Goal: Task Accomplishment & Management: Manage account settings

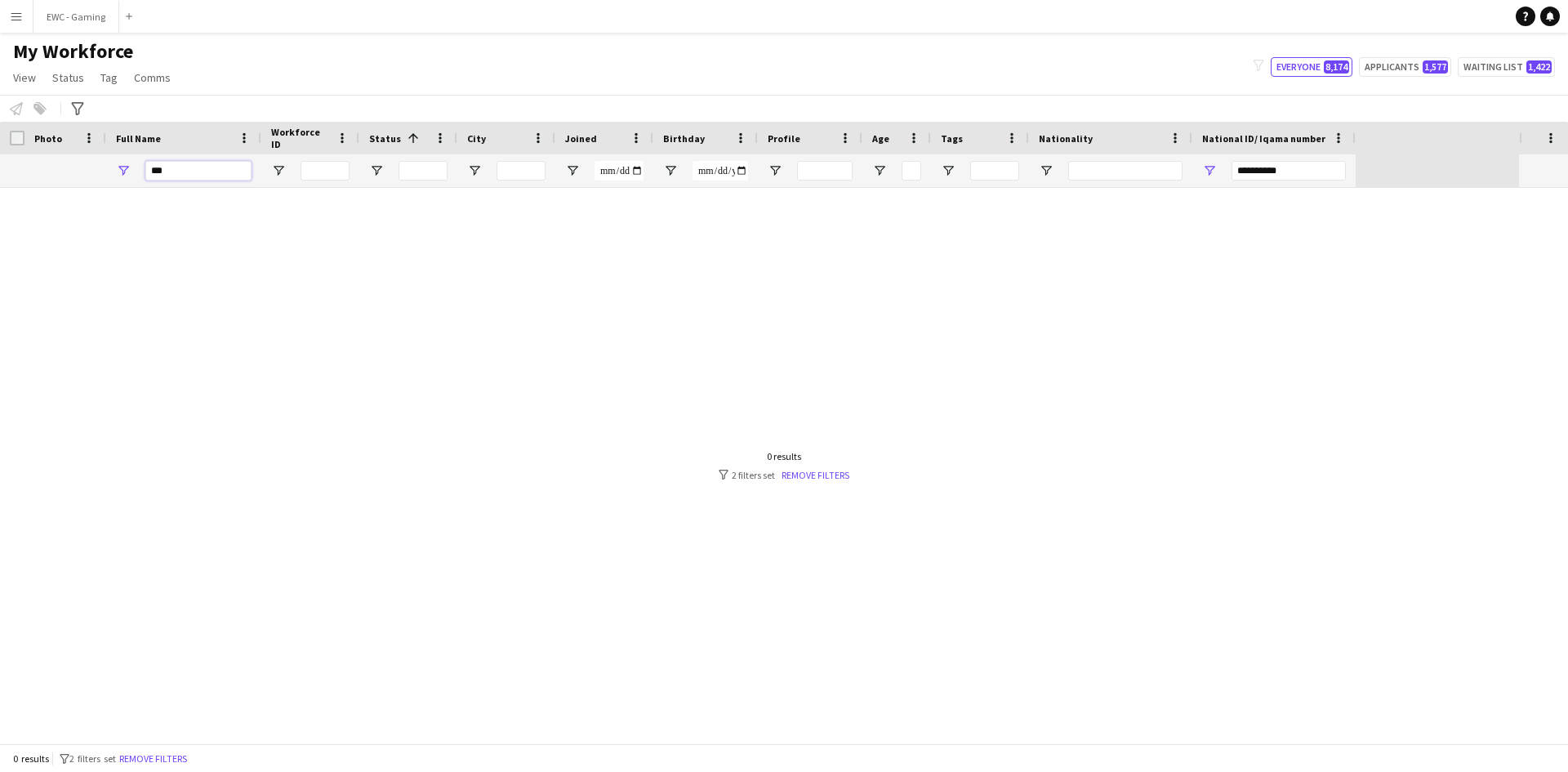
click at [211, 176] on input "***" at bounding box center [198, 170] width 106 height 19
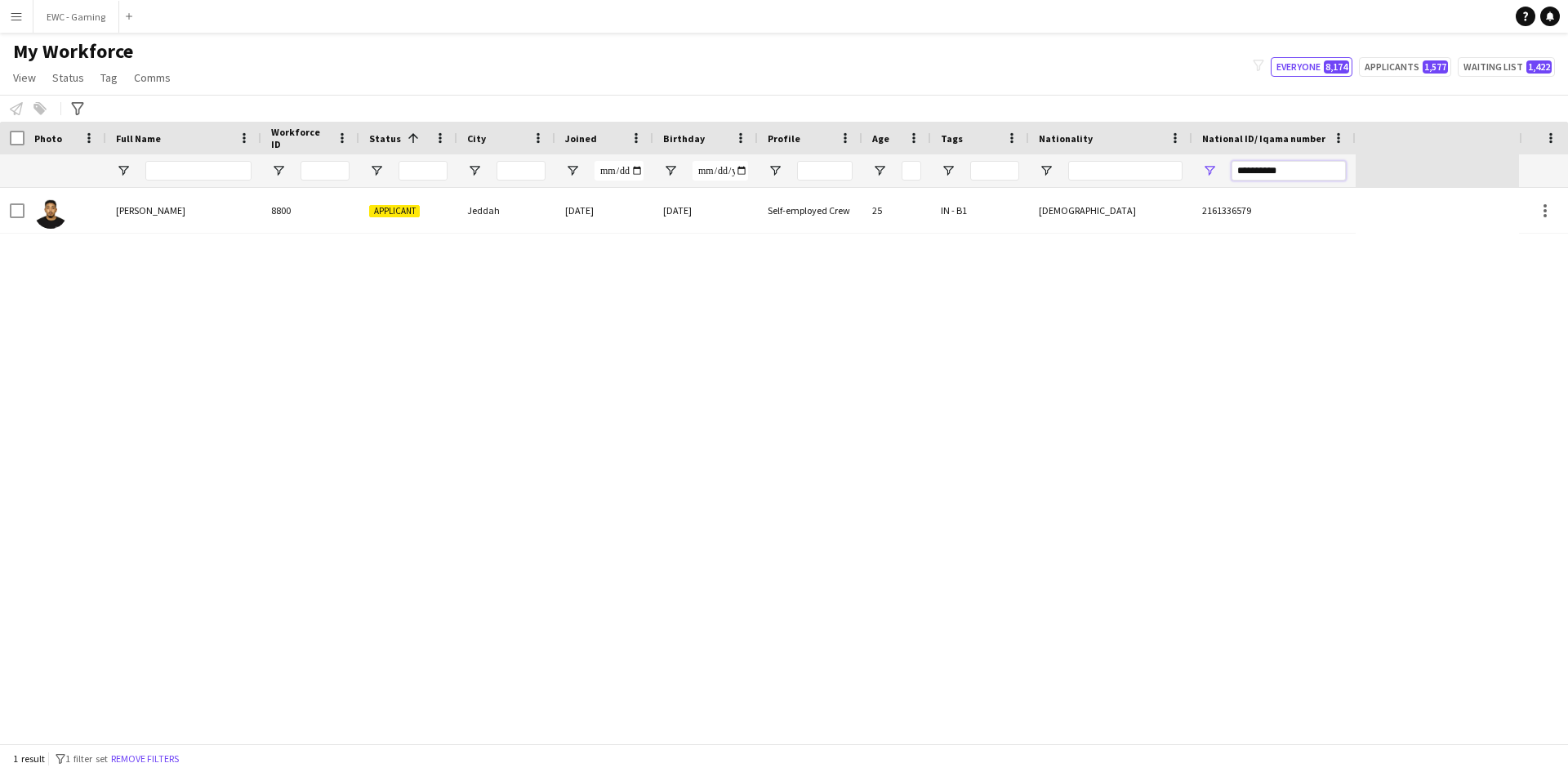
click at [1257, 175] on input "**********" at bounding box center [1288, 170] width 114 height 19
paste input "National ID/ Iqama number Filter Input"
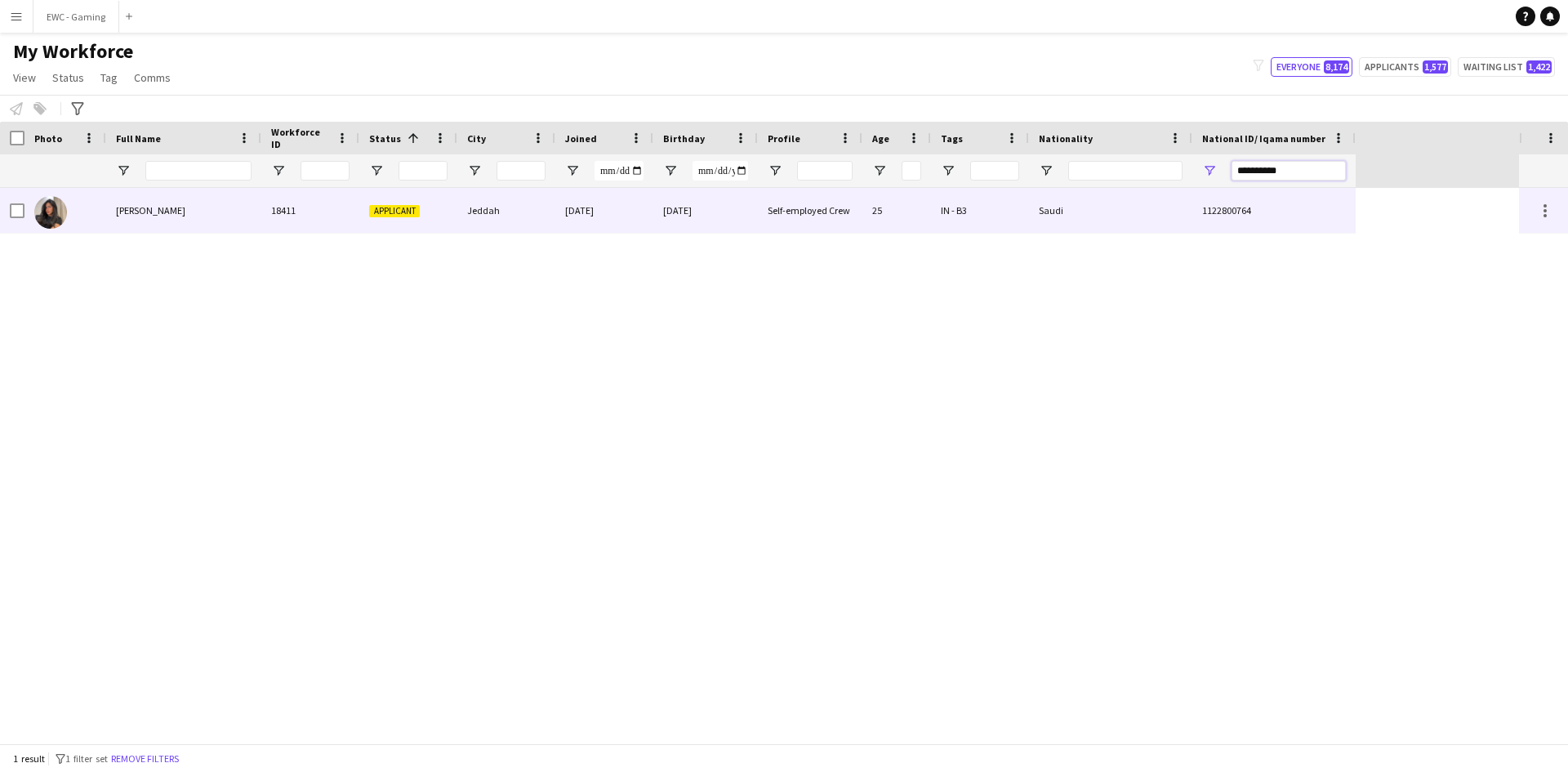
type input "**********"
click at [254, 209] on div "Sara Haider" at bounding box center [184, 210] width 155 height 45
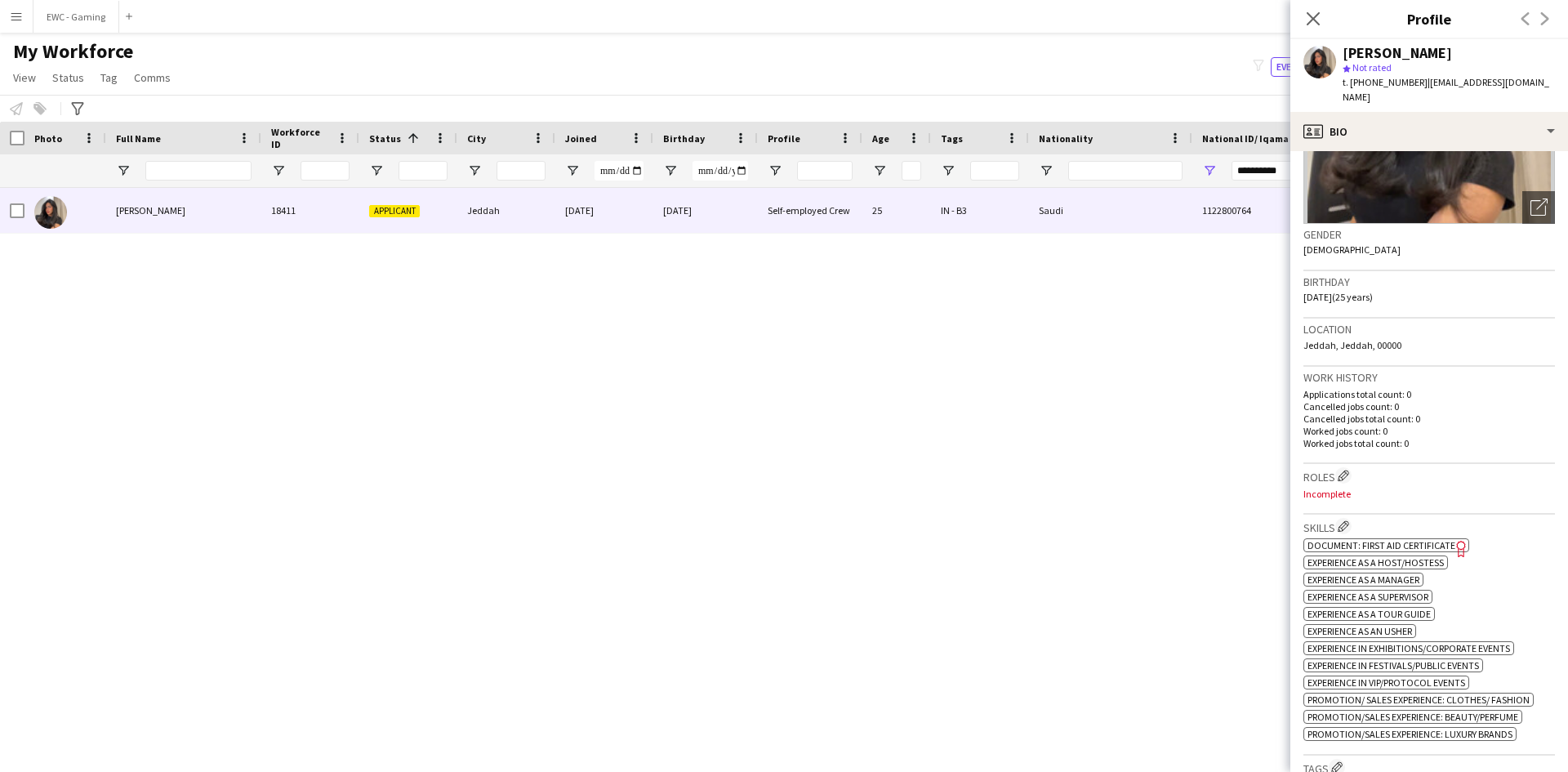
scroll to position [187, 0]
click at [1502, 332] on div "Location Jeddah, Jeddah, 00000" at bounding box center [1428, 342] width 252 height 48
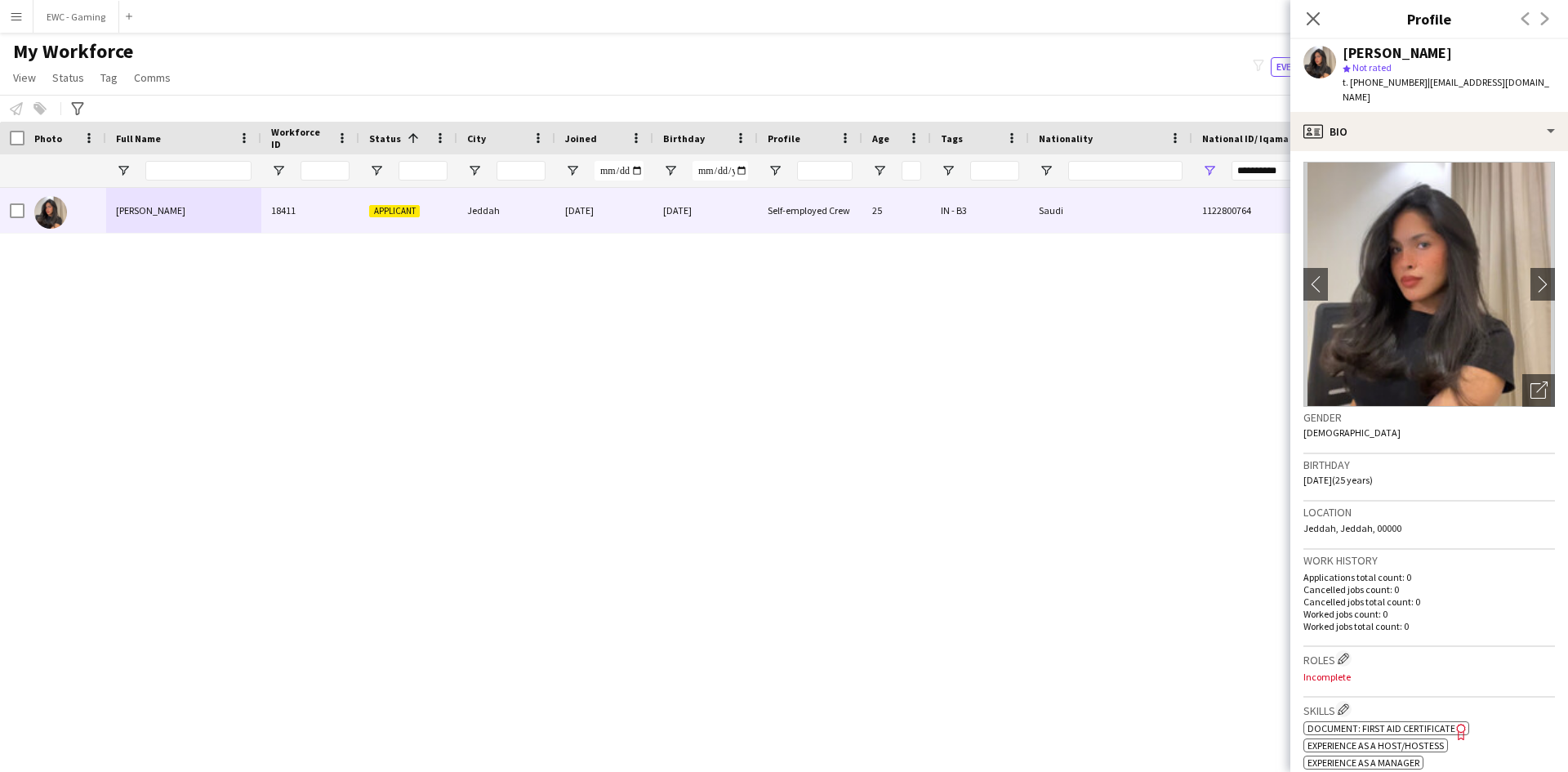
scroll to position [0, 0]
click at [1530, 277] on app-icon "chevron-right" at bounding box center [1542, 286] width 25 height 17
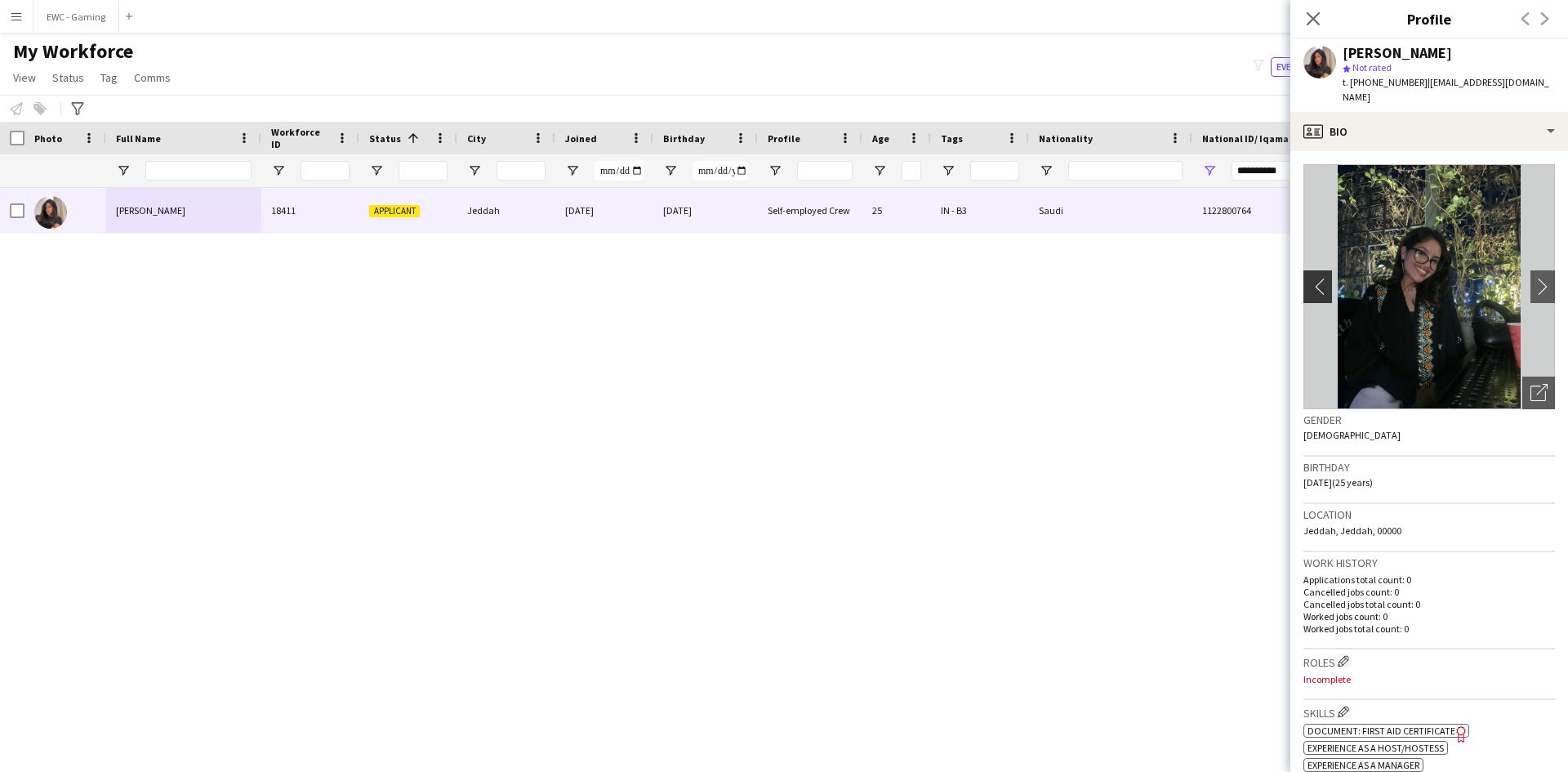
click at [1314, 279] on app-icon "chevron-left" at bounding box center [1315, 286] width 25 height 17
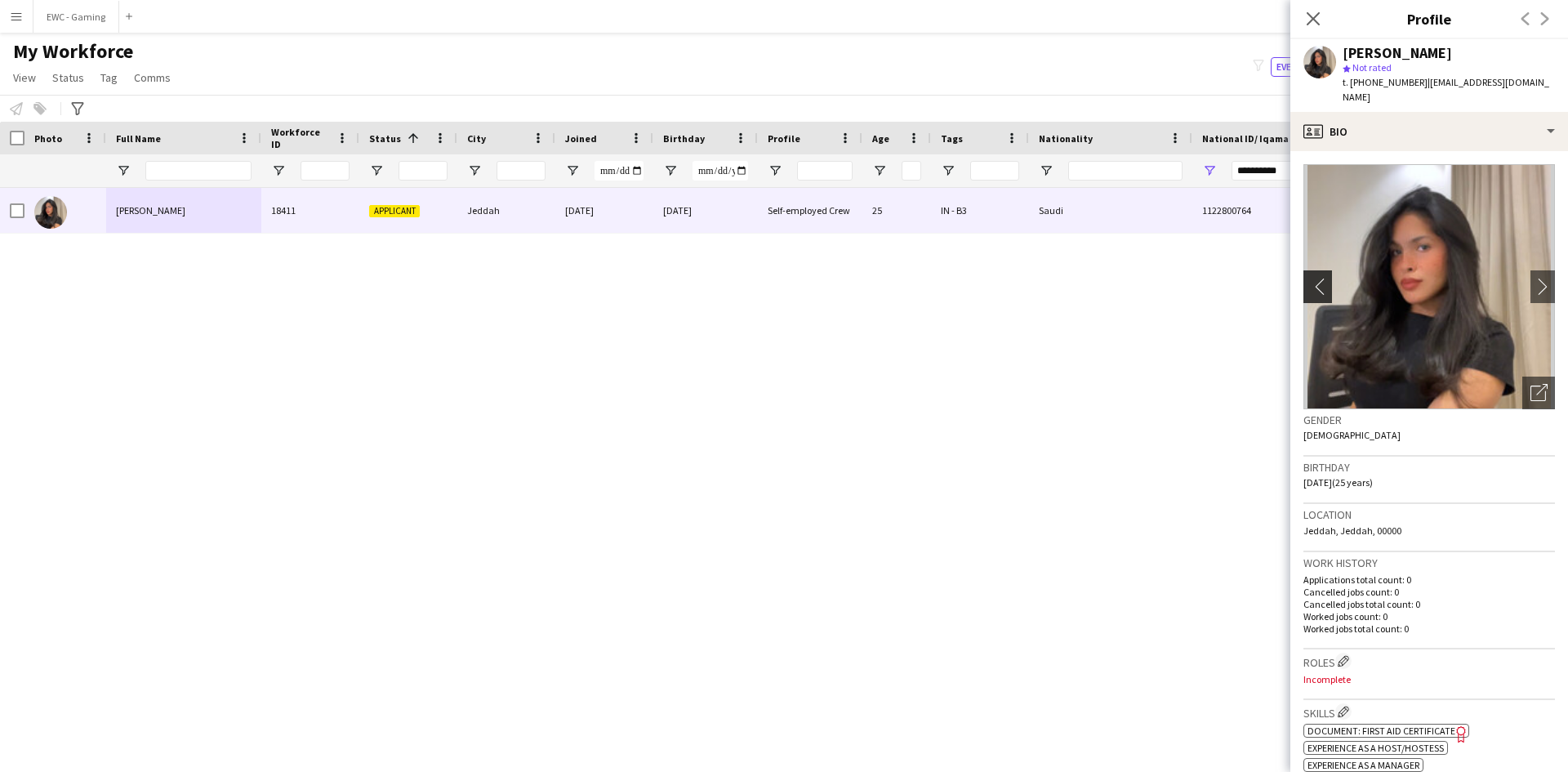
click at [1314, 279] on app-icon "chevron-left" at bounding box center [1315, 286] width 25 height 17
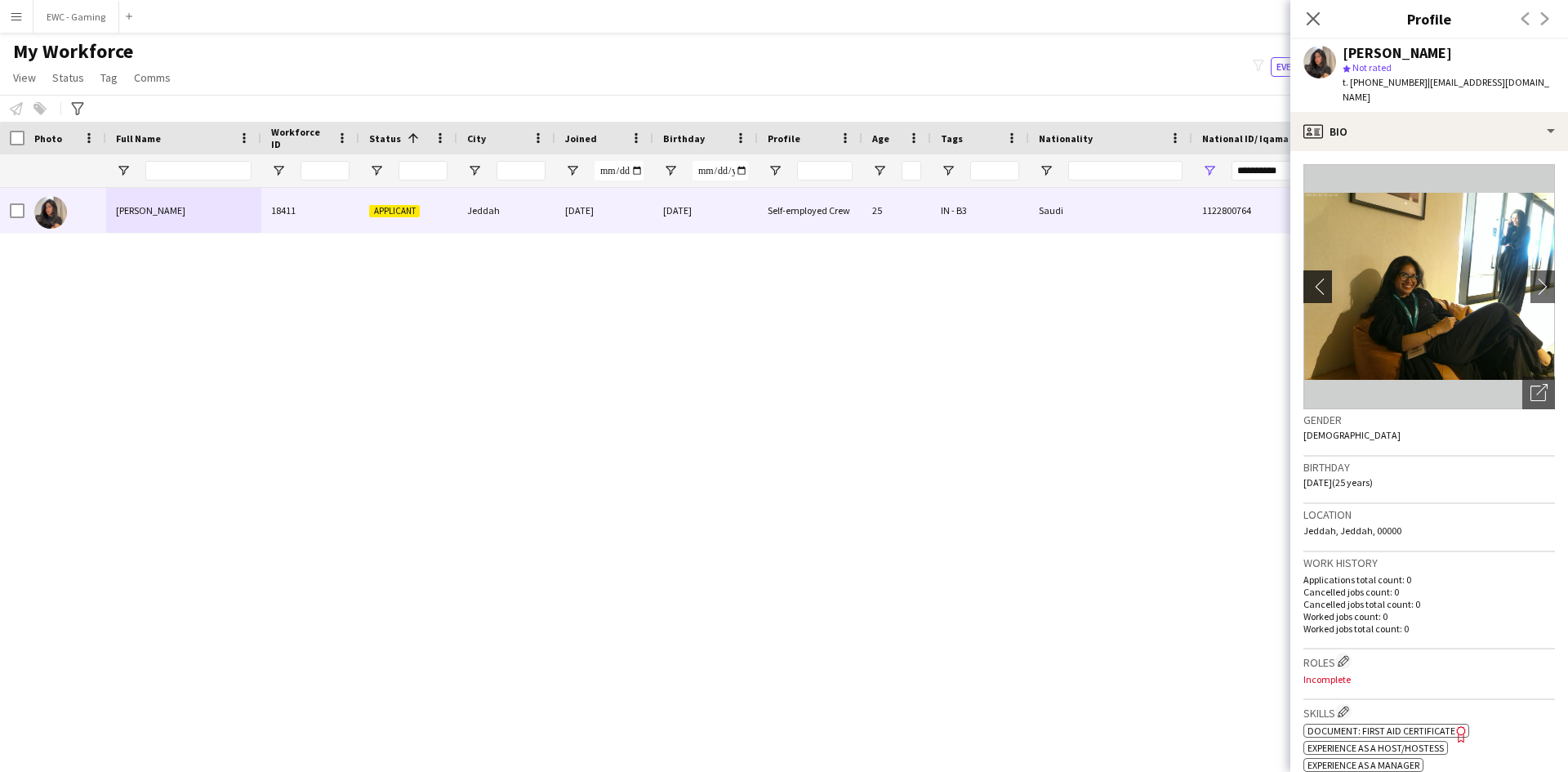
click at [1314, 277] on app-icon "chevron-left" at bounding box center [1315, 286] width 25 height 17
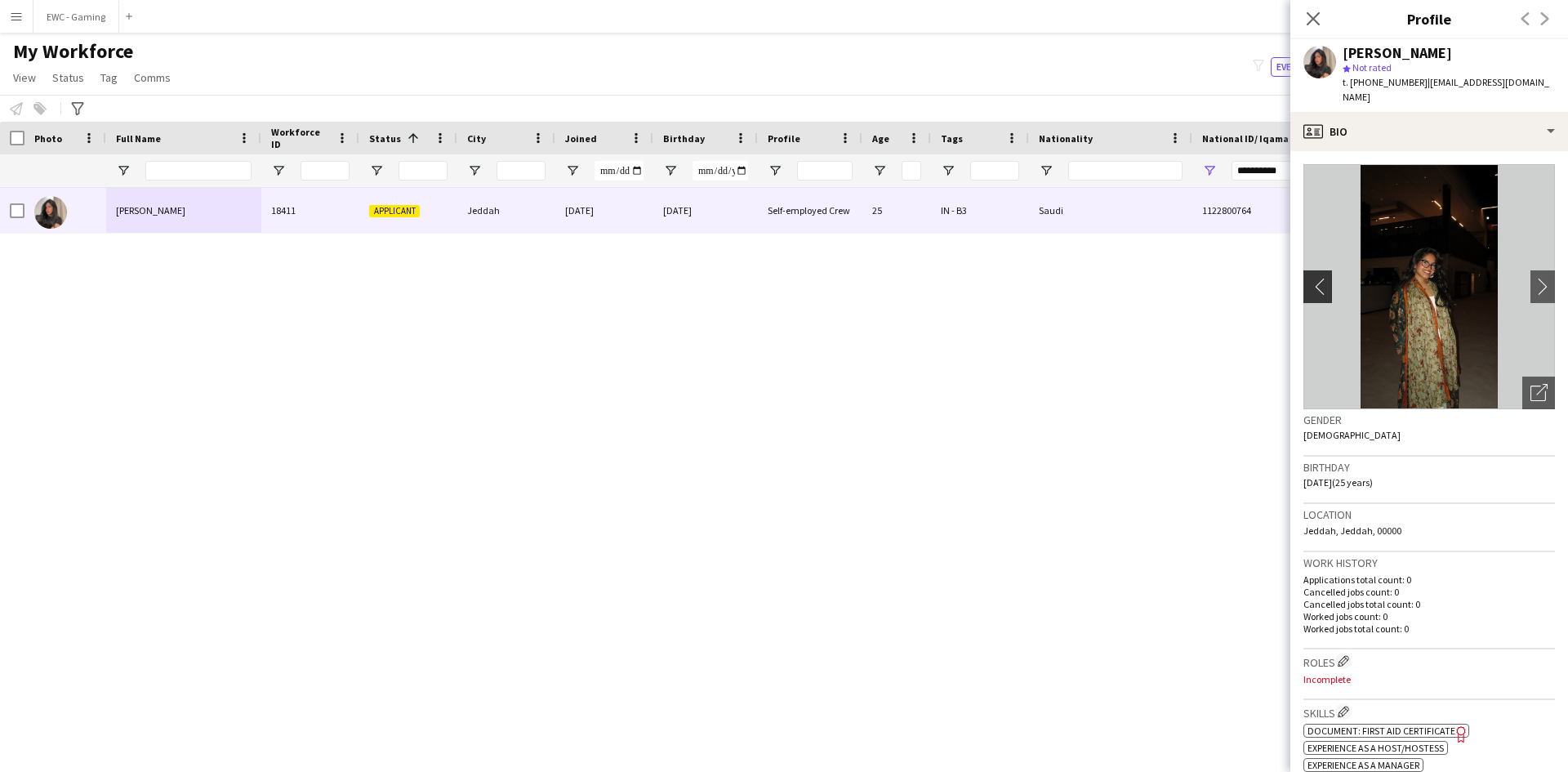
click at [1314, 277] on app-icon "chevron-left" at bounding box center [1315, 286] width 25 height 17
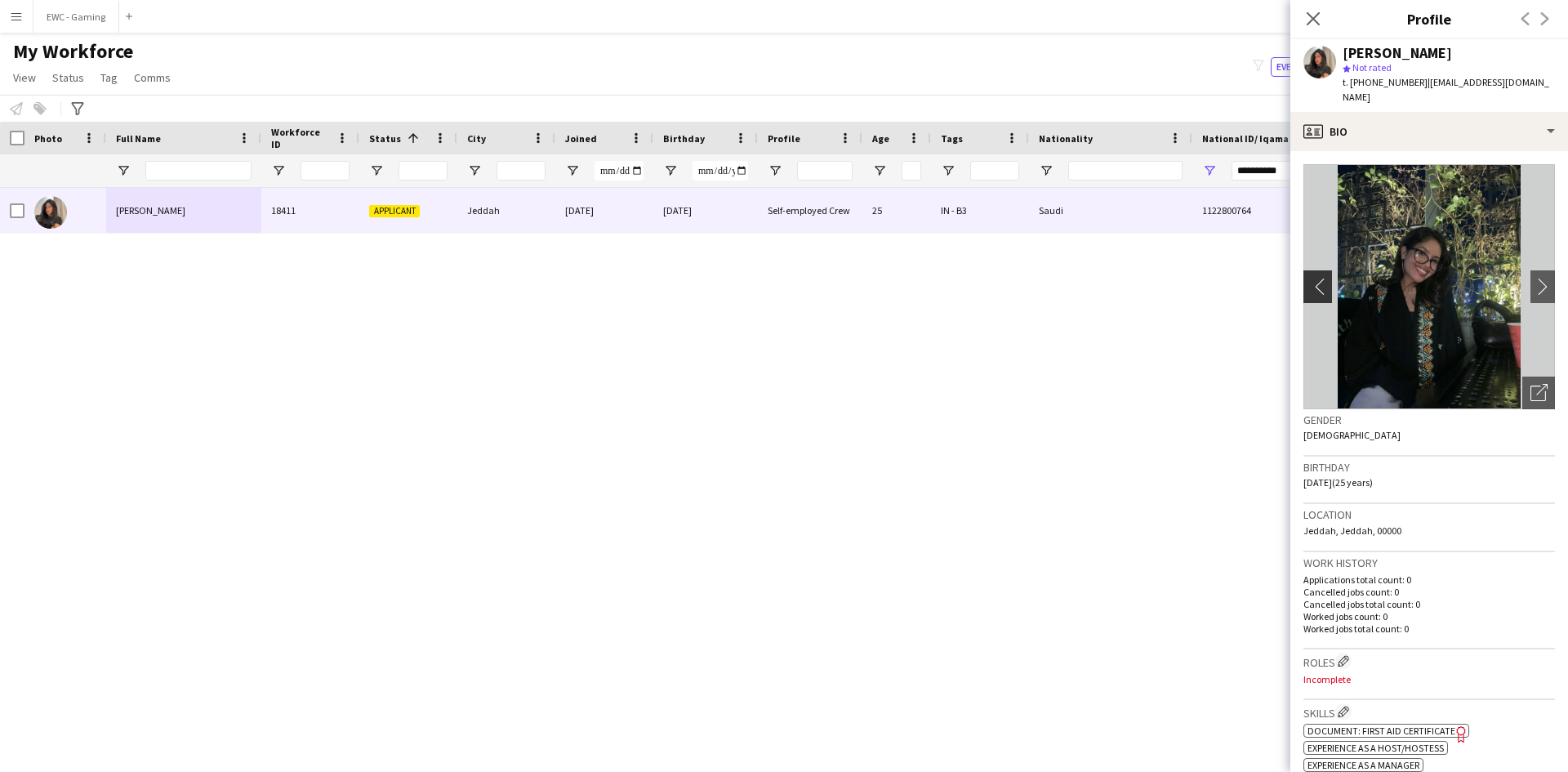
click at [1314, 277] on app-icon "chevron-left" at bounding box center [1315, 286] width 25 height 17
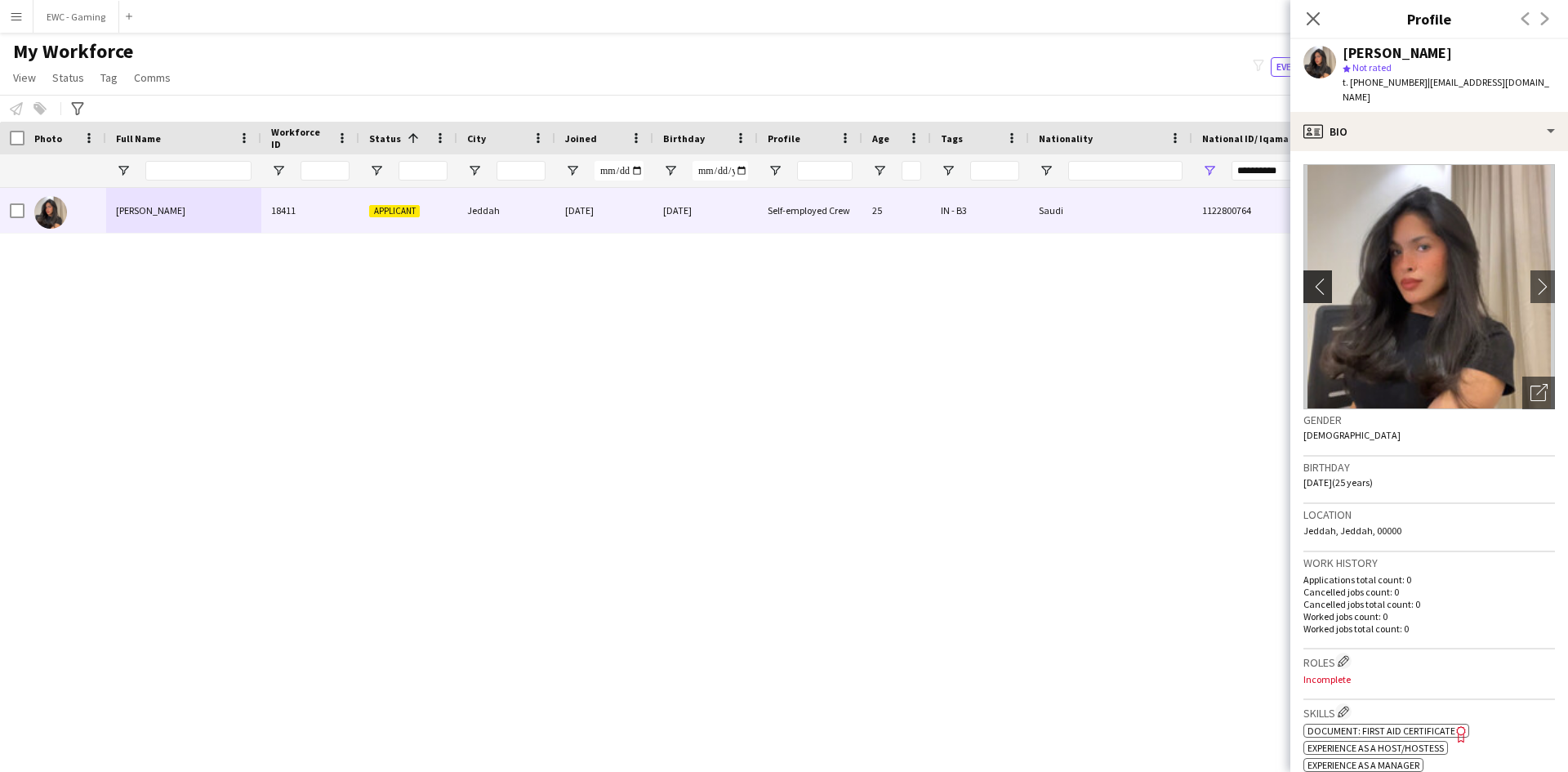
click at [1314, 277] on app-icon "chevron-left" at bounding box center [1315, 286] width 25 height 17
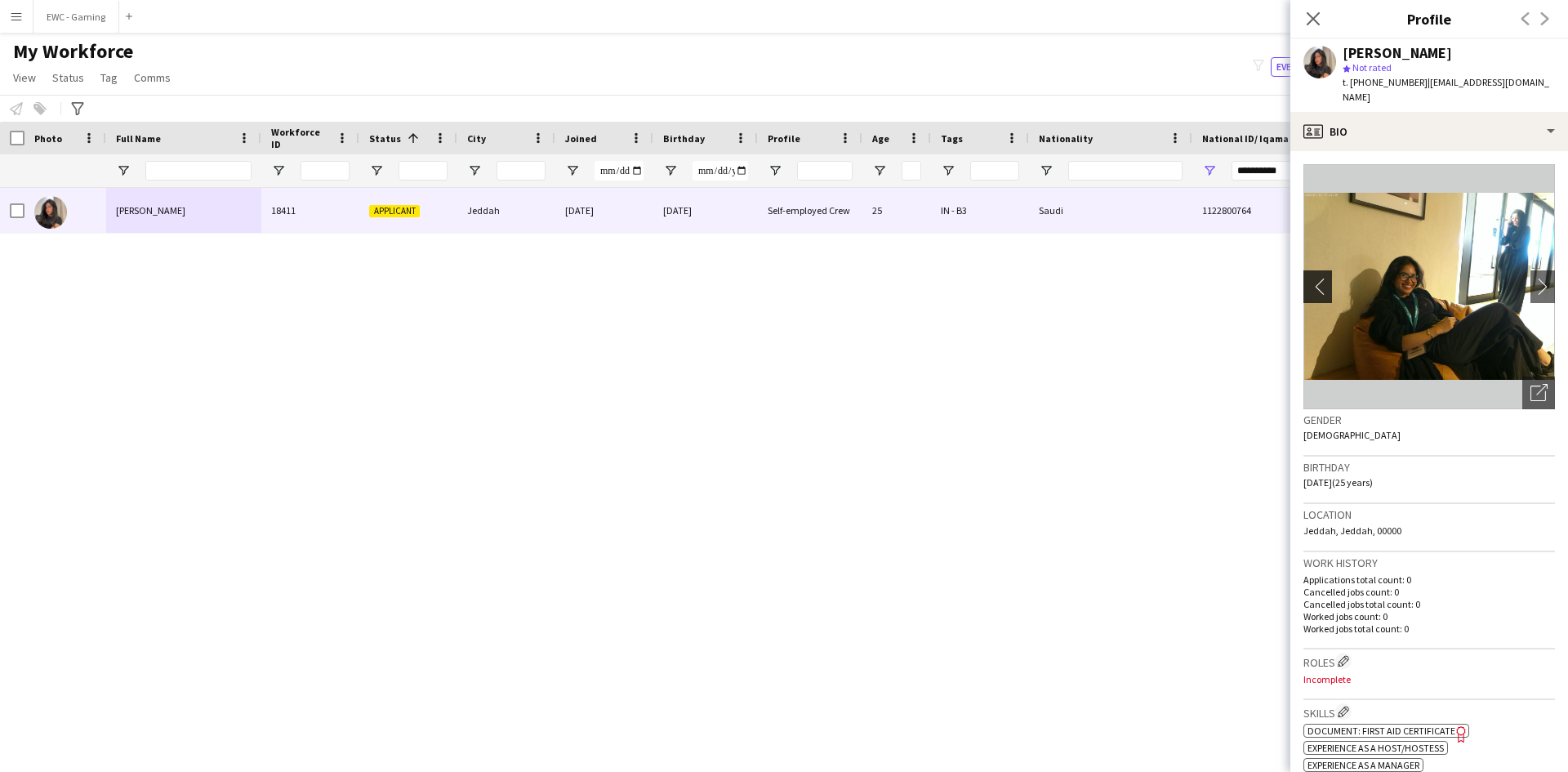
click at [1314, 277] on app-icon "chevron-left" at bounding box center [1315, 286] width 25 height 17
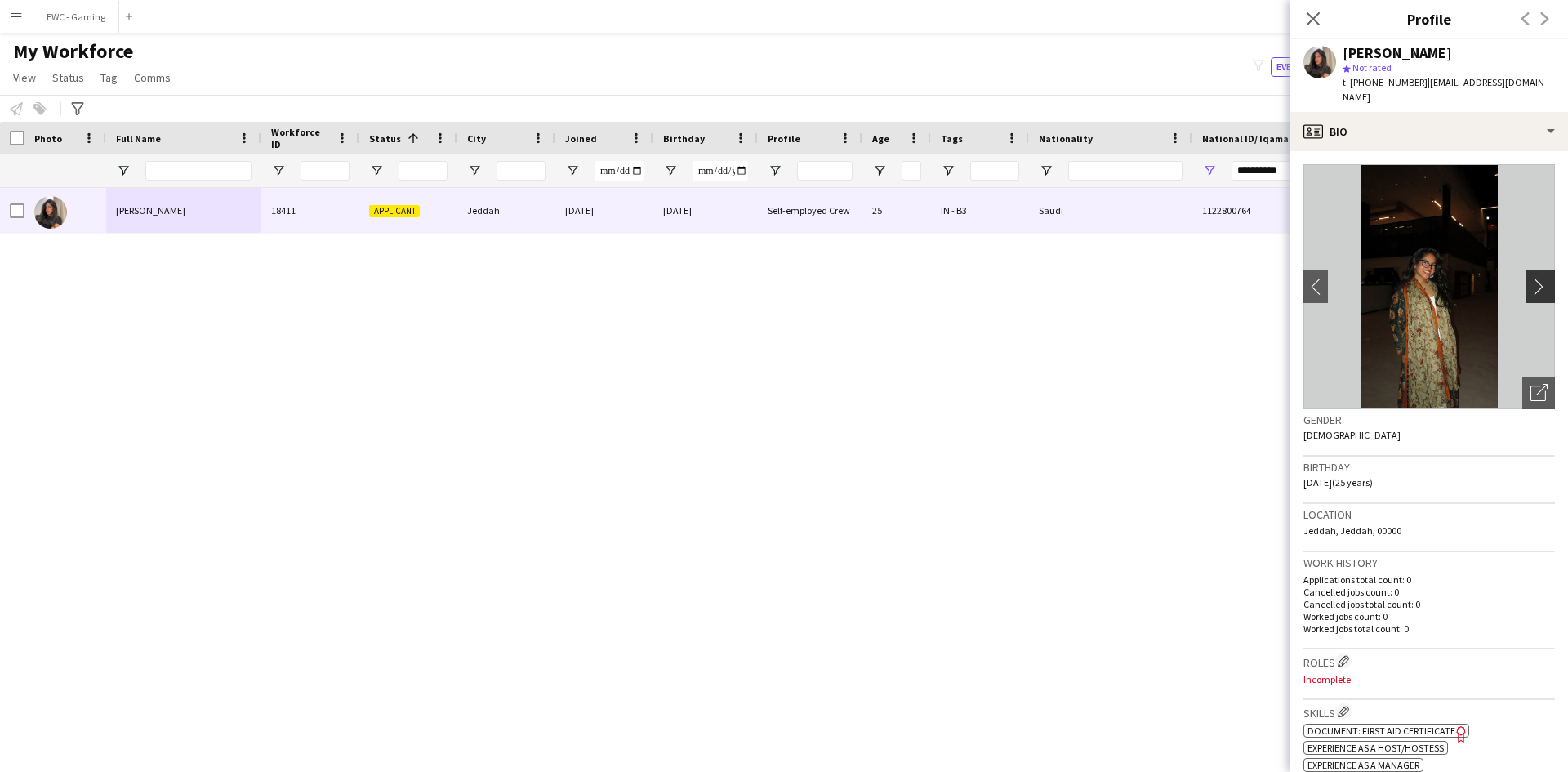
click at [1530, 277] on app-icon "chevron-right" at bounding box center [1542, 286] width 25 height 17
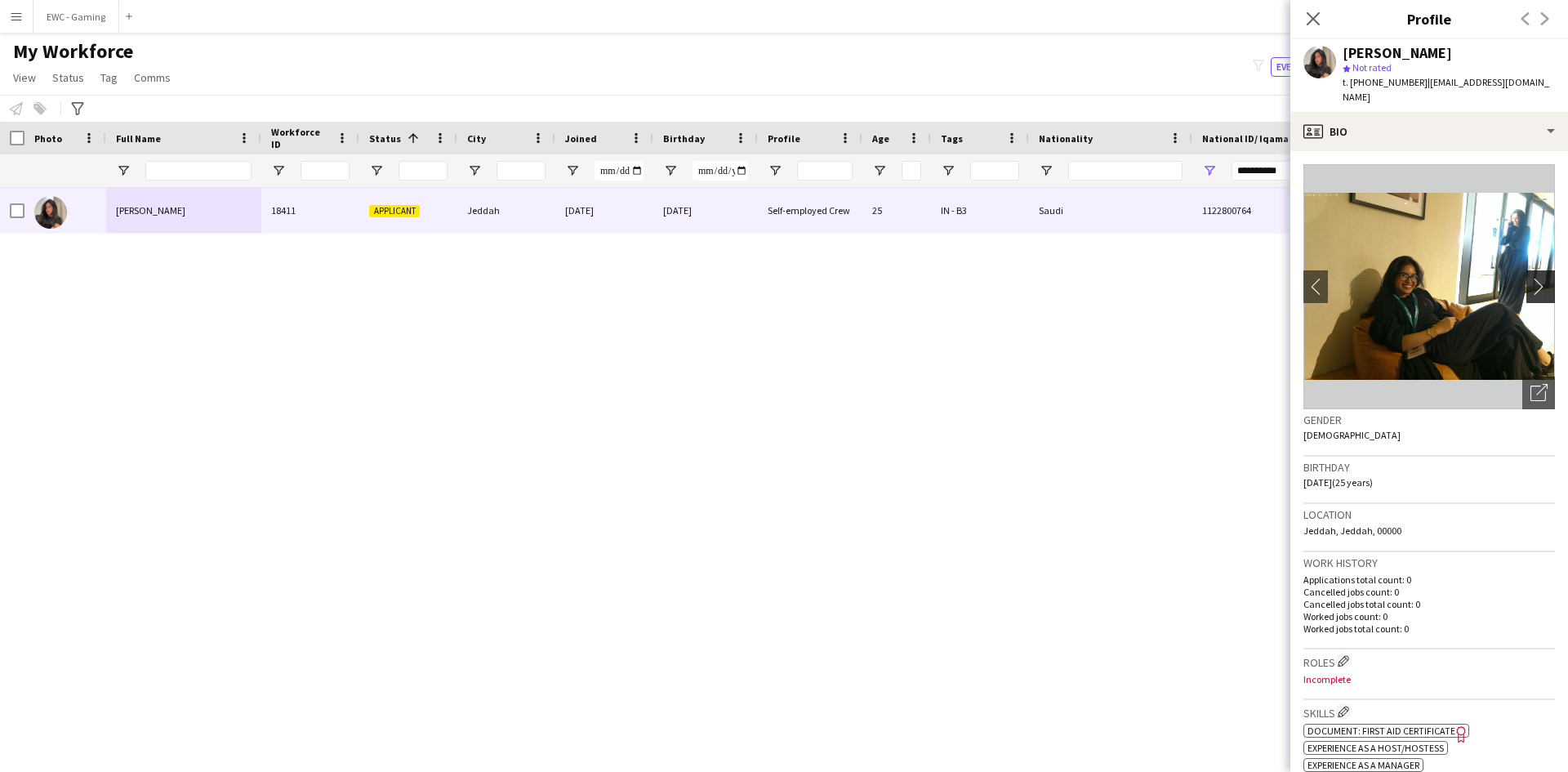
click at [1530, 277] on app-icon "chevron-right" at bounding box center [1542, 286] width 25 height 17
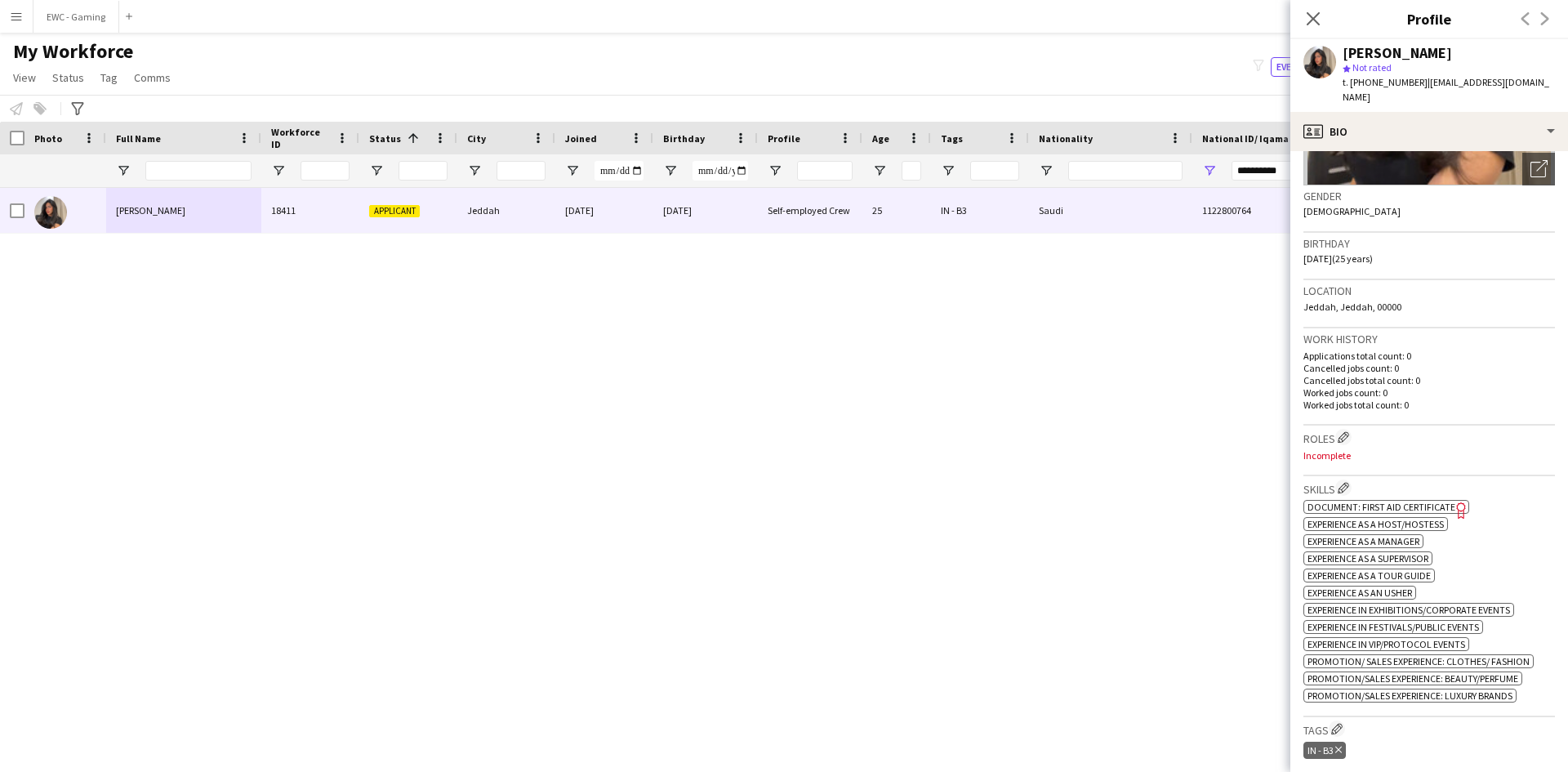
scroll to position [225, 0]
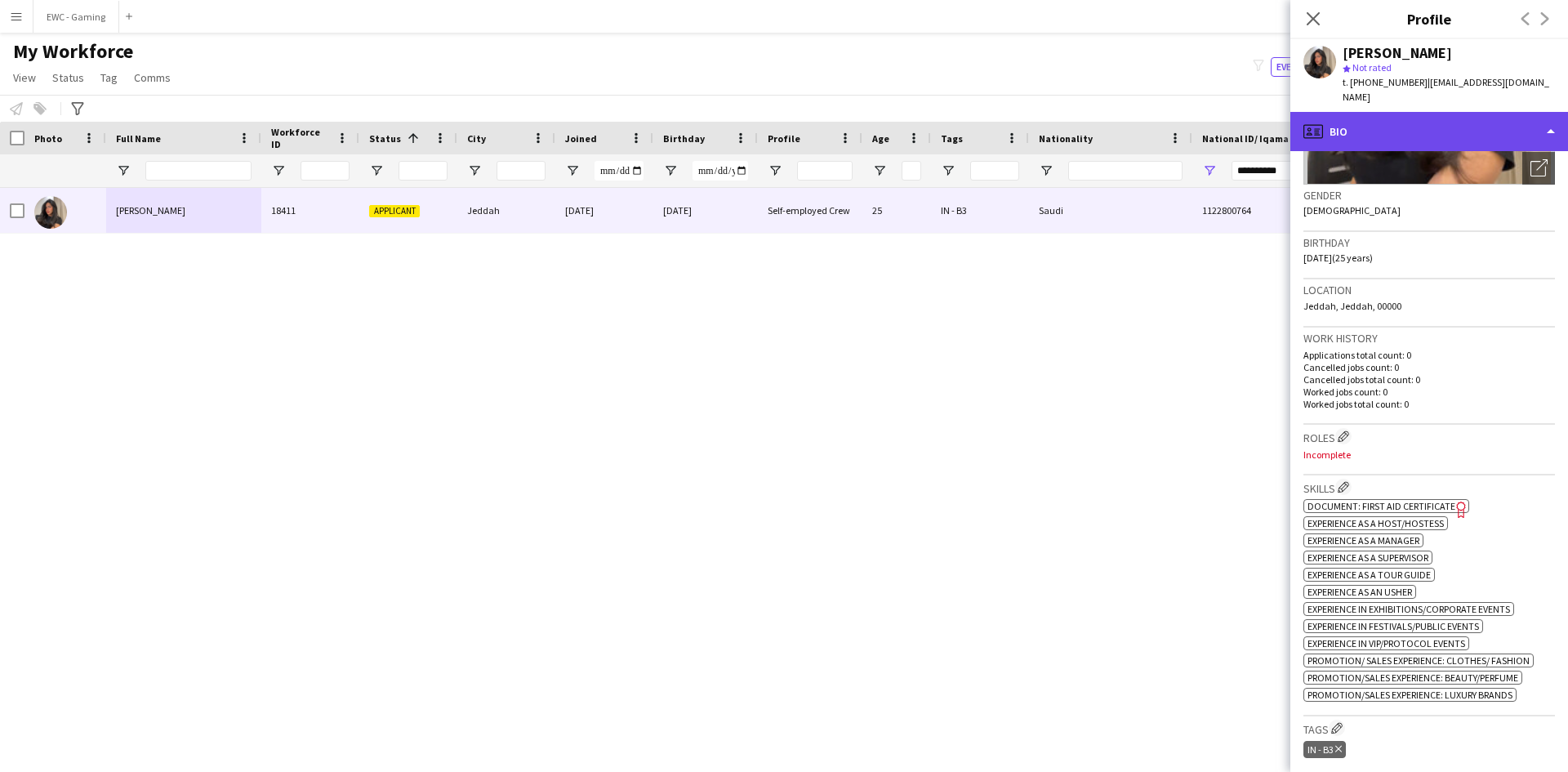
click at [1398, 120] on div "profile Bio" at bounding box center [1429, 131] width 277 height 39
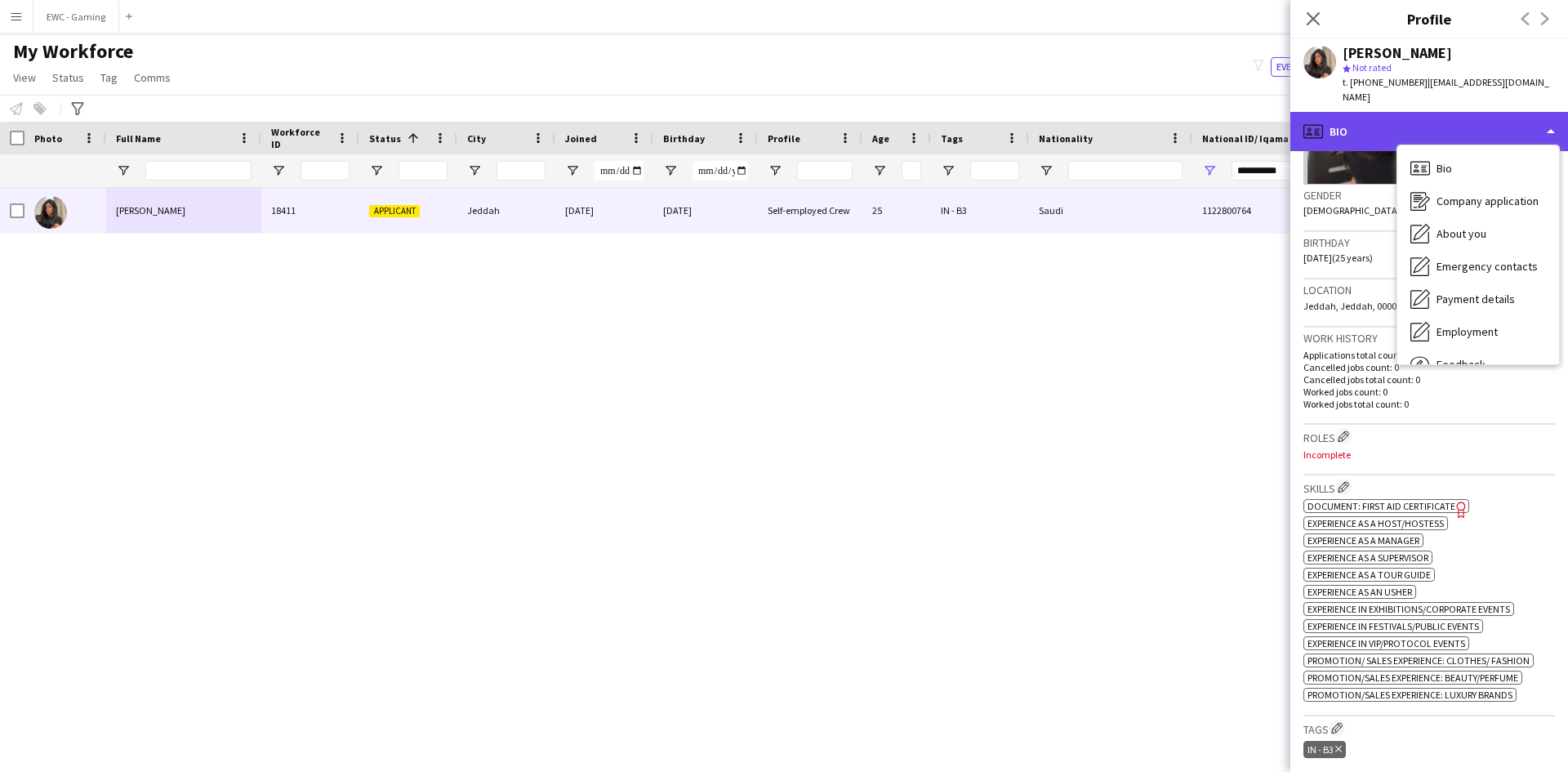
click at [1396, 123] on div "profile Bio" at bounding box center [1429, 131] width 277 height 39
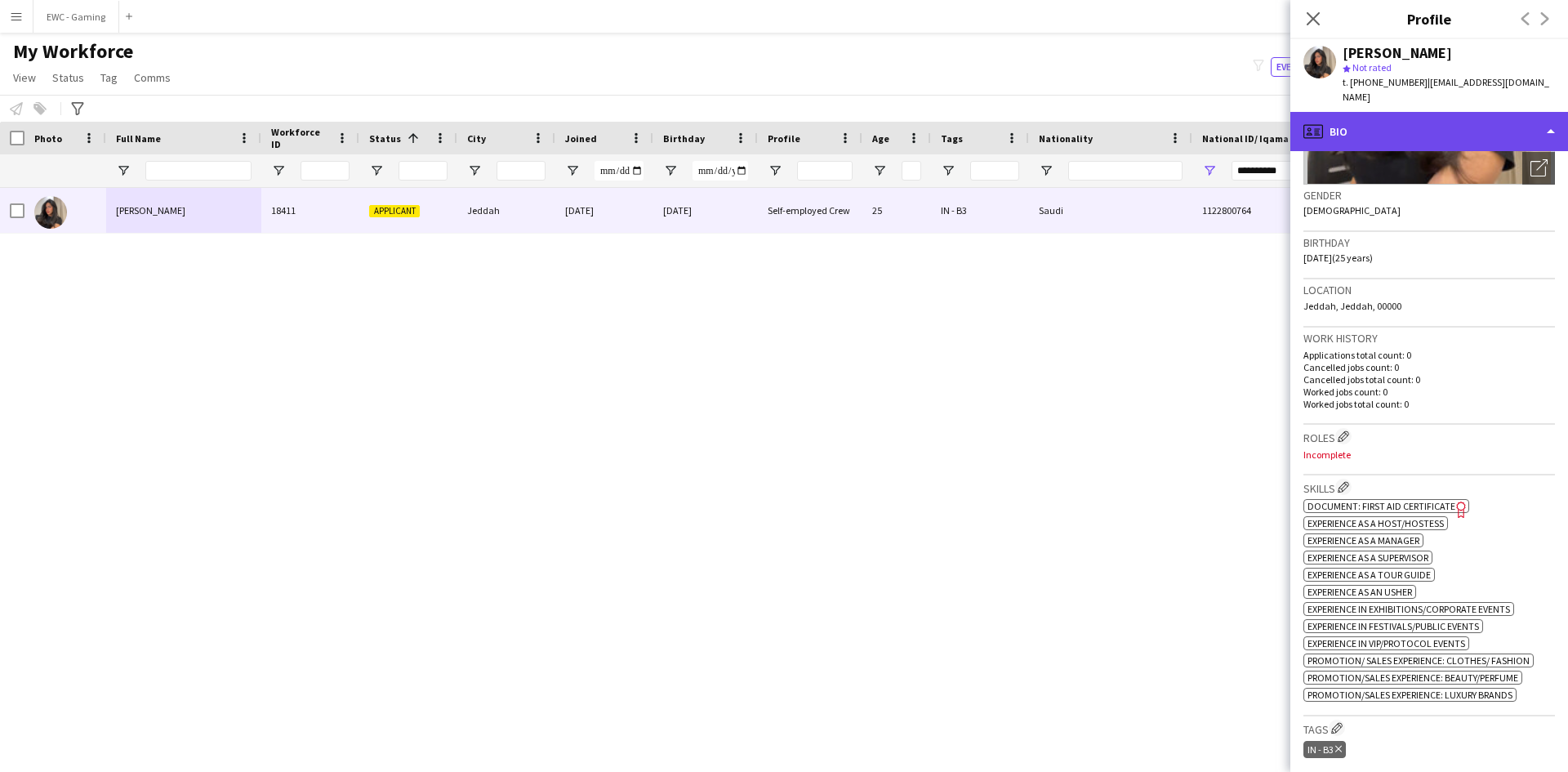
click at [1396, 123] on div "profile Bio" at bounding box center [1429, 131] width 277 height 39
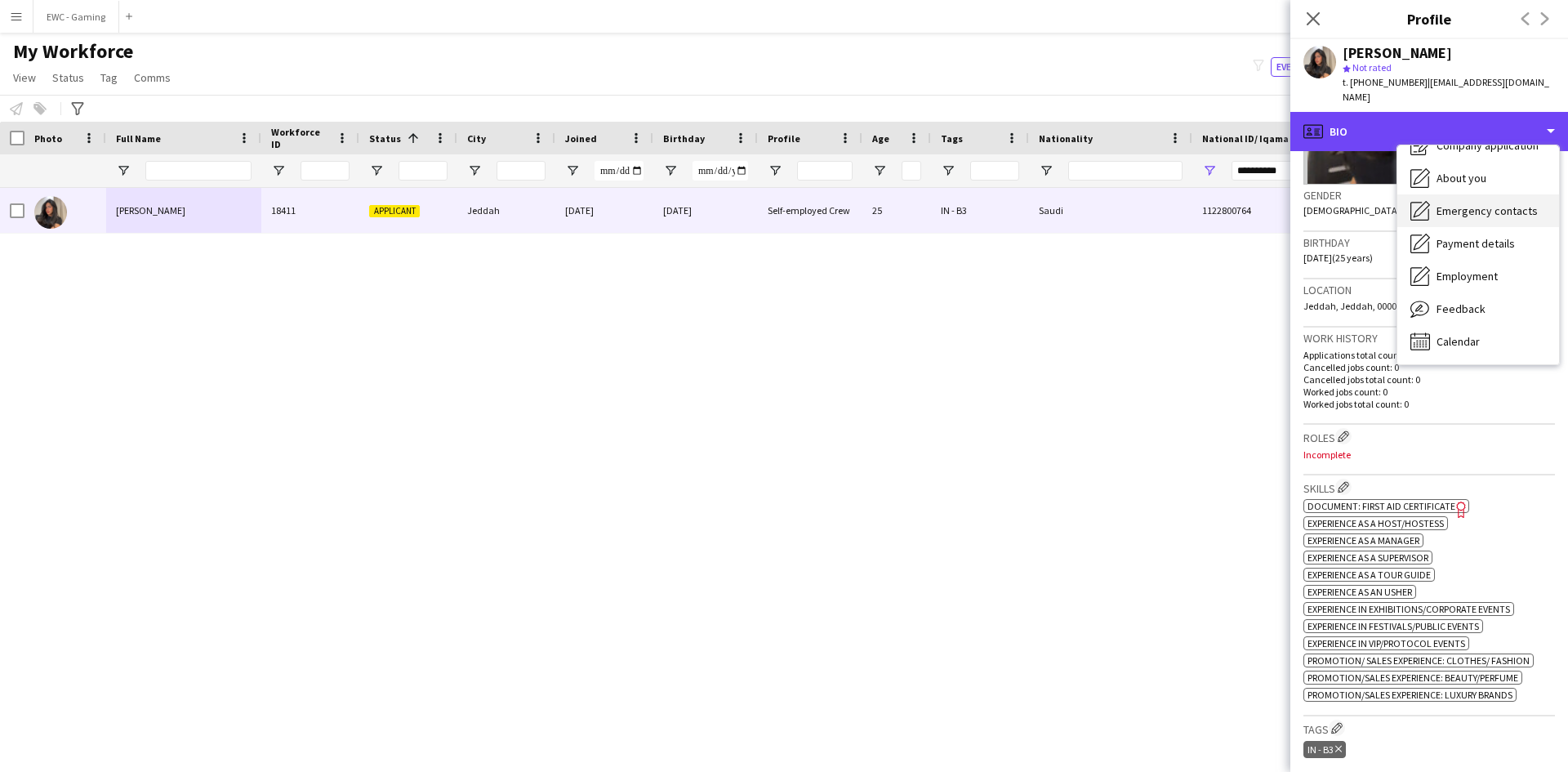
scroll to position [0, 0]
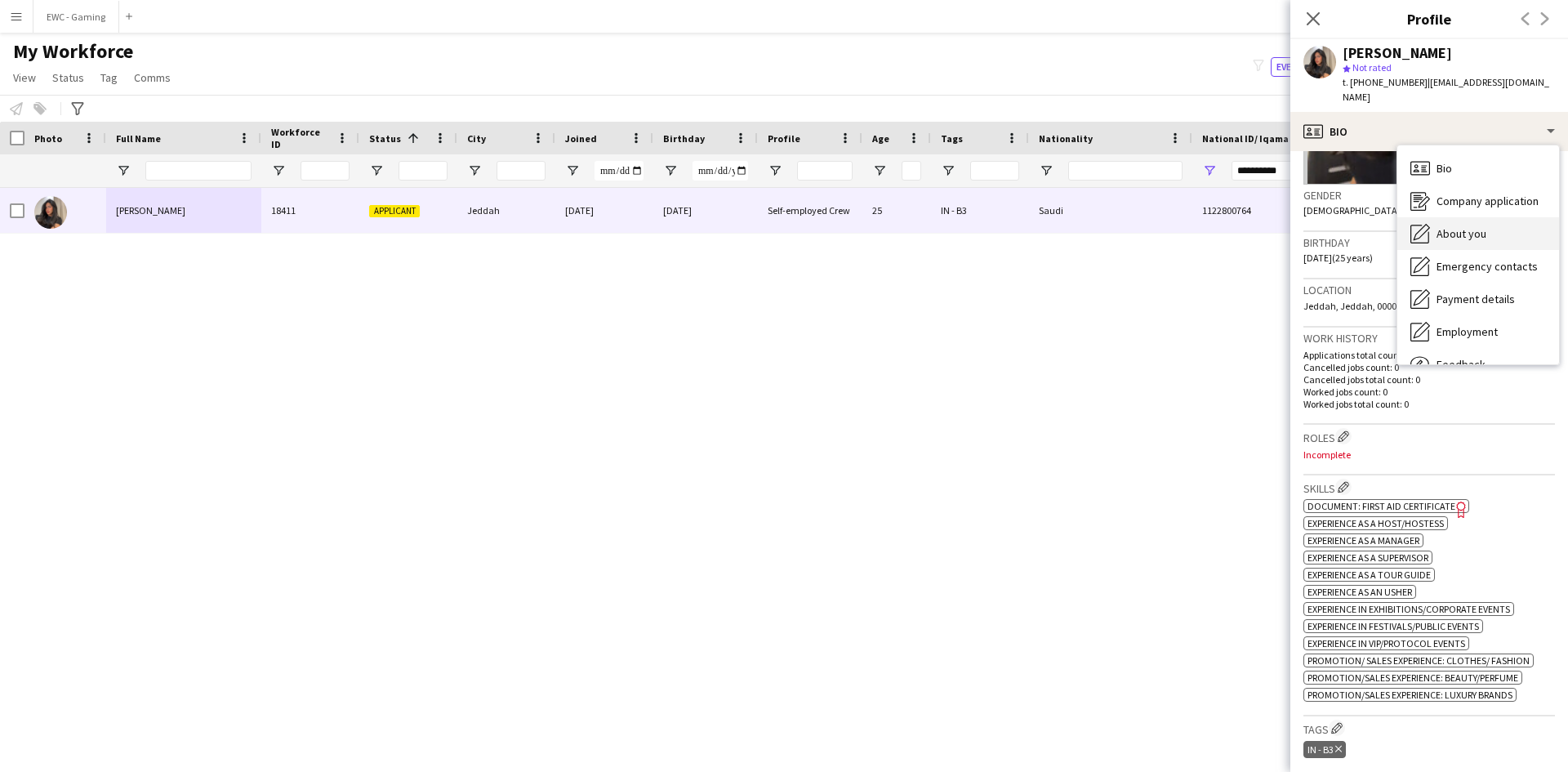
click at [1463, 217] on div "About you About you" at bounding box center [1477, 233] width 162 height 33
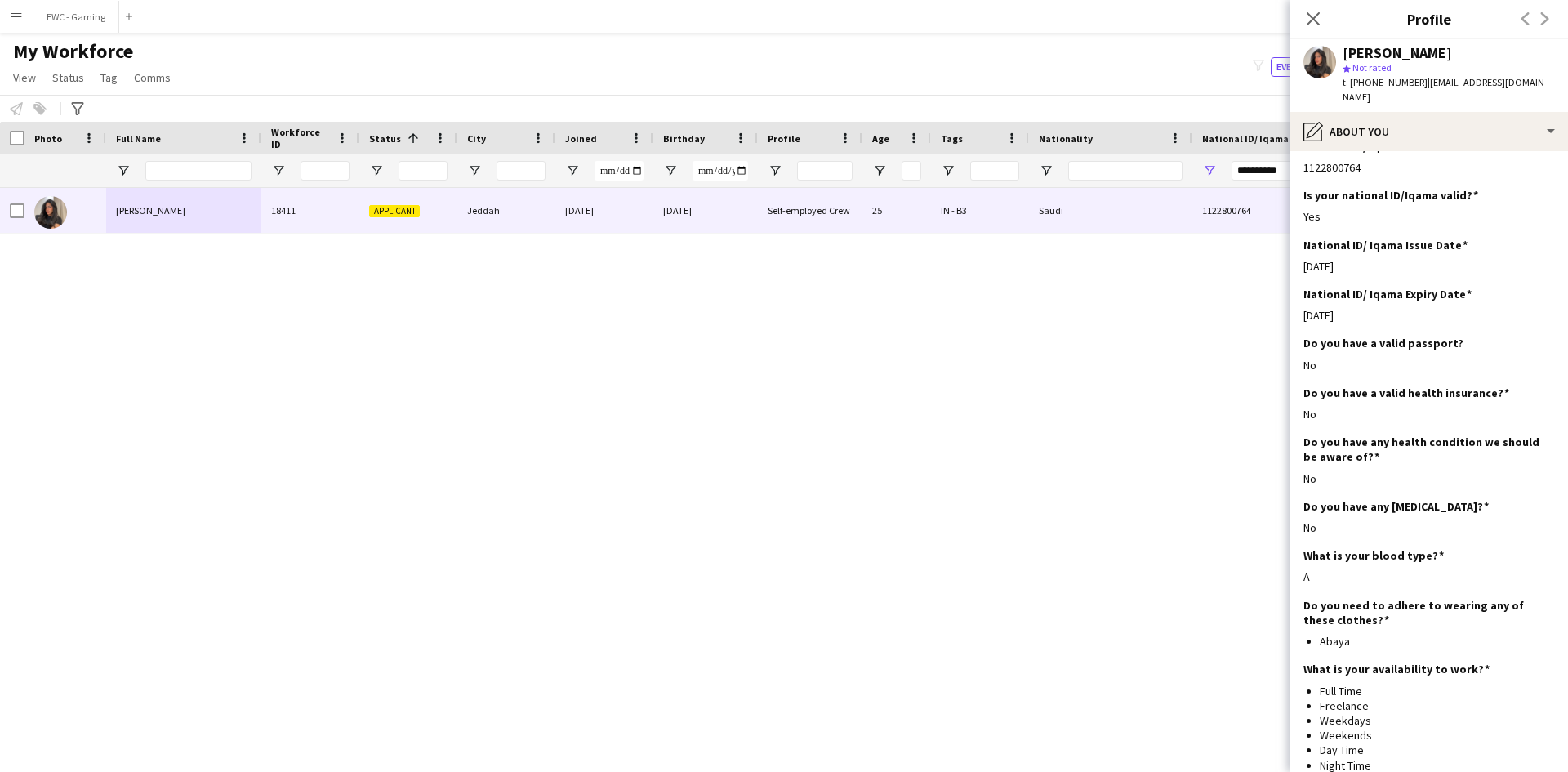
scroll to position [738, 0]
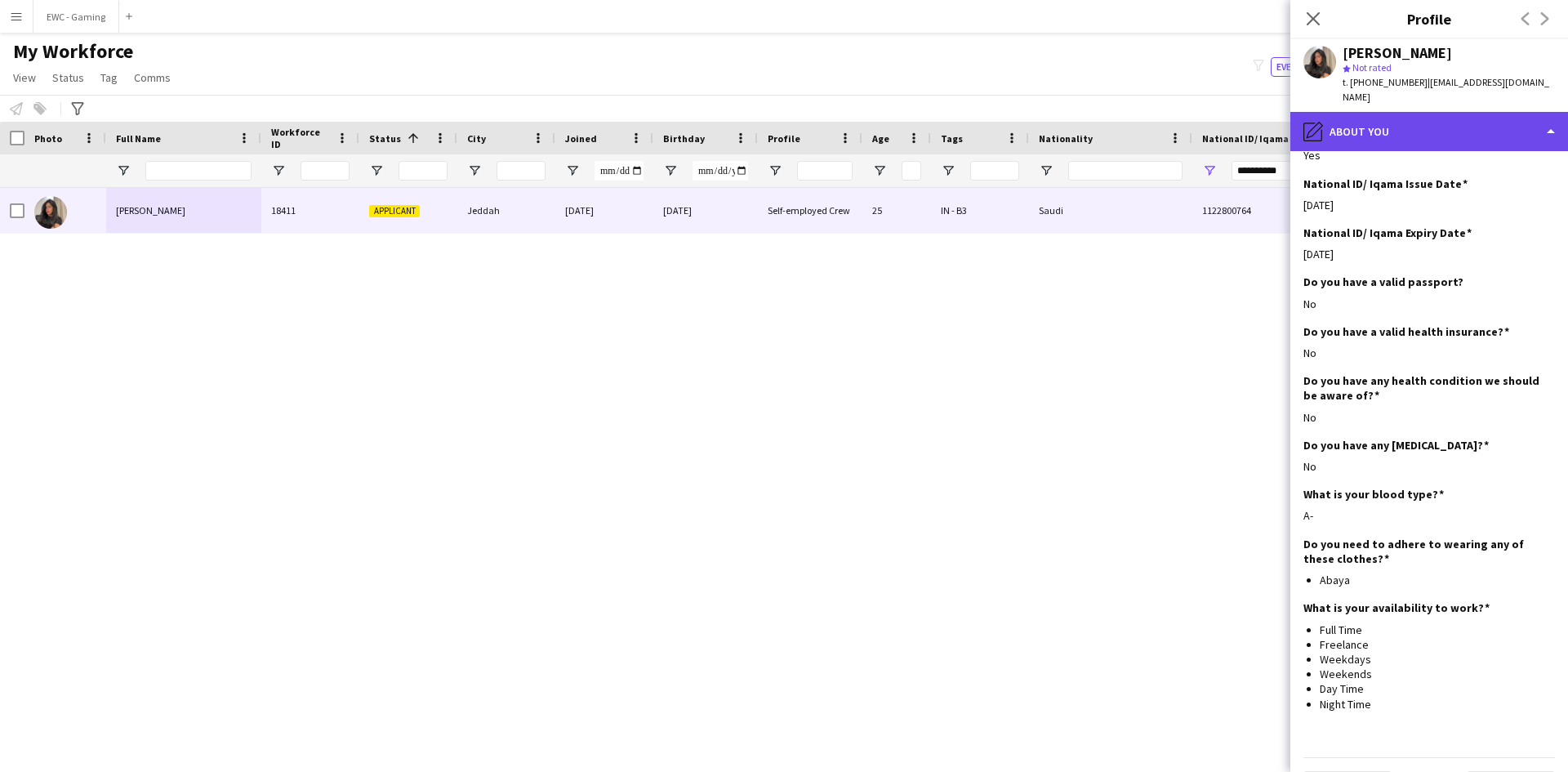
click at [1376, 113] on div "pencil4 About you" at bounding box center [1429, 131] width 277 height 39
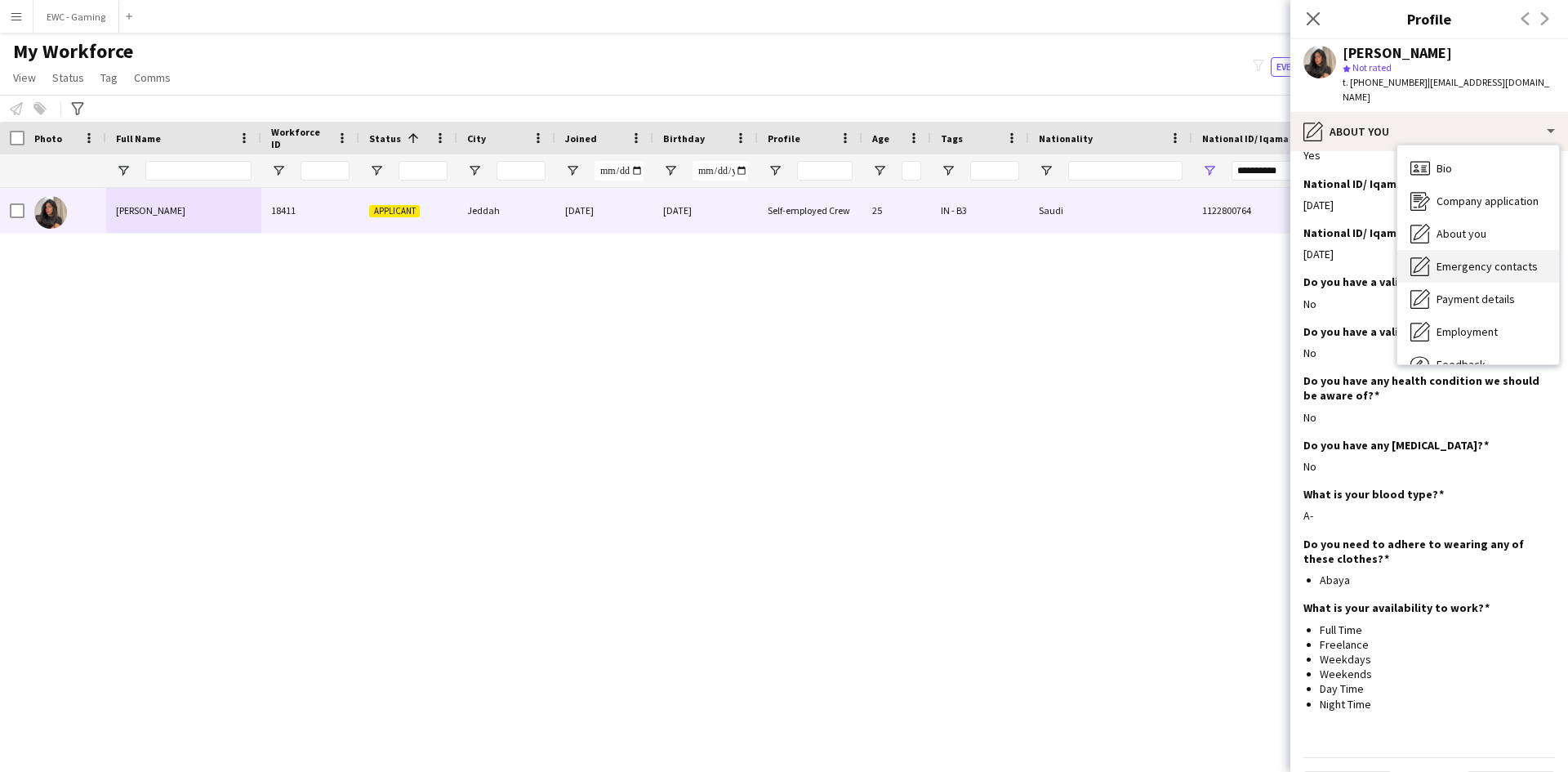
click at [1464, 259] on span "Emergency contacts" at bounding box center [1487, 266] width 101 height 14
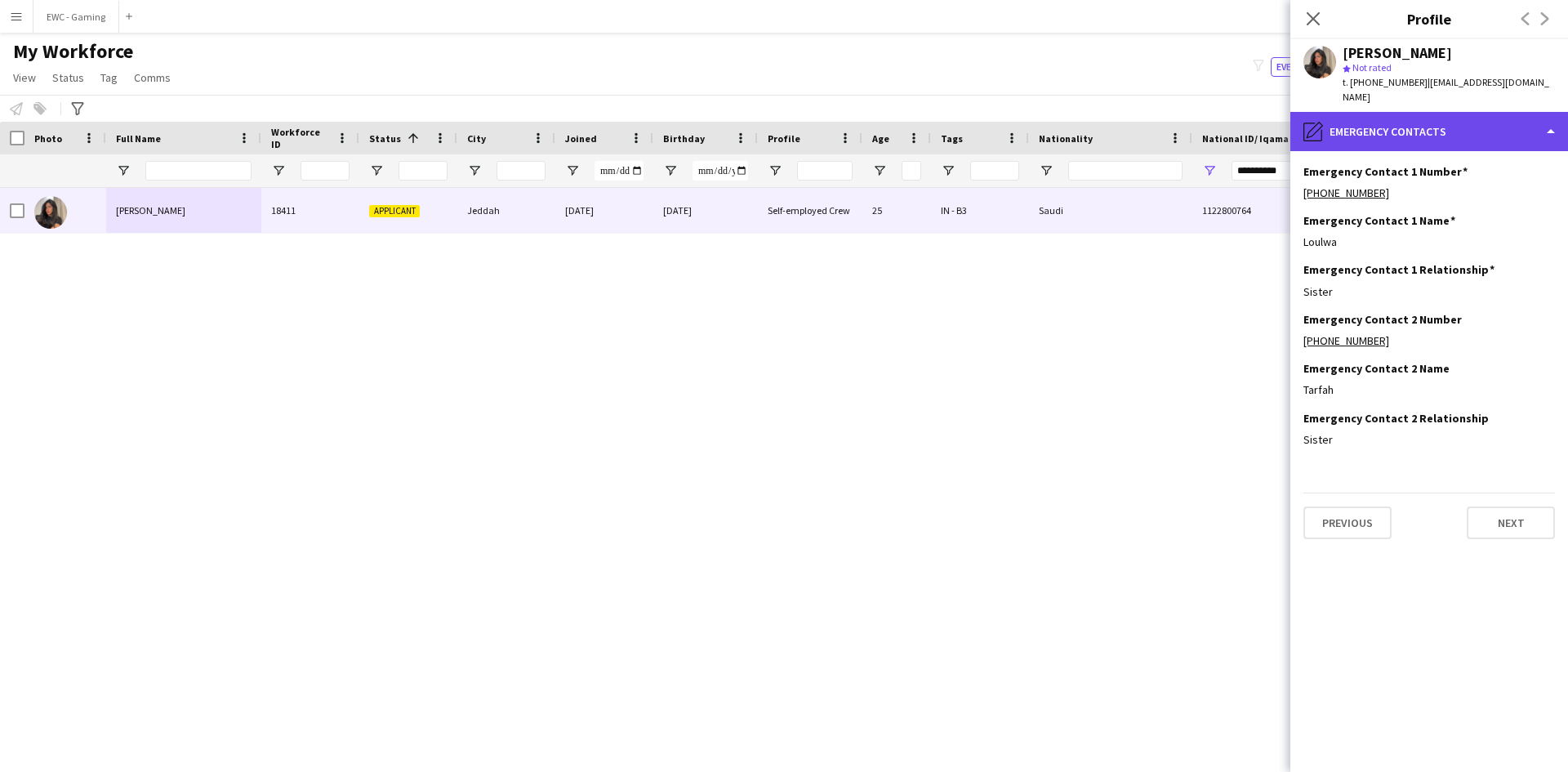
click at [1403, 118] on div "pencil4 Emergency contacts" at bounding box center [1429, 131] width 277 height 39
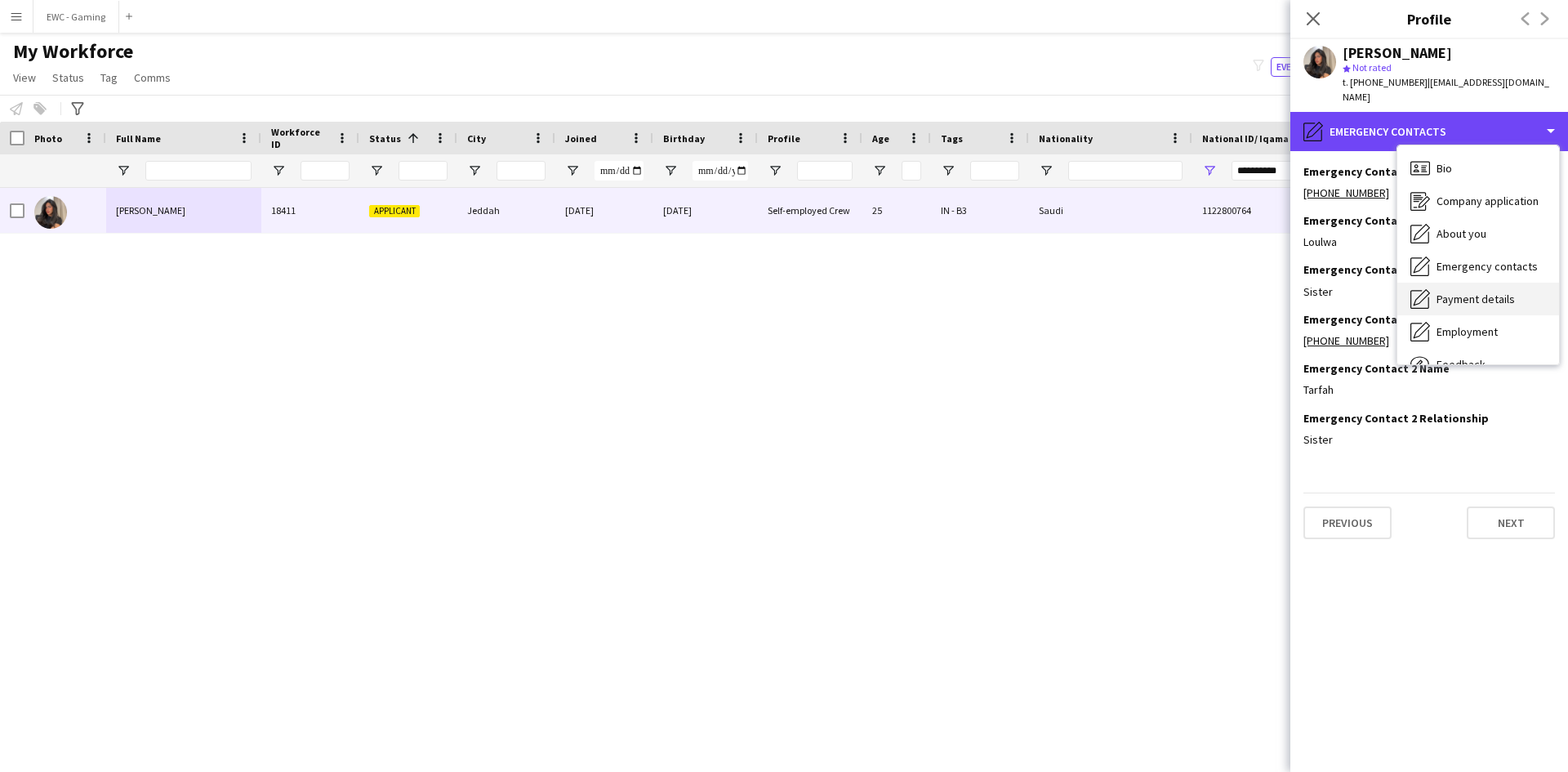
scroll to position [55, 0]
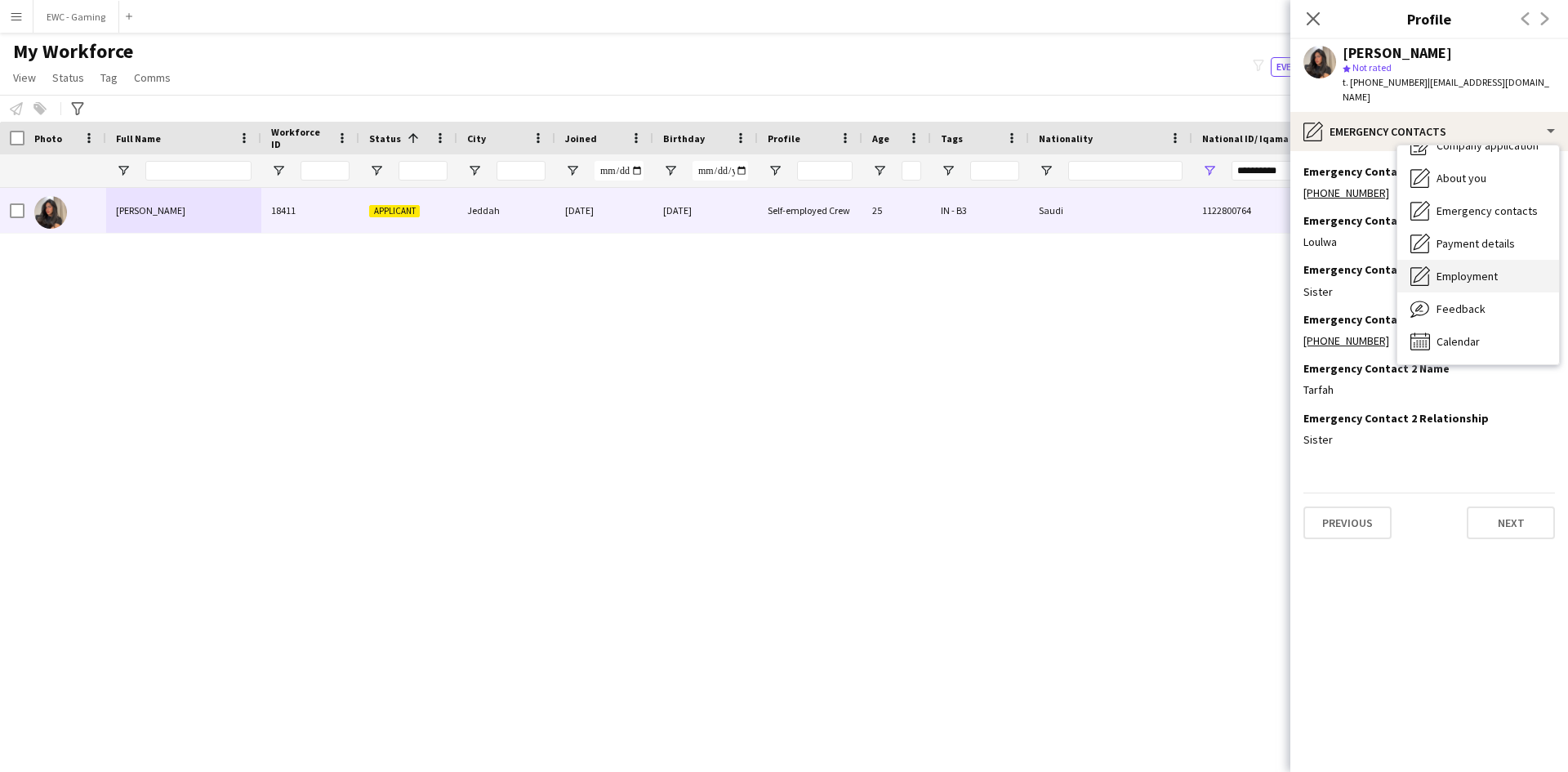
click at [1480, 269] on span "Employment" at bounding box center [1467, 276] width 61 height 14
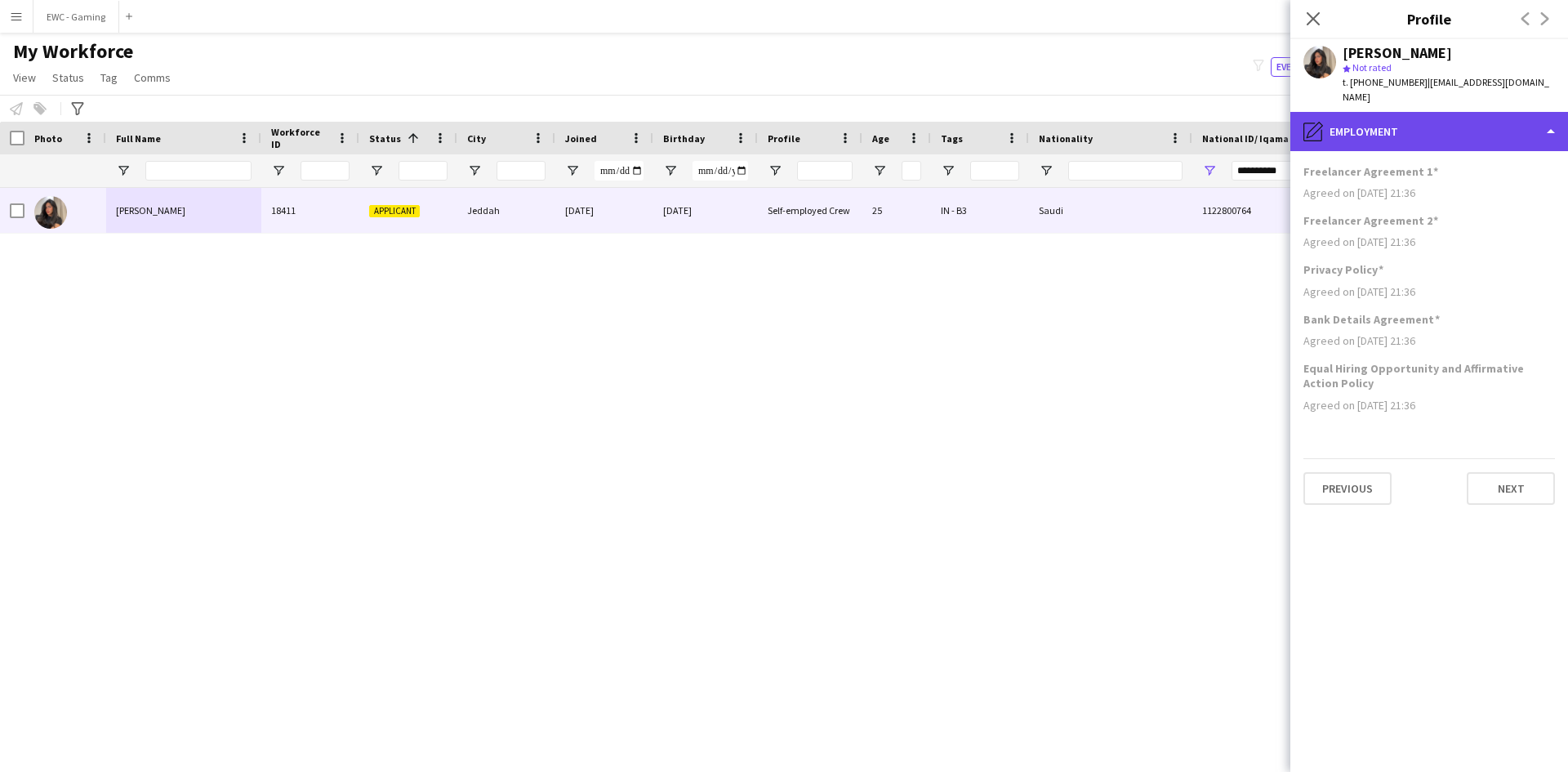
click at [1444, 121] on div "pencil4 Employment" at bounding box center [1429, 131] width 277 height 39
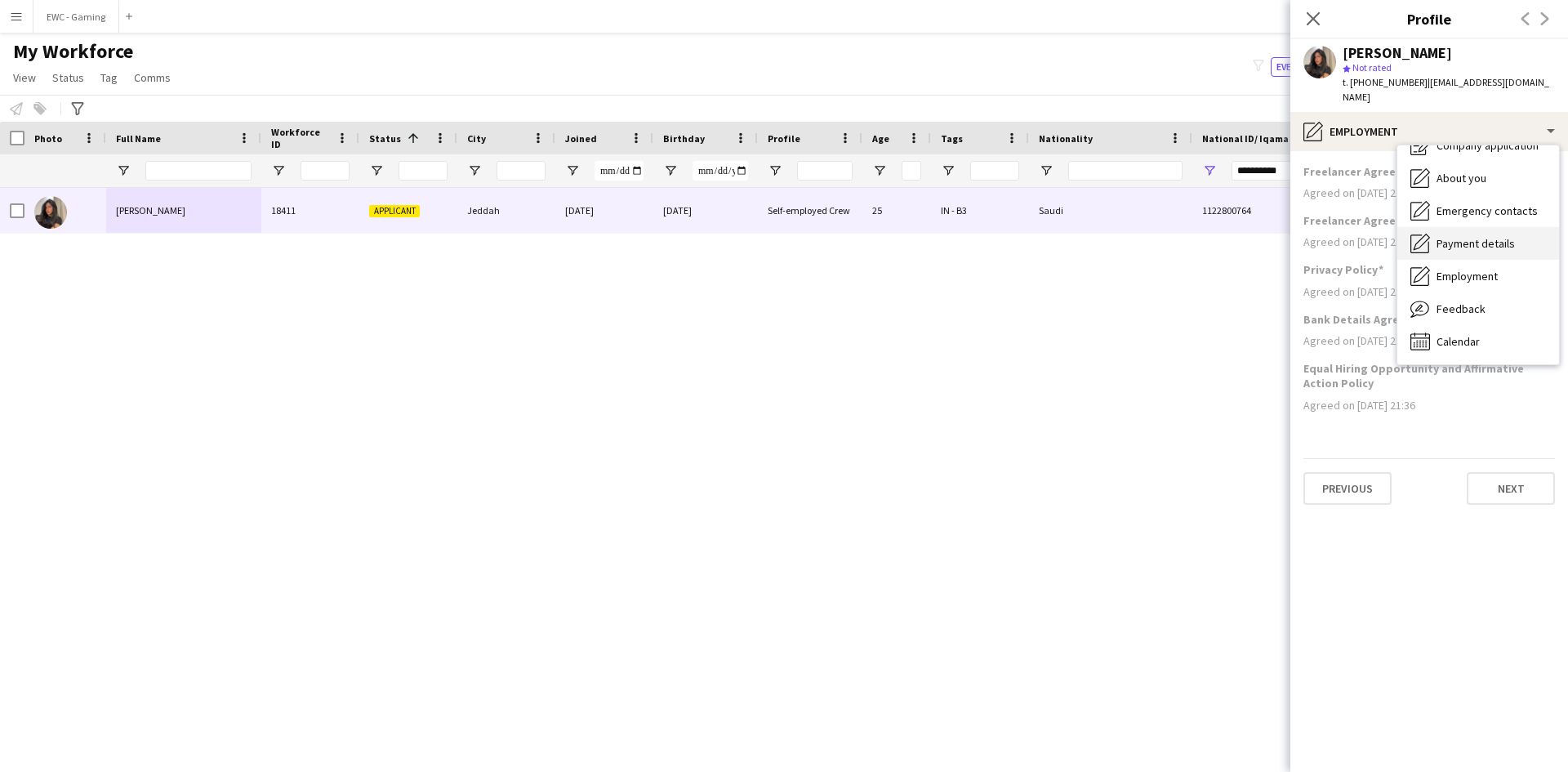
click at [1479, 236] on span "Payment details" at bounding box center [1475, 243] width 78 height 14
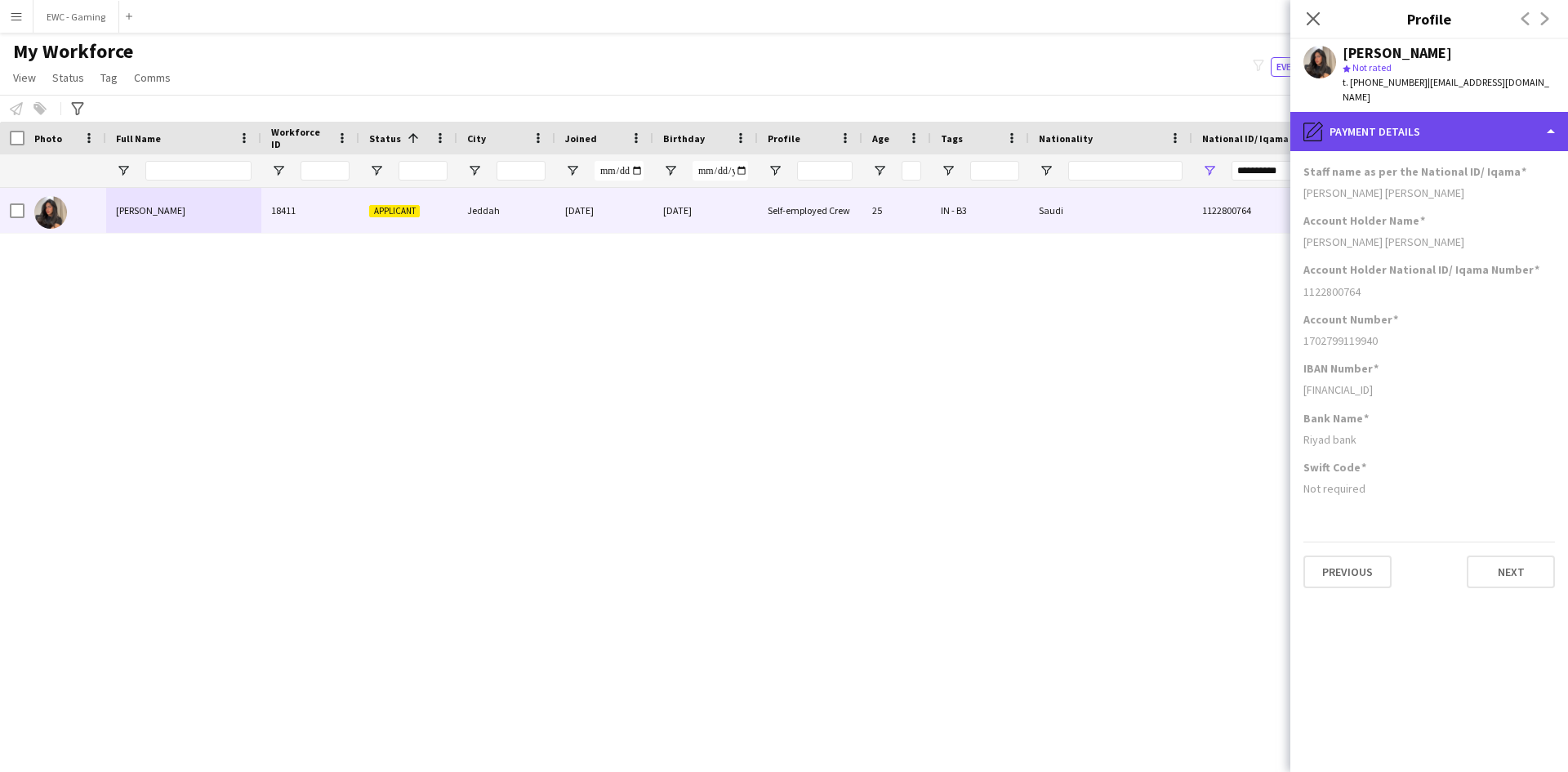
click at [1378, 117] on div "pencil4 Payment details" at bounding box center [1429, 131] width 277 height 39
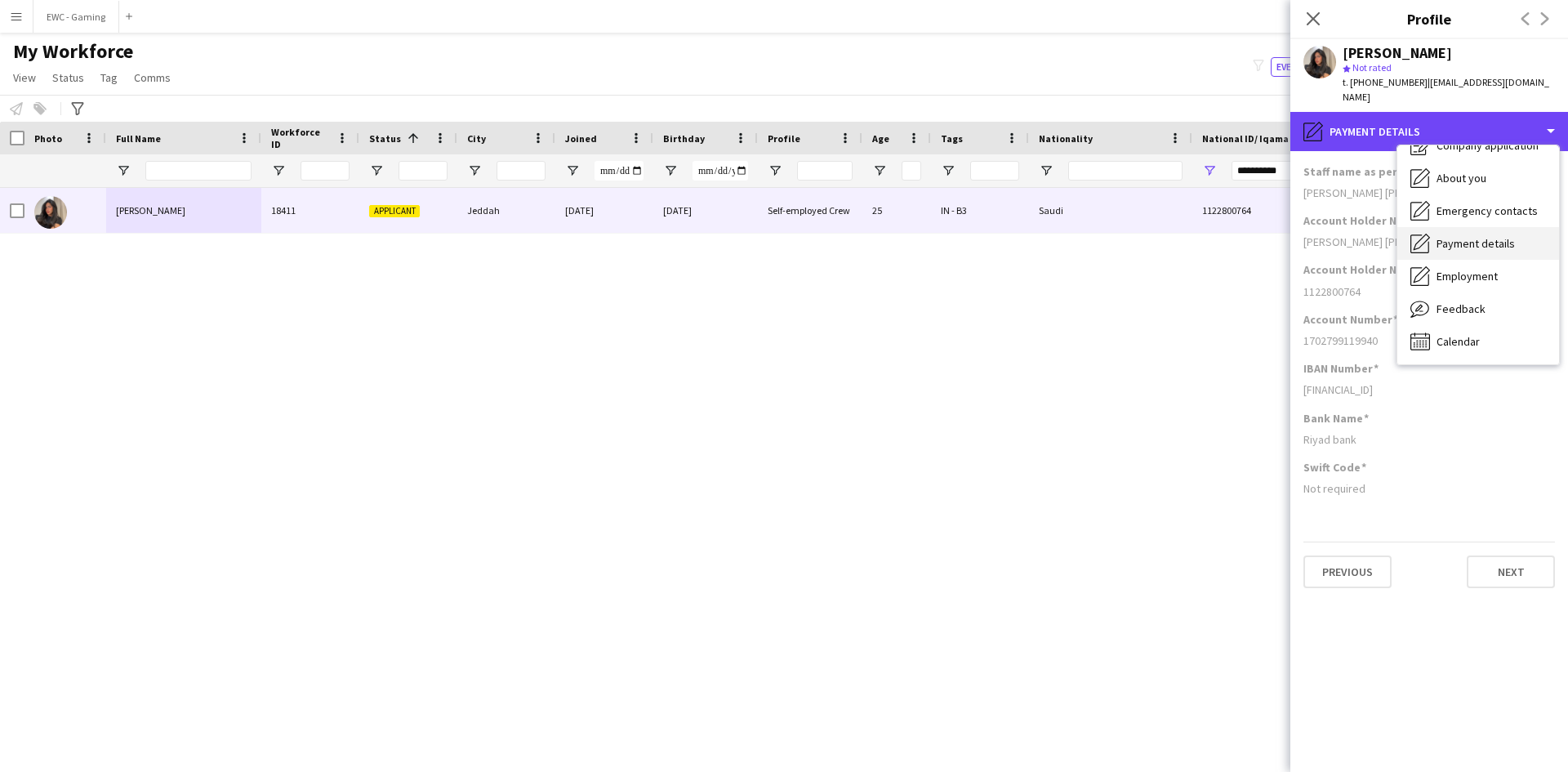
scroll to position [0, 0]
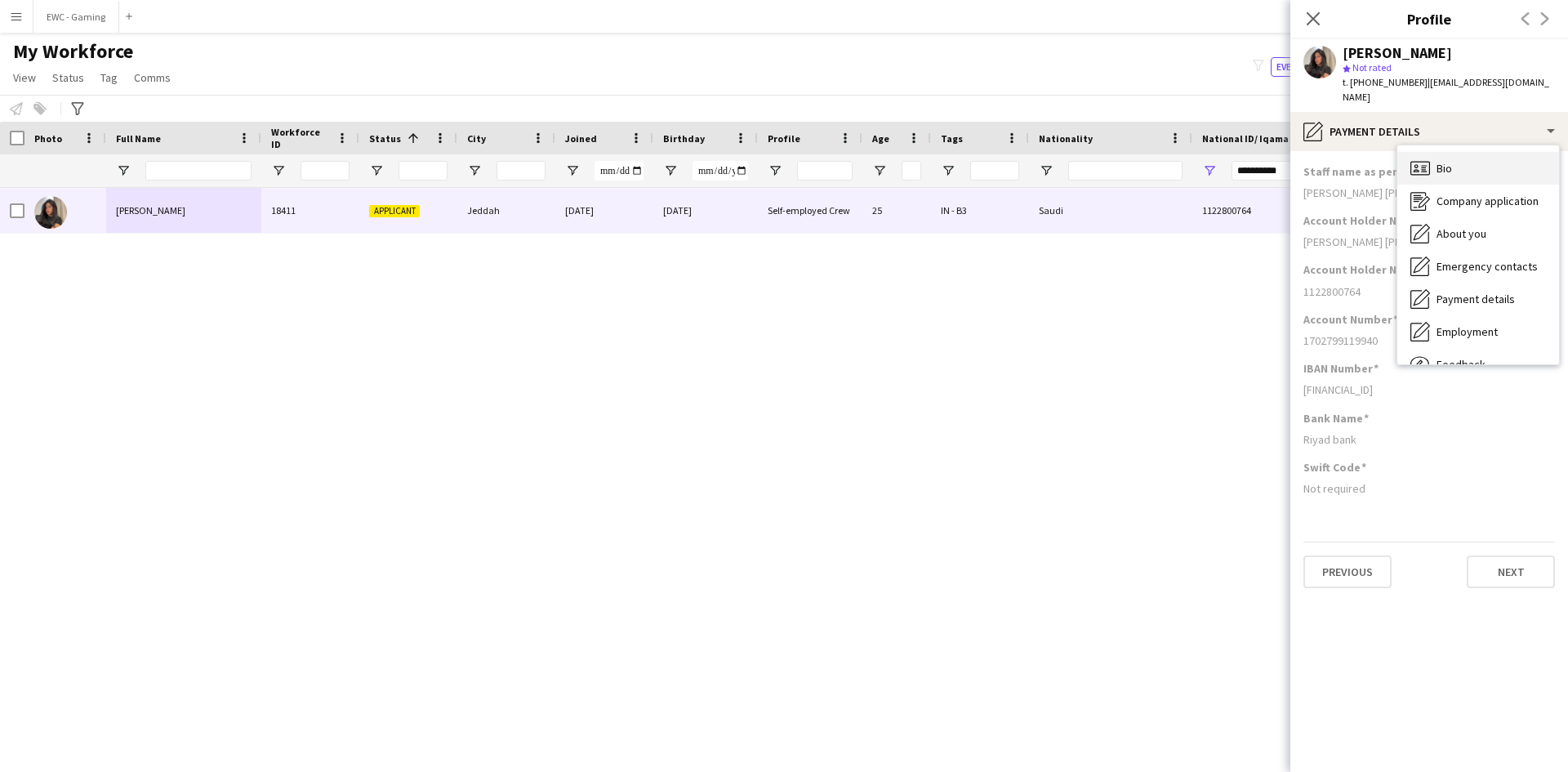
click at [1463, 153] on div "Bio Bio" at bounding box center [1477, 168] width 162 height 33
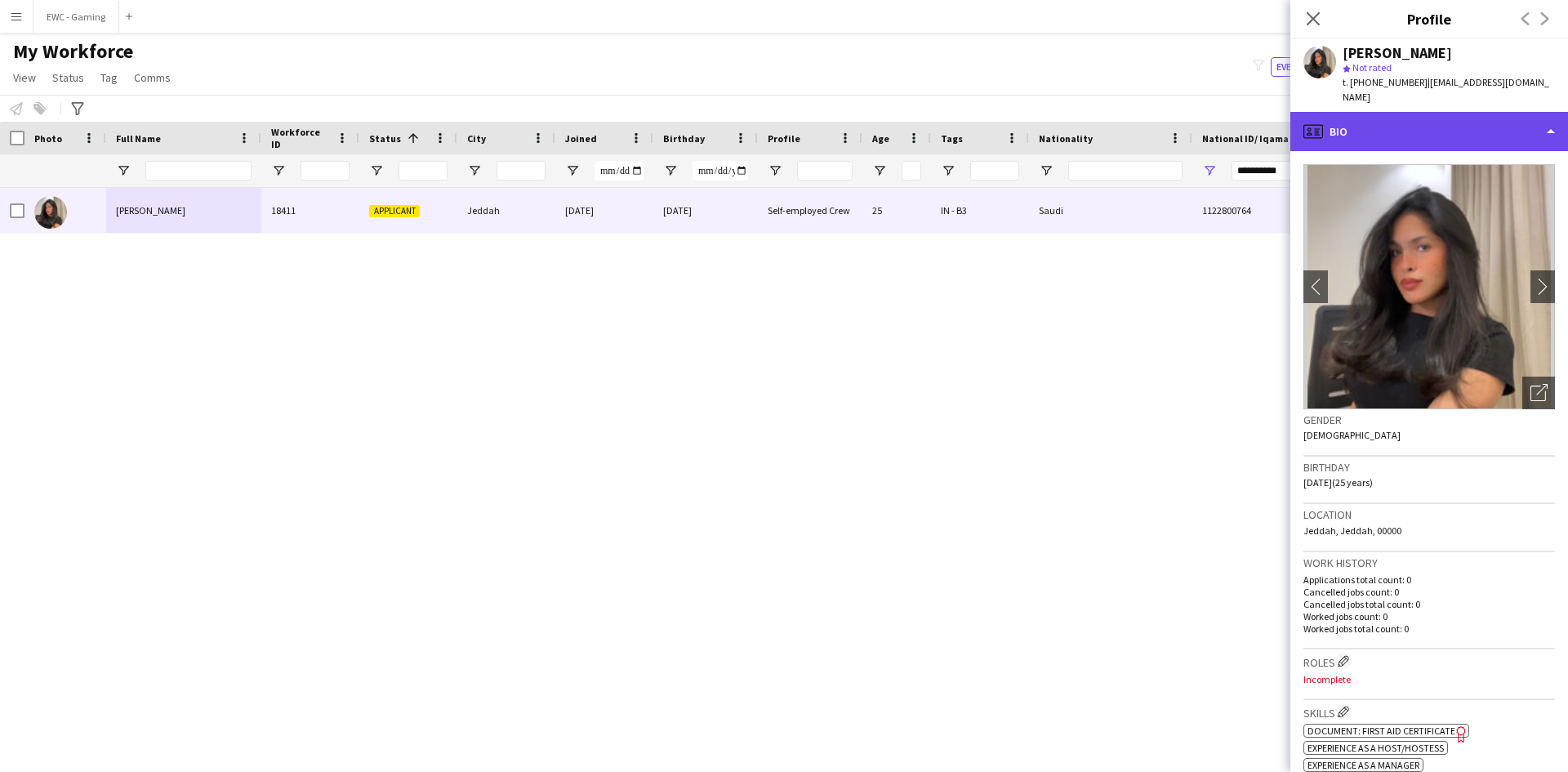
click at [1407, 125] on div "profile Bio" at bounding box center [1429, 131] width 277 height 39
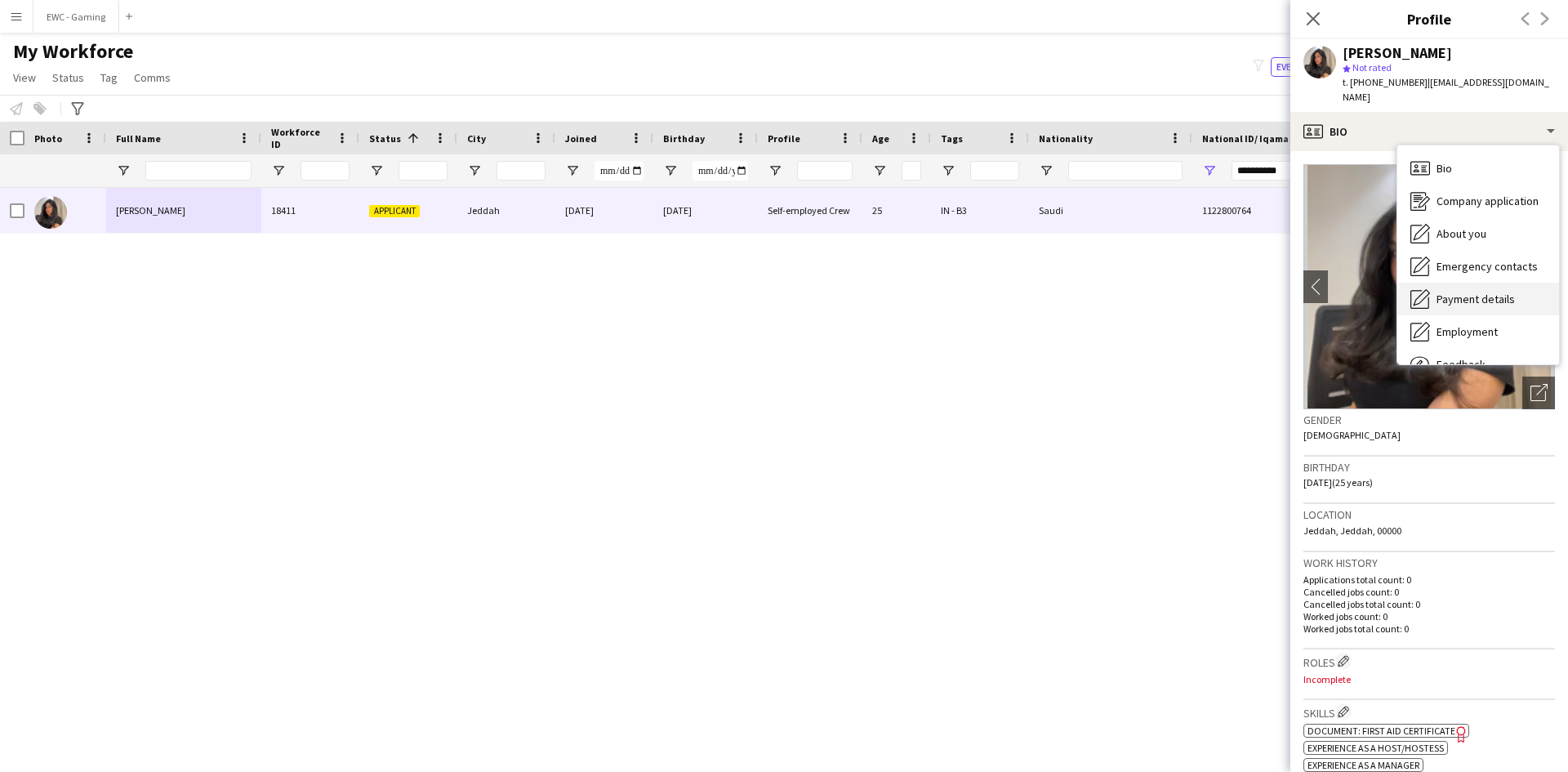
click at [1452, 292] on span "Payment details" at bounding box center [1475, 298] width 78 height 14
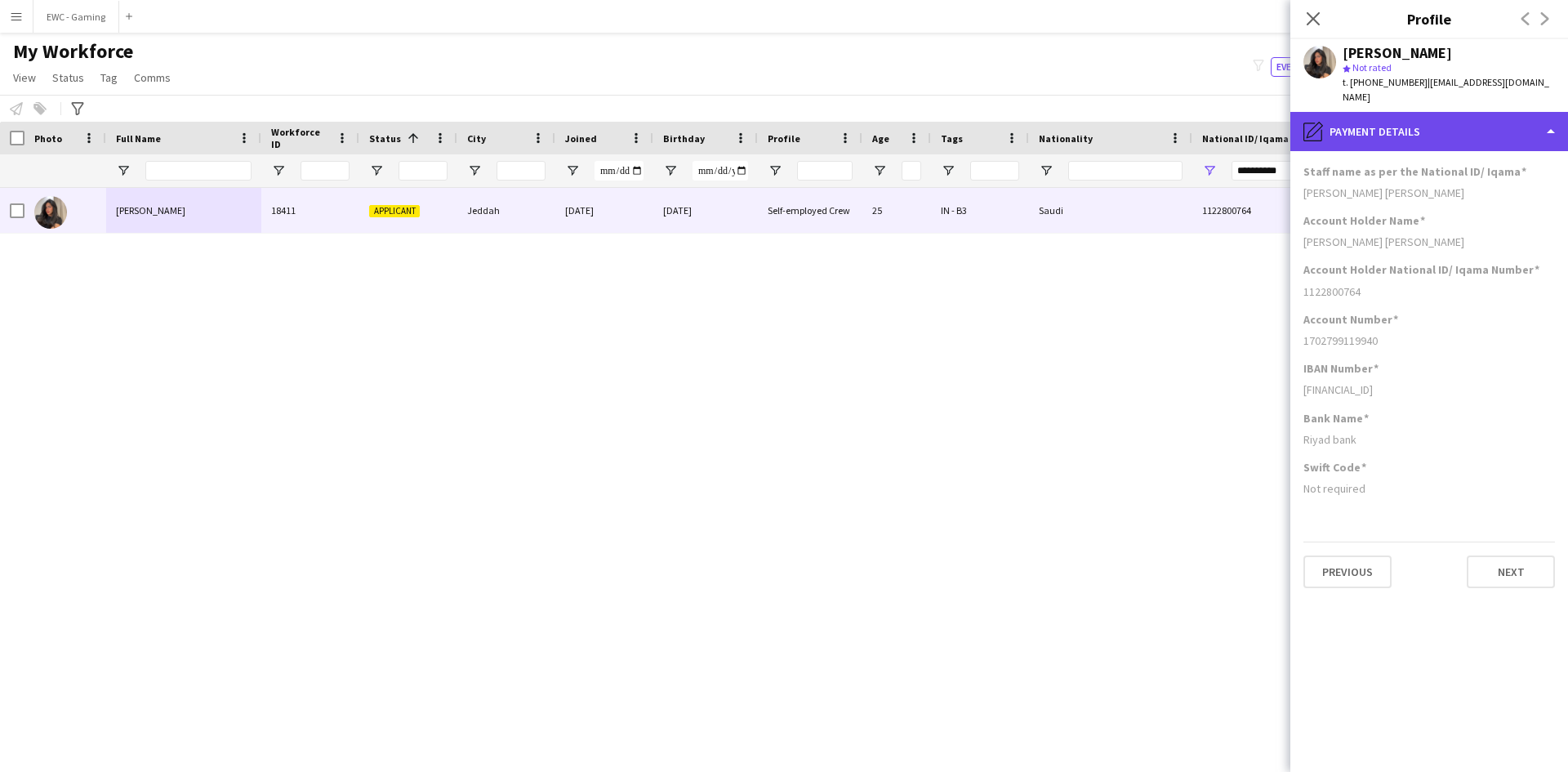
click at [1446, 112] on div "pencil4 Payment details" at bounding box center [1429, 131] width 277 height 39
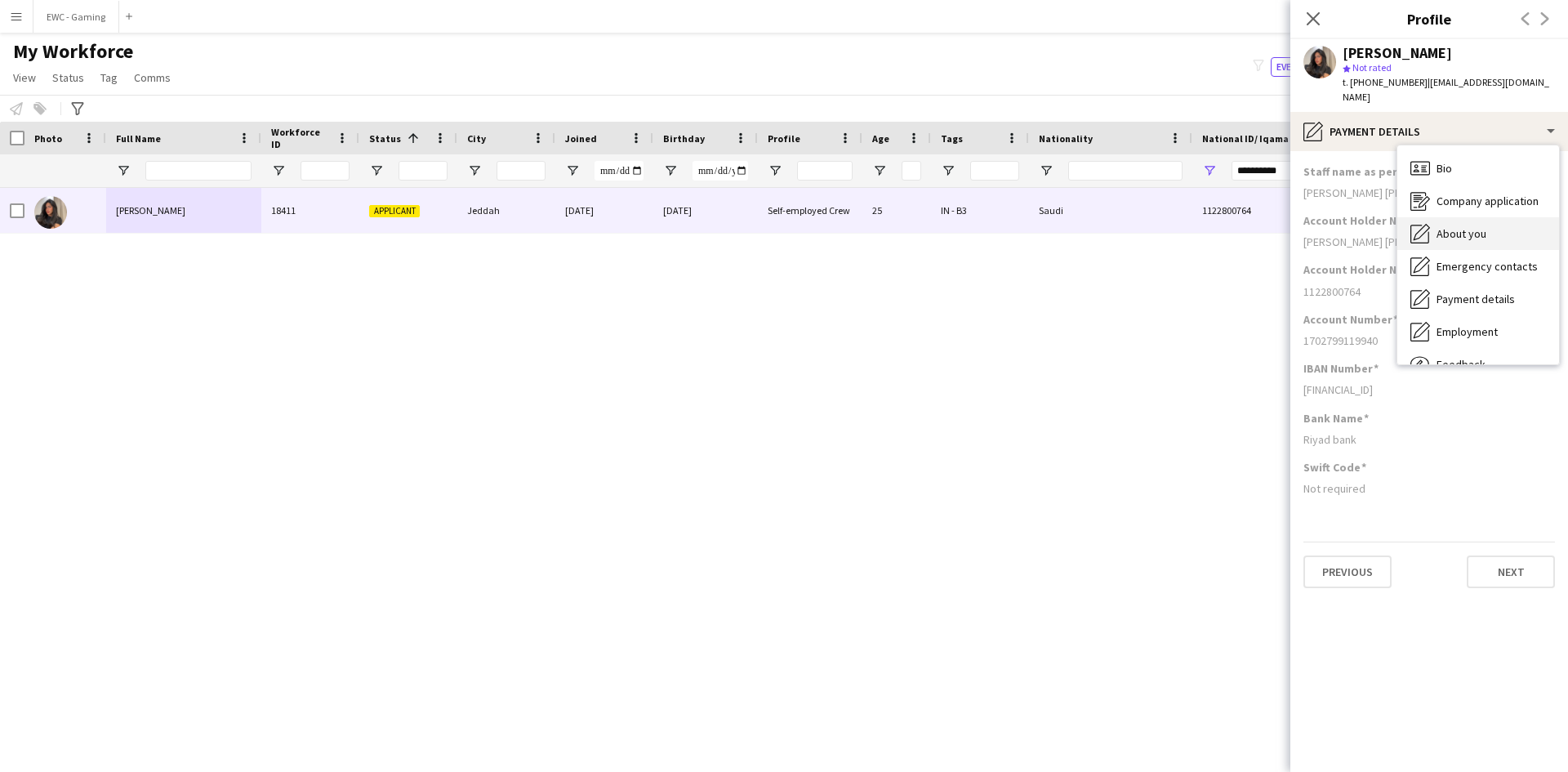
click at [1479, 226] on span "About you" at bounding box center [1461, 232] width 50 height 14
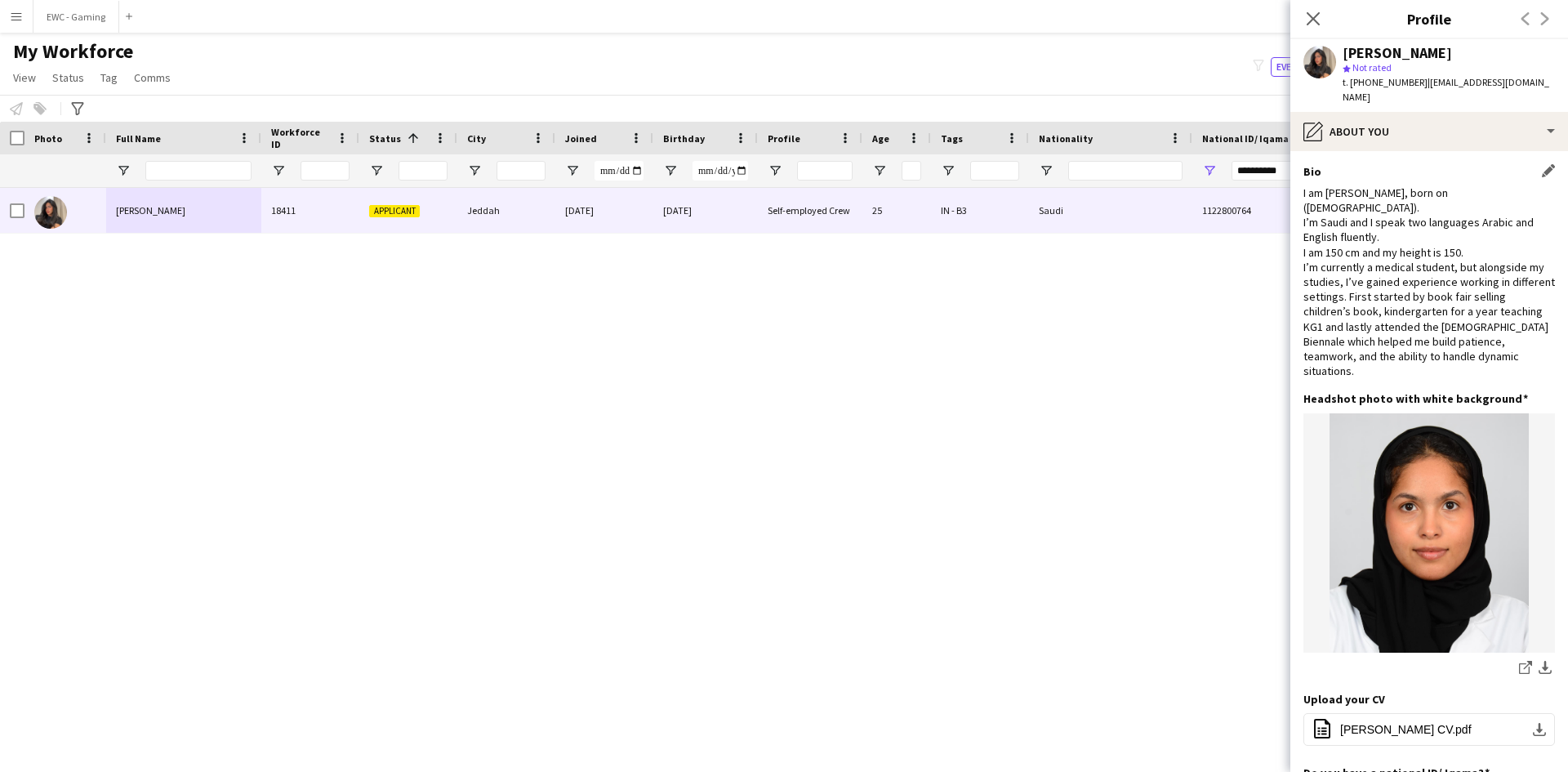
click at [1379, 321] on div "I am Sara haider, born on (6th, April 2000). I’m Saudi and I speak two language…" at bounding box center [1428, 282] width 252 height 193
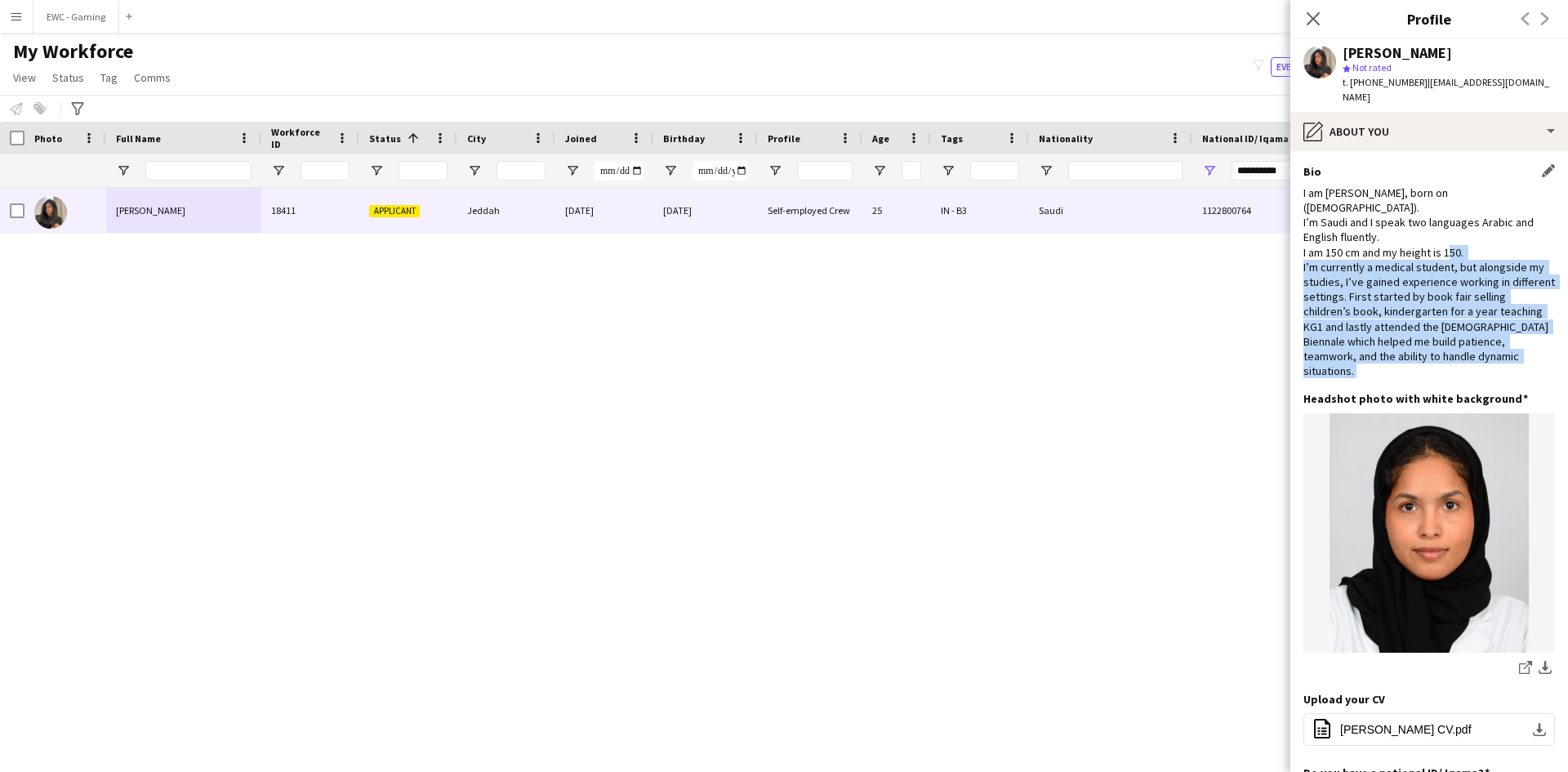
click at [1379, 321] on div "I am Sara haider, born on (6th, April 2000). I’m Saudi and I speak two language…" at bounding box center [1428, 282] width 252 height 193
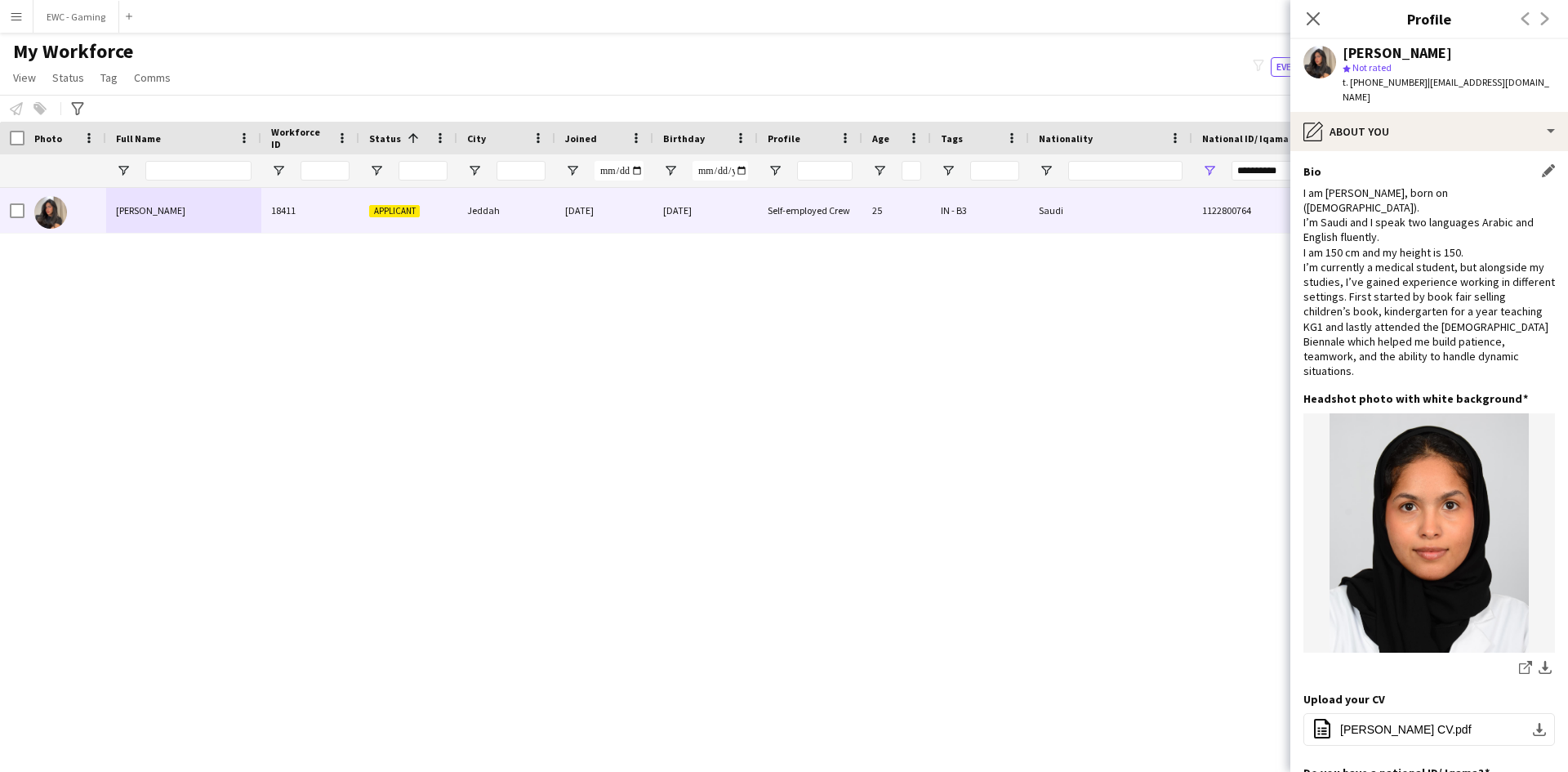
click at [1368, 264] on div "I am Sara haider, born on (6th, April 2000). I’m Saudi and I speak two language…" at bounding box center [1428, 282] width 252 height 193
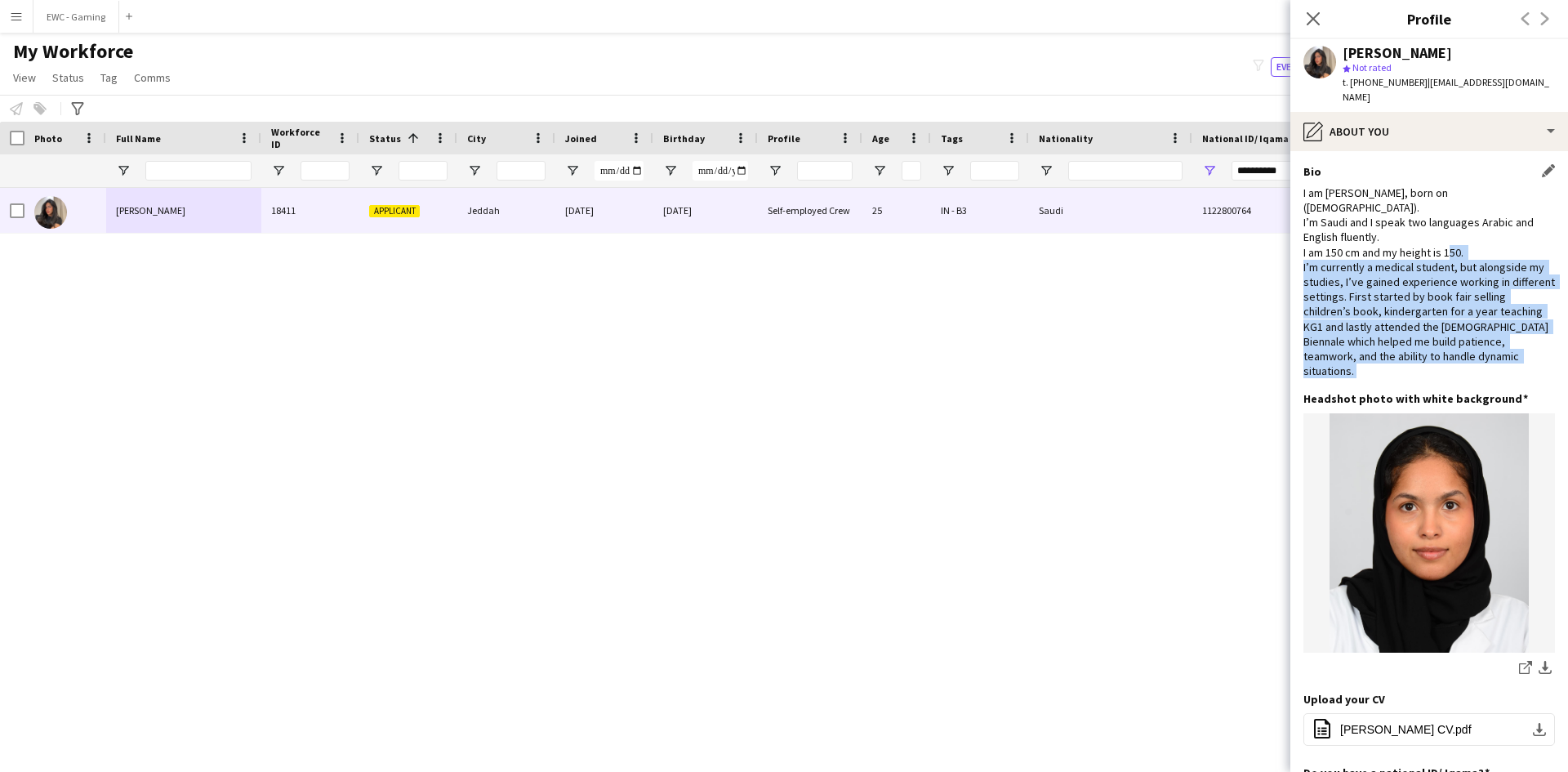
click at [1368, 264] on div "I am Sara haider, born on (6th, April 2000). I’m Saudi and I speak two language…" at bounding box center [1428, 282] width 252 height 193
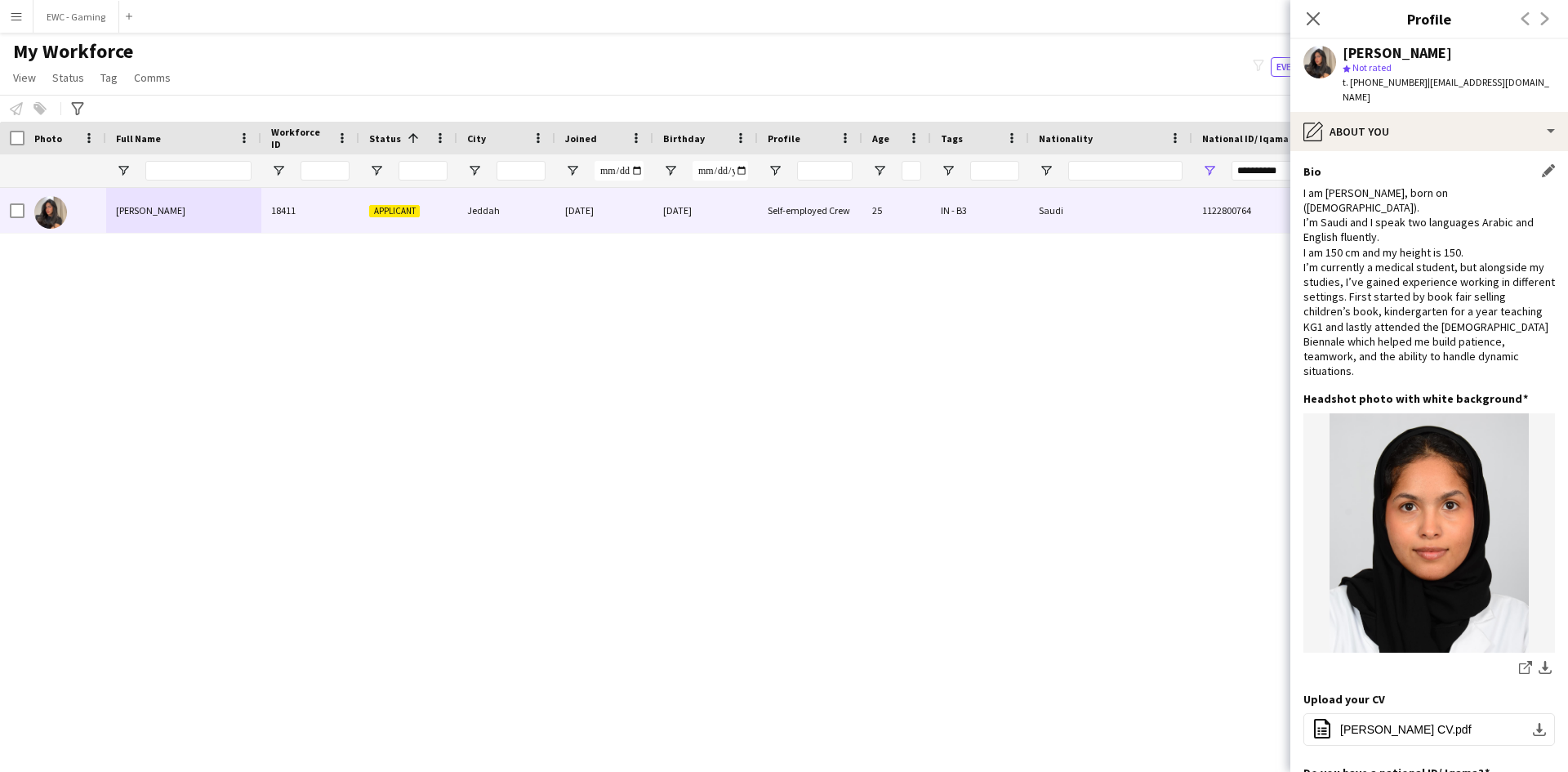
click at [1347, 210] on div "I am Sara haider, born on (6th, April 2000). I’m Saudi and I speak two language…" at bounding box center [1428, 282] width 252 height 193
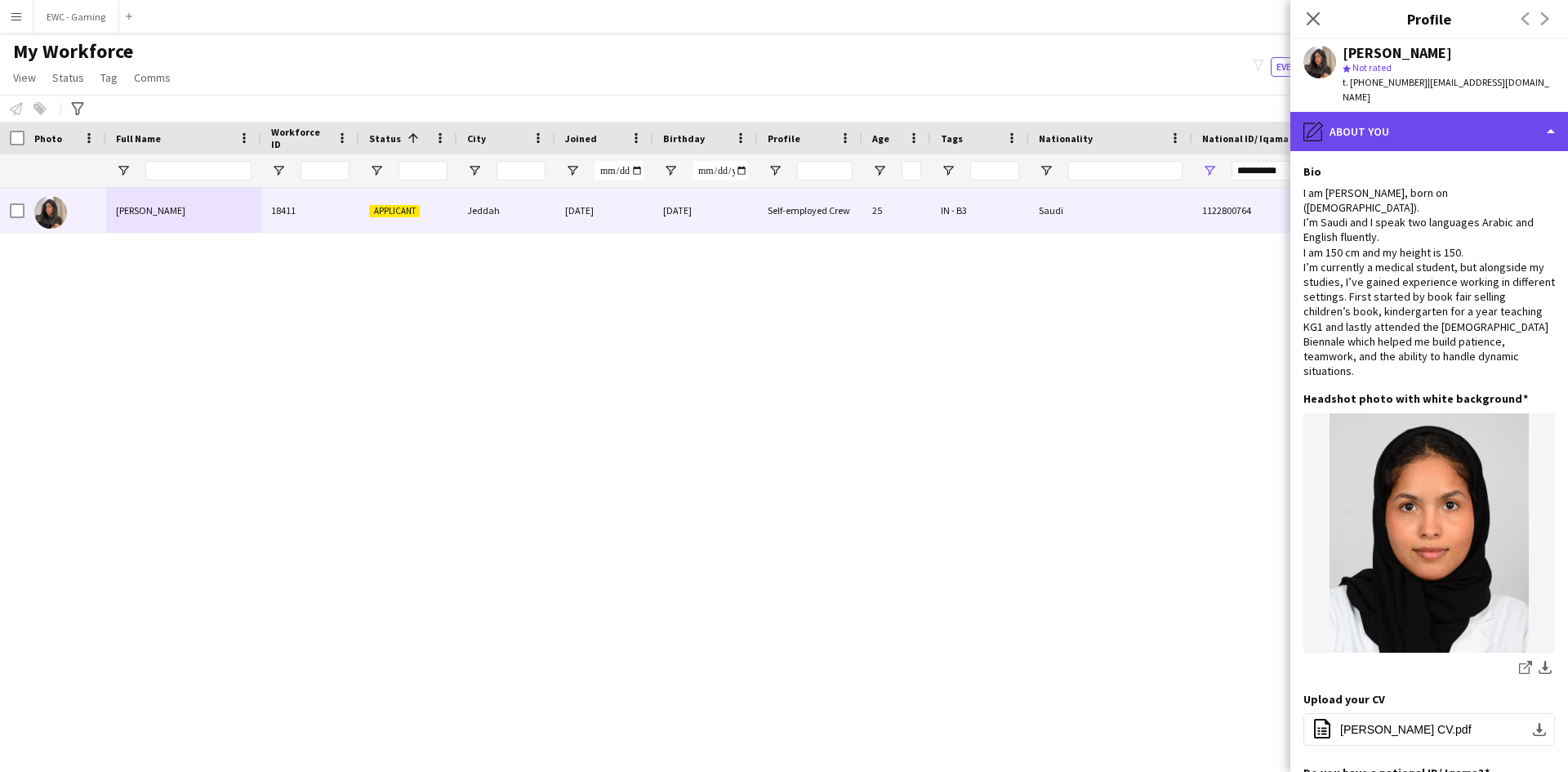
click at [1362, 115] on div "pencil4 About you" at bounding box center [1429, 131] width 277 height 39
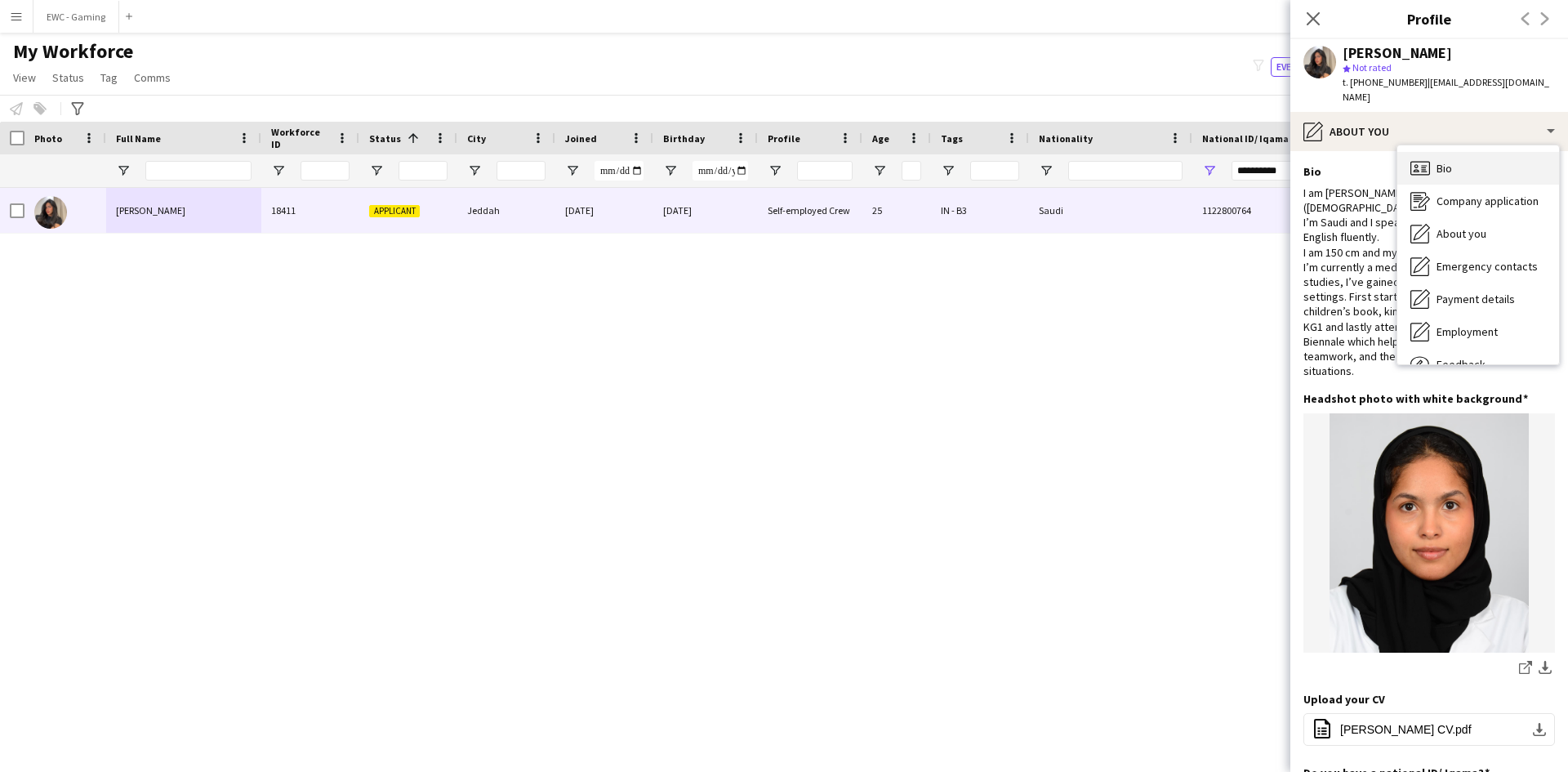
click at [1474, 155] on div "Bio Bio" at bounding box center [1477, 168] width 162 height 33
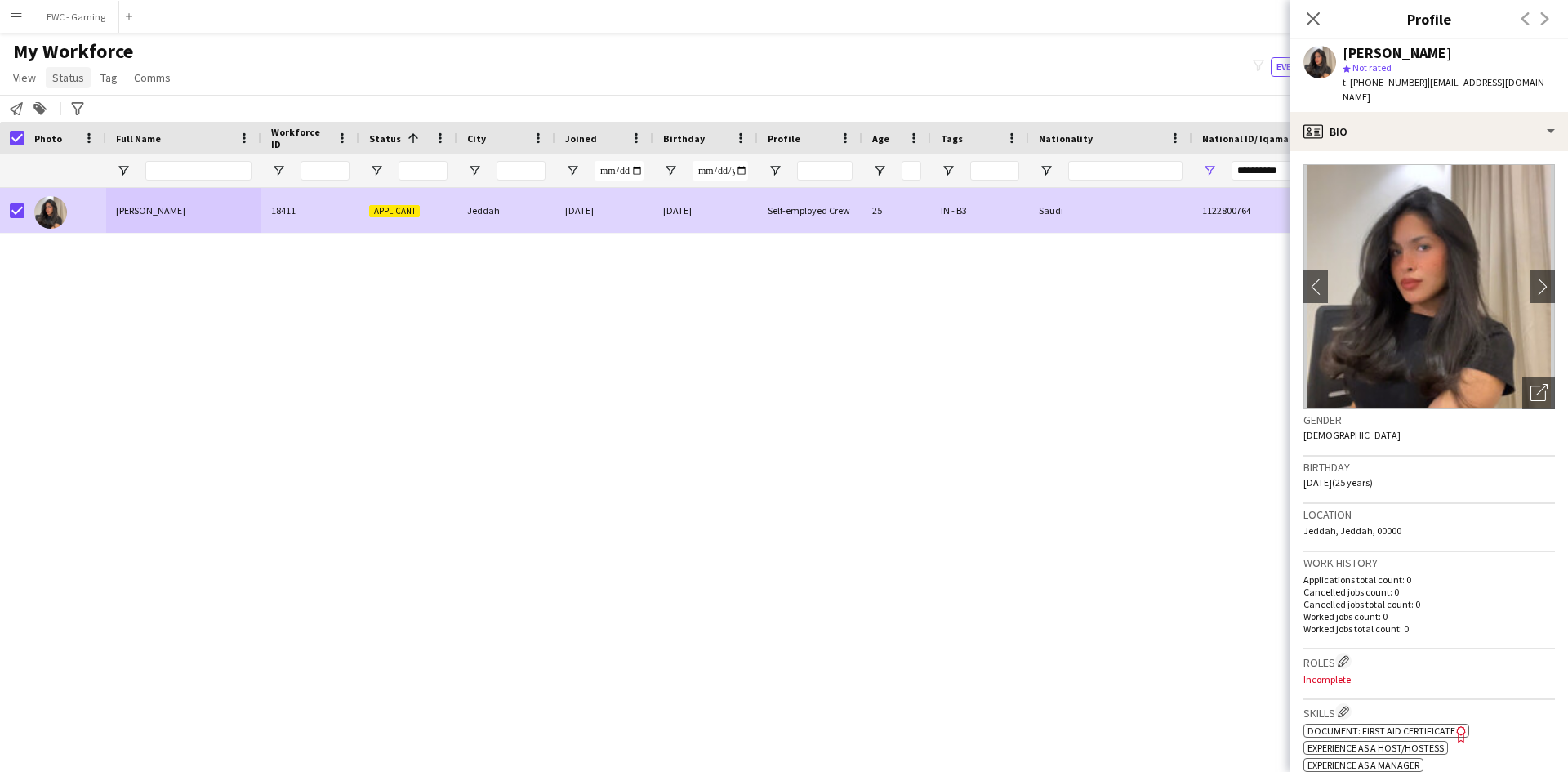
click at [74, 77] on span "Status" at bounding box center [68, 77] width 32 height 14
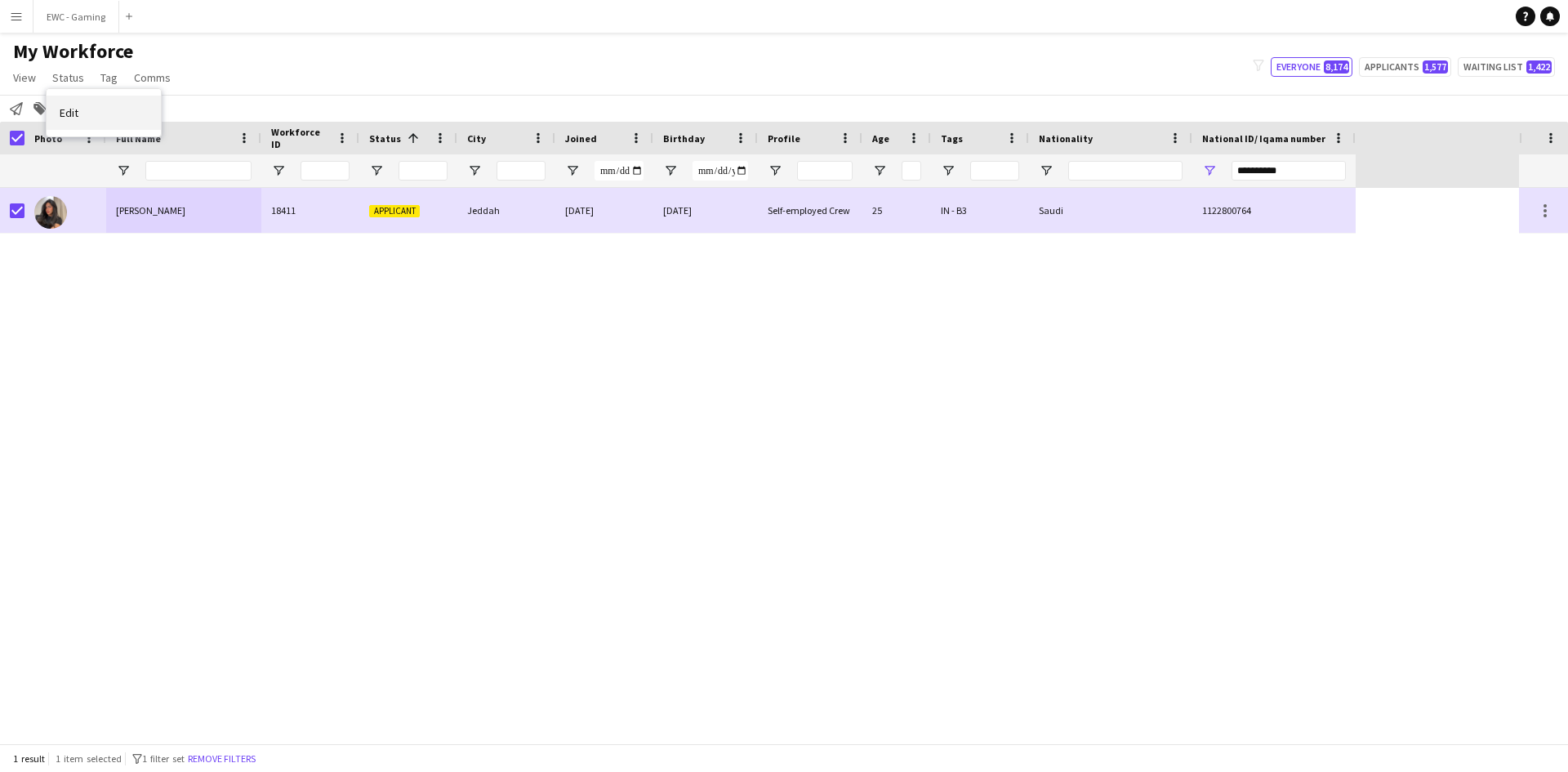
click at [93, 112] on link "Edit" at bounding box center [103, 113] width 114 height 34
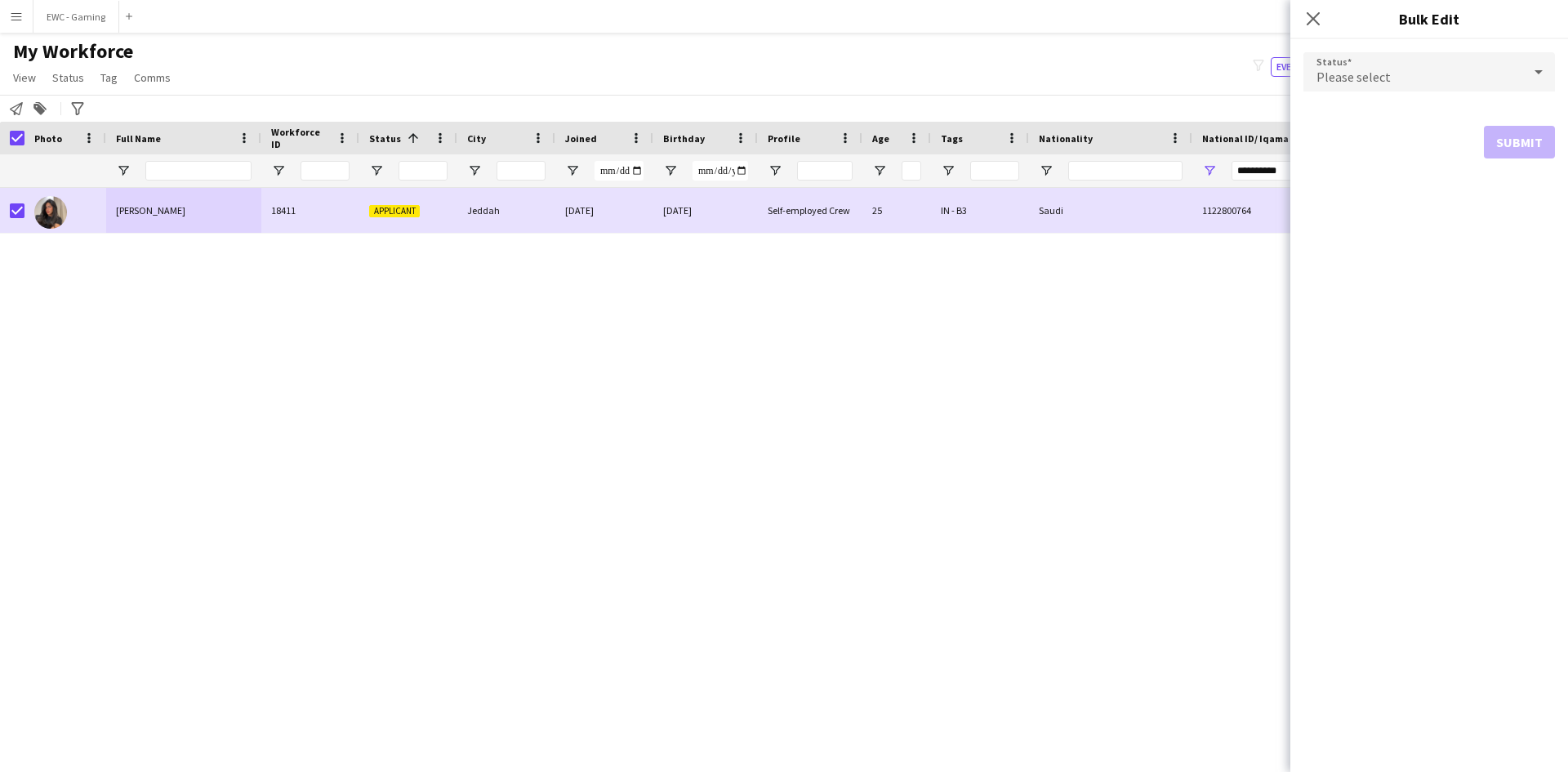
click at [1450, 80] on div "Please select" at bounding box center [1412, 72] width 219 height 39
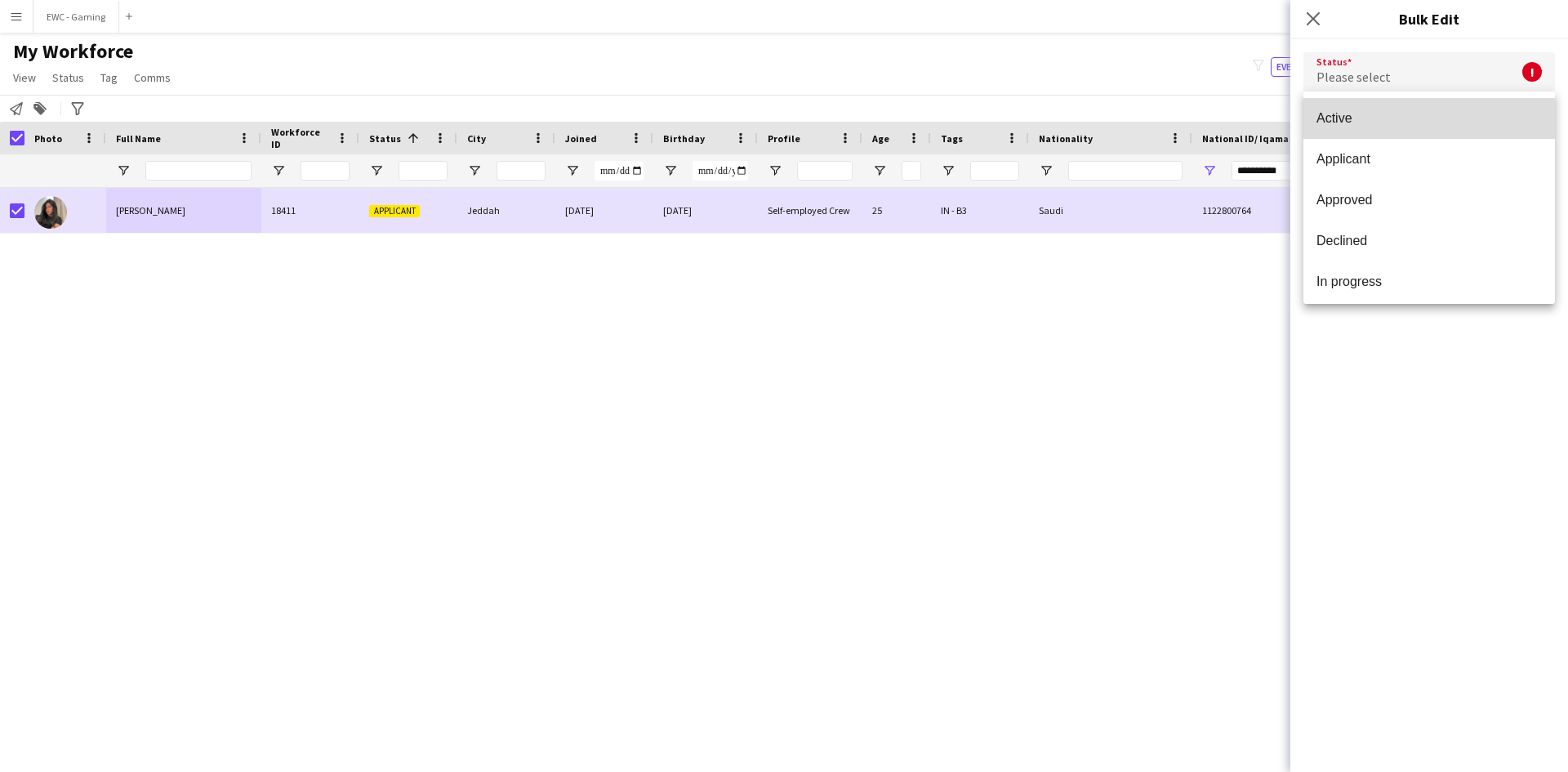
click at [1442, 118] on span "Active" at bounding box center [1429, 118] width 226 height 15
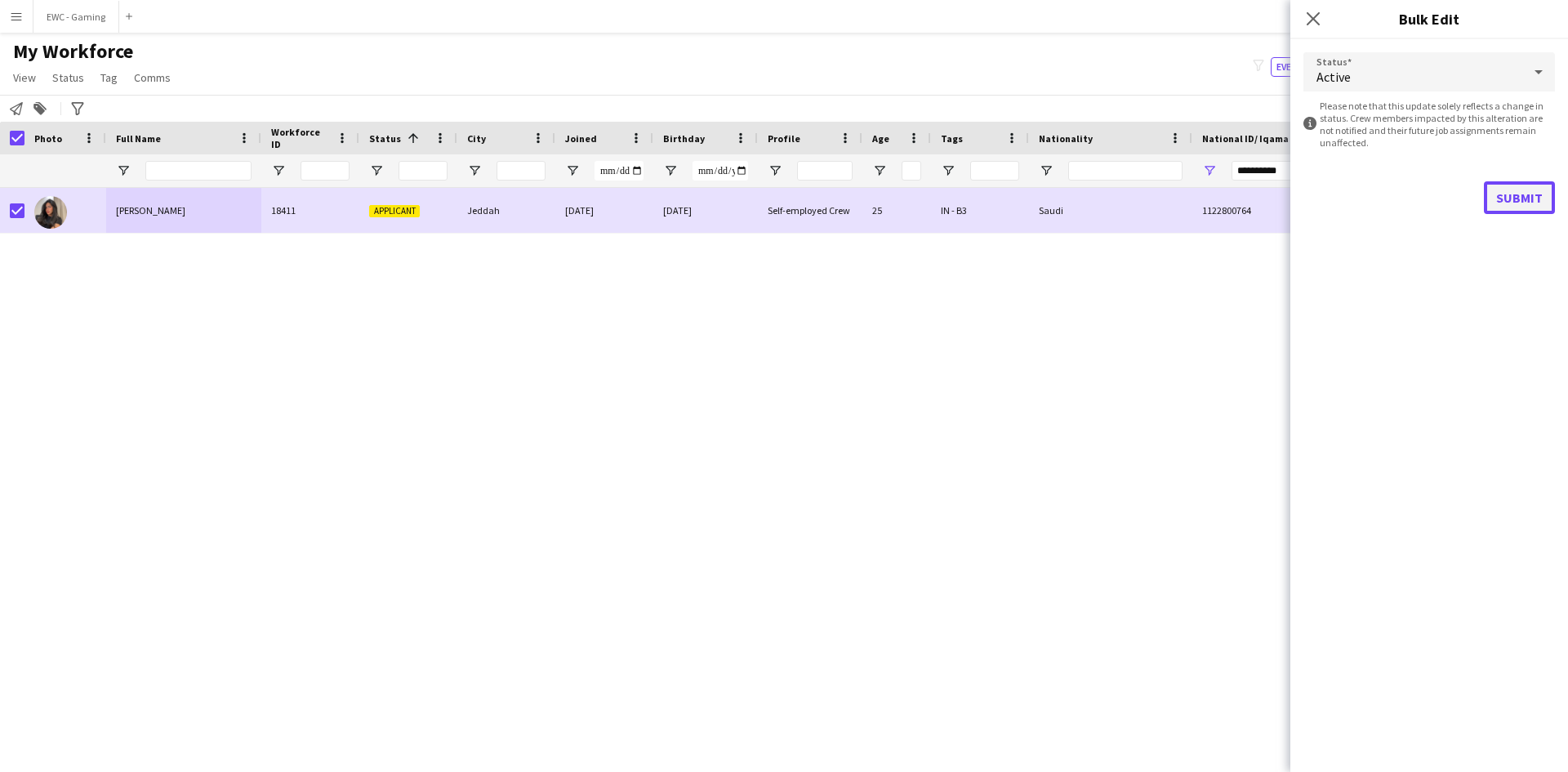
click at [1522, 198] on button "Submit" at bounding box center [1519, 197] width 71 height 33
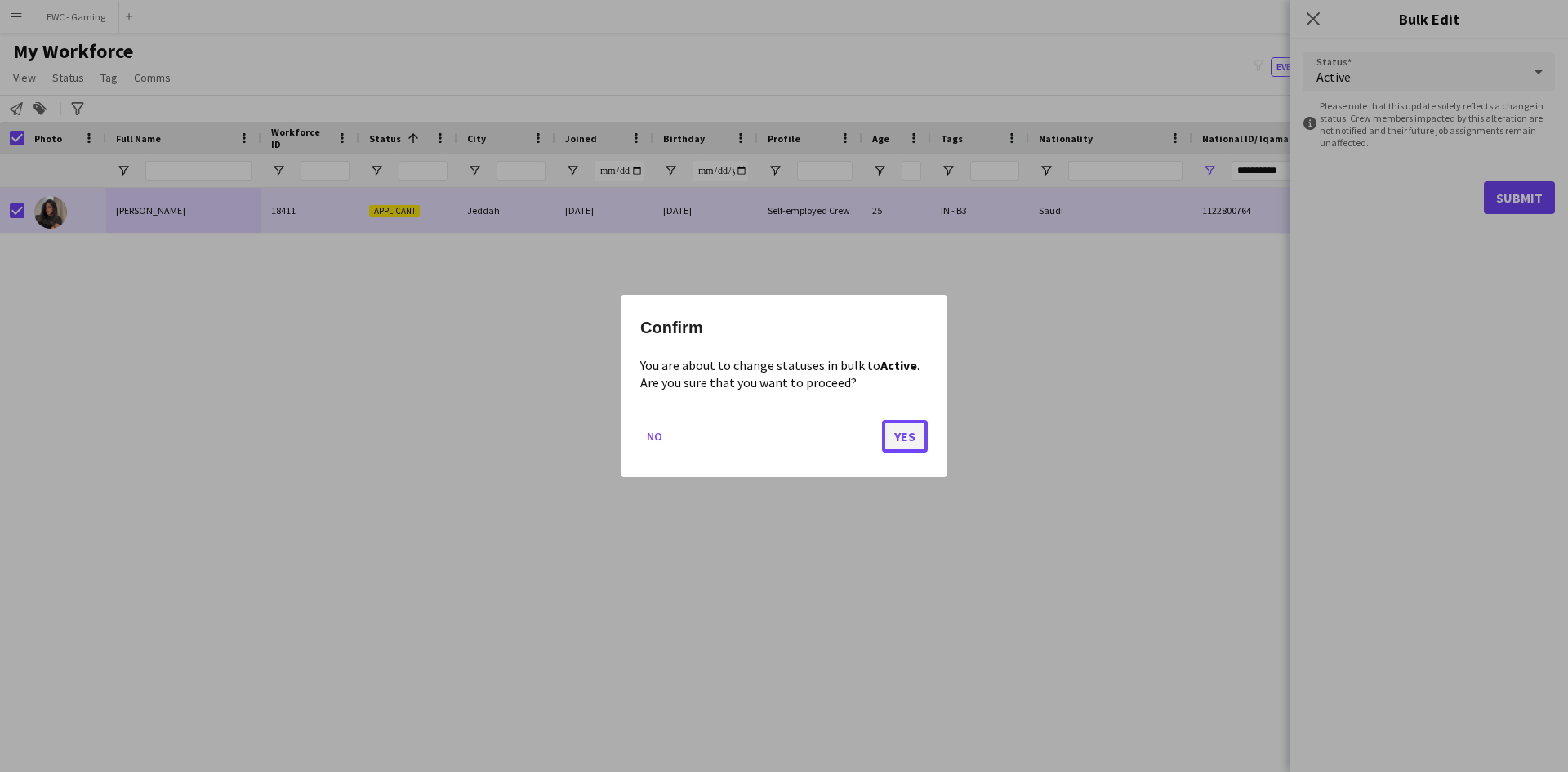
click at [912, 438] on button "Yes" at bounding box center [905, 436] width 46 height 33
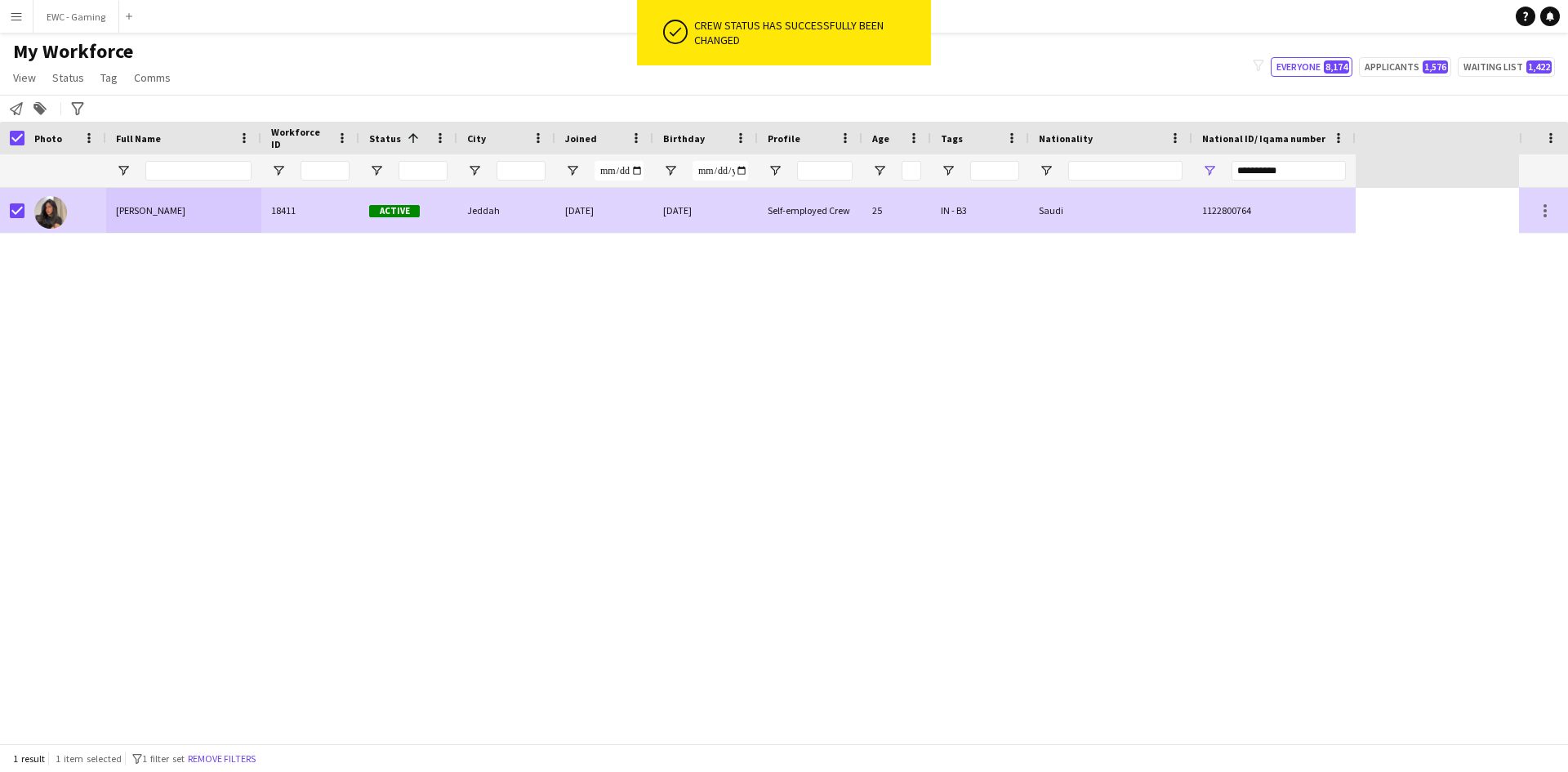
click at [92, 209] on div at bounding box center [65, 210] width 81 height 45
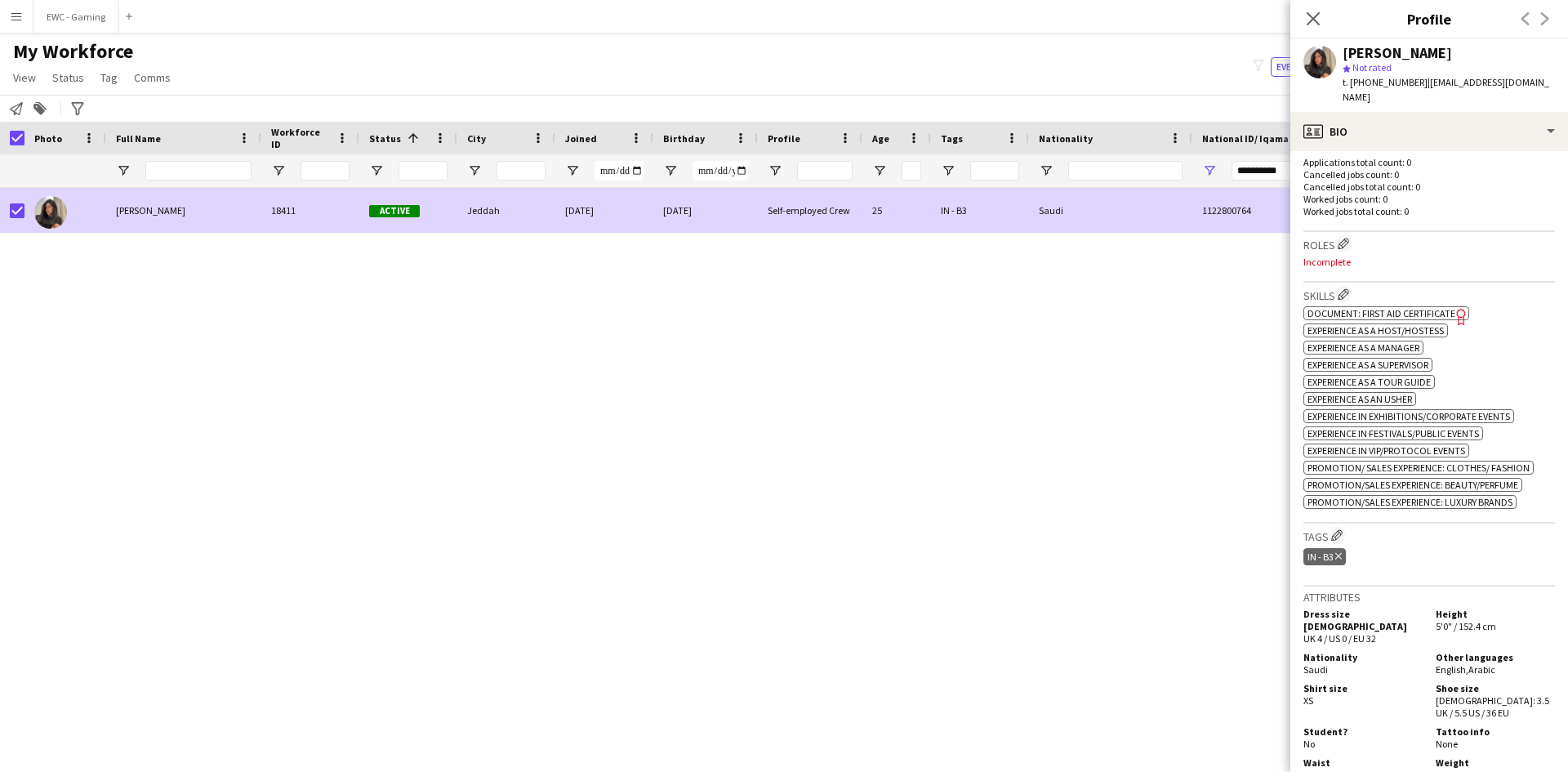
scroll to position [391, 0]
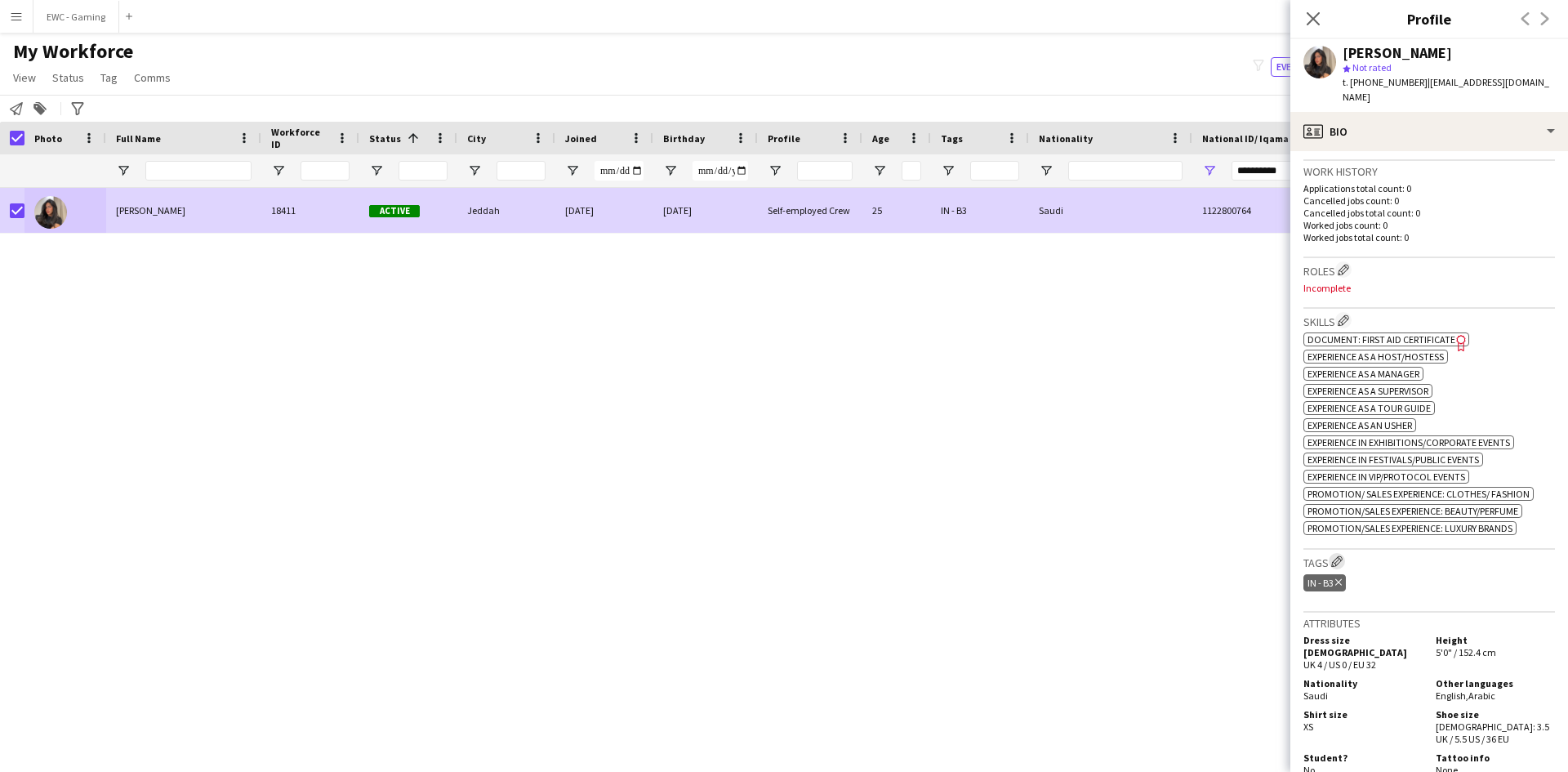
click at [1338, 555] on app-icon "Edit crew company tags" at bounding box center [1336, 561] width 11 height 11
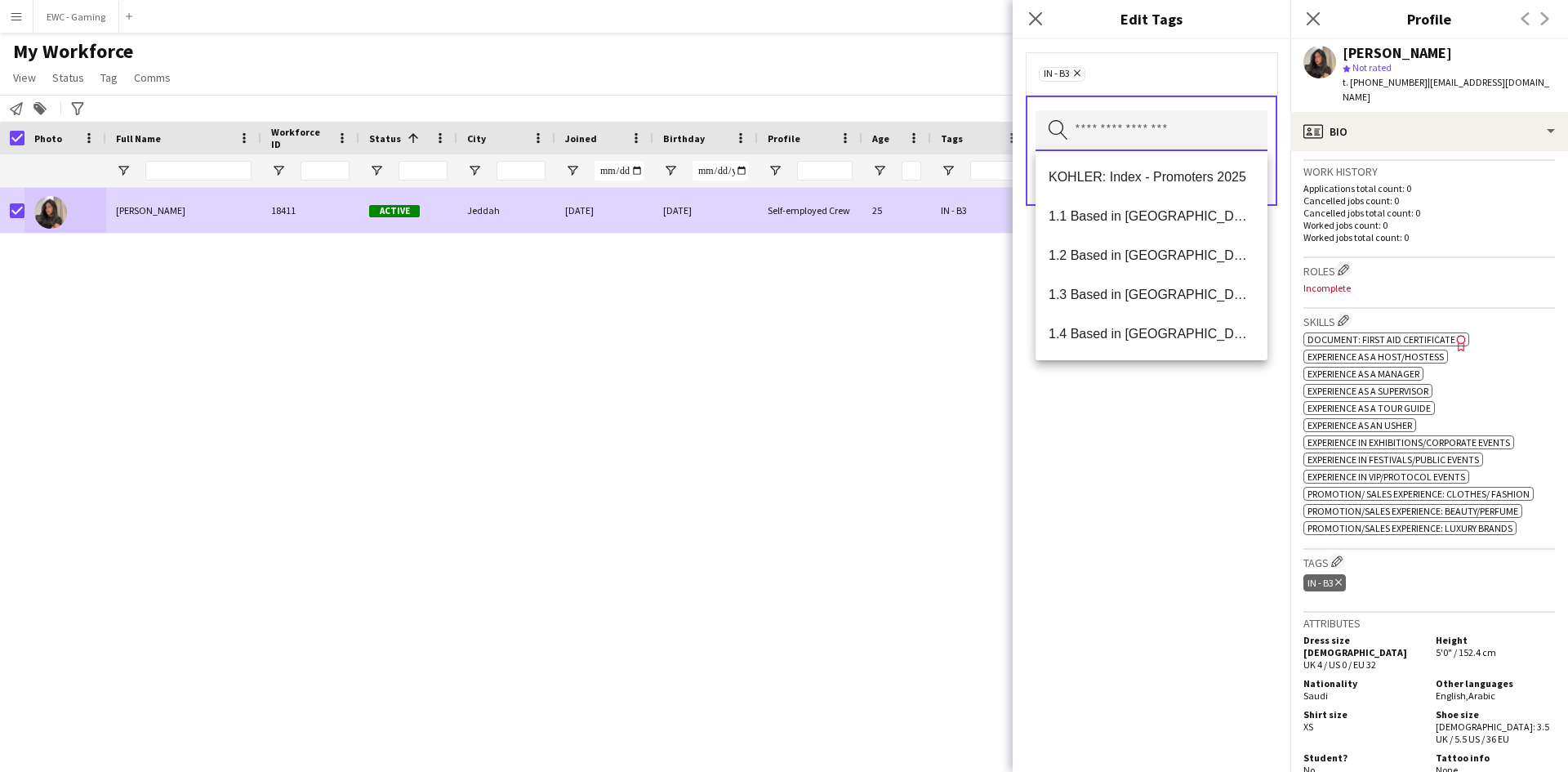
click at [1115, 130] on input "text" at bounding box center [1151, 130] width 232 height 41
type input "***"
click at [1113, 261] on span "Presentable A" at bounding box center [1151, 255] width 206 height 15
click at [1126, 297] on span "1.3 Based in [GEOGRAPHIC_DATA]" at bounding box center [1151, 295] width 206 height 15
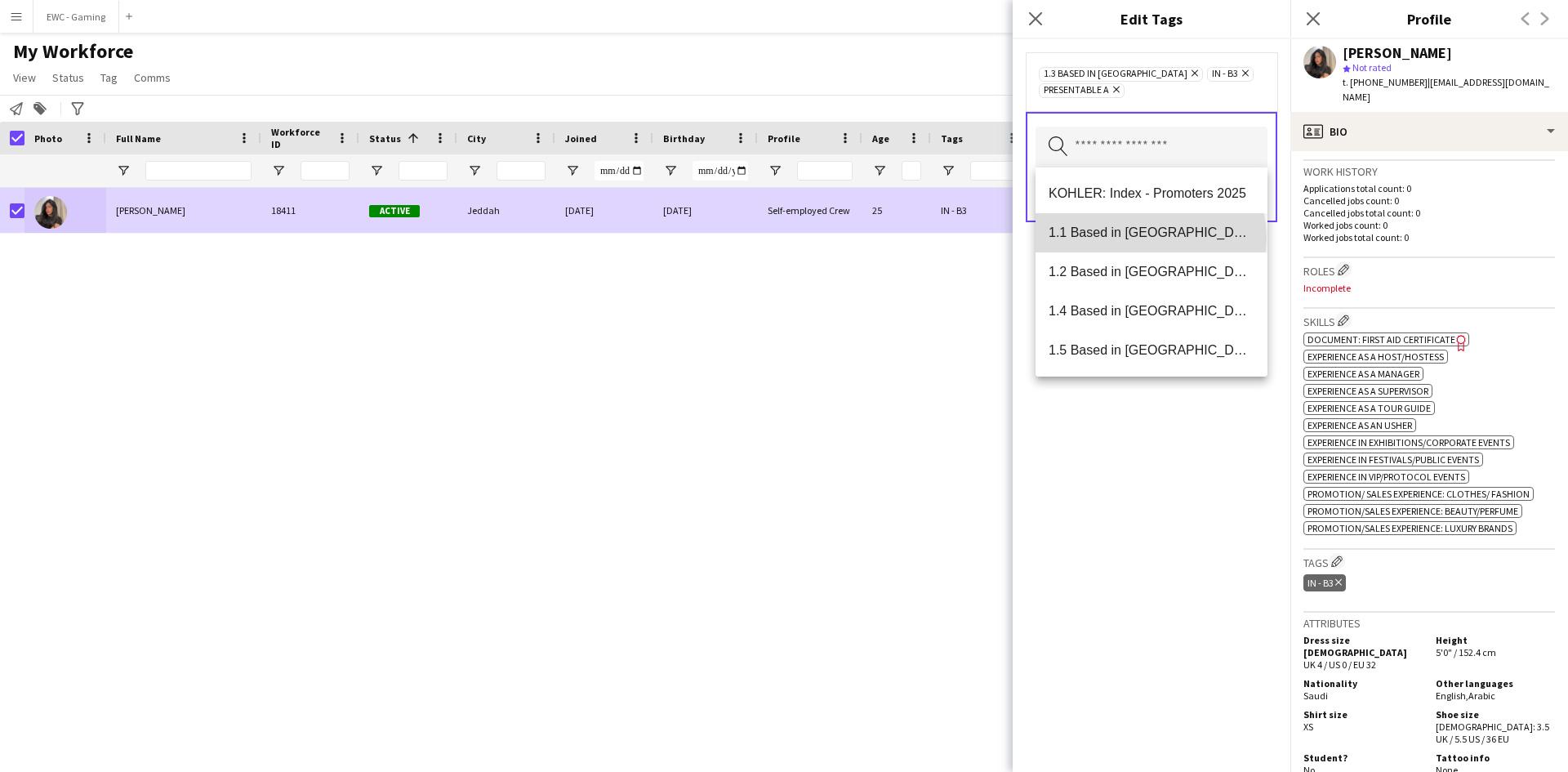
click at [1150, 237] on span "1.1 Based in [GEOGRAPHIC_DATA]" at bounding box center [1151, 232] width 206 height 15
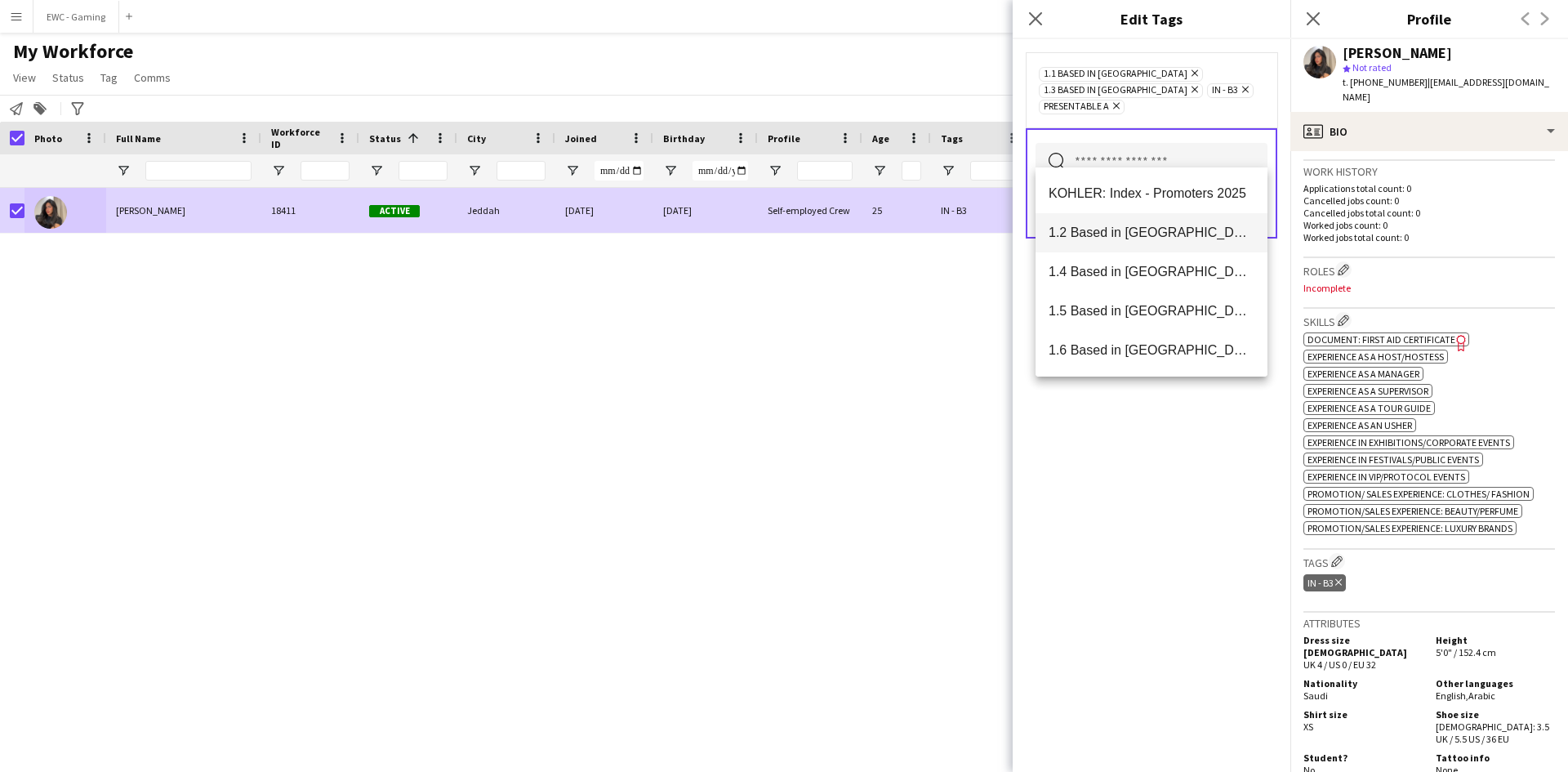
click at [1134, 238] on span "1.2 Based in [GEOGRAPHIC_DATA]" at bounding box center [1151, 232] width 206 height 15
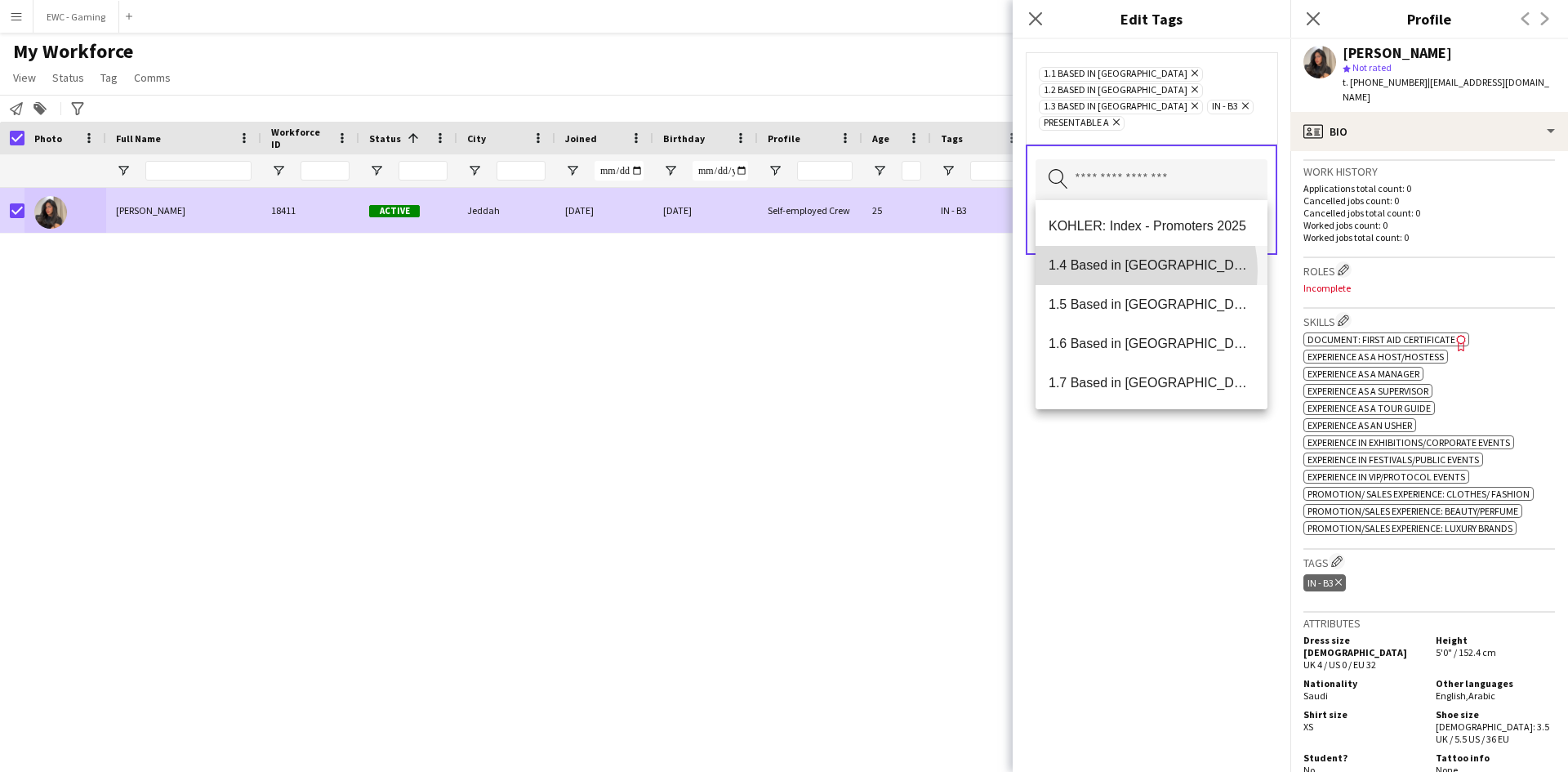
click at [1122, 271] on span "1.4 Based in [GEOGRAPHIC_DATA]" at bounding box center [1151, 265] width 206 height 15
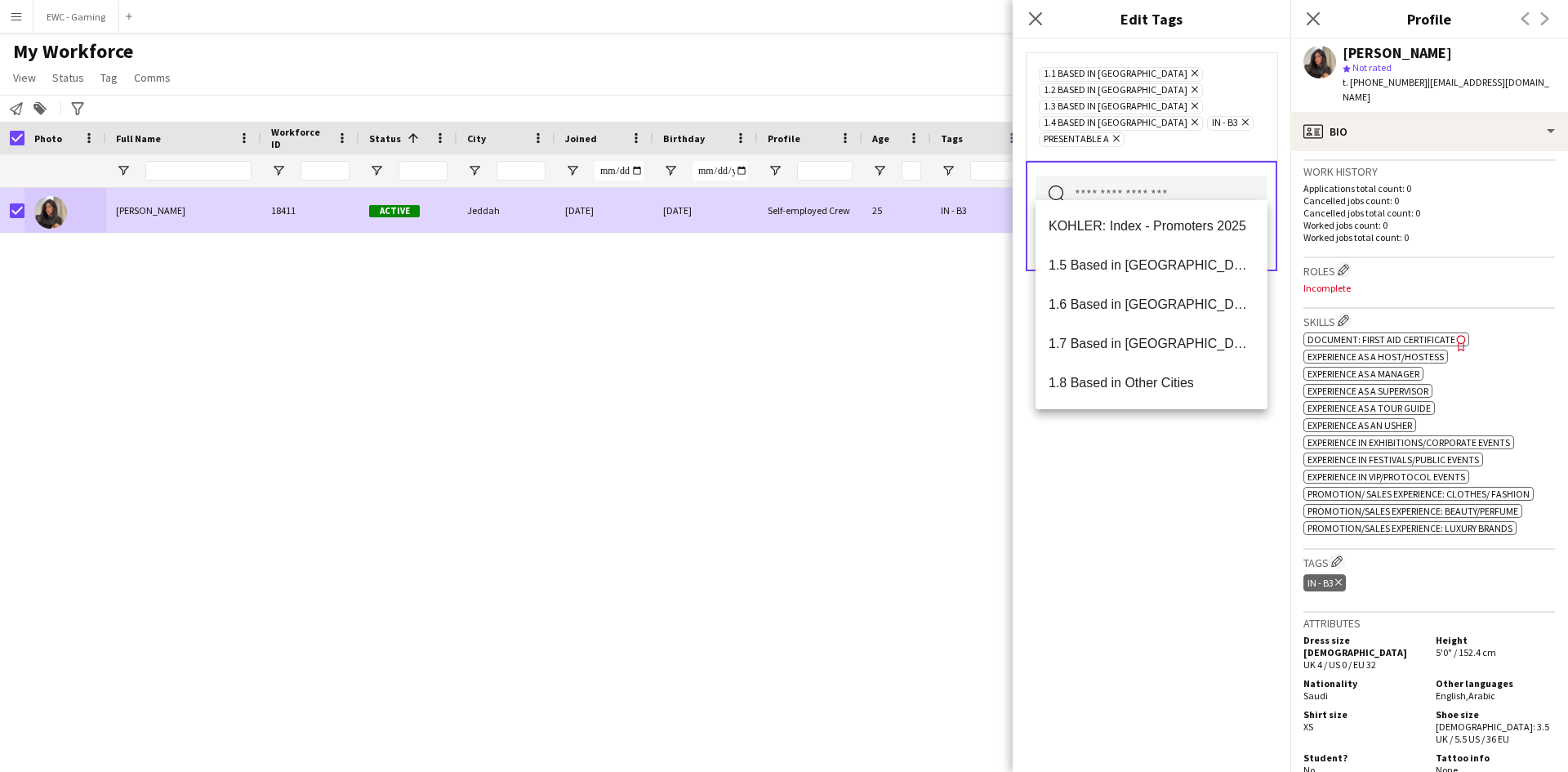
click at [1122, 271] on span "1.5 Based in [GEOGRAPHIC_DATA]" at bounding box center [1151, 265] width 206 height 15
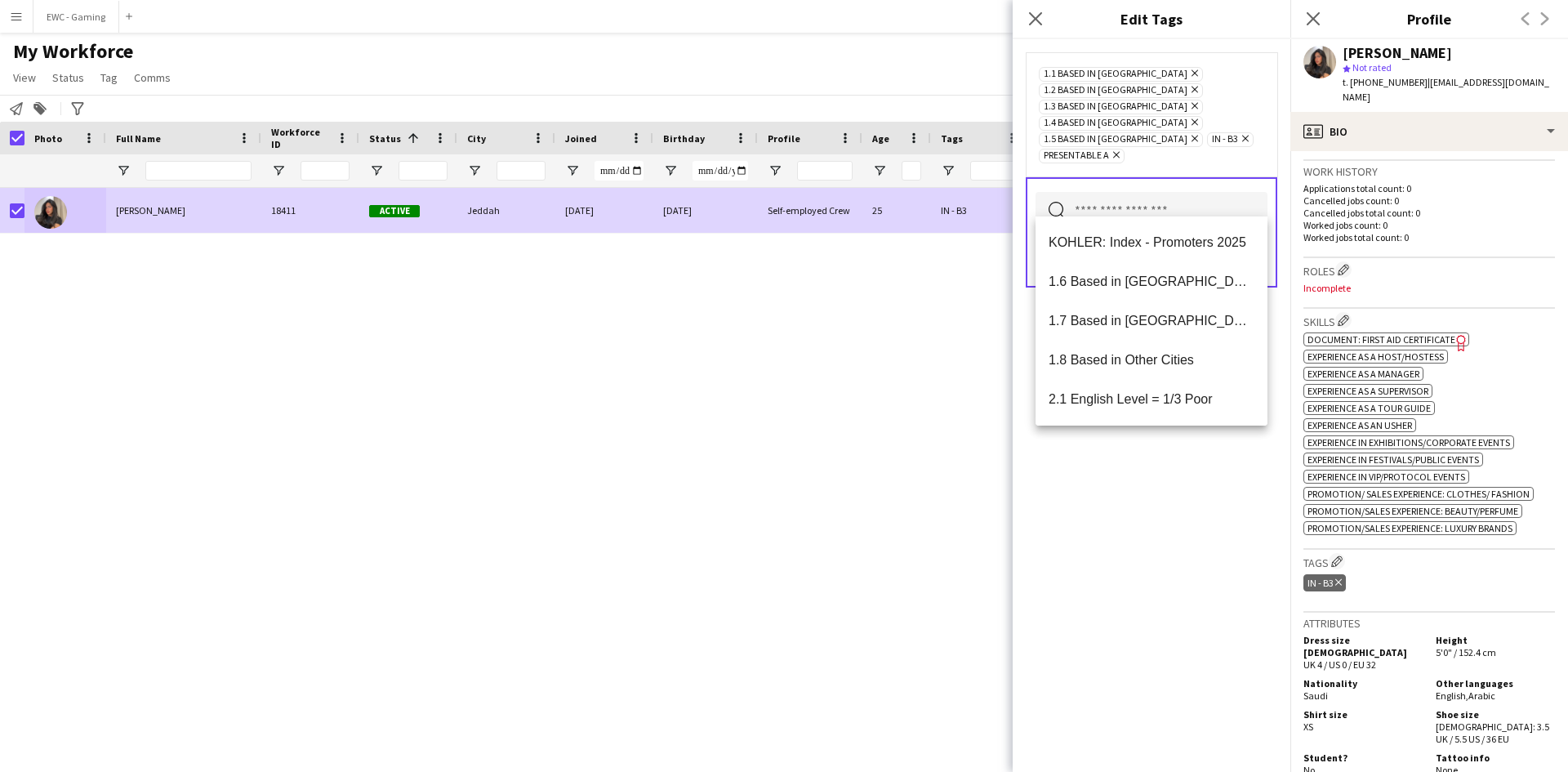
click at [1122, 271] on mat-option "1.6 Based in [GEOGRAPHIC_DATA]" at bounding box center [1151, 281] width 232 height 39
click at [1122, 271] on mat-option "1.7 Based in [GEOGRAPHIC_DATA]" at bounding box center [1151, 281] width 232 height 39
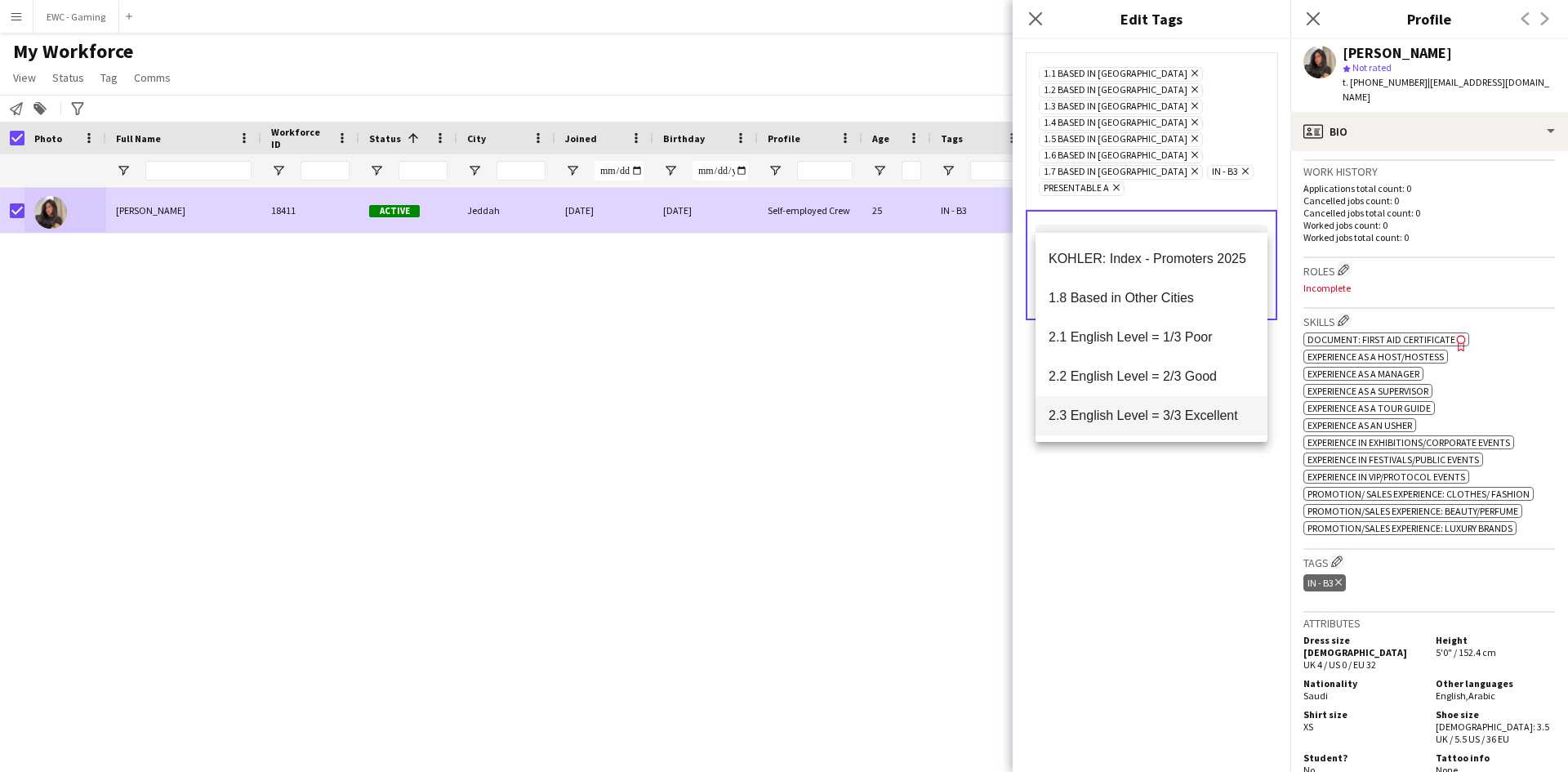
click at [1157, 420] on span "2.3 English Level = 3/3 Excellent" at bounding box center [1151, 415] width 206 height 15
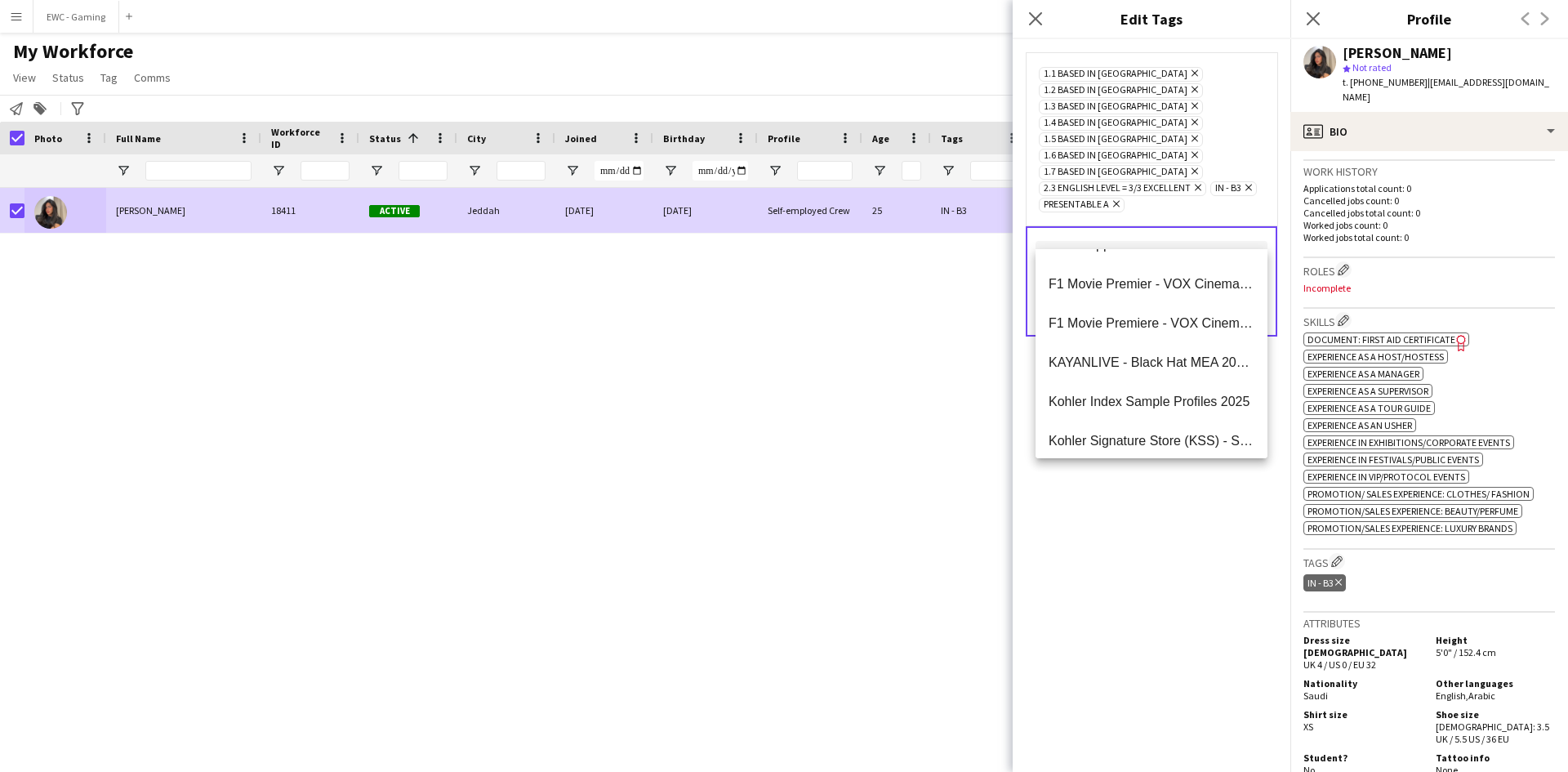
scroll to position [0, 0]
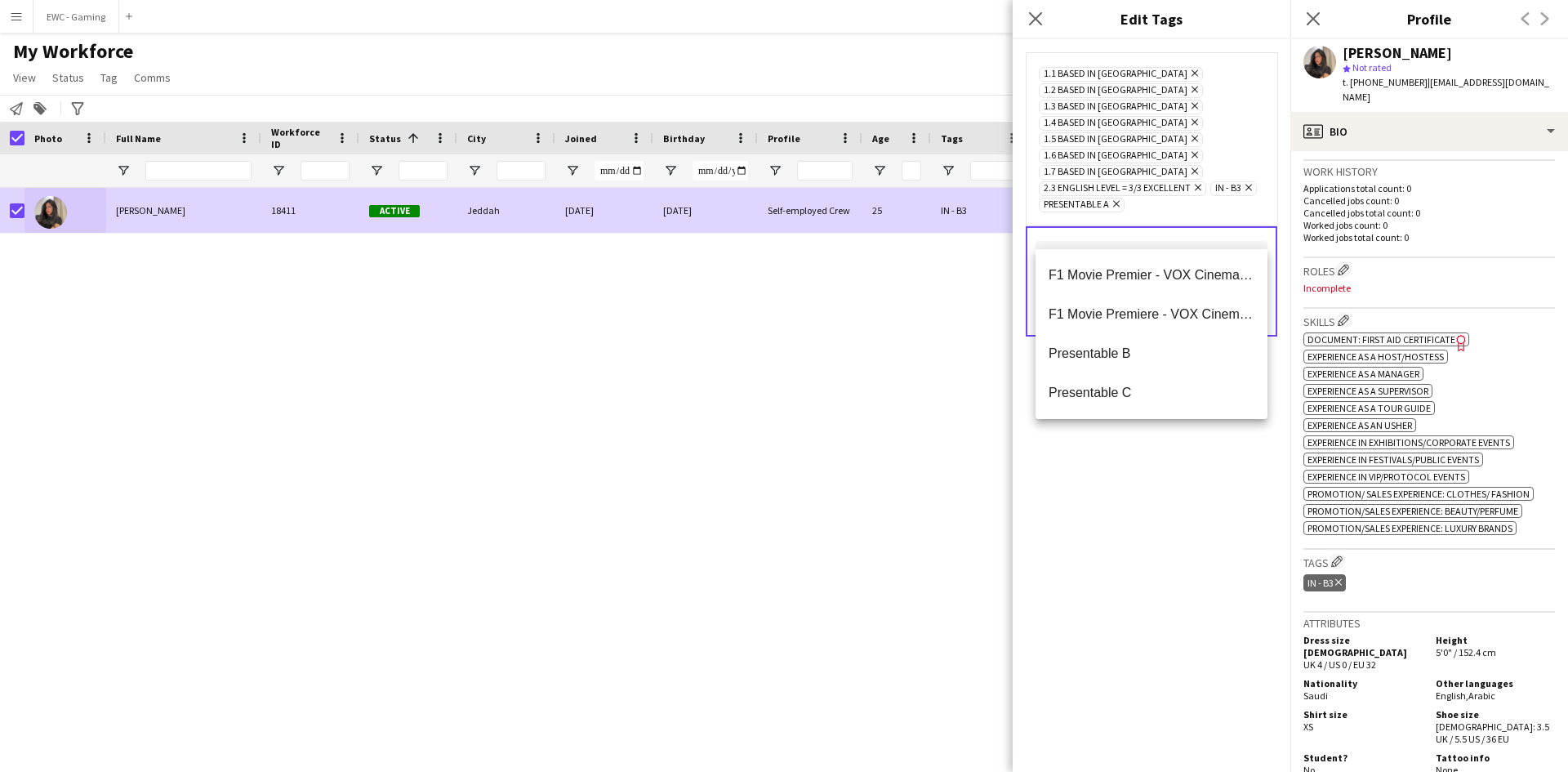
type input "***"
click at [1143, 465] on div "1.1 Based in Riyadh Remove 1.2 Based in Eastern Province Remove 1.3 Based in Je…" at bounding box center [1151, 406] width 277 height 733
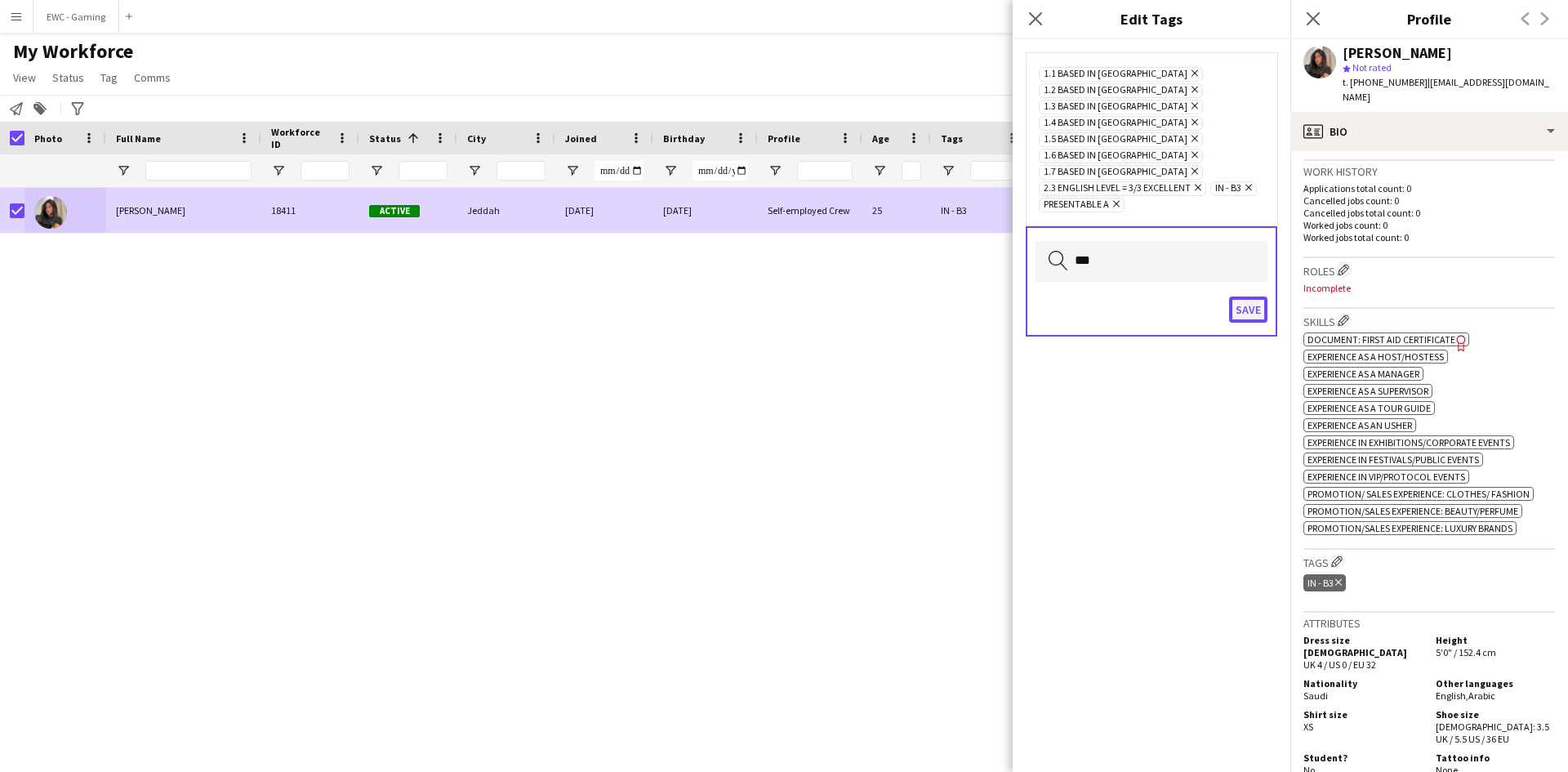
click at [1250, 297] on button "Save" at bounding box center [1248, 309] width 38 height 26
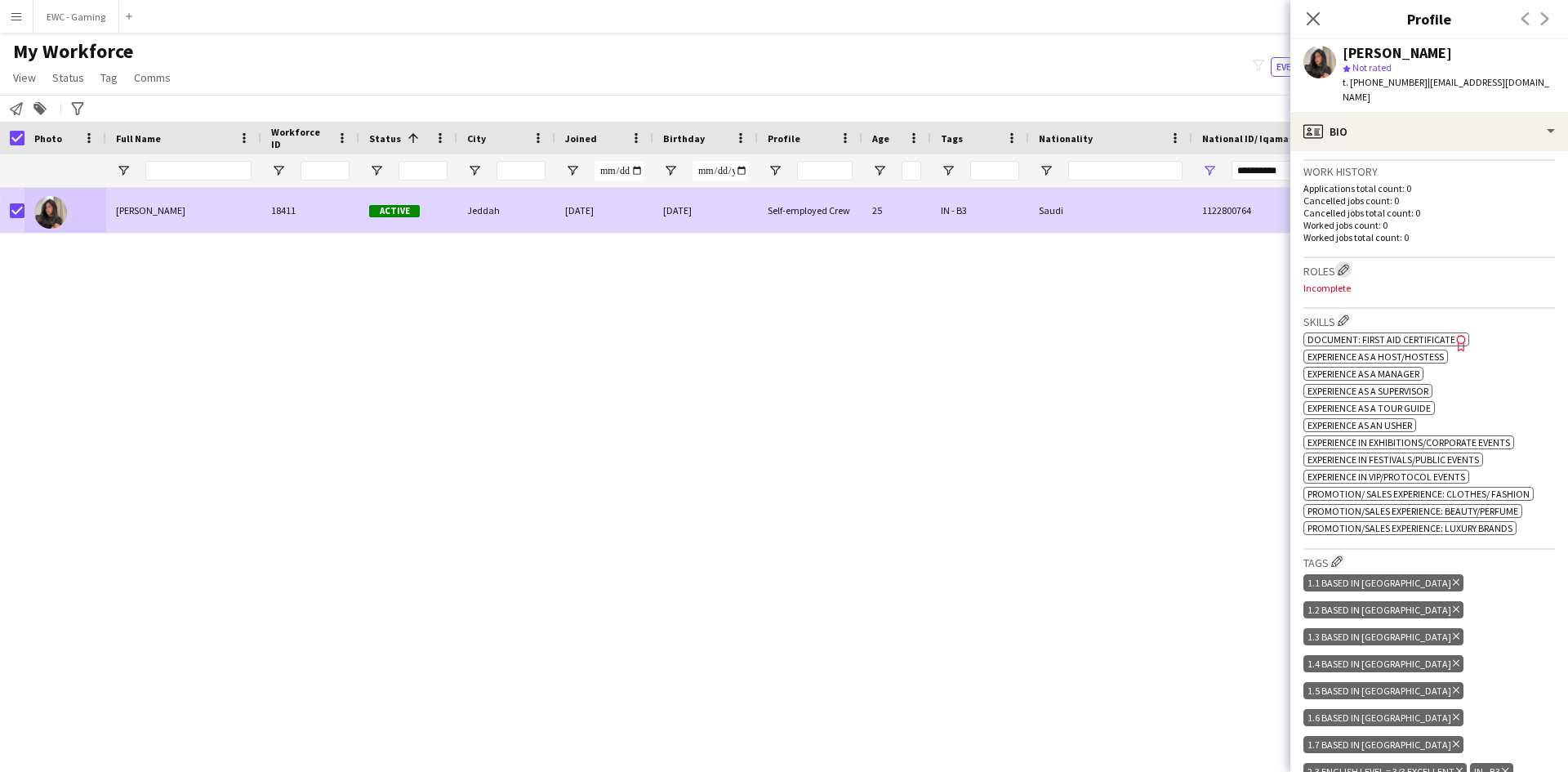
click at [1343, 264] on app-icon "Edit crew company roles" at bounding box center [1343, 270] width 11 height 11
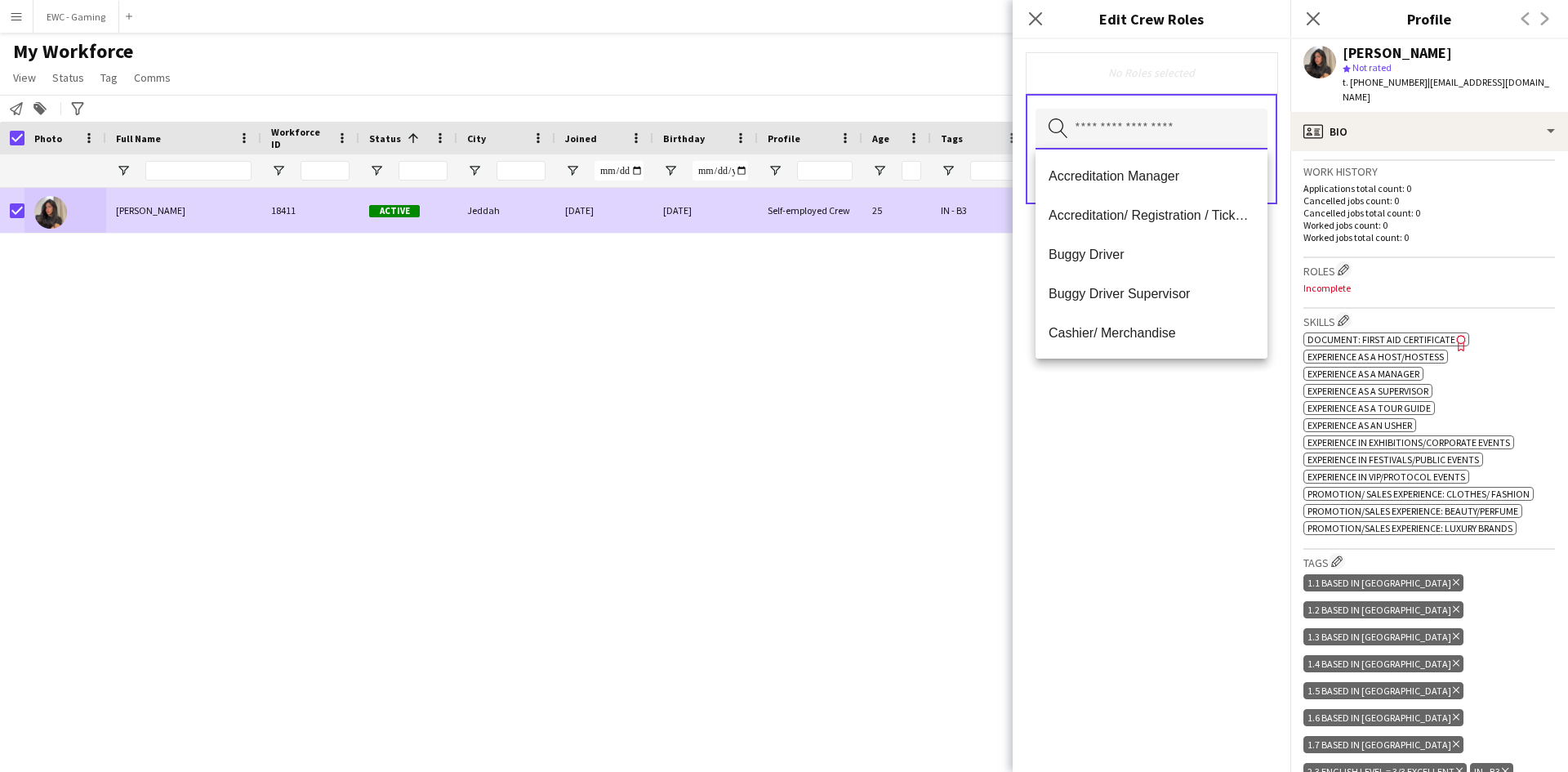
click at [1171, 131] on input "text" at bounding box center [1151, 129] width 232 height 41
click at [1135, 181] on span "Accreditation Manager" at bounding box center [1151, 176] width 206 height 15
click at [1135, 181] on span "Accreditation/ Registration / Ticketing" at bounding box center [1151, 177] width 206 height 15
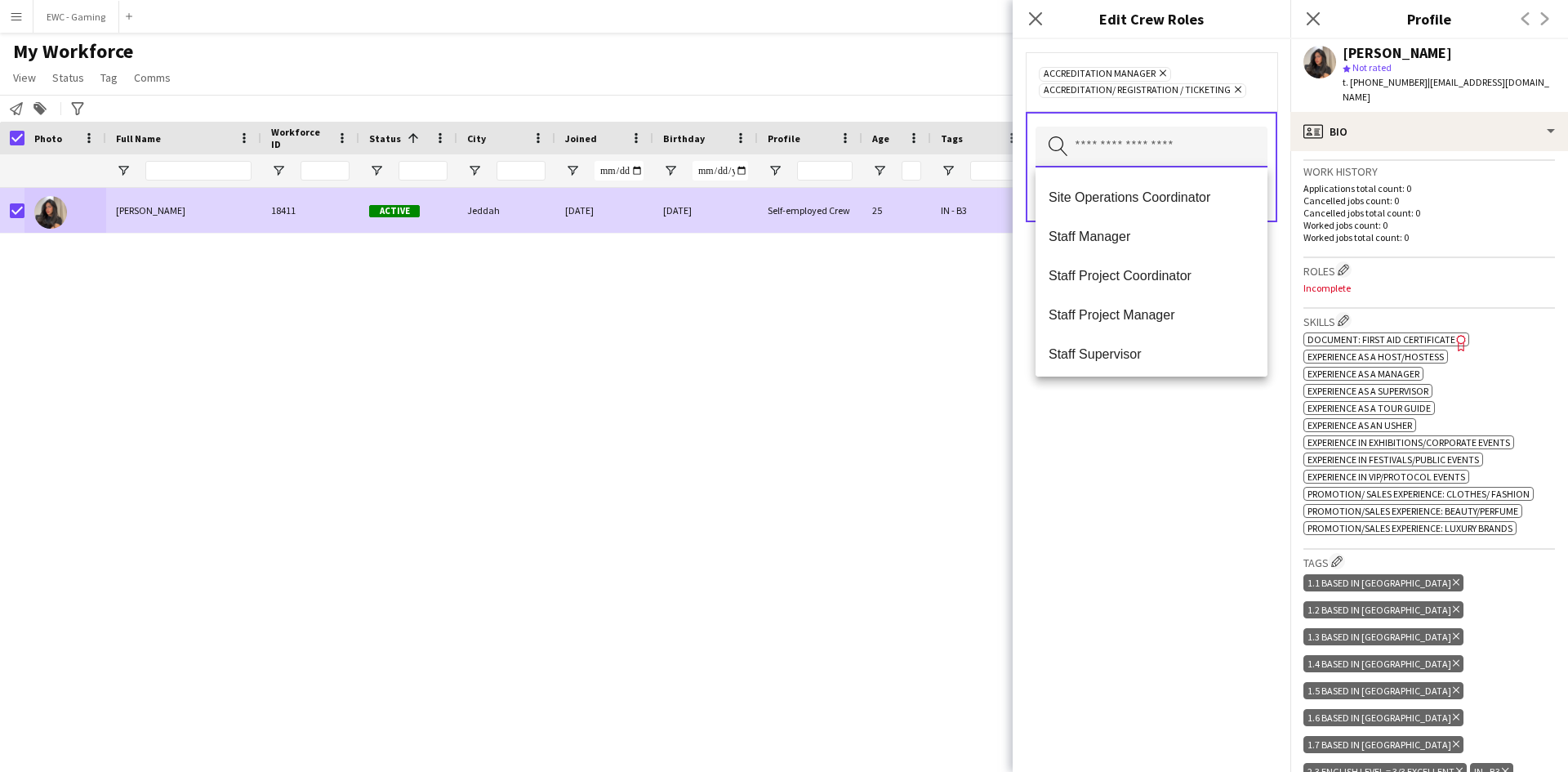
scroll to position [1568, 0]
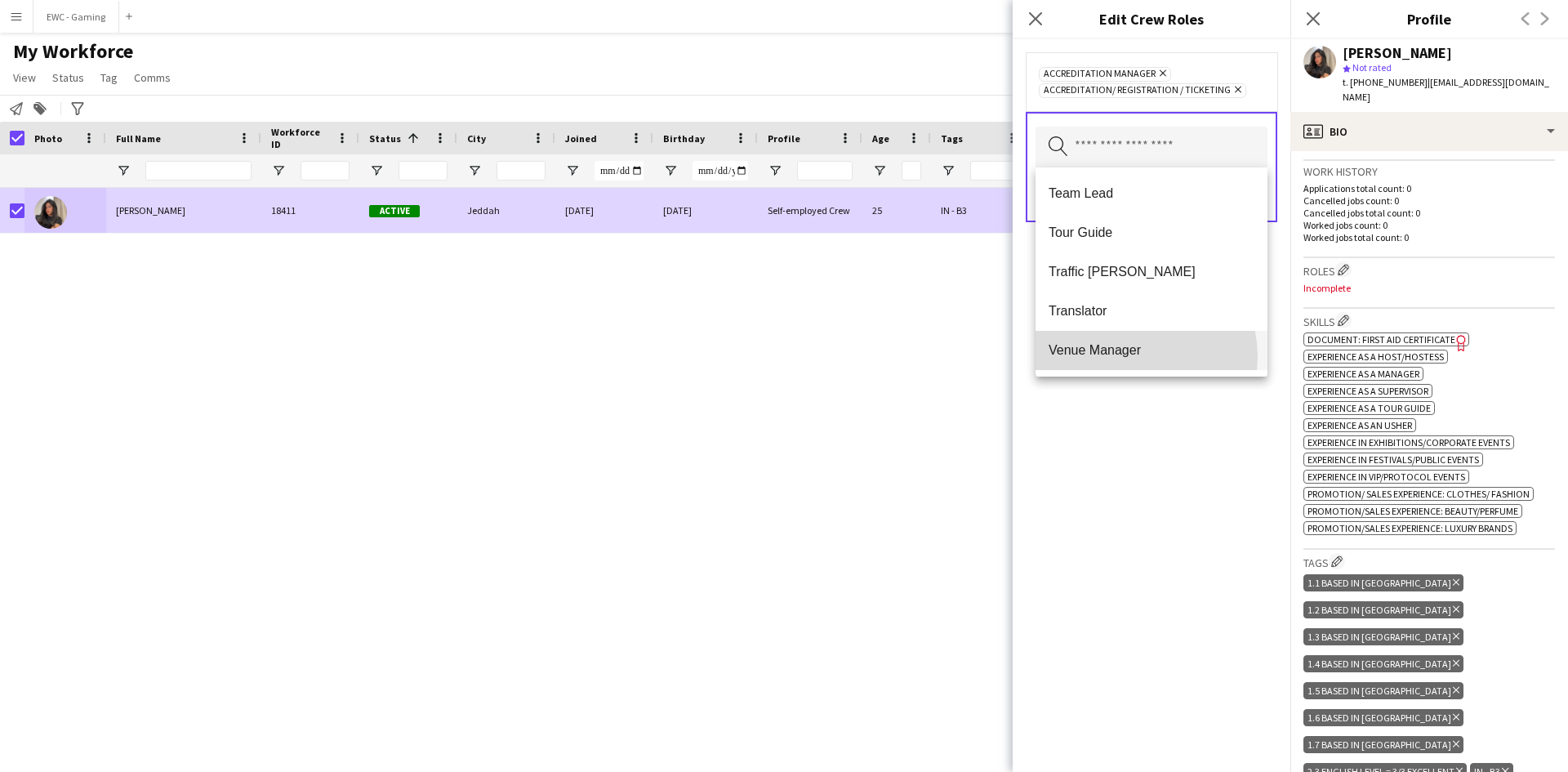
click at [1123, 357] on span "Venue Manager" at bounding box center [1151, 350] width 206 height 15
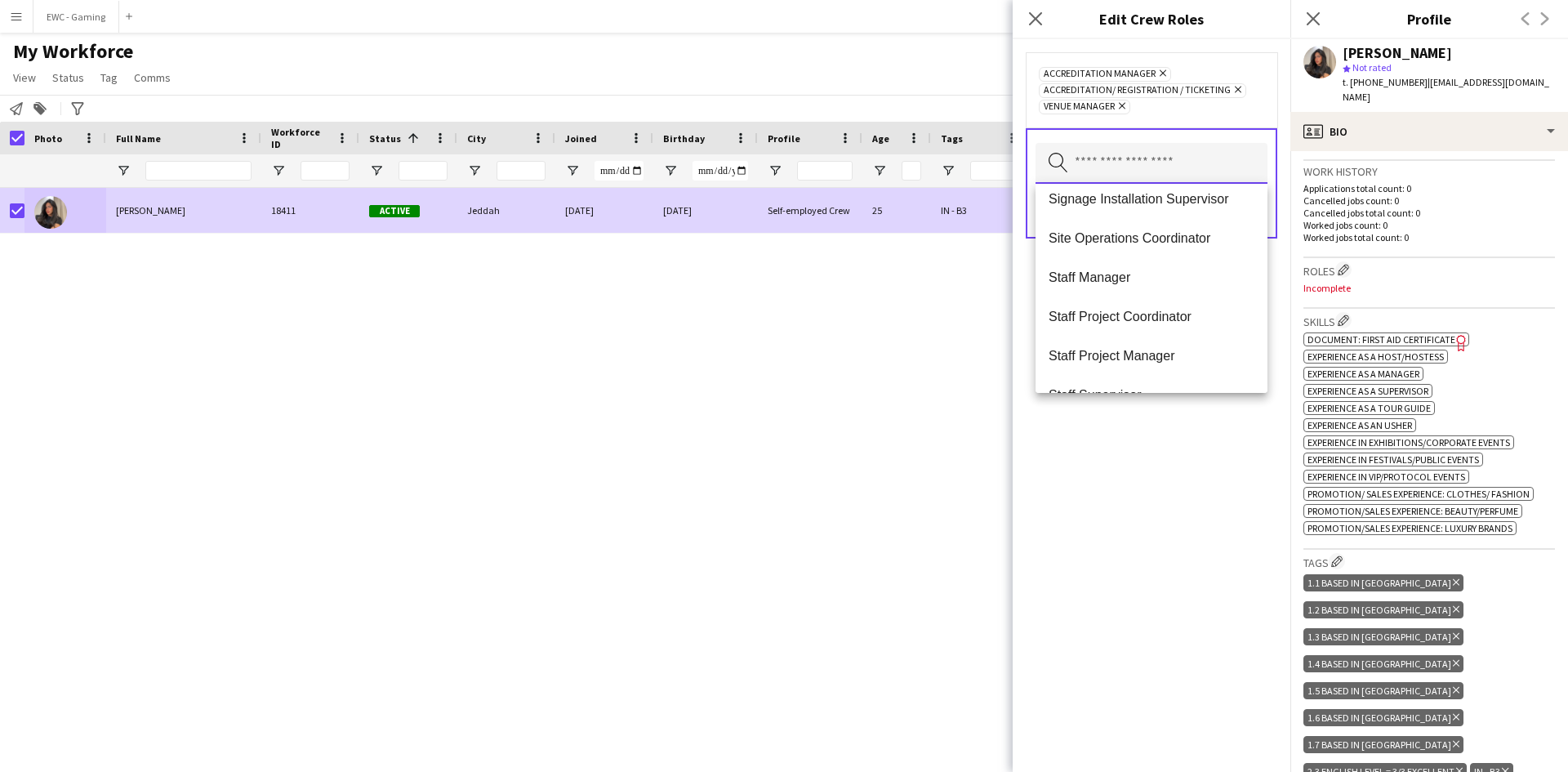
scroll to position [1529, 0]
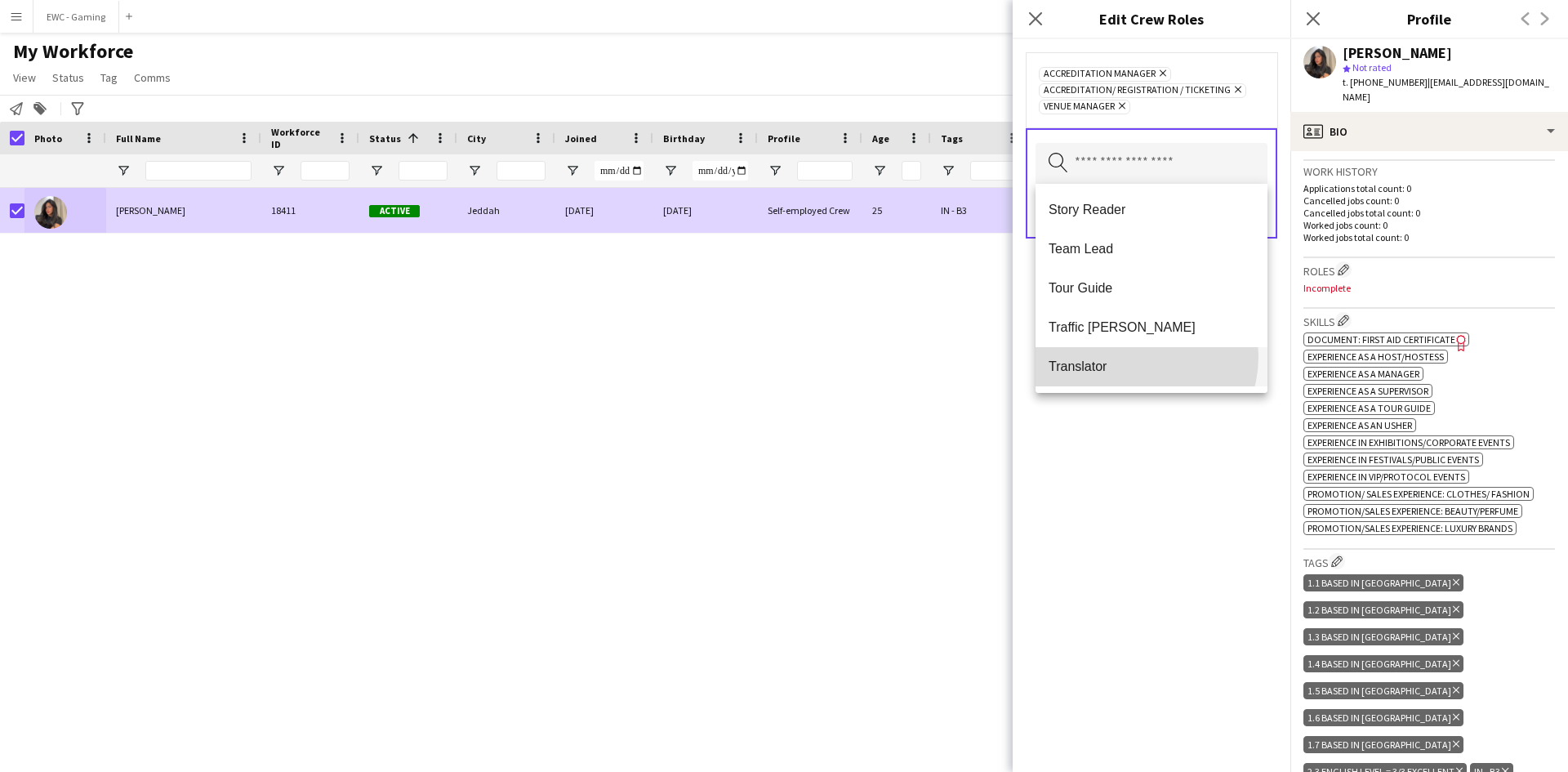
click at [1129, 356] on mat-option "Translator" at bounding box center [1151, 366] width 232 height 39
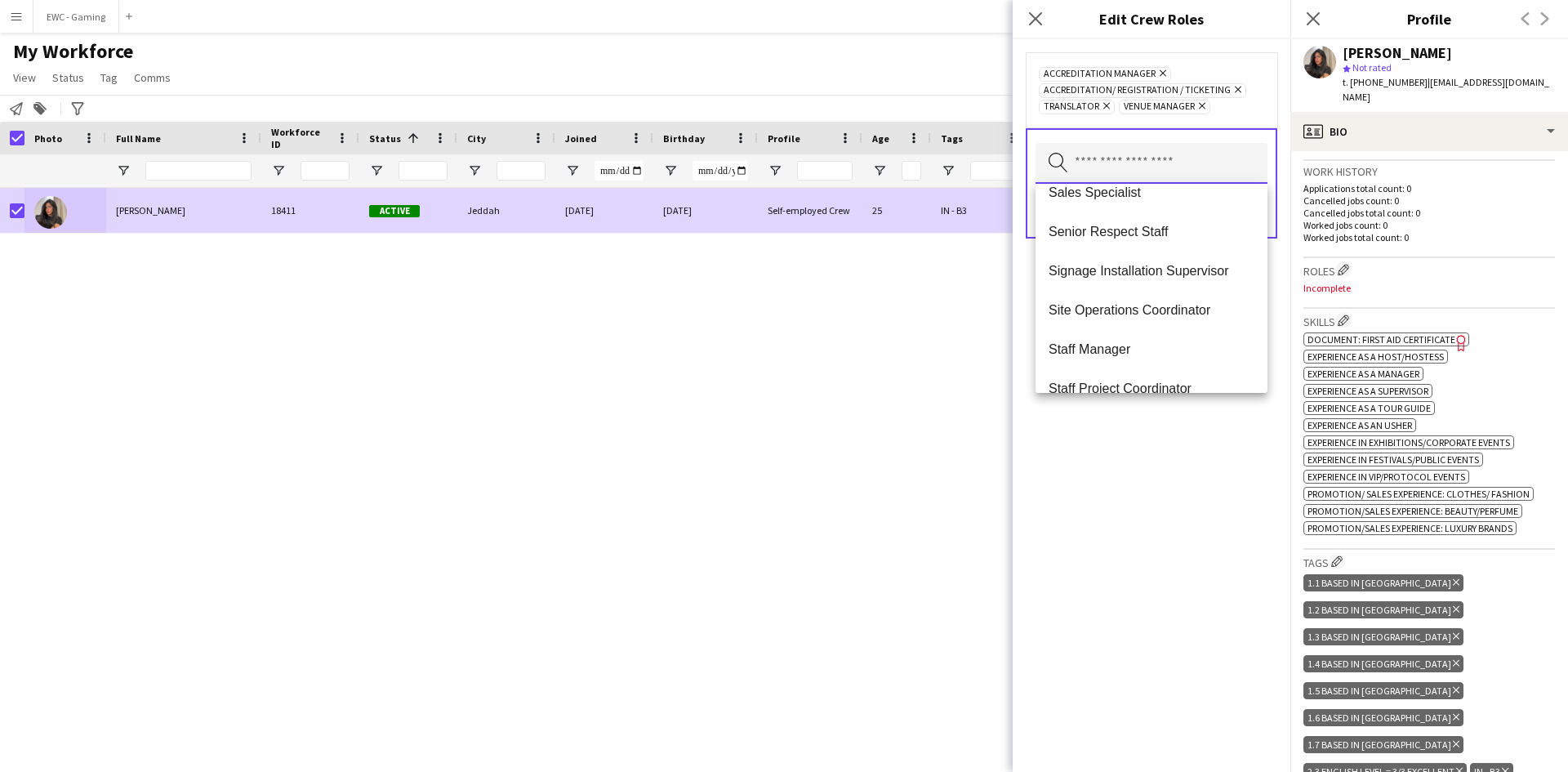
scroll to position [1489, 0]
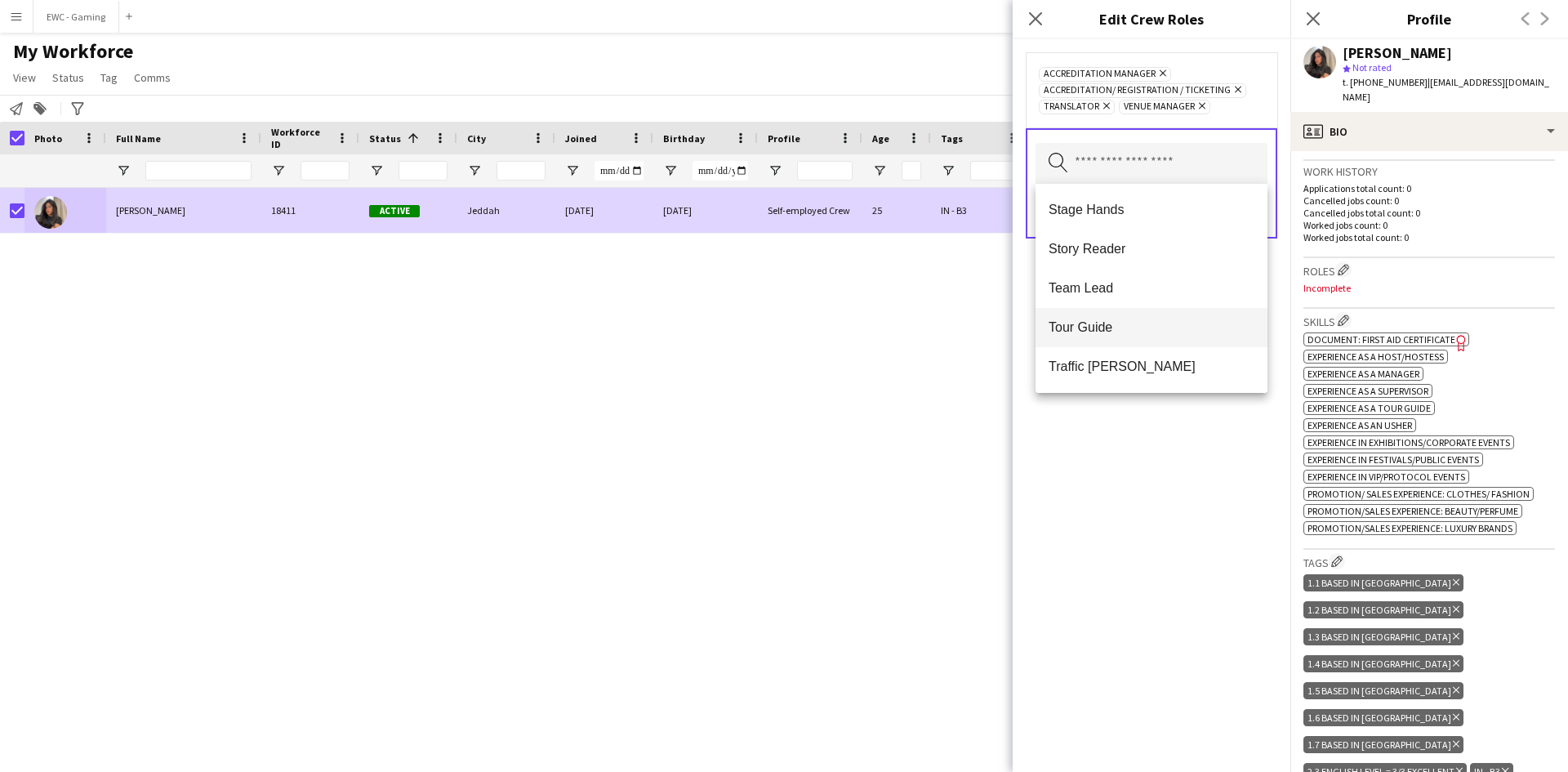
click at [1129, 315] on mat-option "Tour Guide" at bounding box center [1151, 327] width 232 height 39
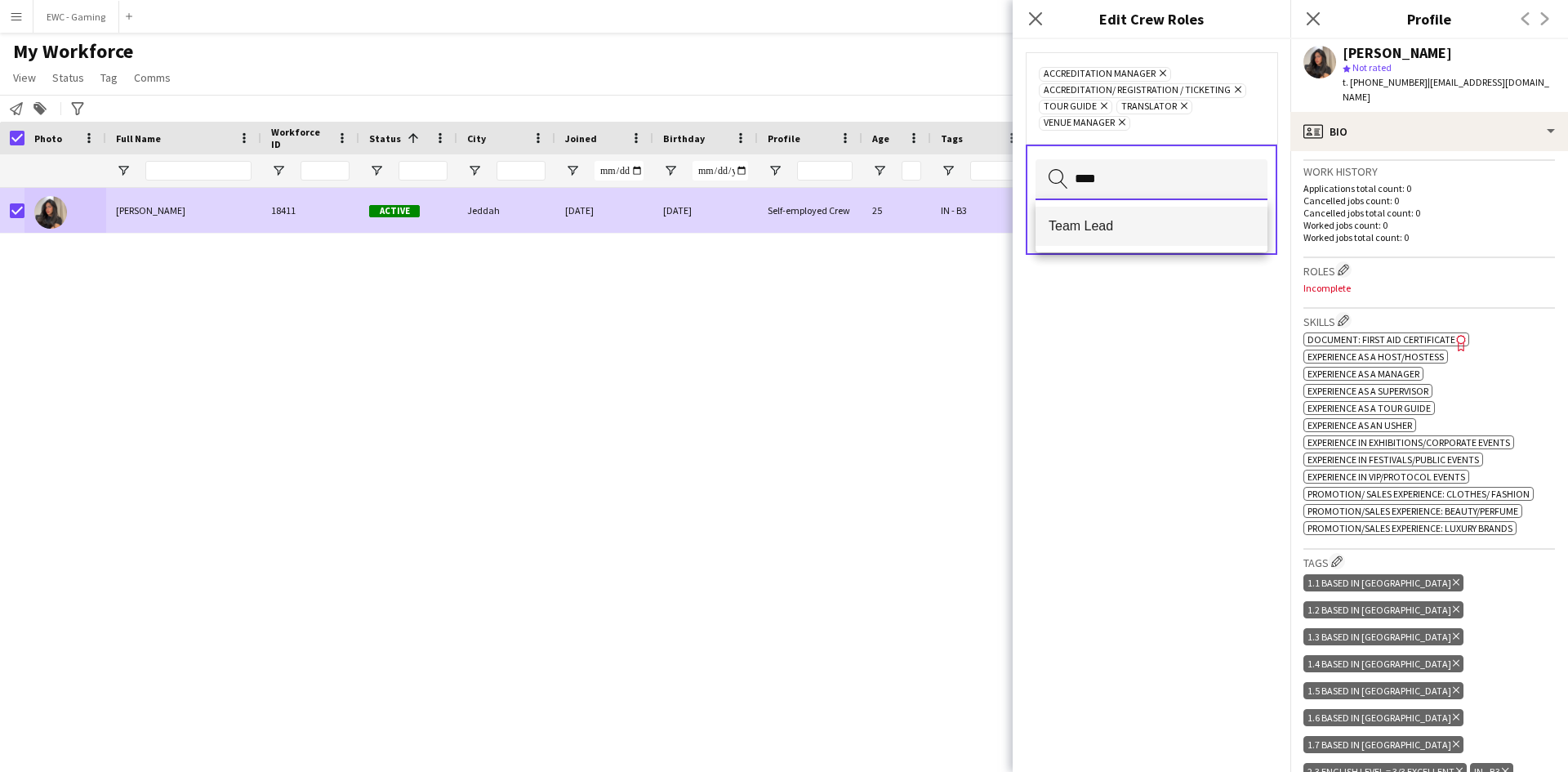
type input "****"
click at [1120, 234] on mat-option "Team Lead" at bounding box center [1151, 226] width 232 height 39
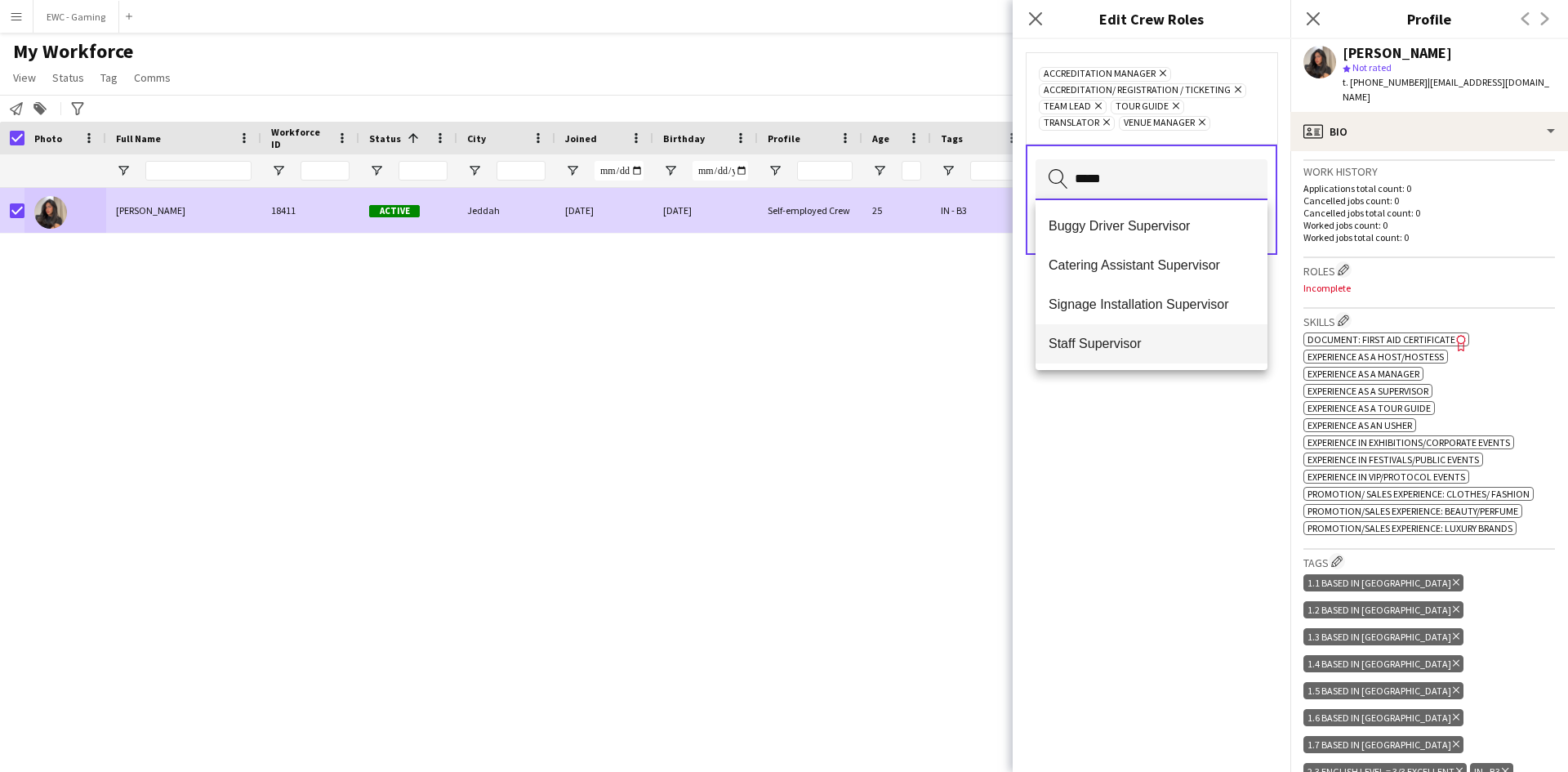
type input "*****"
click at [1112, 338] on span "Staff Supervisor" at bounding box center [1151, 343] width 206 height 15
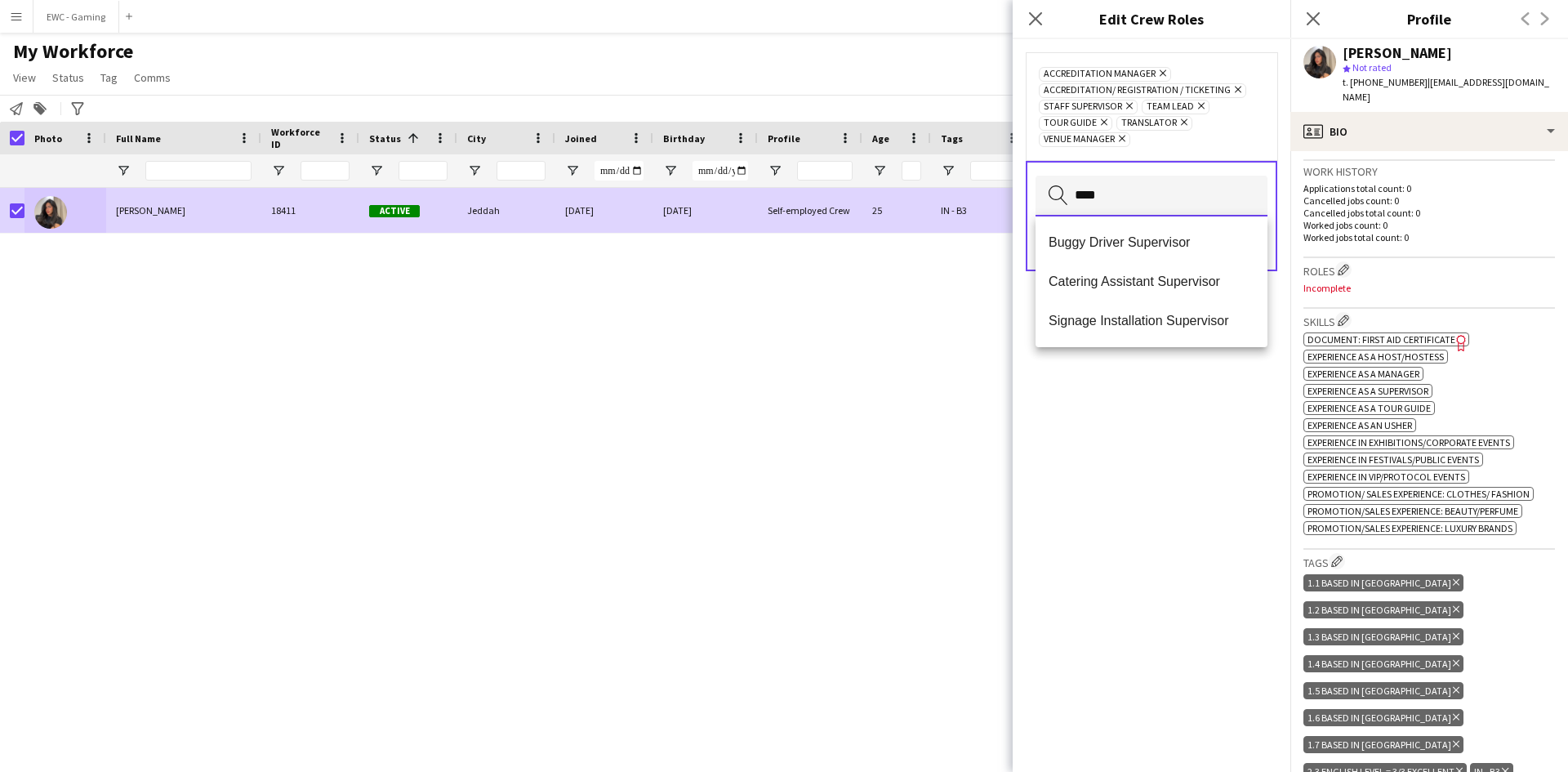
type input "*****"
click at [1151, 198] on input "*****" at bounding box center [1151, 196] width 232 height 41
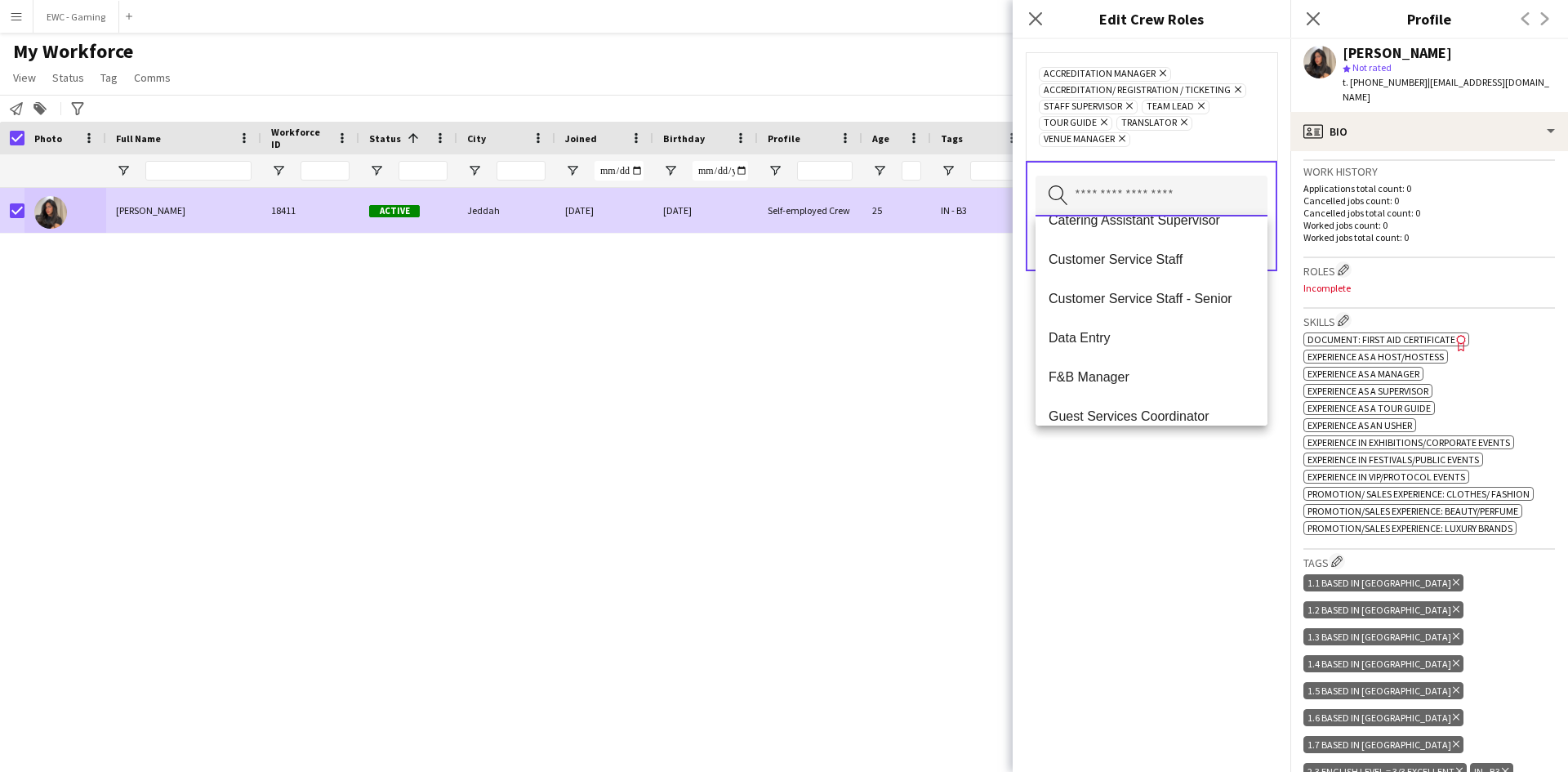
scroll to position [182, 0]
click at [1177, 340] on span "Data Entry" at bounding box center [1151, 334] width 206 height 15
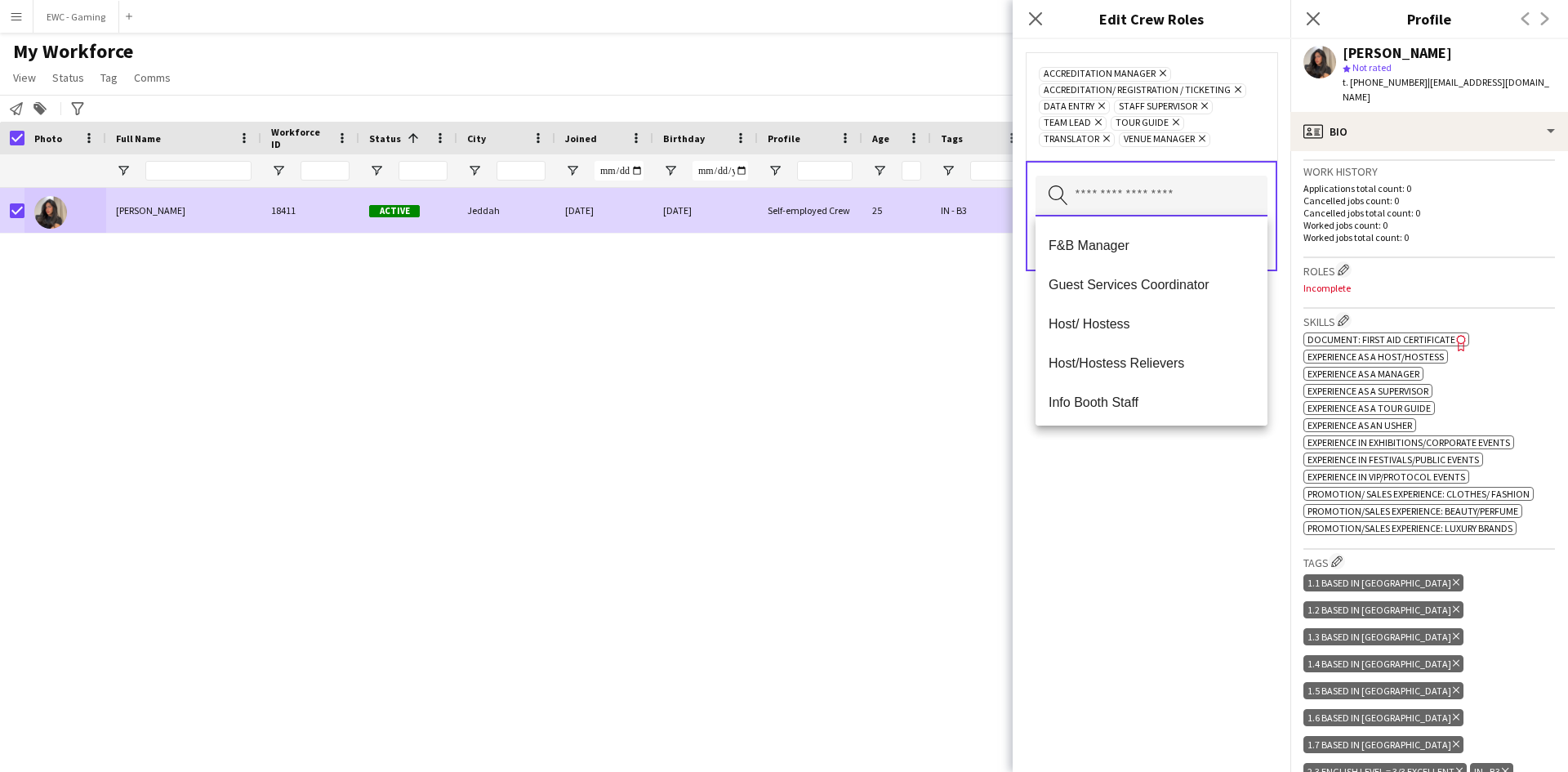
scroll to position [273, 0]
click at [1177, 337] on mat-option "Host/ Hostess" at bounding box center [1151, 322] width 232 height 39
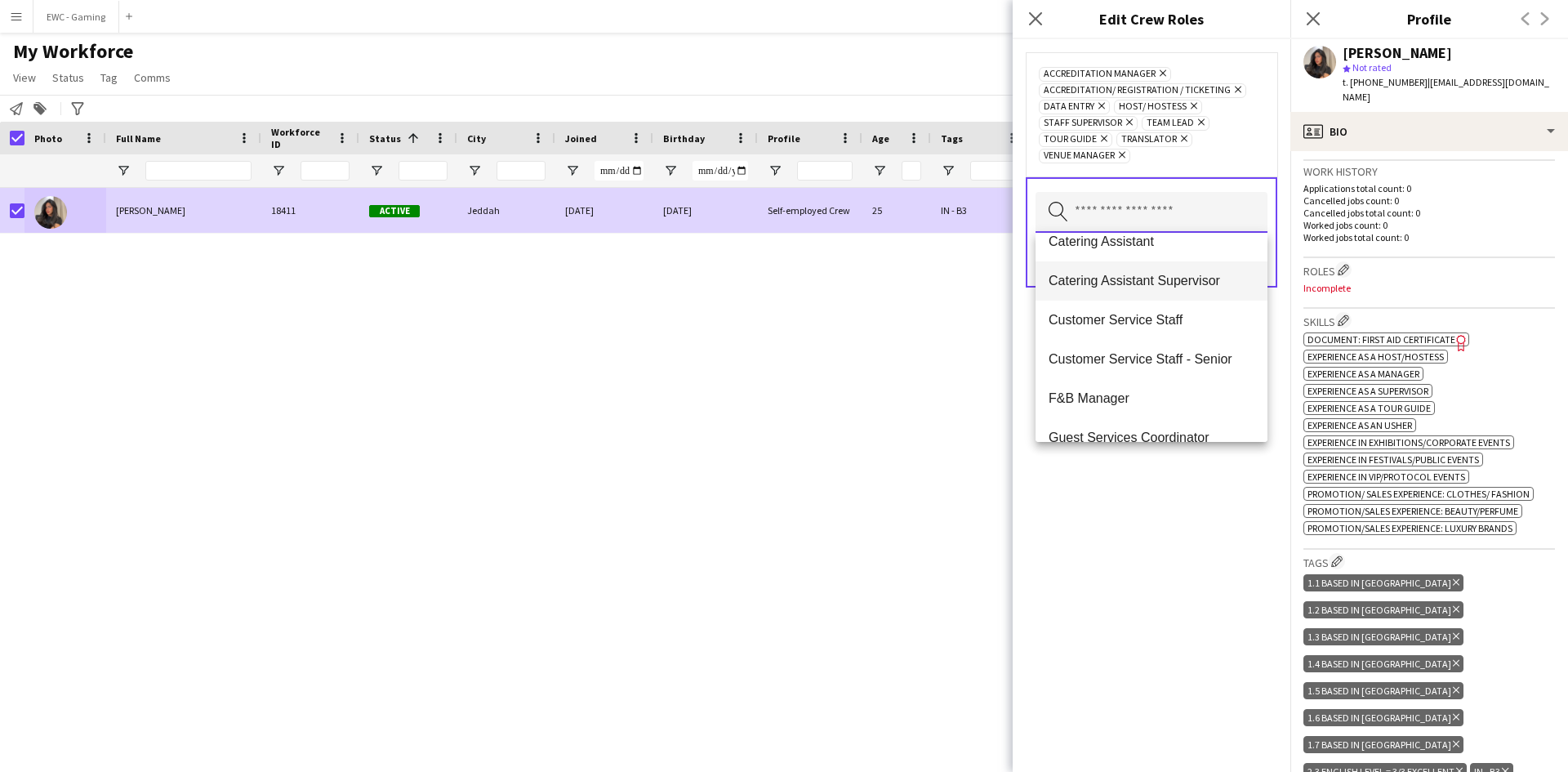
scroll to position [136, 0]
click at [1170, 367] on mat-option "Customer Service Staff - Senior" at bounding box center [1151, 358] width 232 height 39
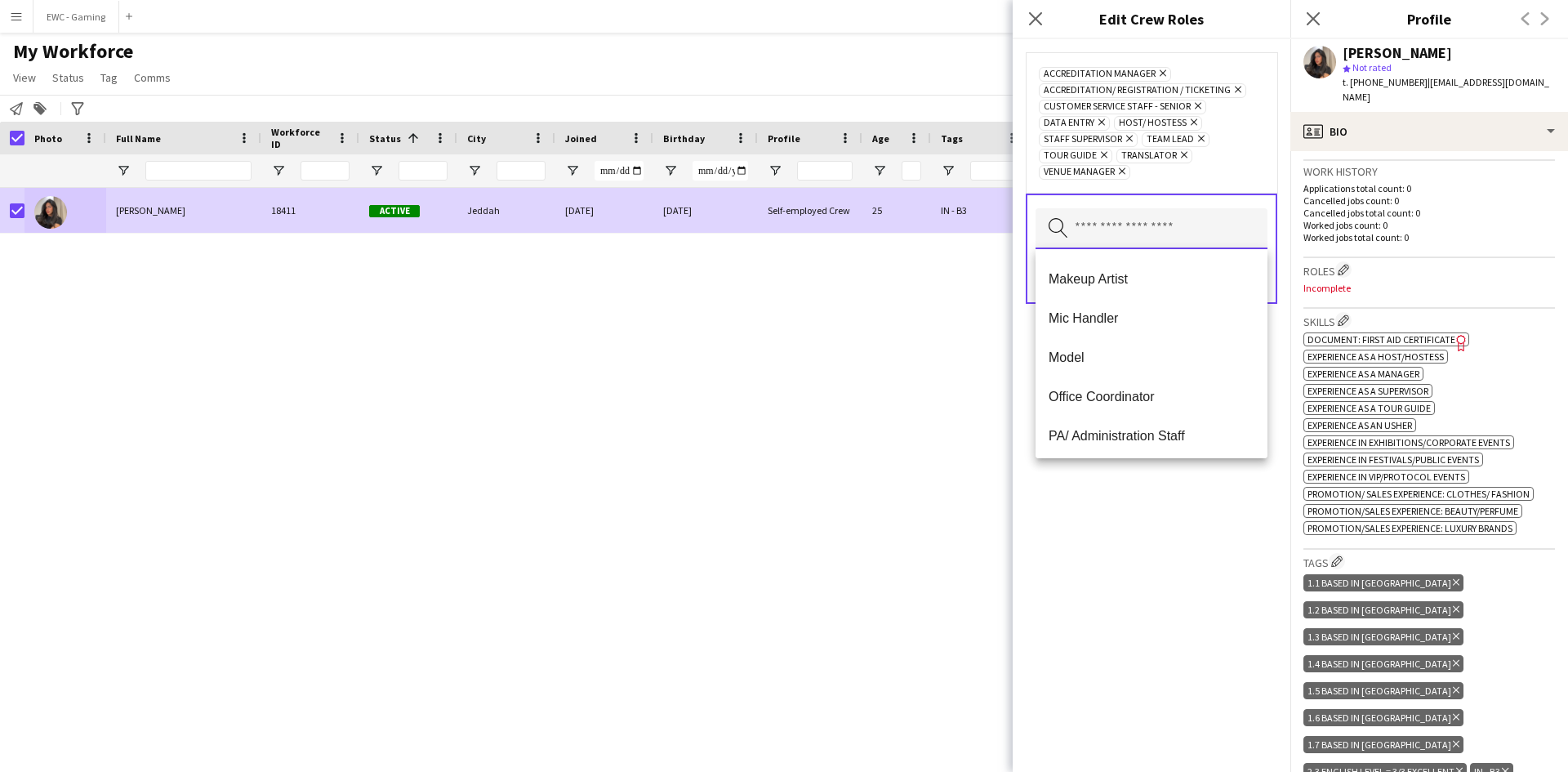
scroll to position [506, 0]
click at [1172, 315] on span "Mic Handler" at bounding box center [1151, 317] width 206 height 15
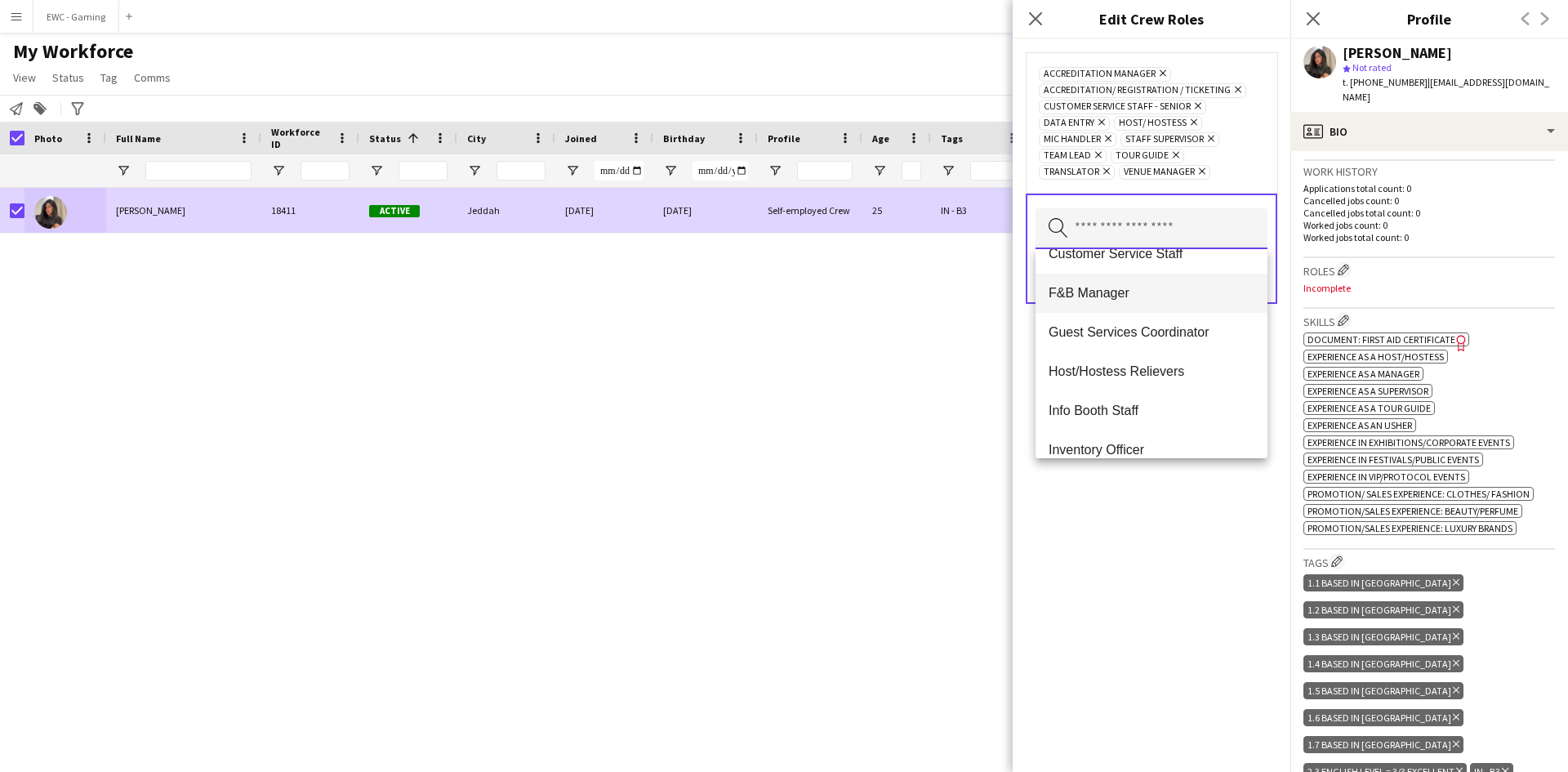
scroll to position [221, 0]
click at [1167, 338] on mat-option "Guest Services Coordinator" at bounding box center [1151, 328] width 232 height 39
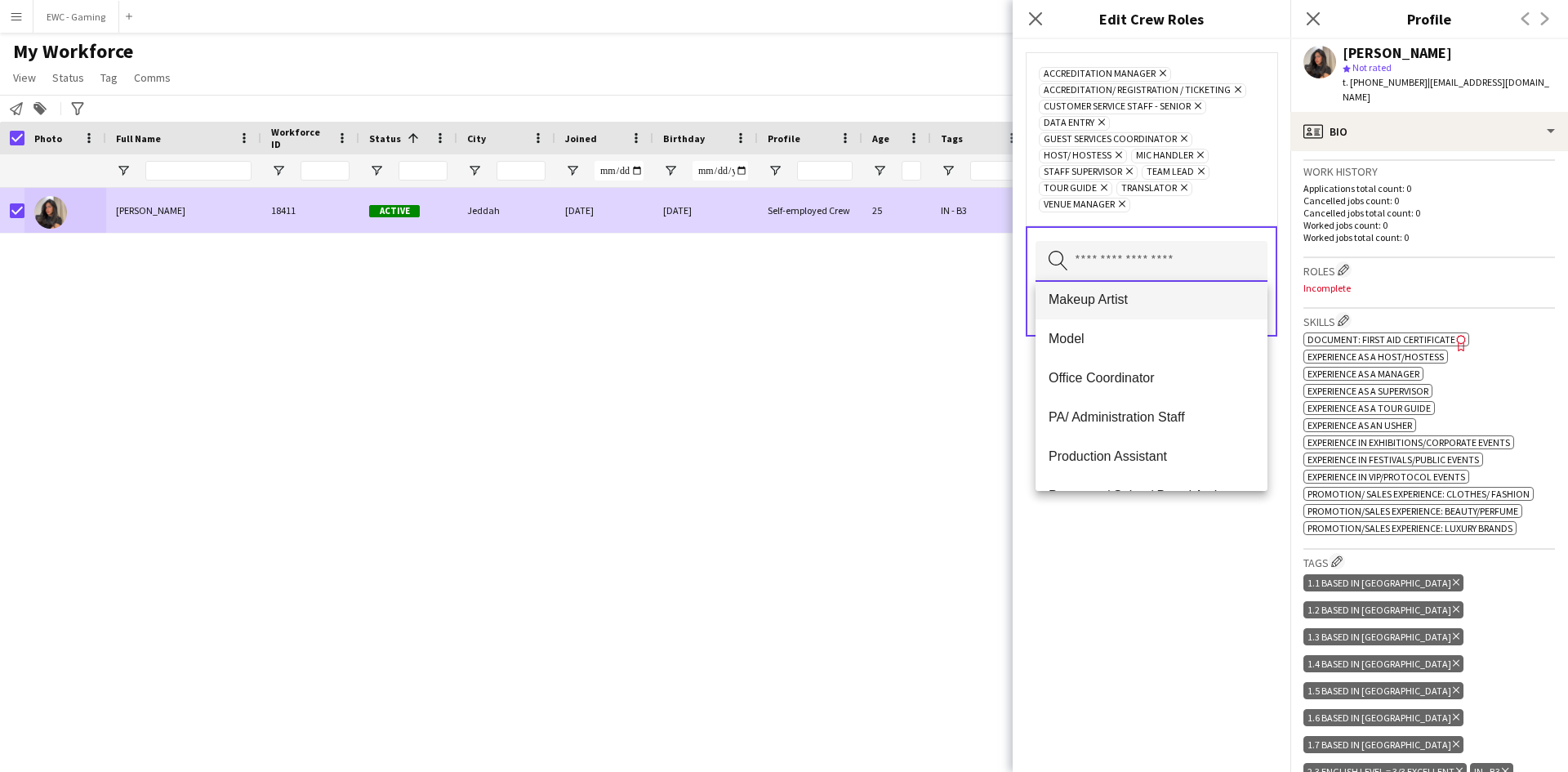
scroll to position [481, 0]
click at [1168, 365] on mat-option "Office Coordinator" at bounding box center [1151, 375] width 232 height 39
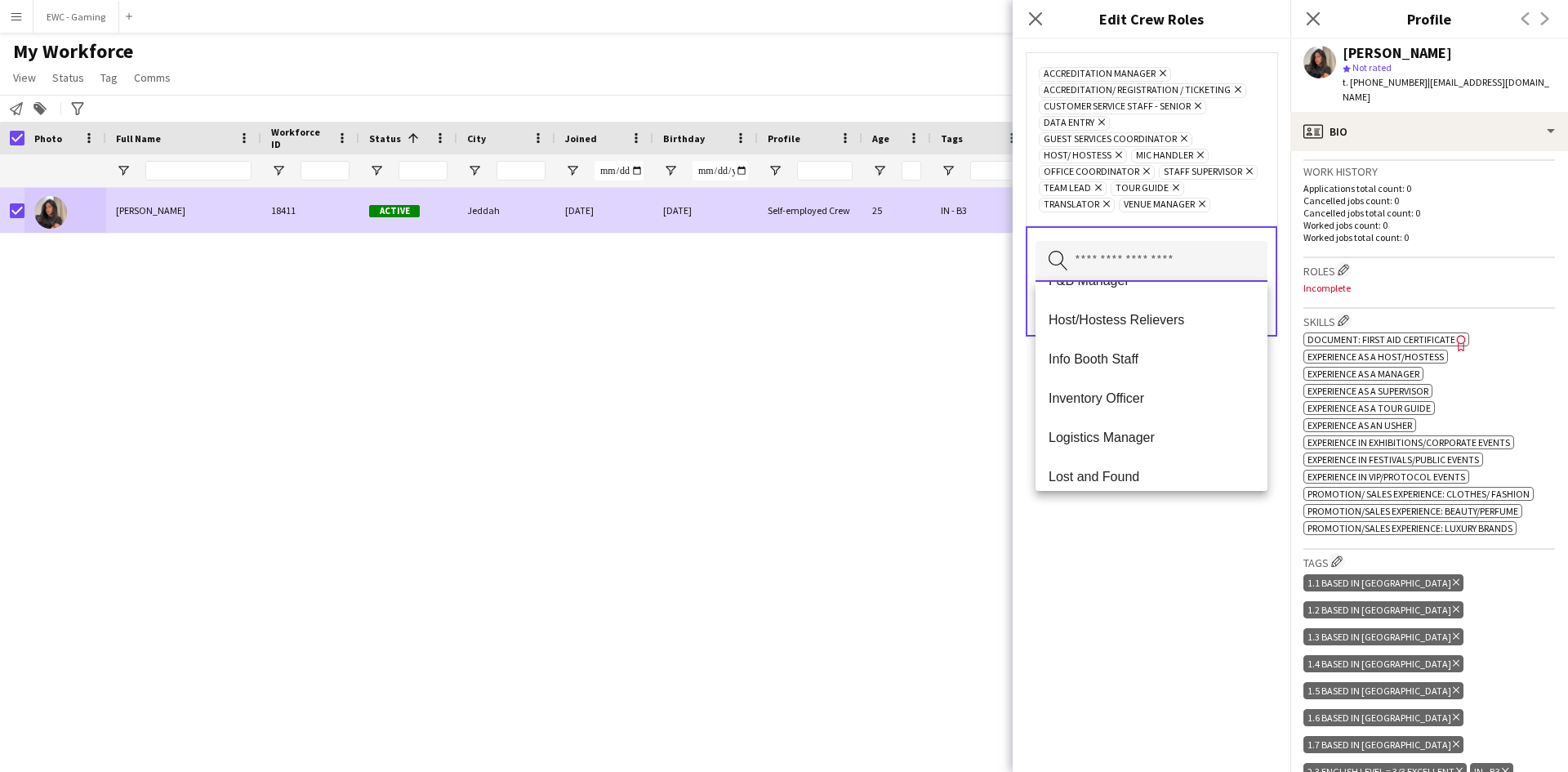
scroll to position [263, 0]
click at [1156, 359] on span "Info Booth Staff" at bounding box center [1151, 358] width 206 height 15
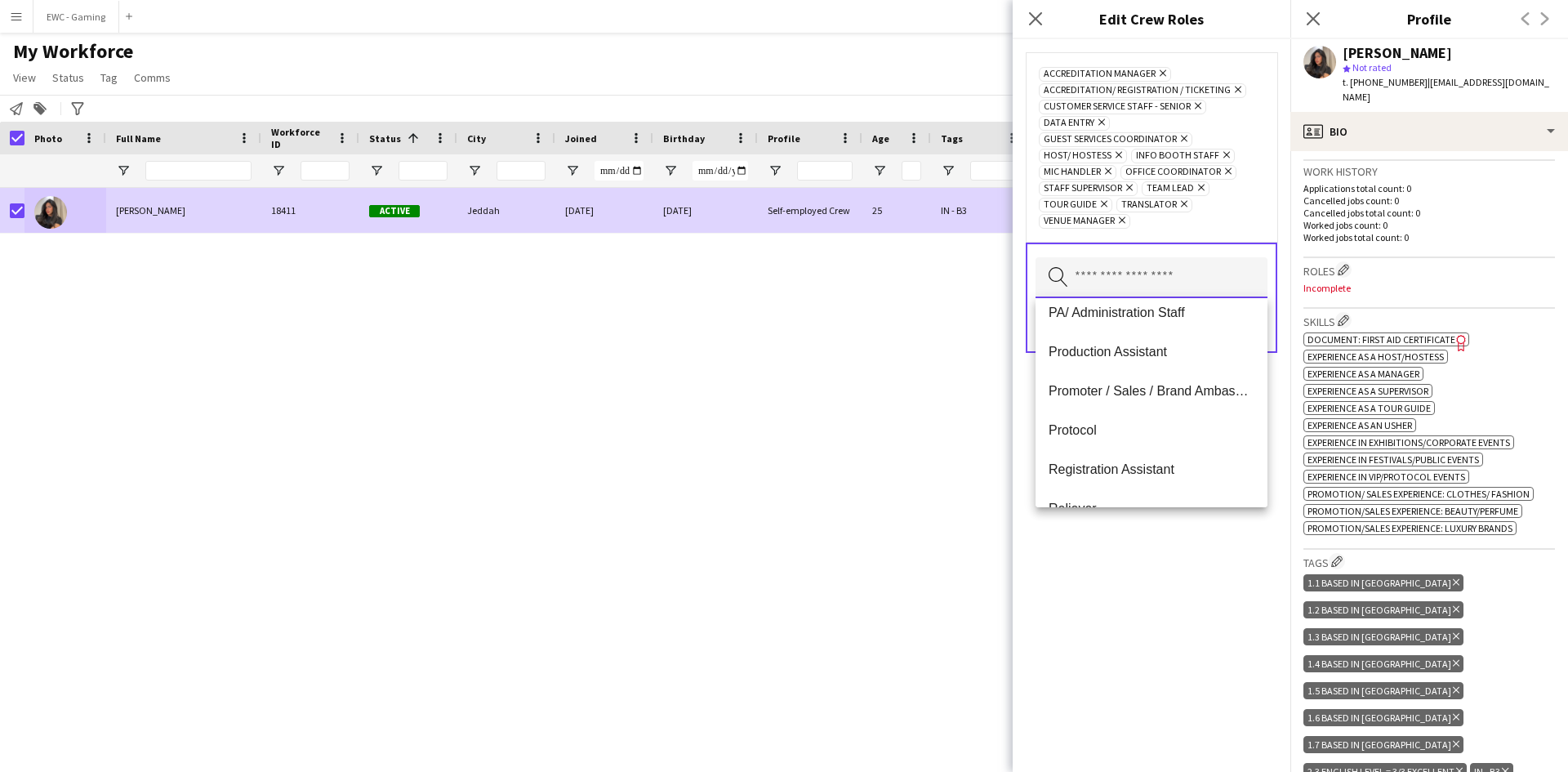
scroll to position [521, 0]
click at [1164, 302] on mat-option "PA/ Administration Staff" at bounding box center [1151, 312] width 232 height 39
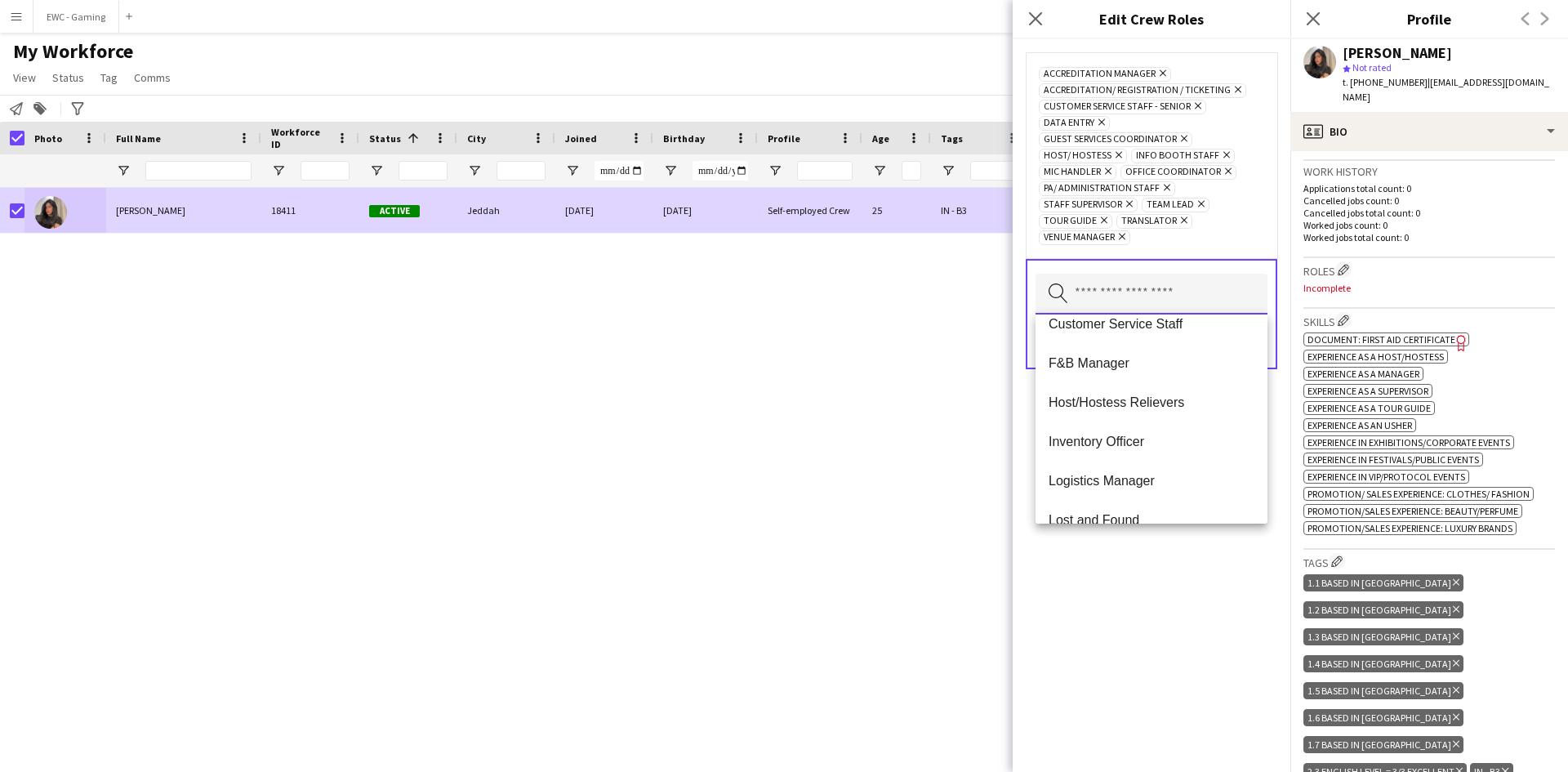
scroll to position [214, 0]
click at [1162, 478] on span "Logistics Manager" at bounding box center [1151, 478] width 206 height 15
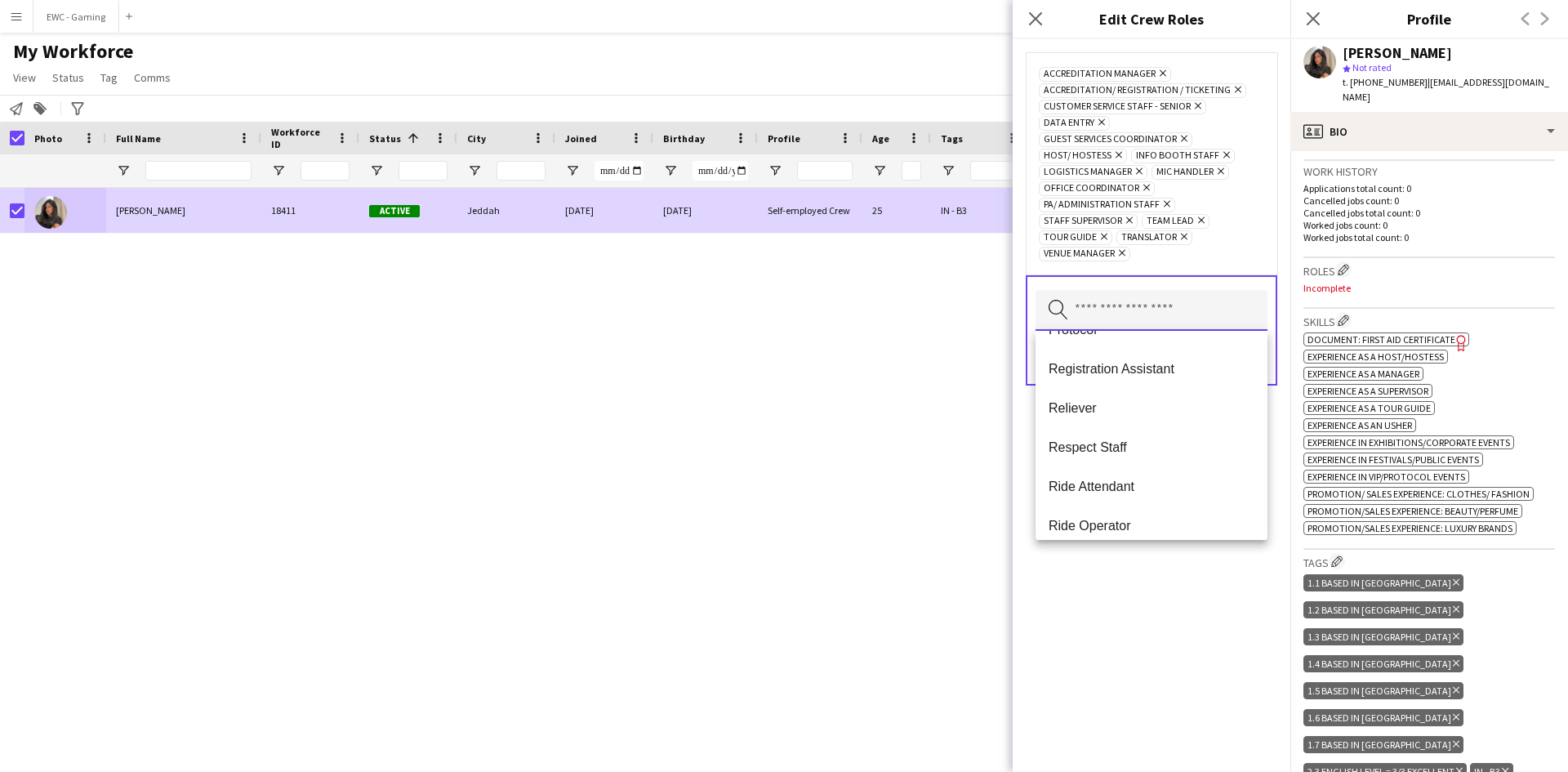
scroll to position [577, 0]
click at [1143, 311] on input "text" at bounding box center [1151, 310] width 232 height 41
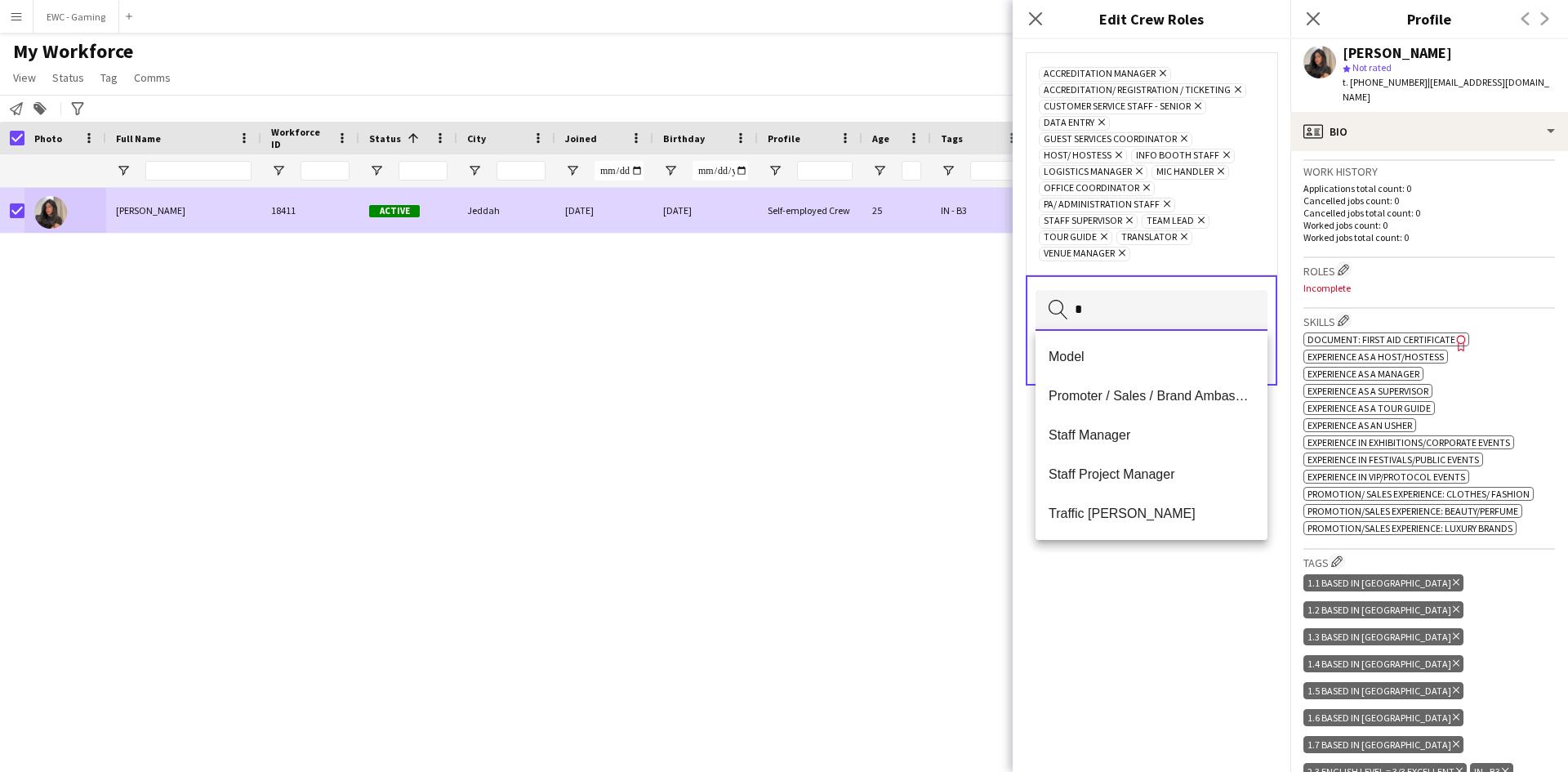
scroll to position [0, 0]
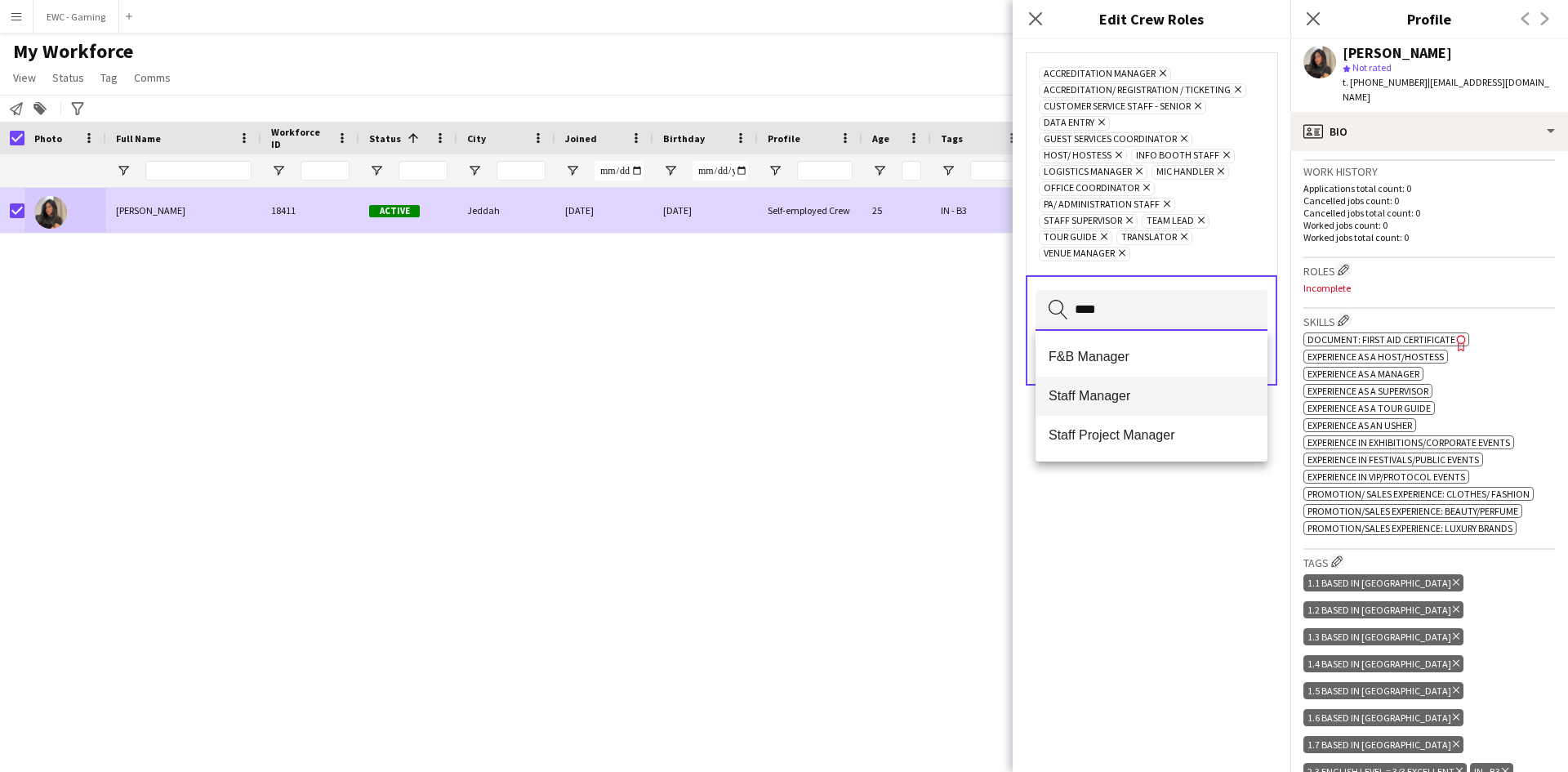
type input "****"
click at [1126, 400] on span "Staff Manager" at bounding box center [1151, 395] width 206 height 15
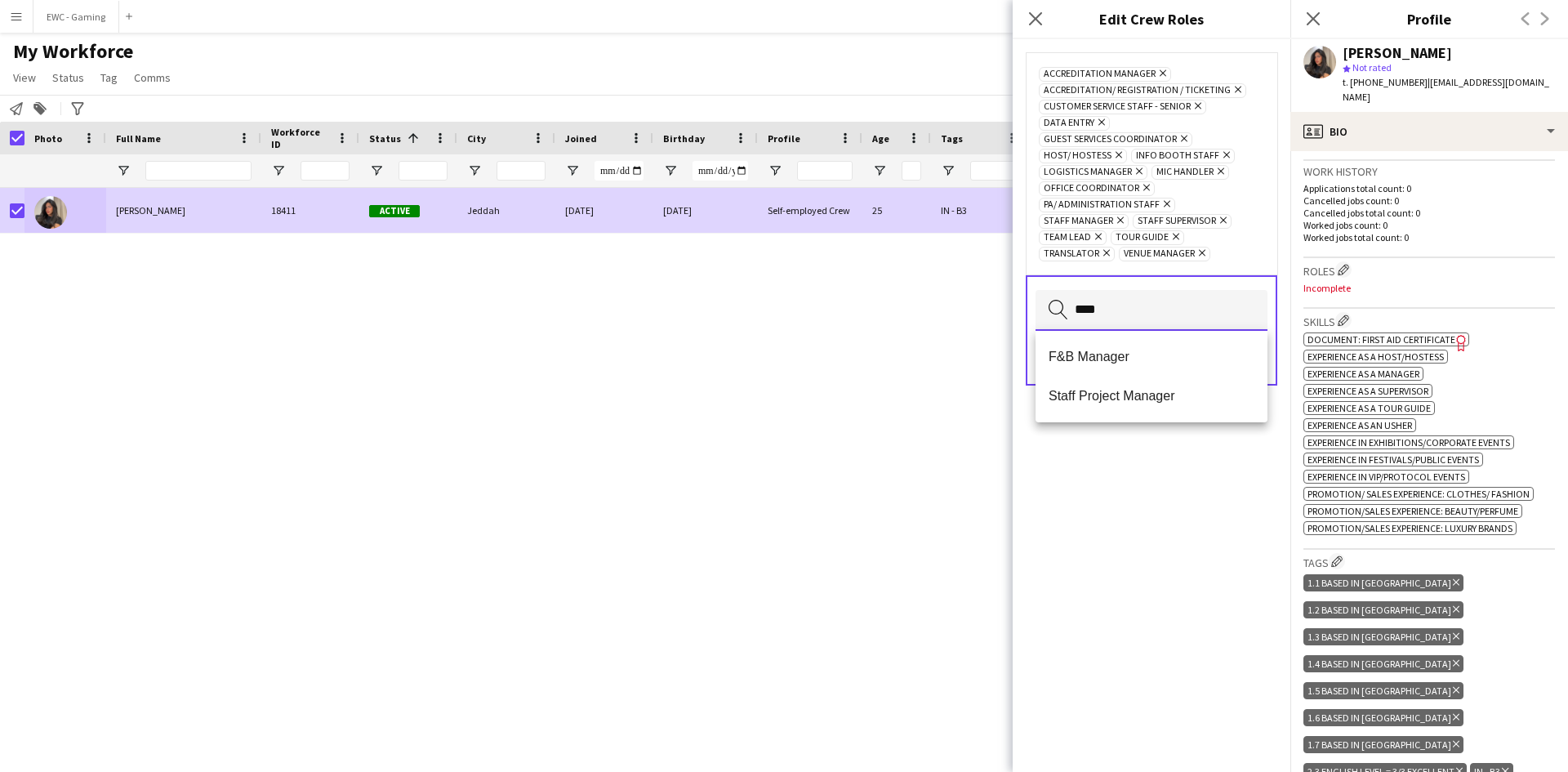
type input "****"
click at [1126, 400] on span "Staff Project Manager" at bounding box center [1151, 395] width 206 height 15
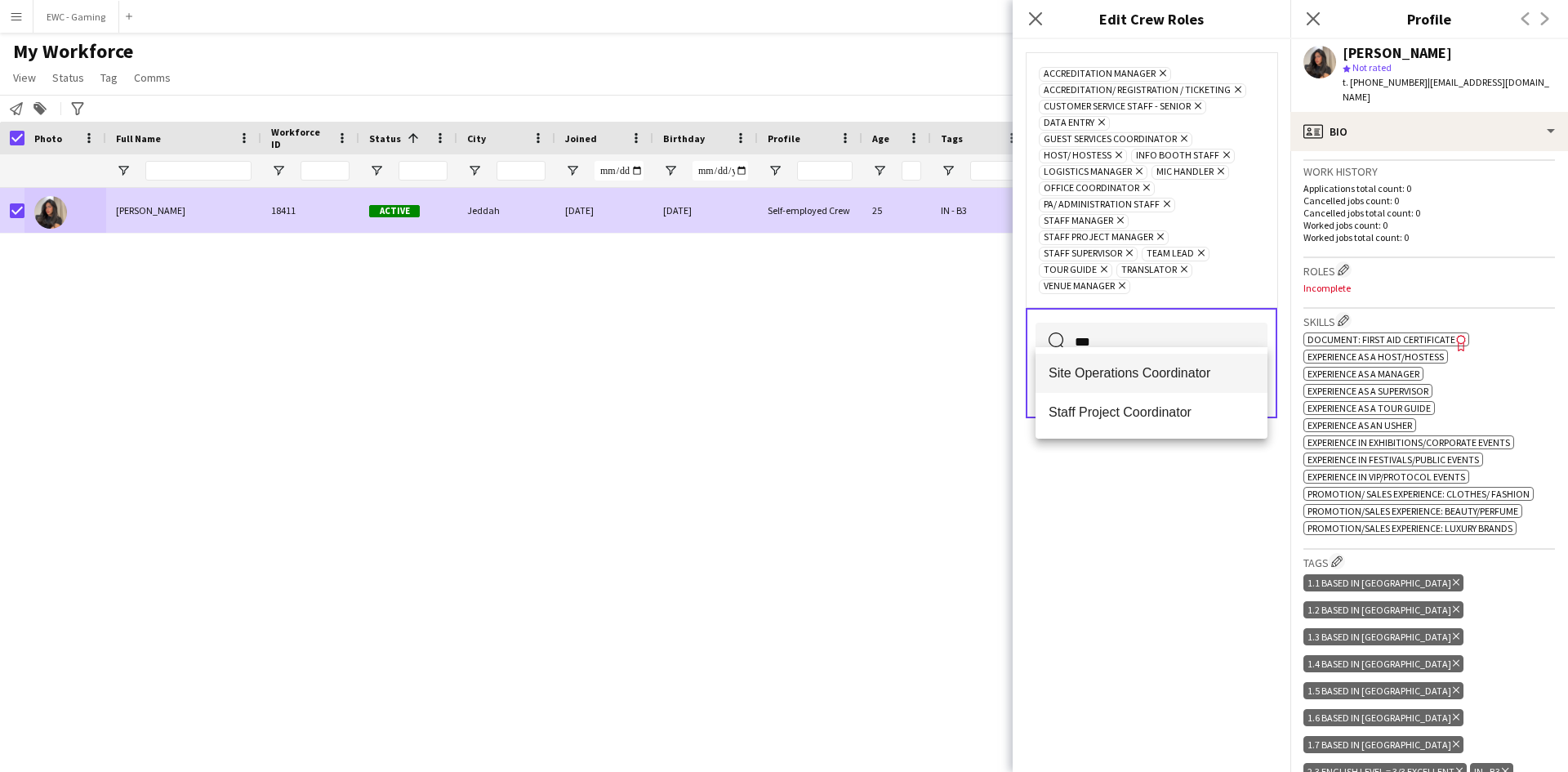
type input "***"
click at [1123, 373] on span "Site Operations Coordinator" at bounding box center [1151, 373] width 206 height 15
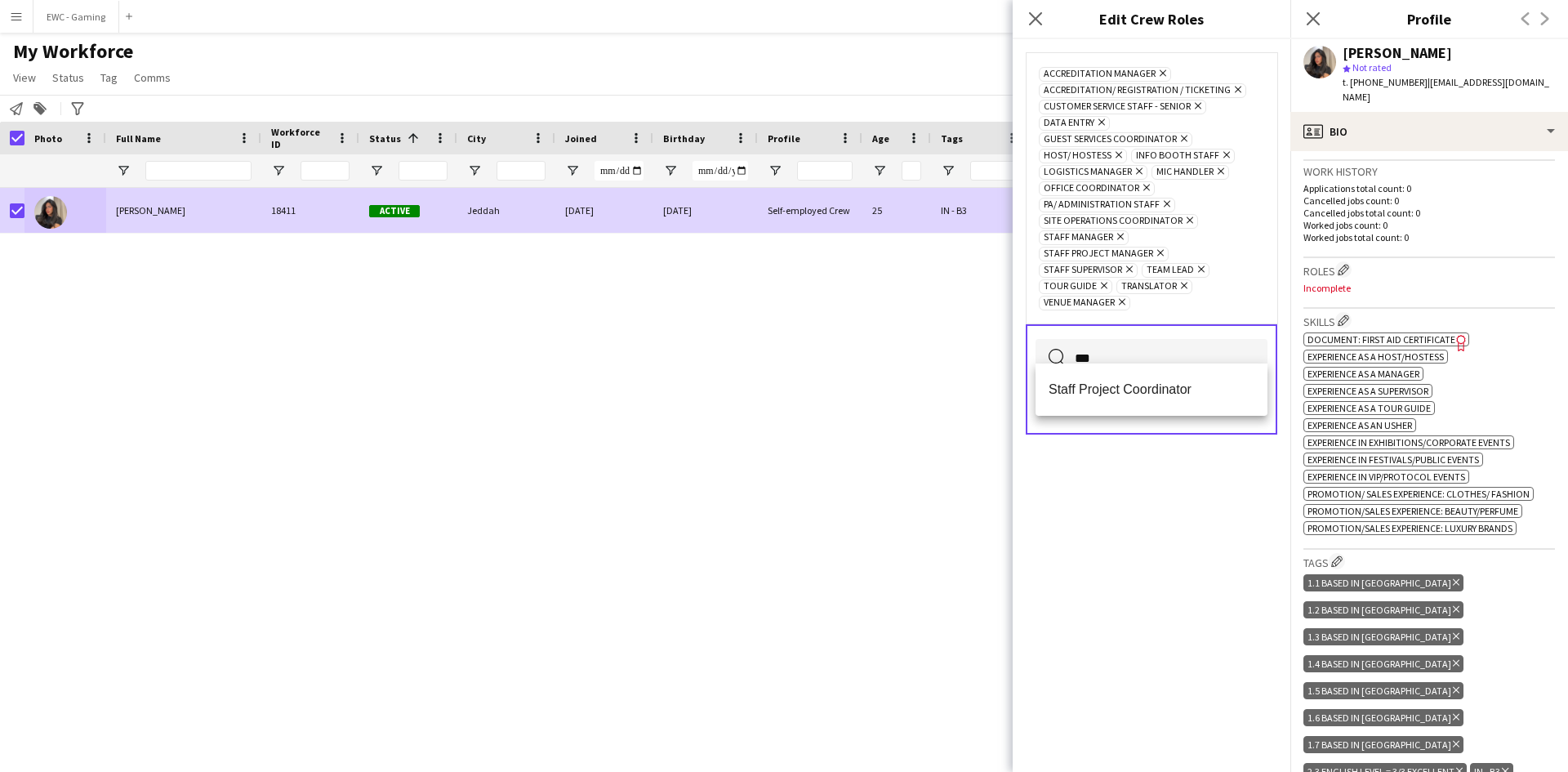
type input "***"
click at [1123, 373] on mat-option "Staff Project Coordinator" at bounding box center [1151, 389] width 232 height 39
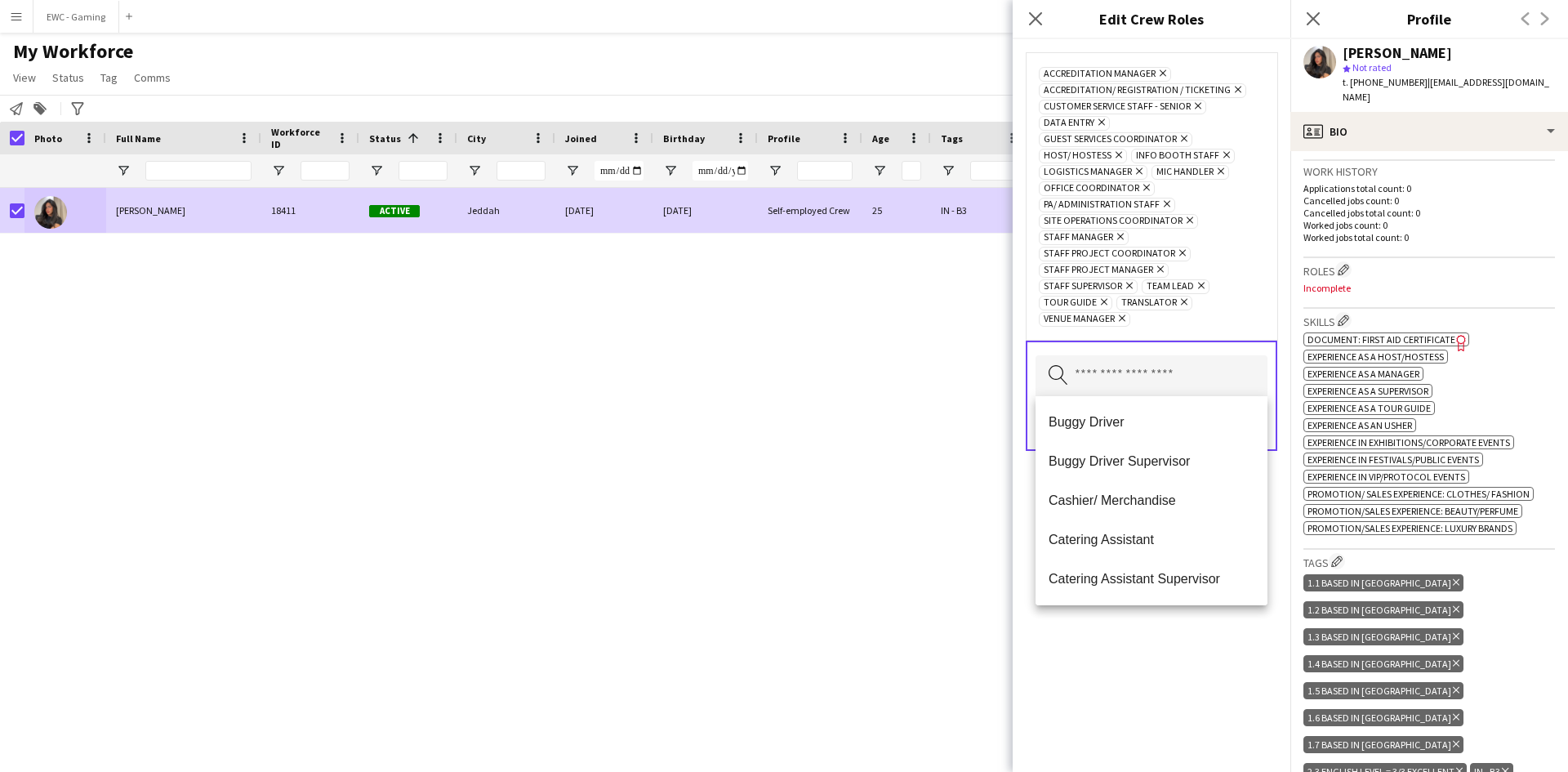
click at [1207, 632] on div "Accreditation Manager Remove Accreditation/ Registration / Ticketing Remove Cus…" at bounding box center [1151, 406] width 277 height 733
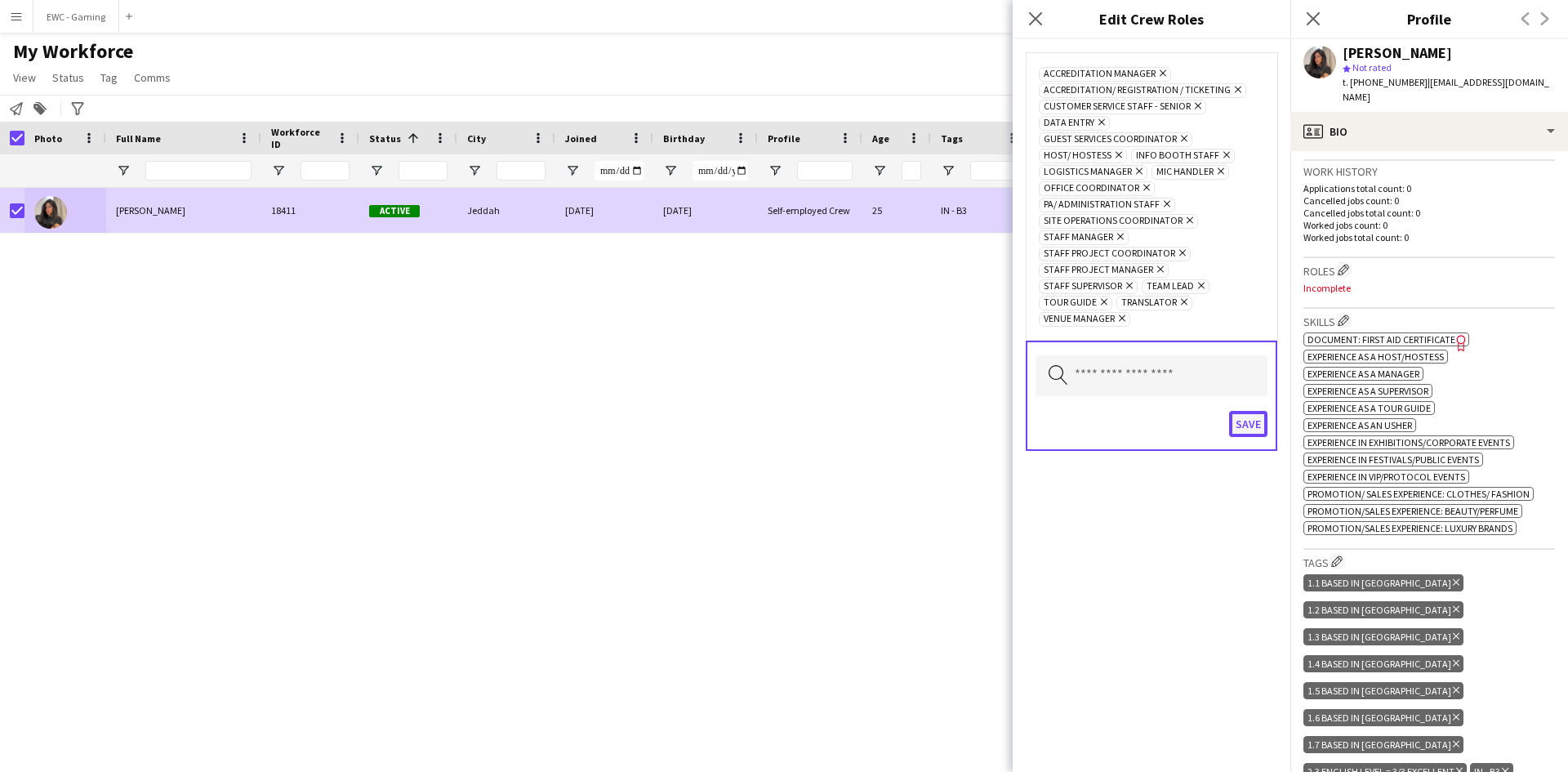
click at [1249, 415] on button "Save" at bounding box center [1248, 423] width 38 height 26
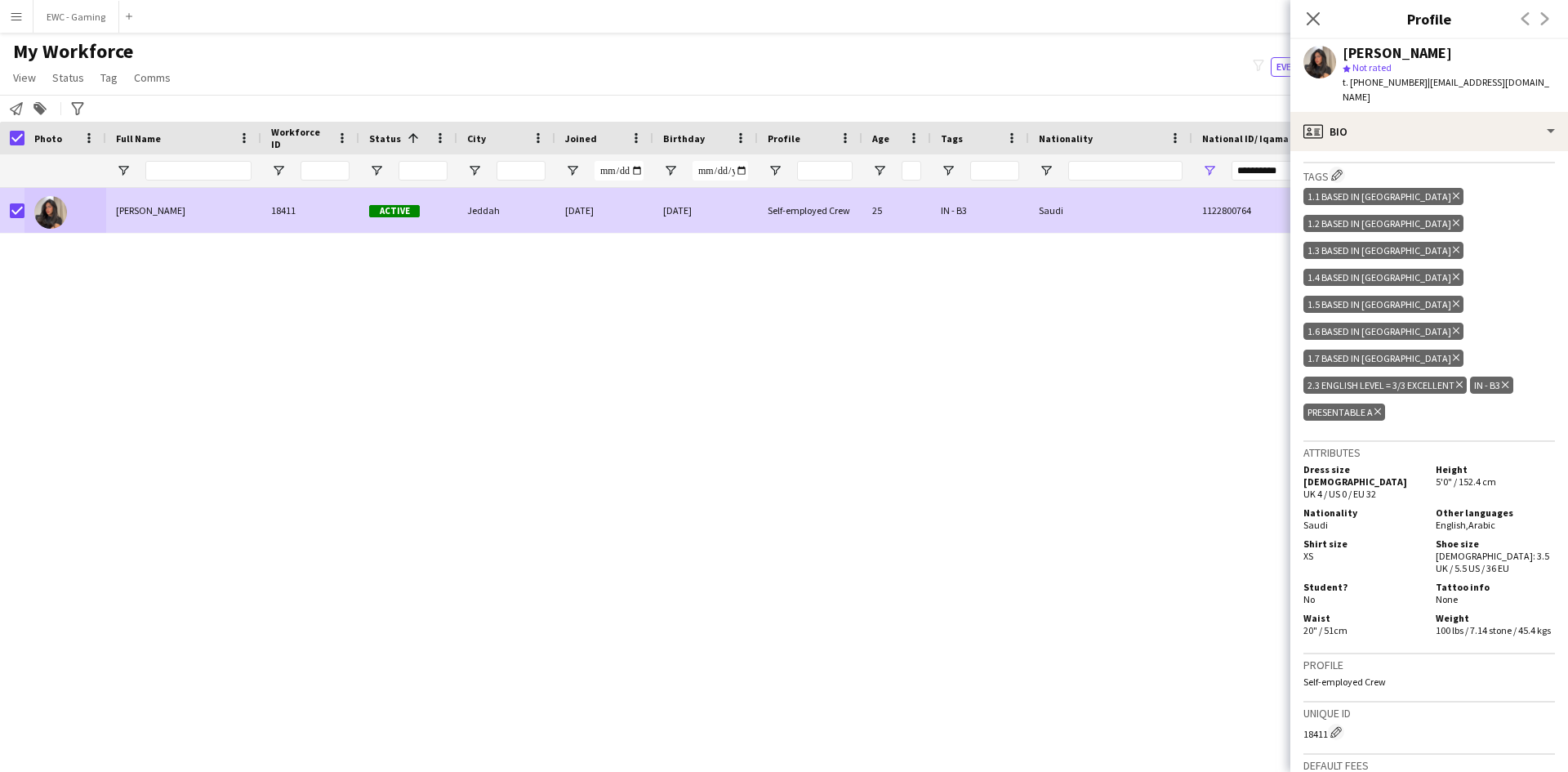
scroll to position [1065, 0]
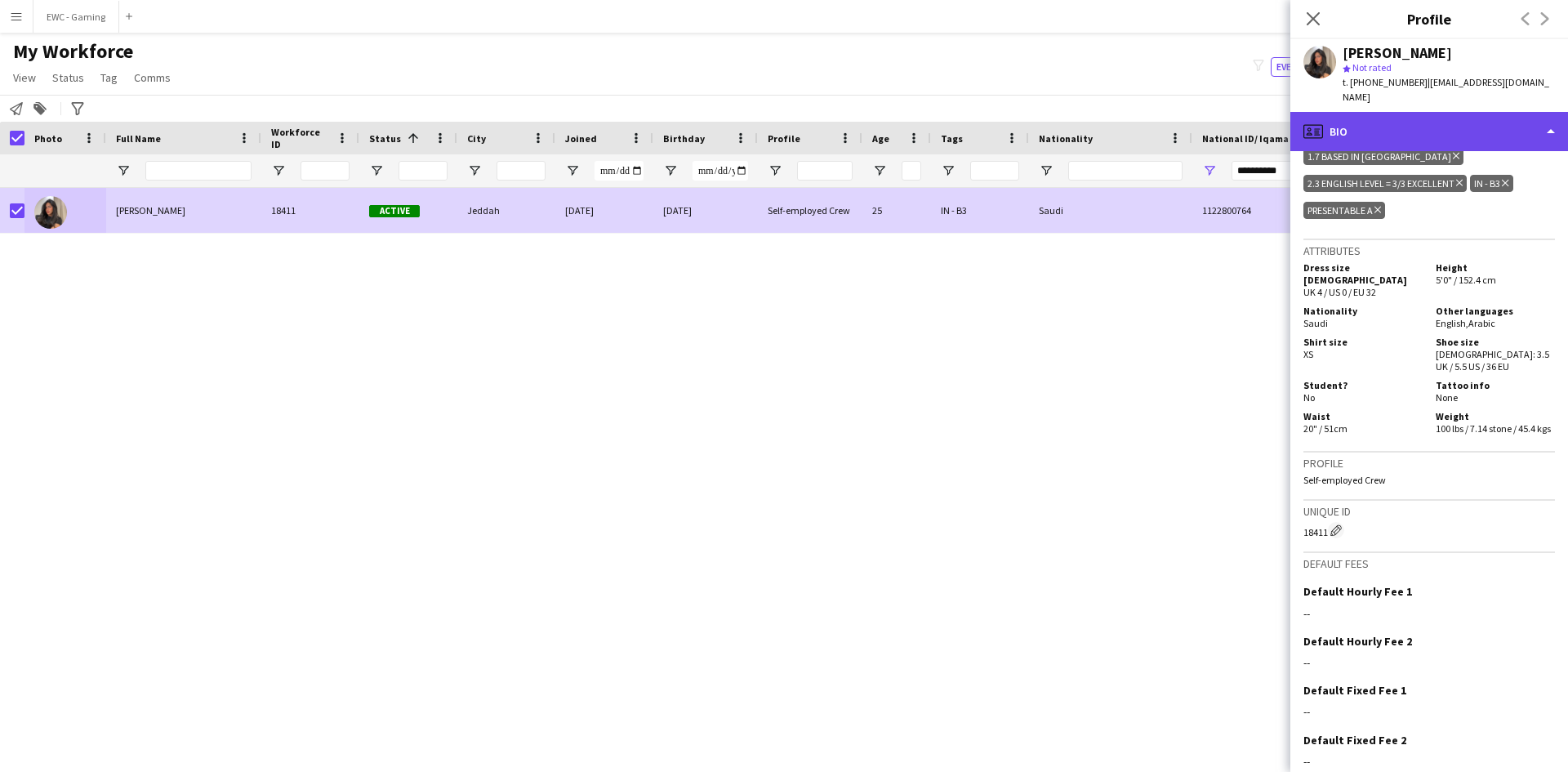
click at [1397, 126] on div "profile Bio" at bounding box center [1429, 131] width 277 height 39
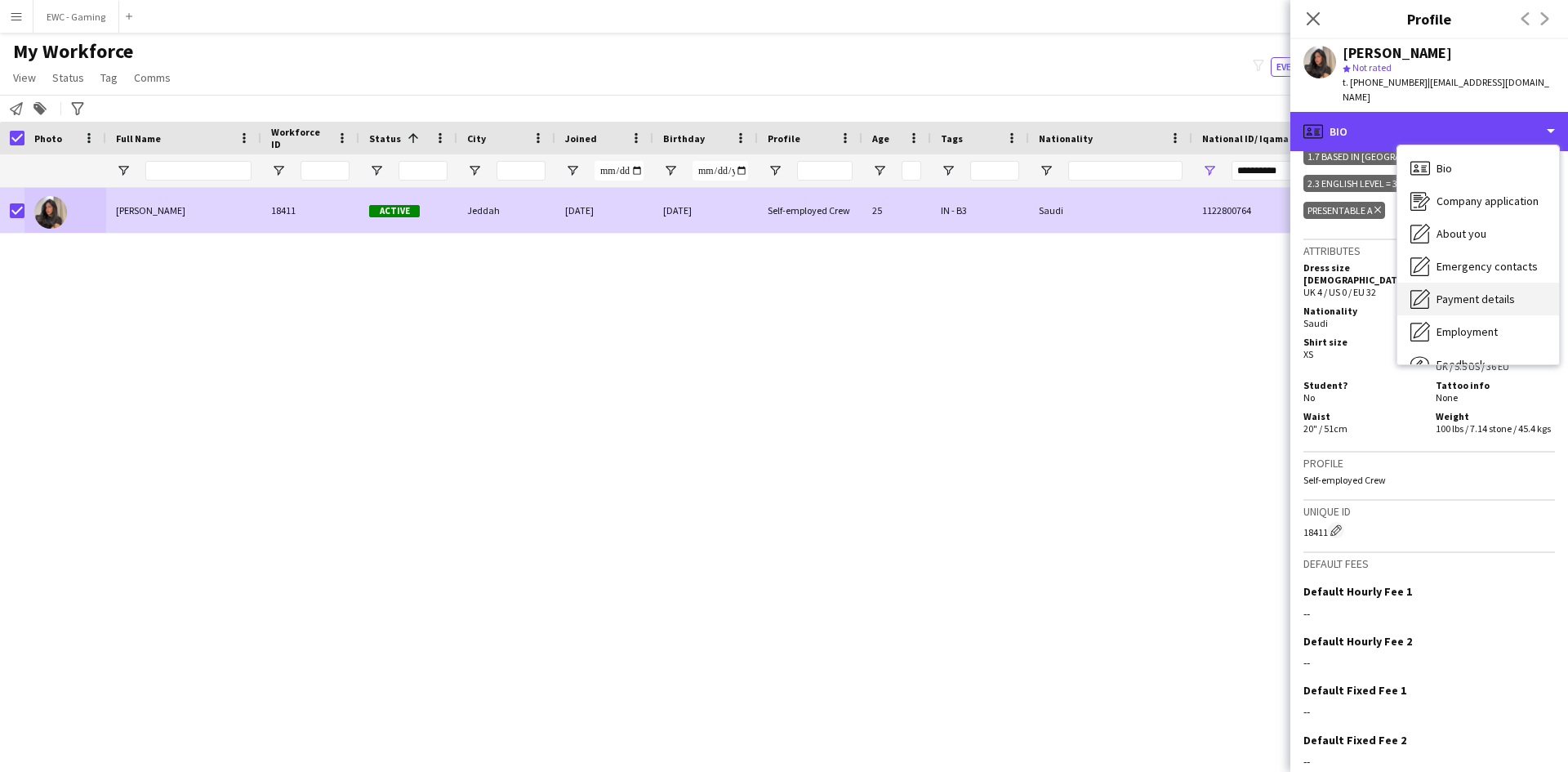
scroll to position [55, 0]
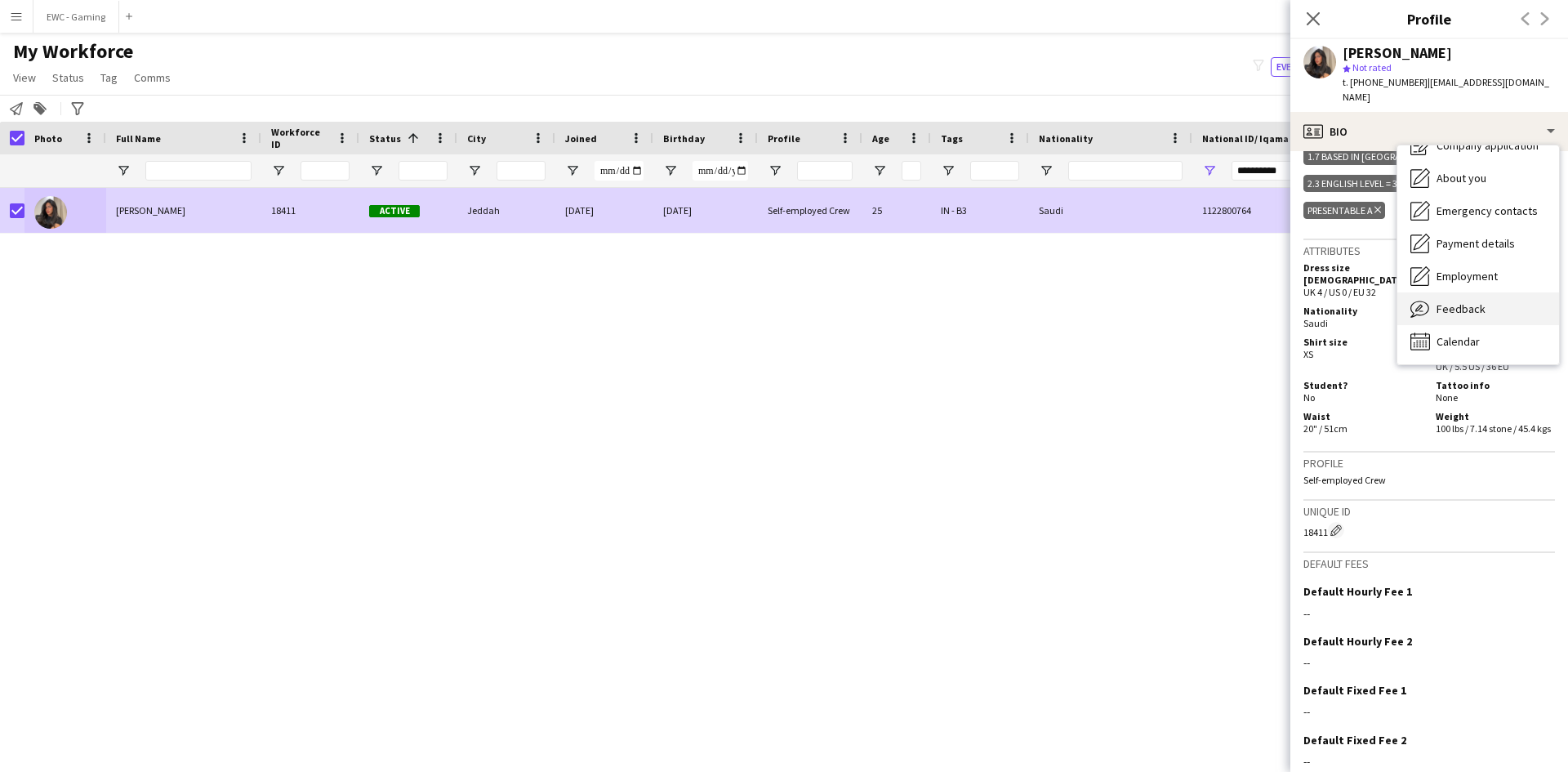
click at [1467, 301] on span "Feedback" at bounding box center [1460, 308] width 49 height 14
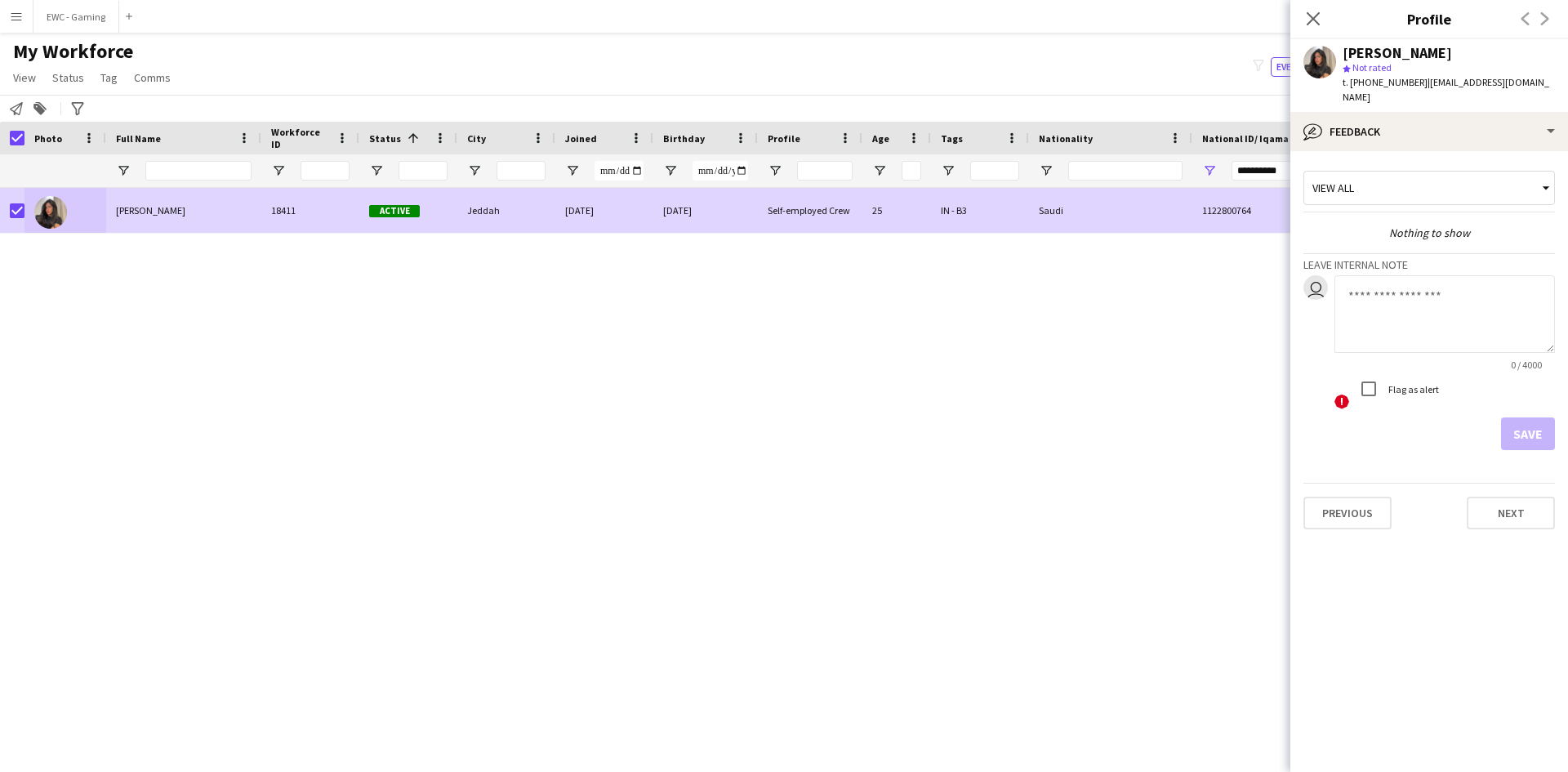
click at [1403, 308] on textarea at bounding box center [1445, 314] width 220 height 77
type textarea "**********"
click at [1513, 417] on button "Save" at bounding box center [1528, 433] width 54 height 33
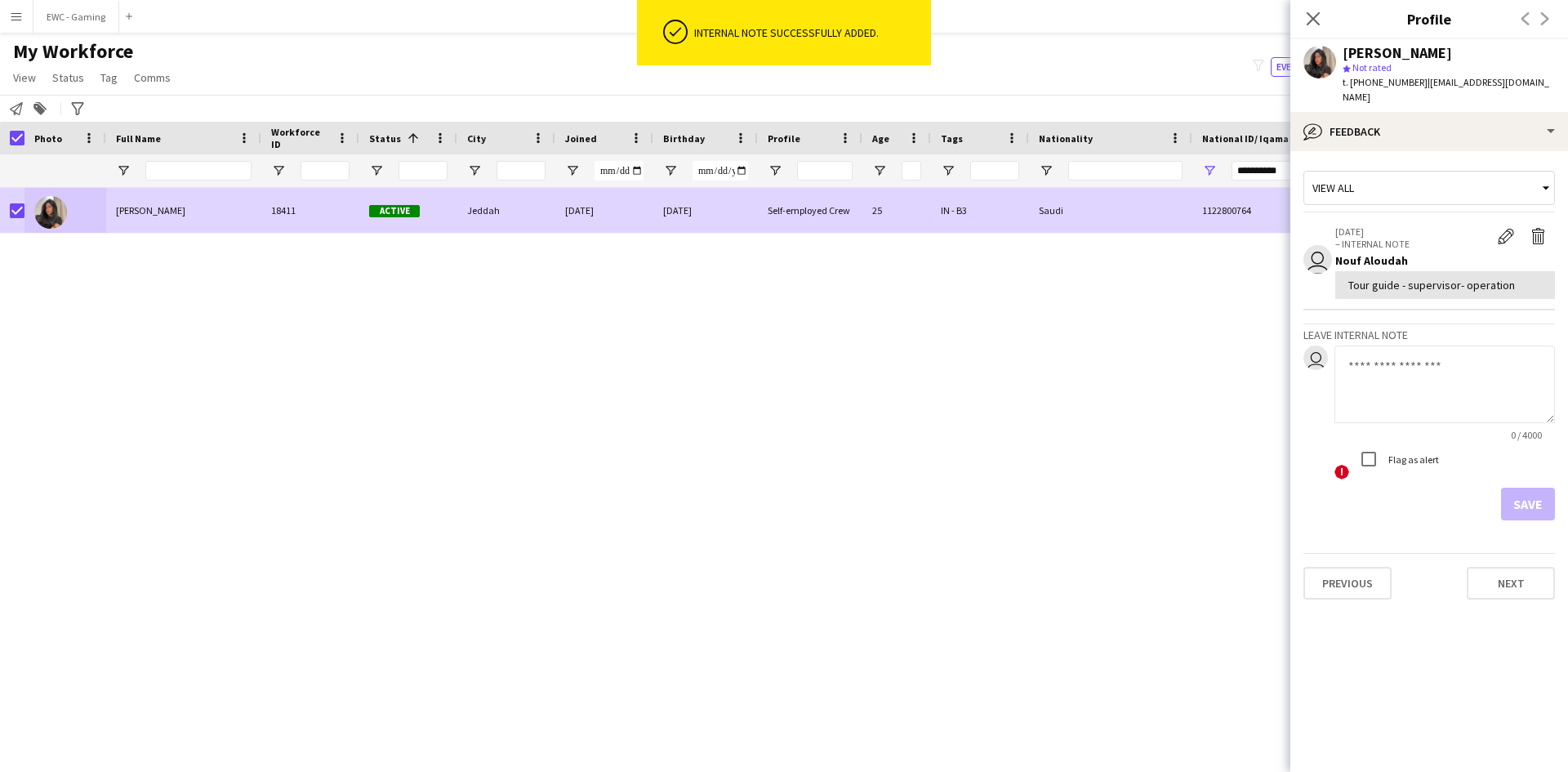
click at [1410, 277] on div "Tour guide - supervisor- operation" at bounding box center [1445, 284] width 193 height 14
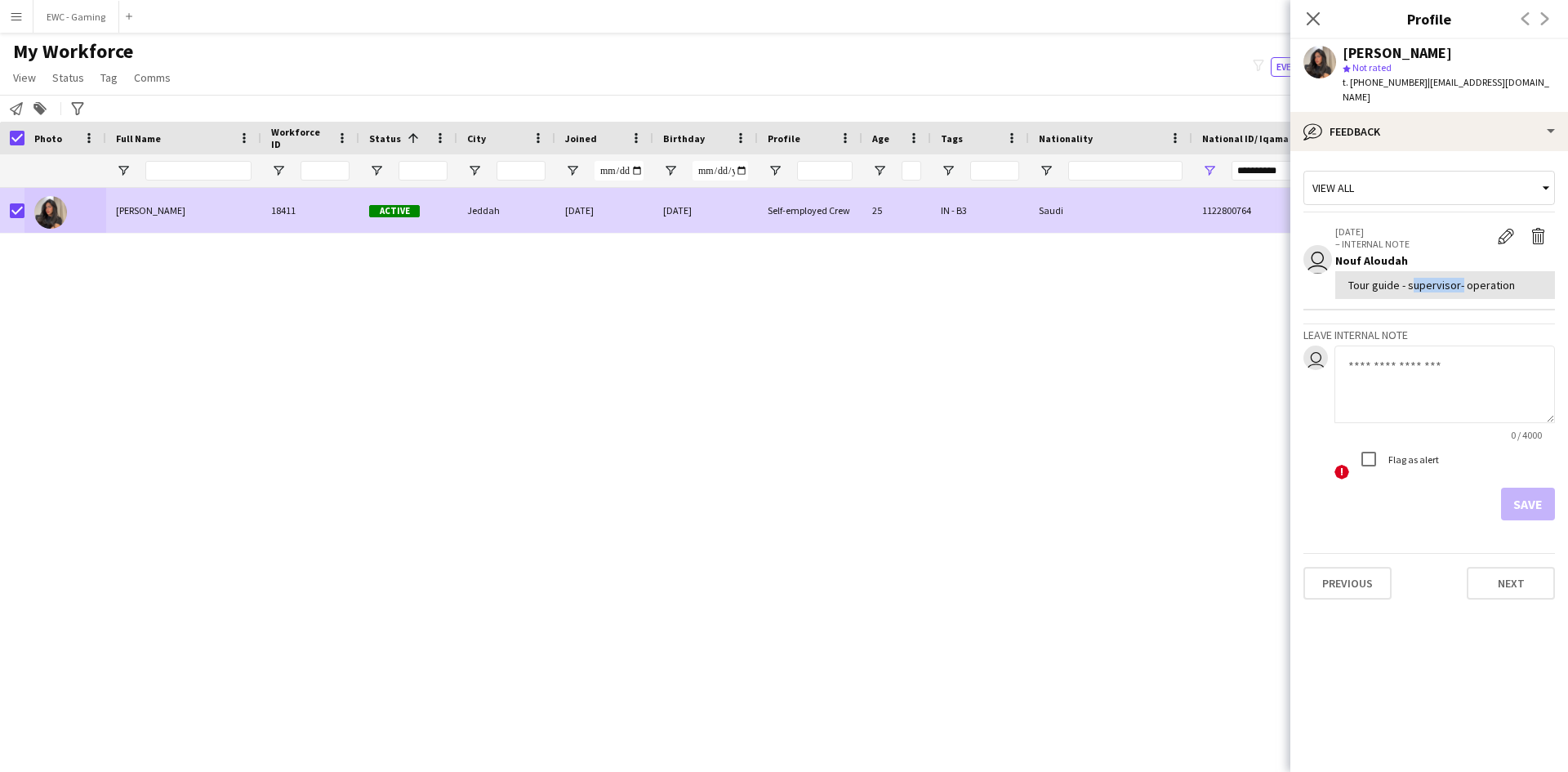
click at [1410, 277] on div "Tour guide - supervisor- operation" at bounding box center [1445, 284] width 193 height 14
copy div "Tour guide - supervisor- operation"
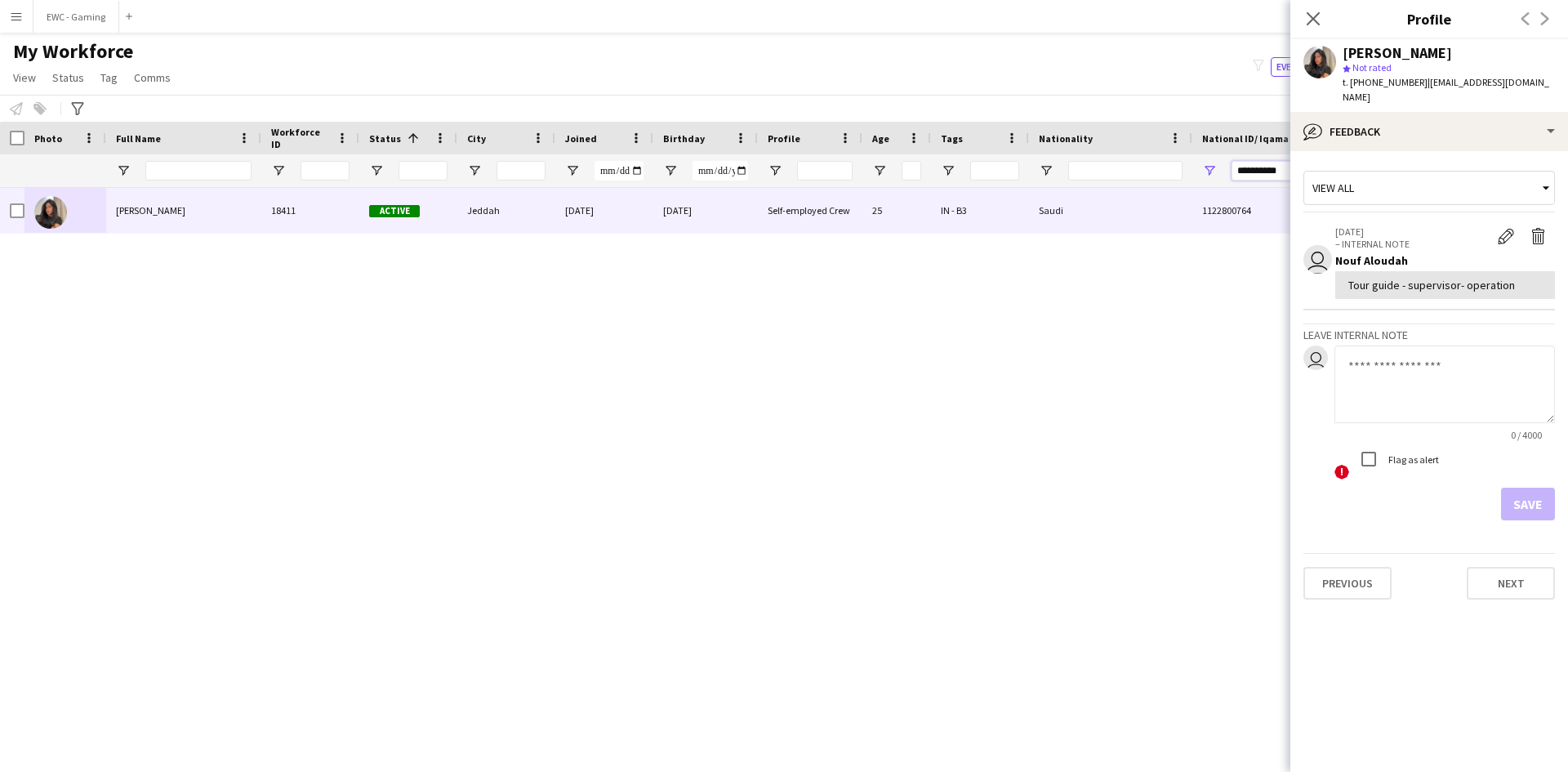
click at [1265, 173] on input "**********" at bounding box center [1288, 170] width 114 height 19
paste input "National ID/ Iqama number Filter Input"
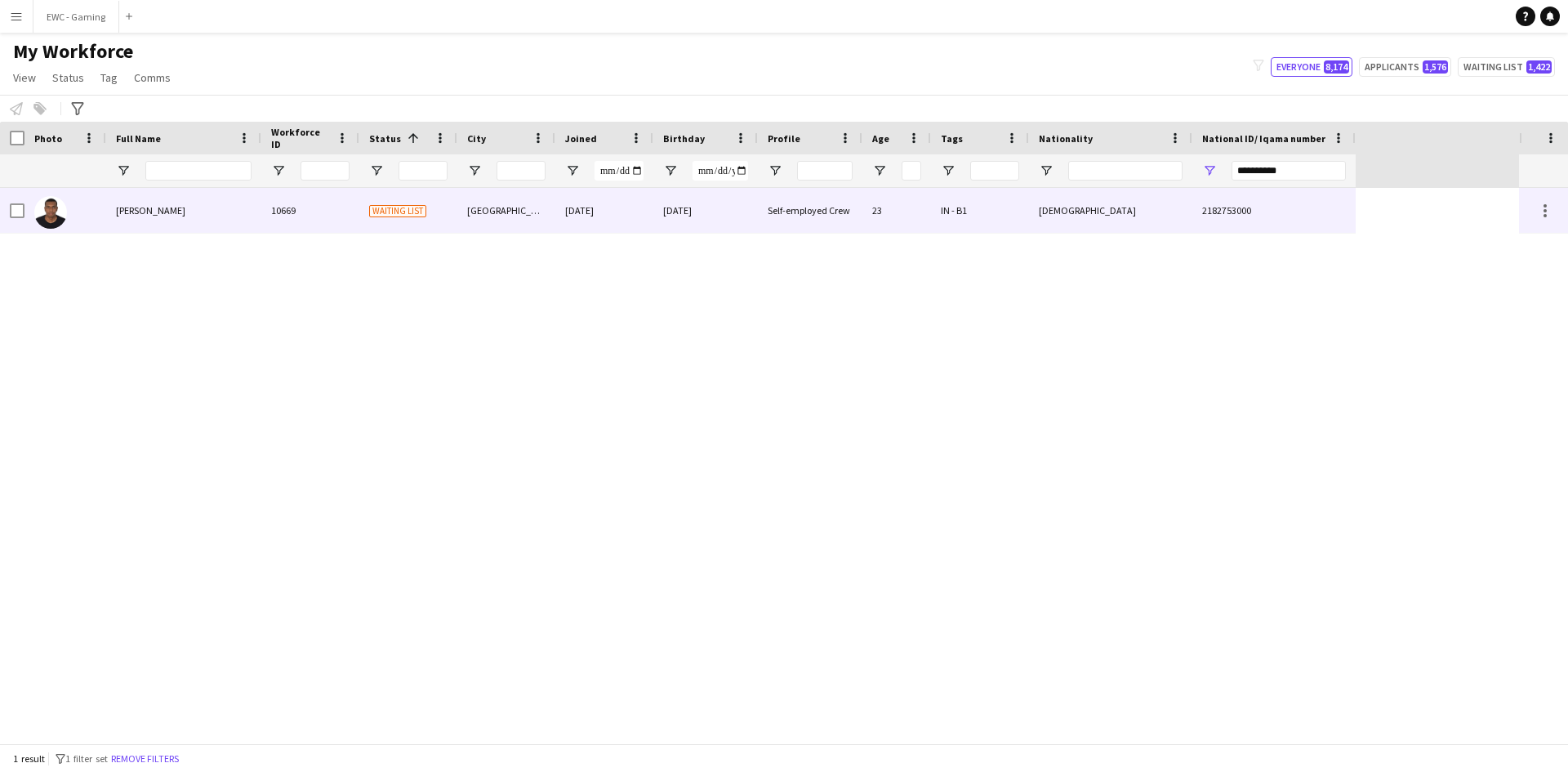
click at [203, 224] on div "Mohammed Basher" at bounding box center [184, 210] width 155 height 45
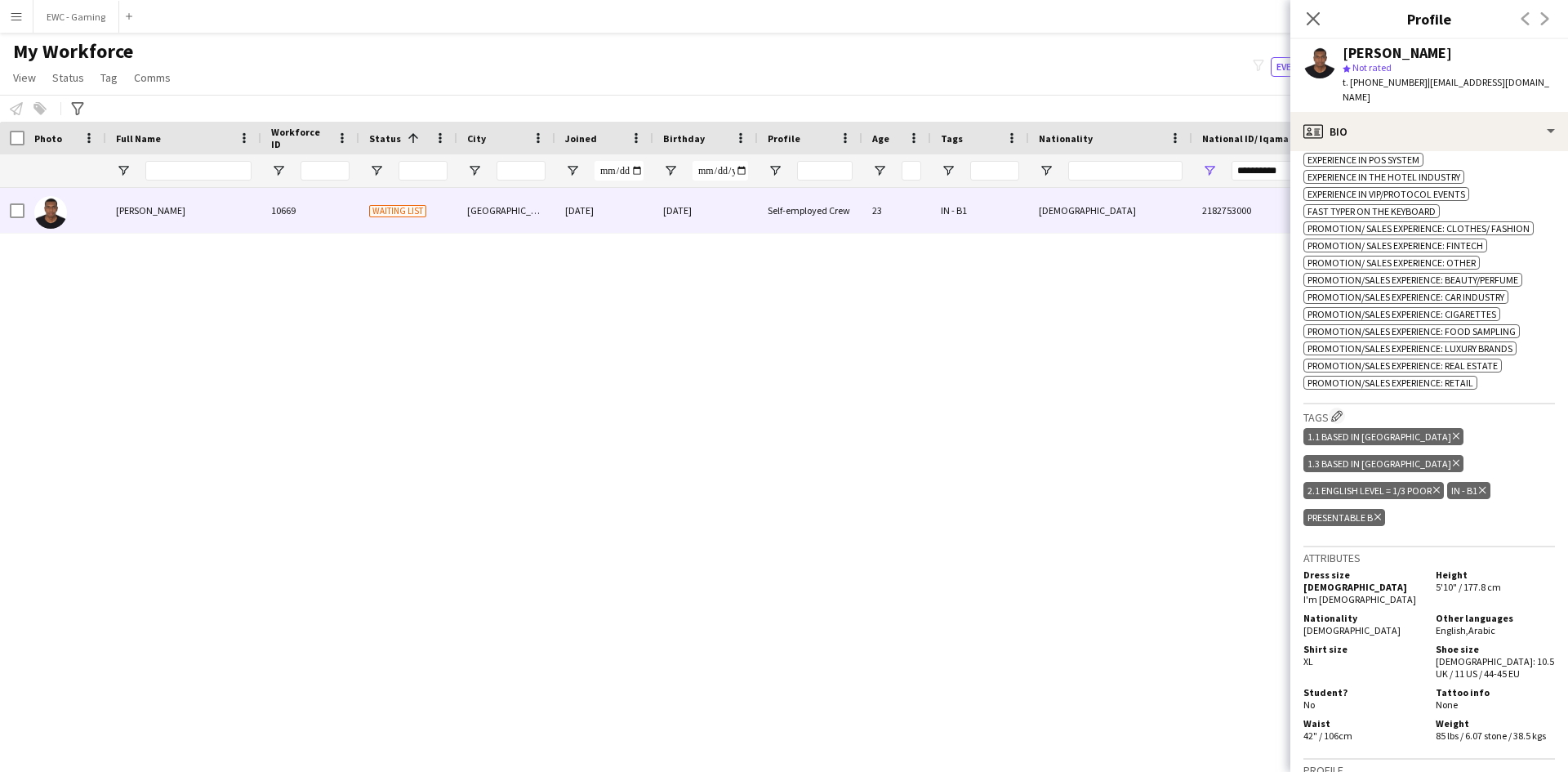
scroll to position [1182, 0]
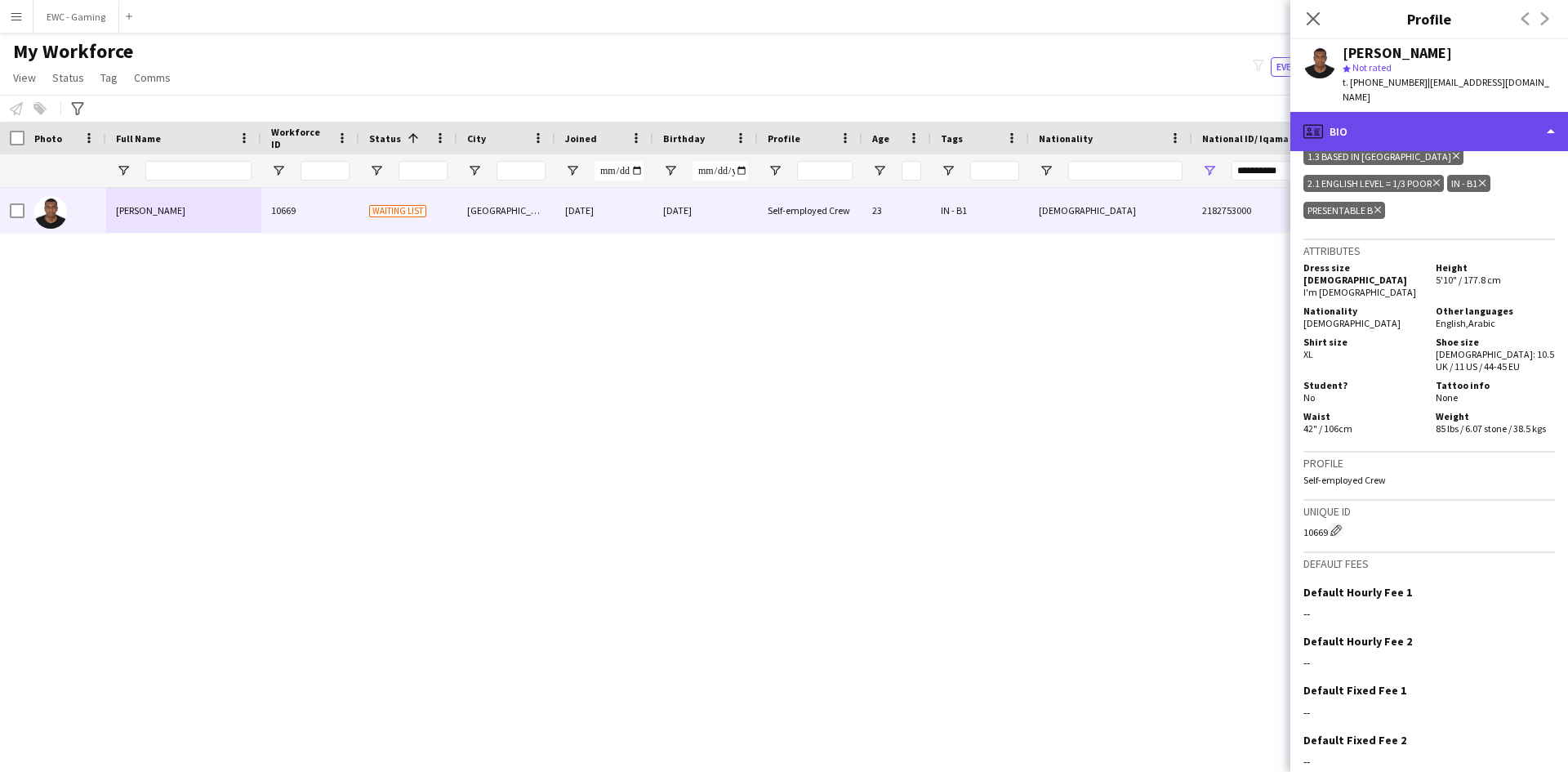
click at [1465, 112] on div "profile Bio" at bounding box center [1429, 131] width 277 height 39
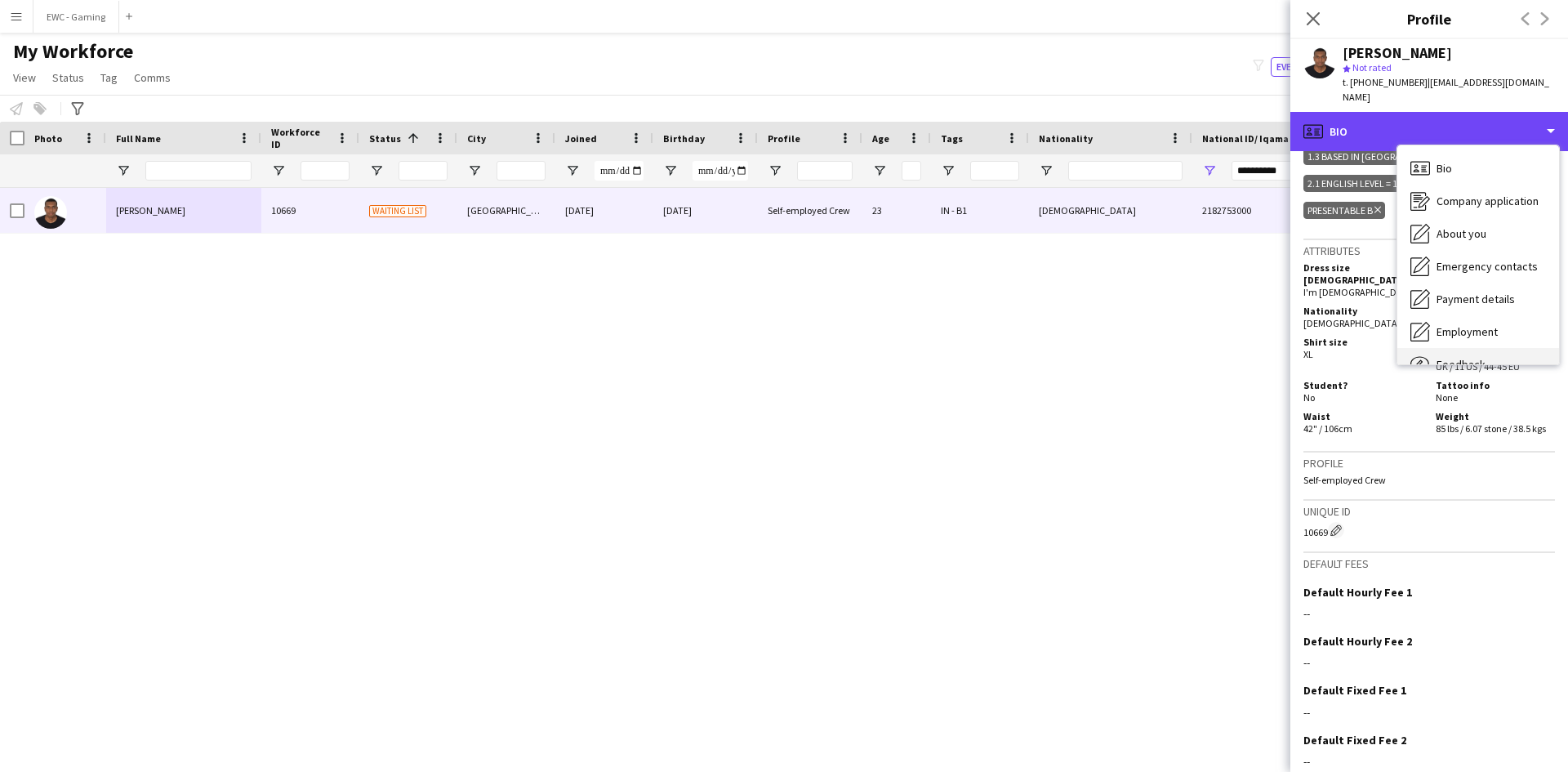
scroll to position [55, 0]
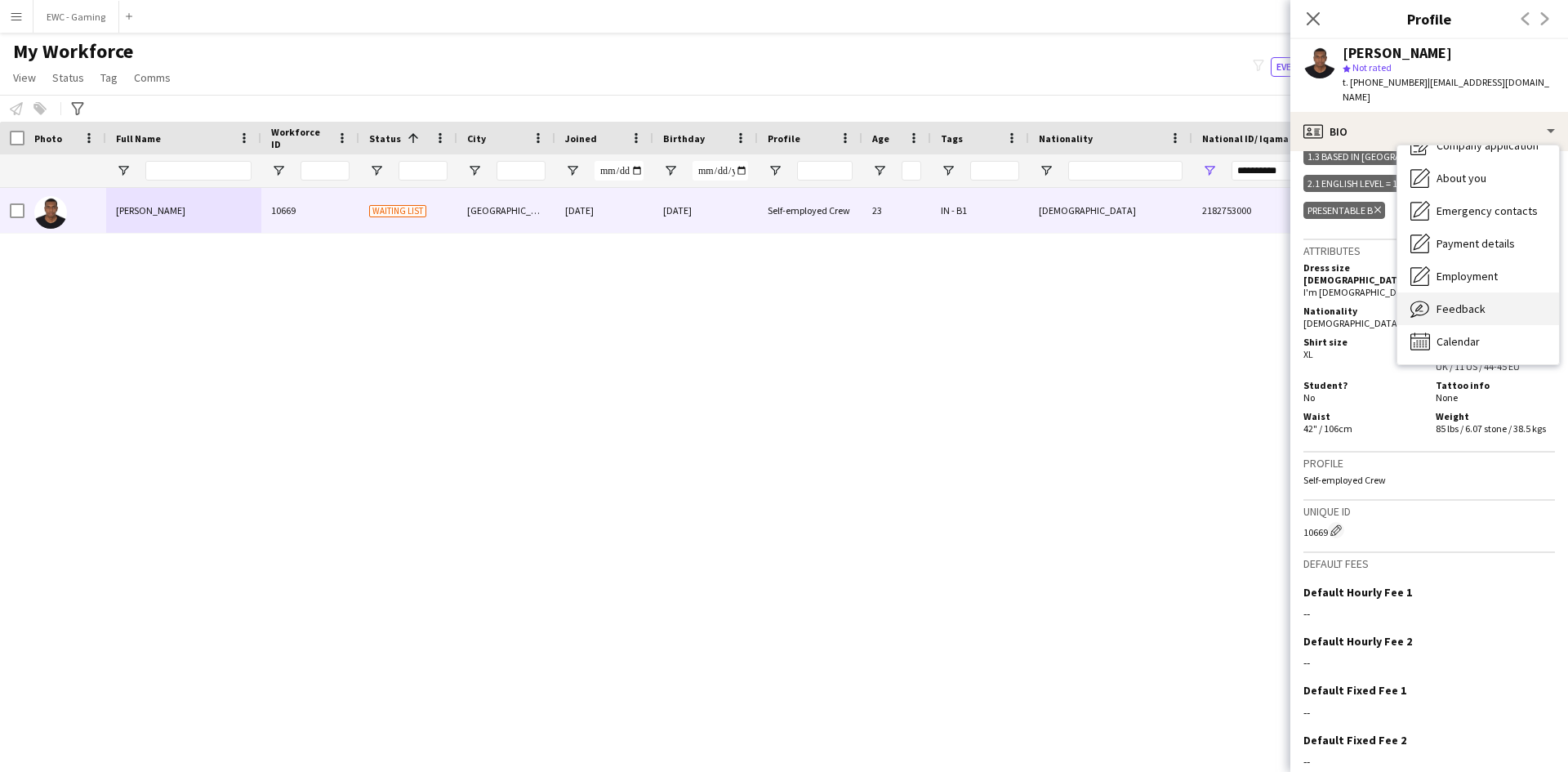
click at [1484, 301] on div "Feedback Feedback" at bounding box center [1477, 309] width 162 height 33
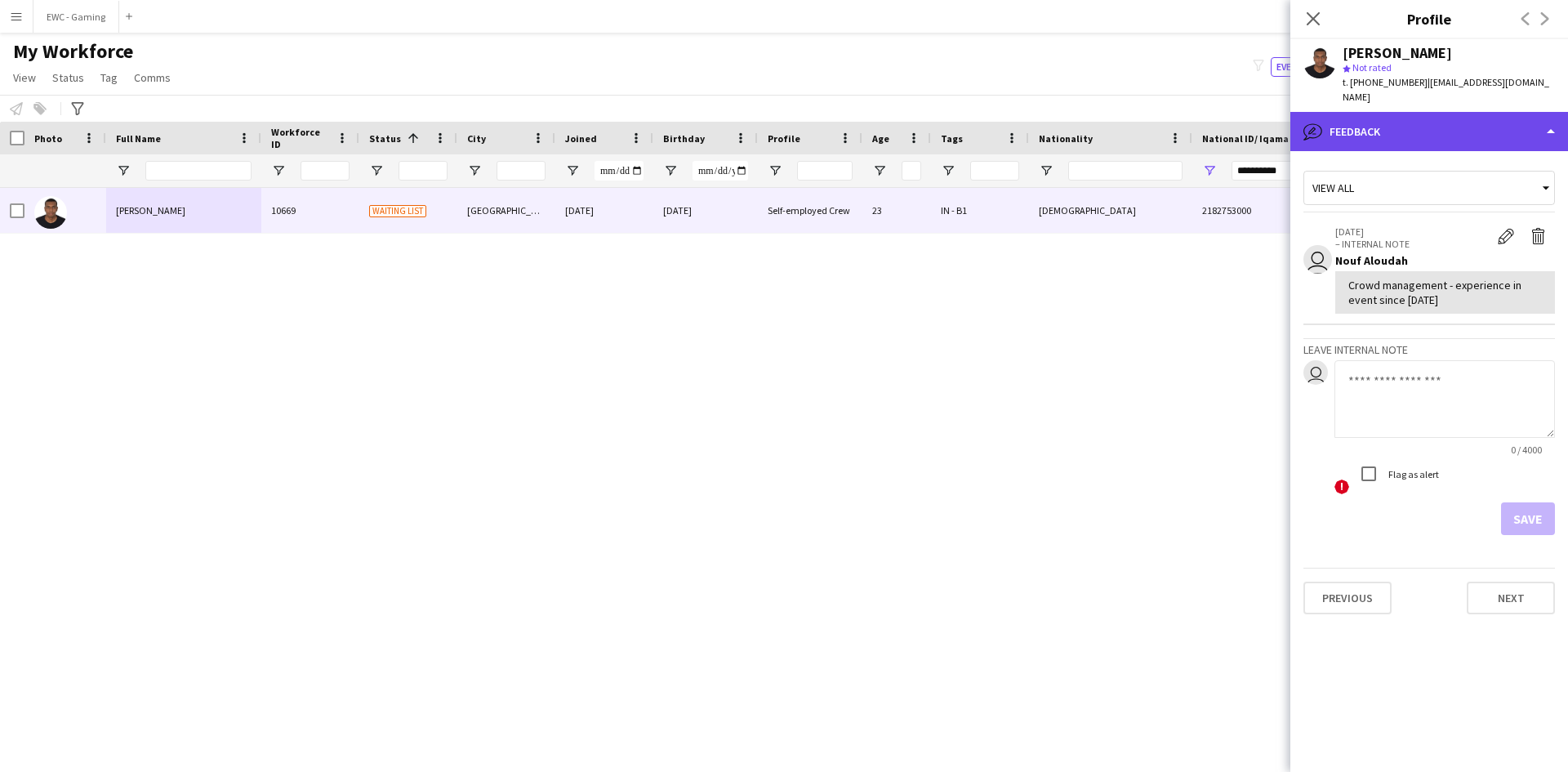
click at [1426, 121] on div "bubble-pencil Feedback" at bounding box center [1429, 131] width 277 height 39
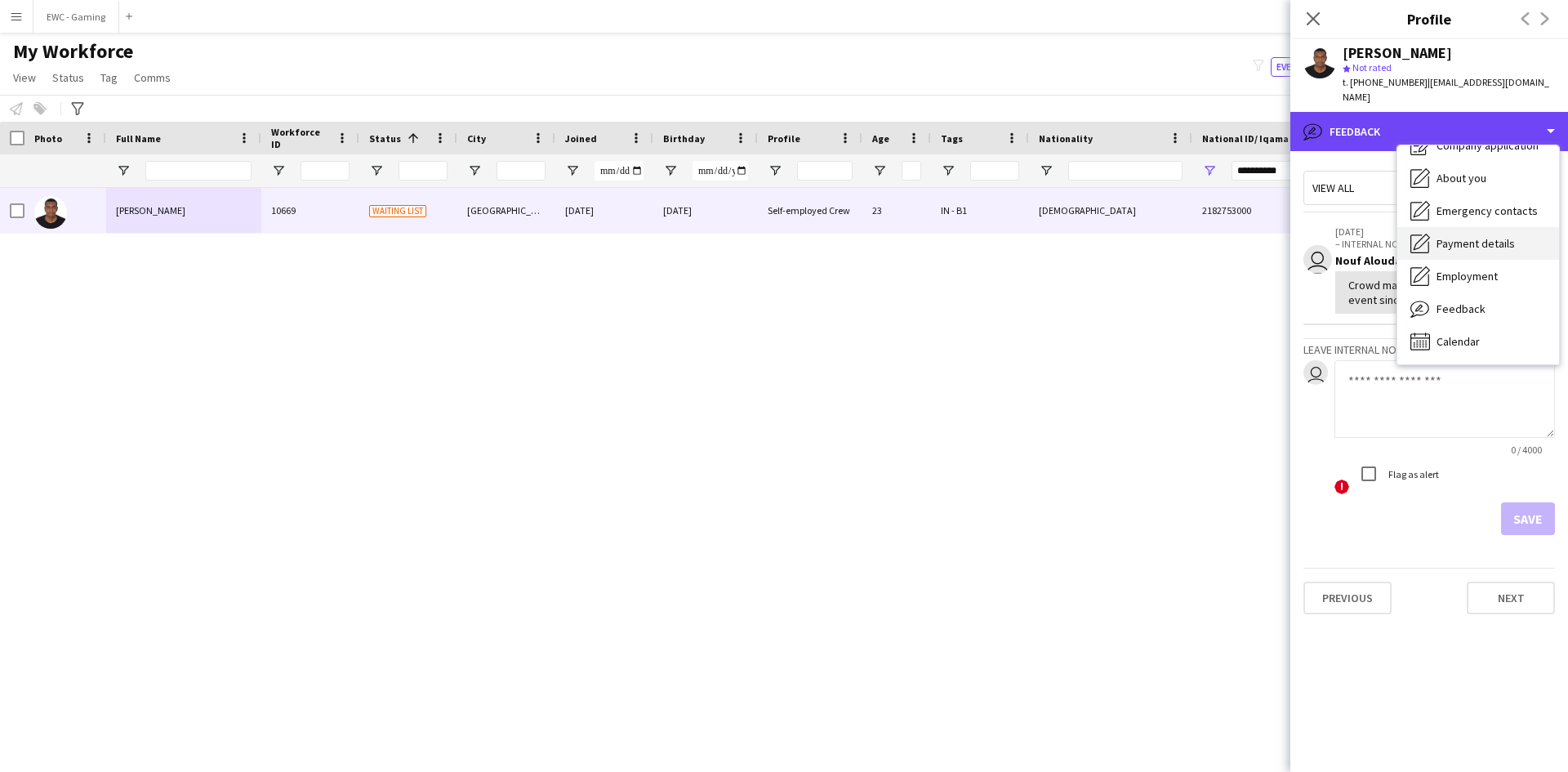
scroll to position [0, 0]
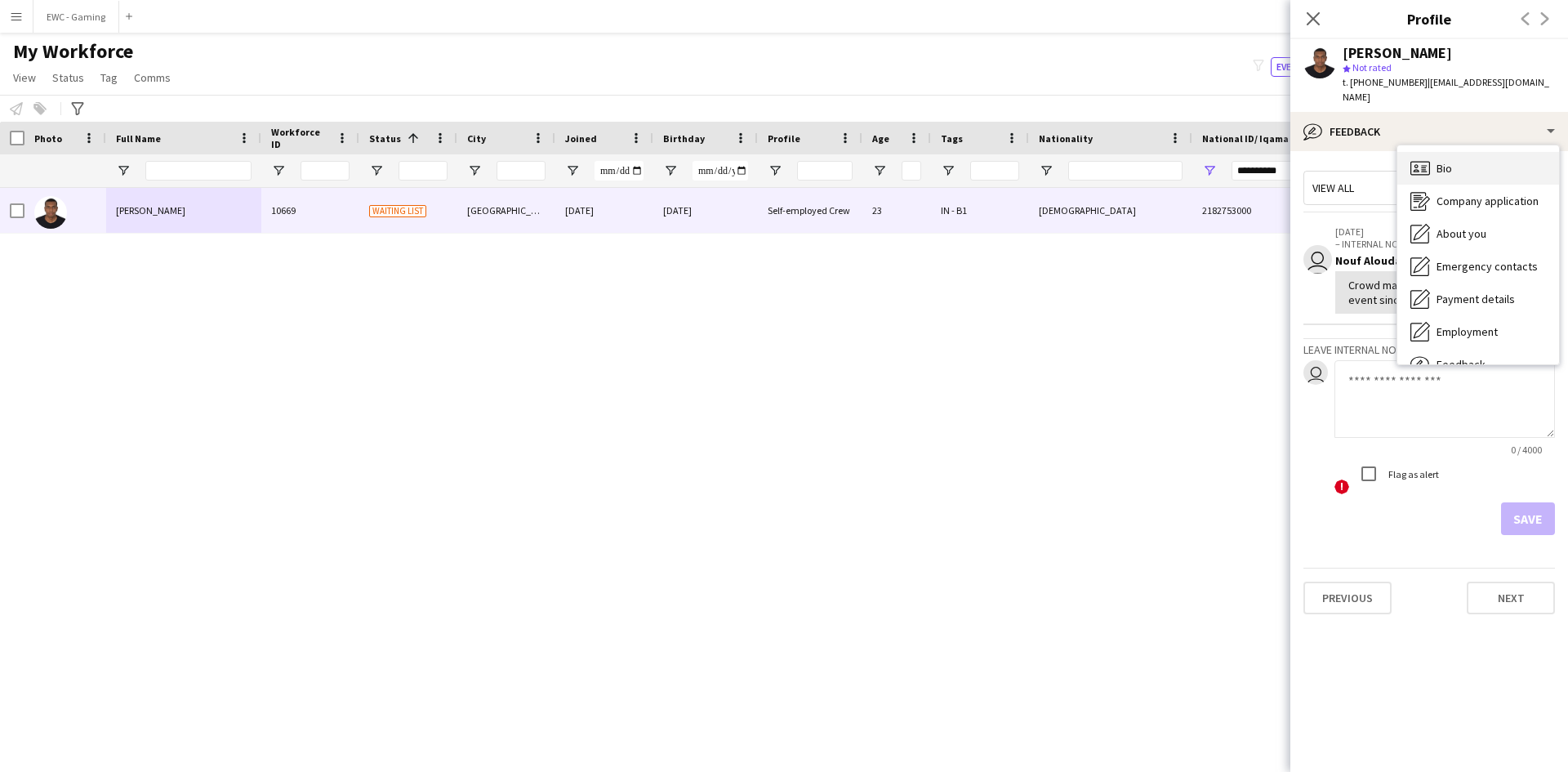
click at [1488, 152] on div "Bio Bio" at bounding box center [1477, 168] width 162 height 33
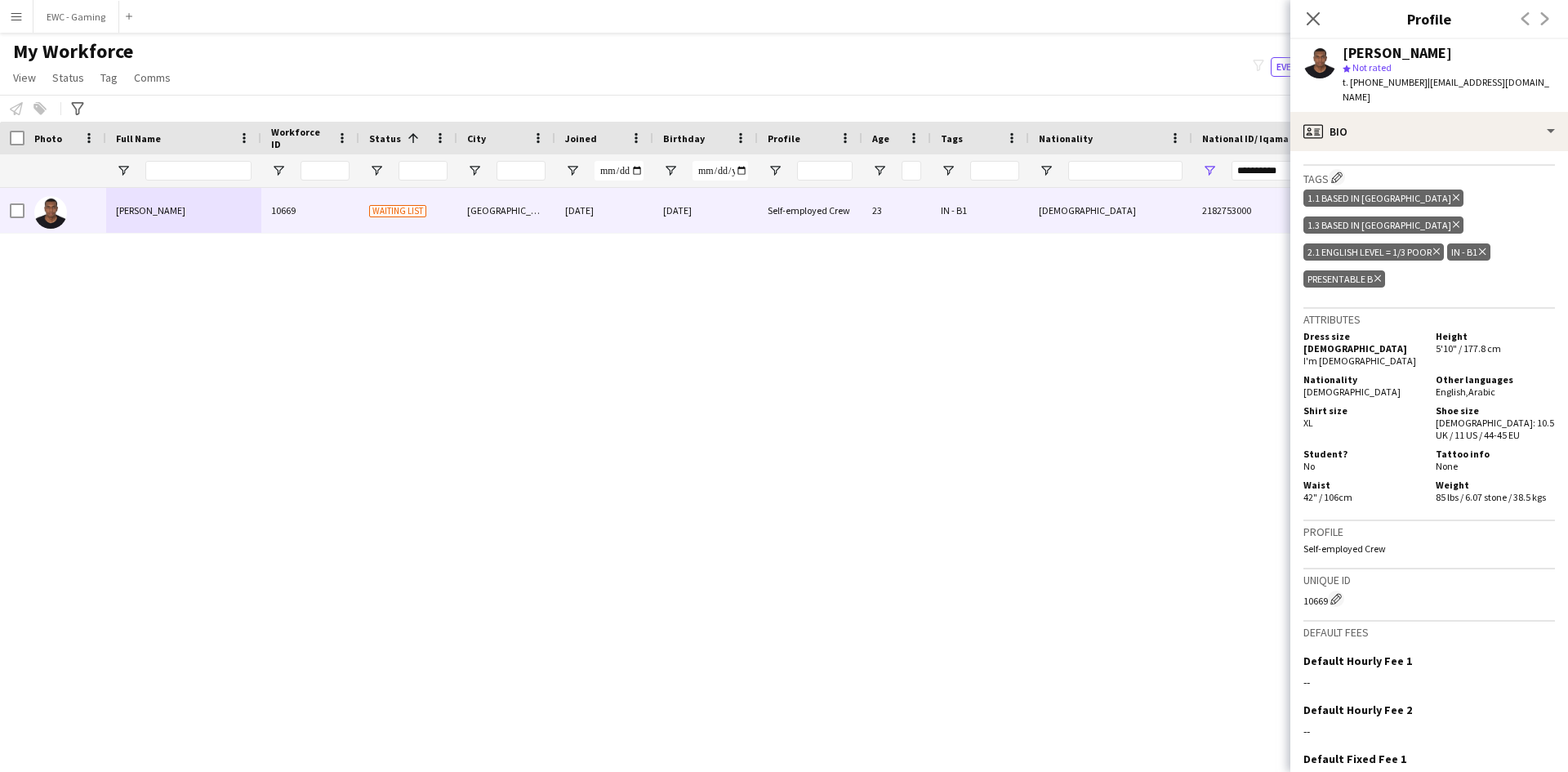
scroll to position [1114, 0]
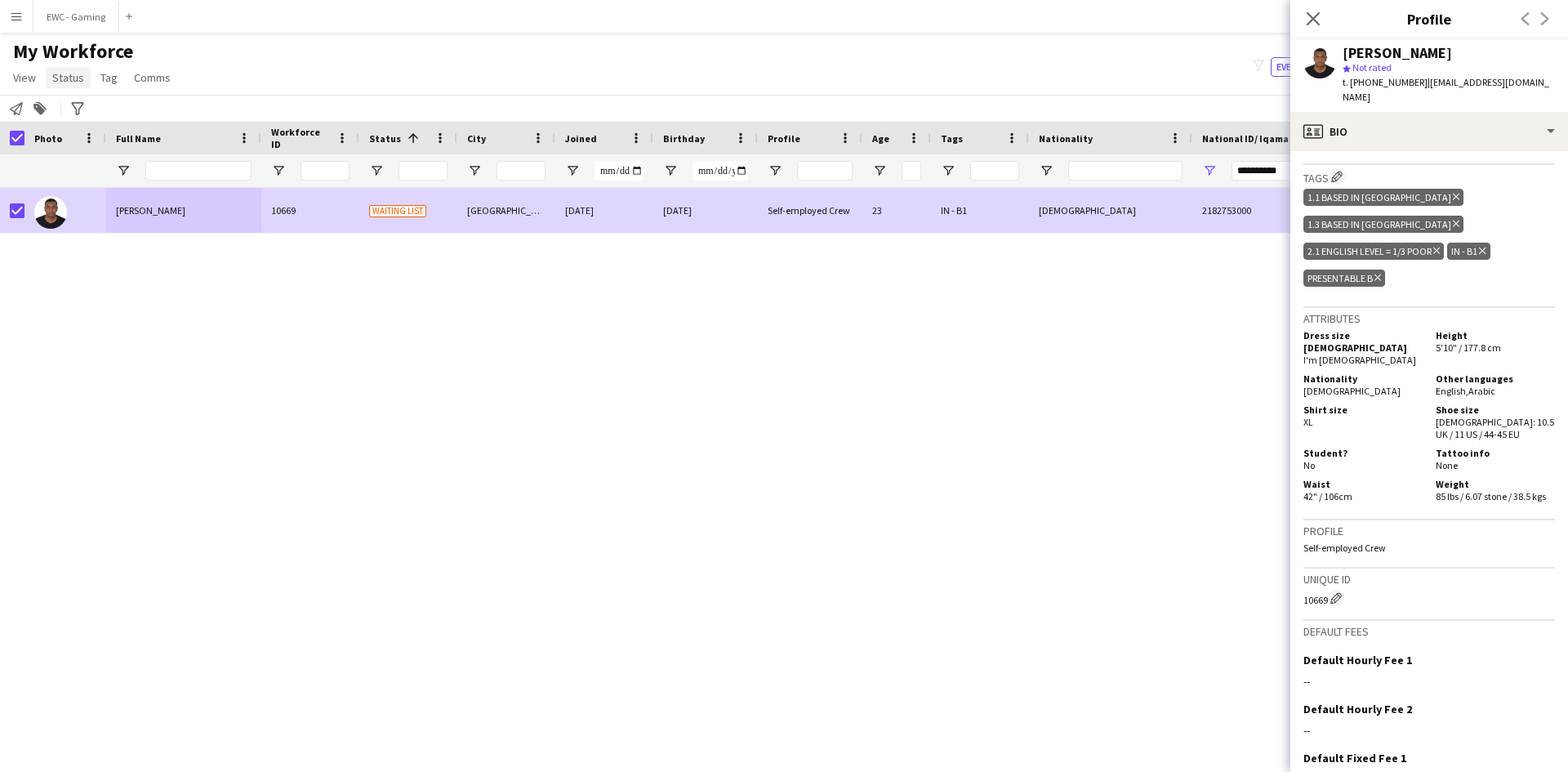
click at [70, 77] on span "Status" at bounding box center [68, 77] width 32 height 14
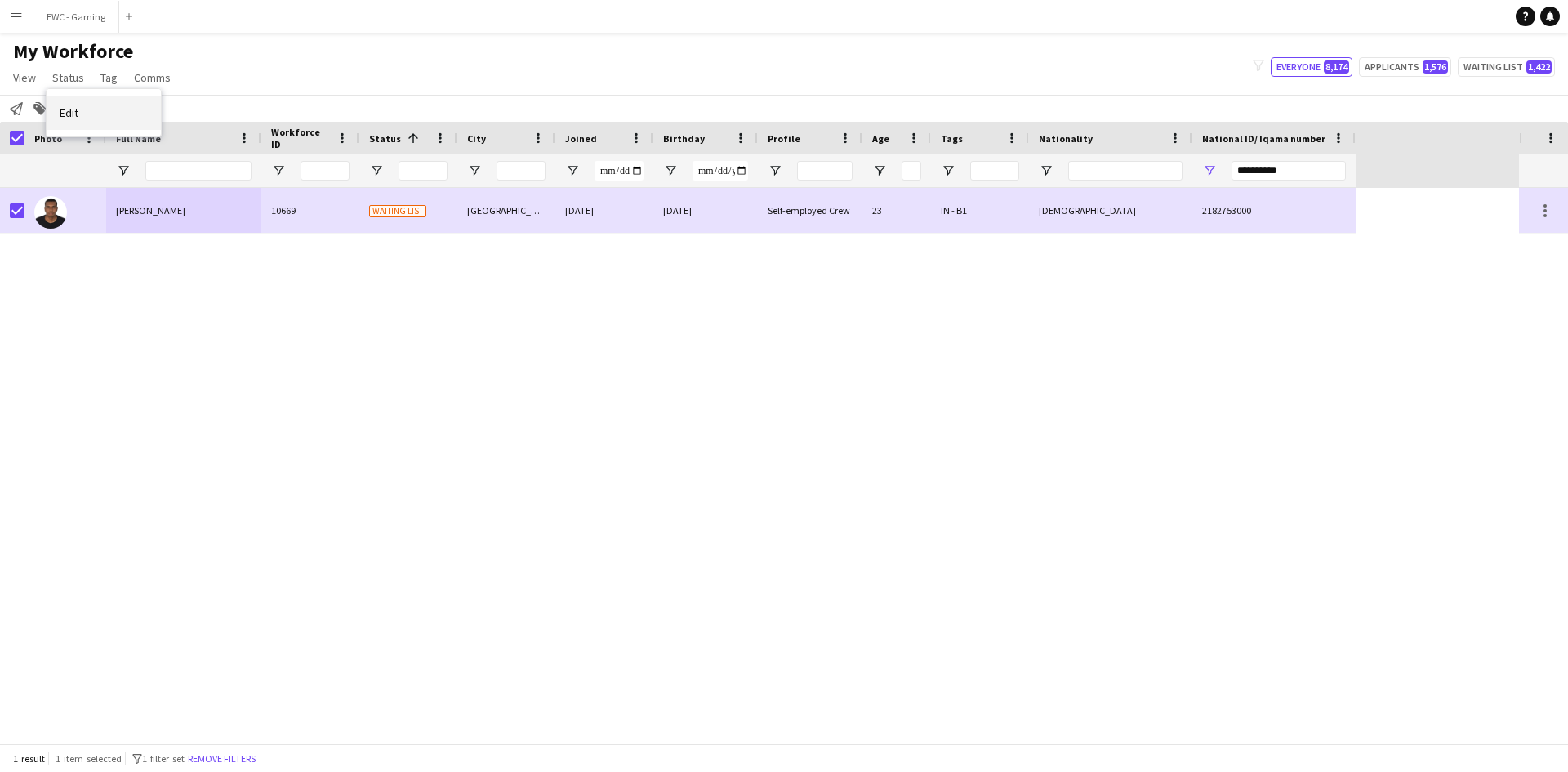
click at [80, 107] on link "Edit" at bounding box center [103, 113] width 114 height 34
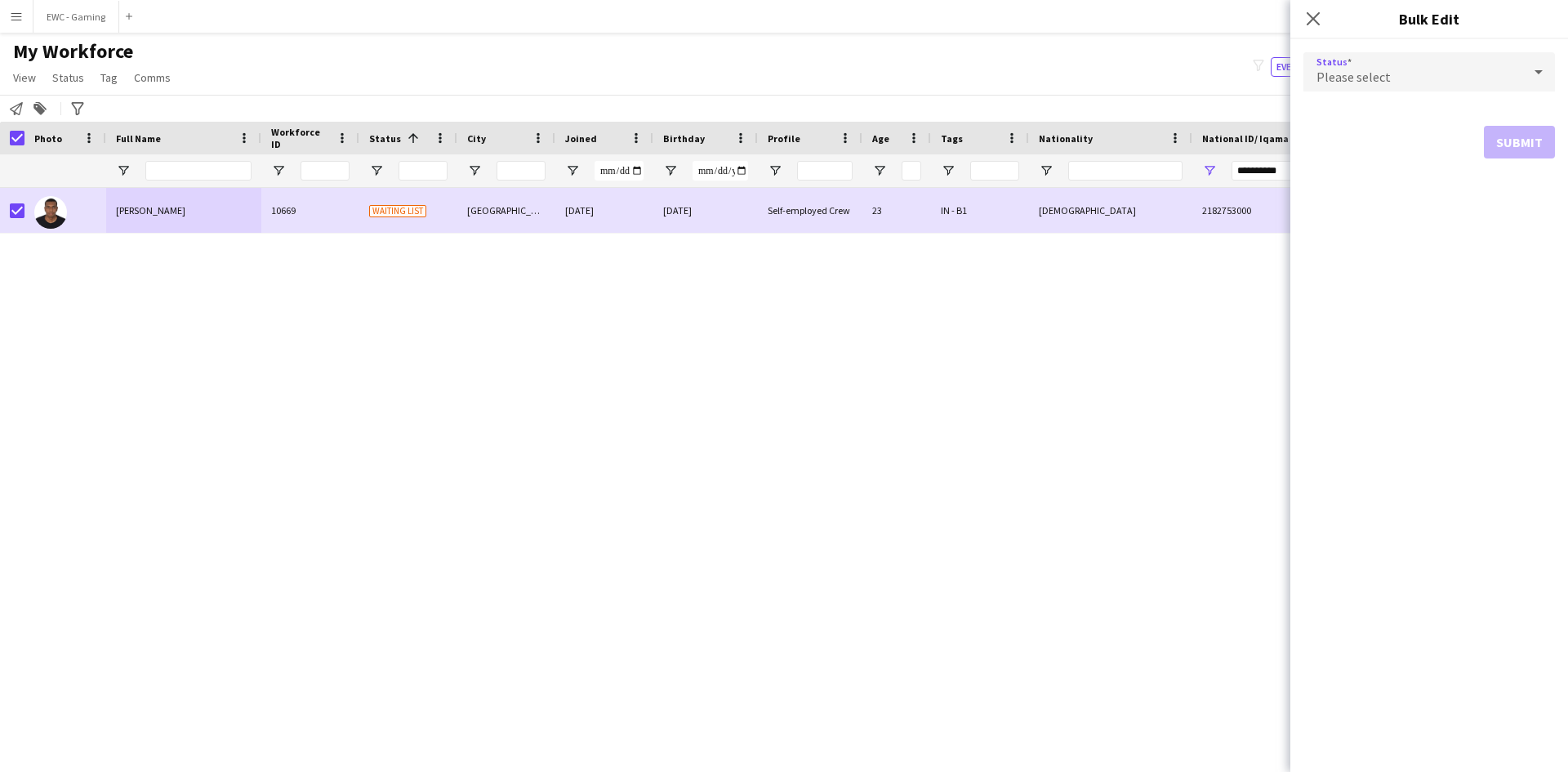
click at [1418, 64] on div "Please select" at bounding box center [1412, 72] width 219 height 39
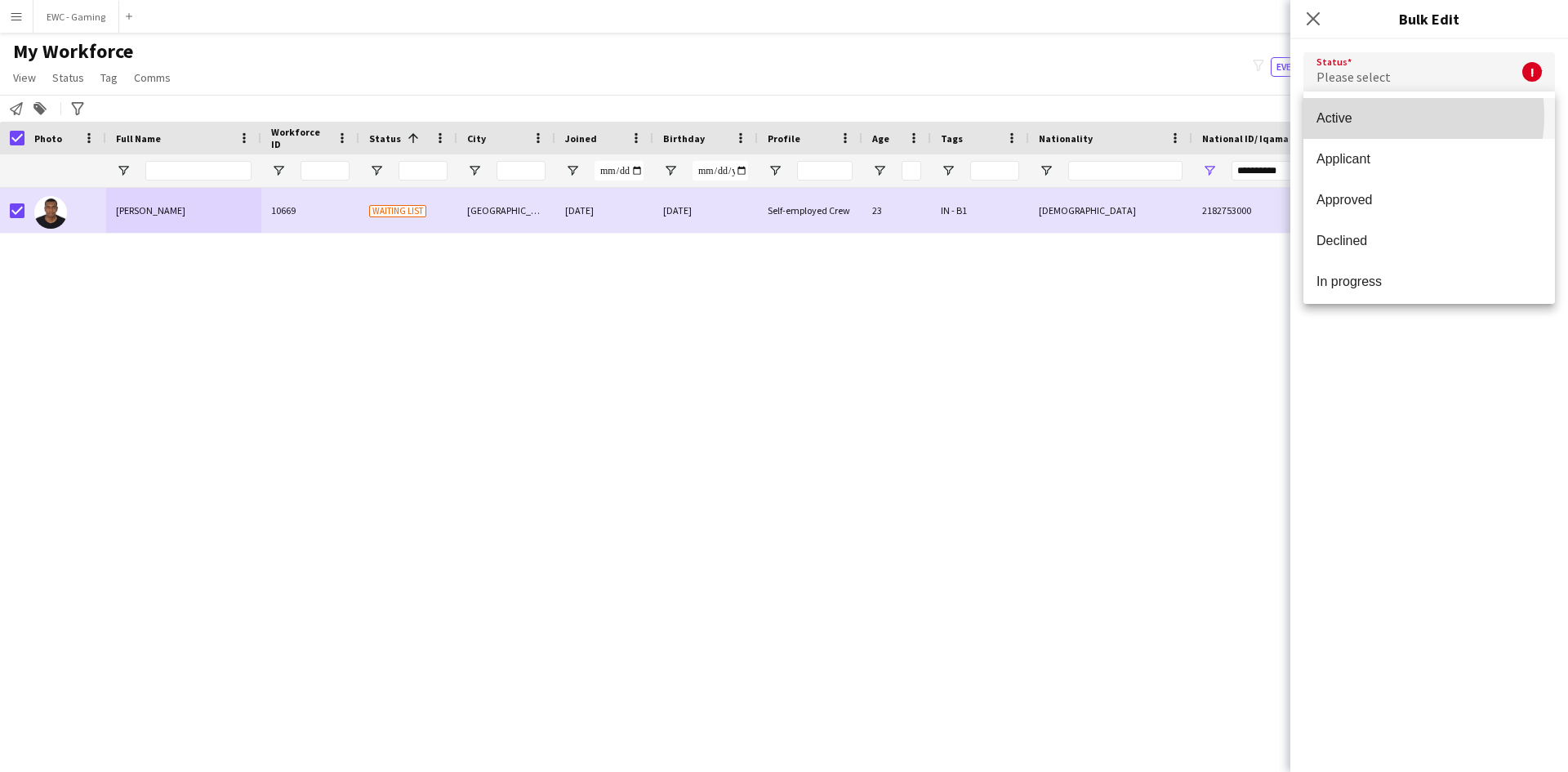
click at [1378, 116] on span "Active" at bounding box center [1429, 118] width 226 height 15
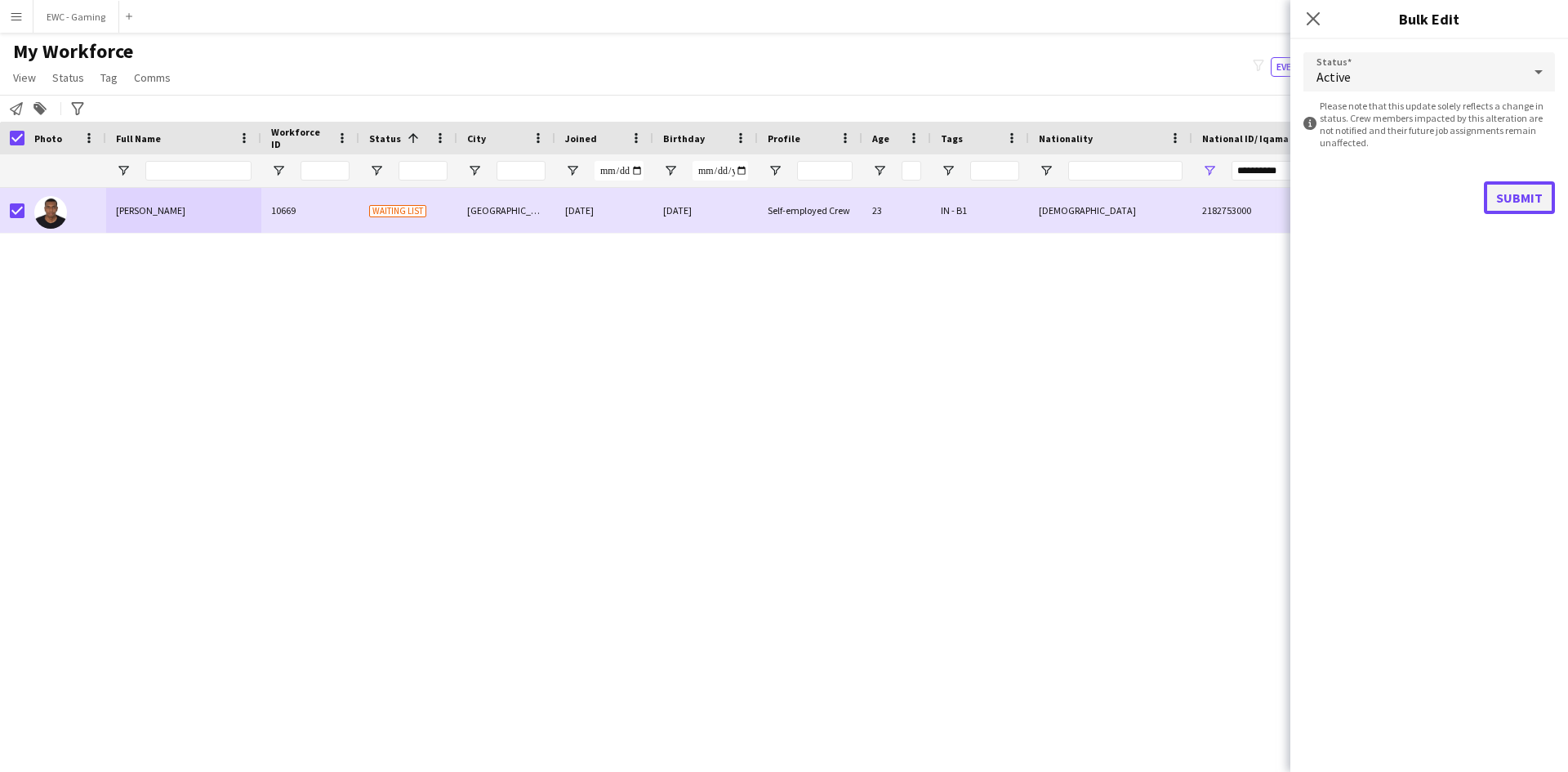
click at [1513, 192] on button "Submit" at bounding box center [1519, 197] width 71 height 33
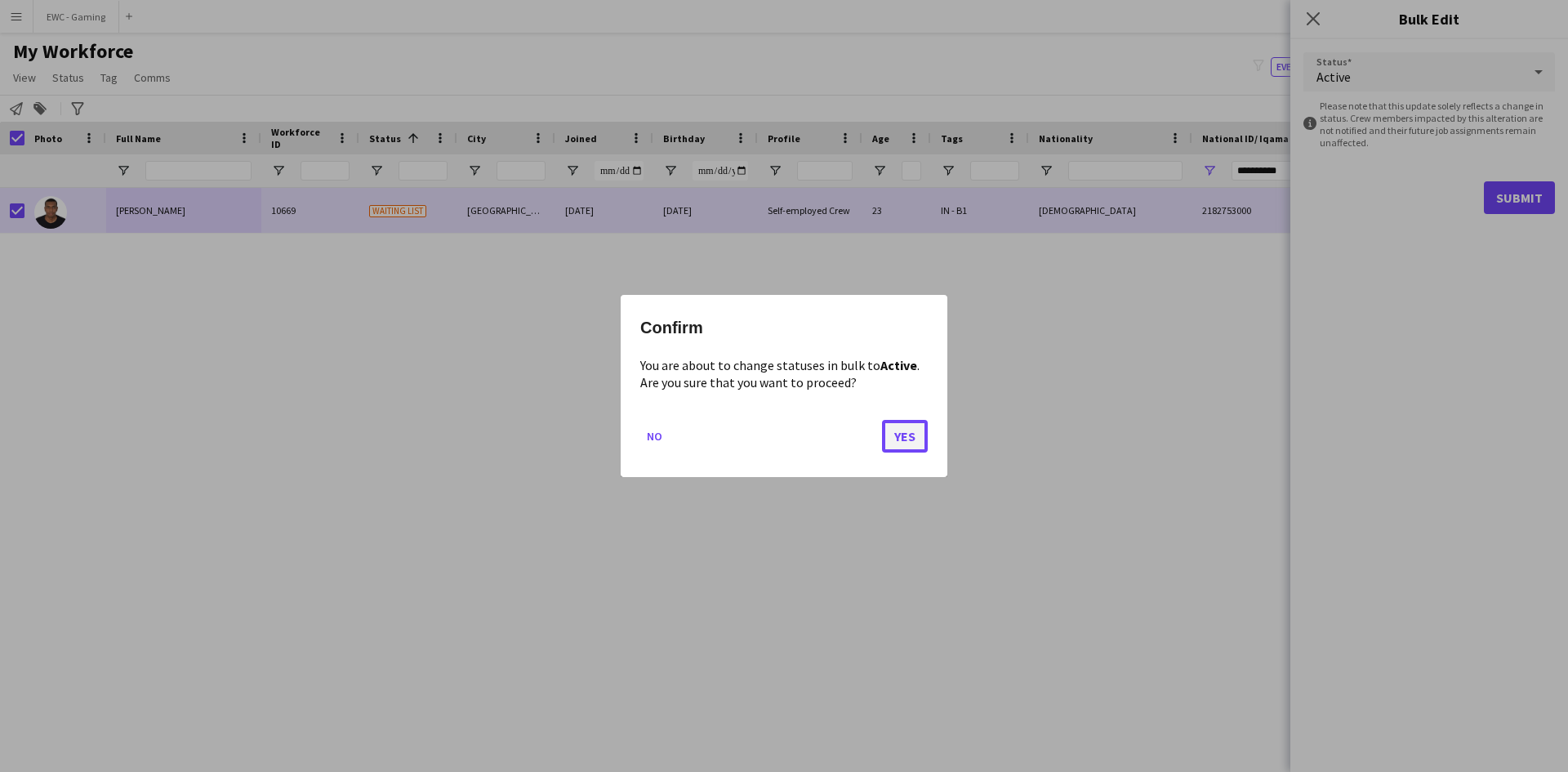
click at [888, 437] on button "Yes" at bounding box center [905, 436] width 46 height 33
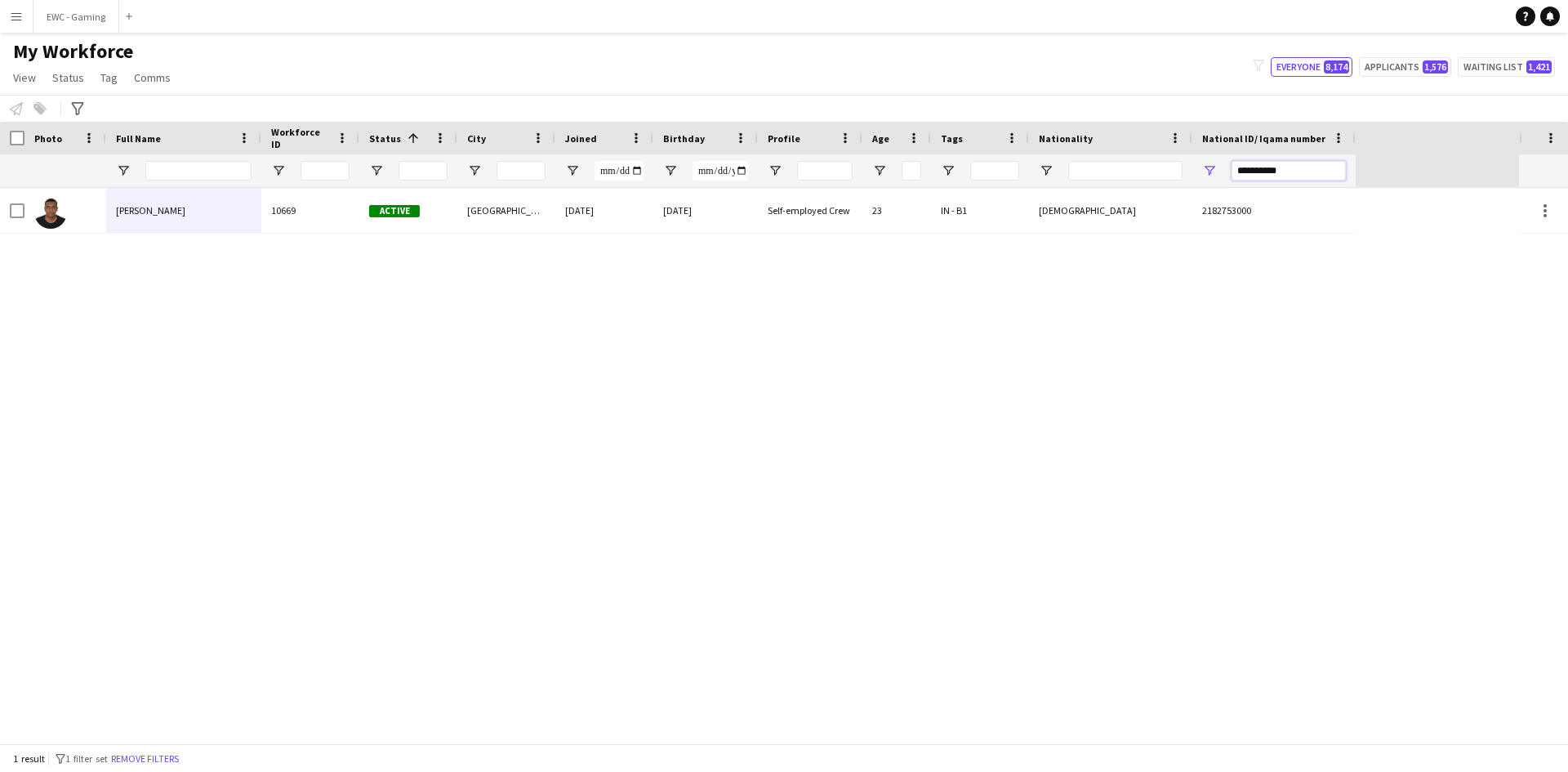
click at [1273, 165] on input "**********" at bounding box center [1288, 170] width 114 height 19
paste input "National ID/ Iqama number Filter Input"
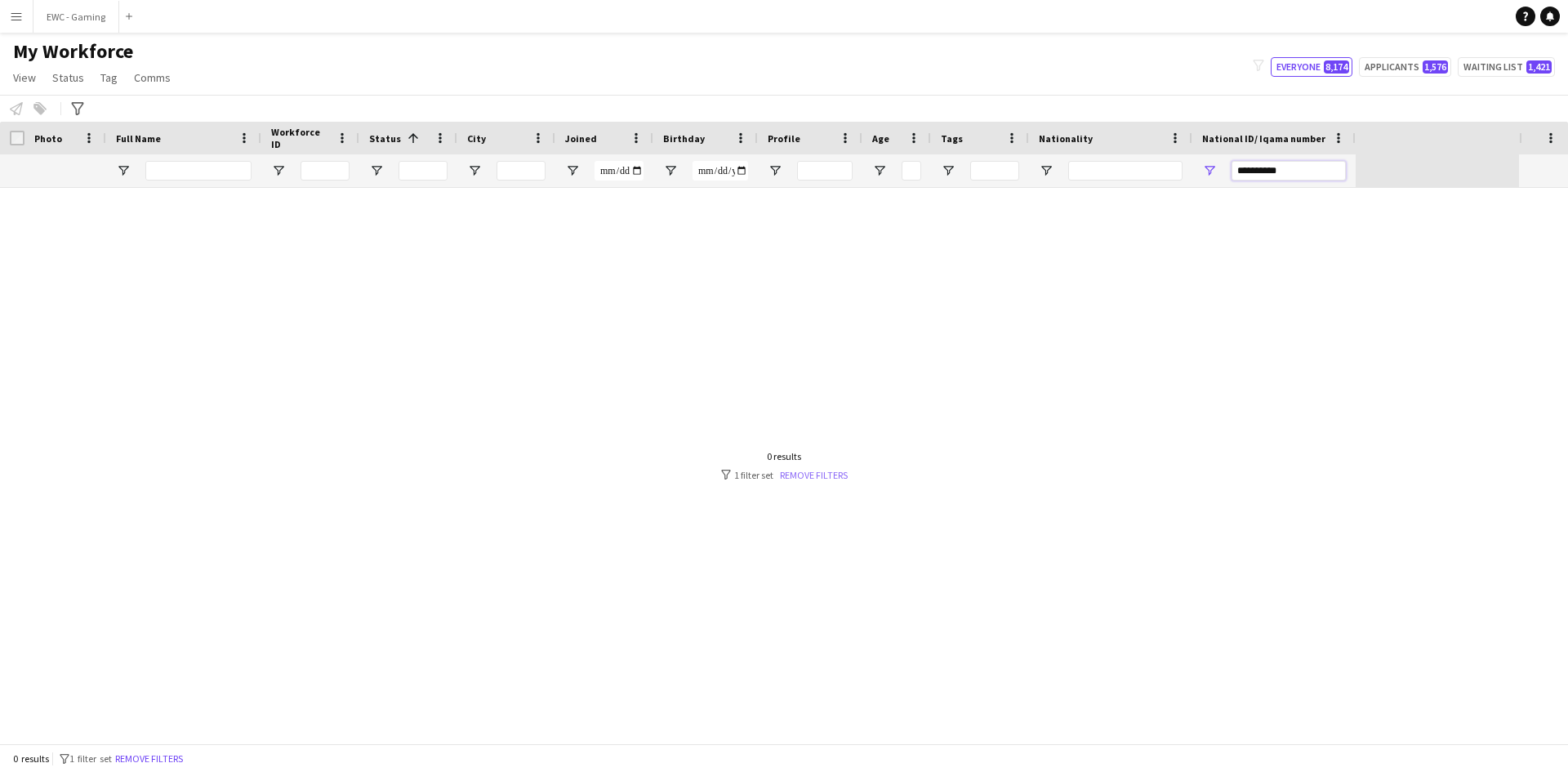
type input "**********"
click at [820, 473] on link "Remove filters" at bounding box center [813, 474] width 68 height 12
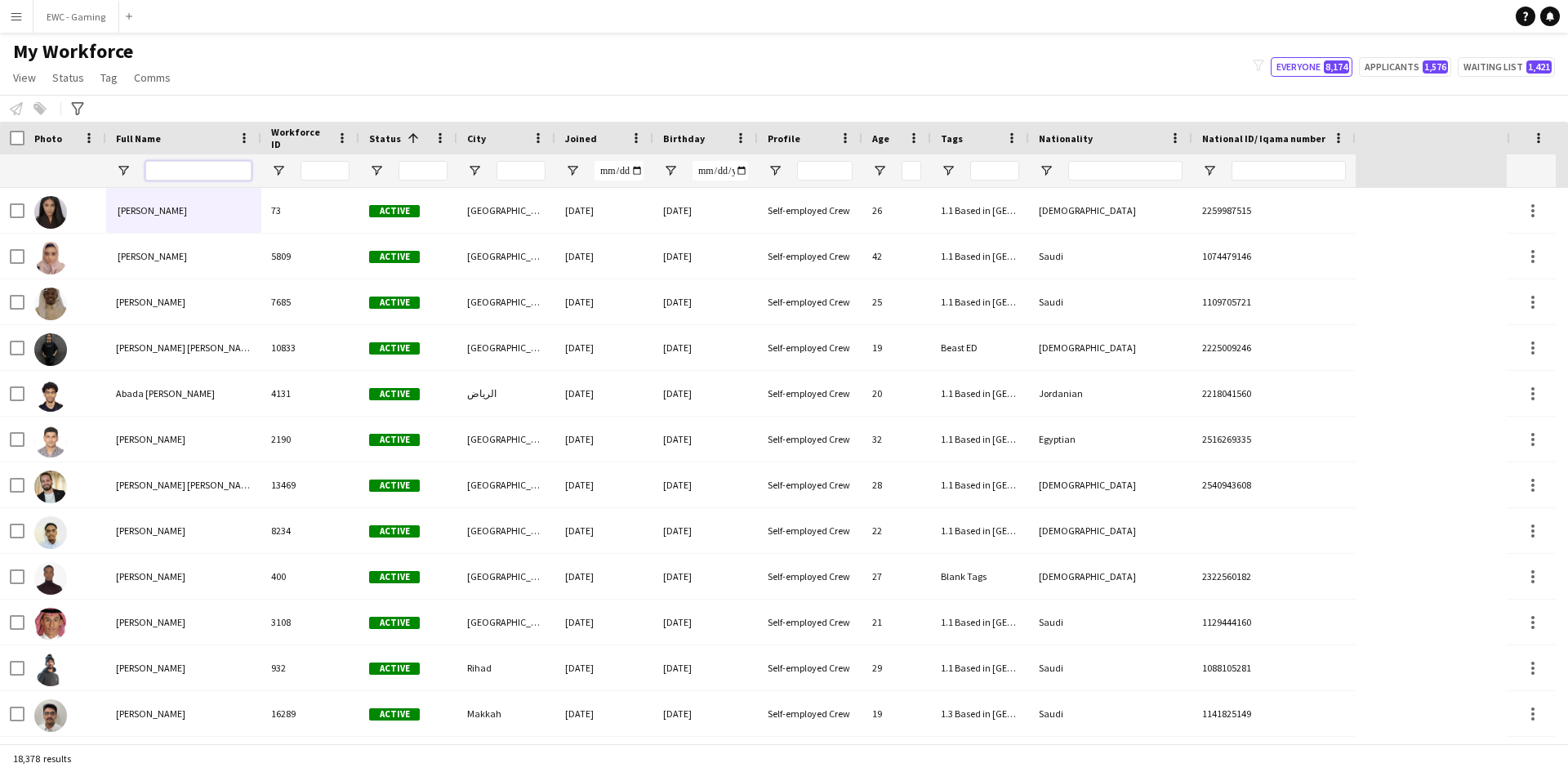
click at [208, 176] on input "Full Name Filter Input" at bounding box center [198, 170] width 106 height 19
paste input "**********"
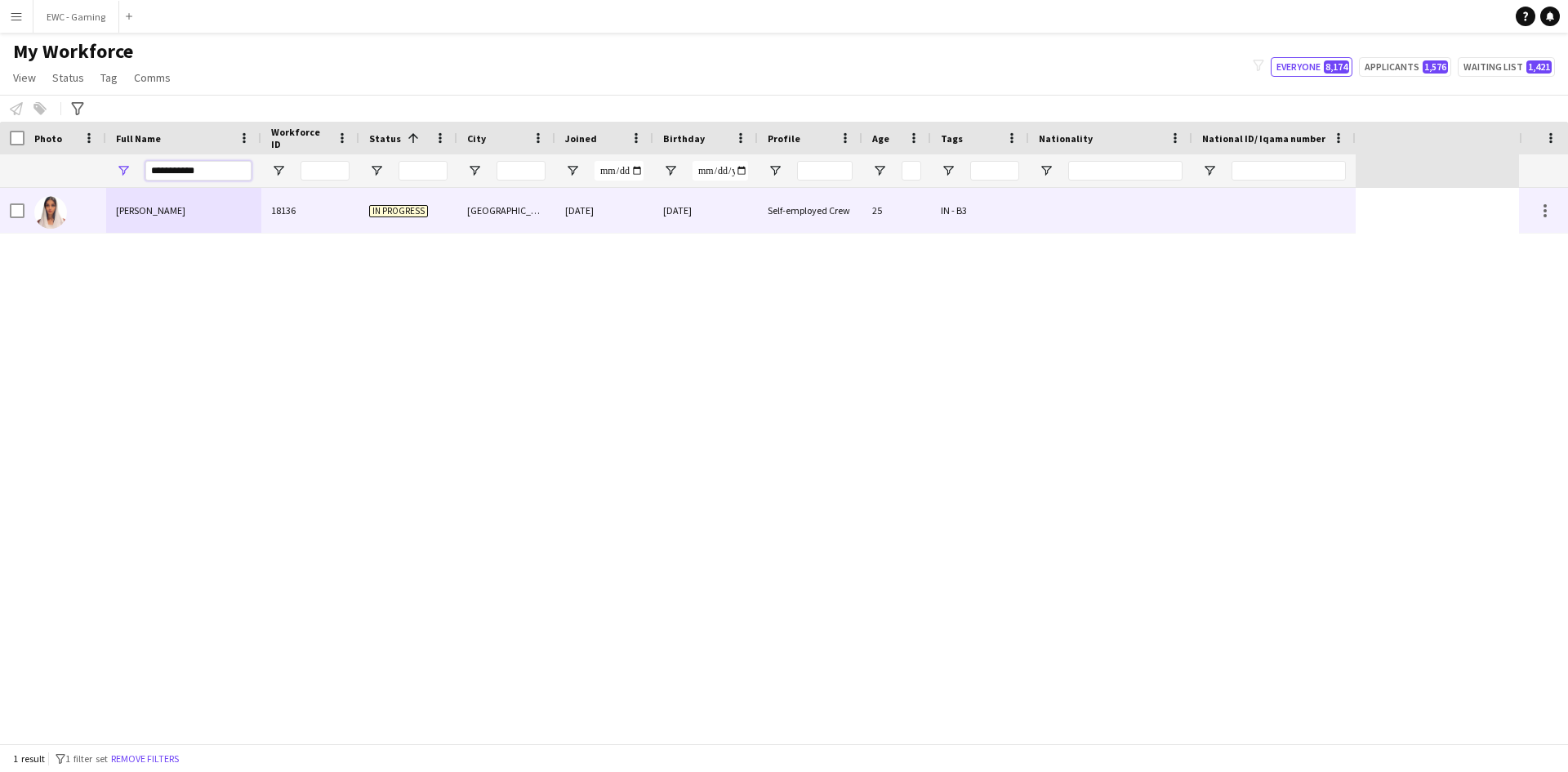
type input "**********"
click at [64, 215] on img at bounding box center [51, 212] width 33 height 33
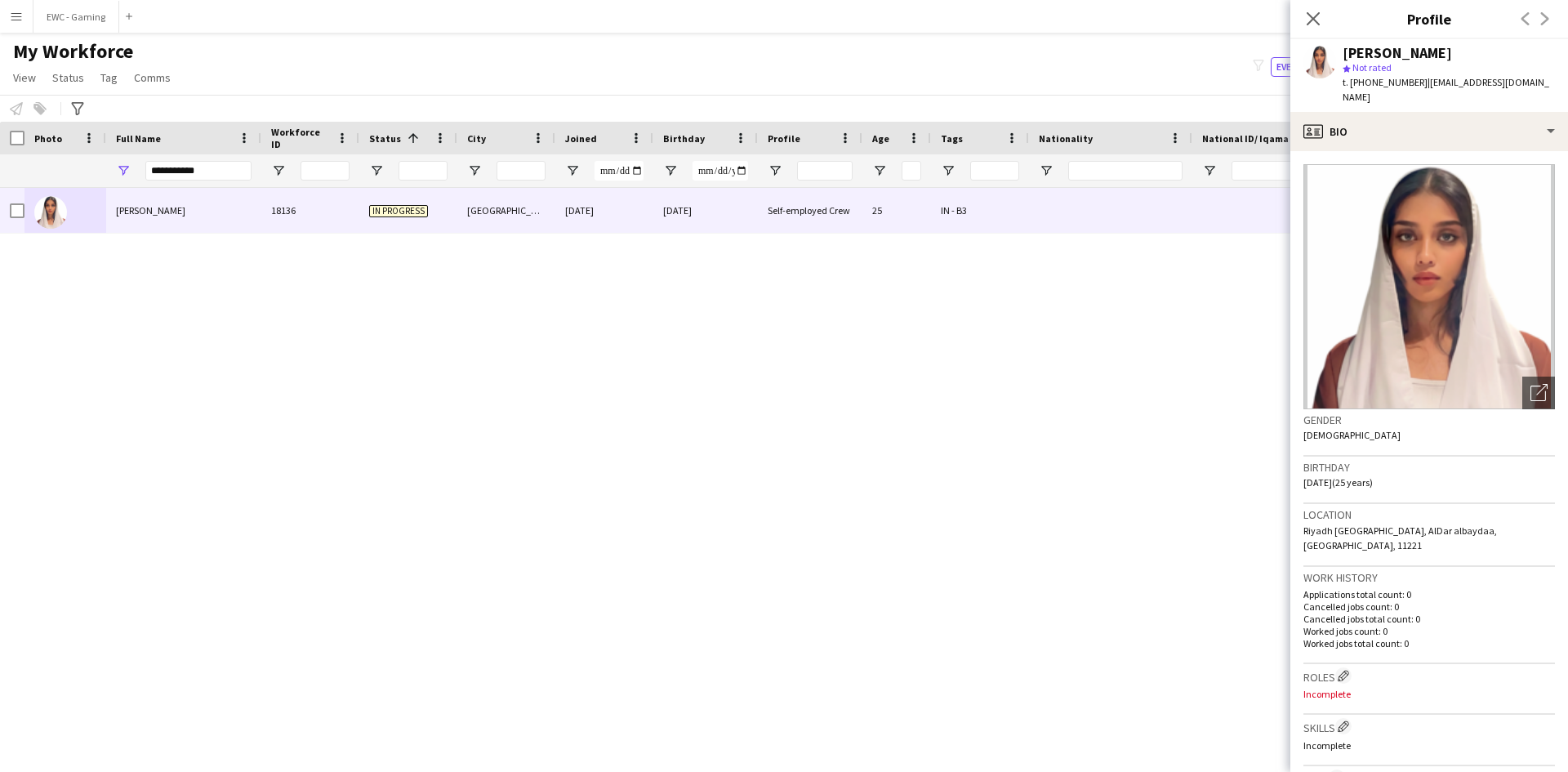
click at [1048, 116] on div "Notify workforce Add to tag Select at least one crew to tag him or her. Advance…" at bounding box center [784, 108] width 1568 height 27
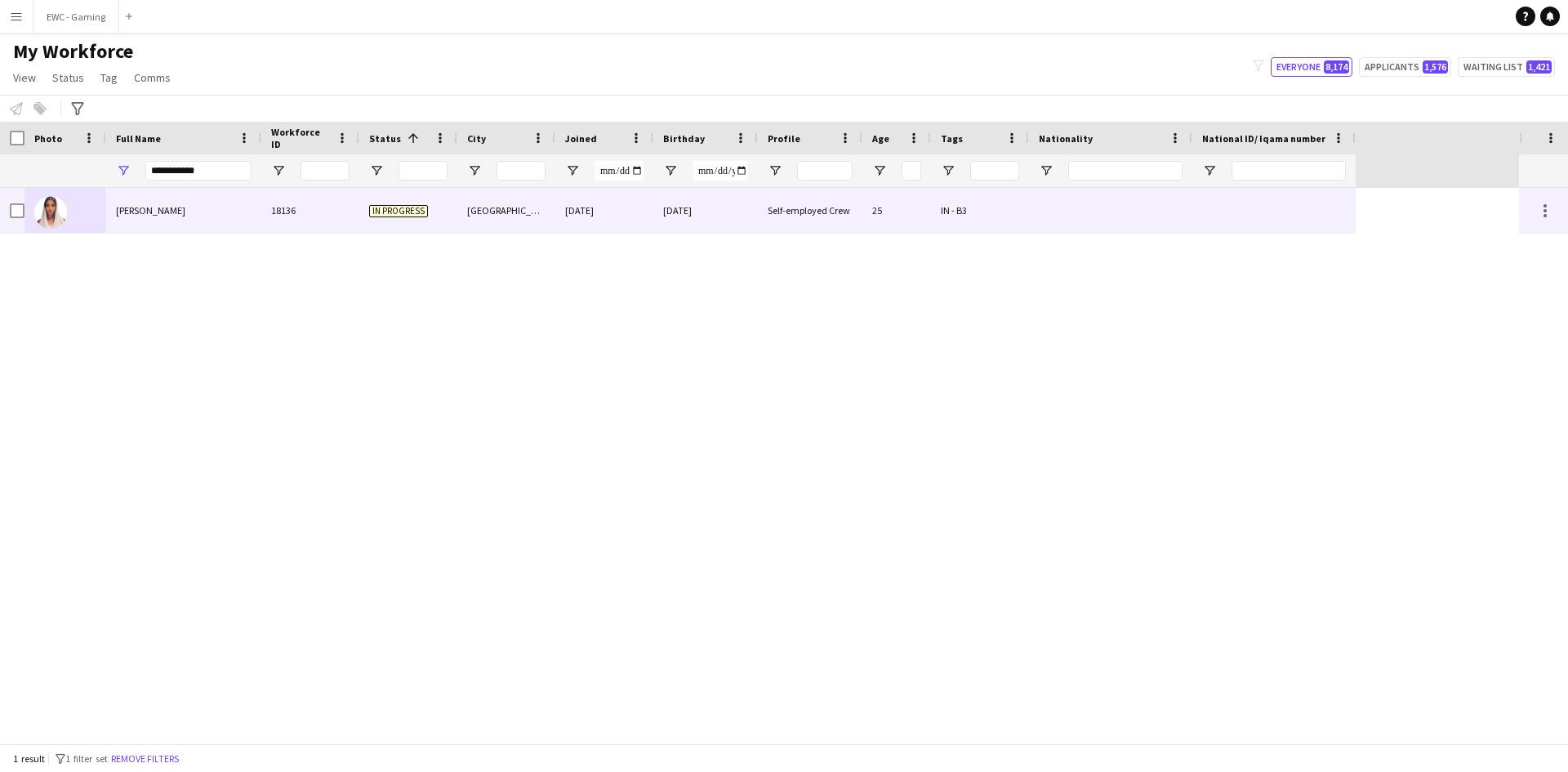
click at [1022, 197] on div "IN - B3" at bounding box center [980, 210] width 98 height 45
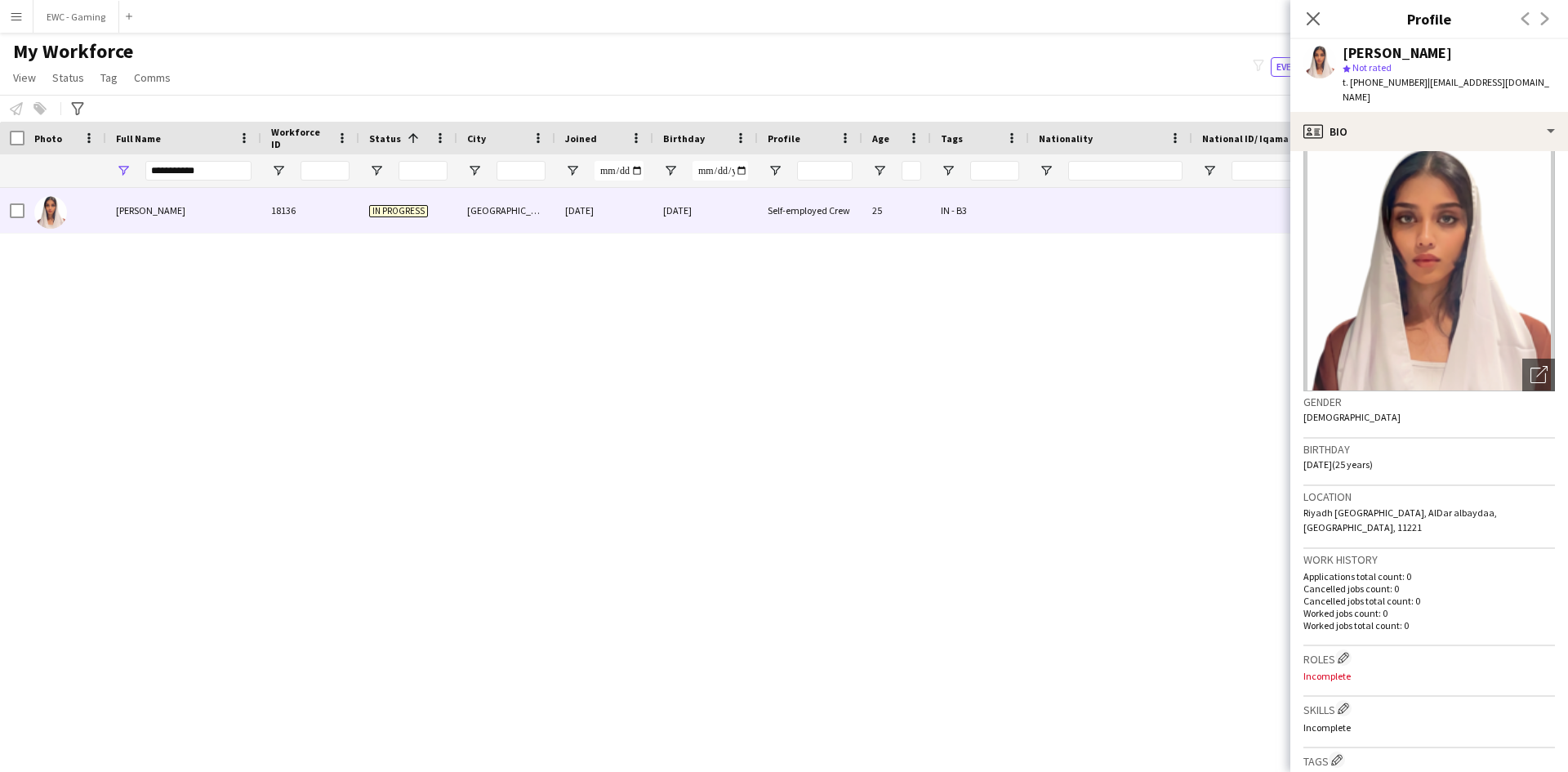
scroll to position [12, 0]
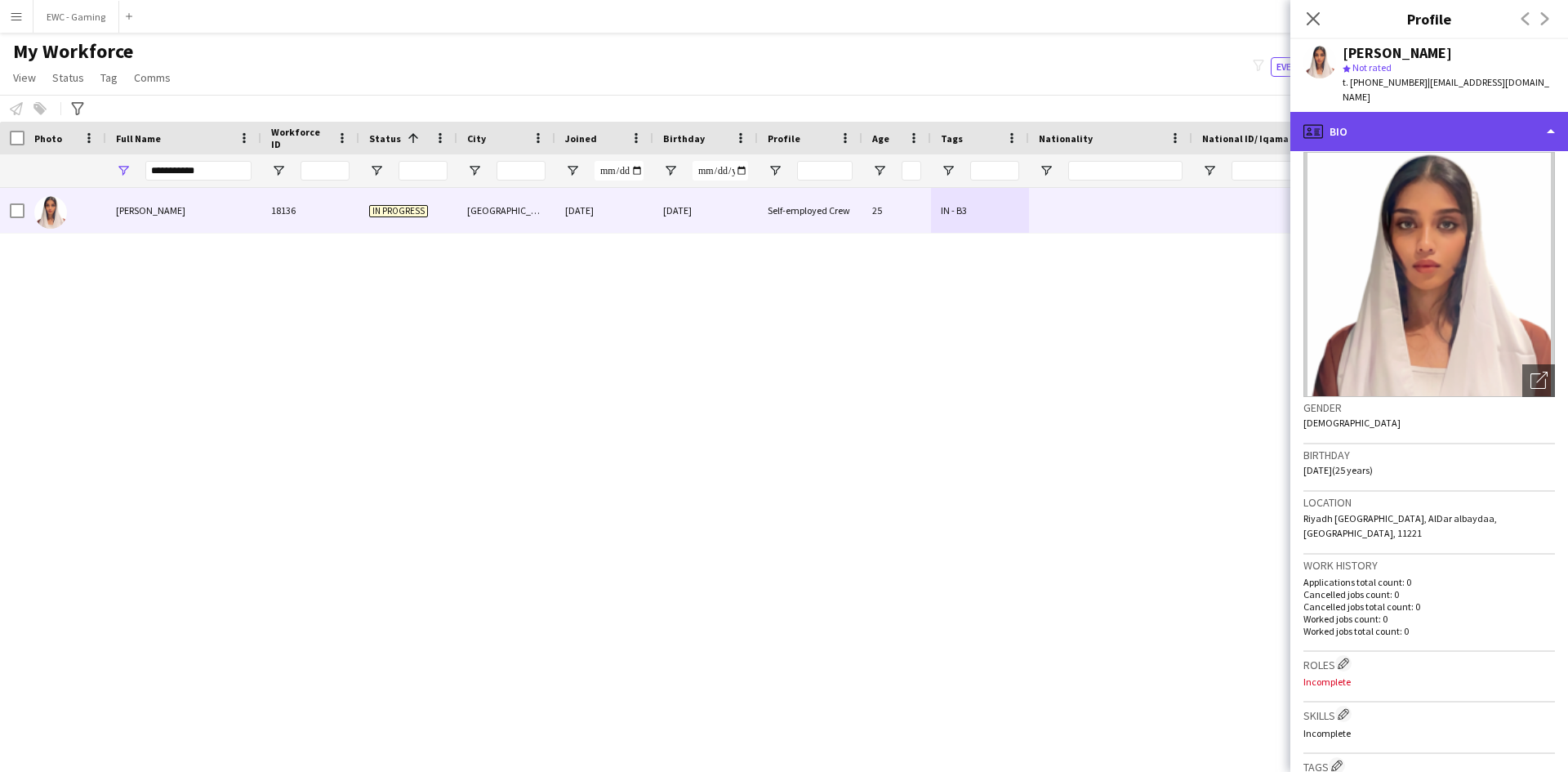
click at [1388, 112] on div "profile Bio" at bounding box center [1429, 131] width 277 height 39
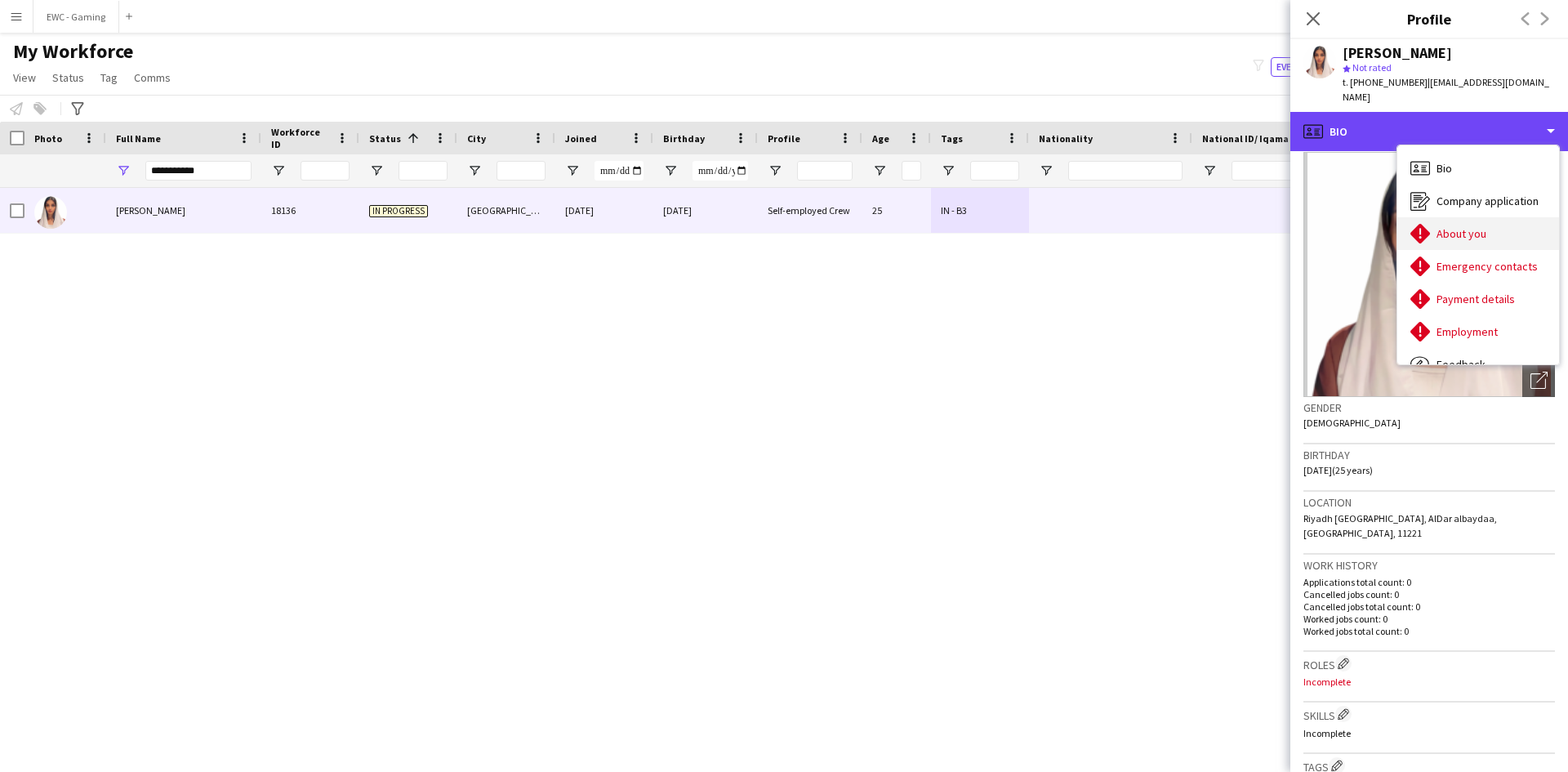
scroll to position [55, 0]
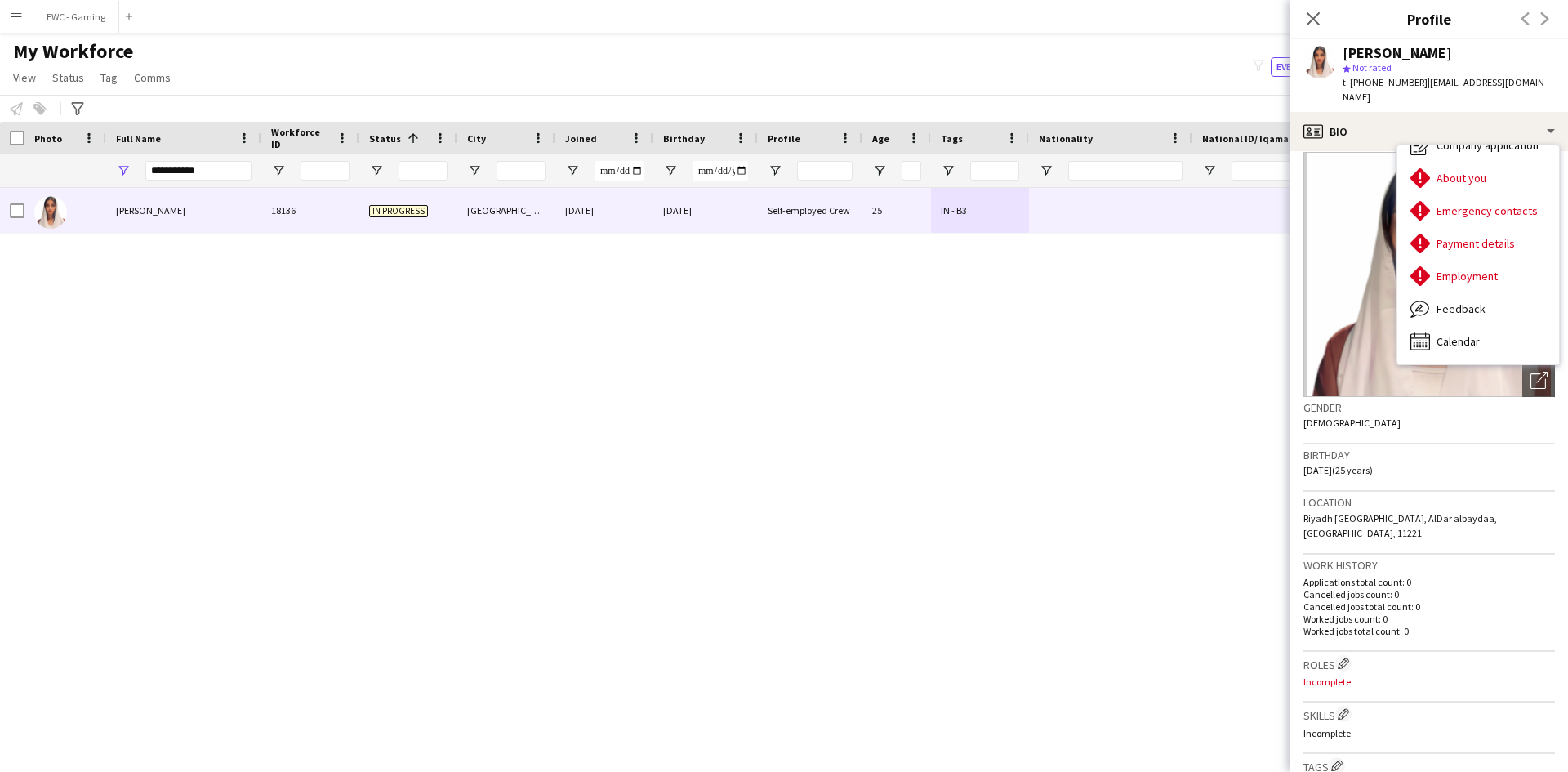
click at [1370, 612] on p "Worked jobs count: 0" at bounding box center [1428, 618] width 252 height 12
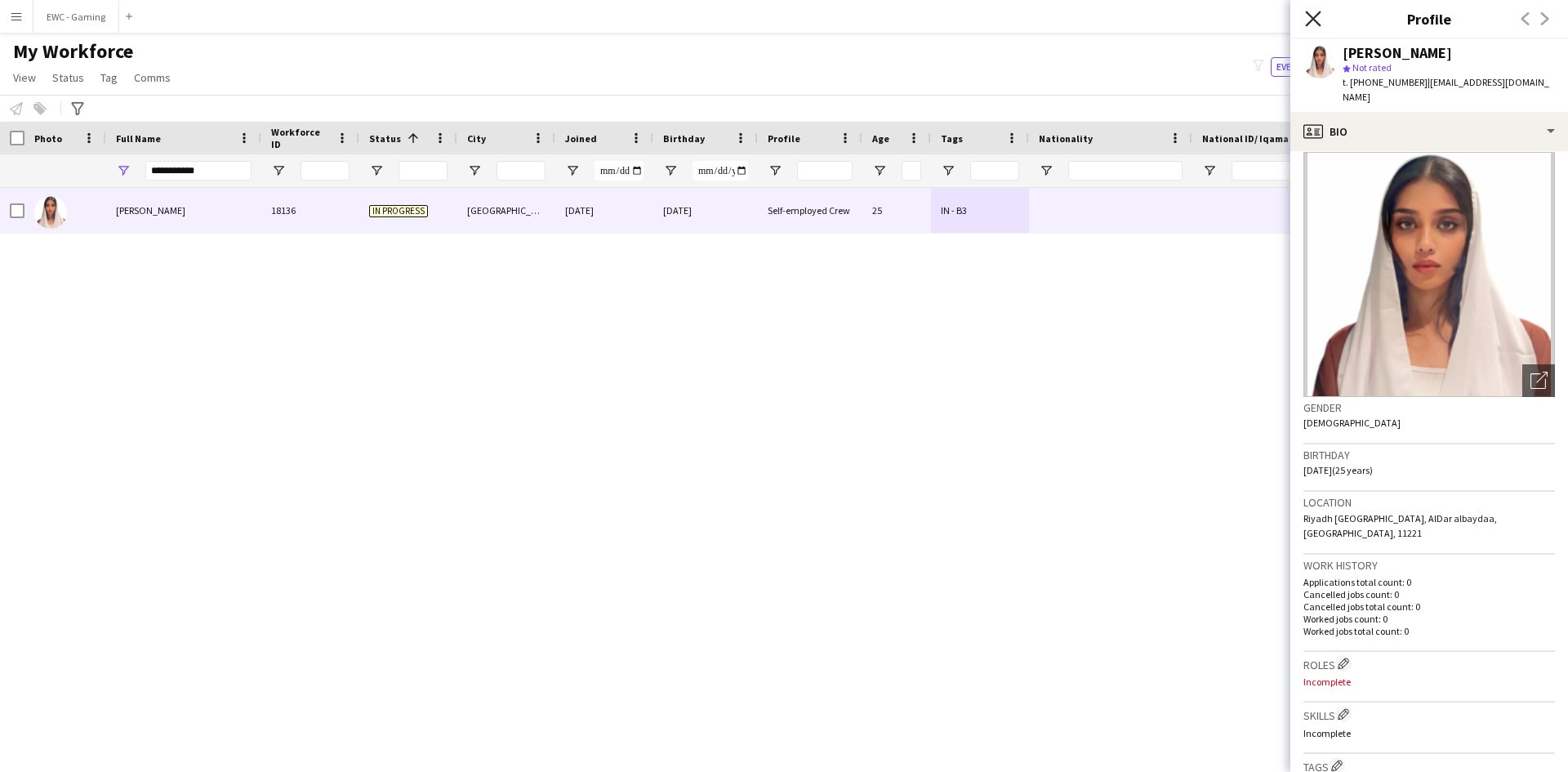
click at [1315, 24] on icon "Close pop-in" at bounding box center [1313, 18] width 15 height 15
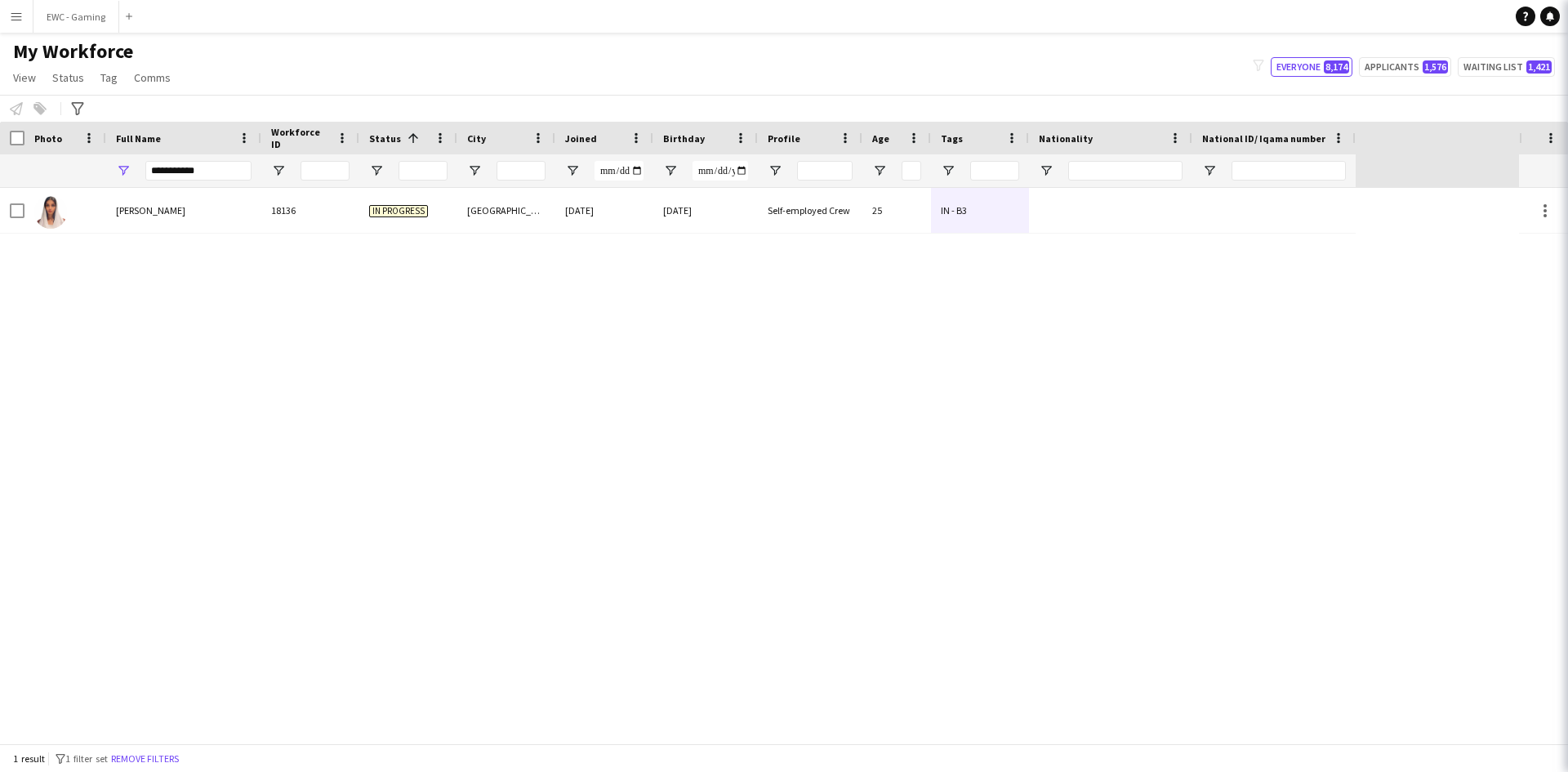
click at [1314, 12] on body "Menu Boards Boards Boards All jobs Status Workforce Workforce My Workforce Recr…" at bounding box center [784, 386] width 1568 height 772
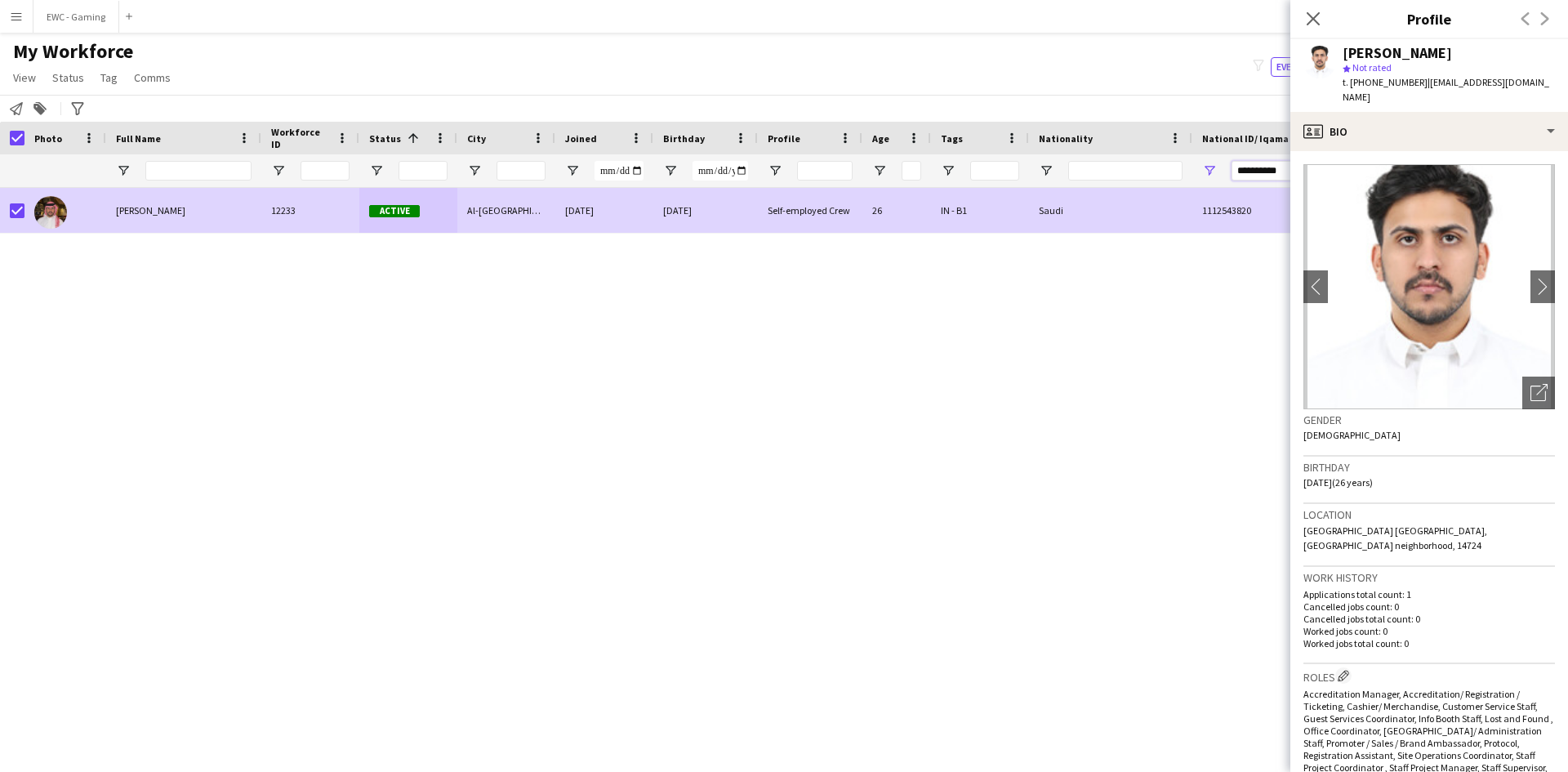
click at [1250, 169] on input "**********" at bounding box center [1288, 170] width 114 height 19
paste input "National ID/ Iqama number Filter Input"
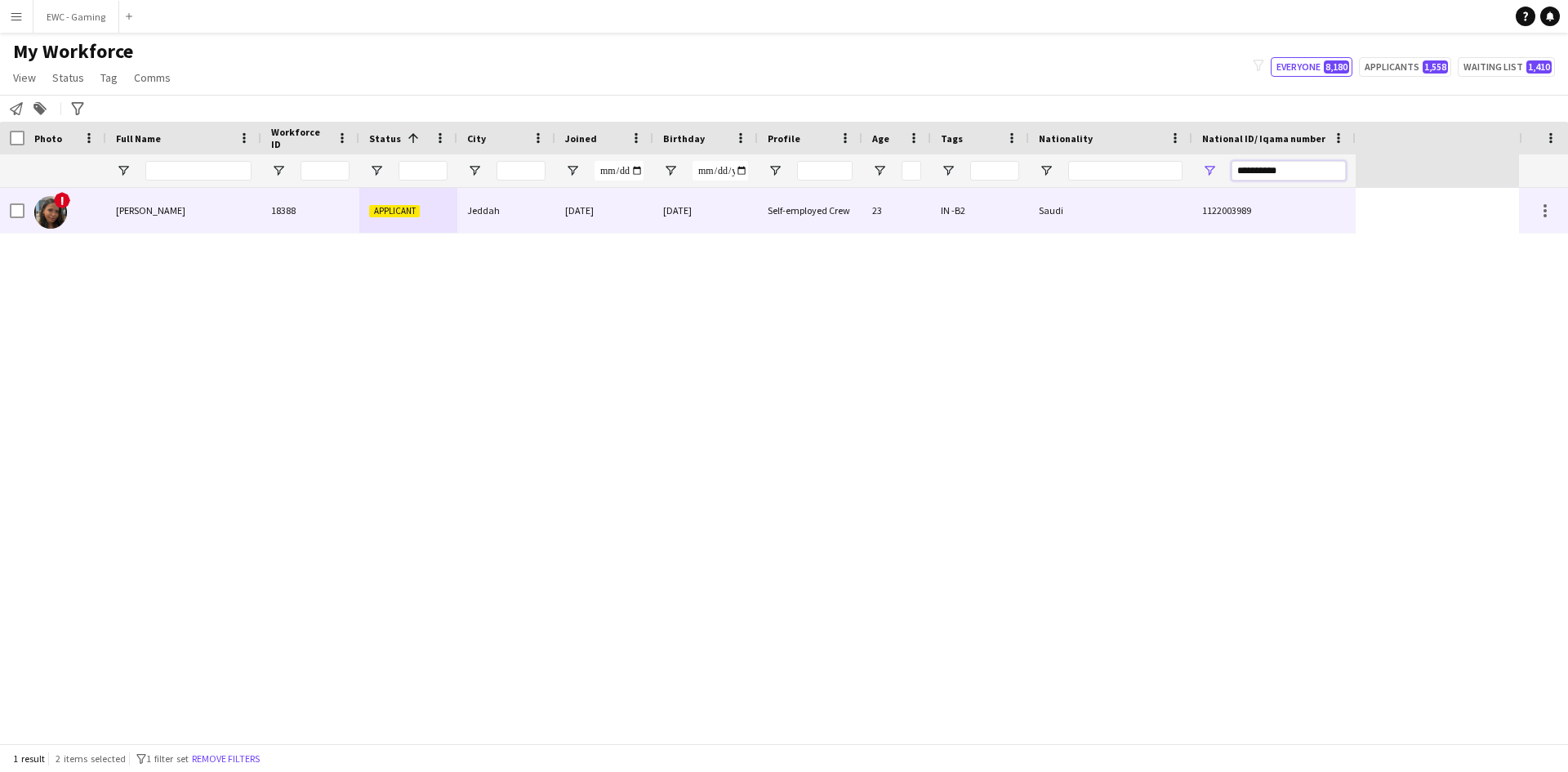
type input "**********"
click at [125, 214] on span "[PERSON_NAME]" at bounding box center [150, 210] width 70 height 12
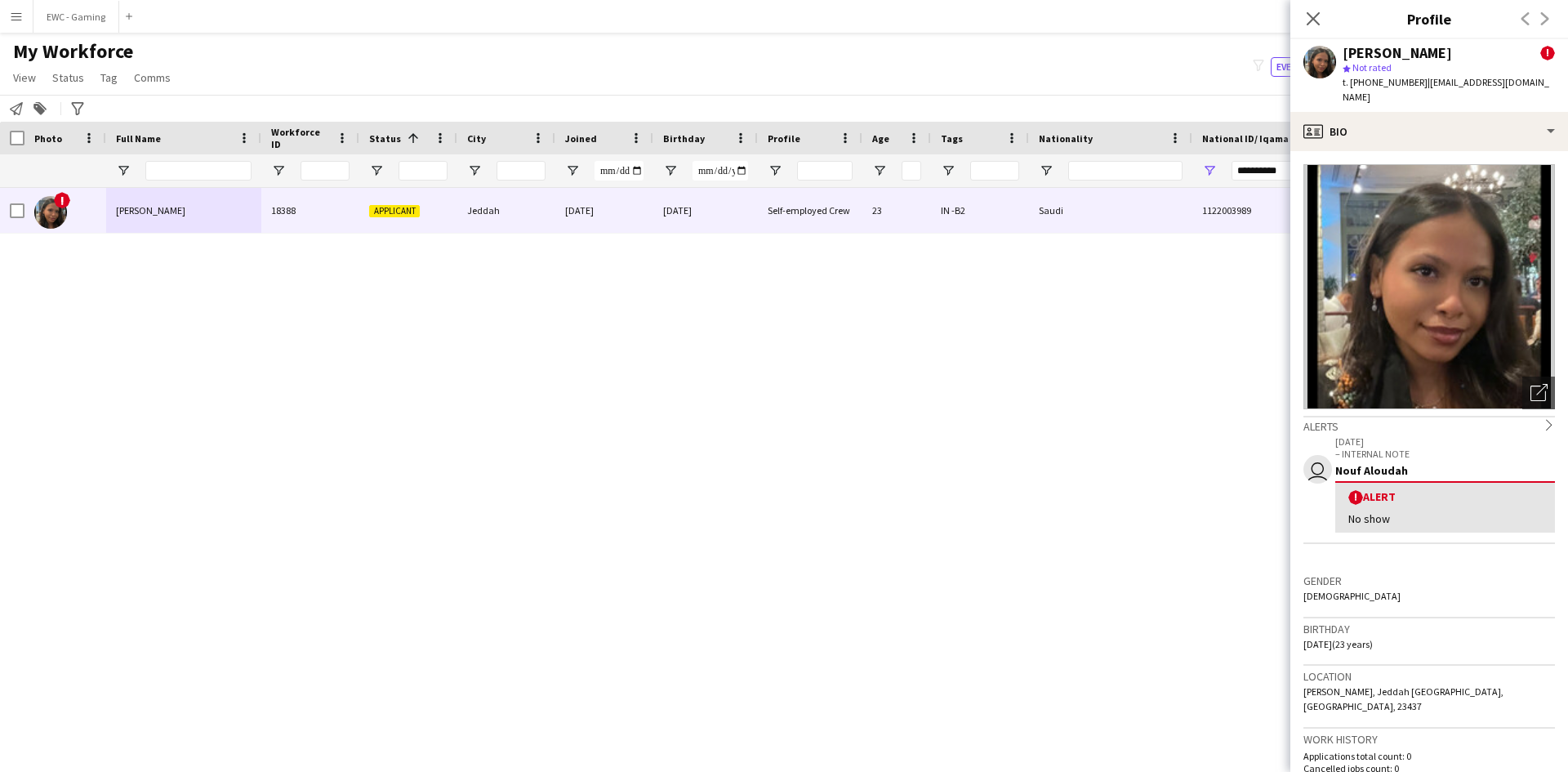
click at [1374, 549] on div "user [DATE] – INTERNAL NOTE [PERSON_NAME] ! Alert No show" at bounding box center [1428, 501] width 252 height 137
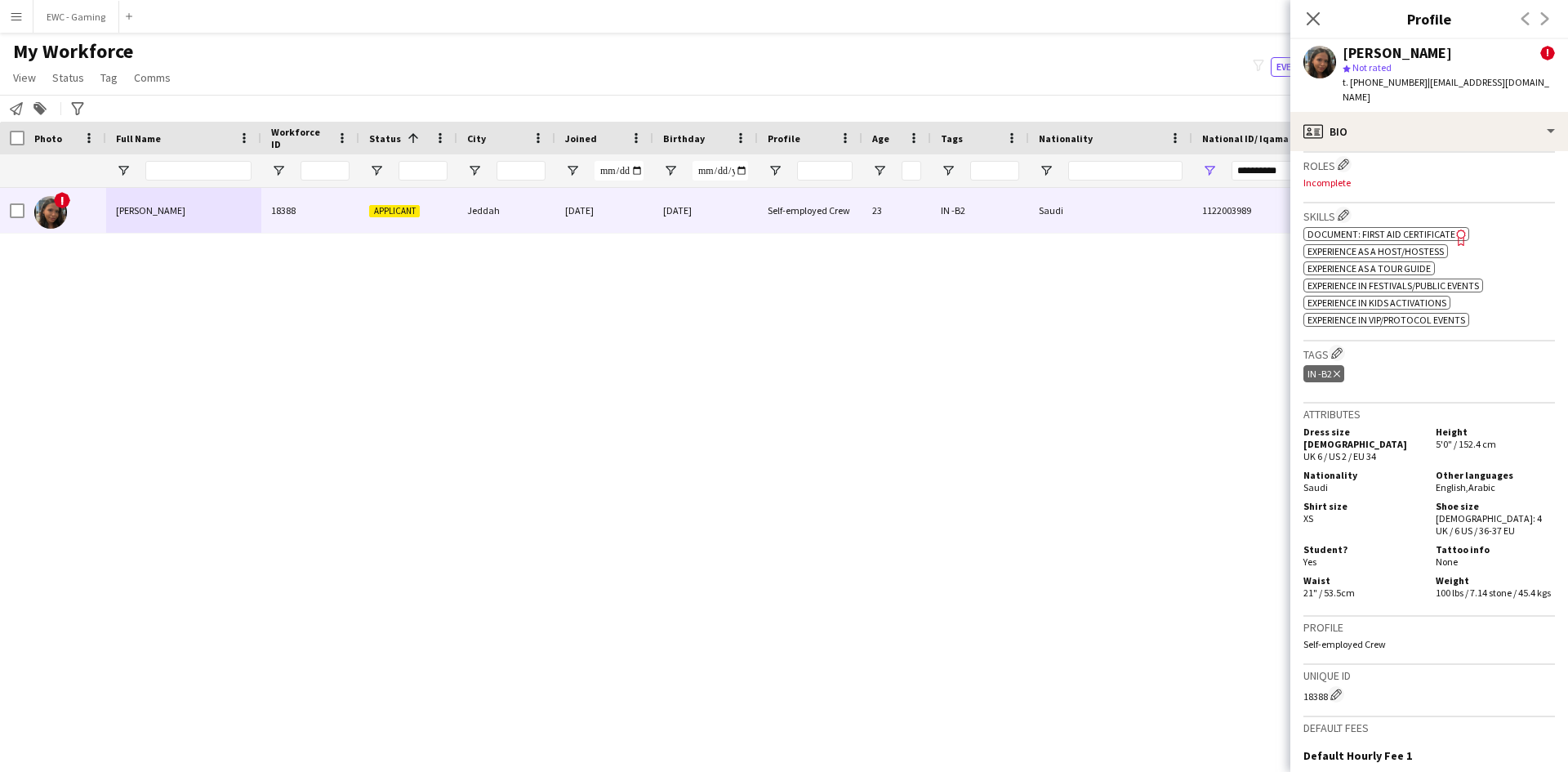
scroll to position [673, 0]
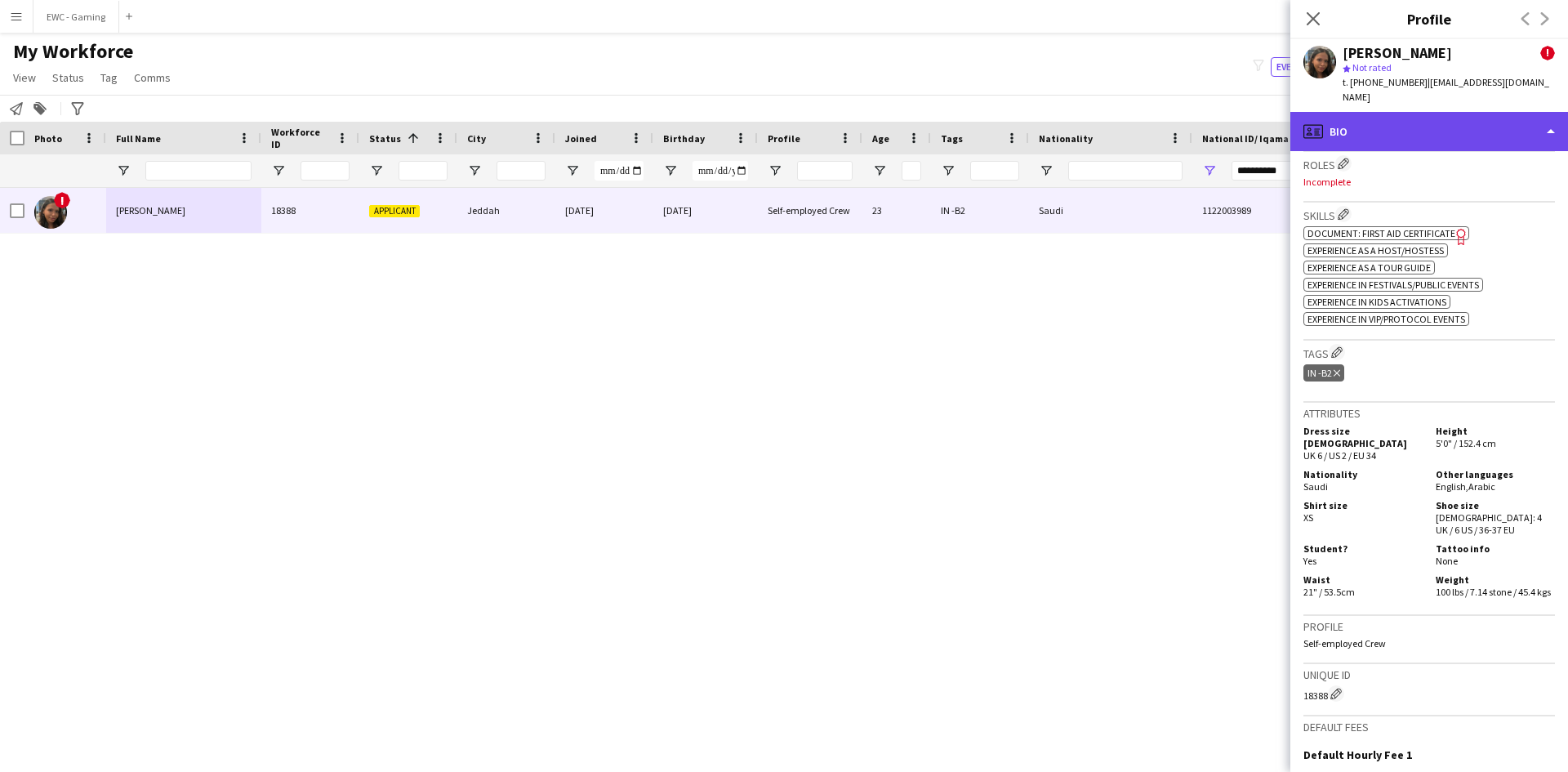
click at [1436, 115] on div "profile Bio" at bounding box center [1429, 131] width 277 height 39
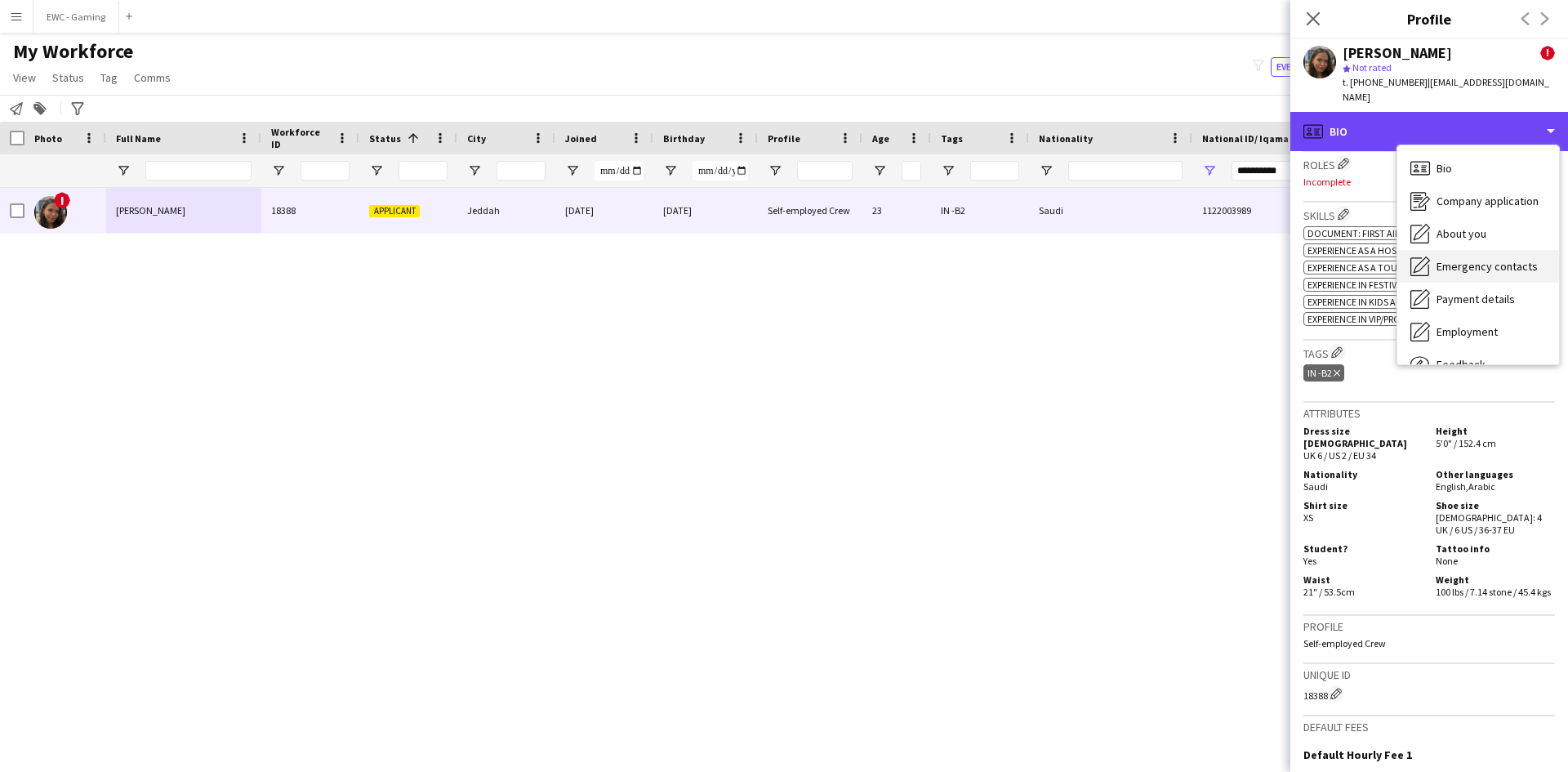
scroll to position [55, 0]
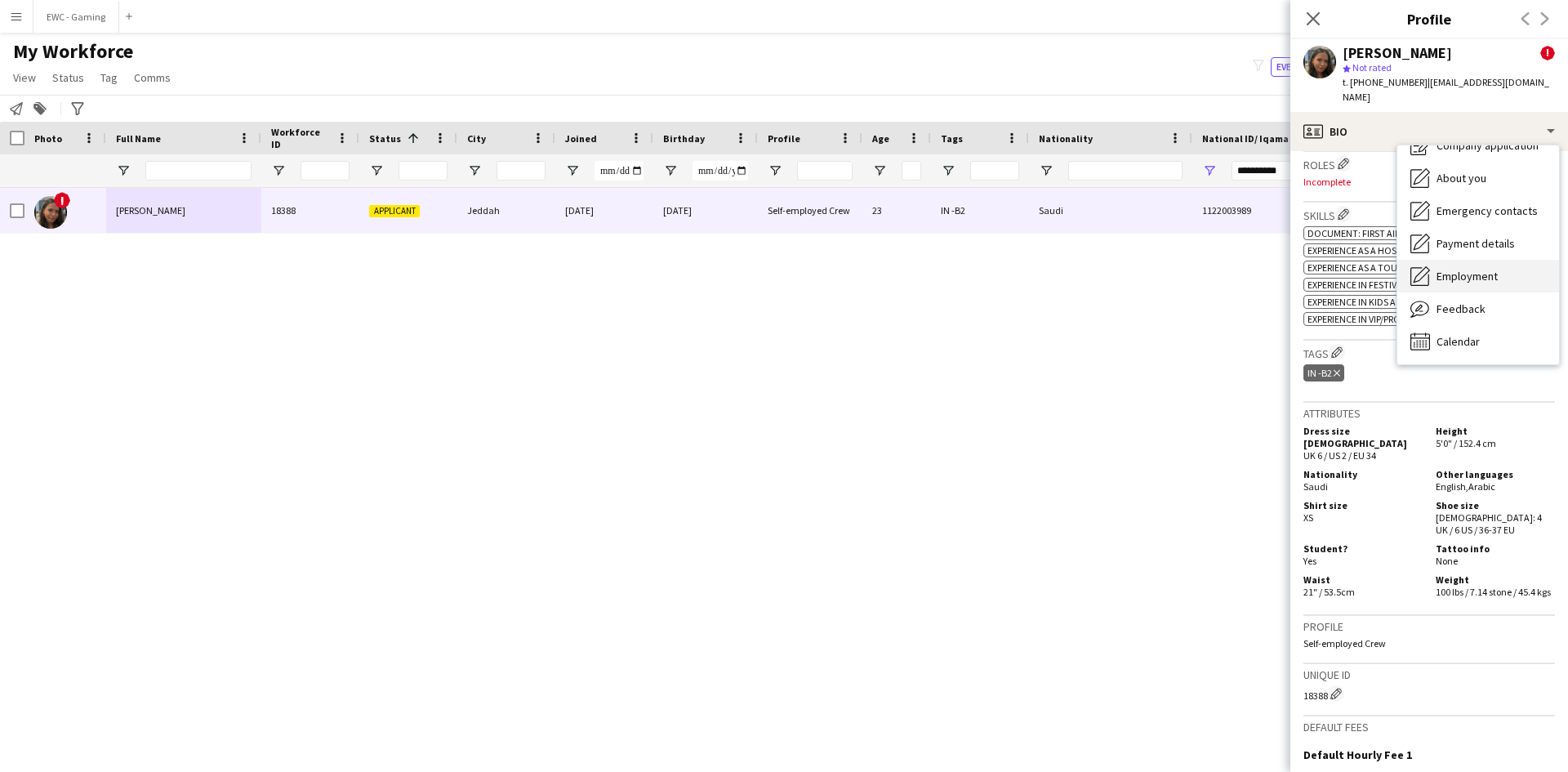
click at [1502, 264] on div "Employment Employment" at bounding box center [1477, 276] width 162 height 33
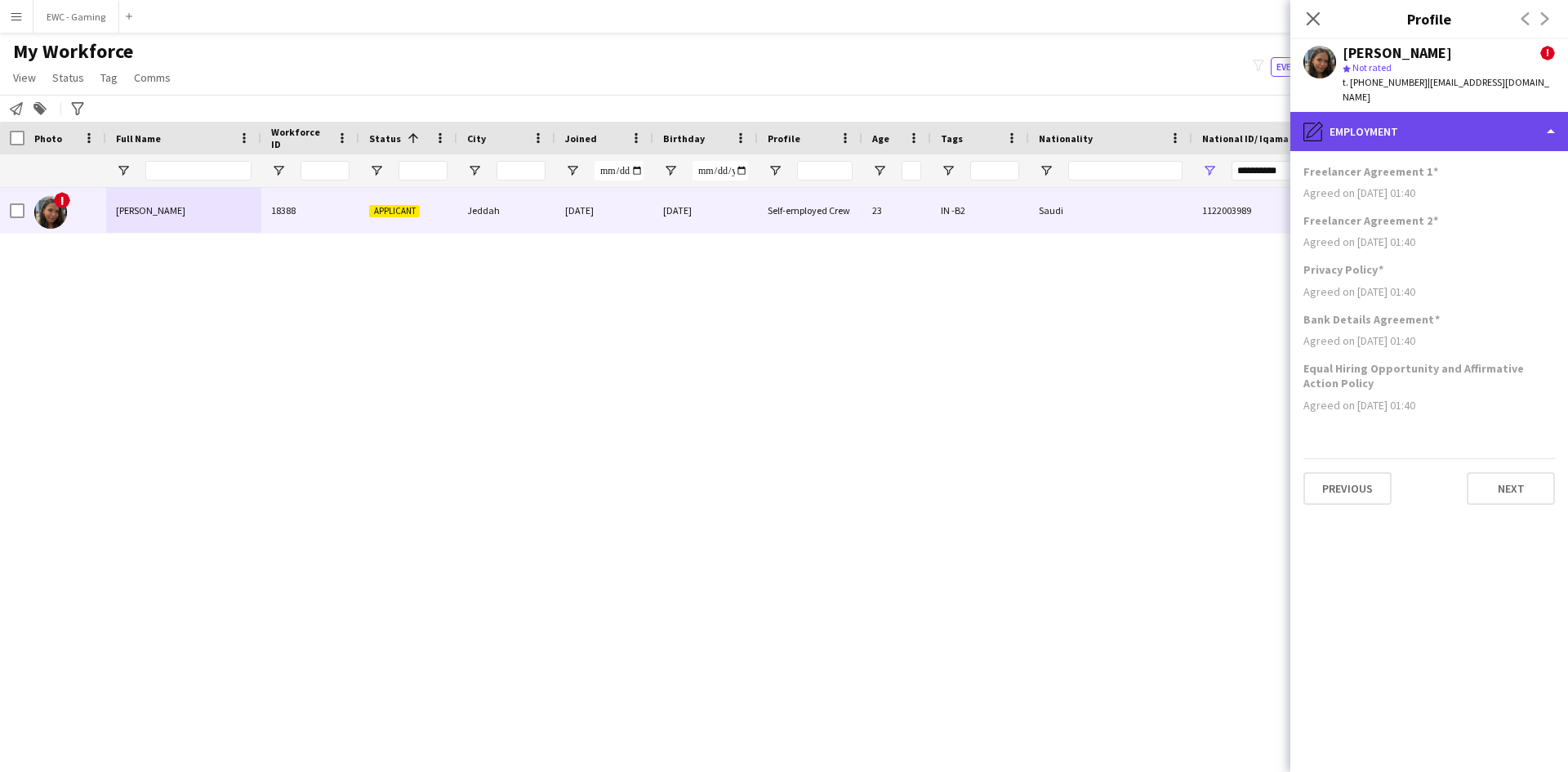
click at [1459, 124] on div "pencil4 Employment" at bounding box center [1429, 131] width 277 height 39
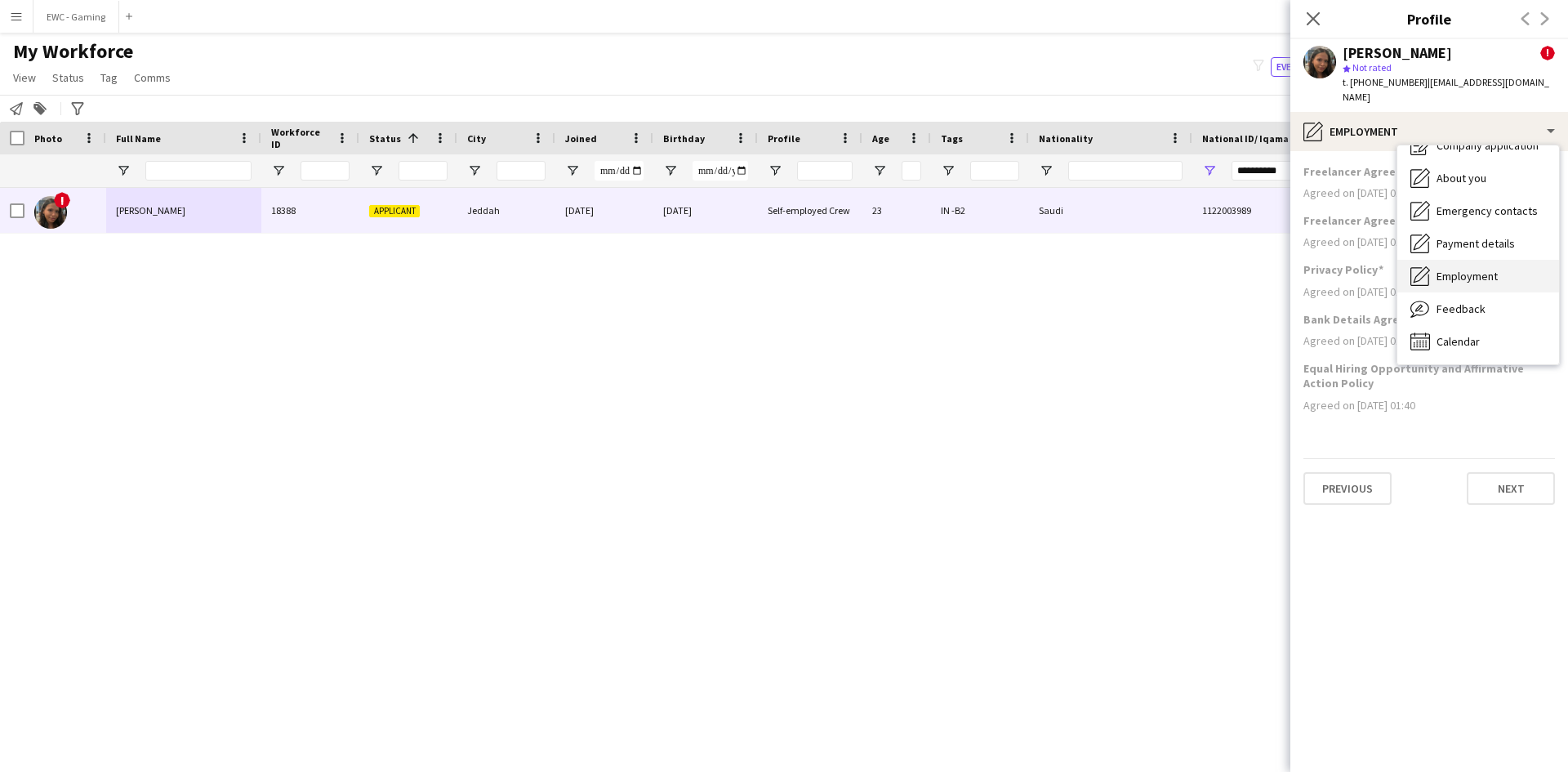
click at [1507, 270] on div "Employment Employment" at bounding box center [1477, 276] width 162 height 33
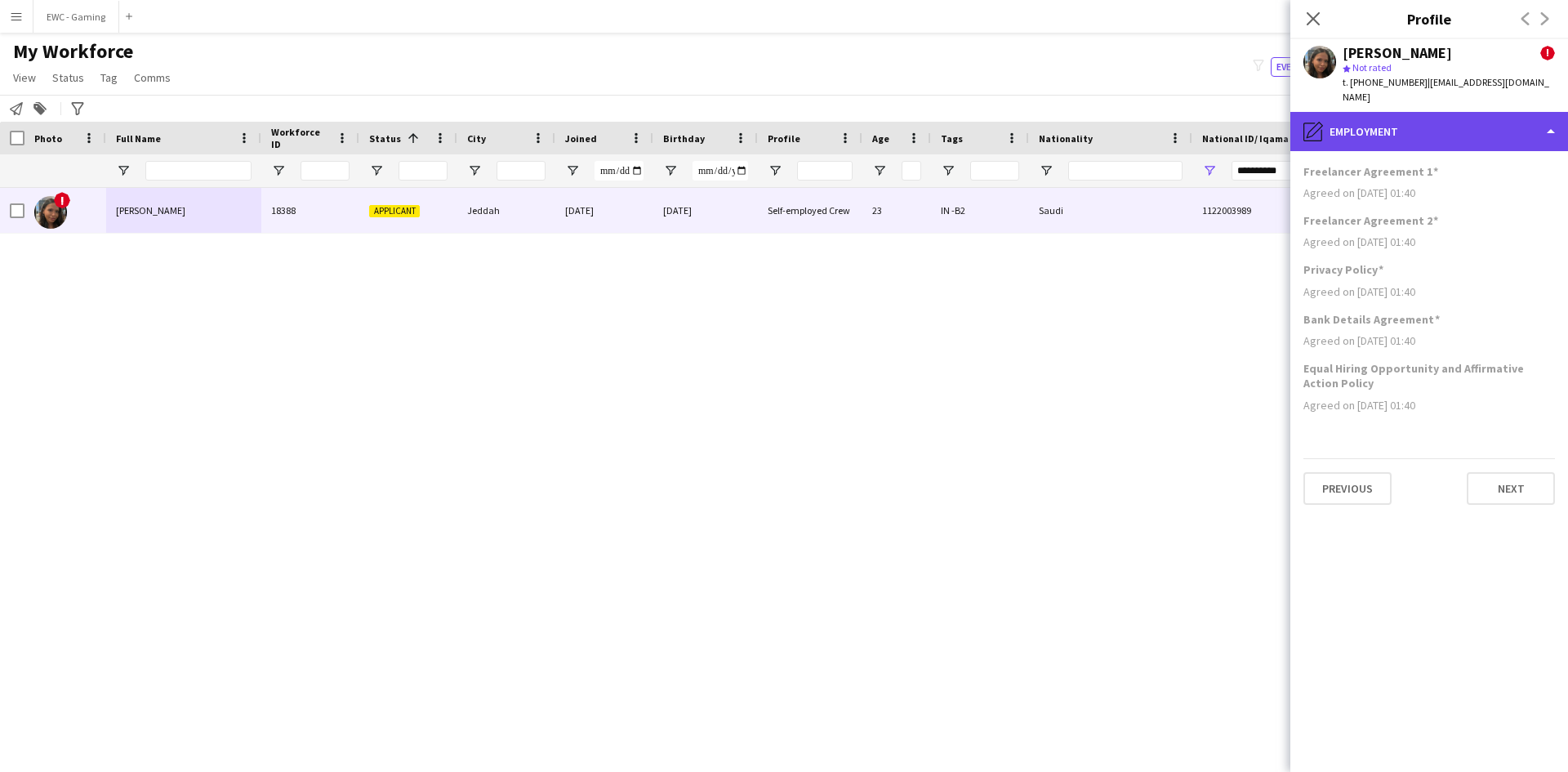
click at [1470, 132] on div "pencil4 Employment" at bounding box center [1429, 131] width 277 height 39
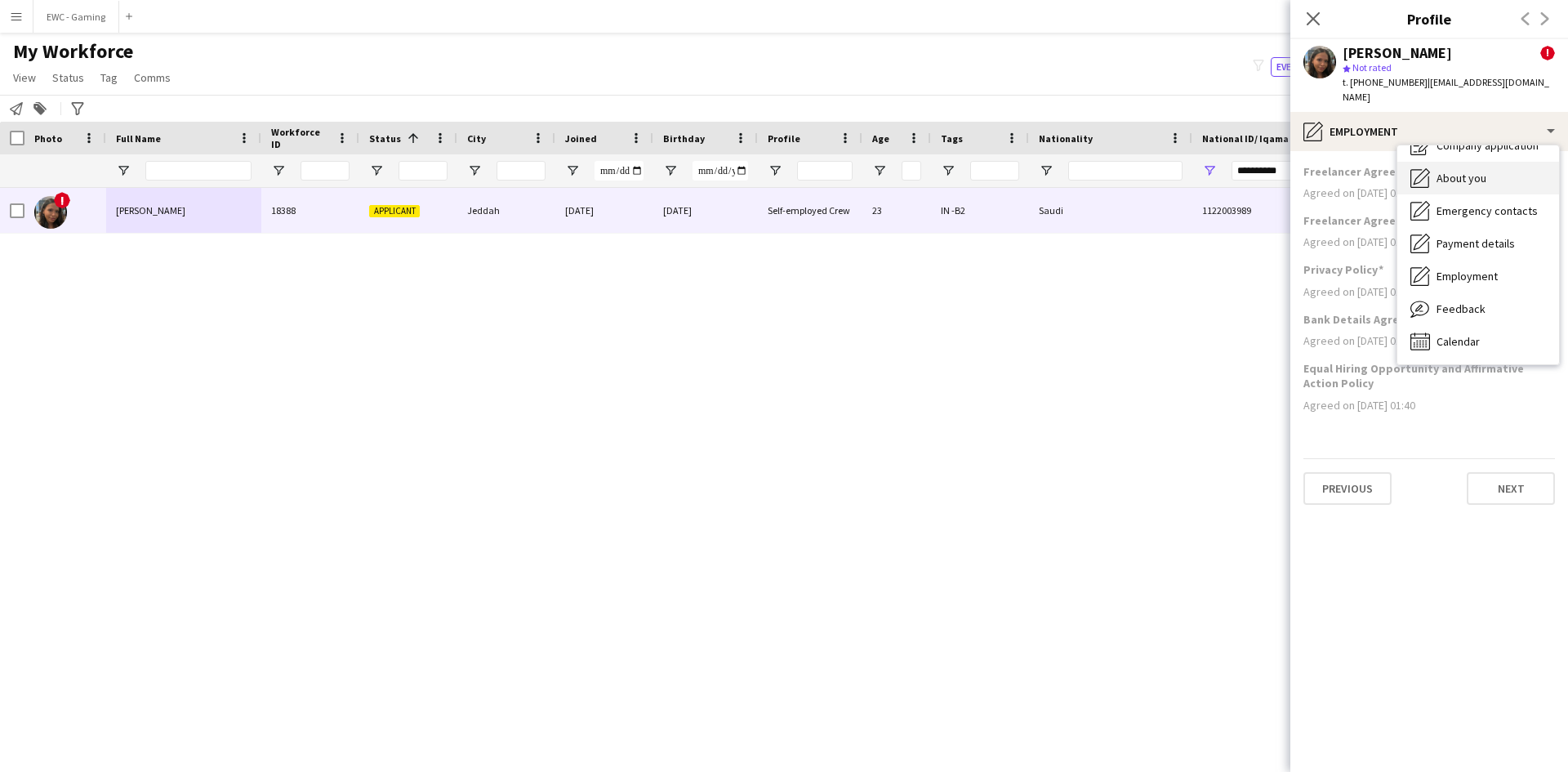
click at [1475, 170] on span "About you" at bounding box center [1461, 177] width 50 height 14
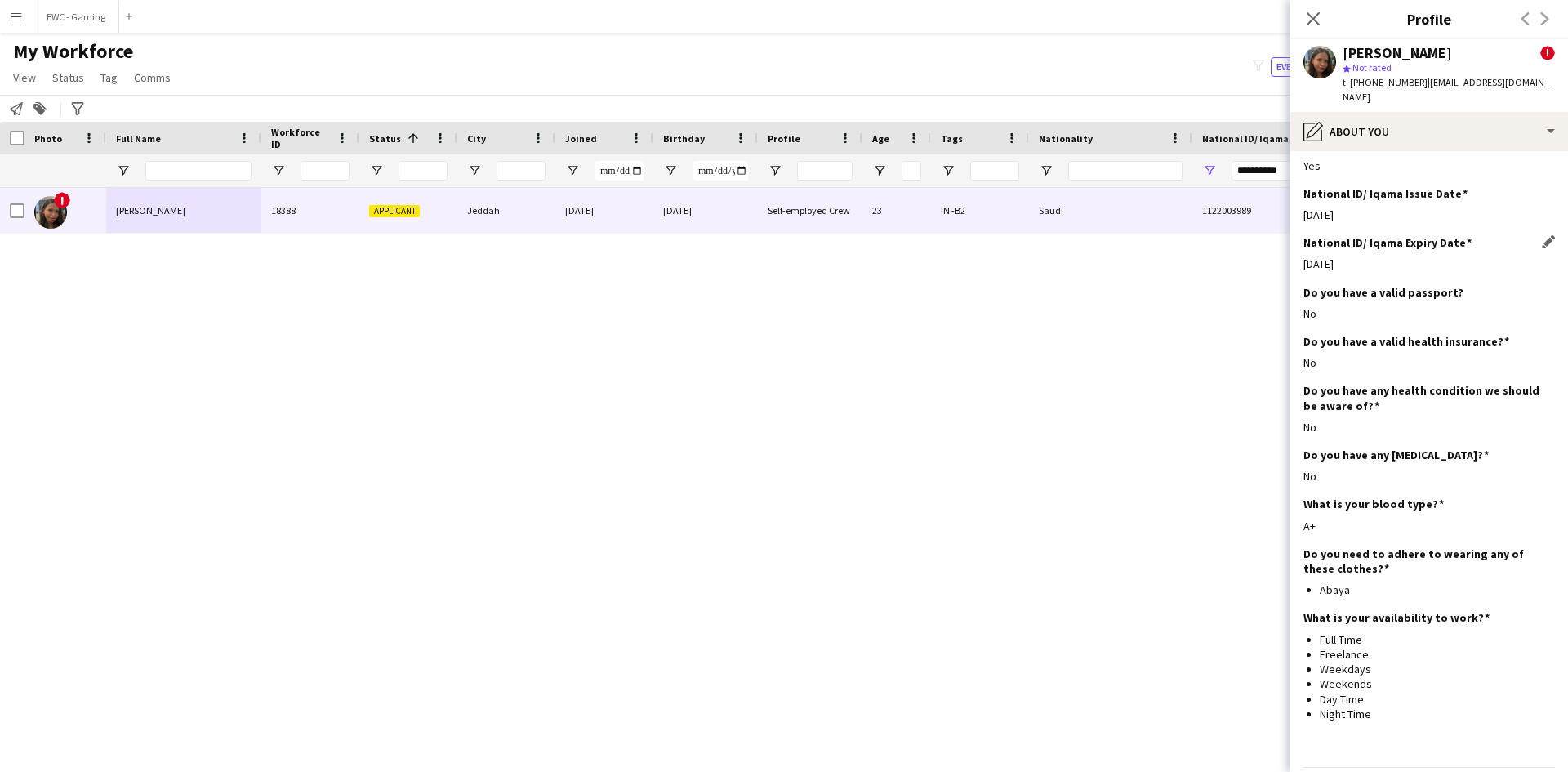
scroll to position [707, 0]
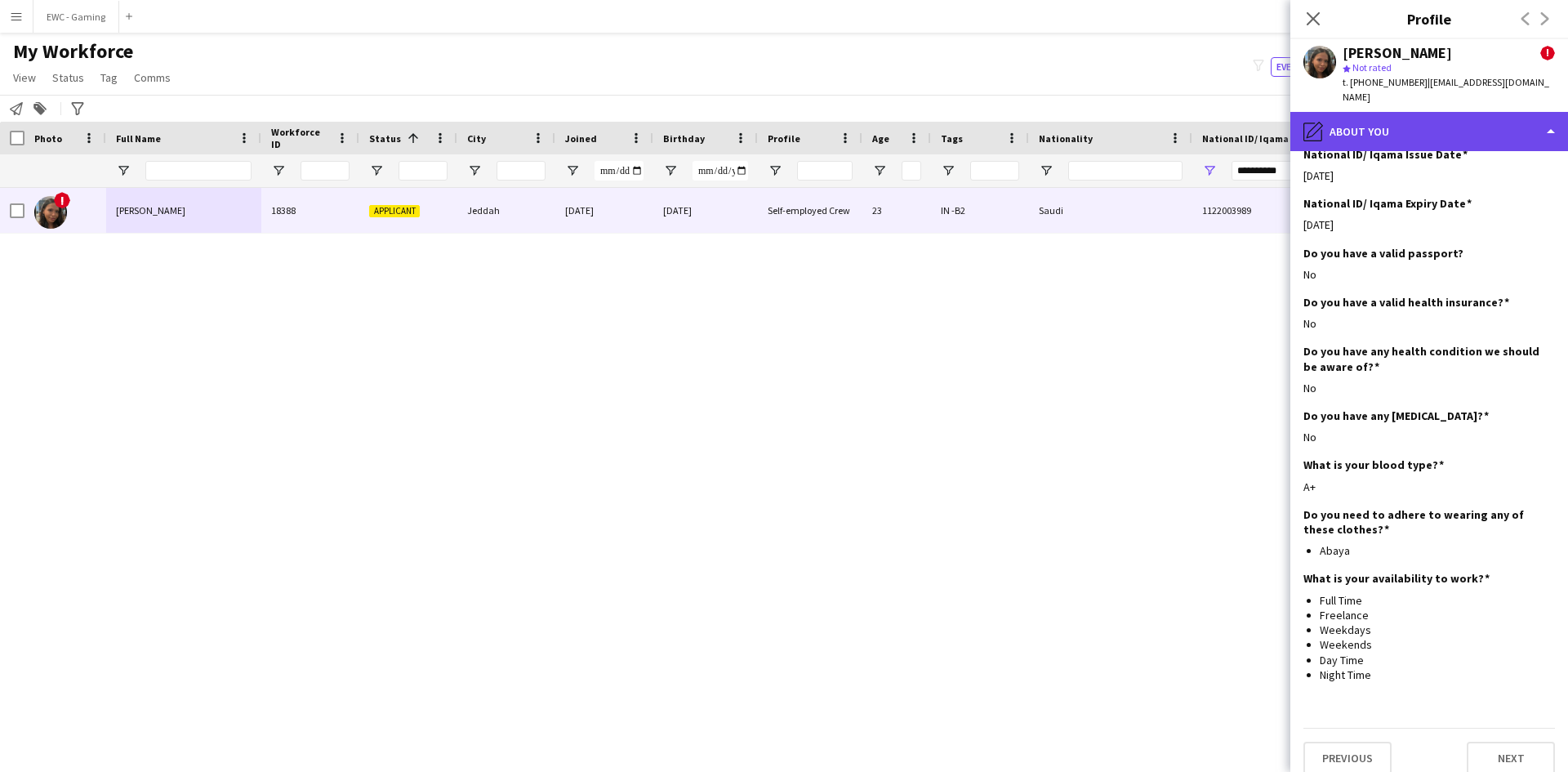
click at [1354, 112] on div "pencil4 About you" at bounding box center [1429, 131] width 277 height 39
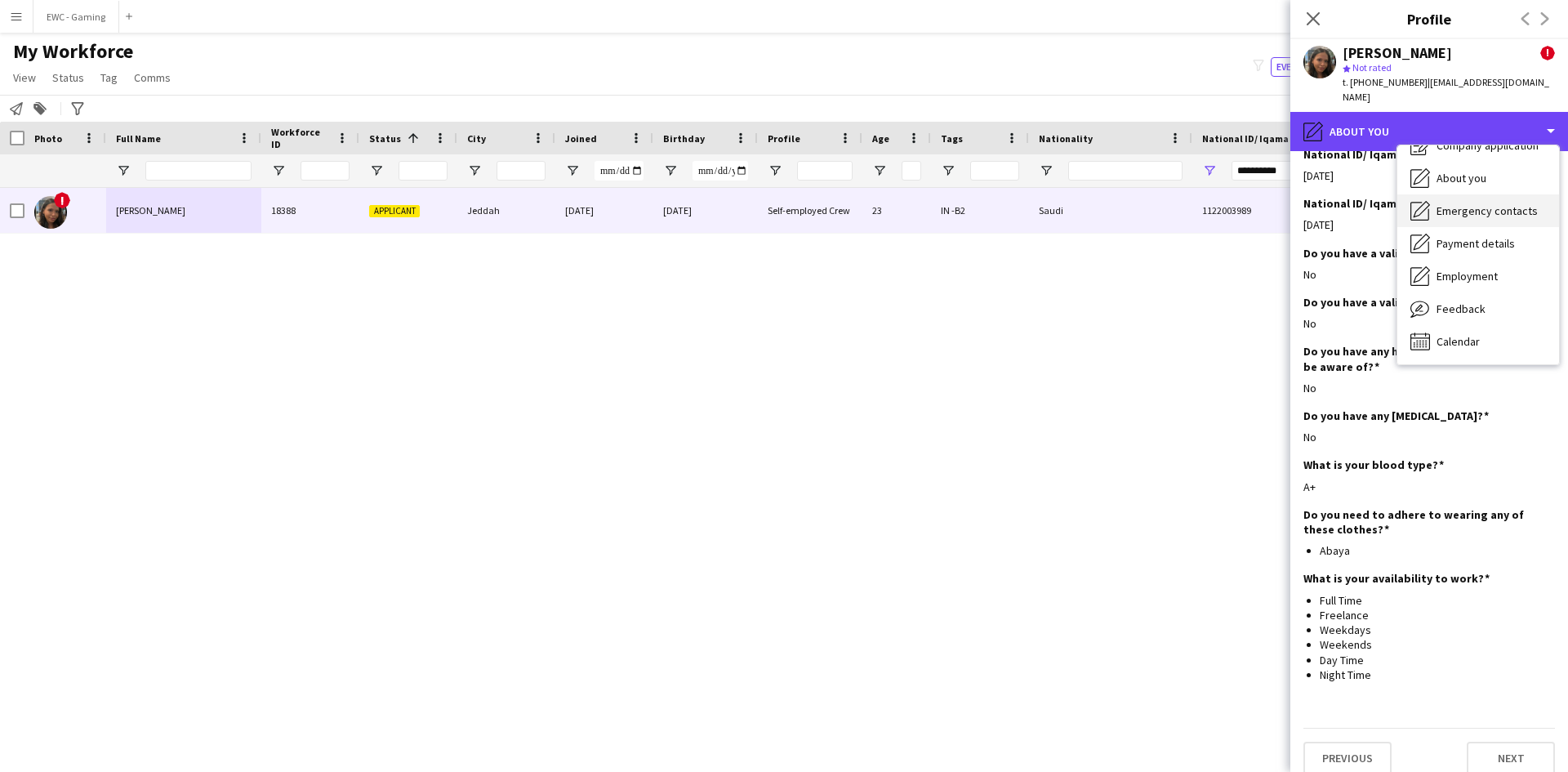
scroll to position [0, 0]
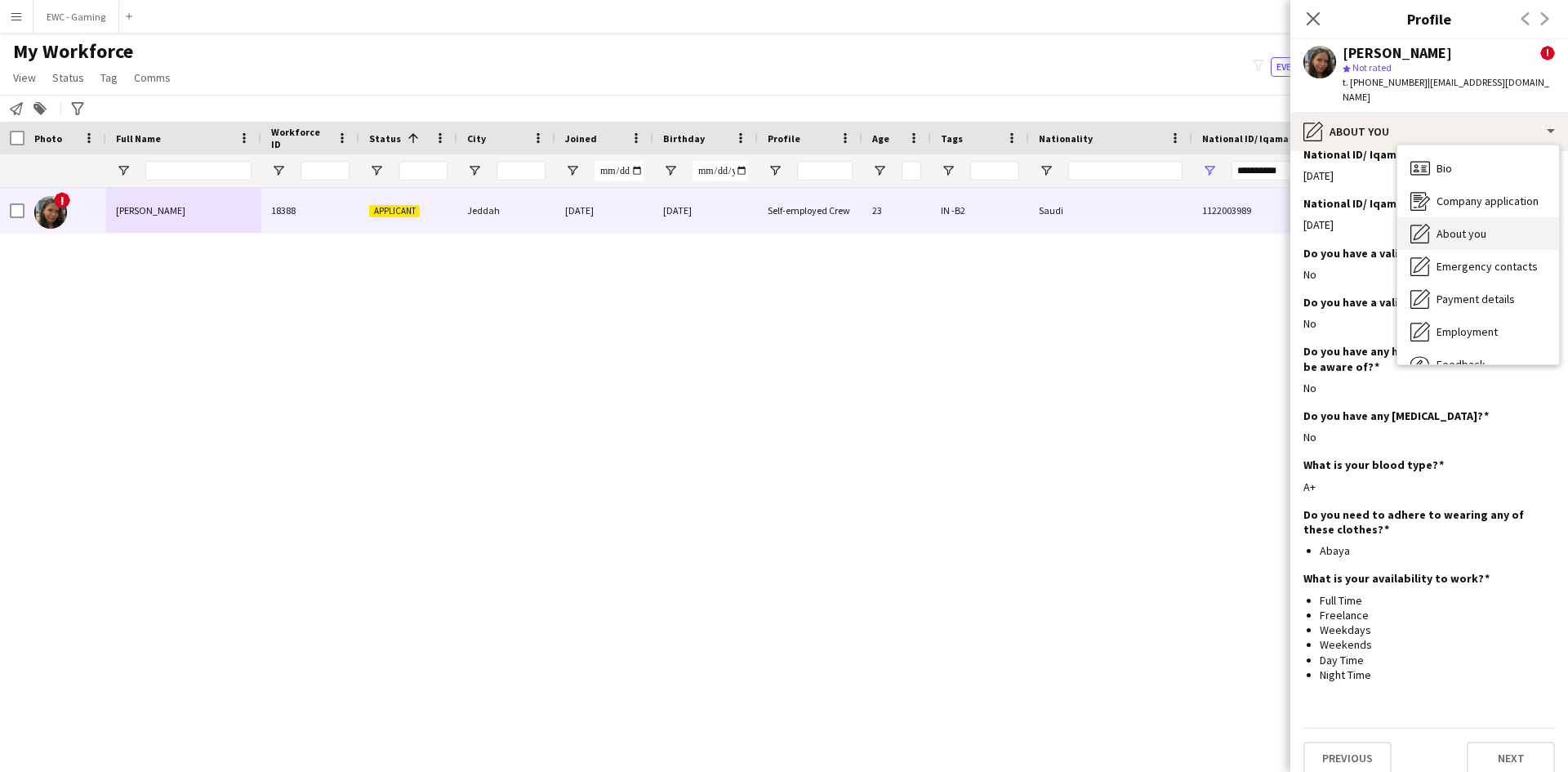
click at [1469, 228] on div "About you About you" at bounding box center [1477, 233] width 162 height 33
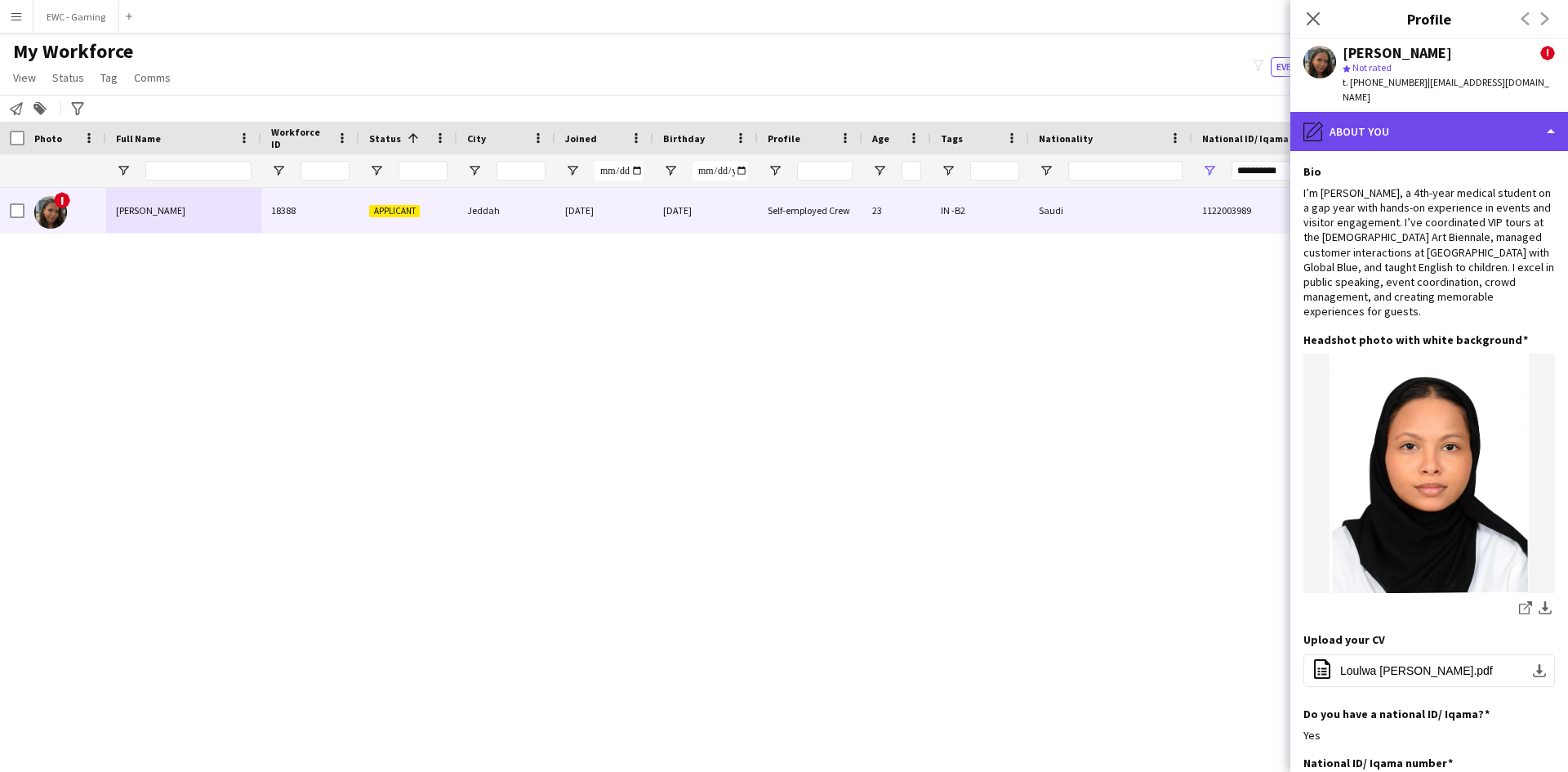
click at [1436, 112] on div "pencil4 About you" at bounding box center [1429, 131] width 277 height 39
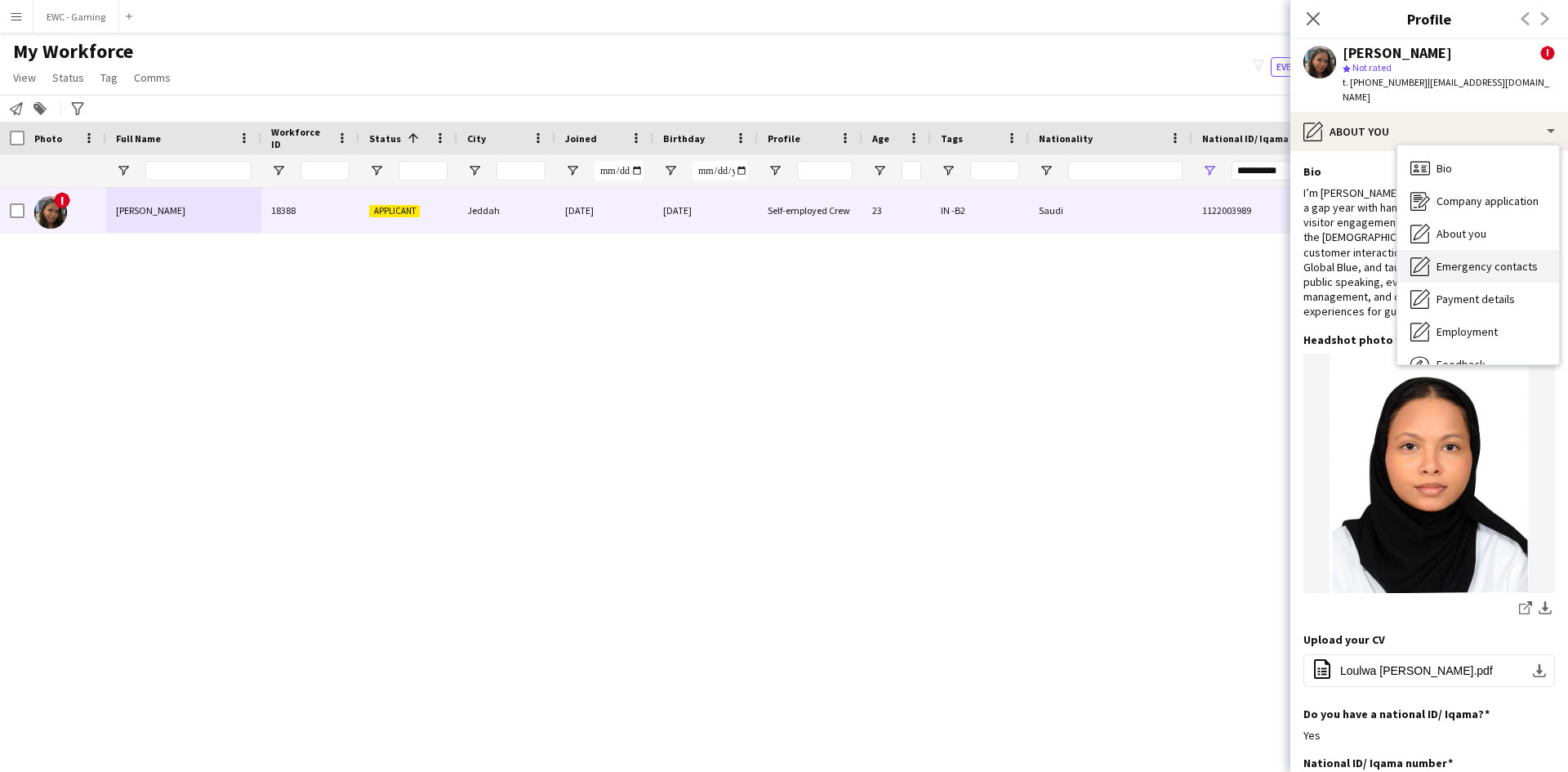
click at [1474, 261] on div "Emergency contacts Emergency contacts" at bounding box center [1477, 266] width 162 height 33
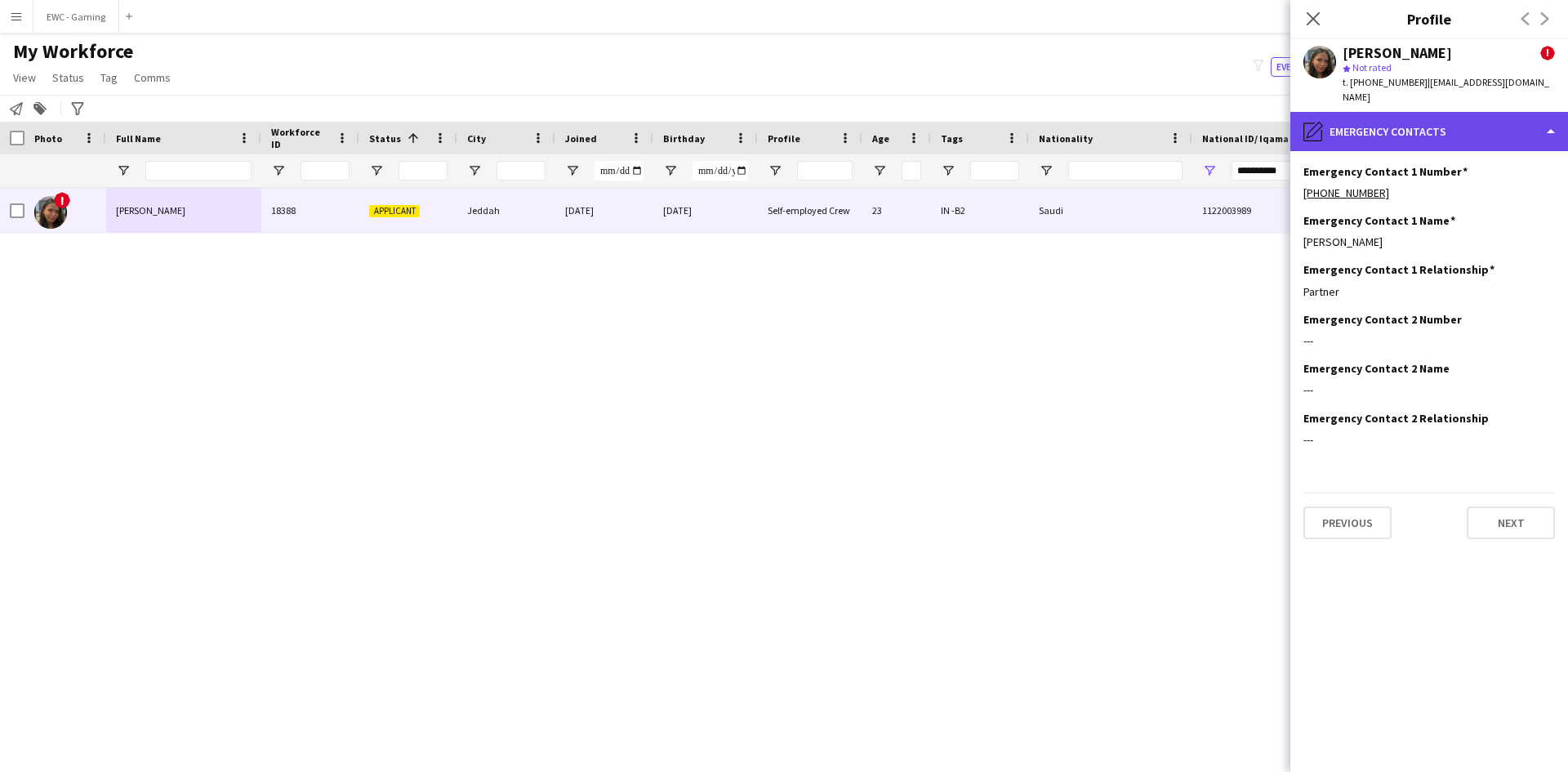
click at [1416, 116] on div "pencil4 Emergency contacts" at bounding box center [1429, 131] width 277 height 39
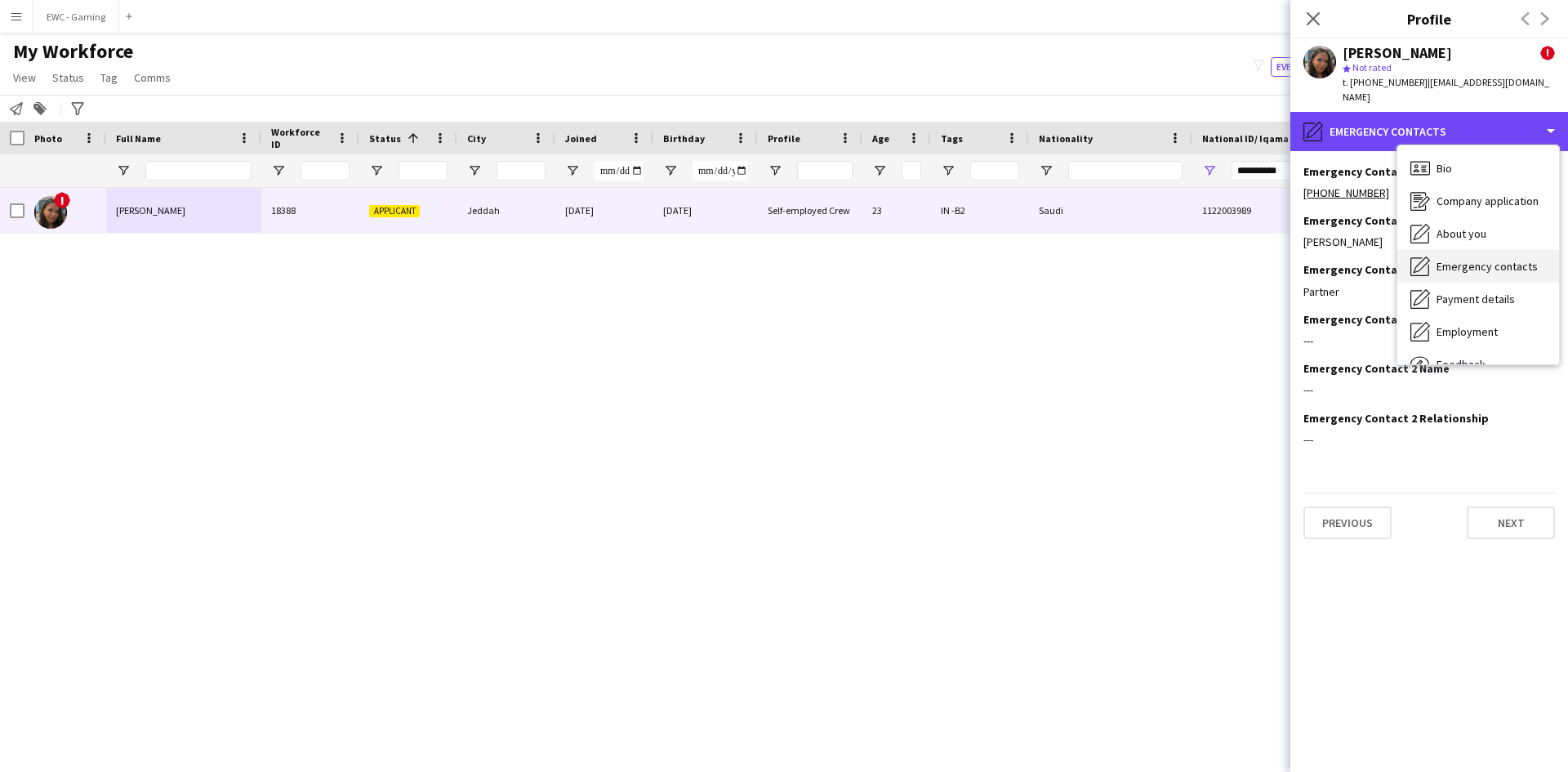
scroll to position [55, 0]
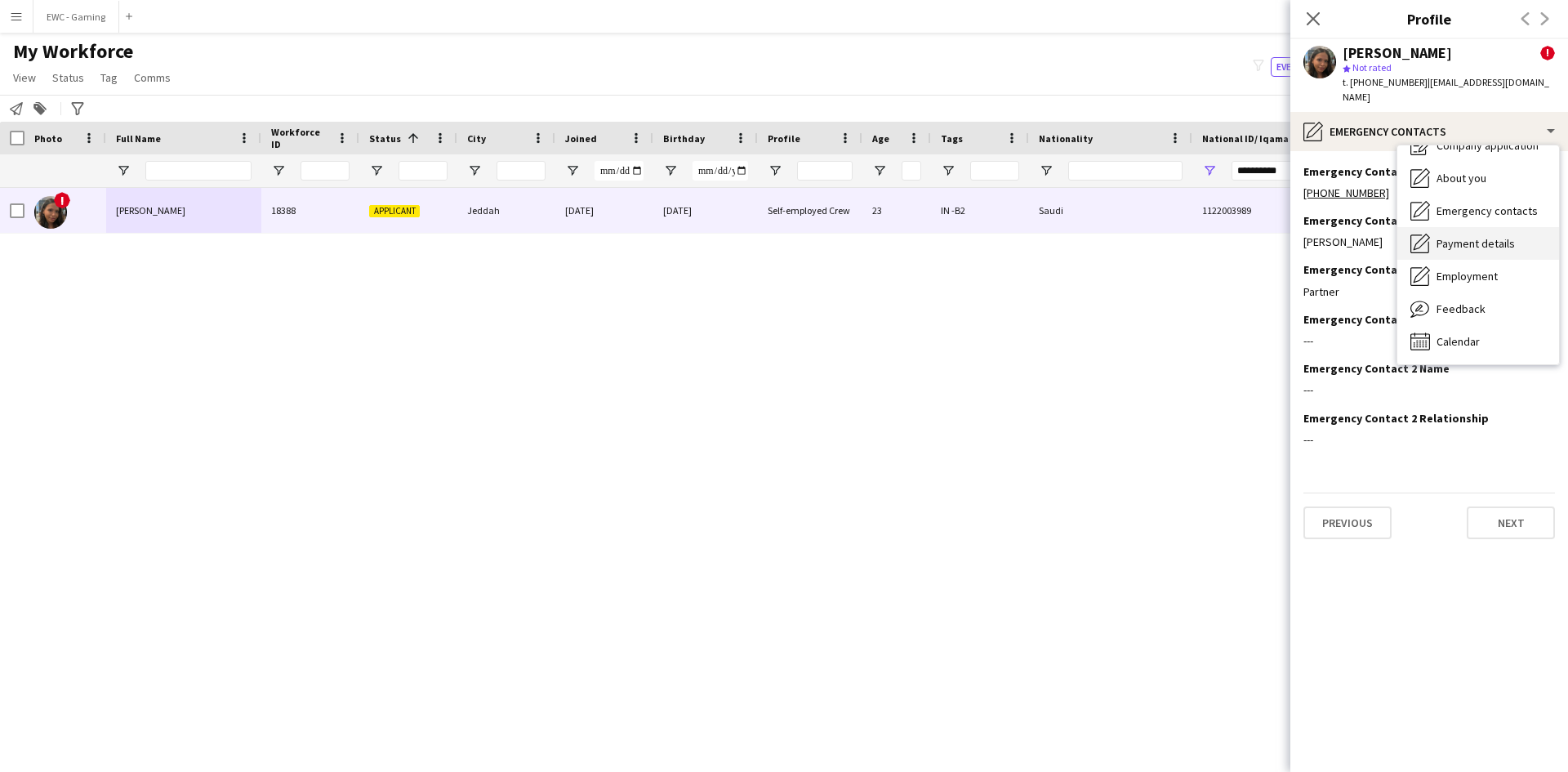
click at [1464, 236] on span "Payment details" at bounding box center [1475, 243] width 78 height 14
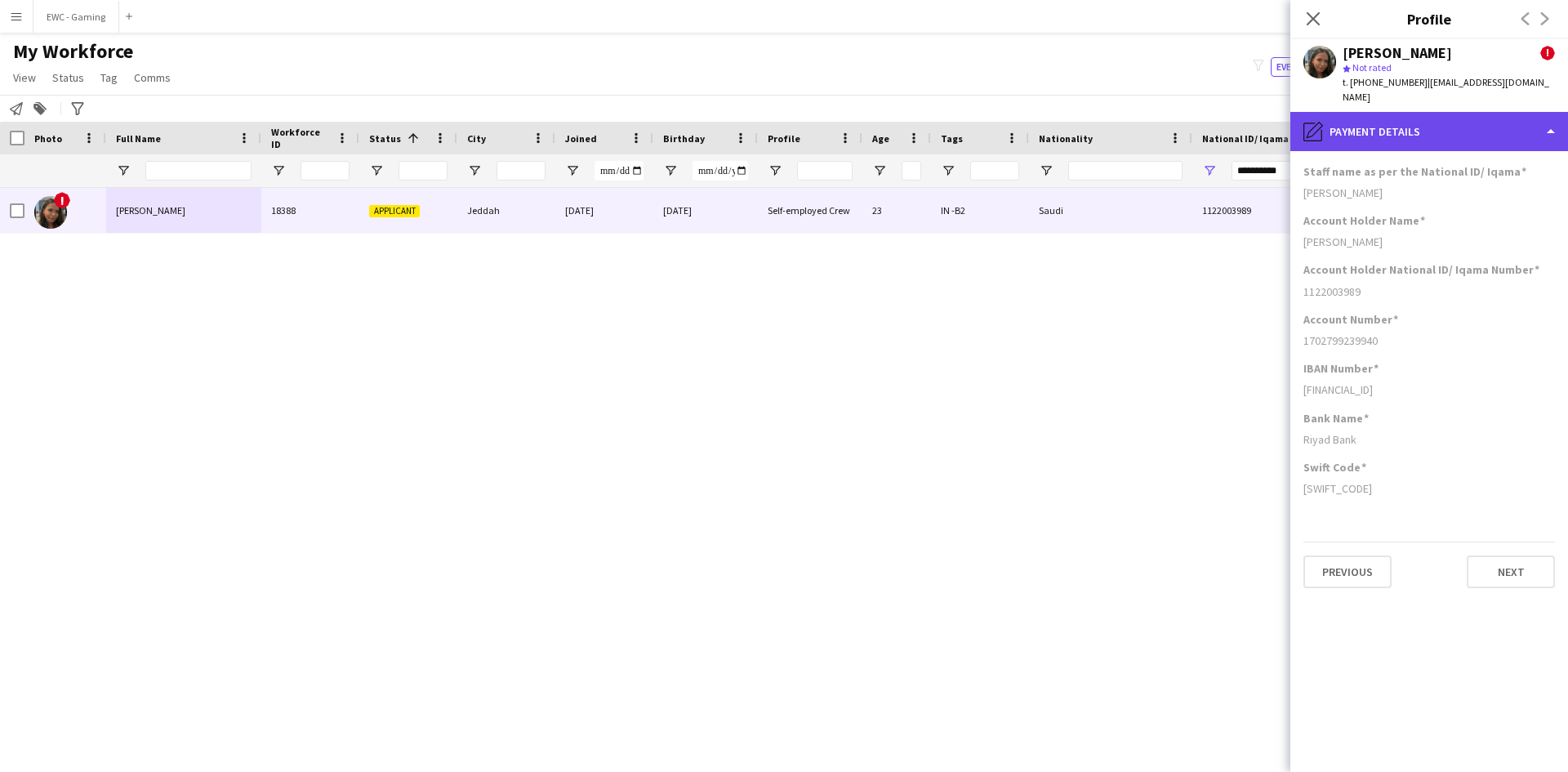
click at [1434, 121] on div "pencil4 Payment details" at bounding box center [1429, 131] width 277 height 39
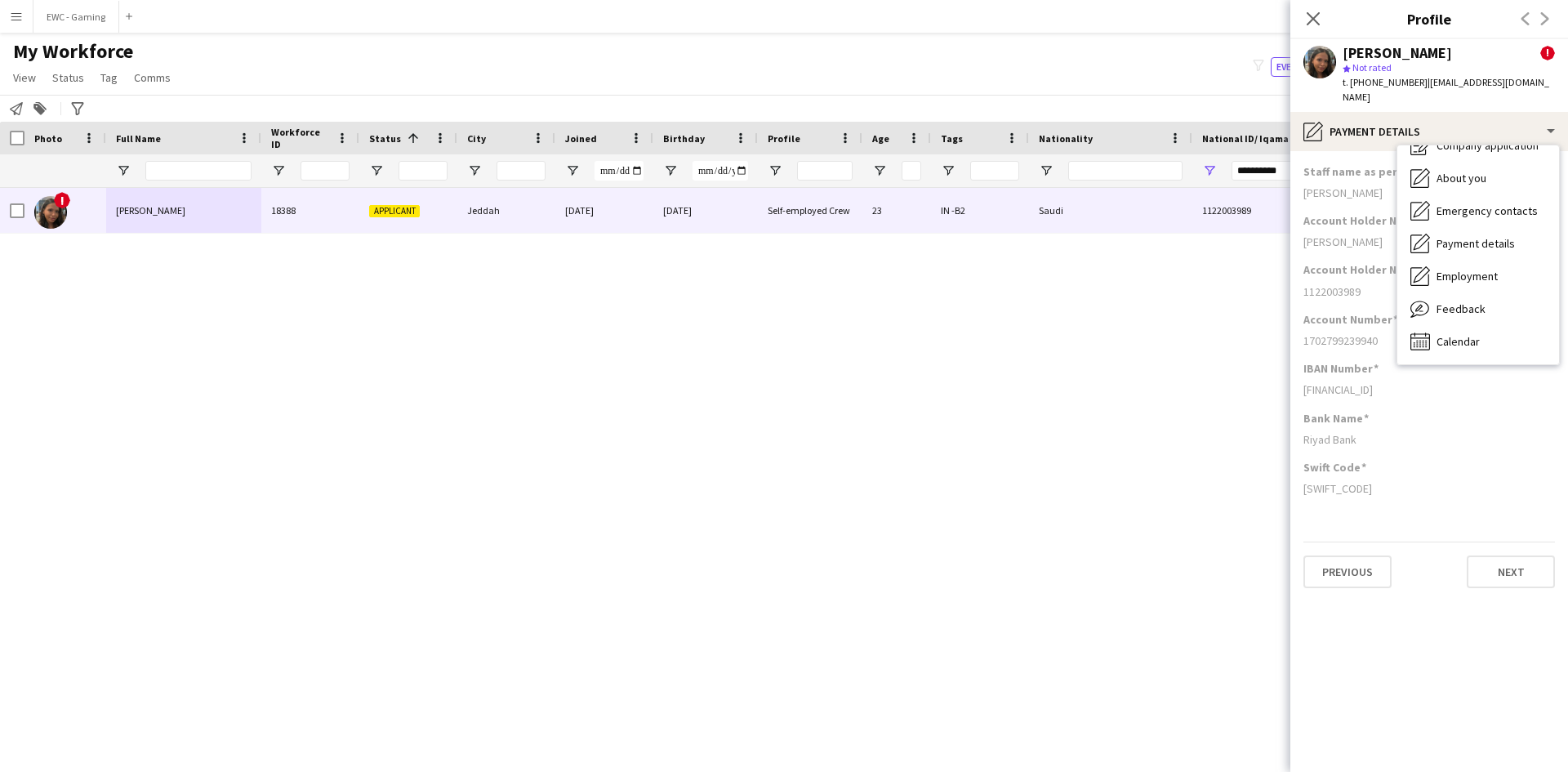
click at [1379, 296] on div "Account Holder National ID/ Iqama Number 1122003989" at bounding box center [1428, 286] width 252 height 49
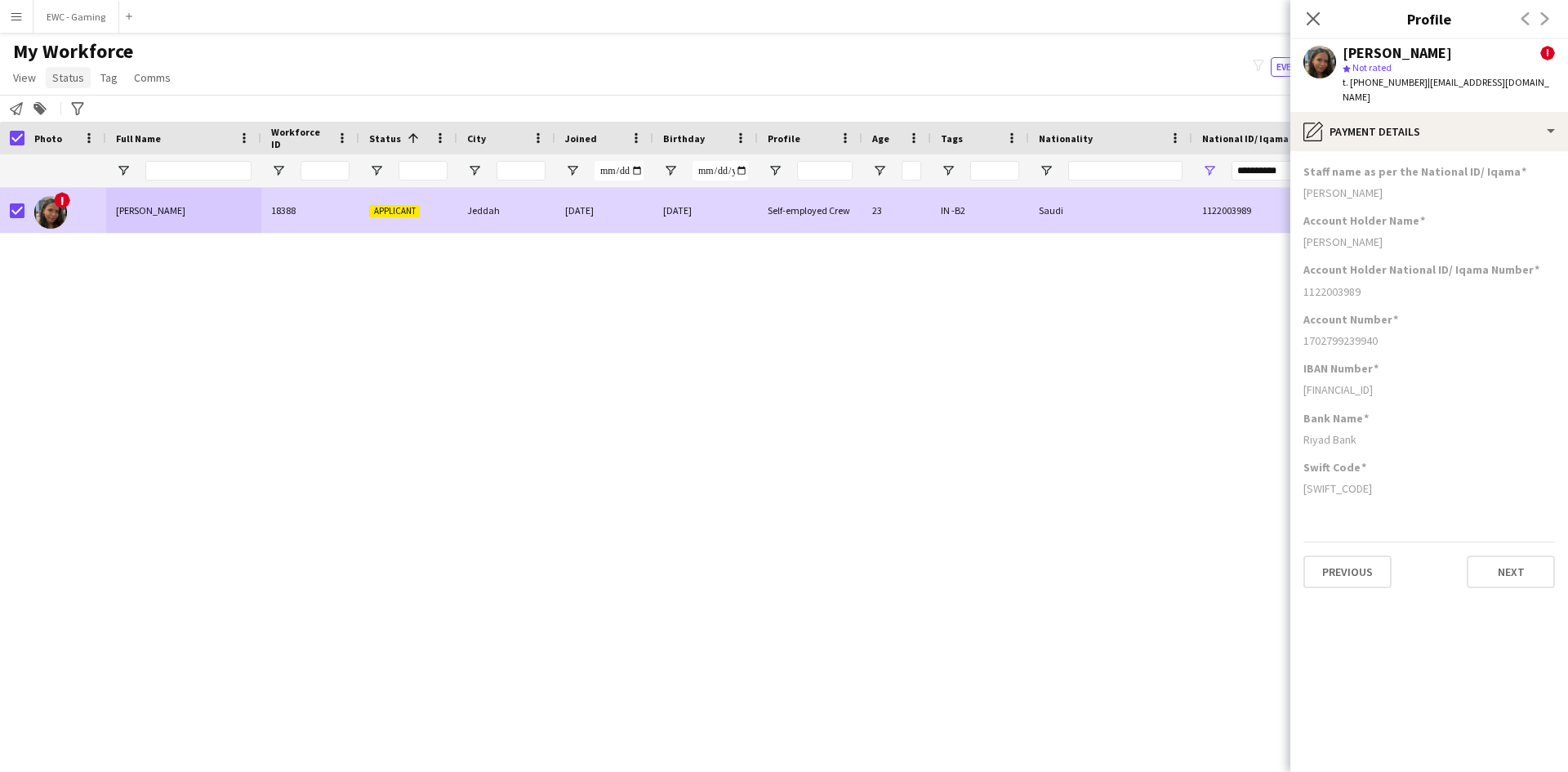
click at [70, 74] on span "Status" at bounding box center [68, 77] width 32 height 14
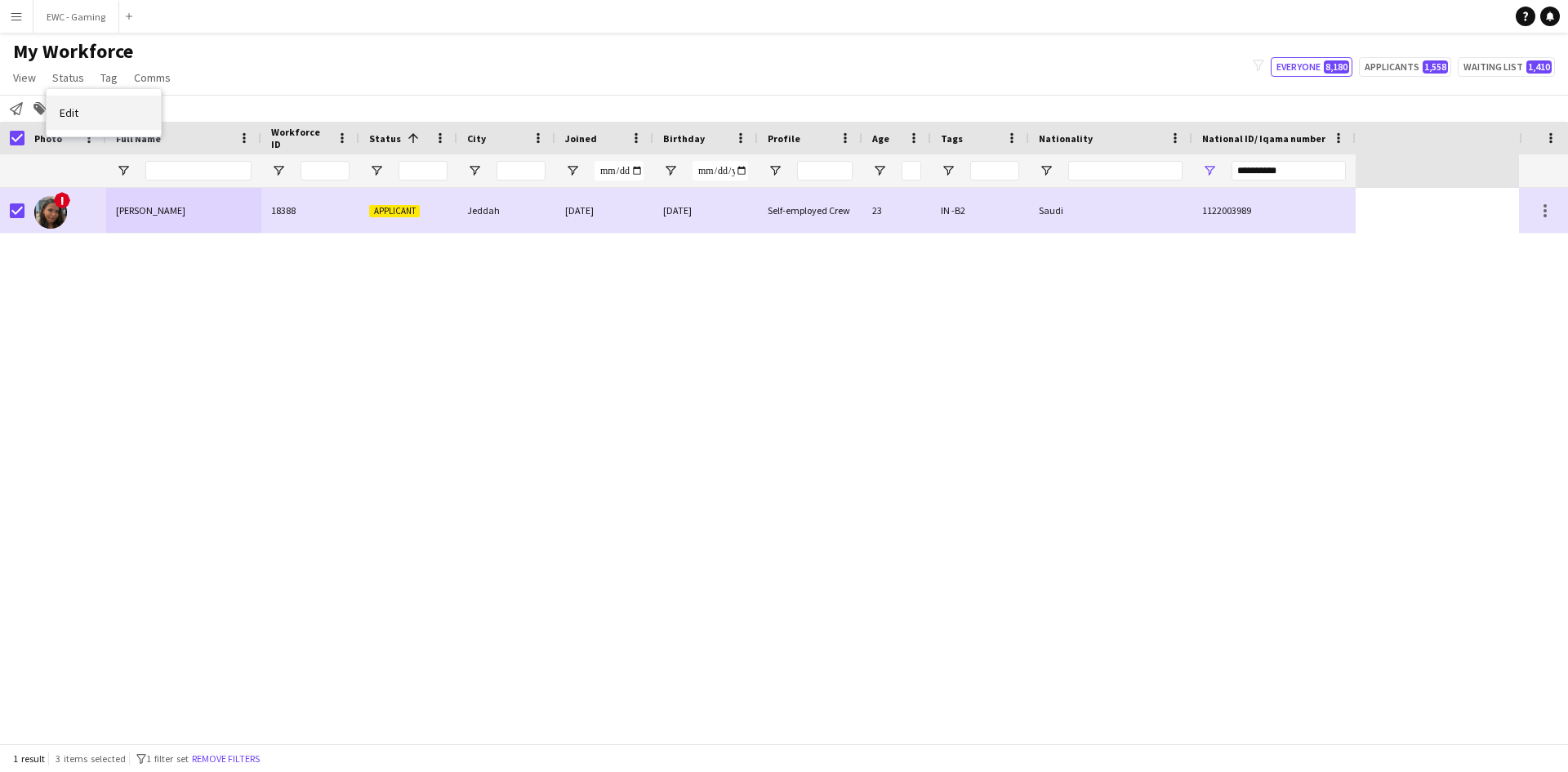
click at [93, 113] on link "Edit" at bounding box center [103, 113] width 114 height 34
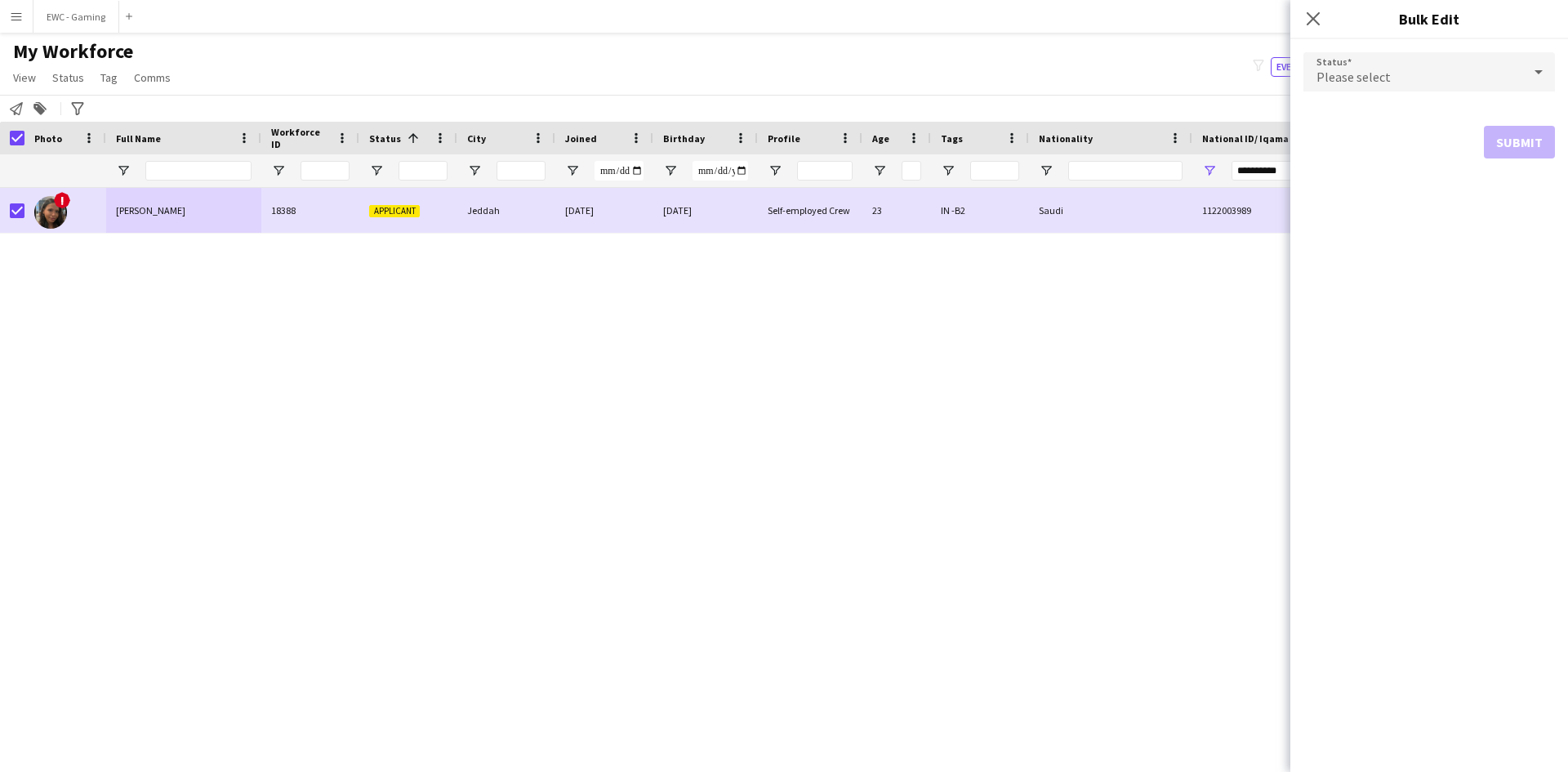
click at [1464, 65] on div "Please select" at bounding box center [1412, 72] width 219 height 39
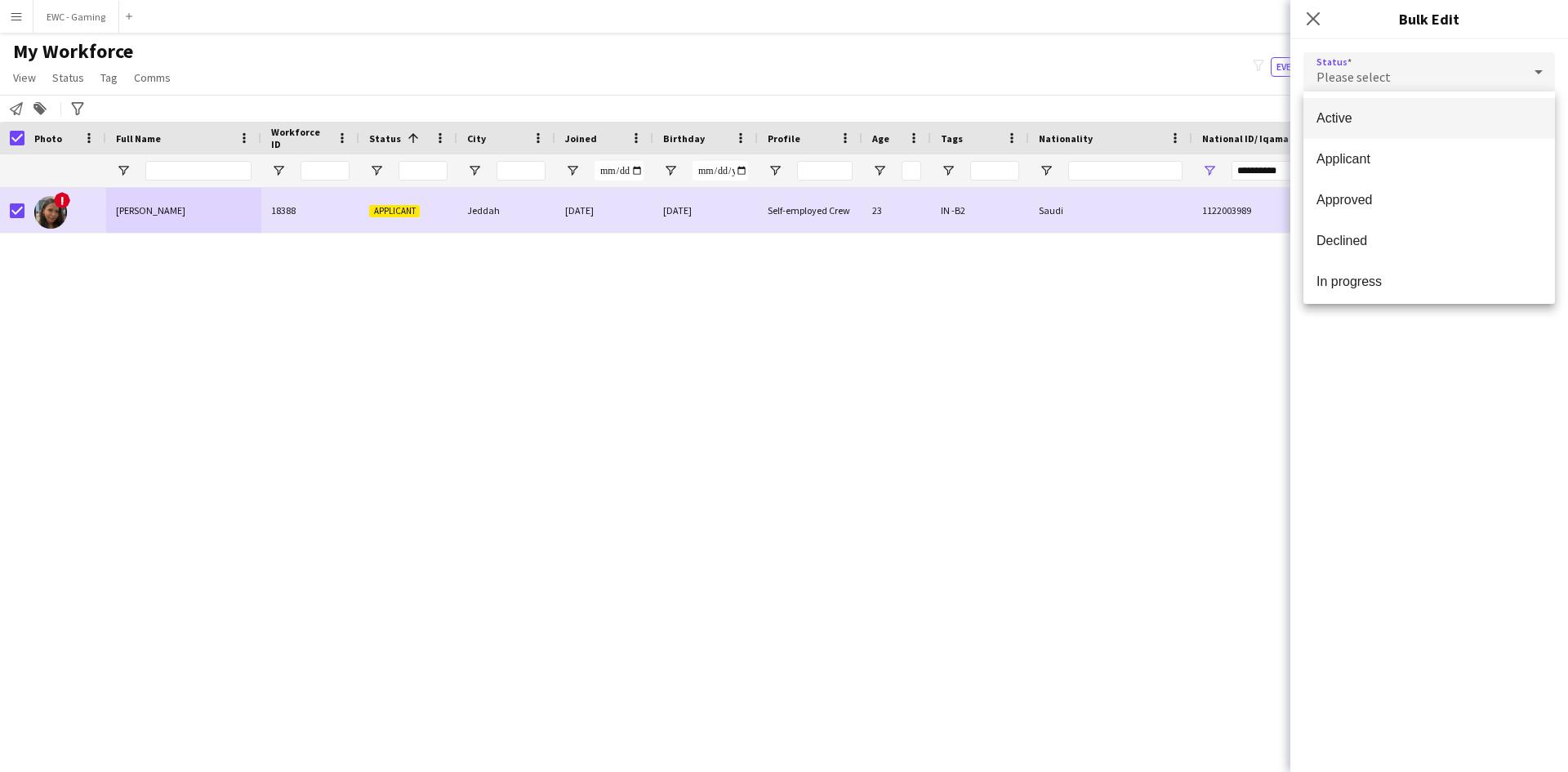
click at [1434, 118] on span "Active" at bounding box center [1429, 118] width 226 height 15
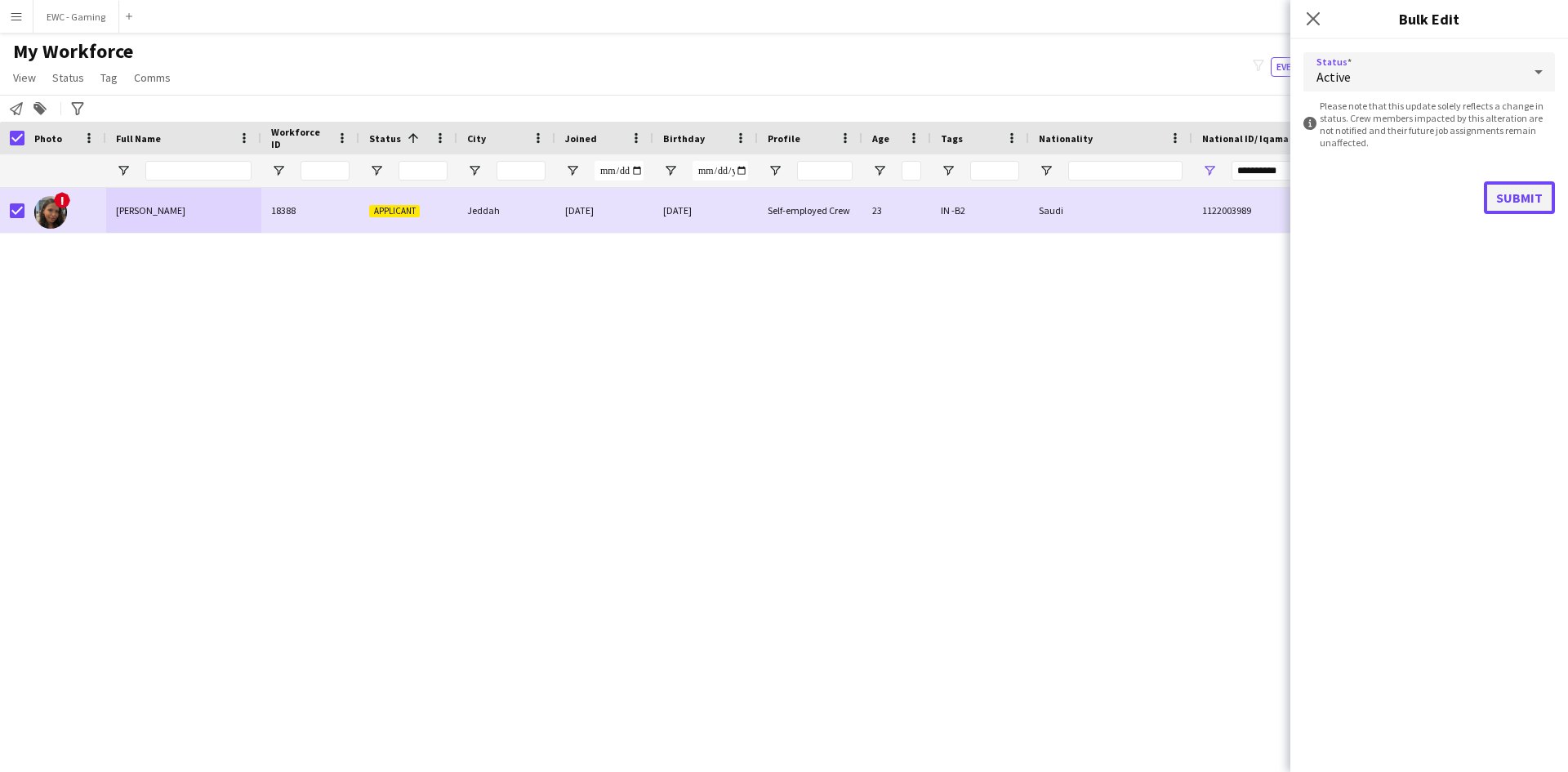
click at [1518, 202] on button "Submit" at bounding box center [1519, 197] width 71 height 33
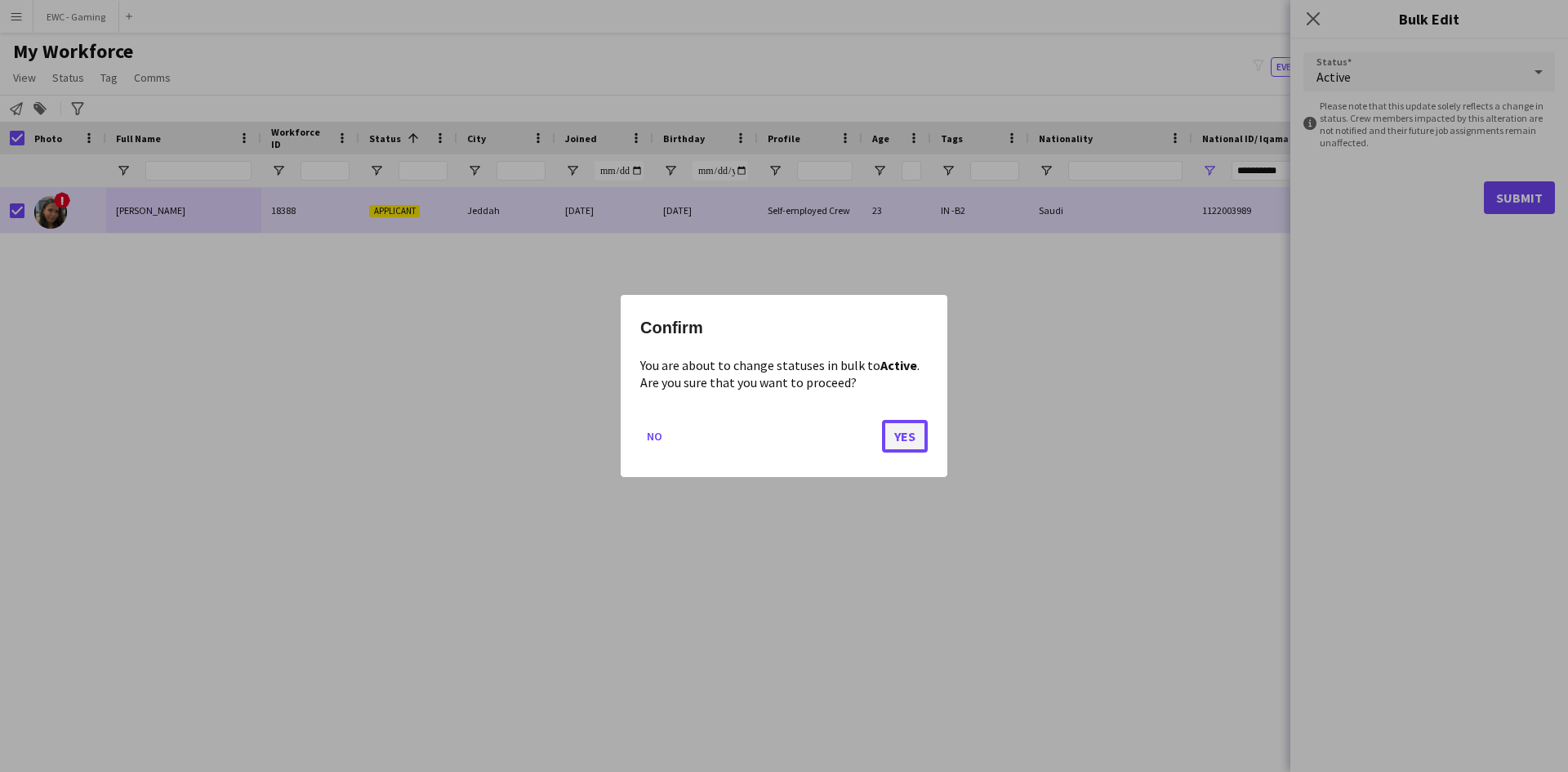
click at [897, 427] on button "Yes" at bounding box center [905, 436] width 46 height 33
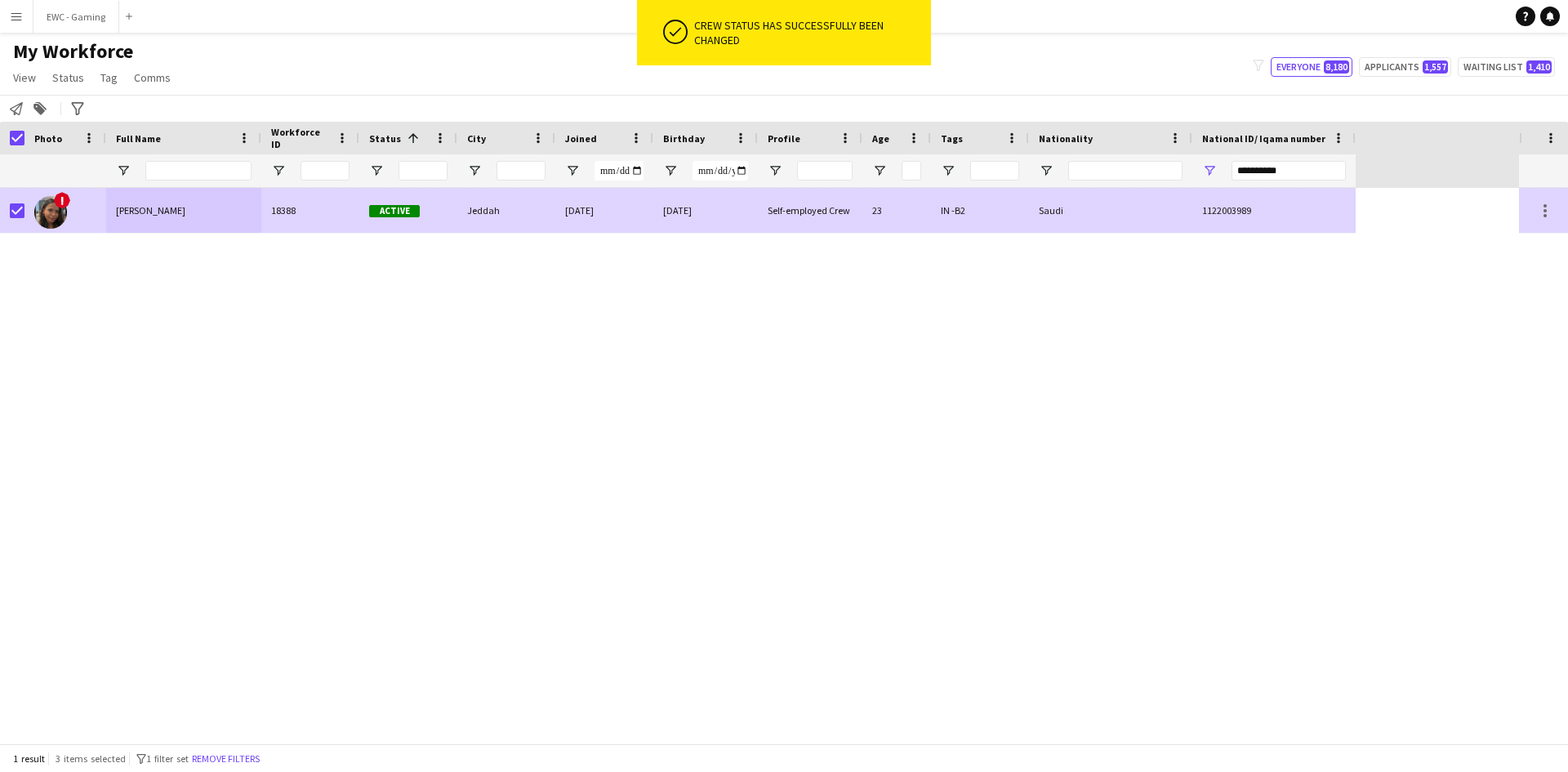
click at [102, 218] on div "!" at bounding box center [65, 210] width 81 height 45
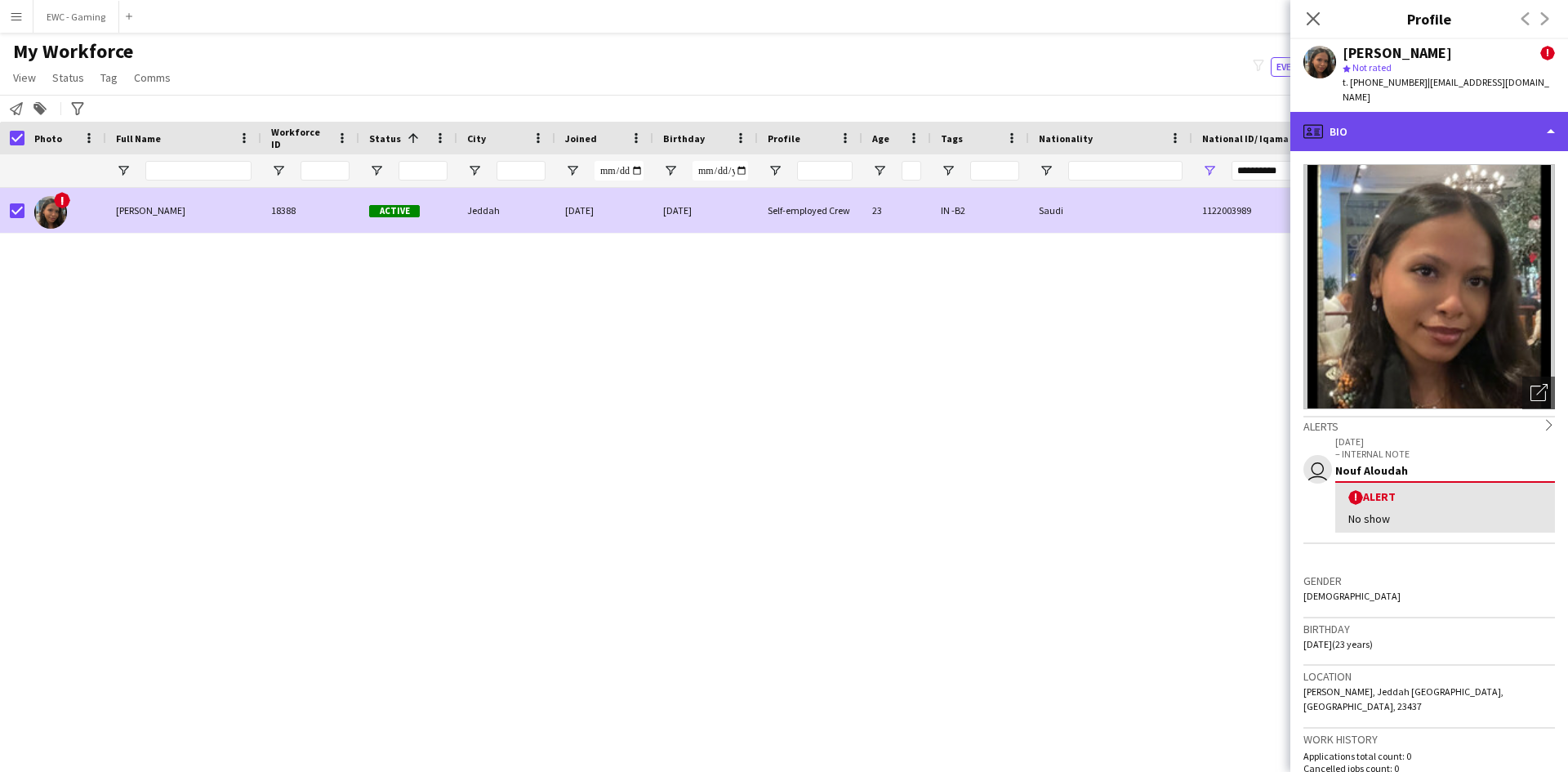
click at [1358, 120] on div "profile Bio" at bounding box center [1429, 131] width 277 height 39
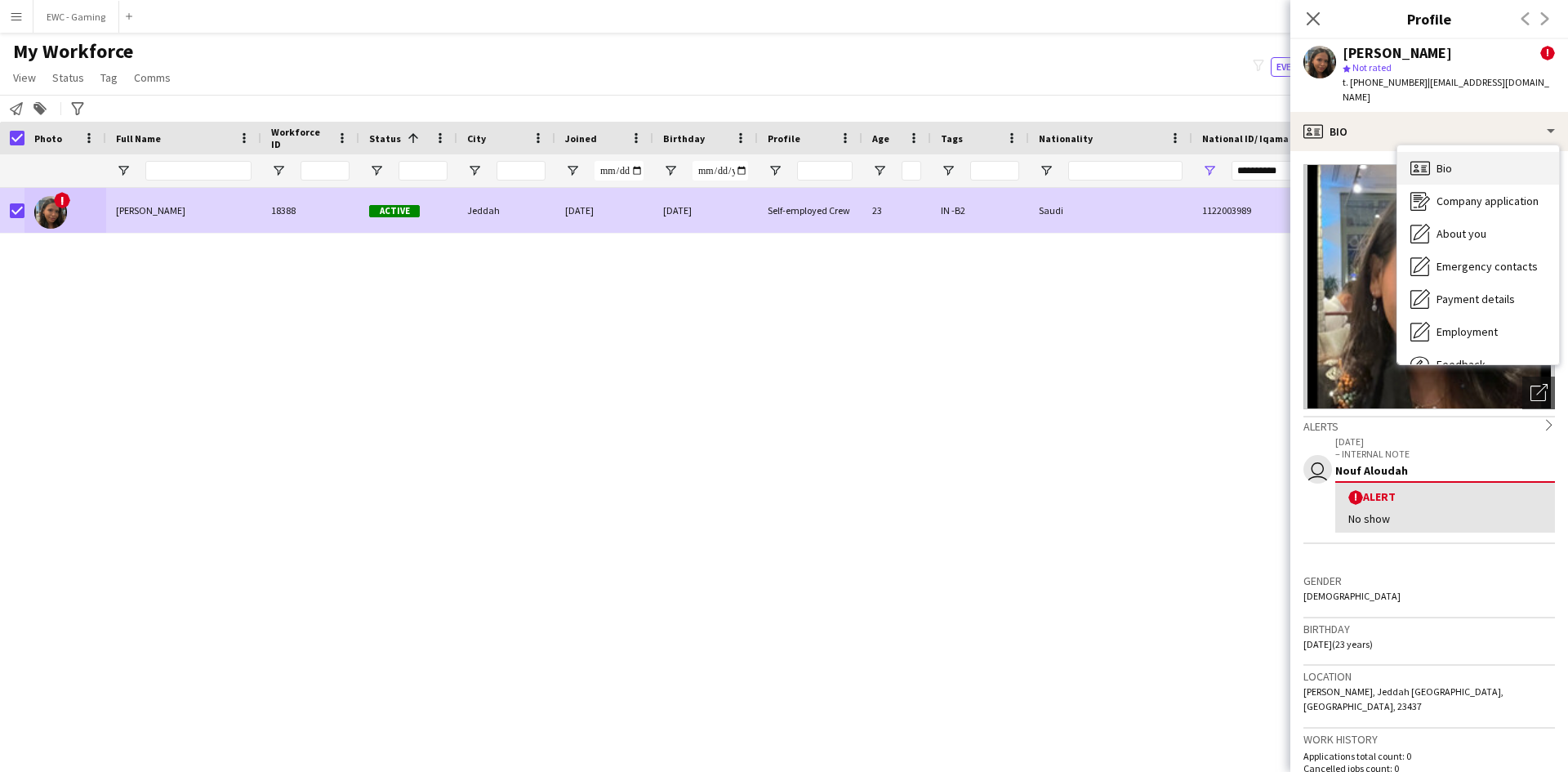
click at [1480, 152] on div "Bio Bio" at bounding box center [1477, 168] width 162 height 33
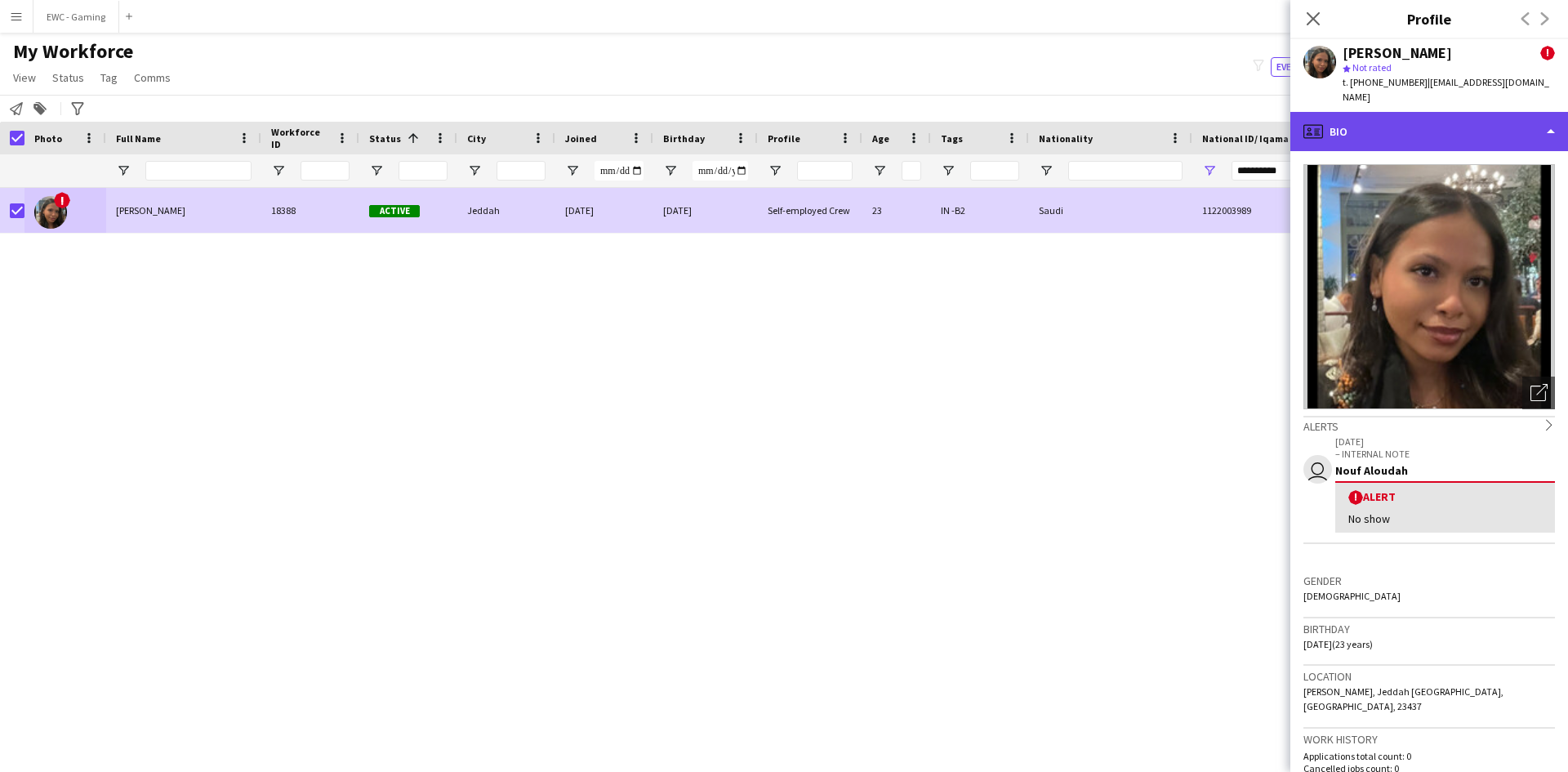
click at [1547, 113] on div "profile Bio" at bounding box center [1429, 131] width 277 height 39
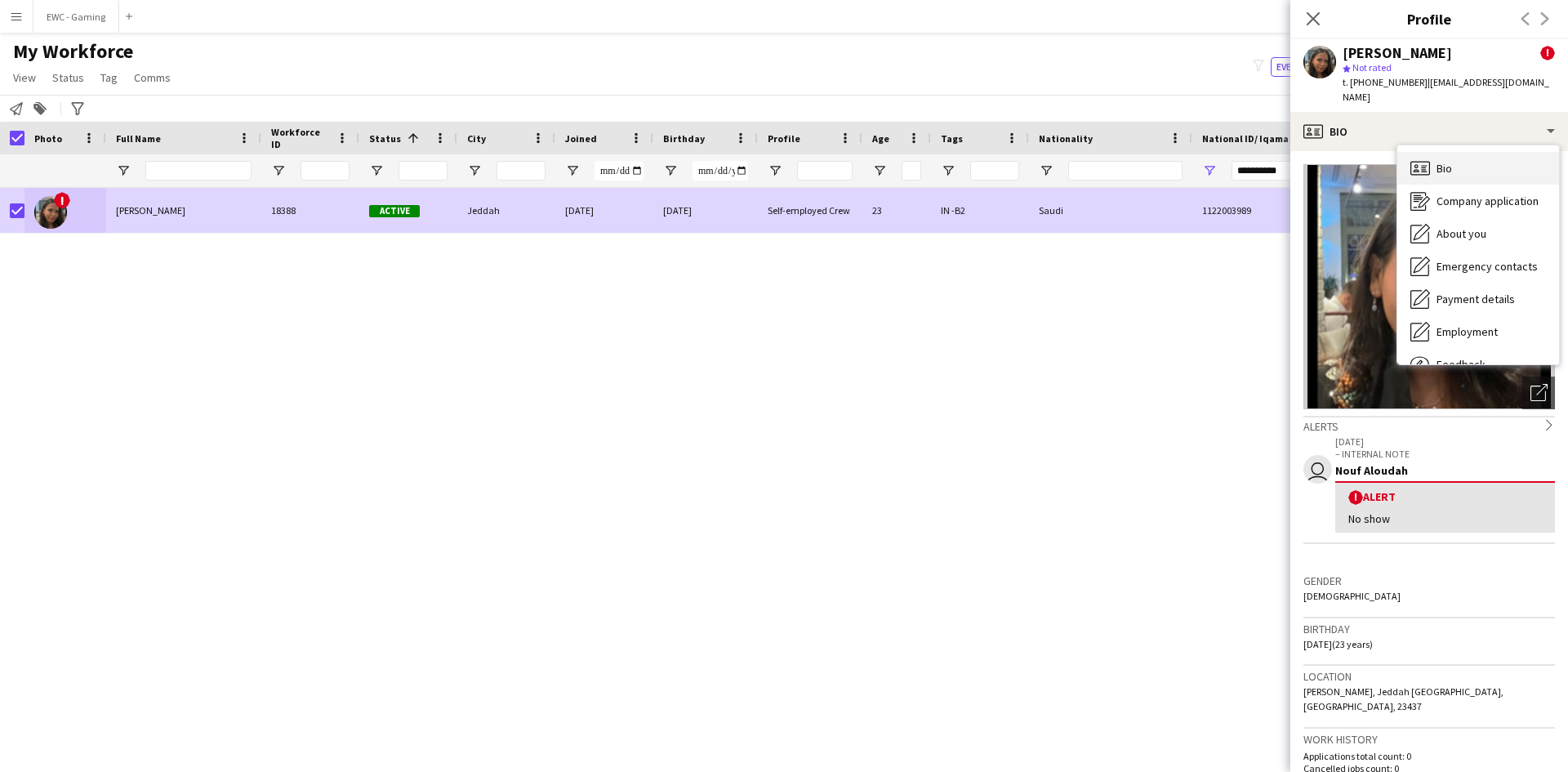
click at [1475, 158] on div "Bio Bio" at bounding box center [1477, 168] width 162 height 33
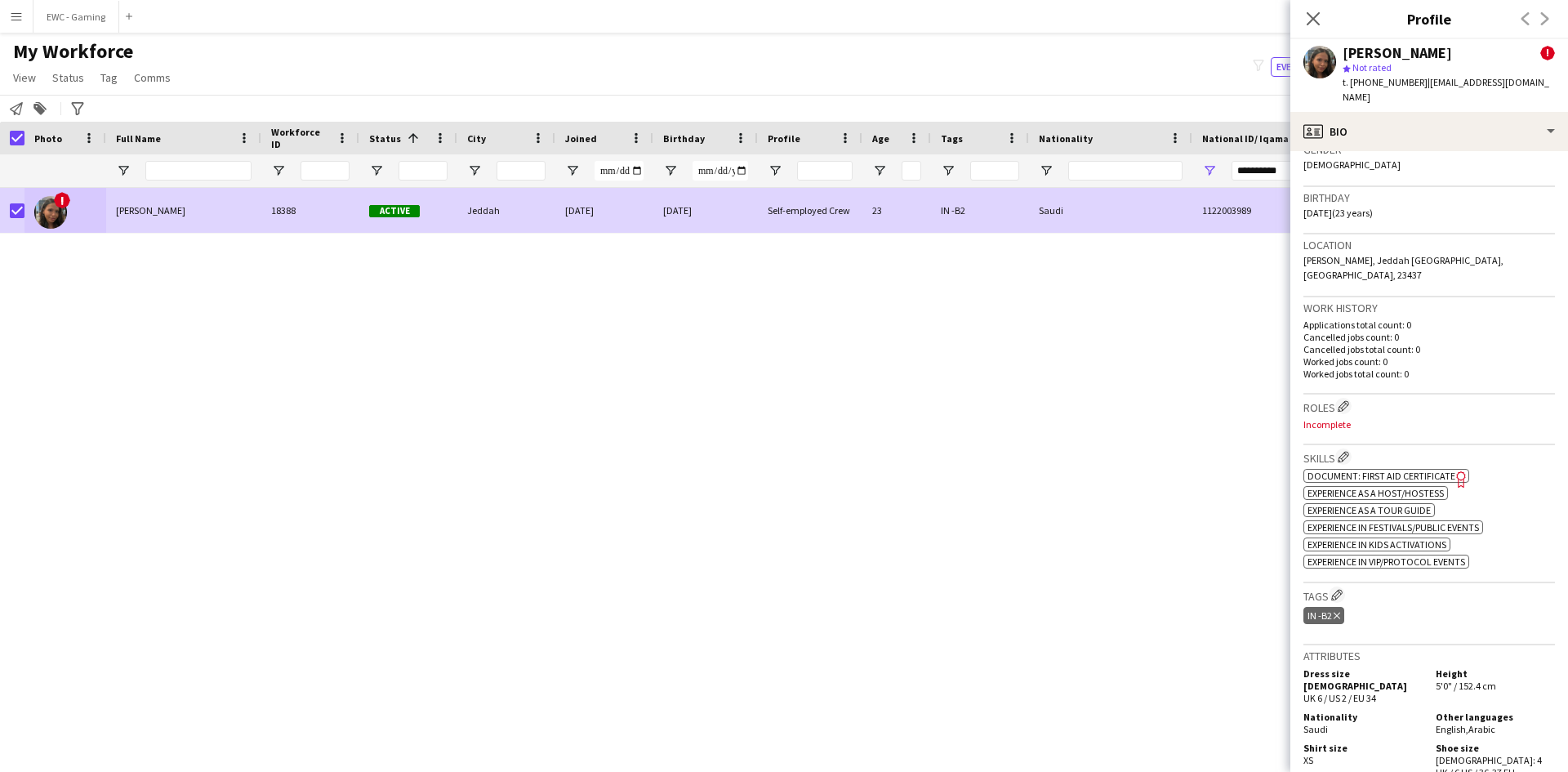
scroll to position [430, 0]
click at [1349, 402] on app-icon "Edit crew company roles" at bounding box center [1343, 408] width 11 height 11
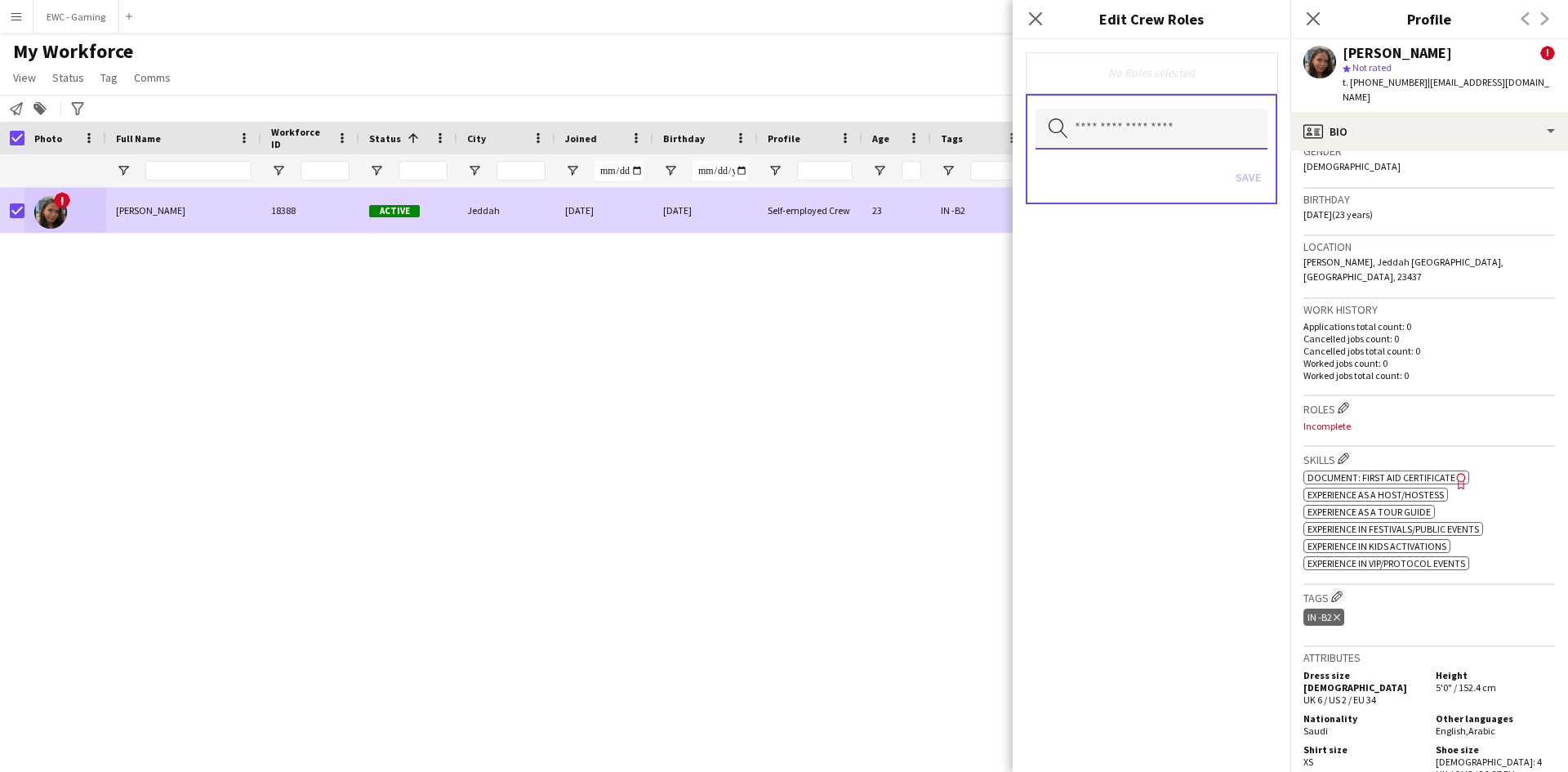
click at [1143, 127] on input "text" at bounding box center [1151, 129] width 232 height 41
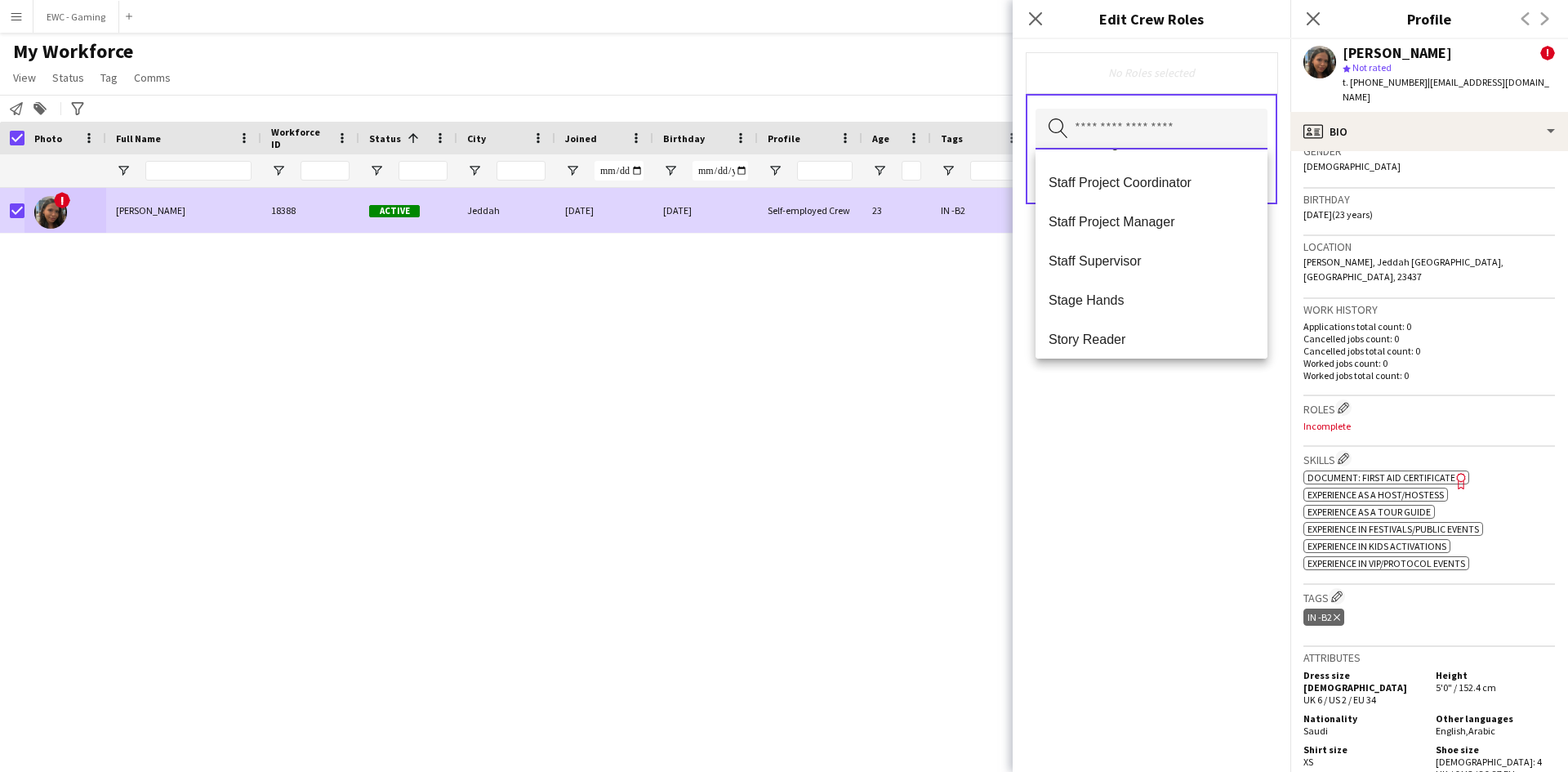
scroll to position [1646, 0]
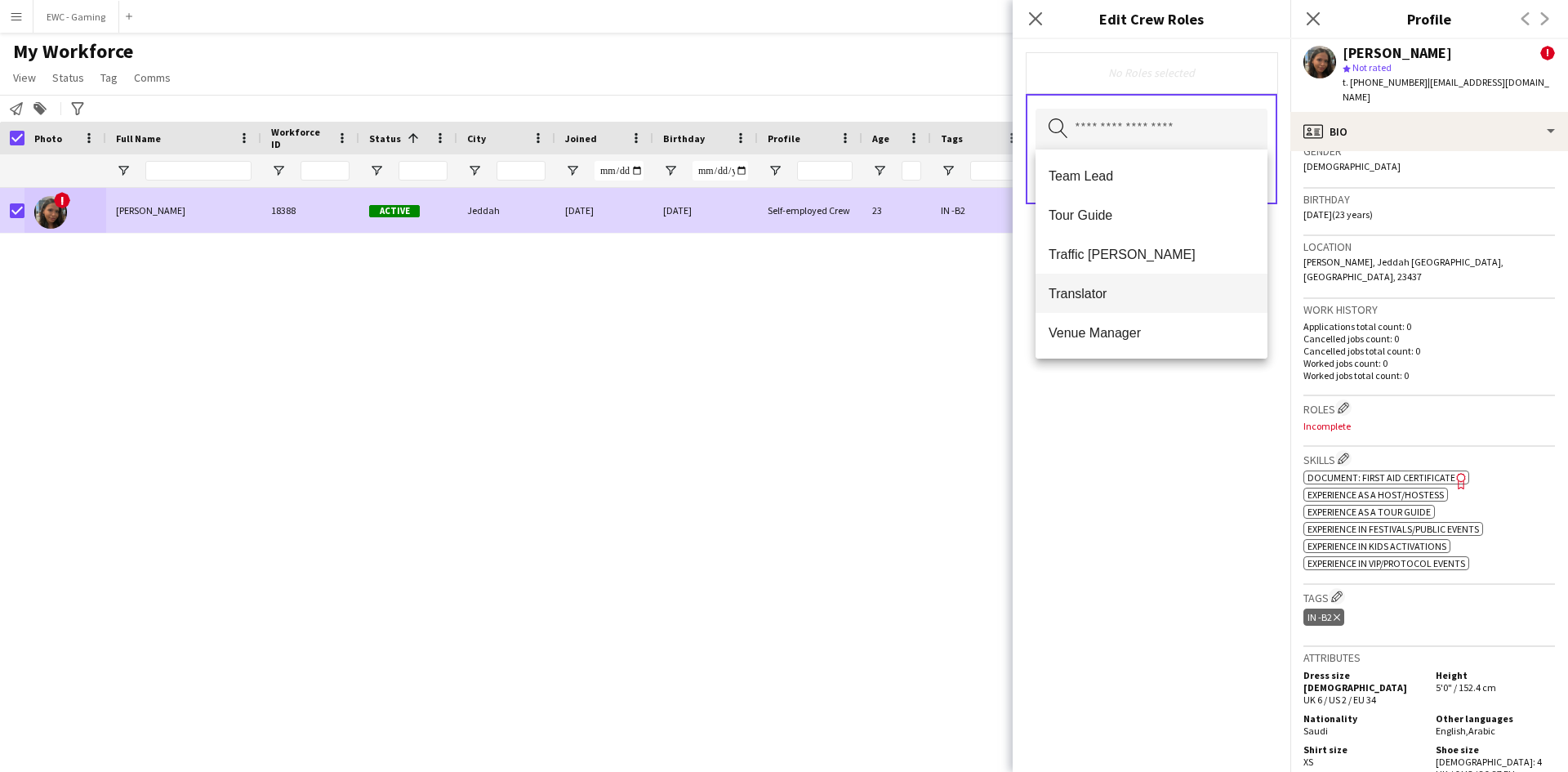
click at [1163, 297] on span "Translator" at bounding box center [1151, 294] width 206 height 15
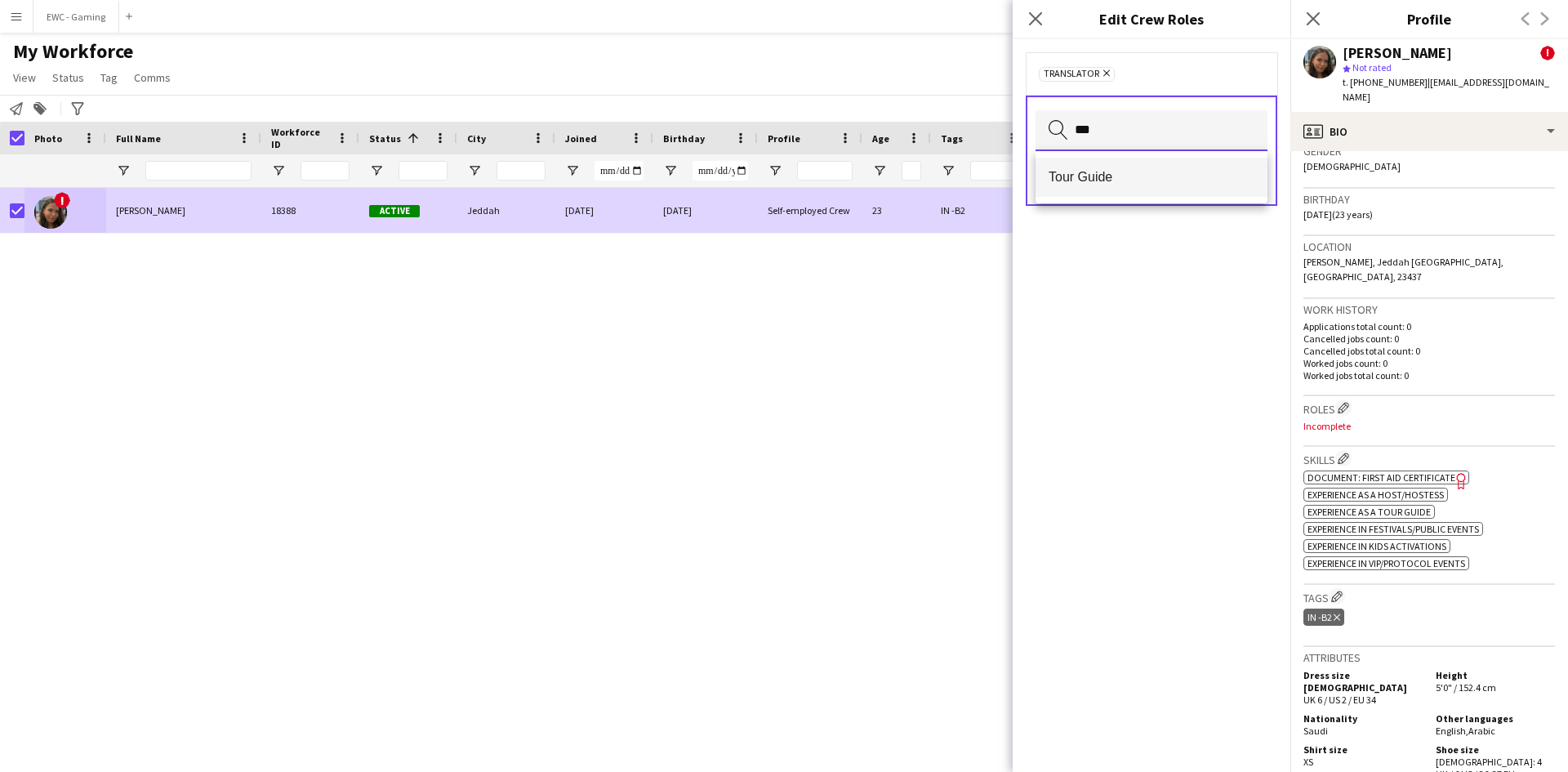
type input "***"
click at [1110, 185] on span "Tour Guide" at bounding box center [1151, 177] width 206 height 15
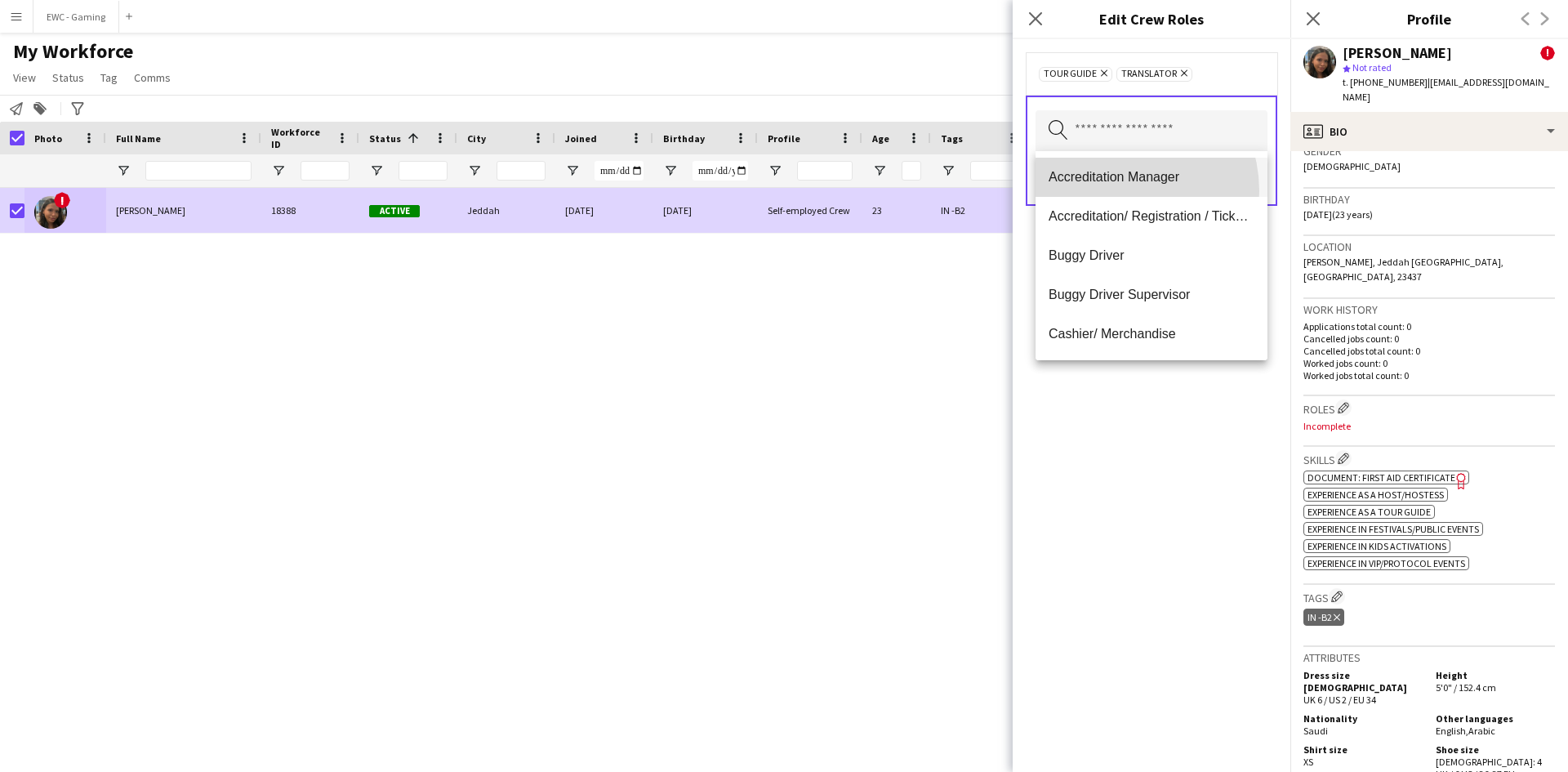
click at [1115, 191] on mat-option "Accreditation Manager" at bounding box center [1151, 177] width 232 height 39
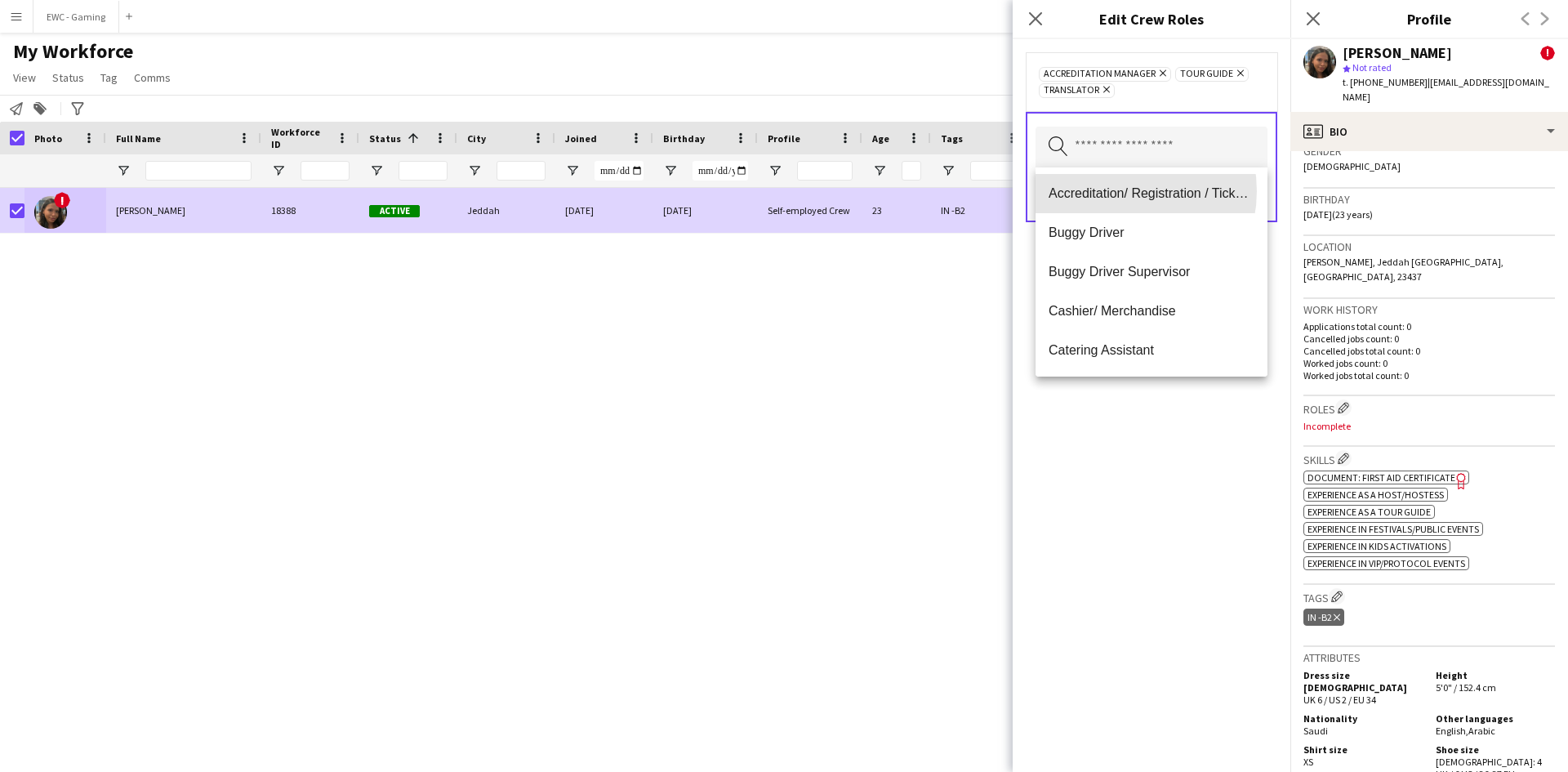
click at [1115, 191] on span "Accreditation/ Registration / Ticketing" at bounding box center [1151, 193] width 206 height 15
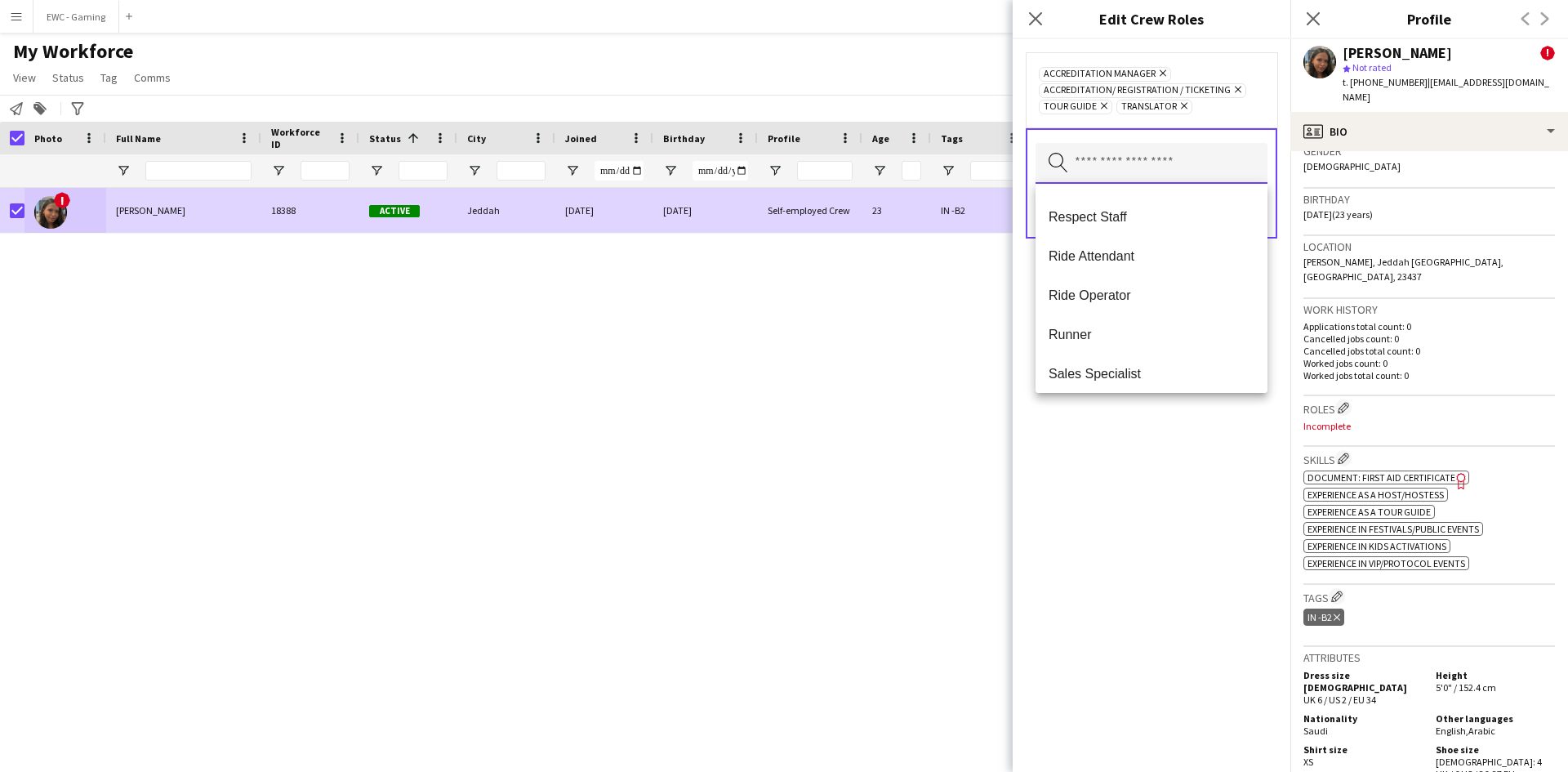
scroll to position [1489, 0]
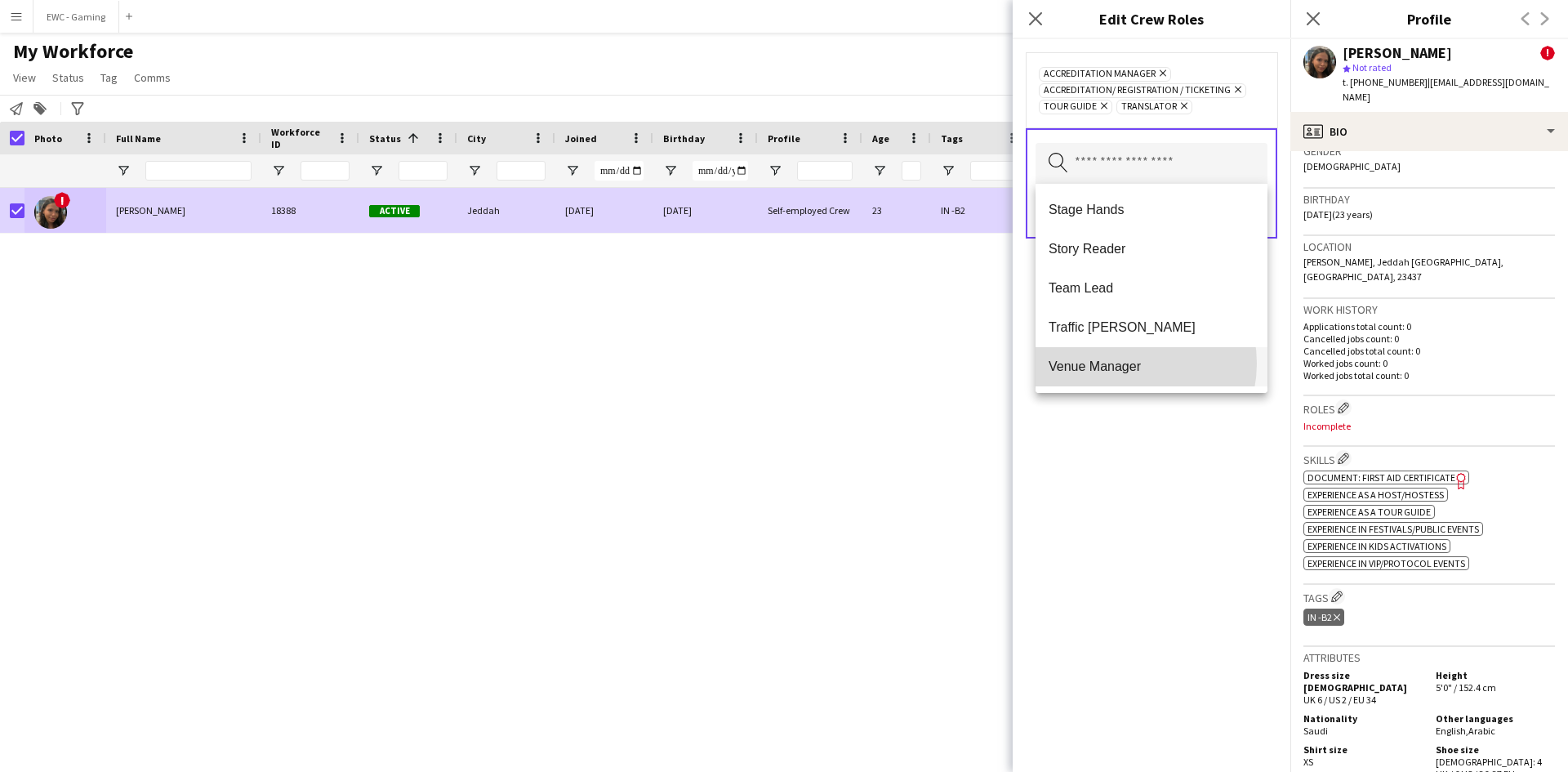
click at [1120, 364] on span "Venue Manager" at bounding box center [1151, 366] width 206 height 15
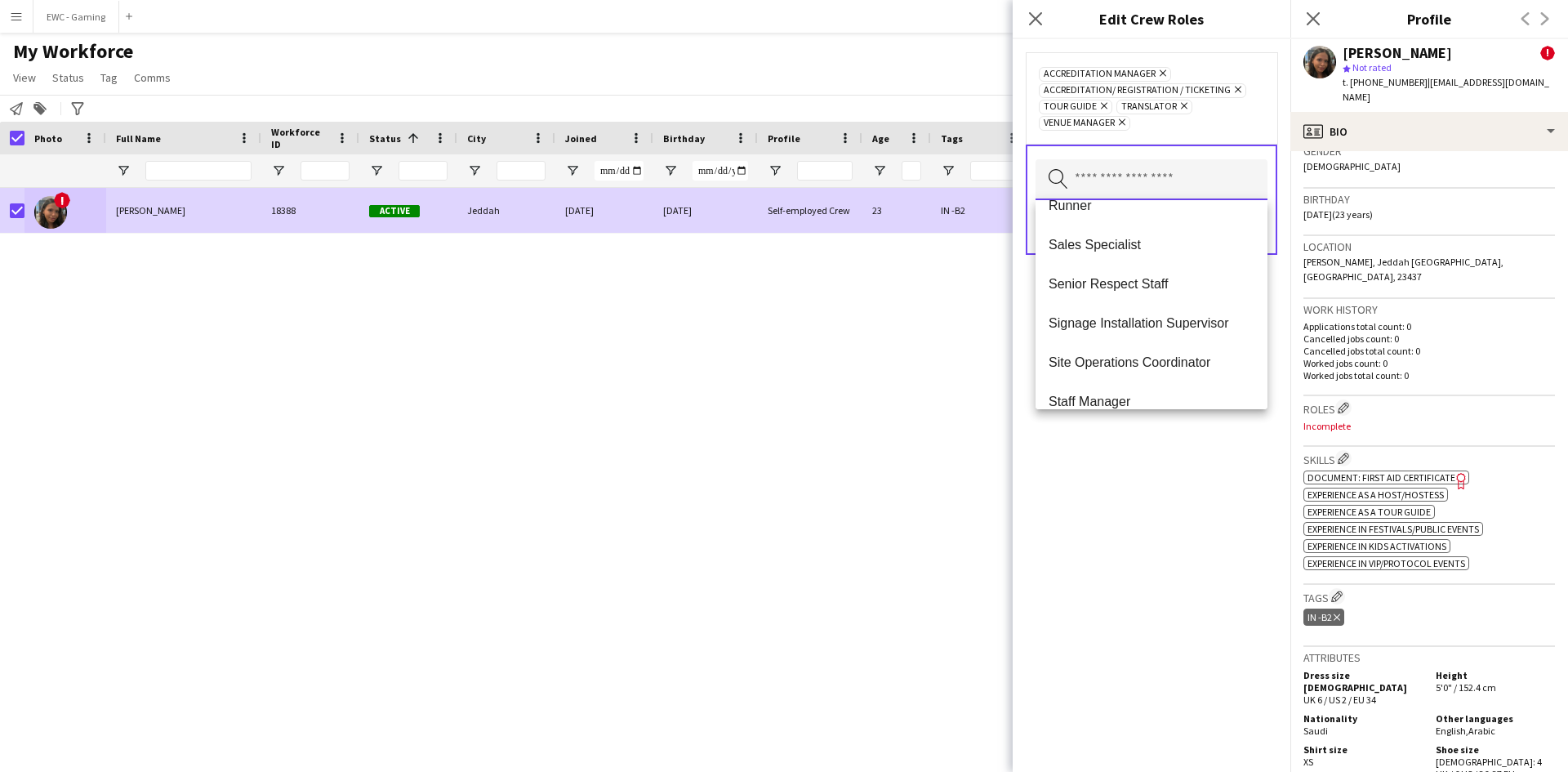
scroll to position [1450, 0]
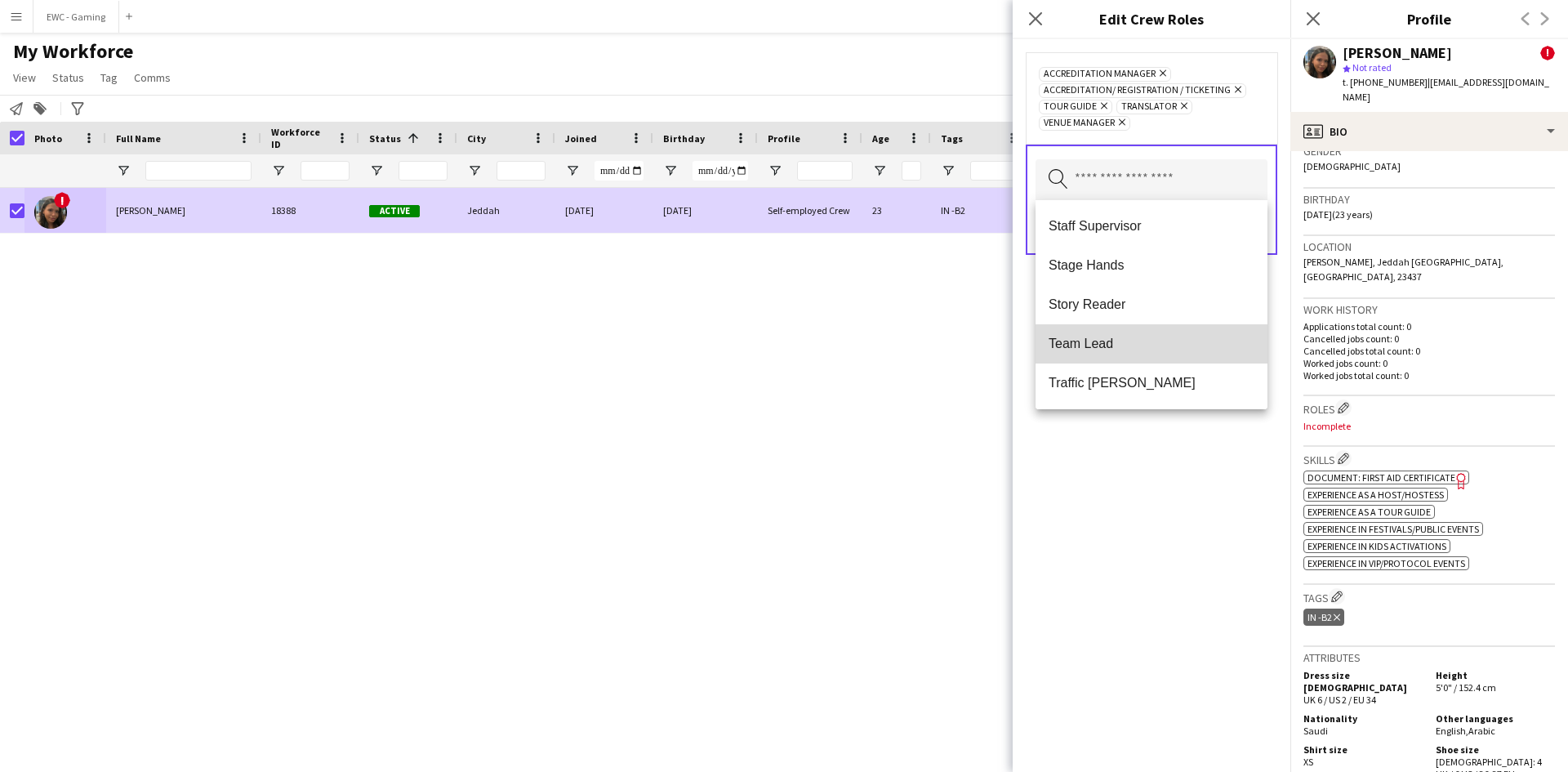
click at [1160, 336] on span "Team Lead" at bounding box center [1151, 343] width 206 height 15
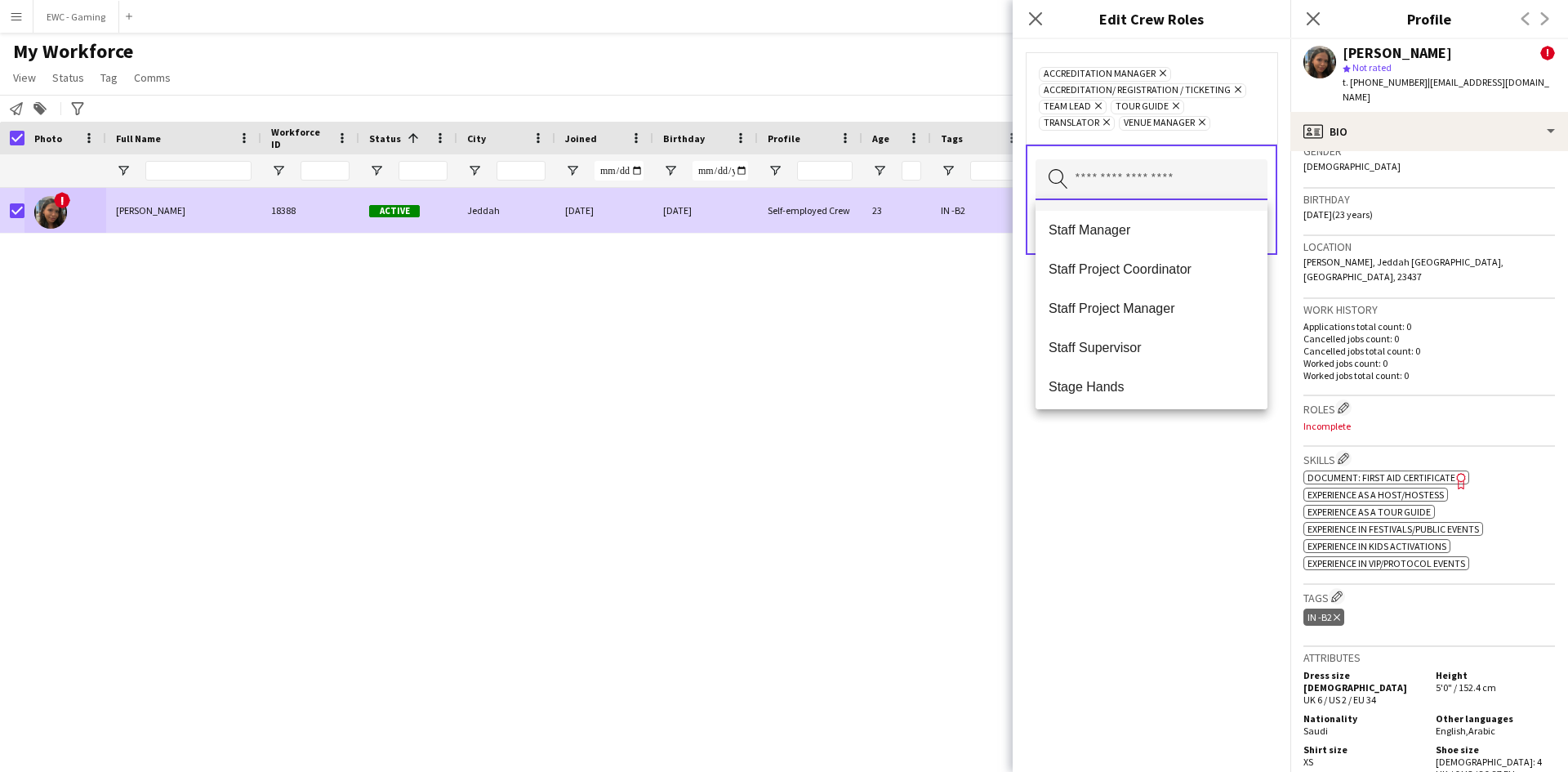
scroll to position [1334, 0]
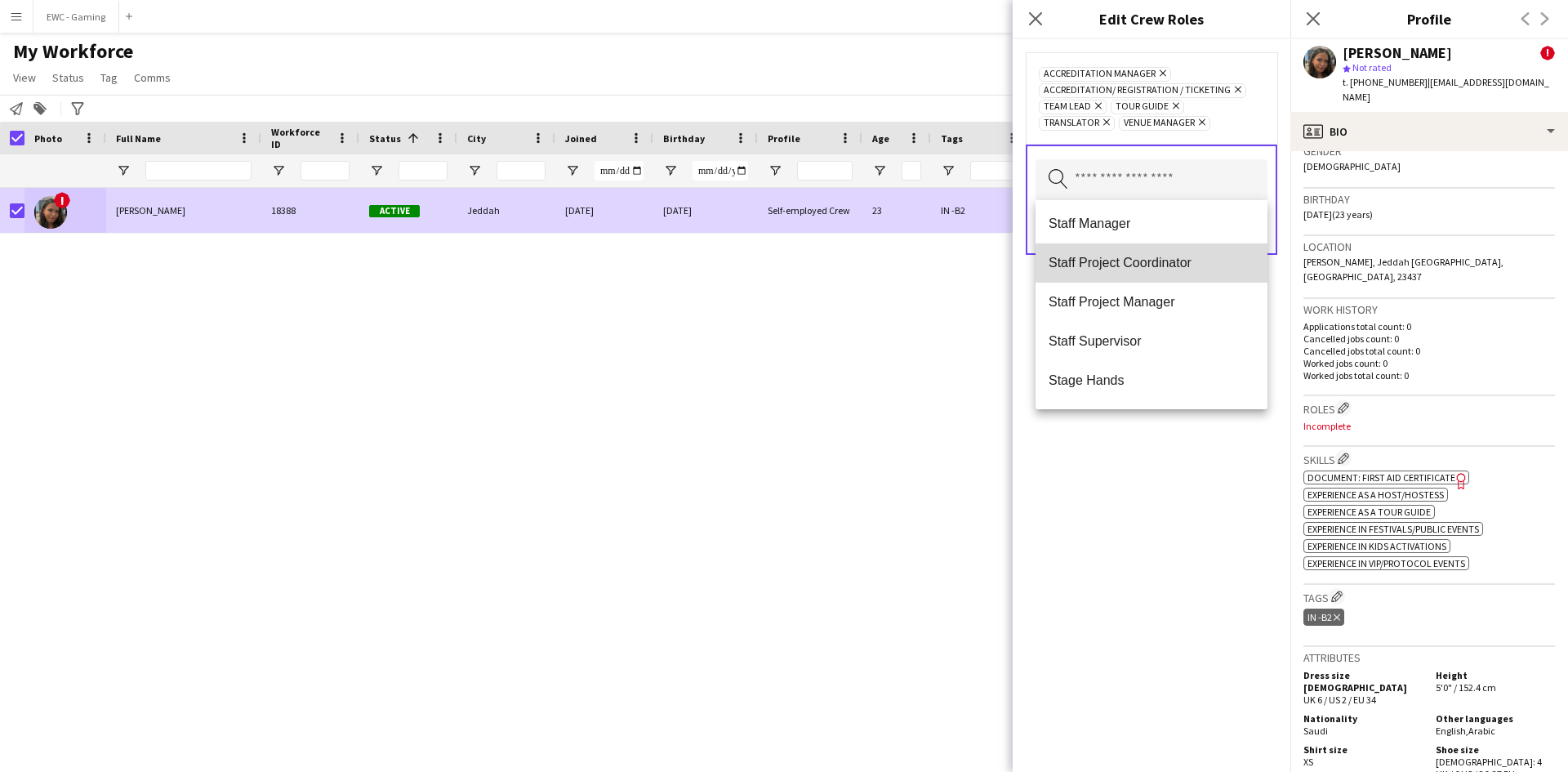
click at [1158, 261] on span "Staff Project Coordinator" at bounding box center [1151, 262] width 206 height 15
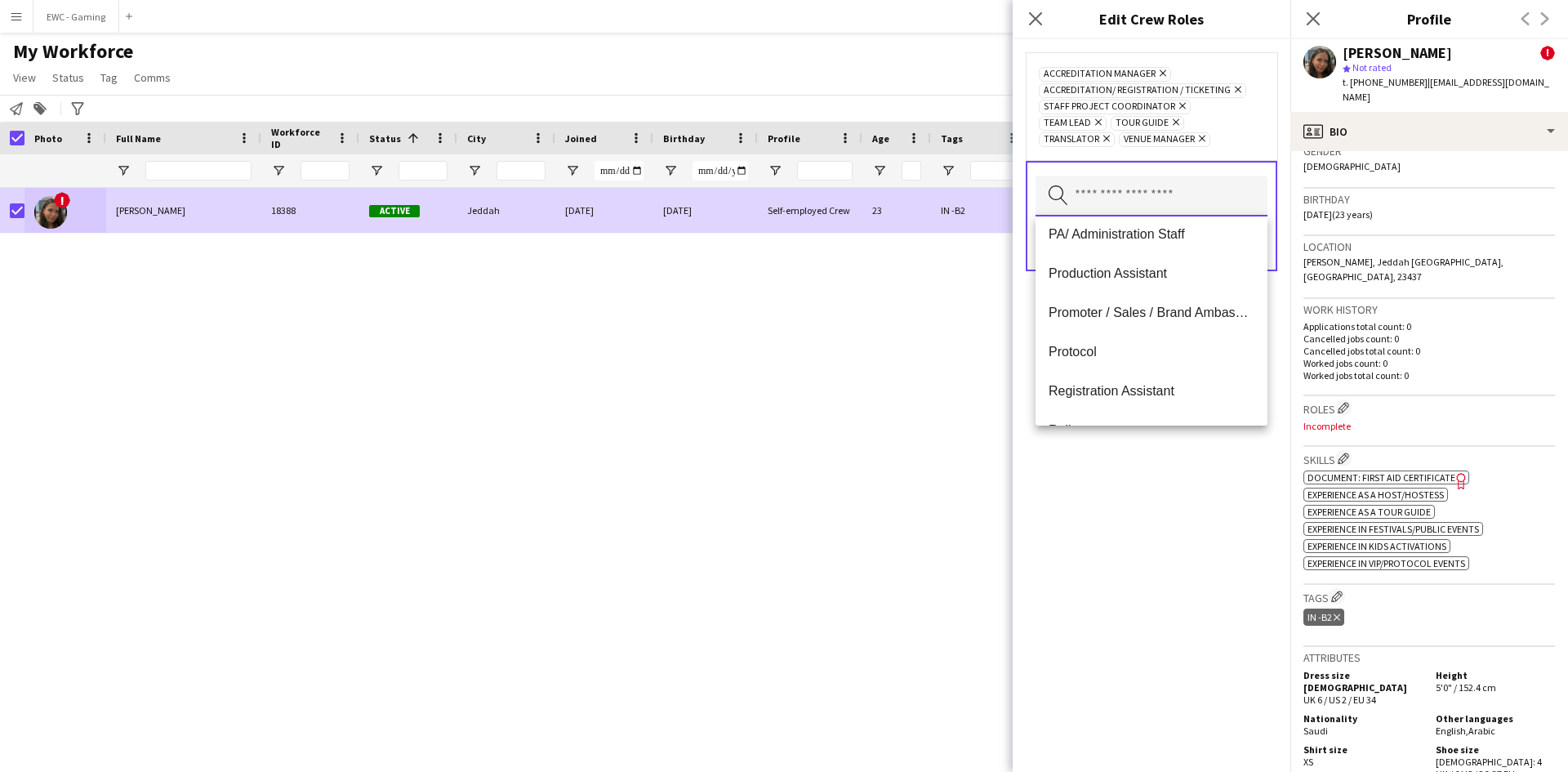
scroll to position [790, 0]
click at [1139, 349] on span "Protocol" at bounding box center [1151, 353] width 206 height 15
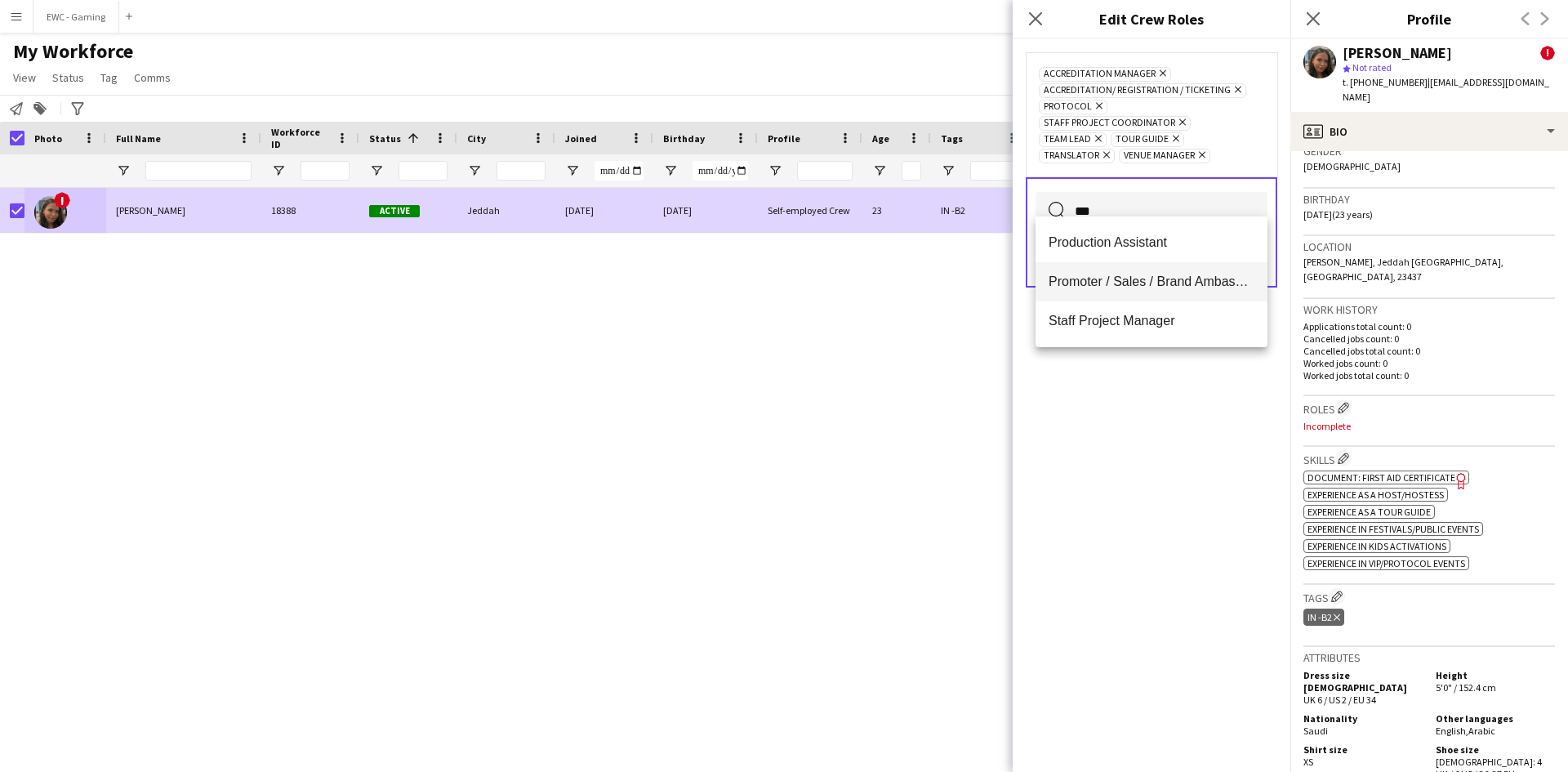
type input "***"
click at [1127, 290] on mat-option "Promoter / Sales / Brand Ambassador" at bounding box center [1151, 281] width 232 height 39
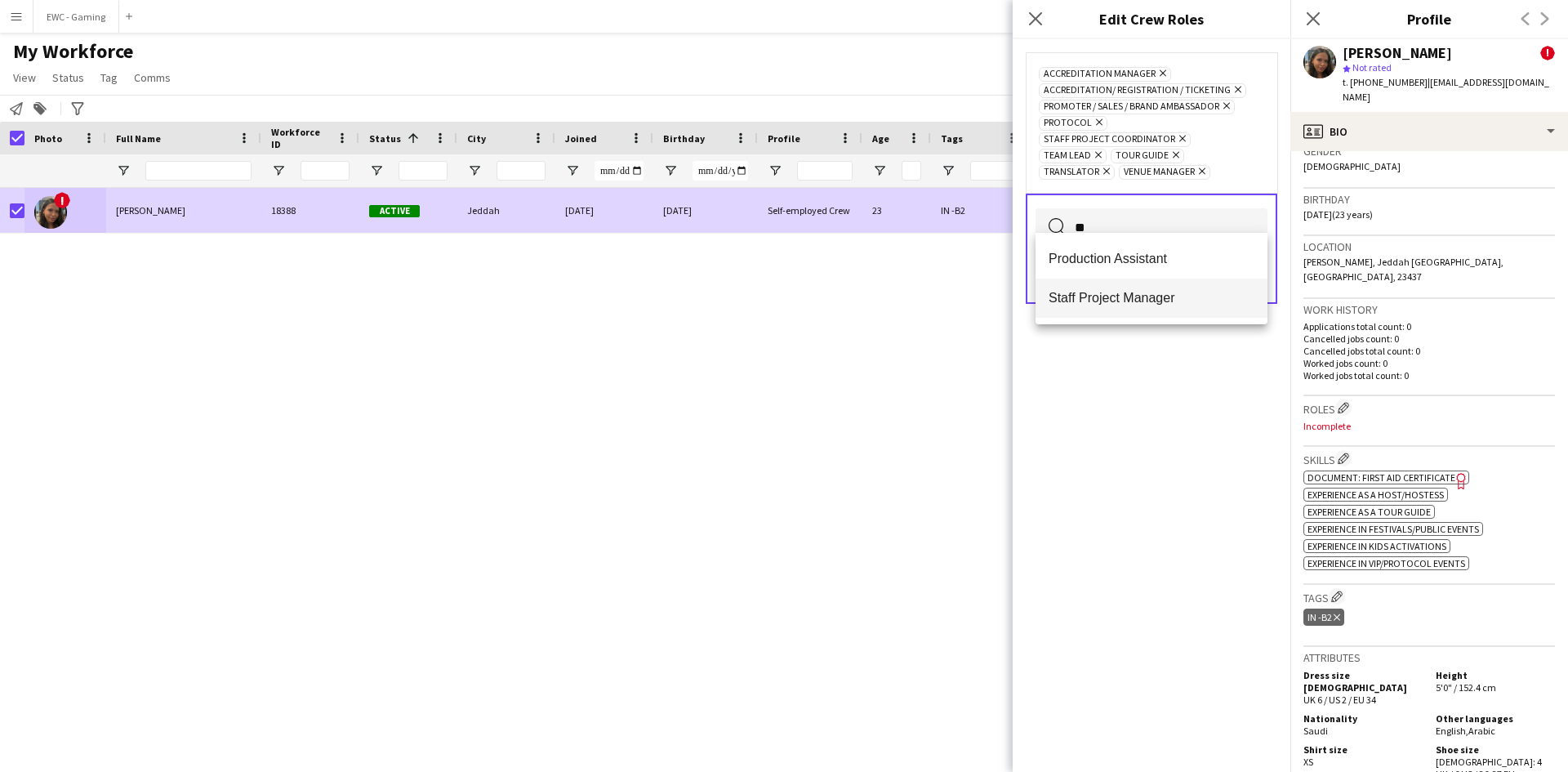
type input "**"
click at [1137, 305] on span "Staff Project Manager" at bounding box center [1151, 298] width 206 height 15
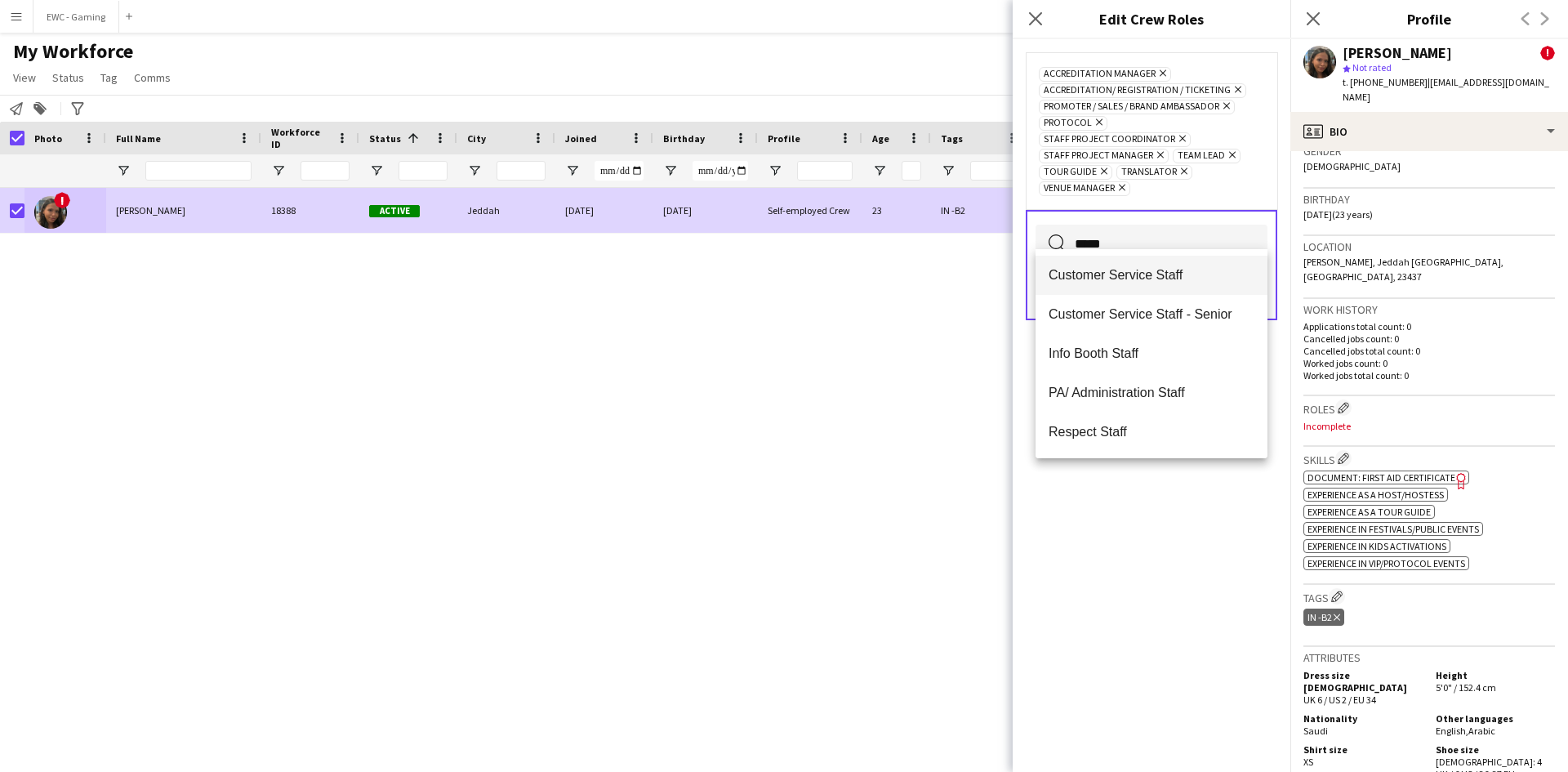
type input "*****"
click at [1116, 287] on mat-option "Customer Service Staff" at bounding box center [1151, 275] width 232 height 39
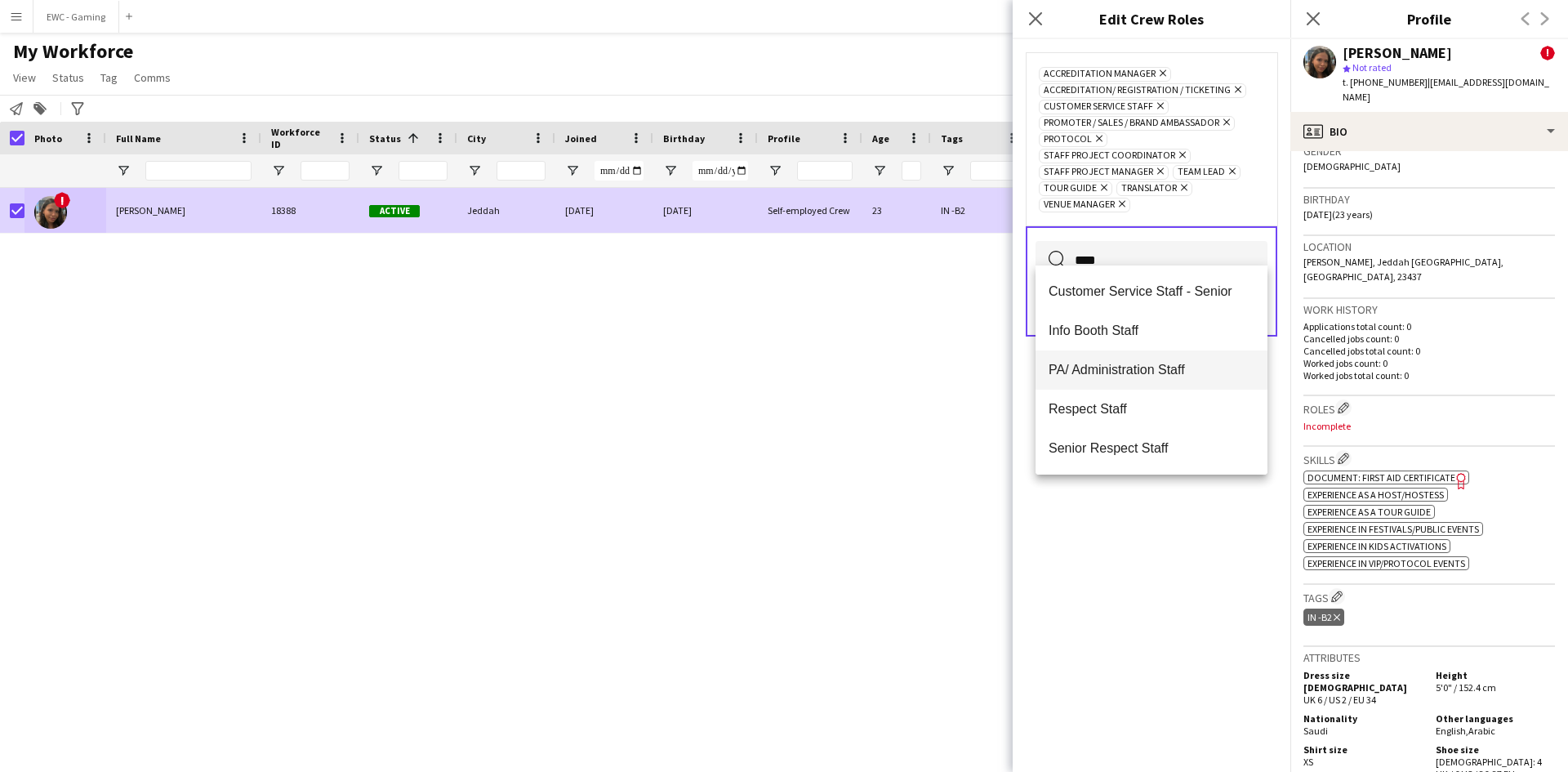
type input "****"
click at [1116, 364] on span "PA/ Administration Staff" at bounding box center [1151, 369] width 206 height 15
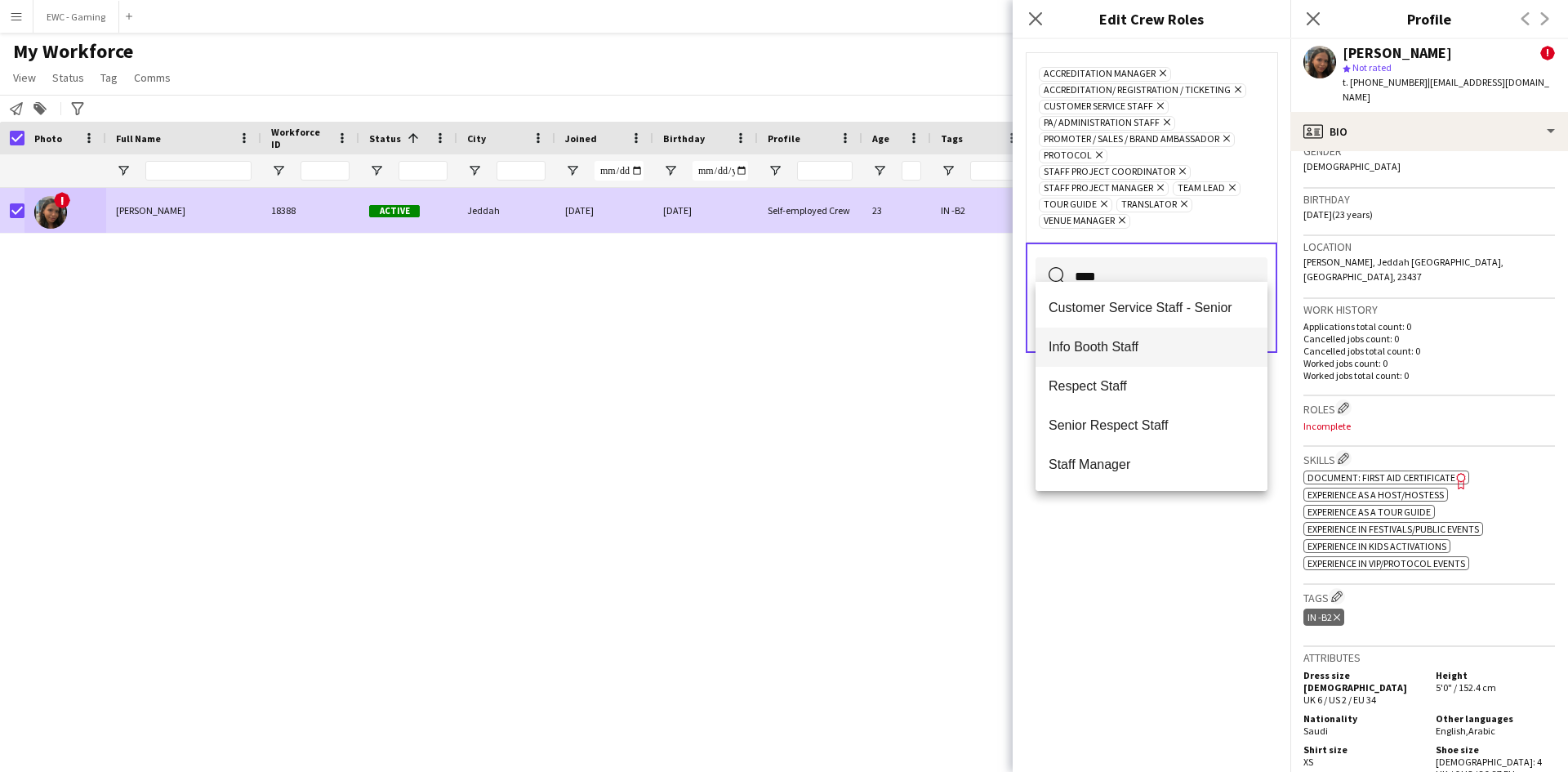
type input "****"
click at [1111, 354] on span "Info Booth Staff" at bounding box center [1151, 346] width 206 height 15
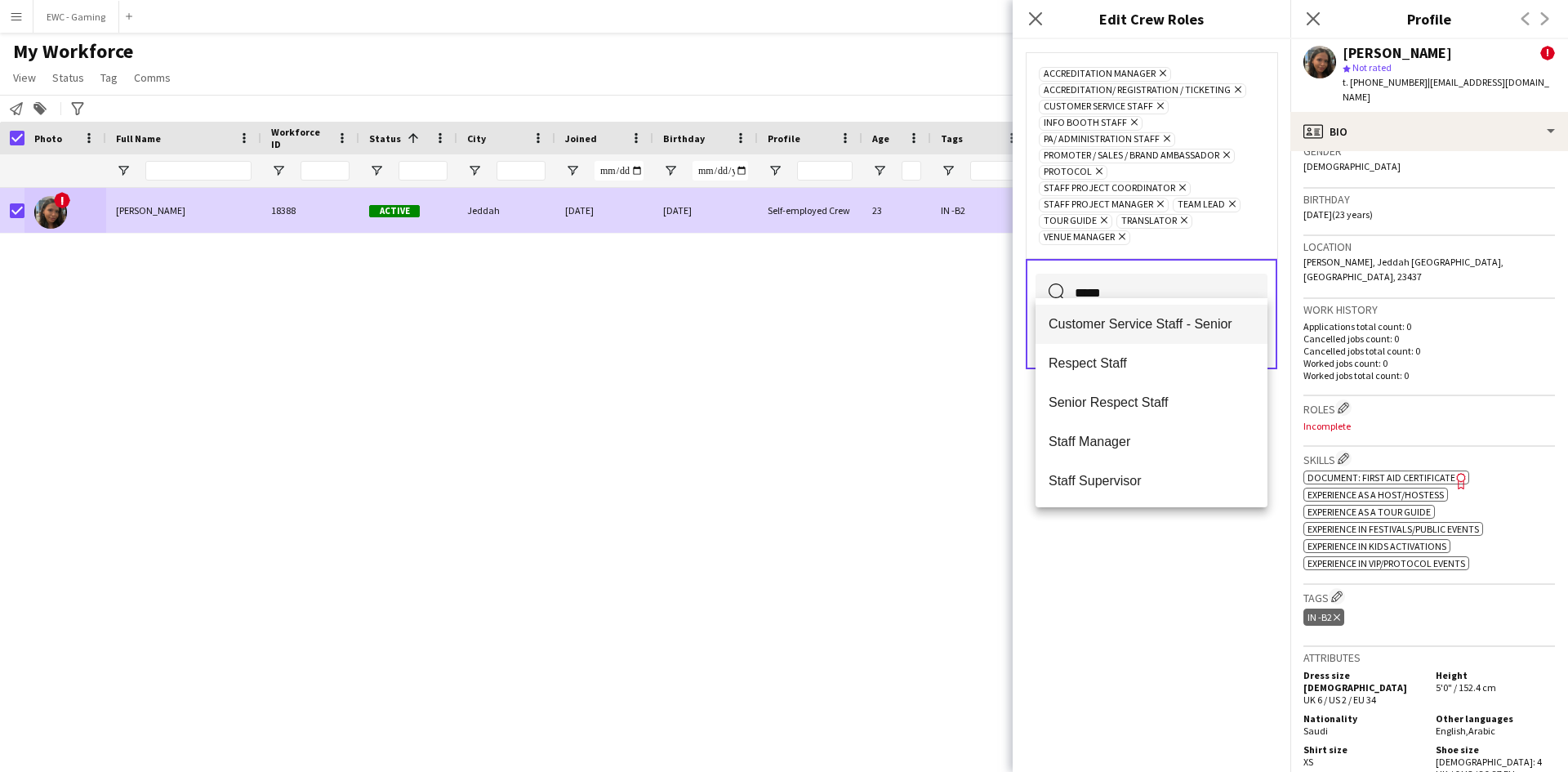
type input "*****"
click at [1141, 323] on span "Customer Service Staff - Senior" at bounding box center [1151, 323] width 206 height 15
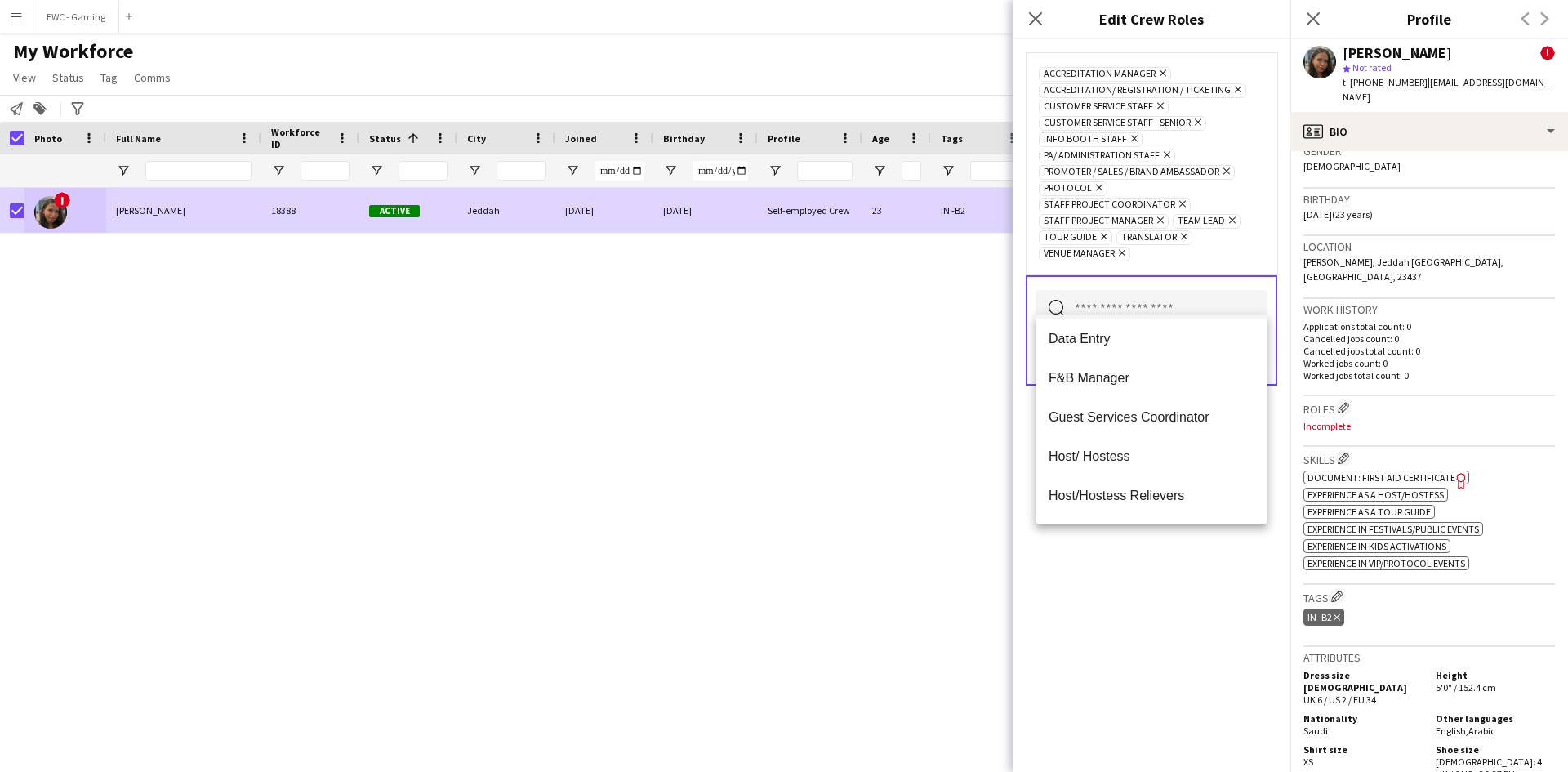
scroll to position [198, 0]
click at [1189, 349] on mat-option "Data Entry" at bounding box center [1151, 338] width 232 height 39
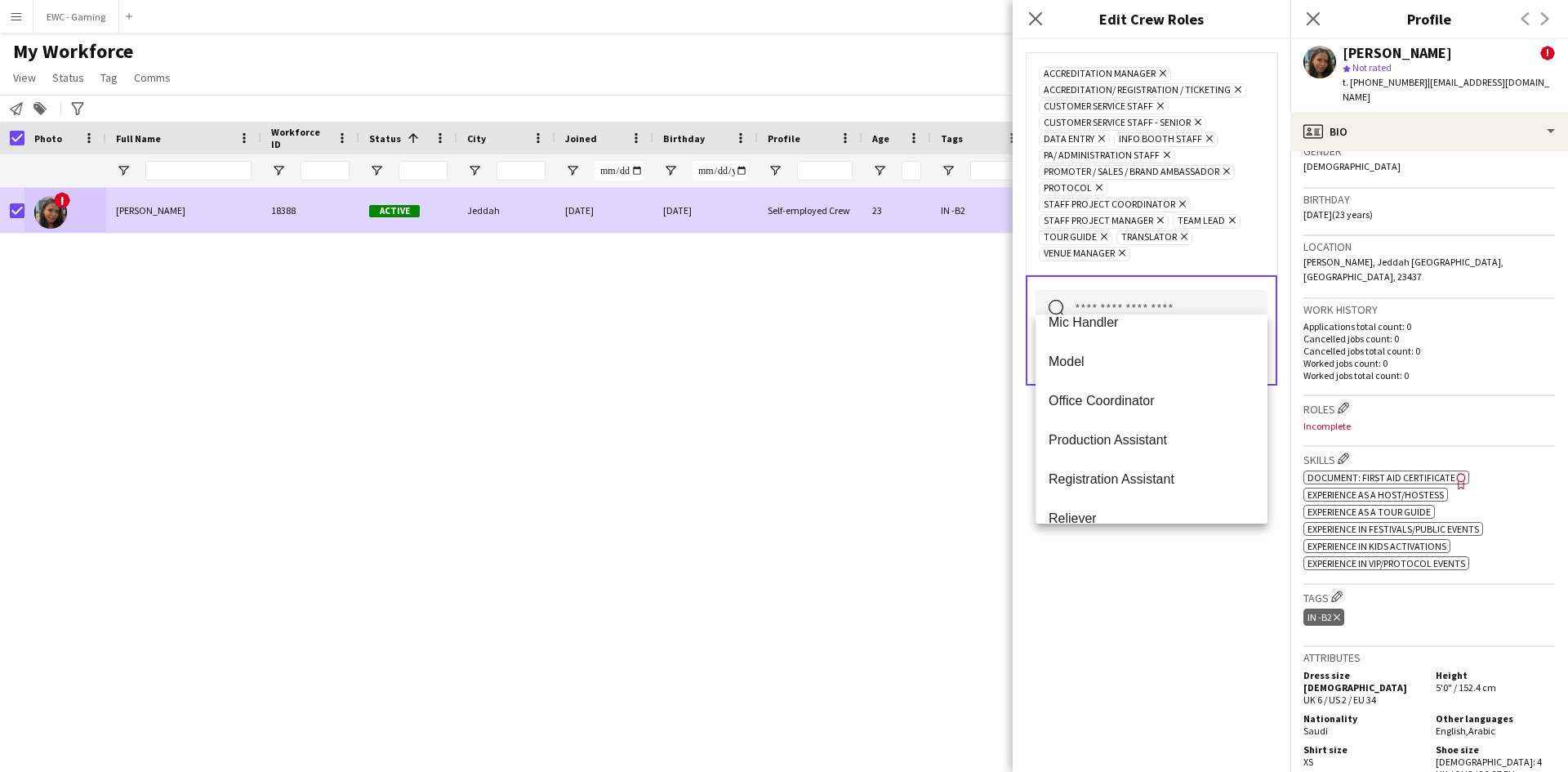
scroll to position [622, 0]
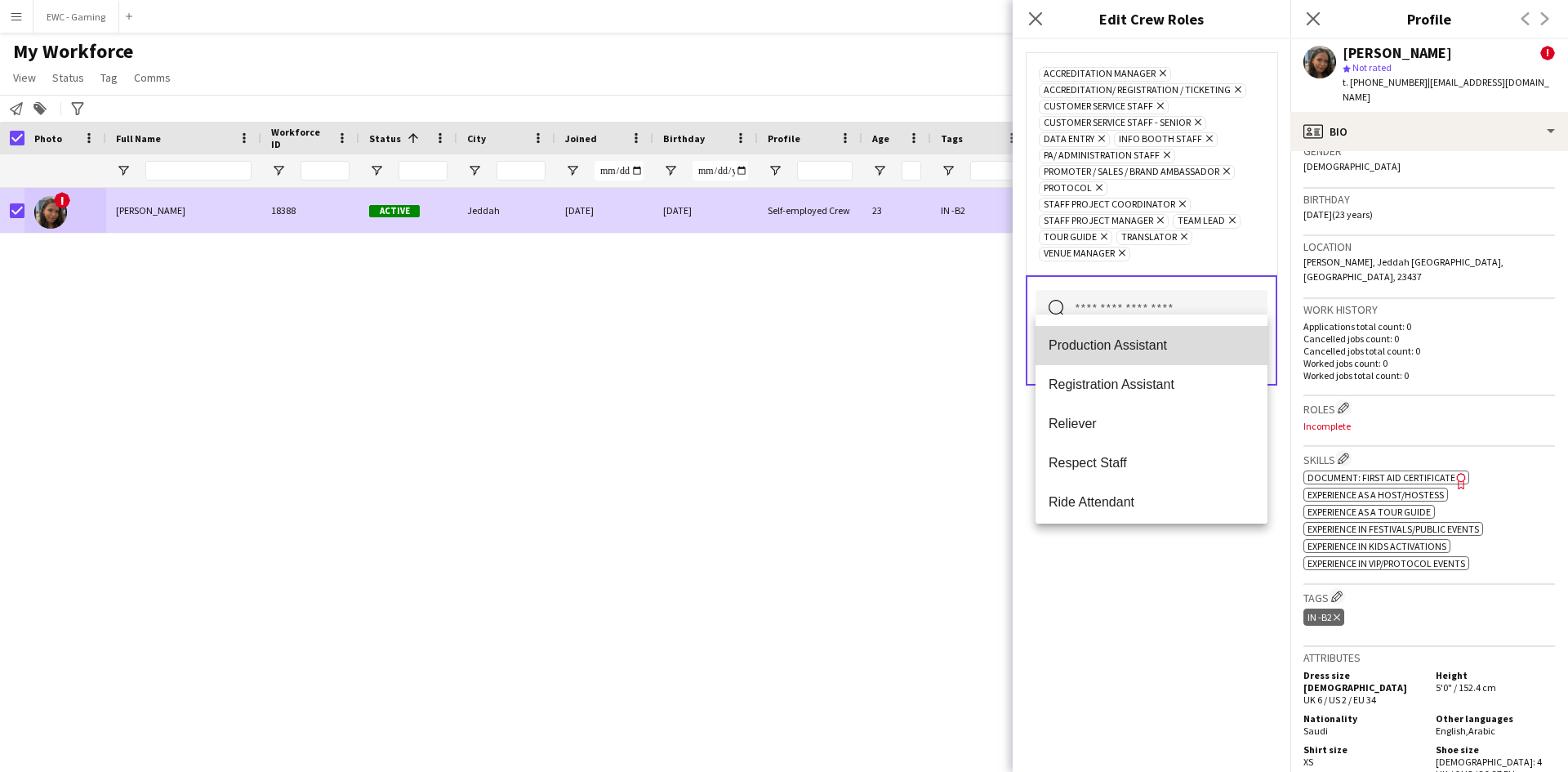
click at [1190, 353] on span "Production Assistant" at bounding box center [1151, 344] width 206 height 15
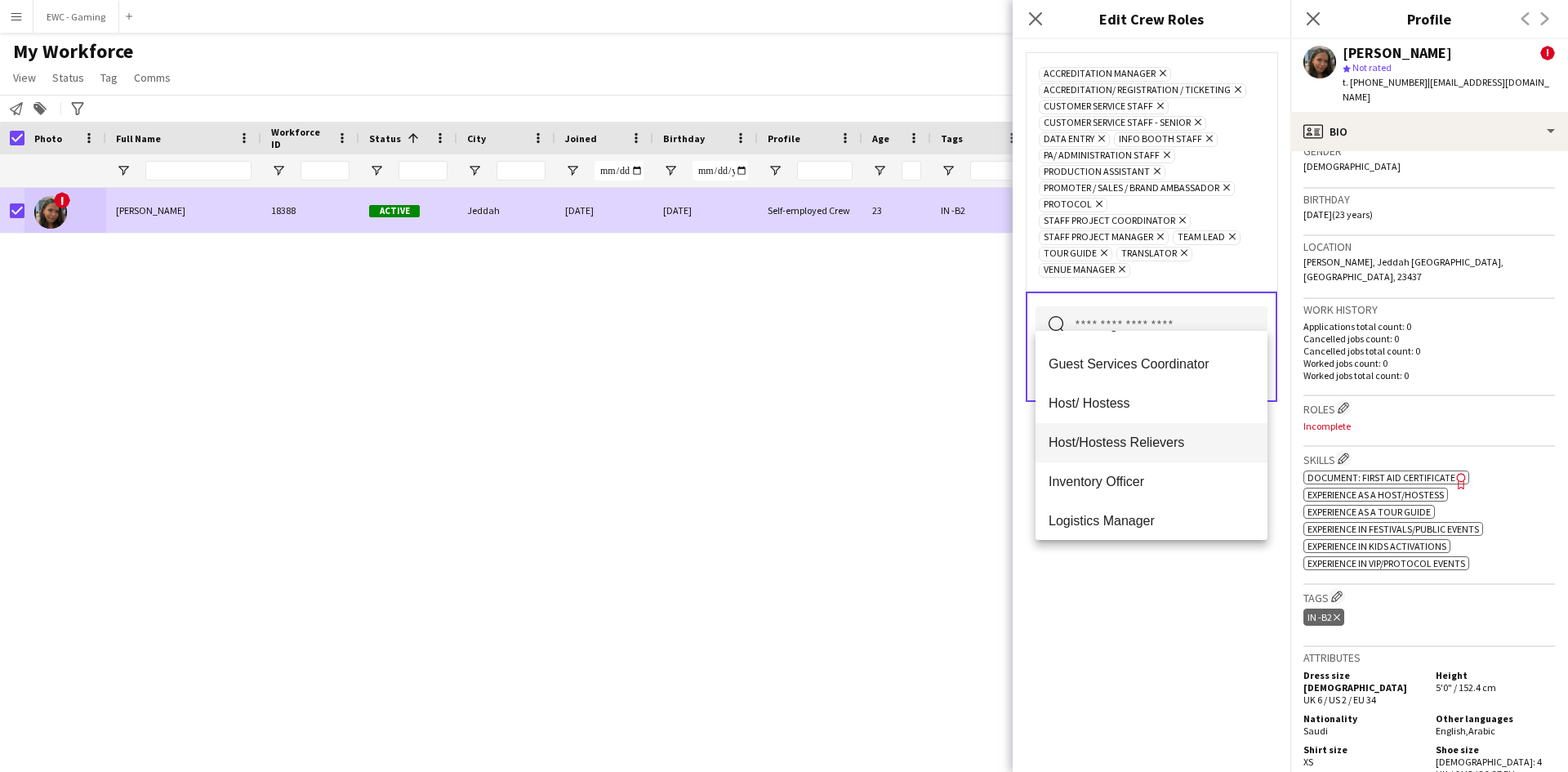
scroll to position [227, 0]
click at [1184, 398] on span "Host/ Hostess" at bounding box center [1151, 404] width 206 height 15
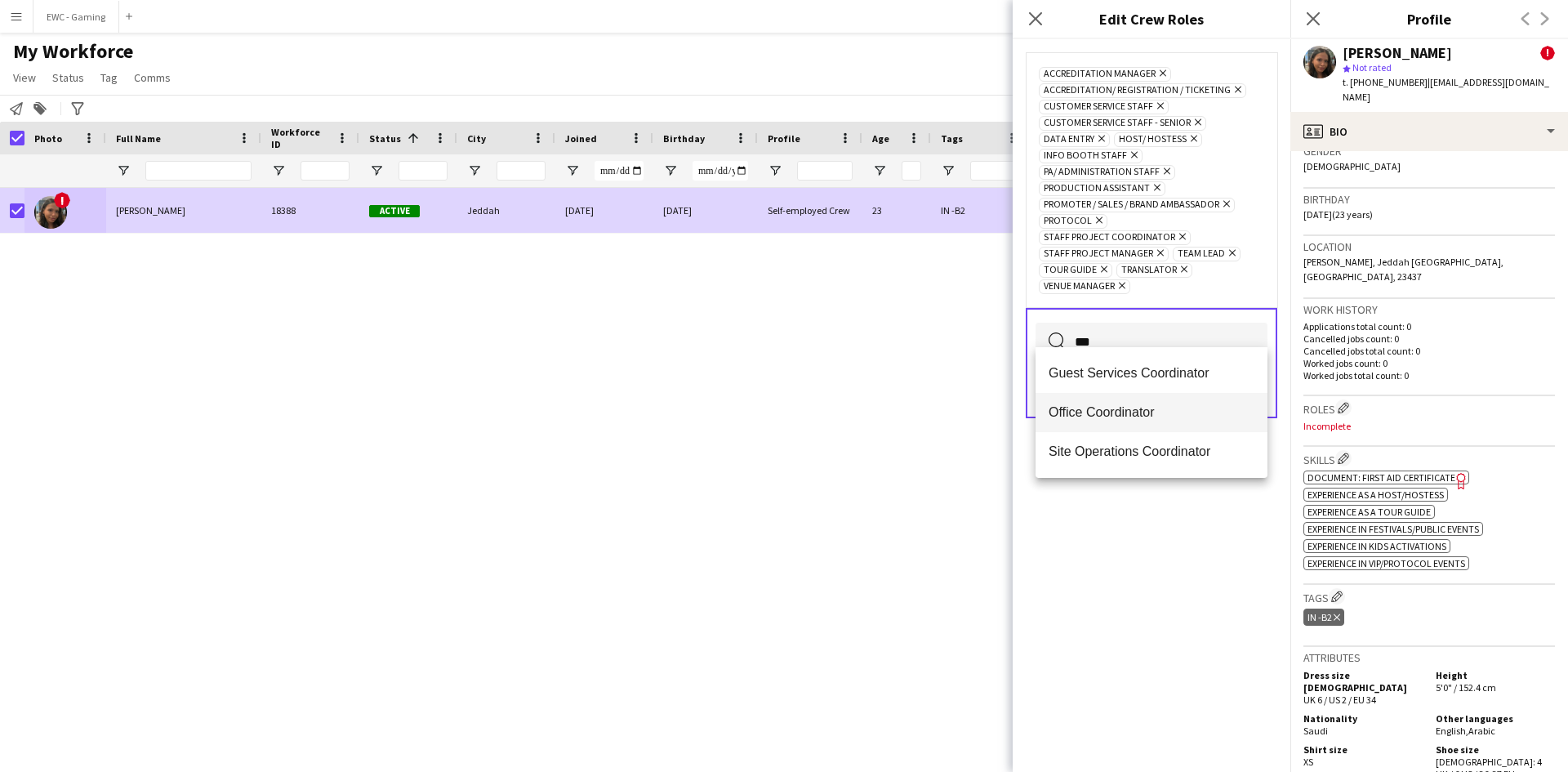
type input "***"
click at [1145, 415] on span "Office Coordinator" at bounding box center [1151, 411] width 206 height 15
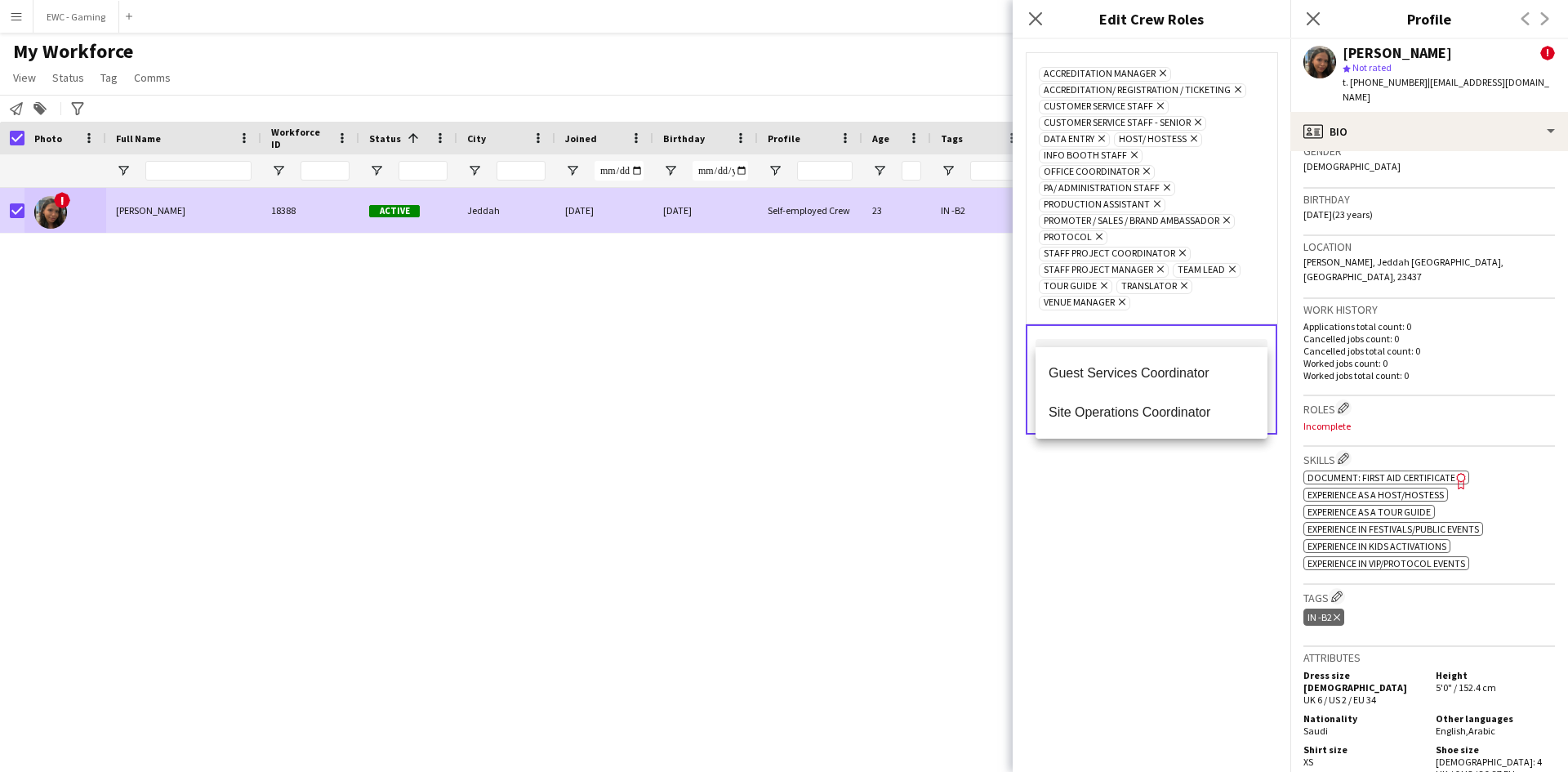
type input "***"
click at [1145, 415] on span "Site Operations Coordinator" at bounding box center [1151, 411] width 206 height 15
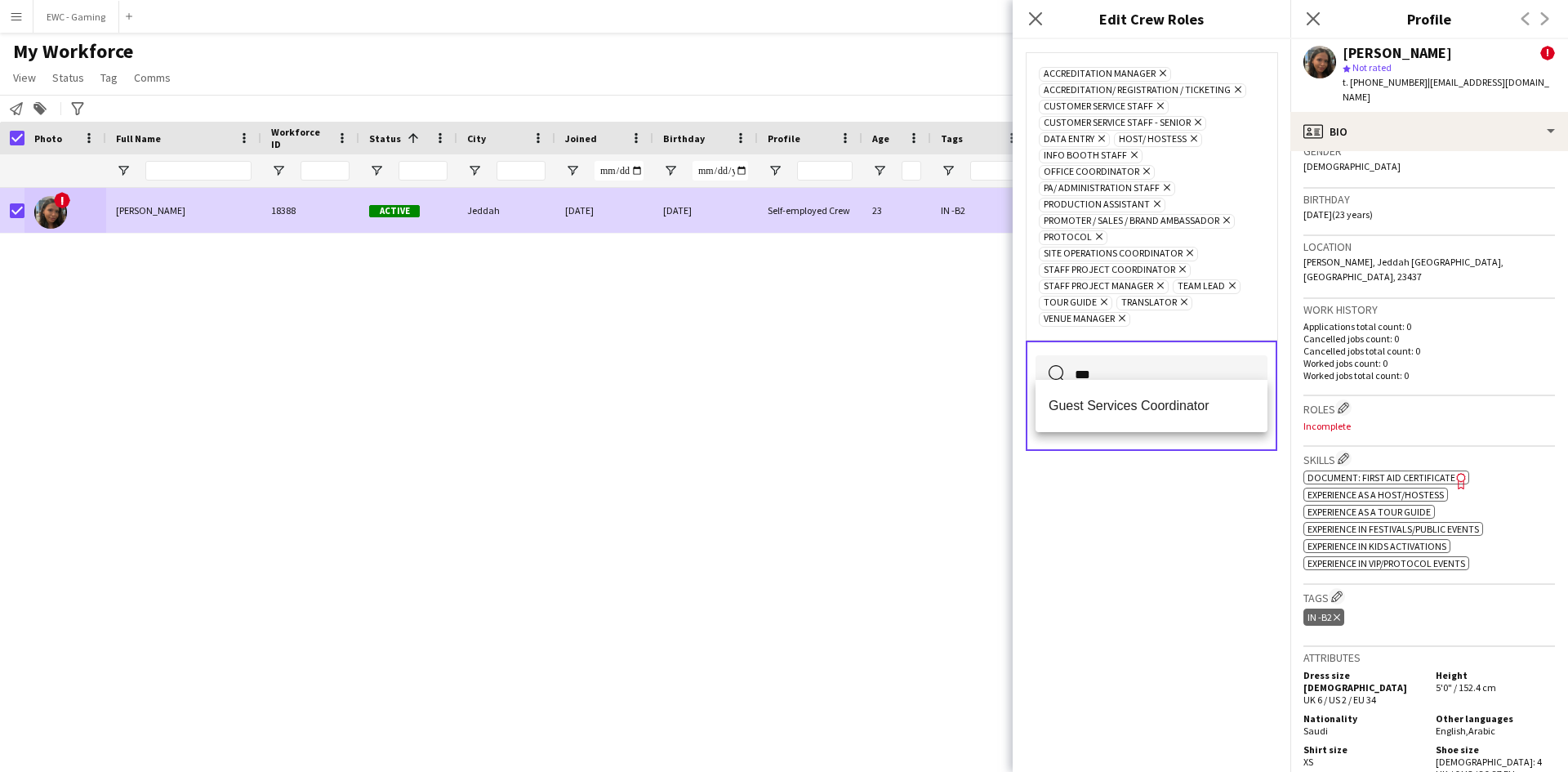
type input "***"
click at [1145, 415] on mat-option "Guest Services Coordinator" at bounding box center [1151, 406] width 232 height 39
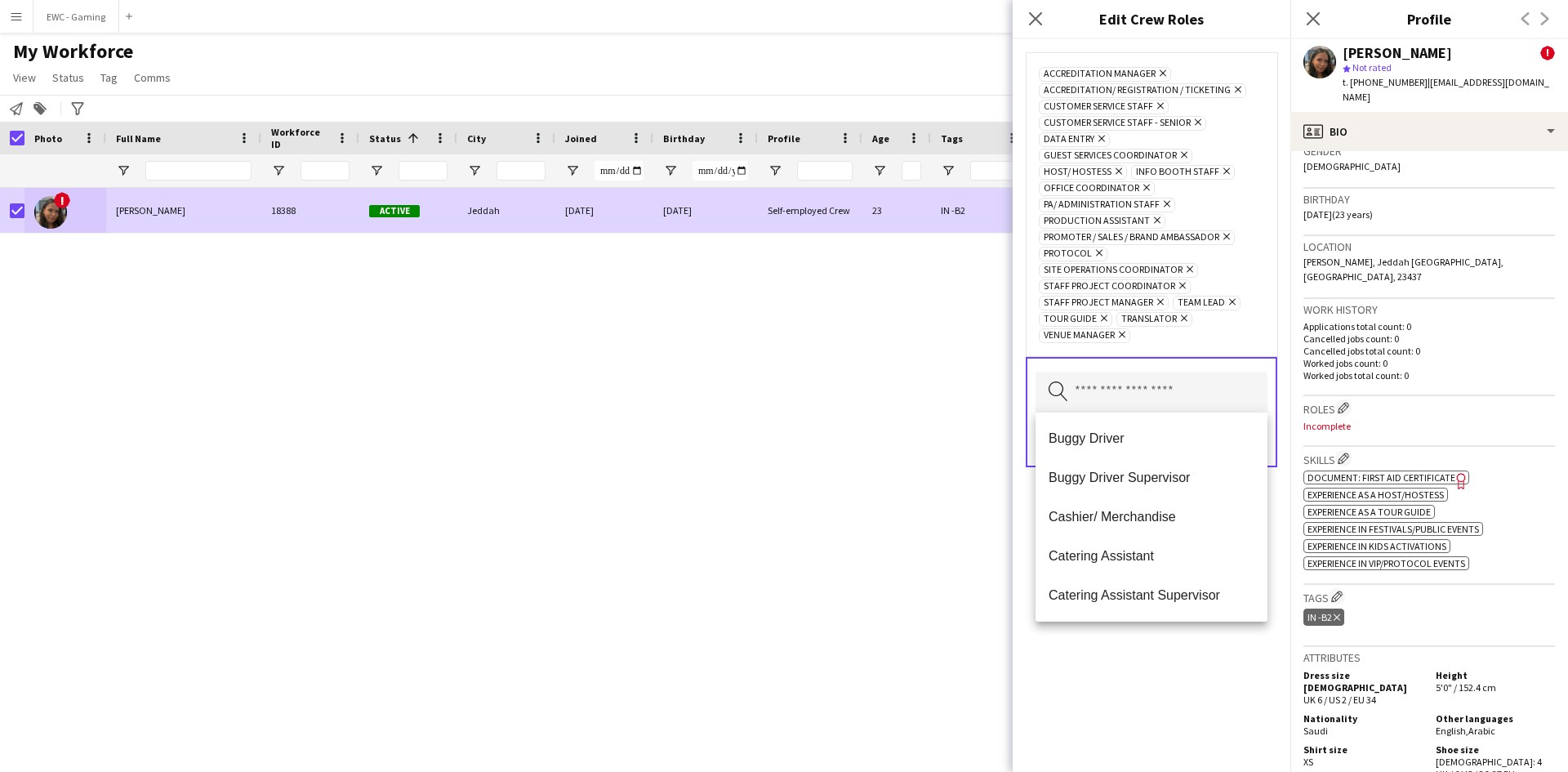
click at [1188, 663] on div "Accreditation Manager Remove Accreditation/ Registration / Ticketing Remove Cus…" at bounding box center [1151, 406] width 277 height 733
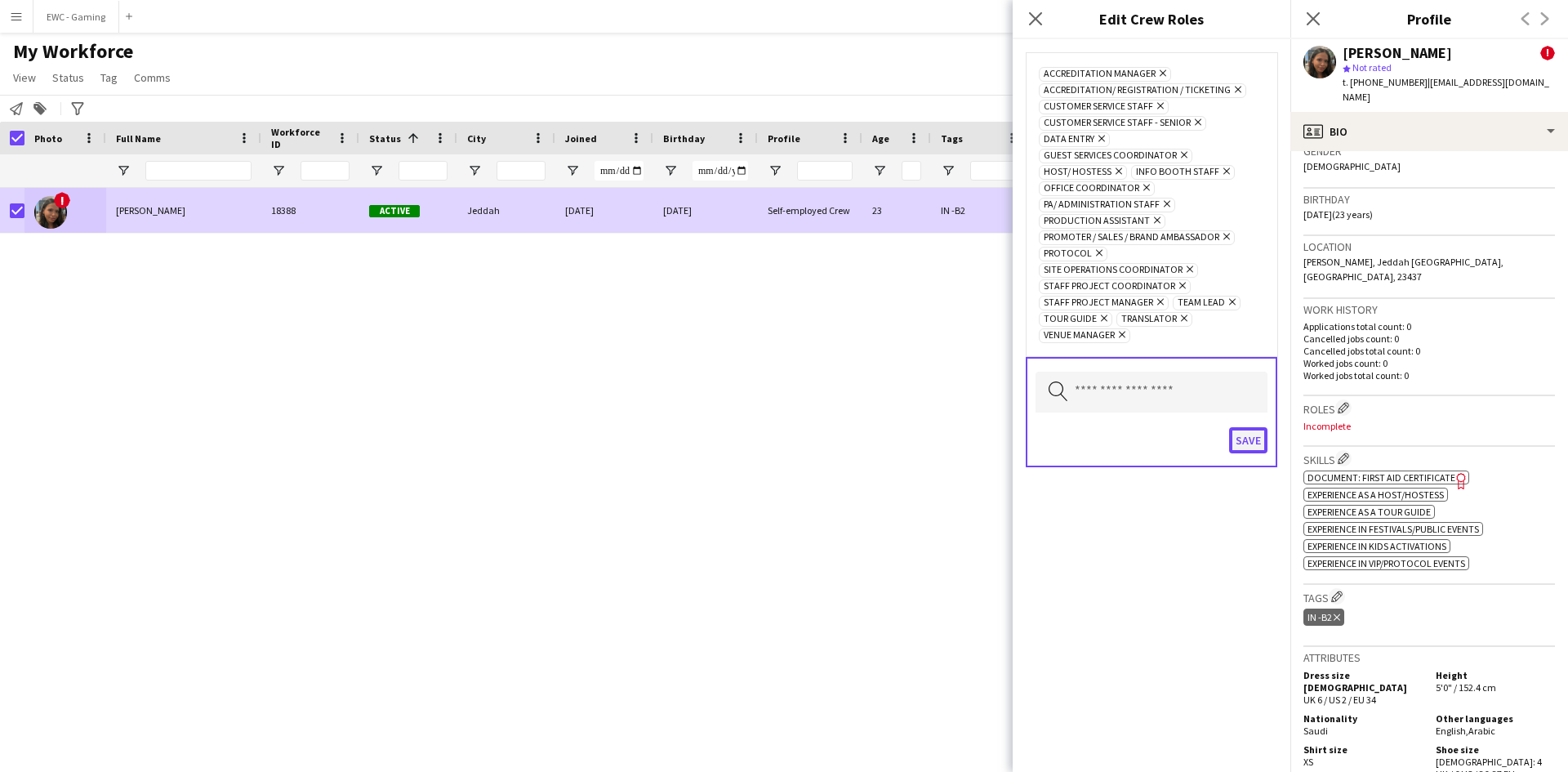
click at [1253, 446] on button "Save" at bounding box center [1248, 439] width 38 height 26
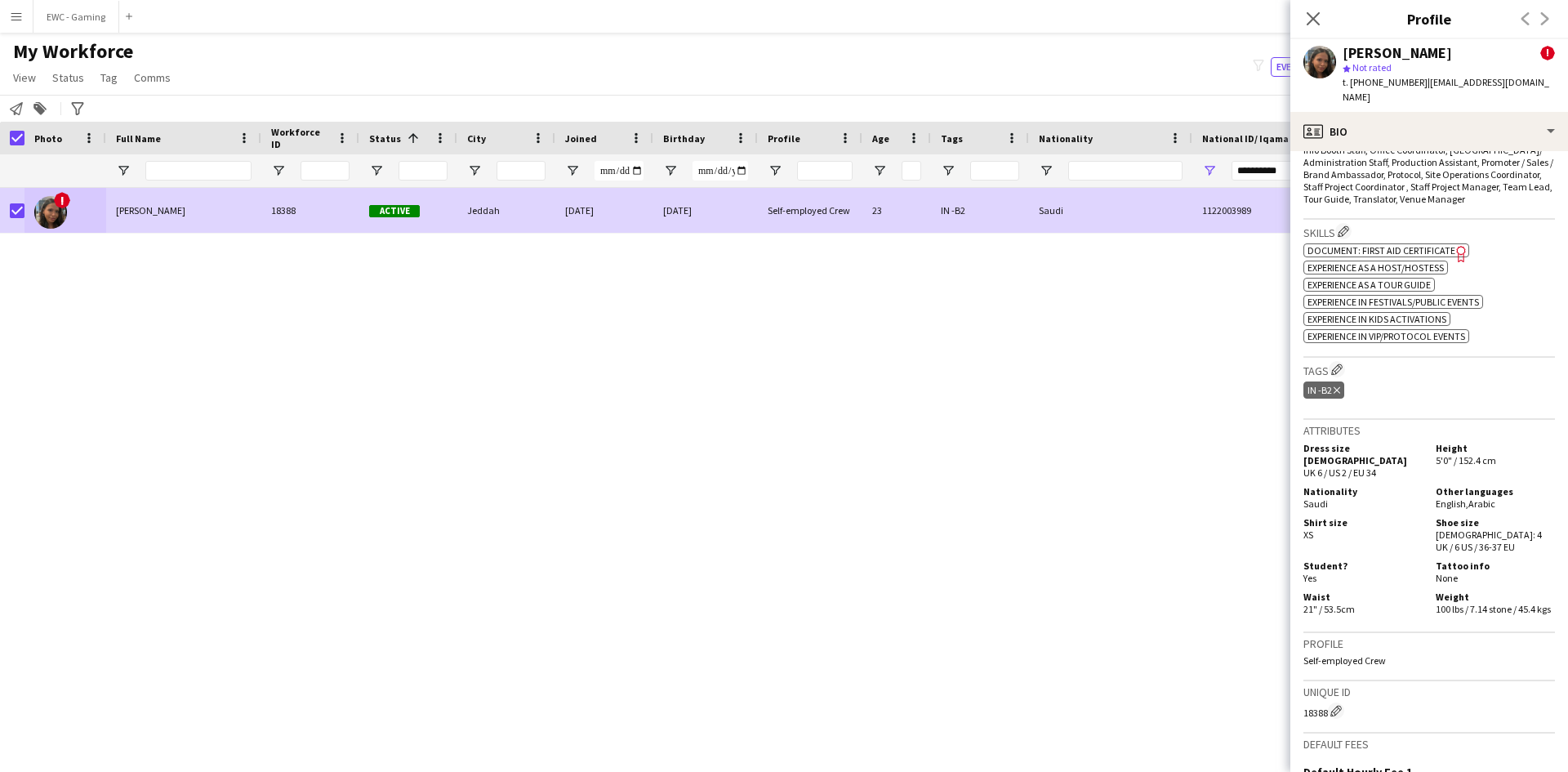
scroll to position [755, 0]
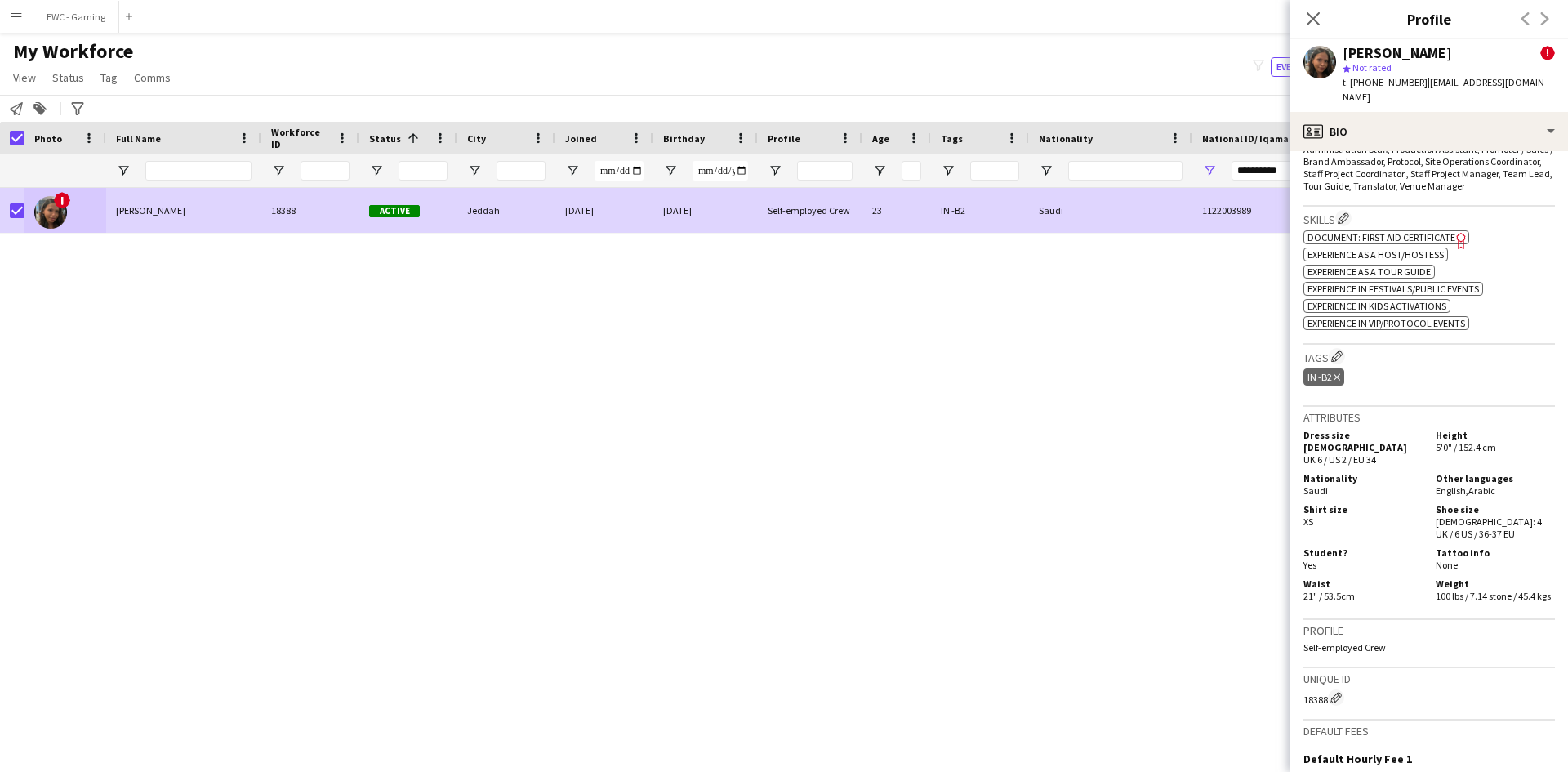
click at [1347, 348] on h3 "Tags Edit crew company tags" at bounding box center [1428, 357] width 252 height 17
click at [1342, 350] on app-icon "Edit crew company tags" at bounding box center [1336, 356] width 11 height 11
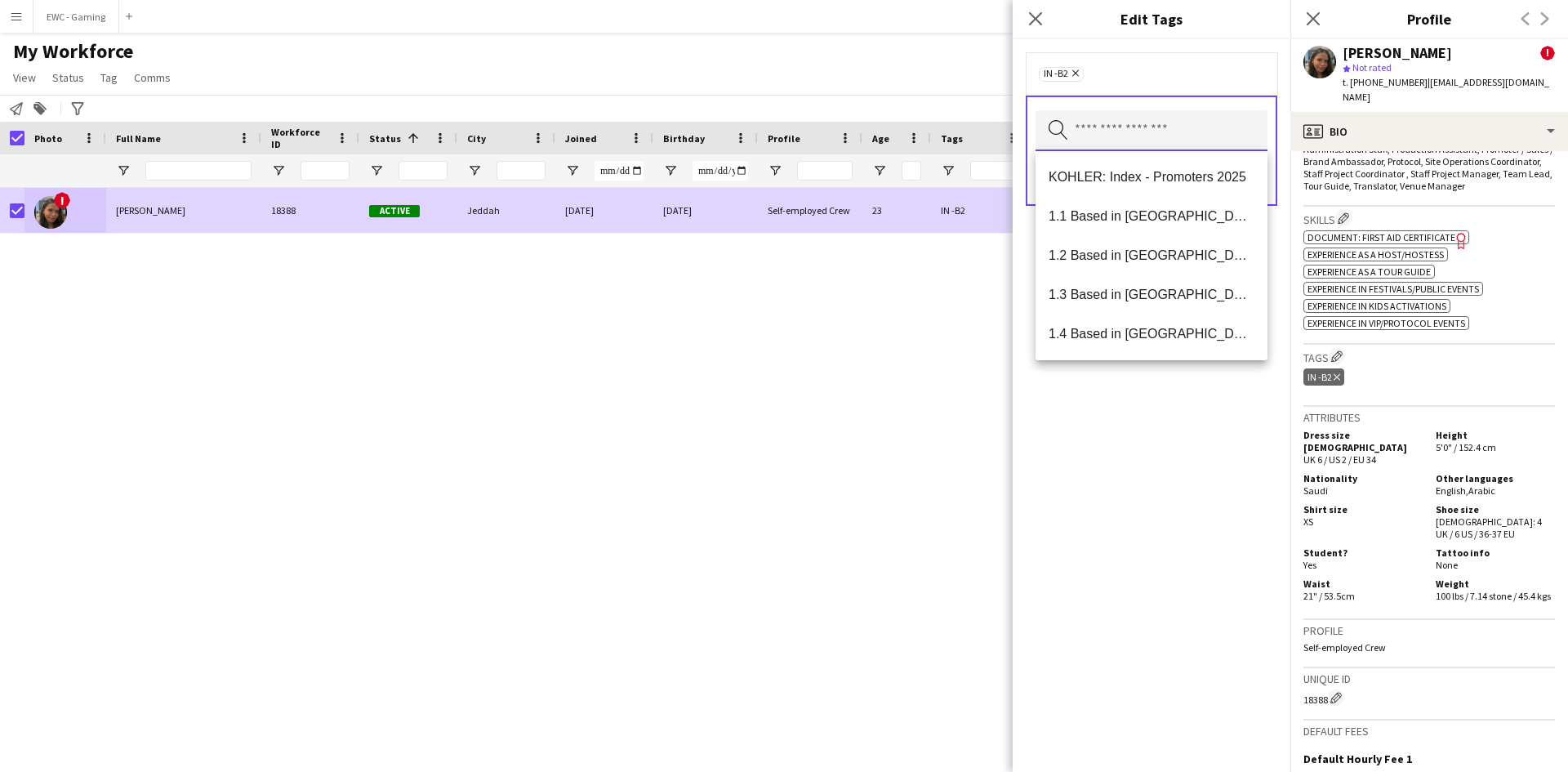
click at [1188, 127] on input "text" at bounding box center [1151, 130] width 232 height 41
type input "***"
click at [1120, 267] on mat-option "Presentable A" at bounding box center [1151, 255] width 232 height 39
click at [1135, 289] on span "1.3 Based in [GEOGRAPHIC_DATA]" at bounding box center [1151, 295] width 206 height 15
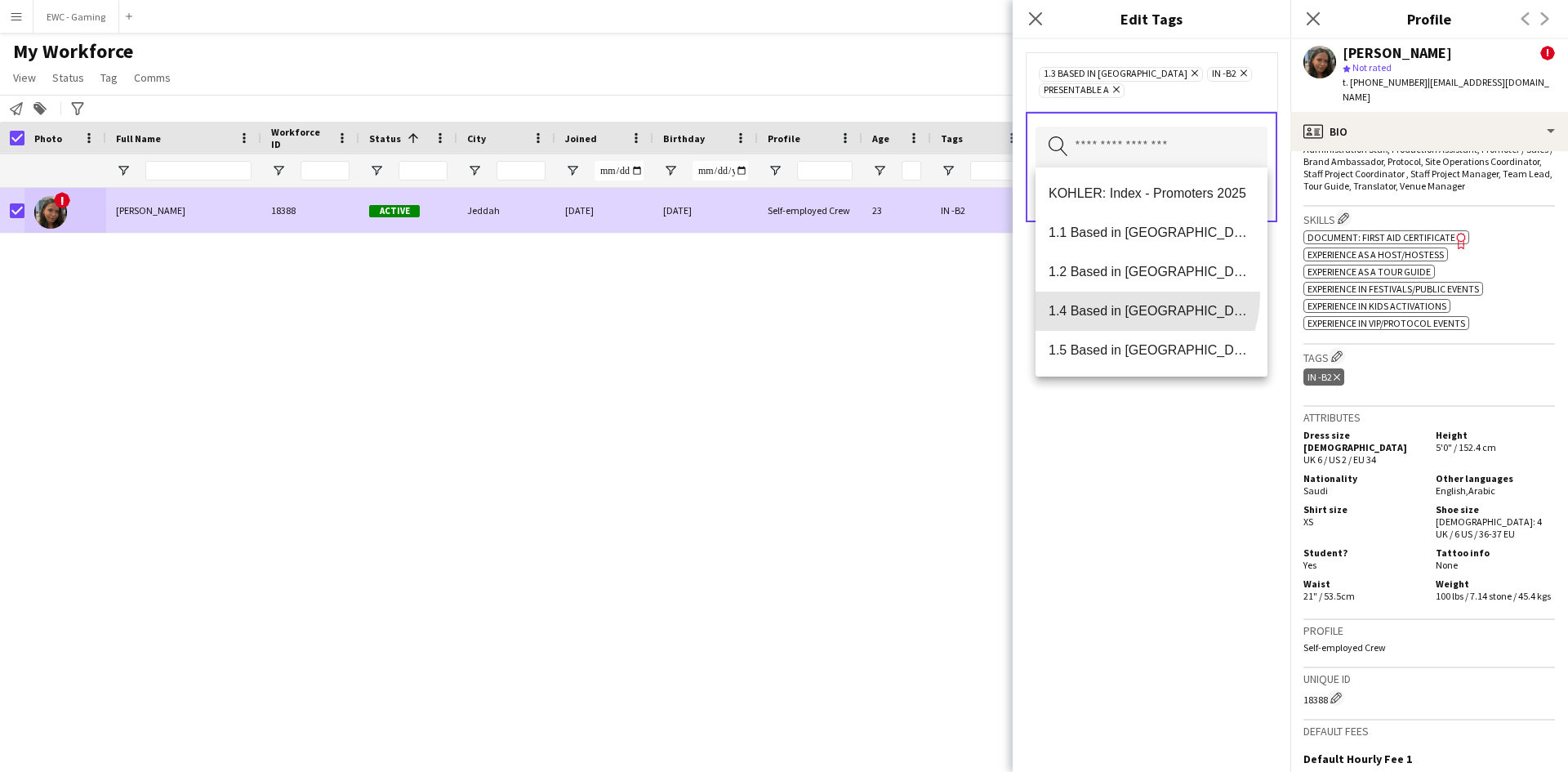
click at [1135, 289] on div "KOHLER: Index - Promoters 2025 1.1 Based in [GEOGRAPHIC_DATA] 1.2 Based in [GEO…" at bounding box center [1151, 272] width 232 height 209
click at [1136, 233] on span "1.1 Based in [GEOGRAPHIC_DATA]" at bounding box center [1151, 232] width 206 height 15
click at [1166, 315] on span "1.5 Based in [GEOGRAPHIC_DATA]" at bounding box center [1151, 311] width 206 height 15
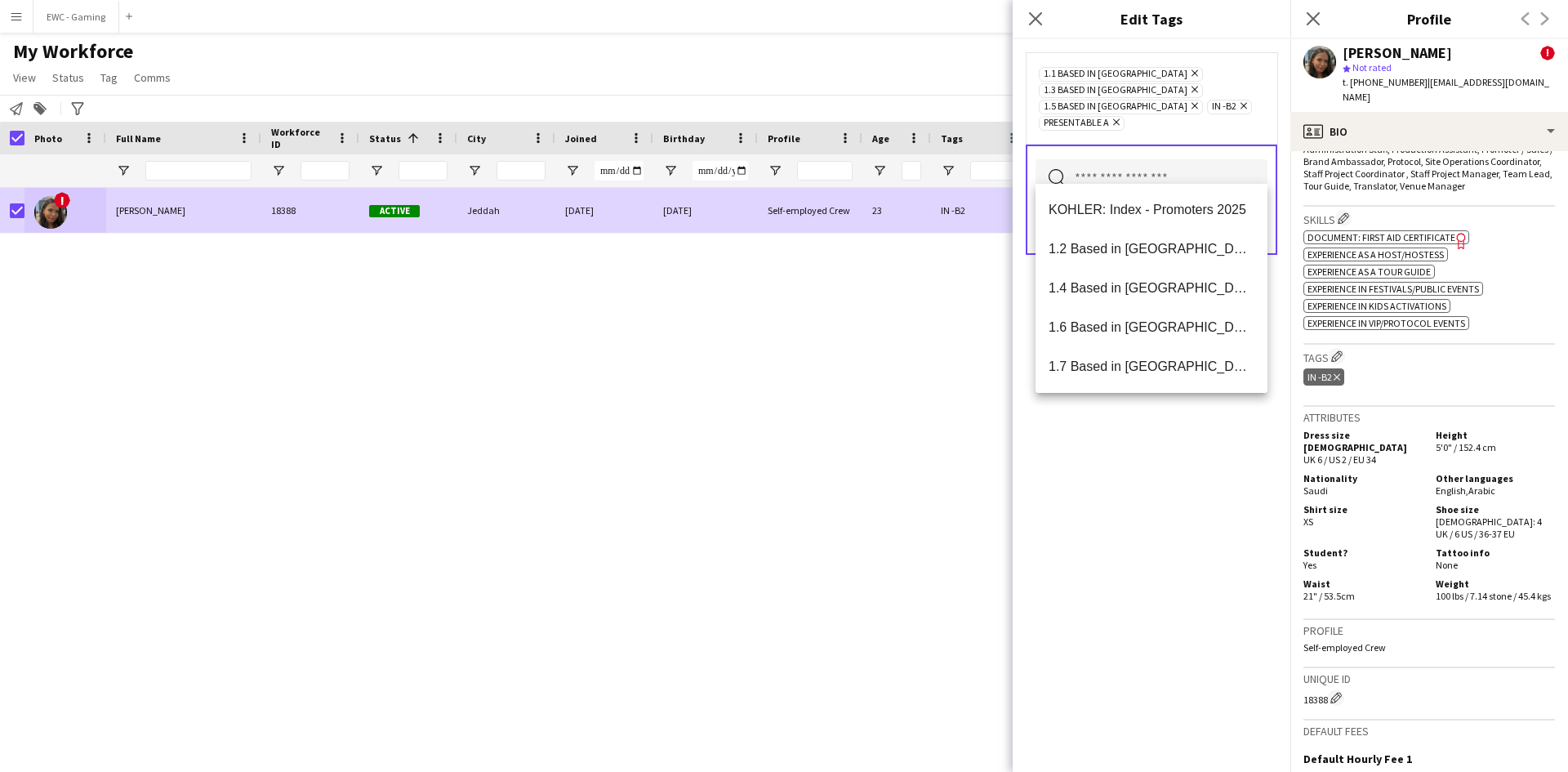
click at [1159, 476] on div "1.1 Based in [GEOGRAPHIC_DATA] Remove 1.3 Based in [GEOGRAPHIC_DATA] Remove 1.5…" at bounding box center [1151, 406] width 277 height 733
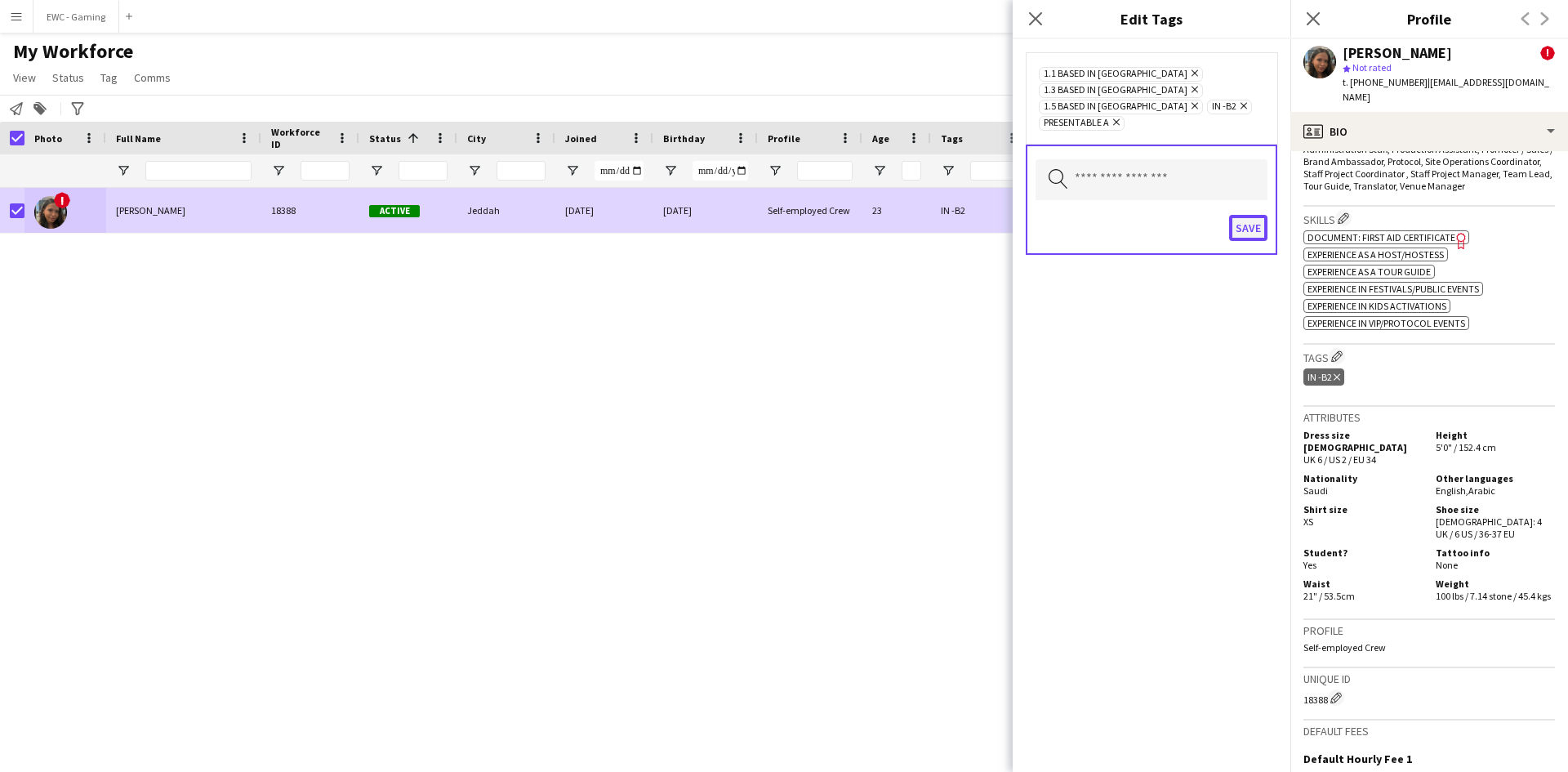
click at [1245, 214] on button "Save" at bounding box center [1248, 227] width 38 height 26
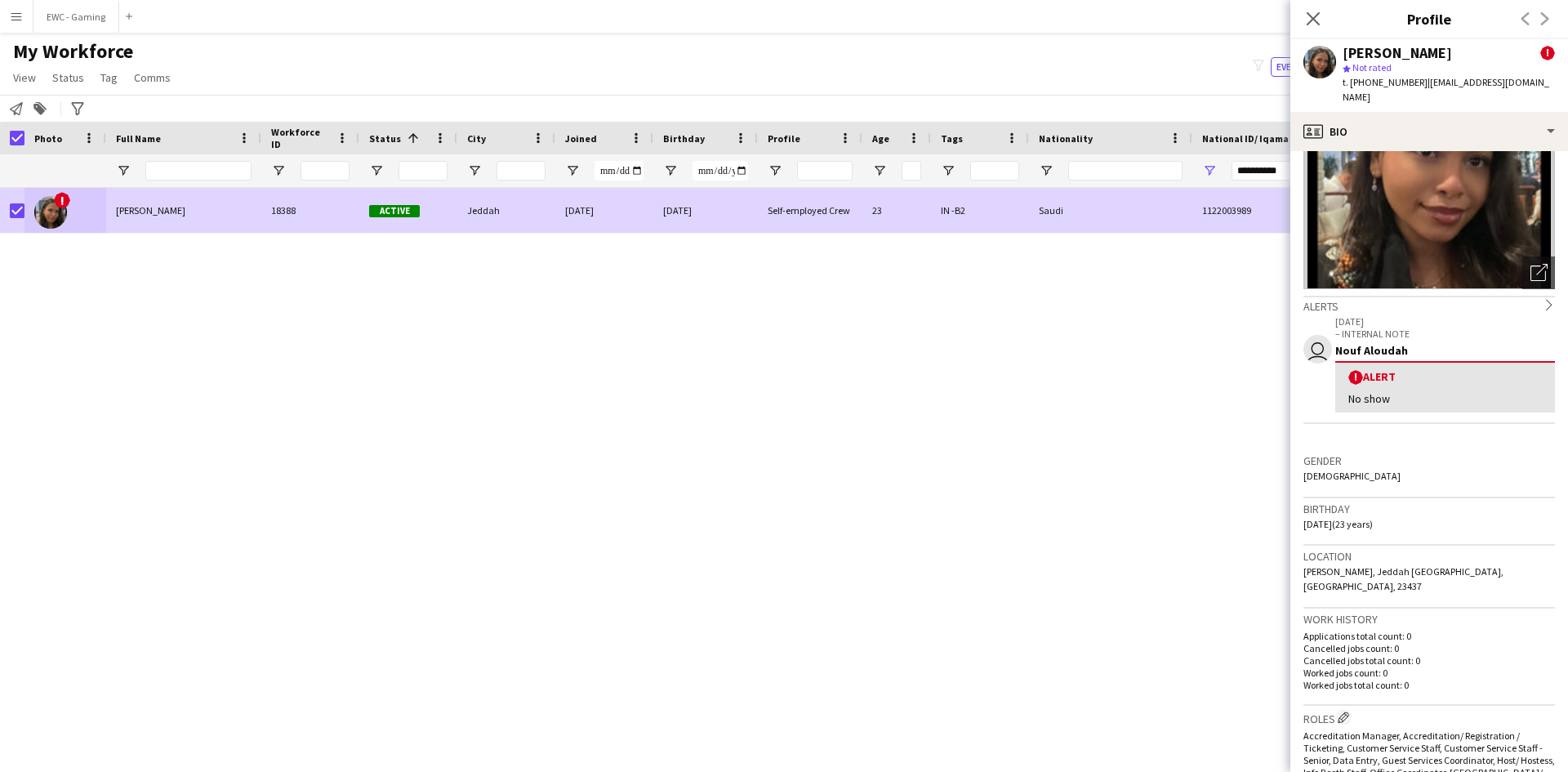
scroll to position [111, 0]
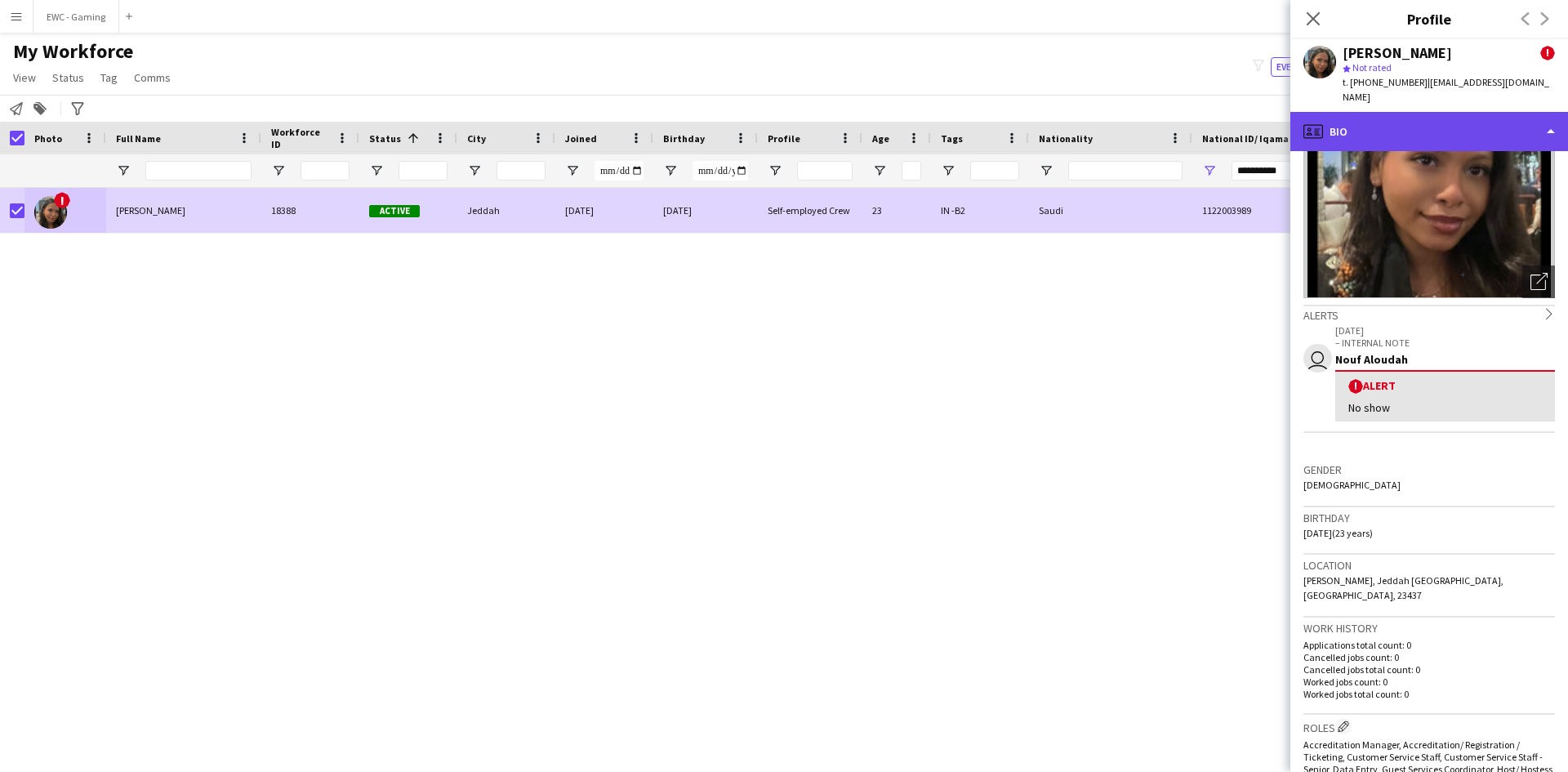
click at [1446, 116] on div "profile Bio" at bounding box center [1429, 131] width 277 height 39
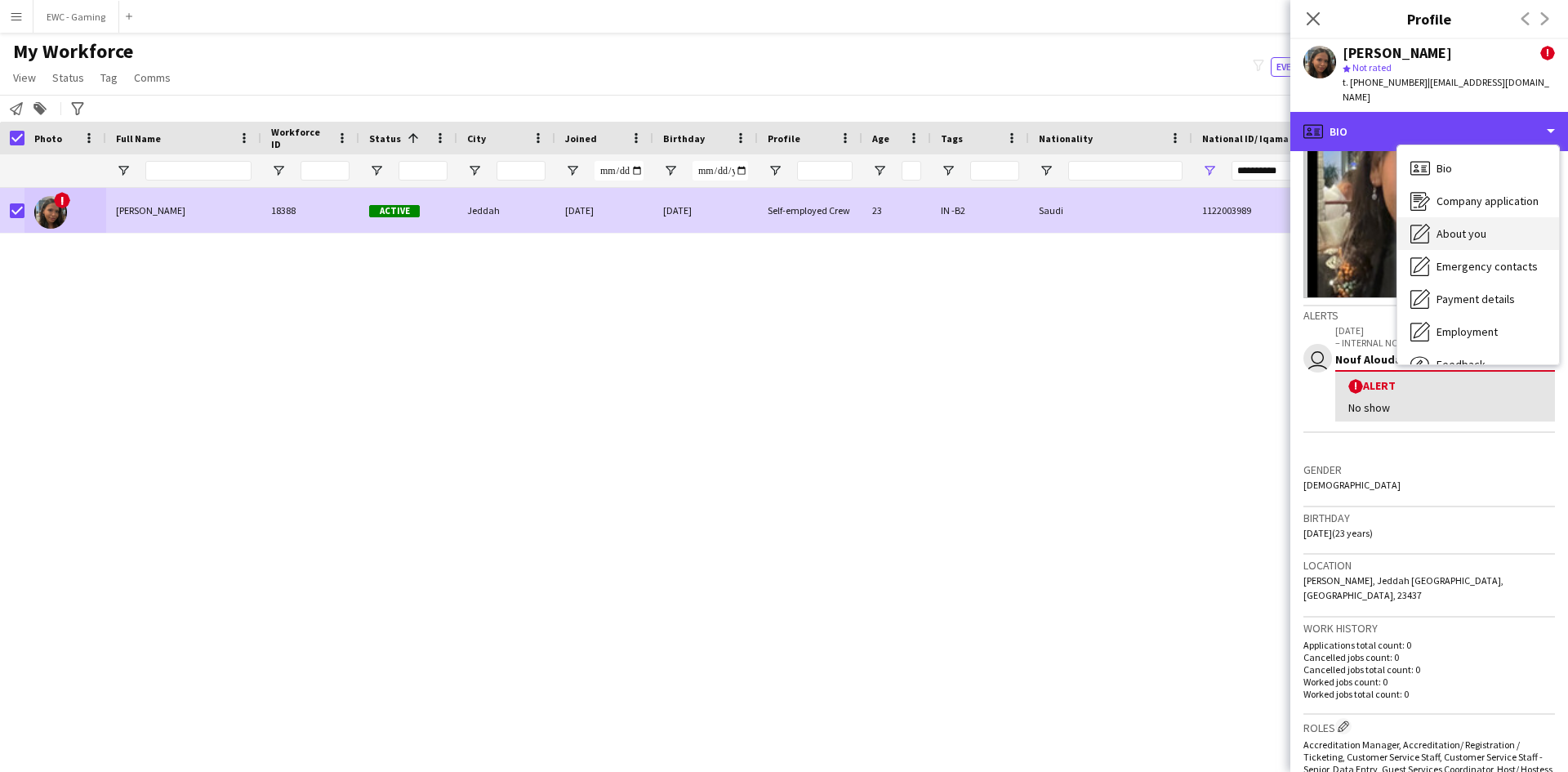
scroll to position [55, 0]
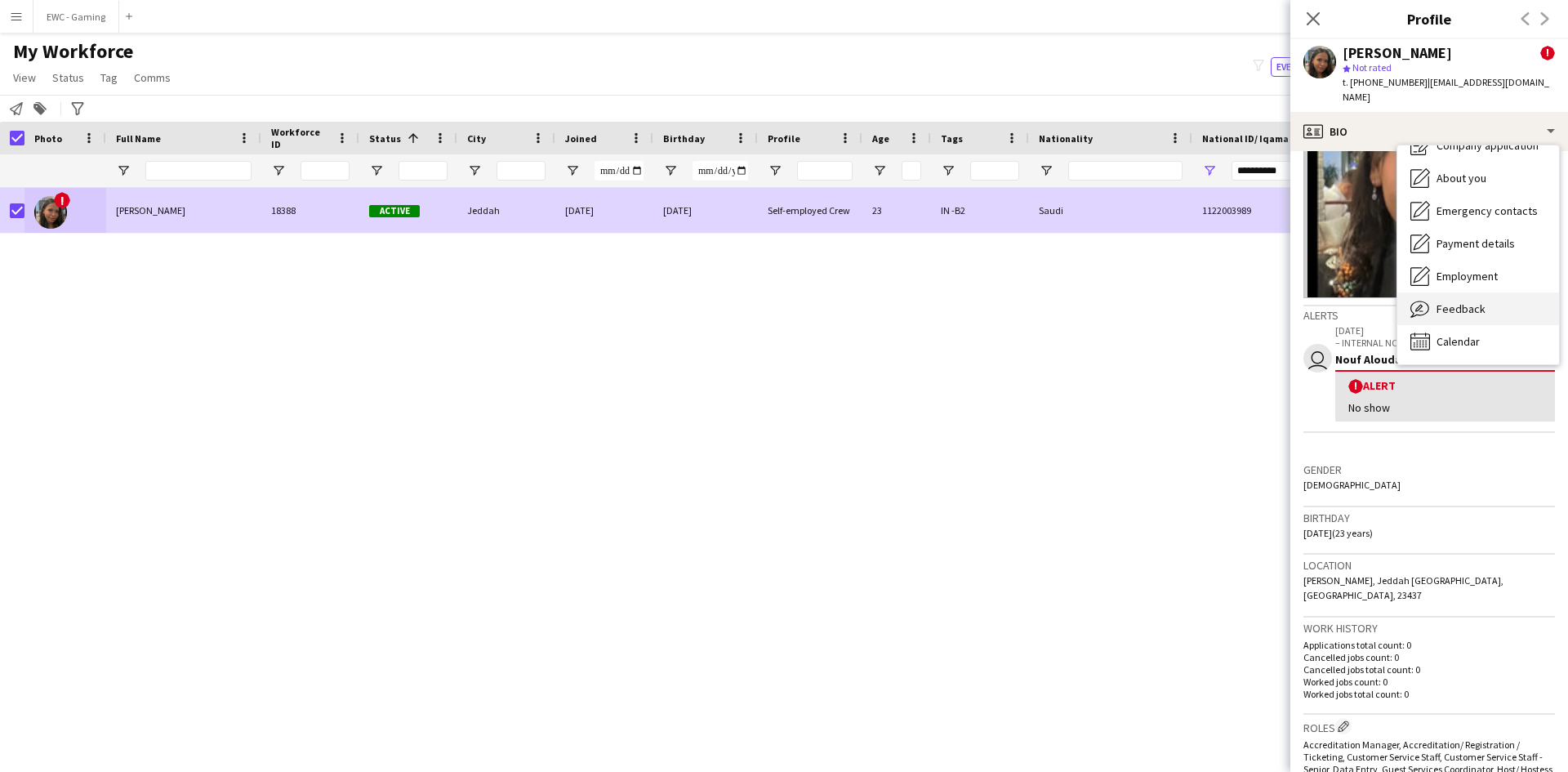
click at [1475, 301] on span "Feedback" at bounding box center [1460, 308] width 49 height 14
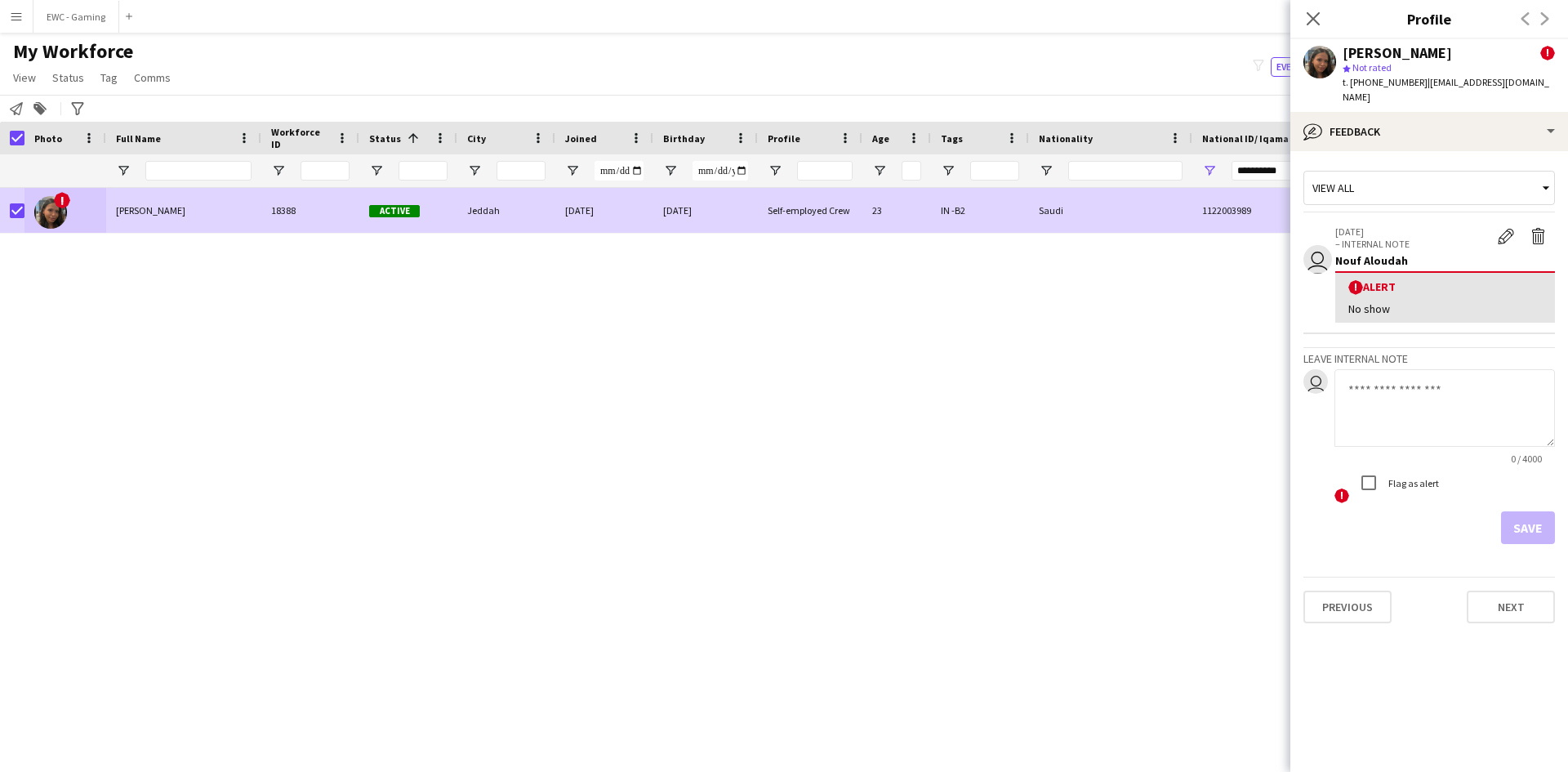
click at [1401, 371] on textarea at bounding box center [1445, 408] width 220 height 77
type textarea "**********"
click at [1534, 524] on button "Save" at bounding box center [1528, 527] width 54 height 33
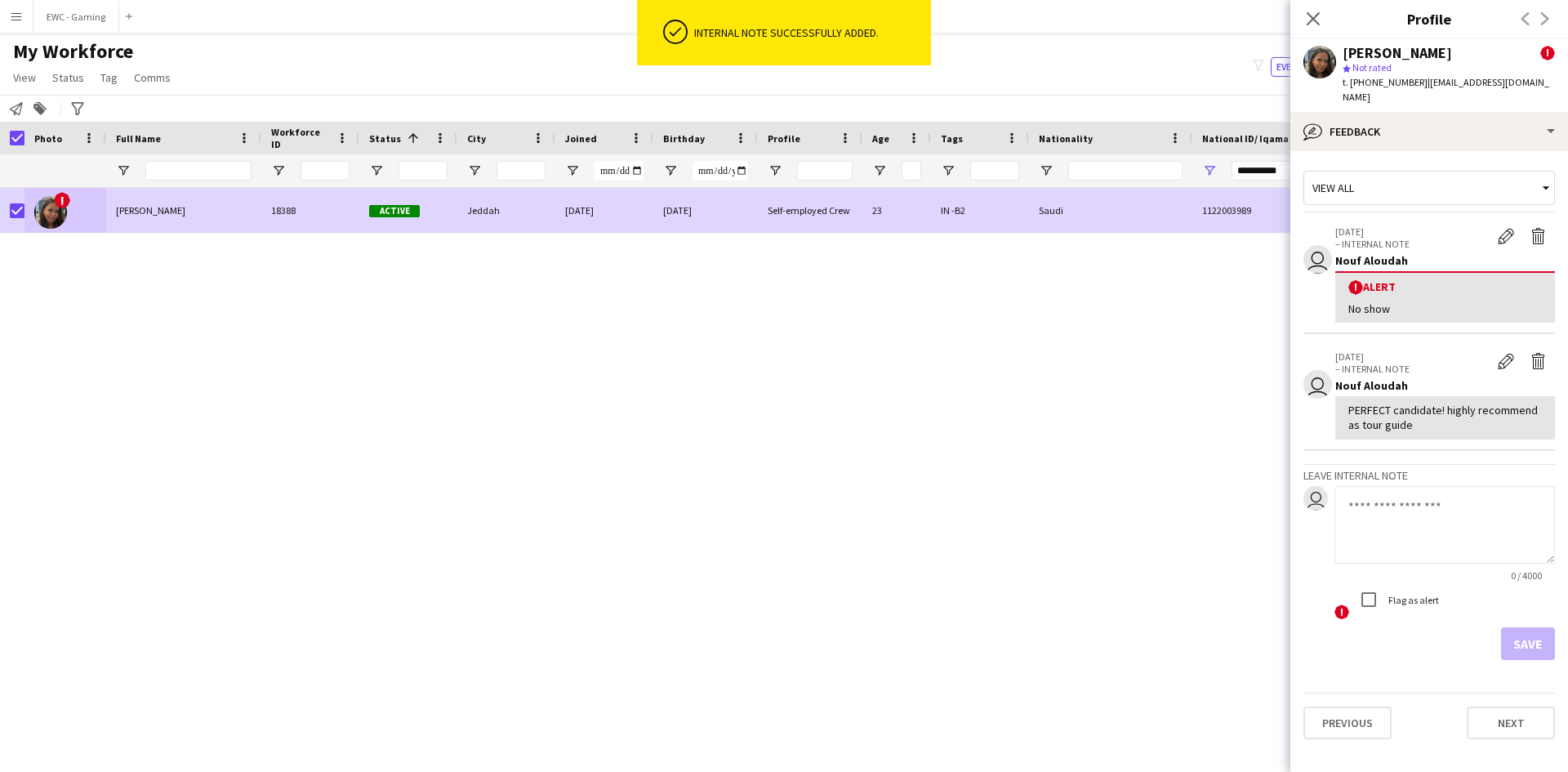
click at [1382, 407] on div "PERFECT candidate! highly recommend as tour guide" at bounding box center [1445, 417] width 193 height 30
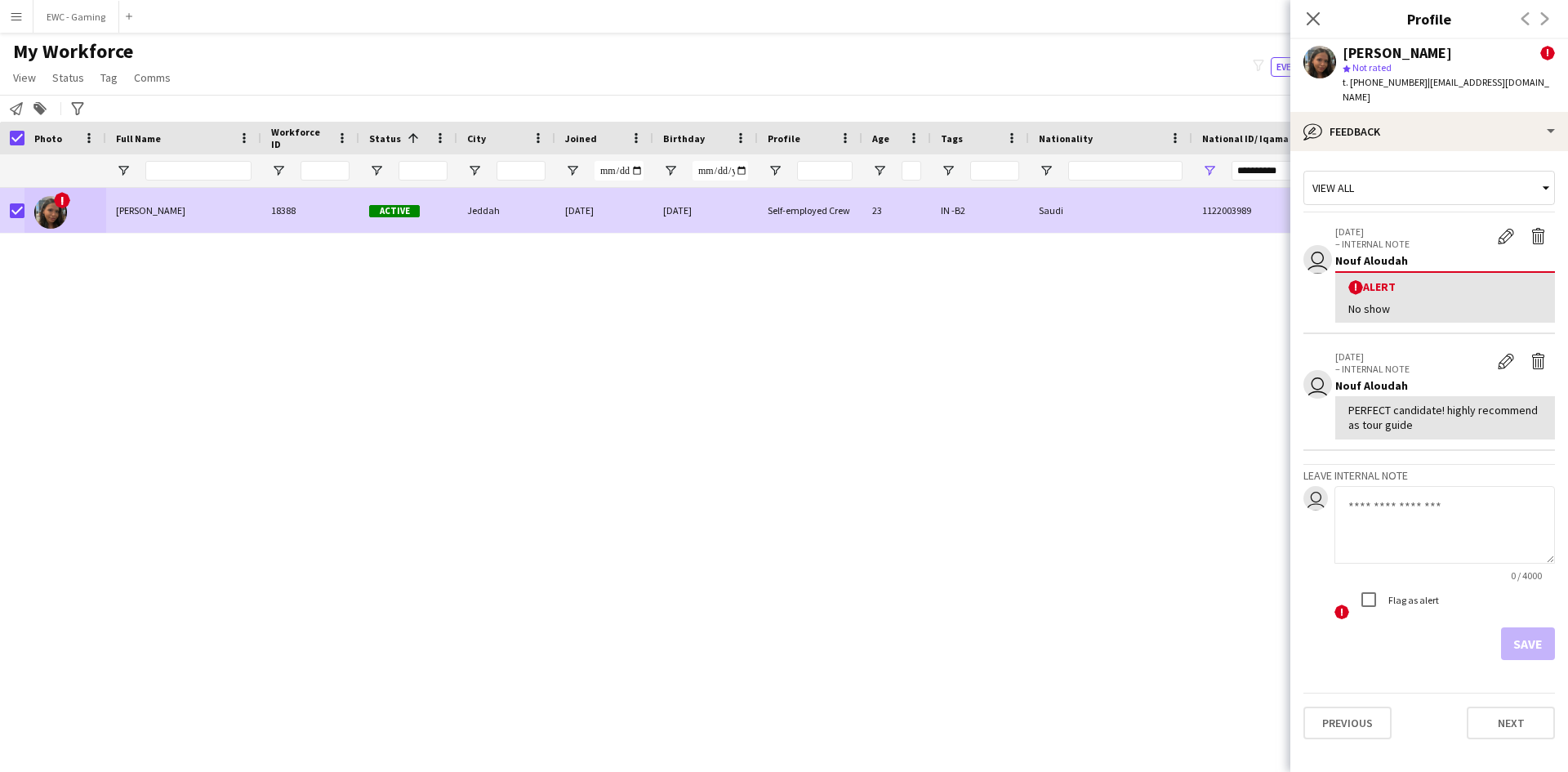
click at [1382, 407] on div "PERFECT candidate! highly recommend as tour guide" at bounding box center [1445, 417] width 193 height 30
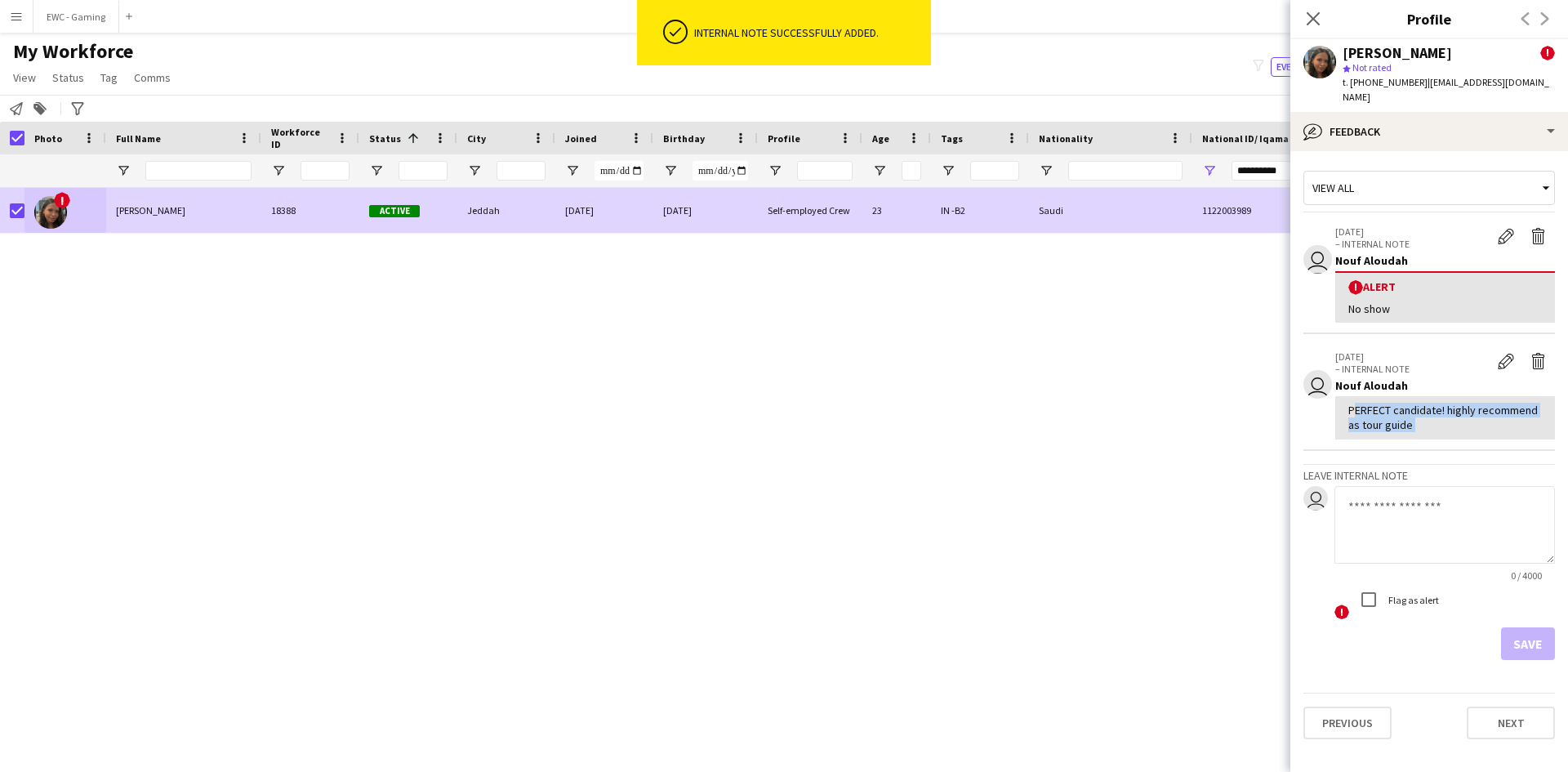
click at [1382, 407] on div "PERFECT candidate! highly recommend as tour guide" at bounding box center [1445, 417] width 193 height 30
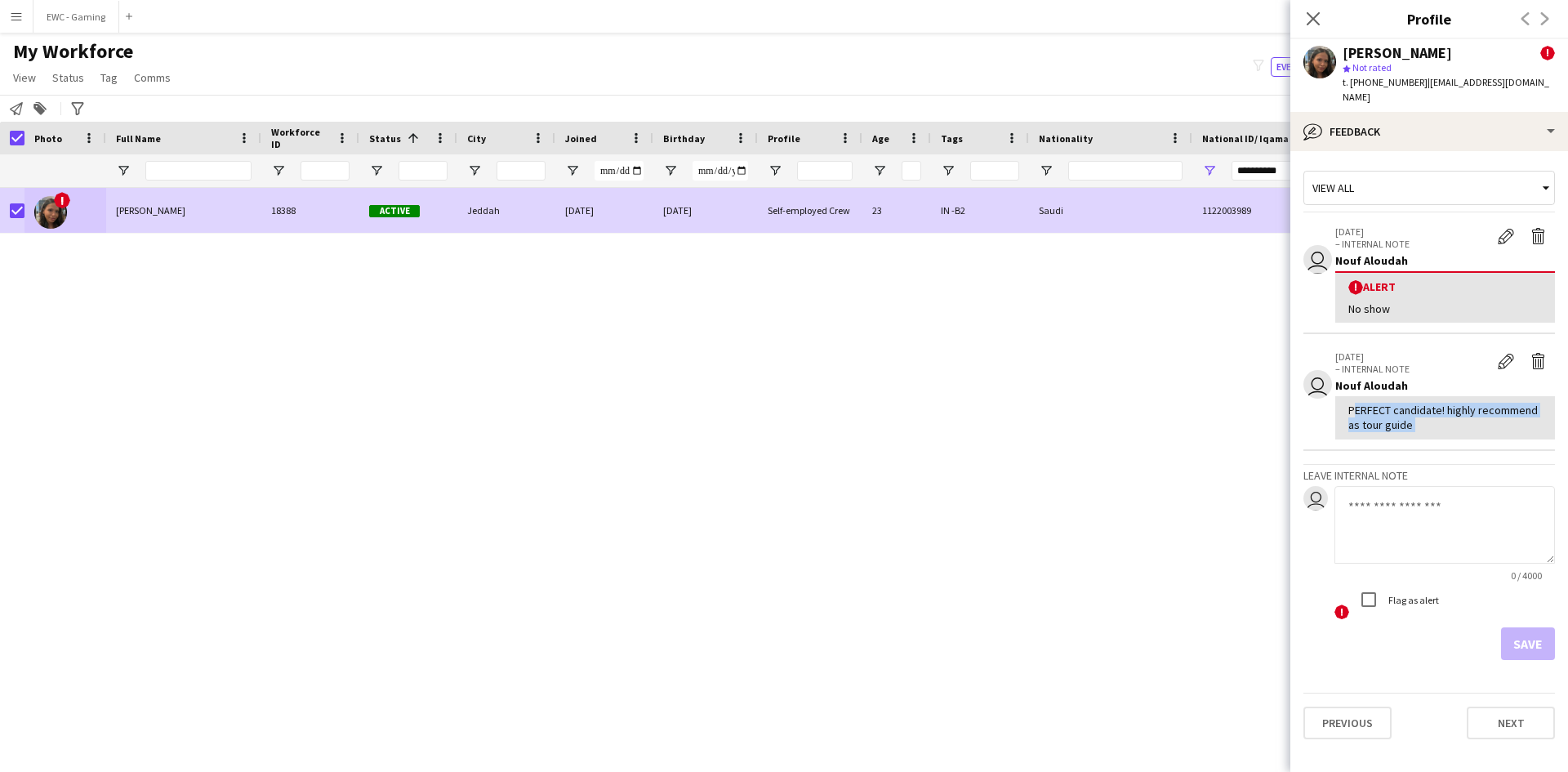
copy div "PERFECT candidate! highly recommend as tour guide"
click at [1273, 172] on input "**********" at bounding box center [1288, 170] width 114 height 19
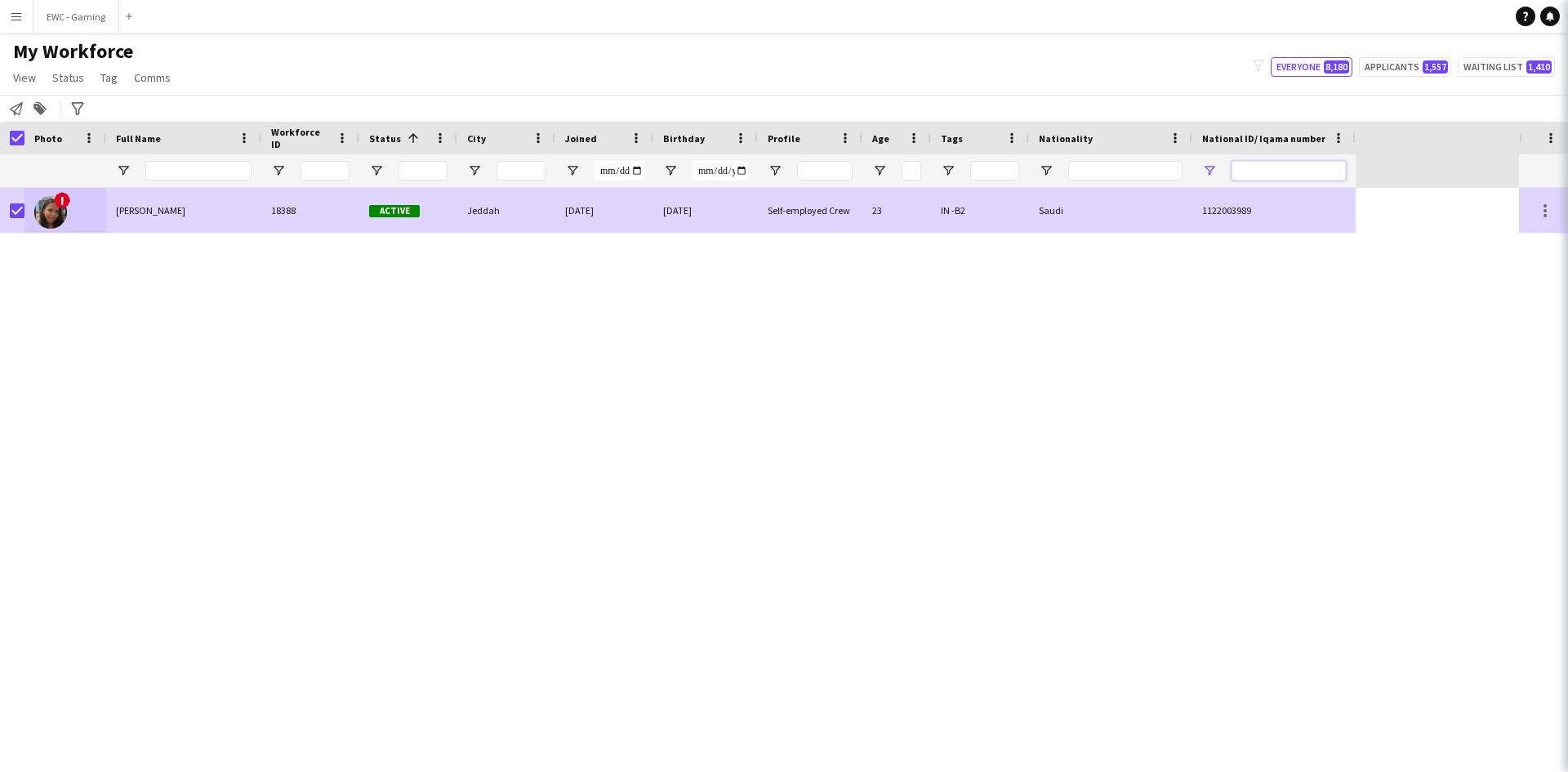
paste input "**********"
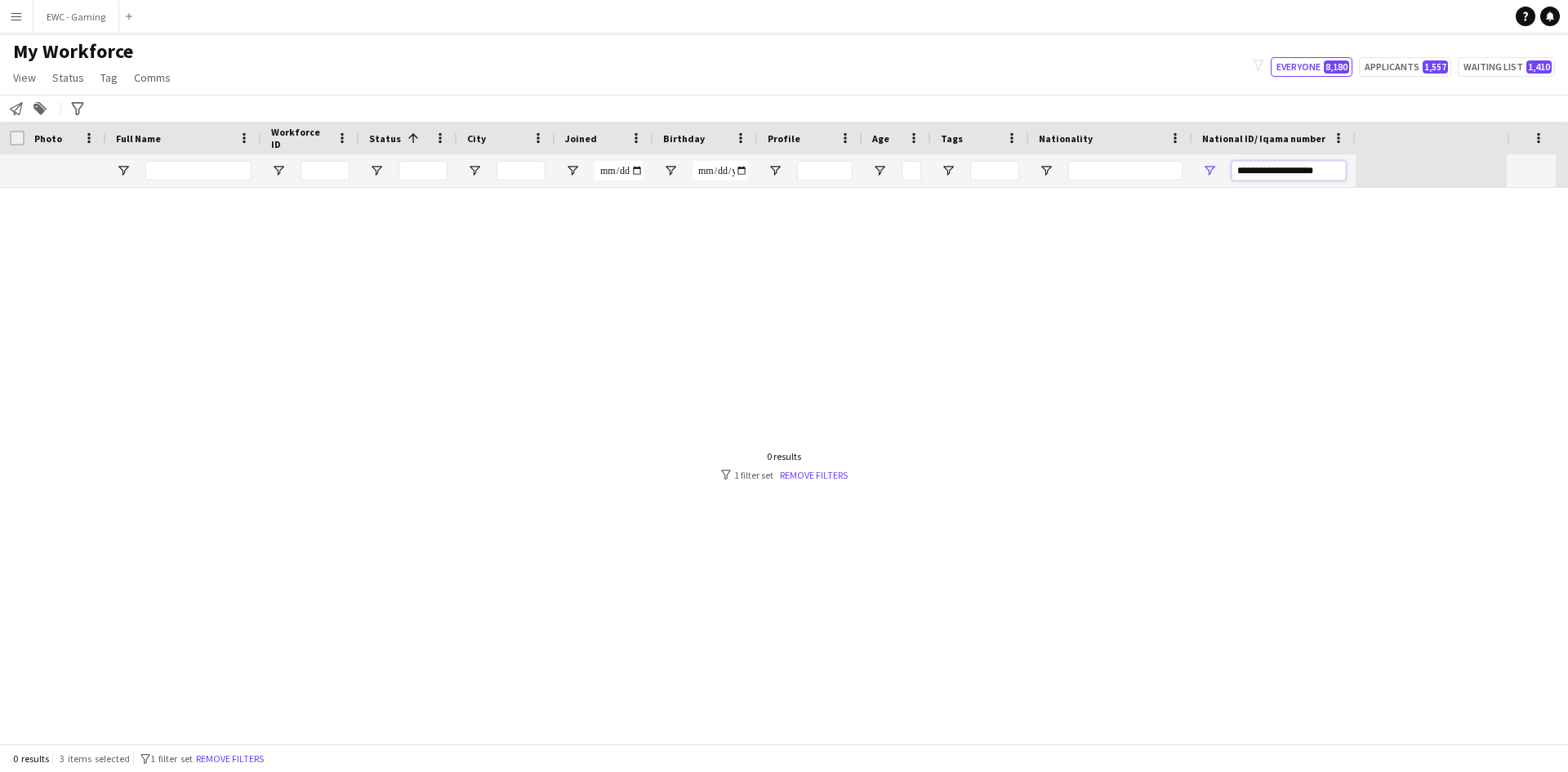
type input "**********"
click at [214, 168] on input "Full Name Filter Input" at bounding box center [198, 170] width 106 height 19
paste input "**********"
click at [214, 168] on input "**********" at bounding box center [198, 170] width 106 height 19
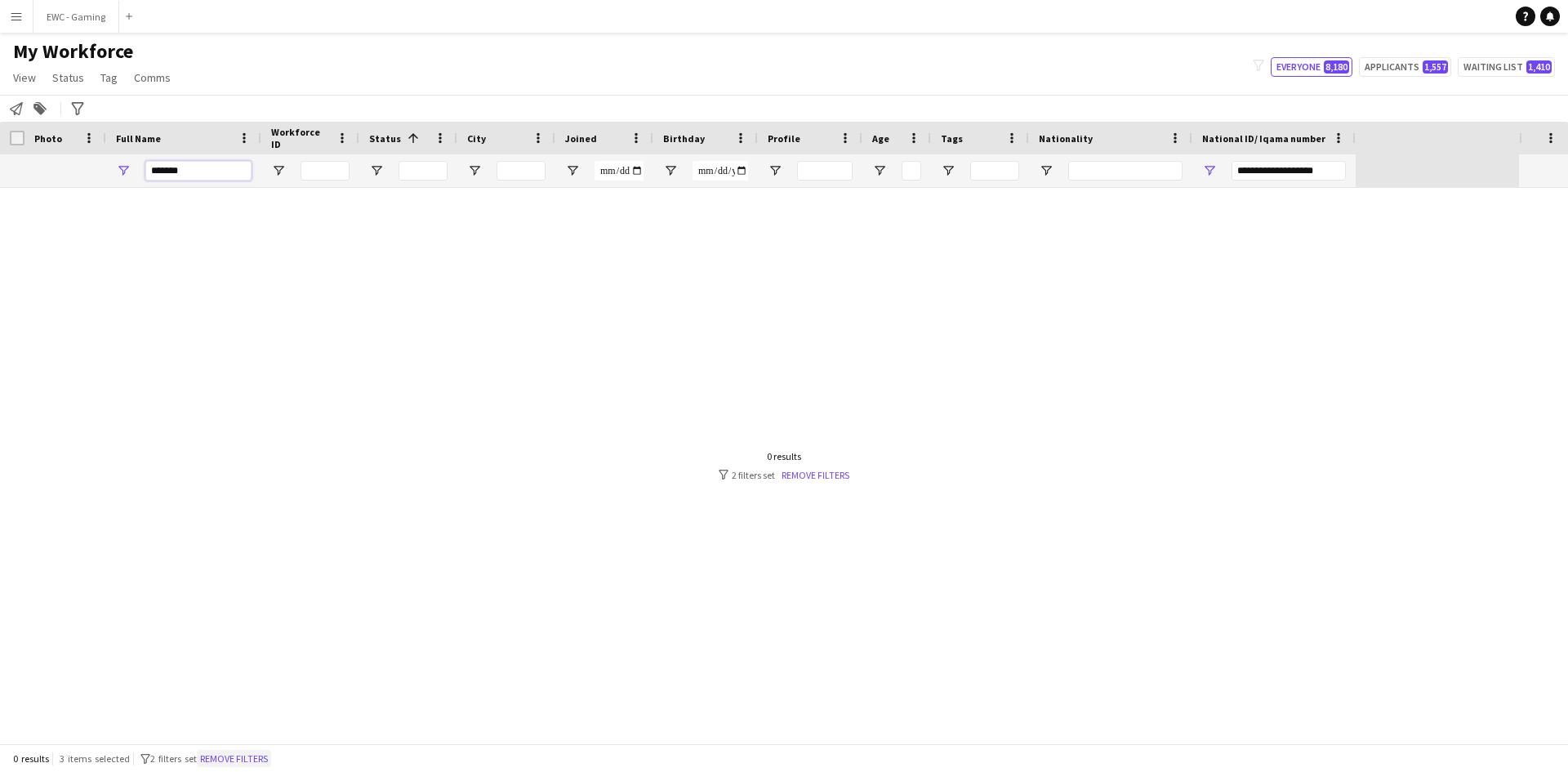
type input "*******"
click at [259, 762] on button "Remove filters" at bounding box center [234, 759] width 75 height 18
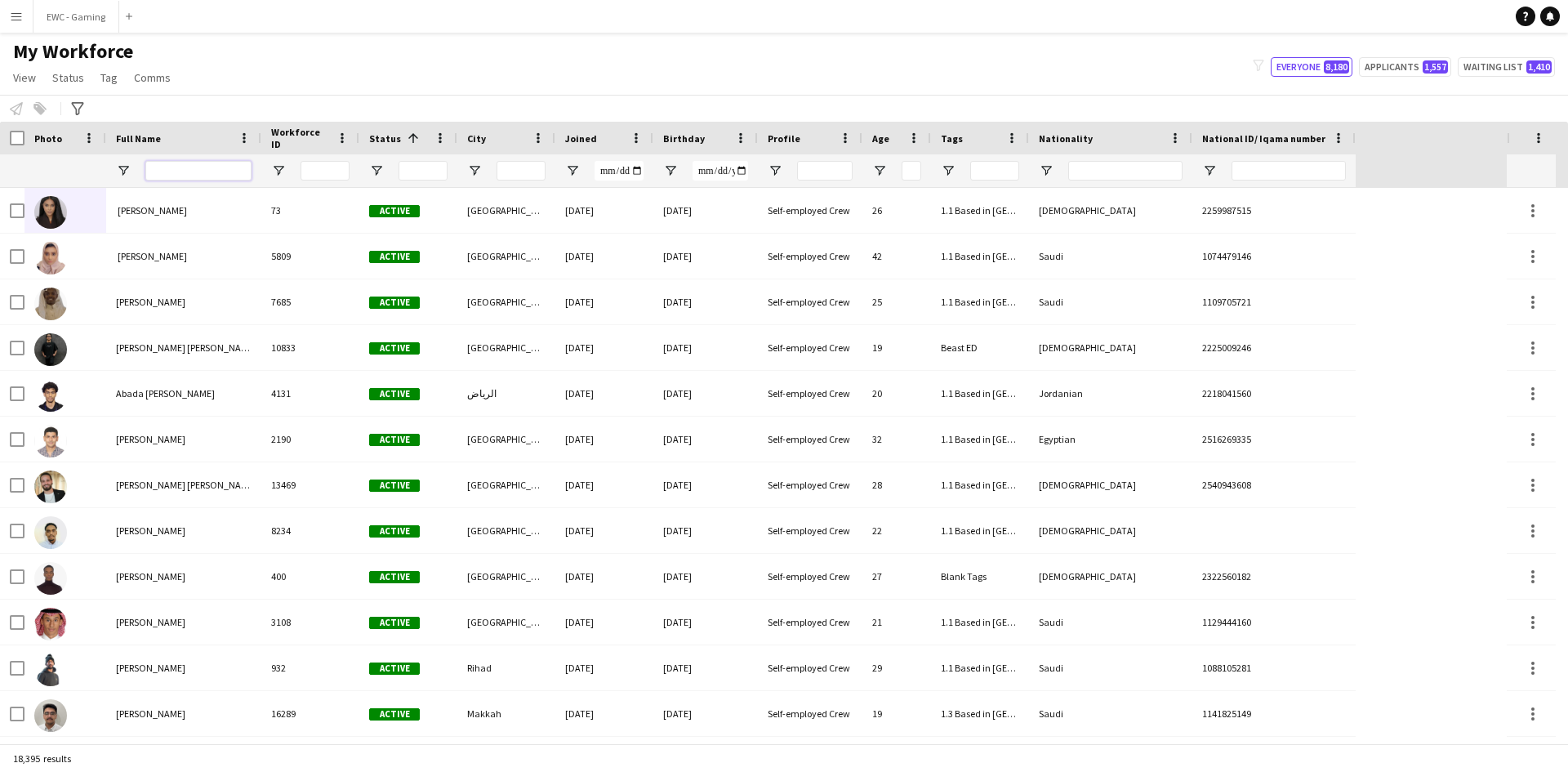
click at [188, 166] on input "Full Name Filter Input" at bounding box center [198, 170] width 106 height 19
paste input "**********"
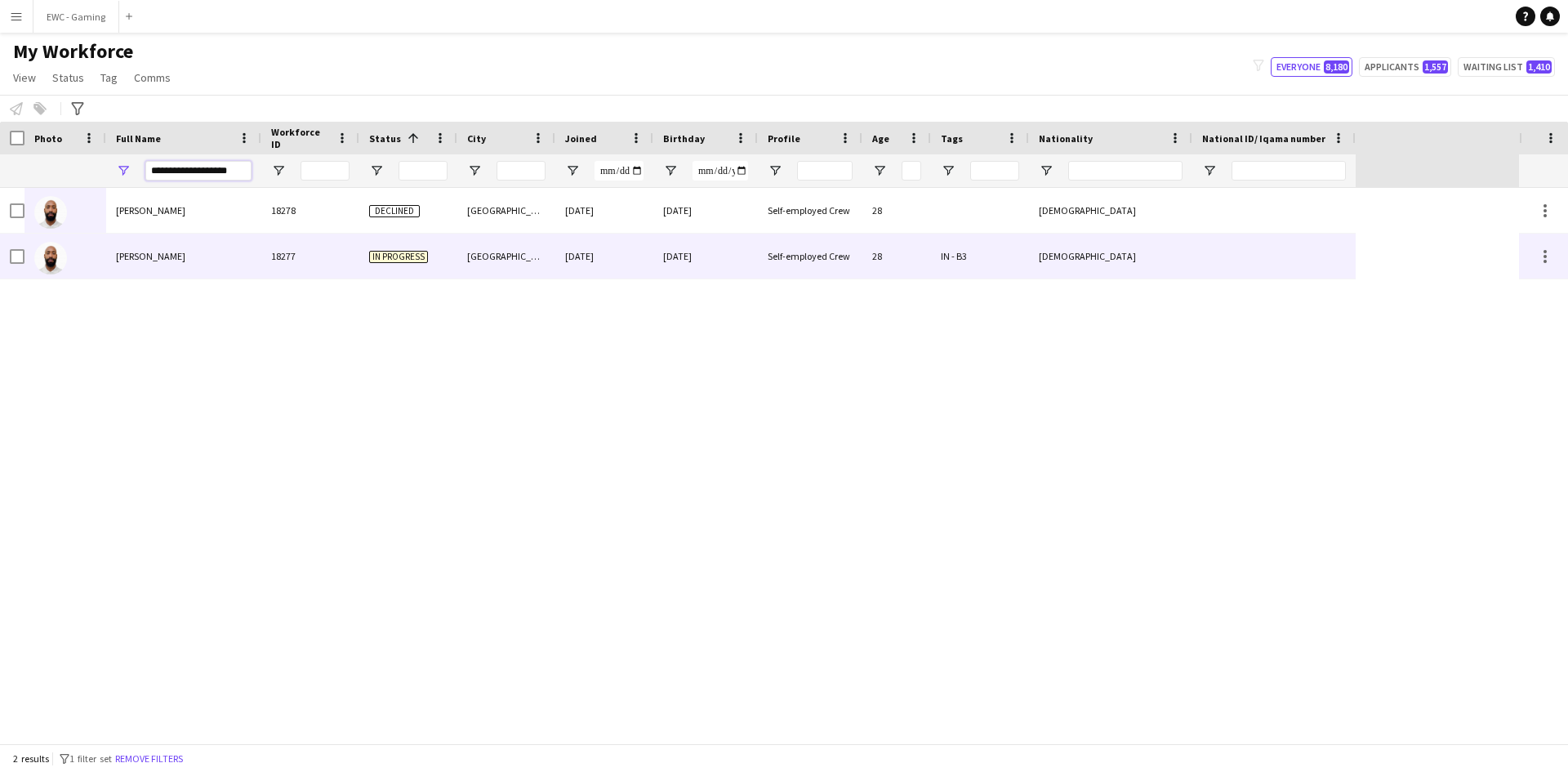
type input "**********"
click at [236, 264] on div "[PERSON_NAME]" at bounding box center [184, 255] width 155 height 45
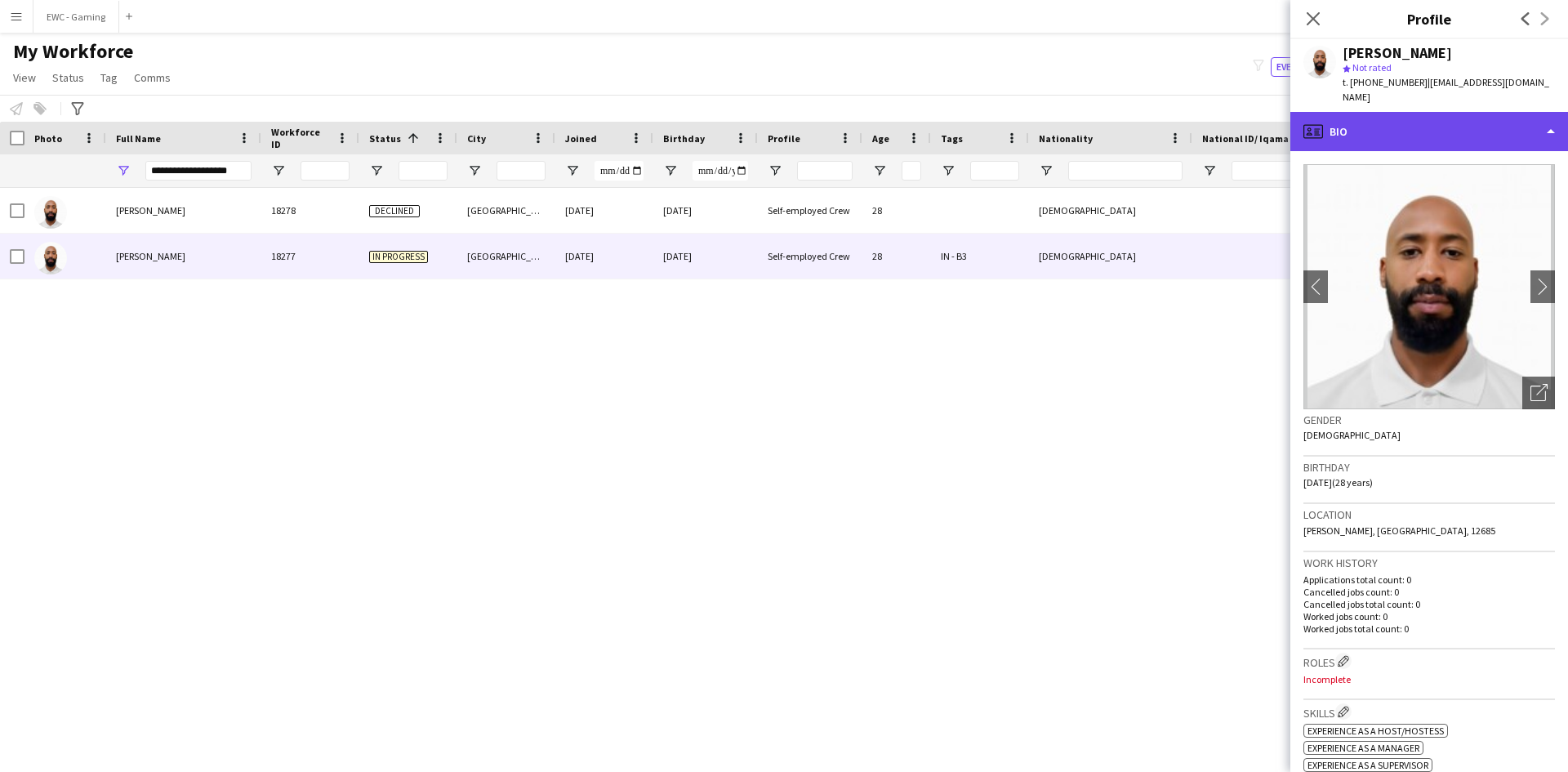
click at [1375, 112] on div "profile Bio" at bounding box center [1429, 131] width 277 height 39
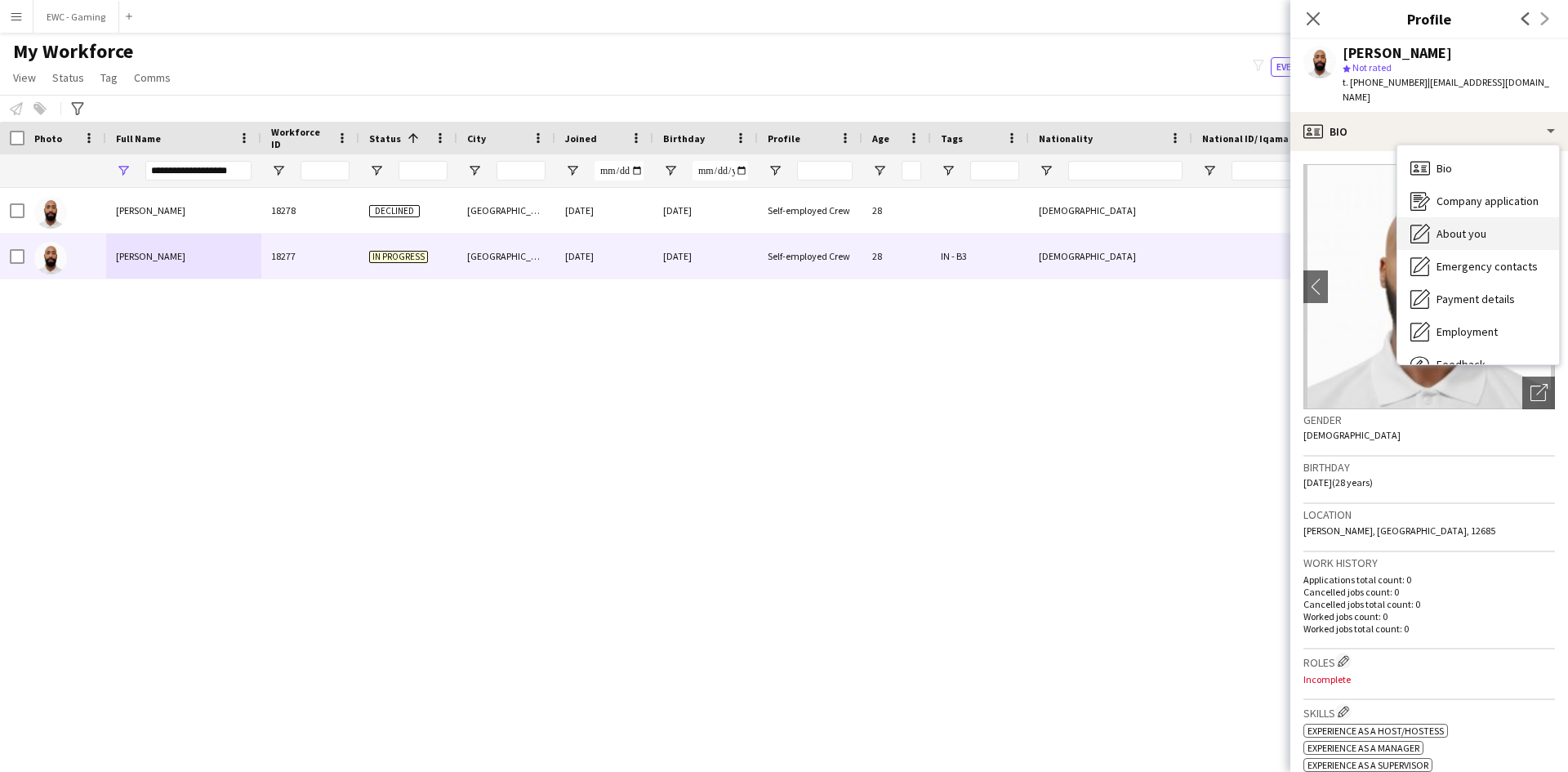
click at [1481, 226] on span "About you" at bounding box center [1461, 232] width 50 height 14
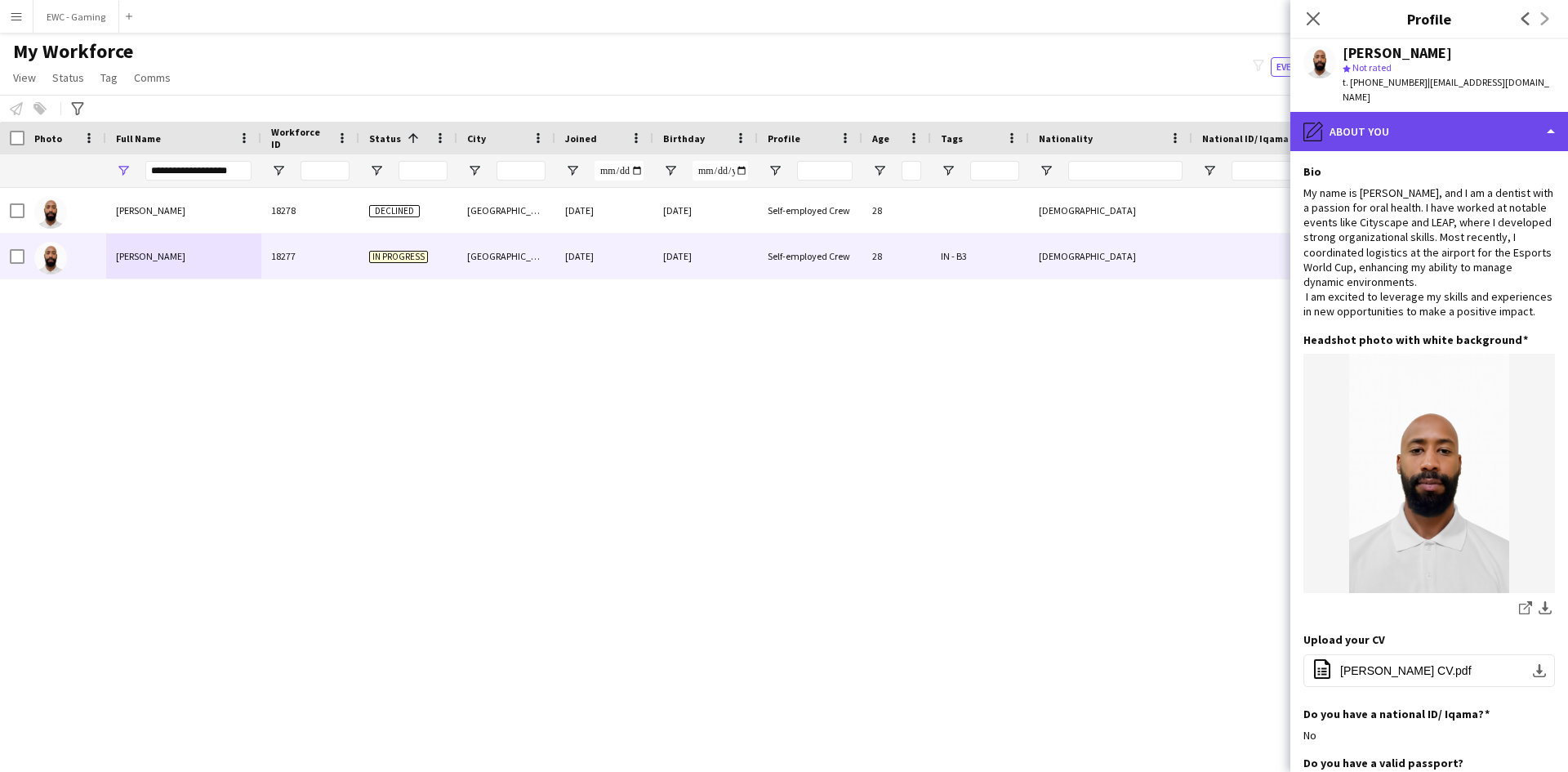
click at [1419, 112] on div "pencil4 About you" at bounding box center [1429, 131] width 277 height 39
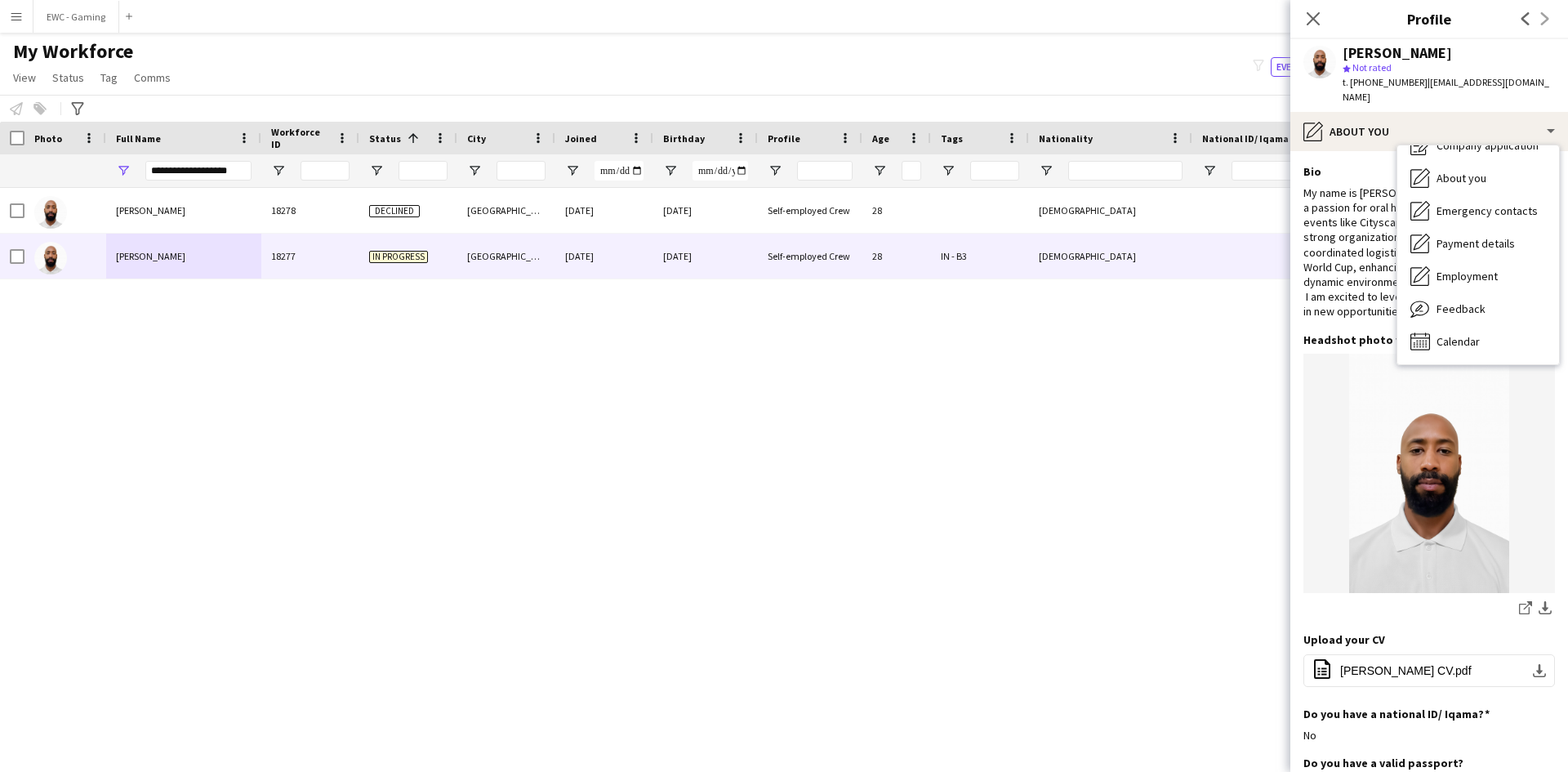
click at [143, 365] on div "[PERSON_NAME] 18278 Declined [GEOGRAPHIC_DATA] [DATE] [DATE] Self-employed Crew…" at bounding box center [760, 465] width 1519 height 555
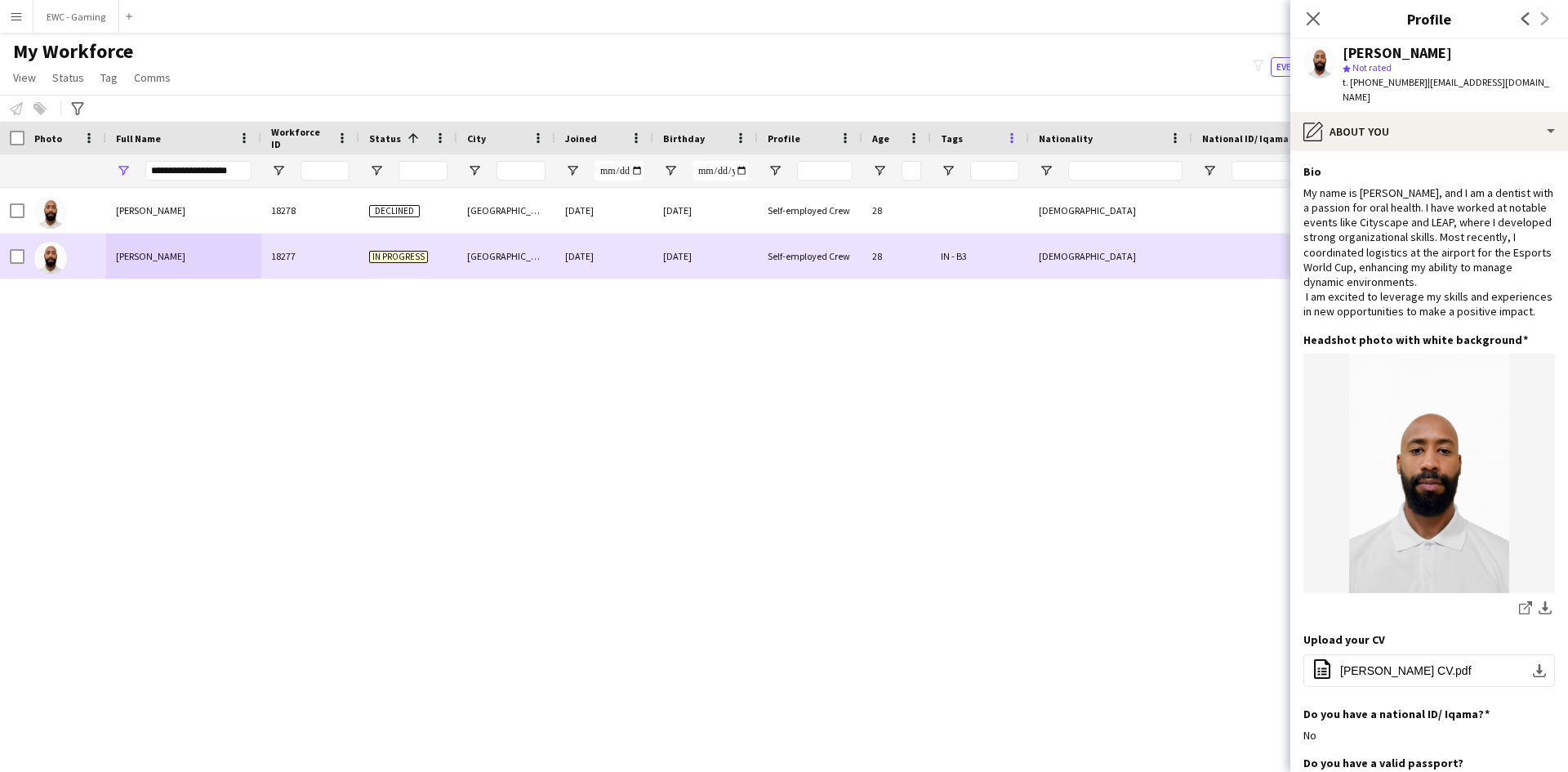
click at [304, 255] on div "18277" at bounding box center [310, 255] width 98 height 45
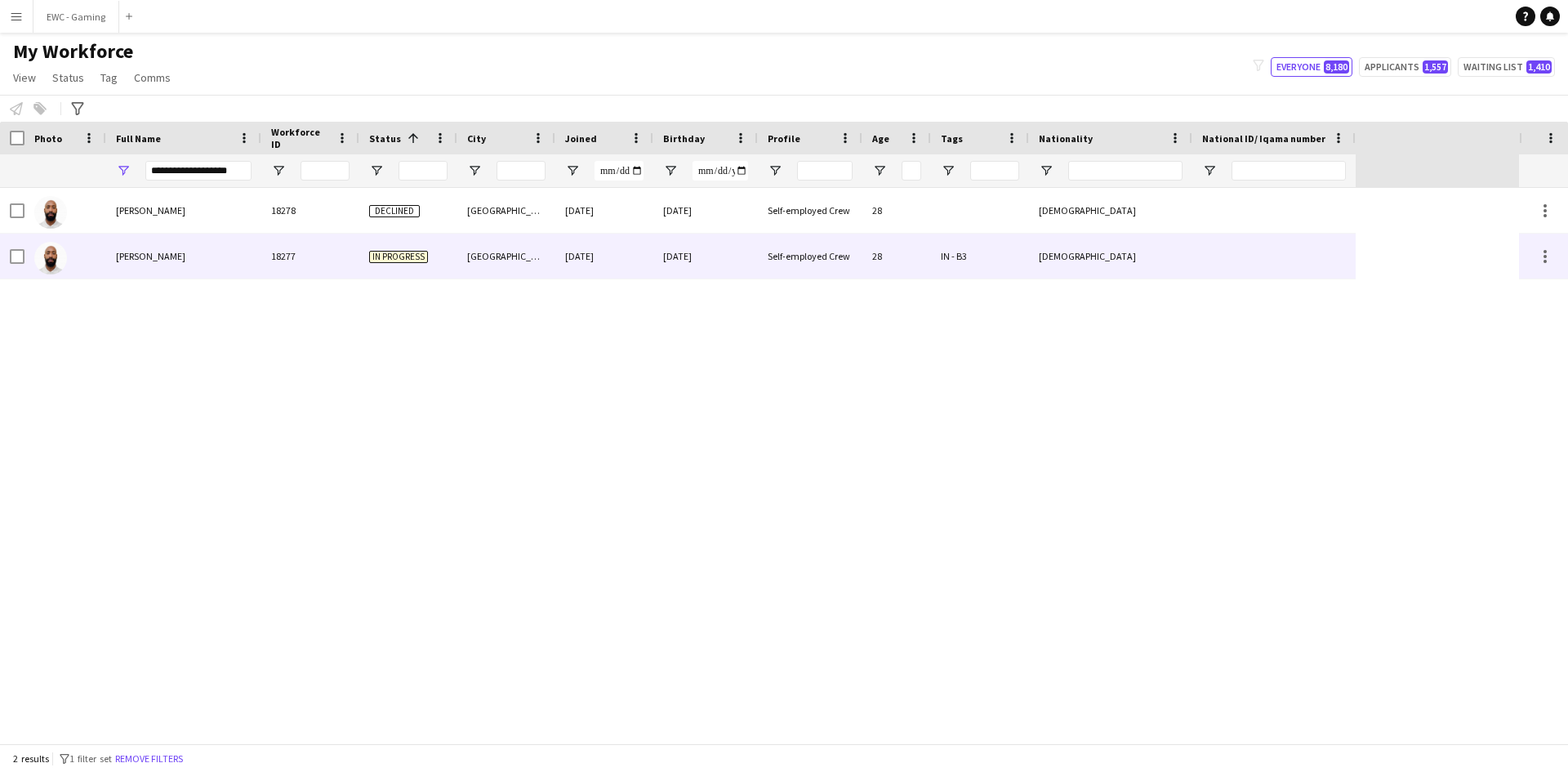
click at [235, 252] on div "[PERSON_NAME]" at bounding box center [184, 255] width 155 height 45
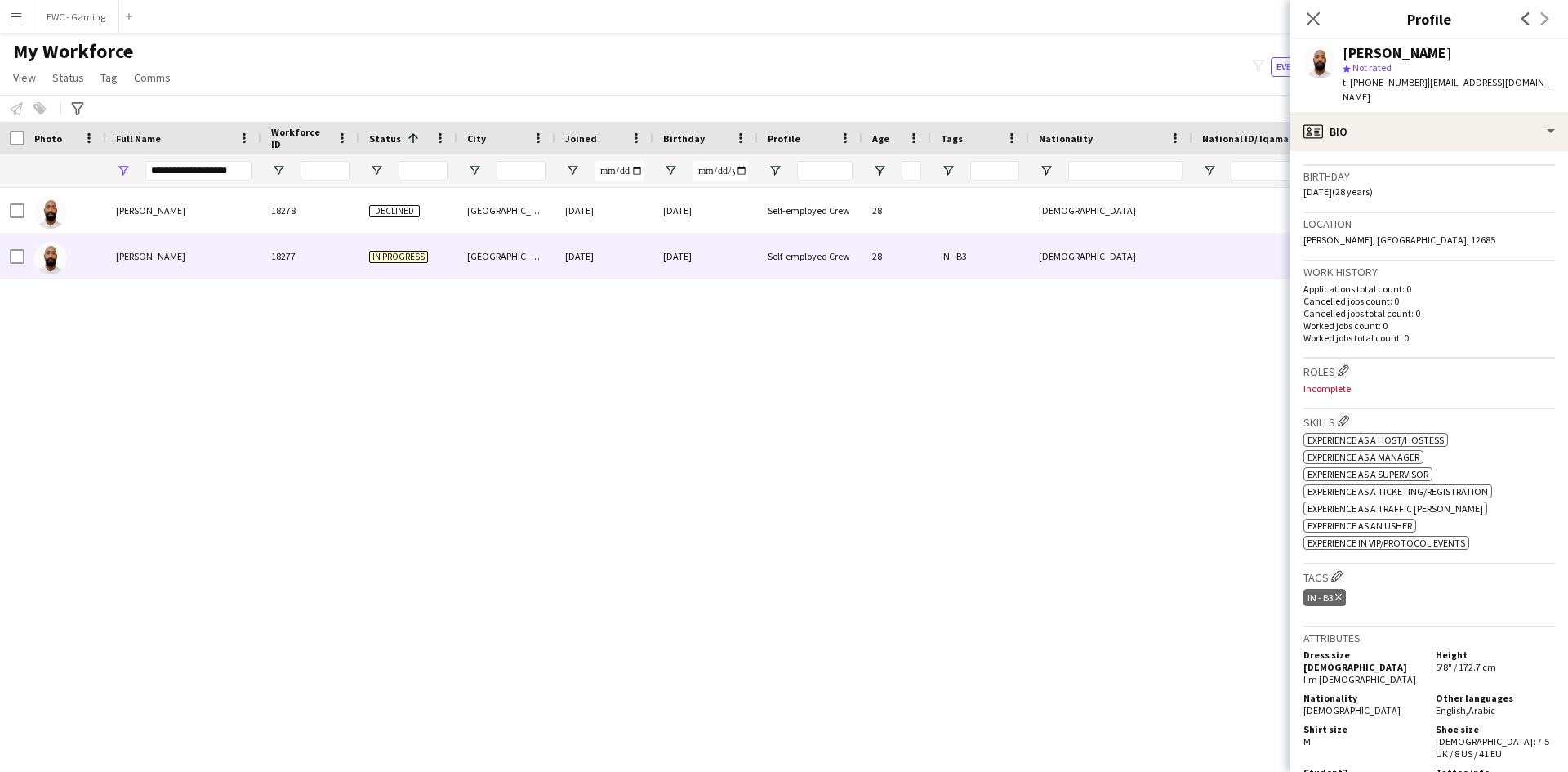
scroll to position [707, 0]
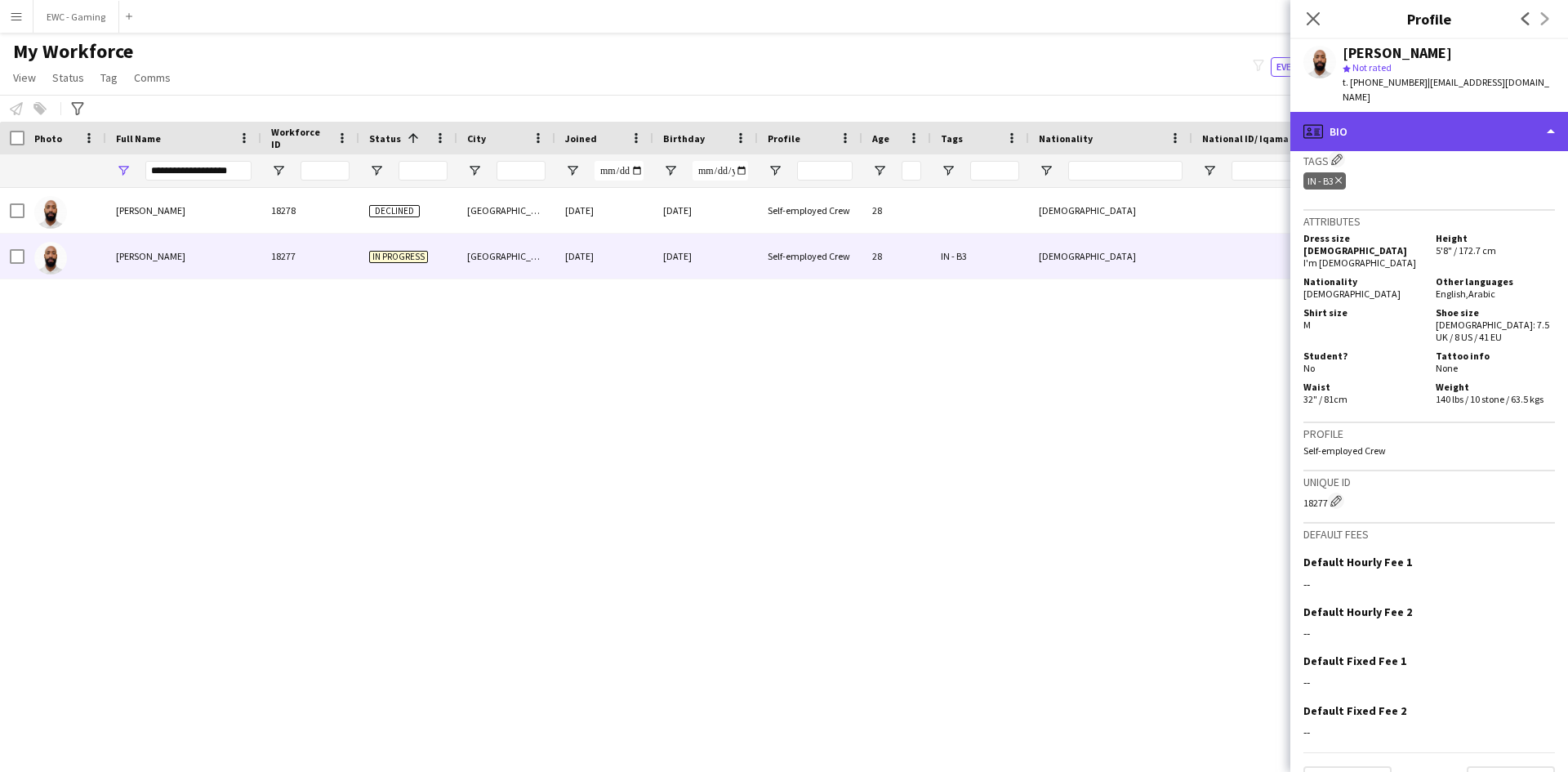
click at [1411, 112] on div "profile Bio" at bounding box center [1429, 131] width 277 height 39
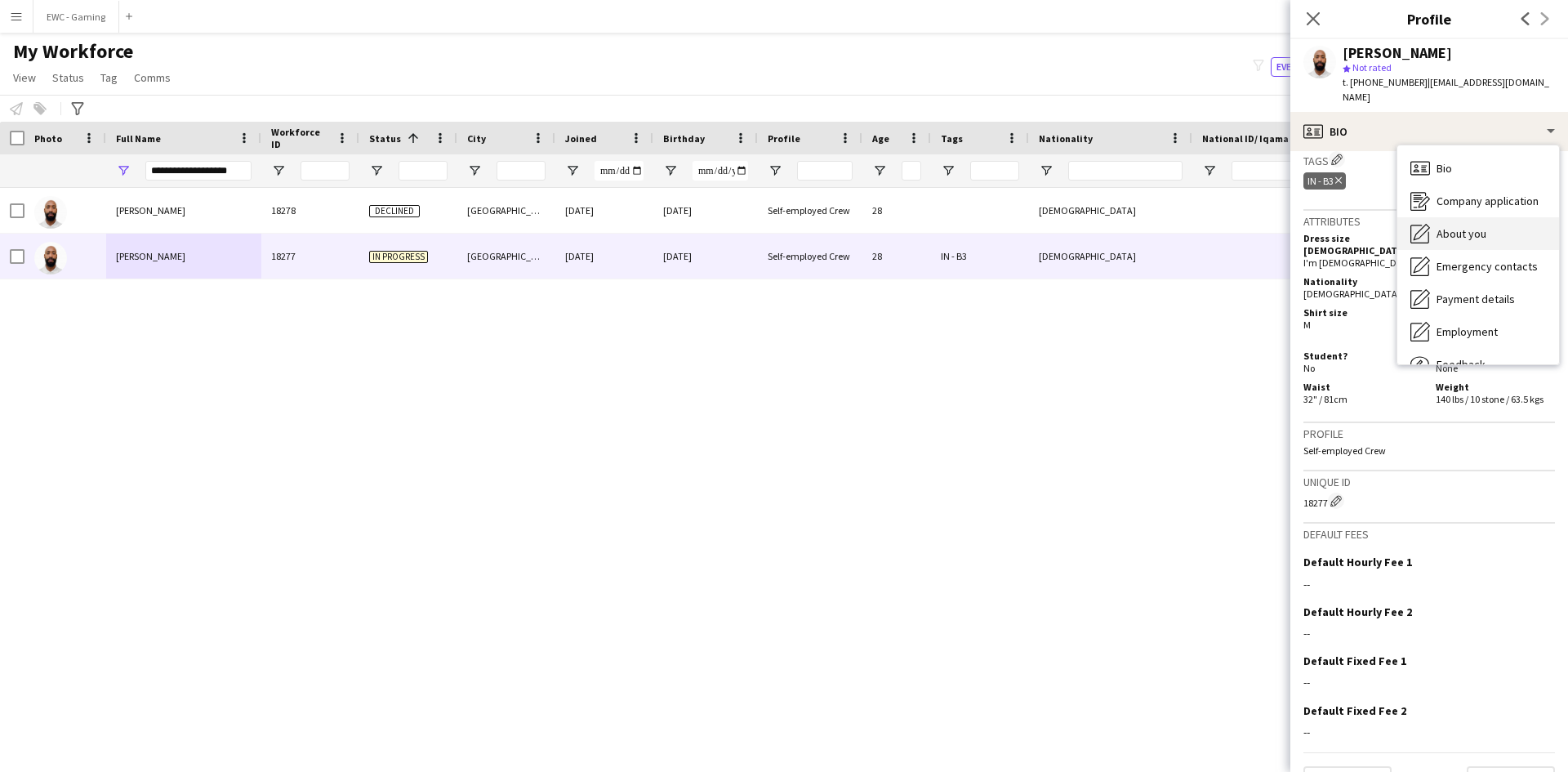
click at [1461, 226] on span "About you" at bounding box center [1461, 232] width 50 height 14
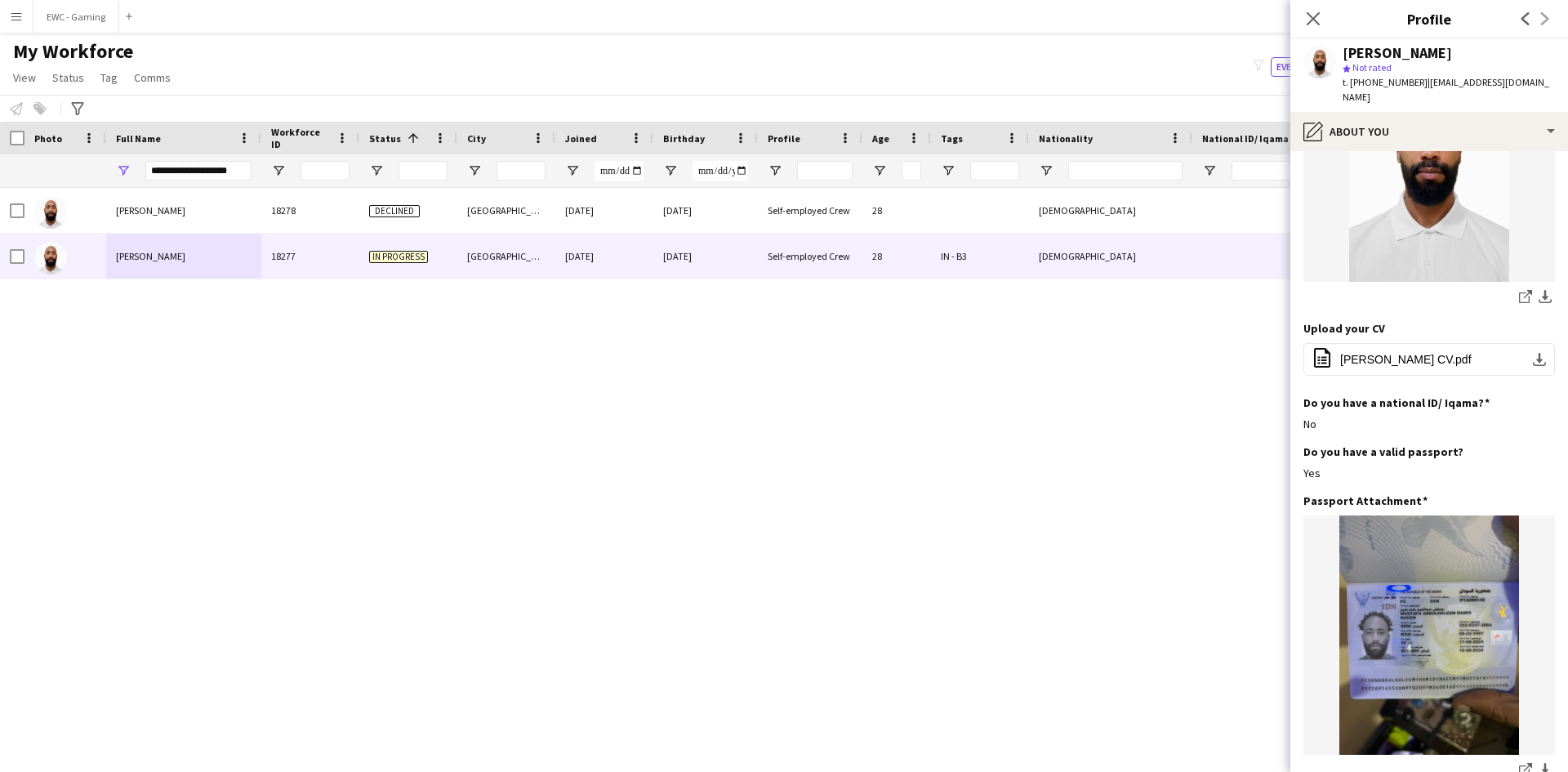
scroll to position [0, 0]
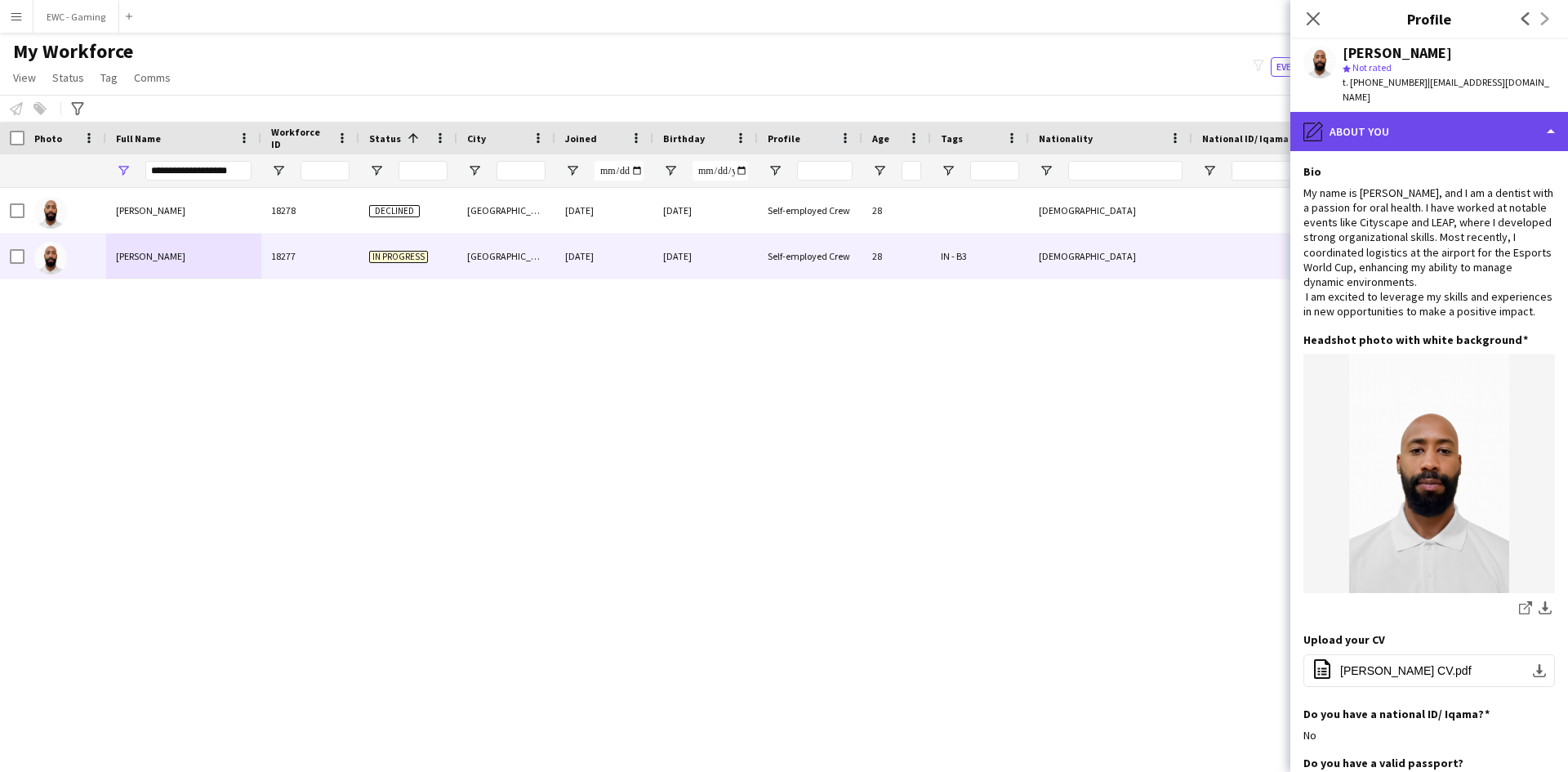
click at [1374, 112] on div "pencil4 About you" at bounding box center [1429, 131] width 277 height 39
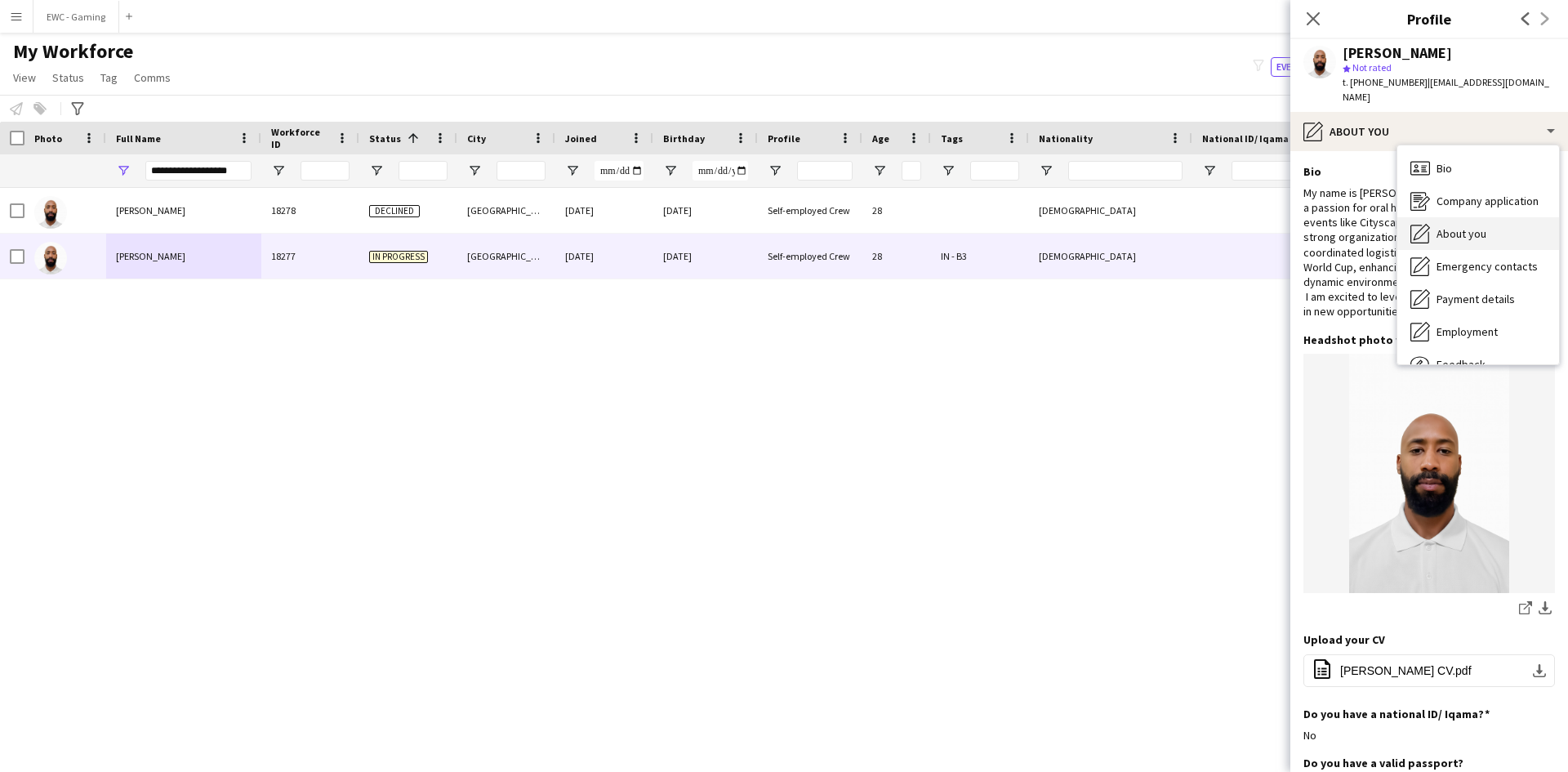
click at [1477, 226] on span "About you" at bounding box center [1461, 232] width 50 height 14
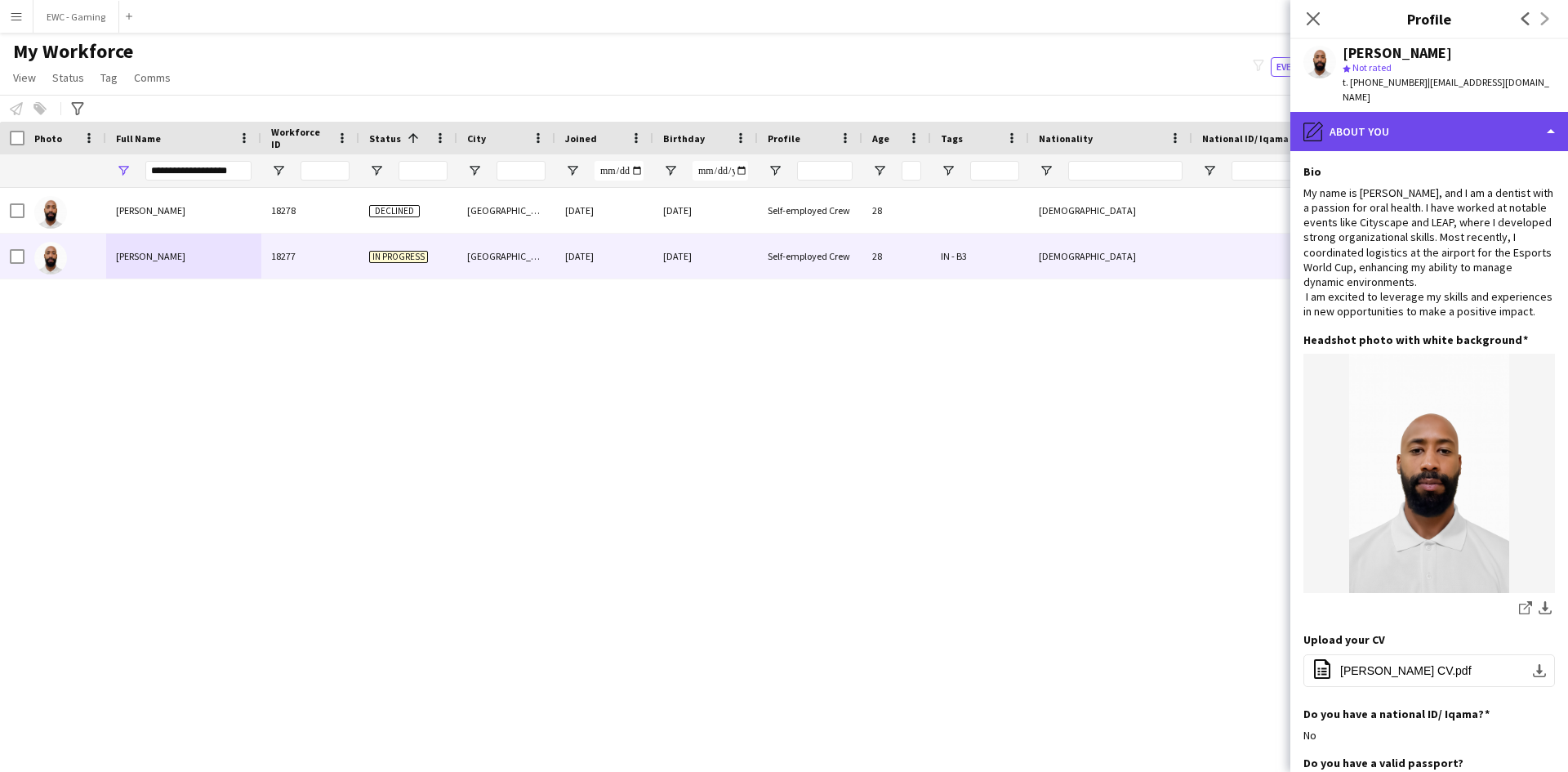
click at [1426, 114] on div "pencil4 About you" at bounding box center [1429, 131] width 277 height 39
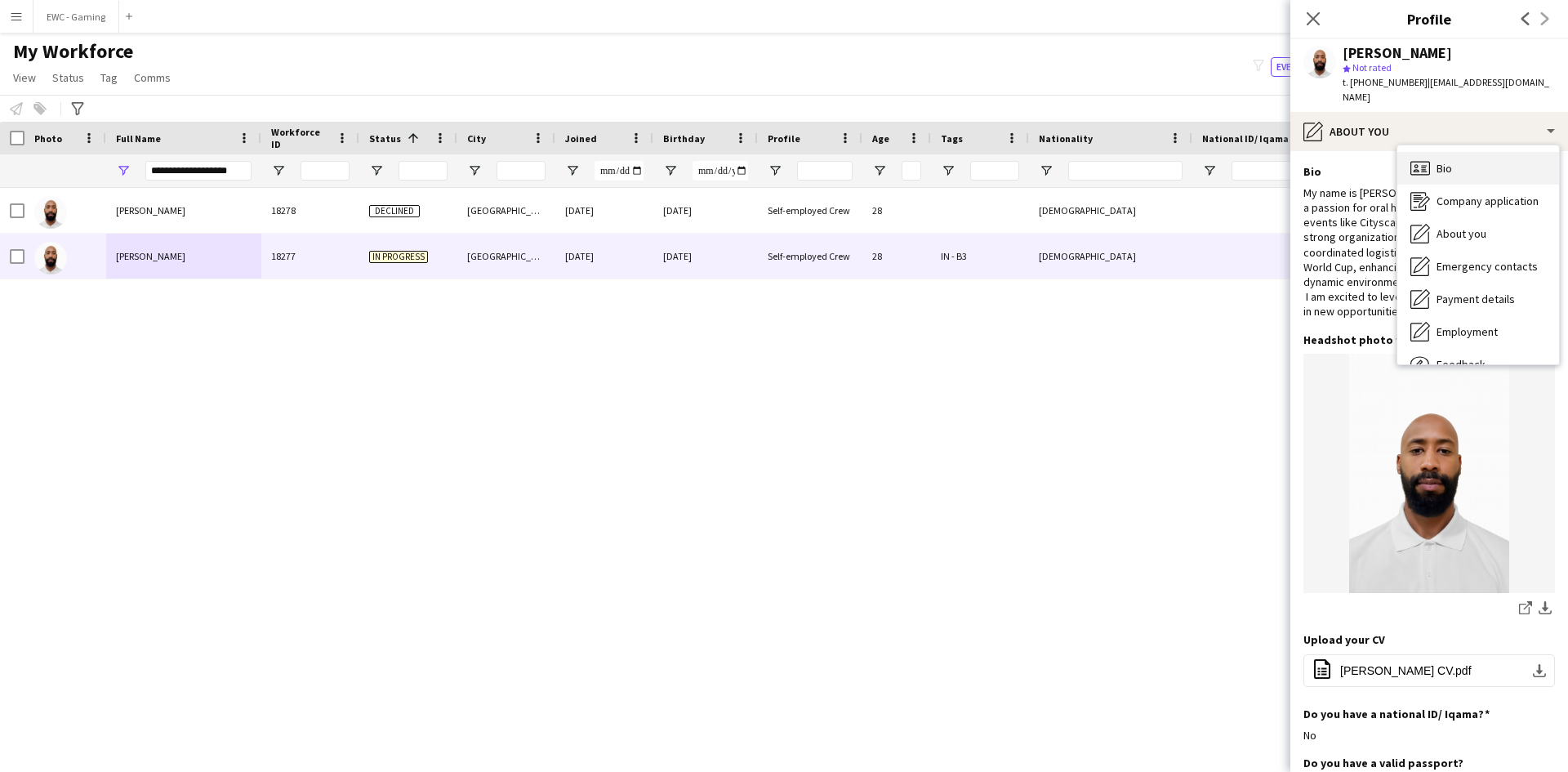
click at [1470, 152] on div "Bio Bio" at bounding box center [1477, 168] width 162 height 33
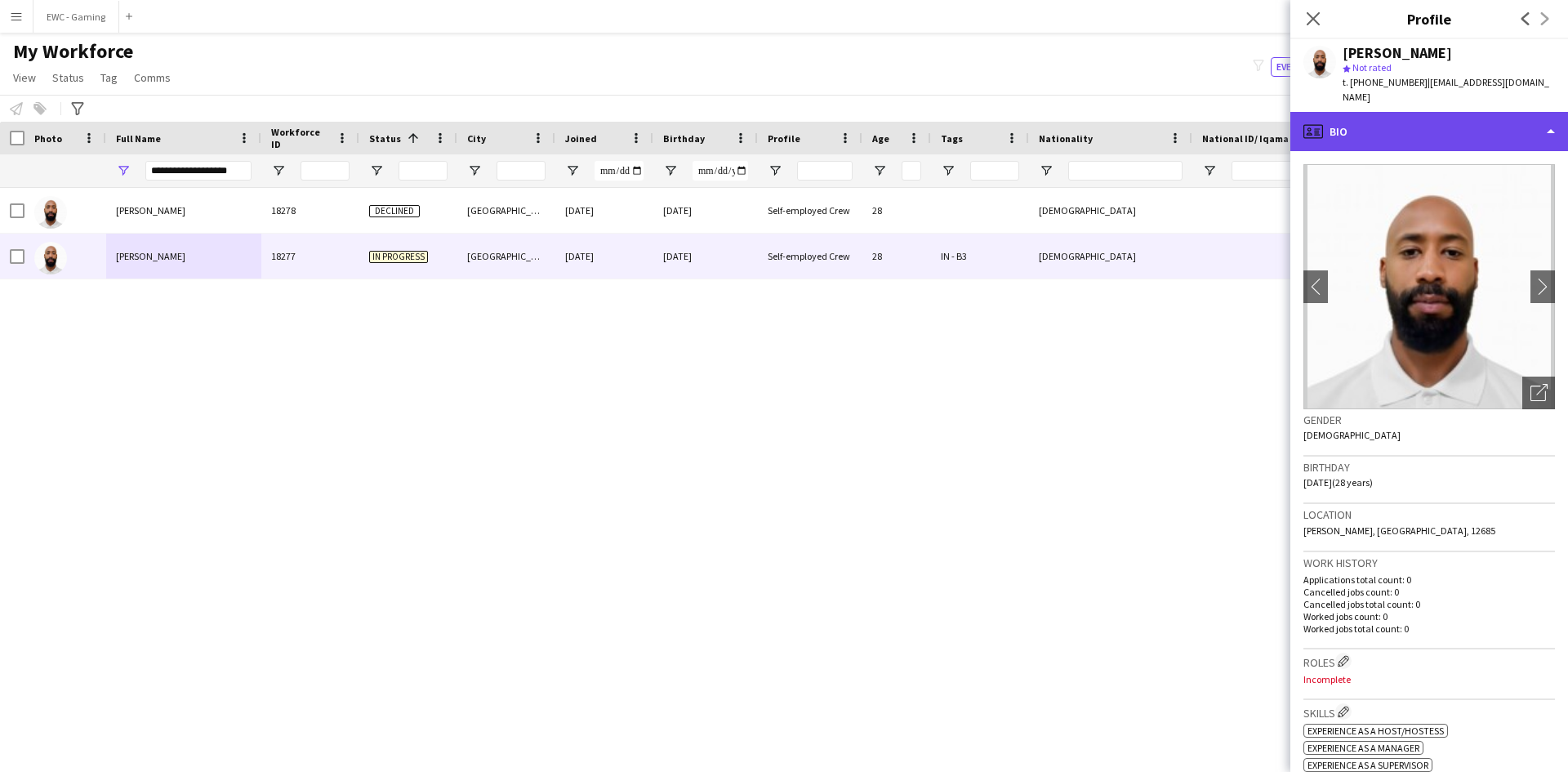
click at [1392, 130] on div "profile Bio" at bounding box center [1429, 131] width 277 height 39
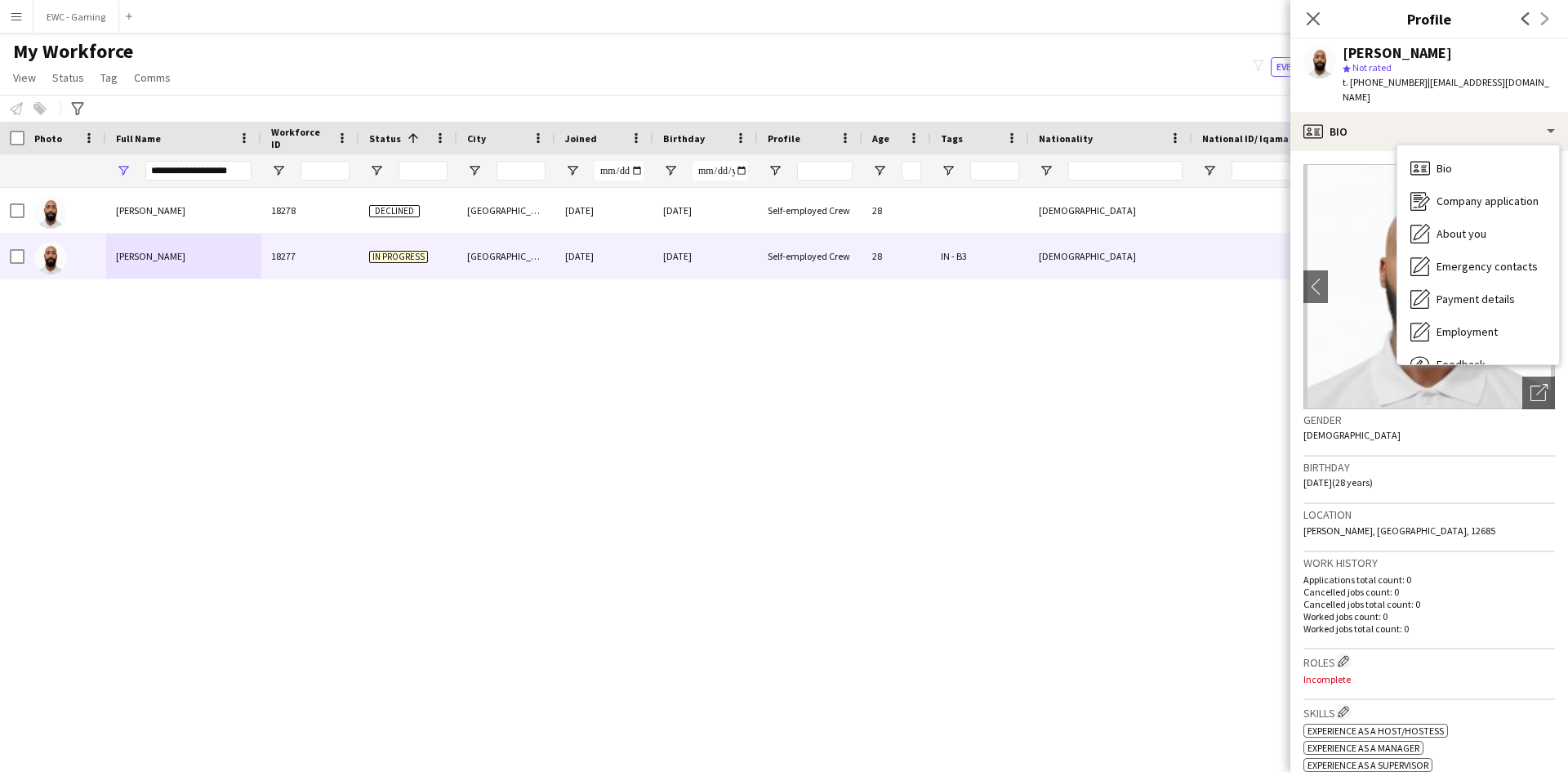
click at [1419, 430] on div "Gender [DEMOGRAPHIC_DATA]" at bounding box center [1428, 433] width 252 height 48
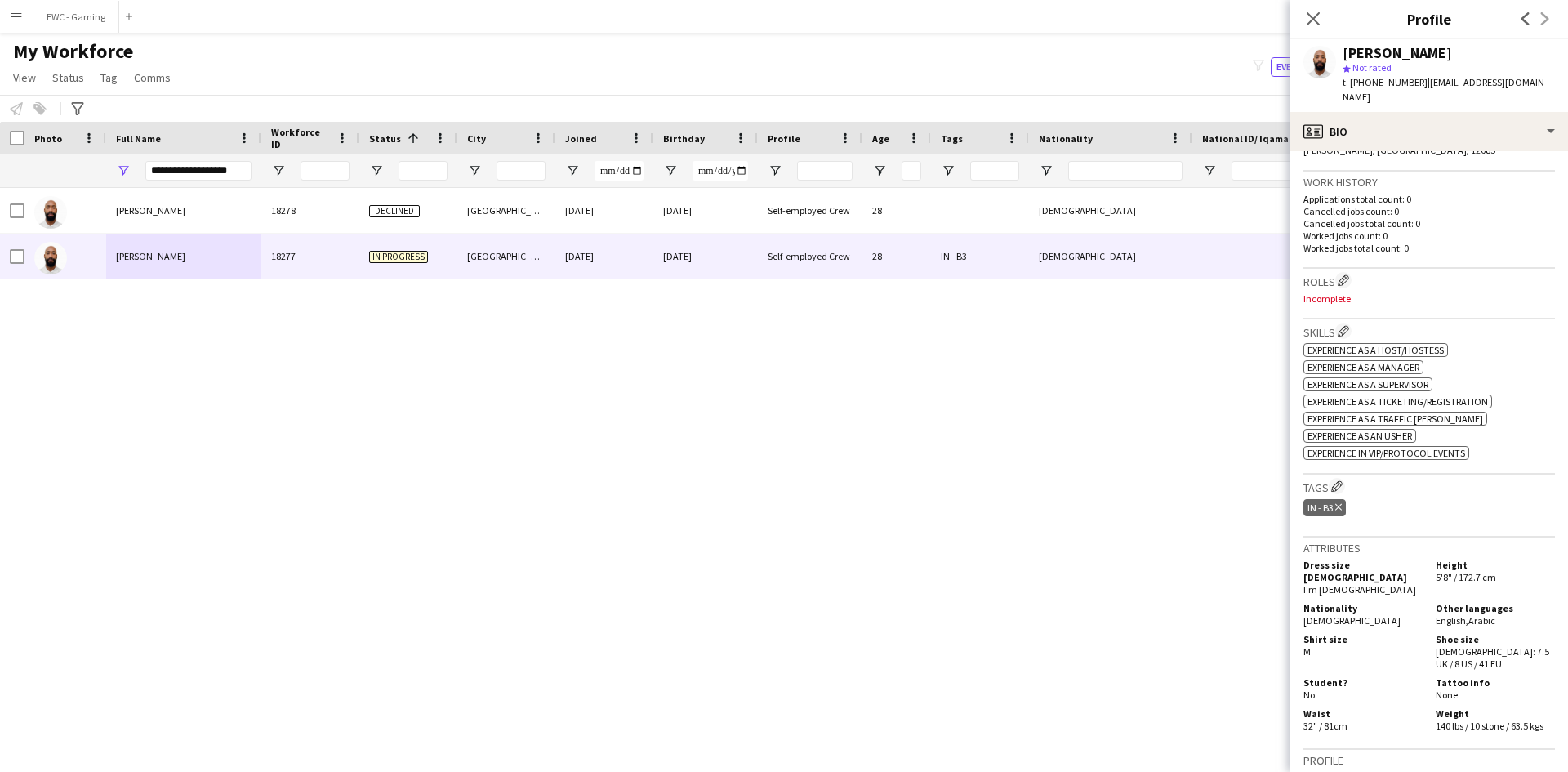
scroll to position [707, 0]
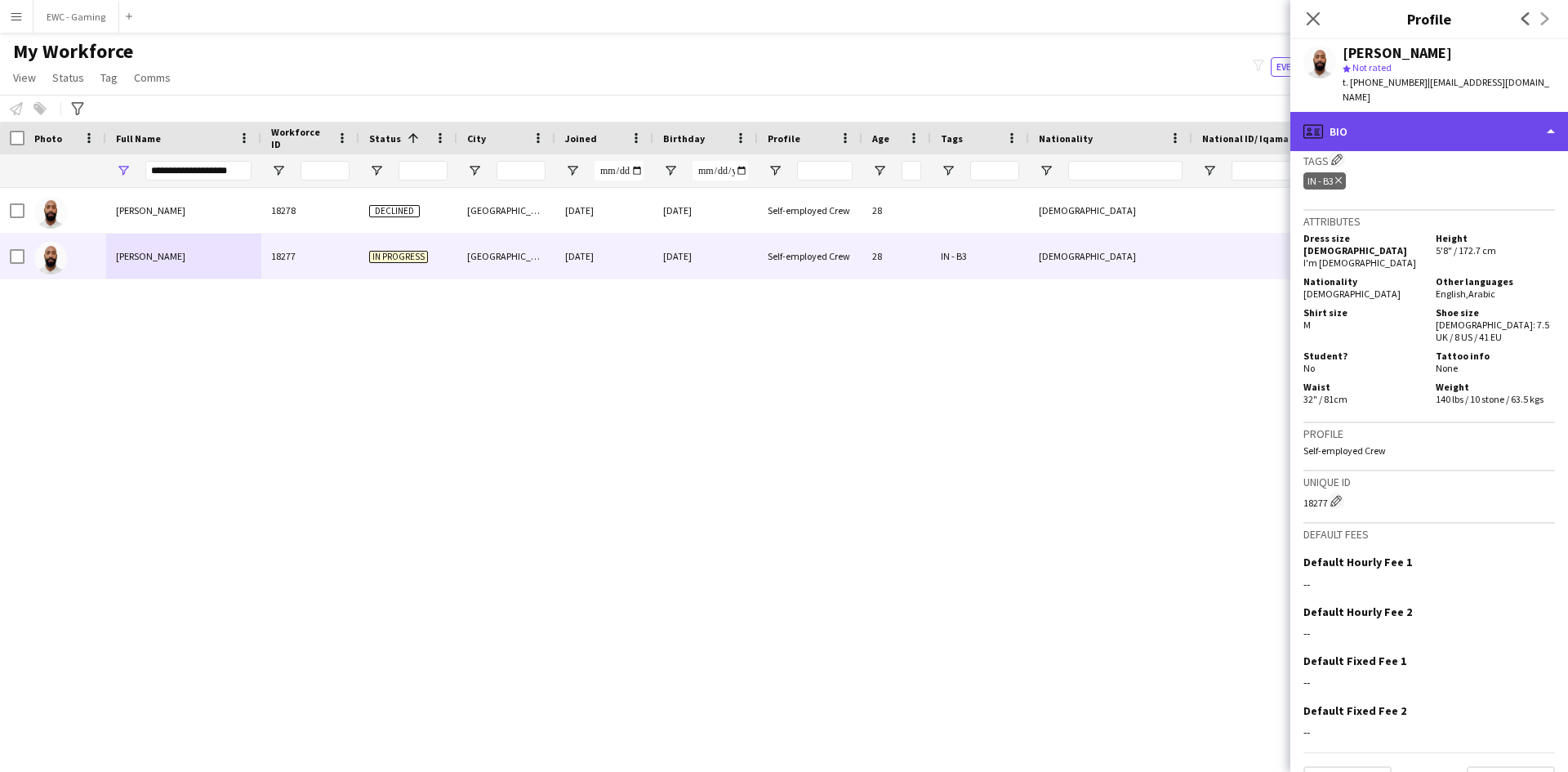
click at [1395, 118] on div "profile Bio" at bounding box center [1429, 131] width 277 height 39
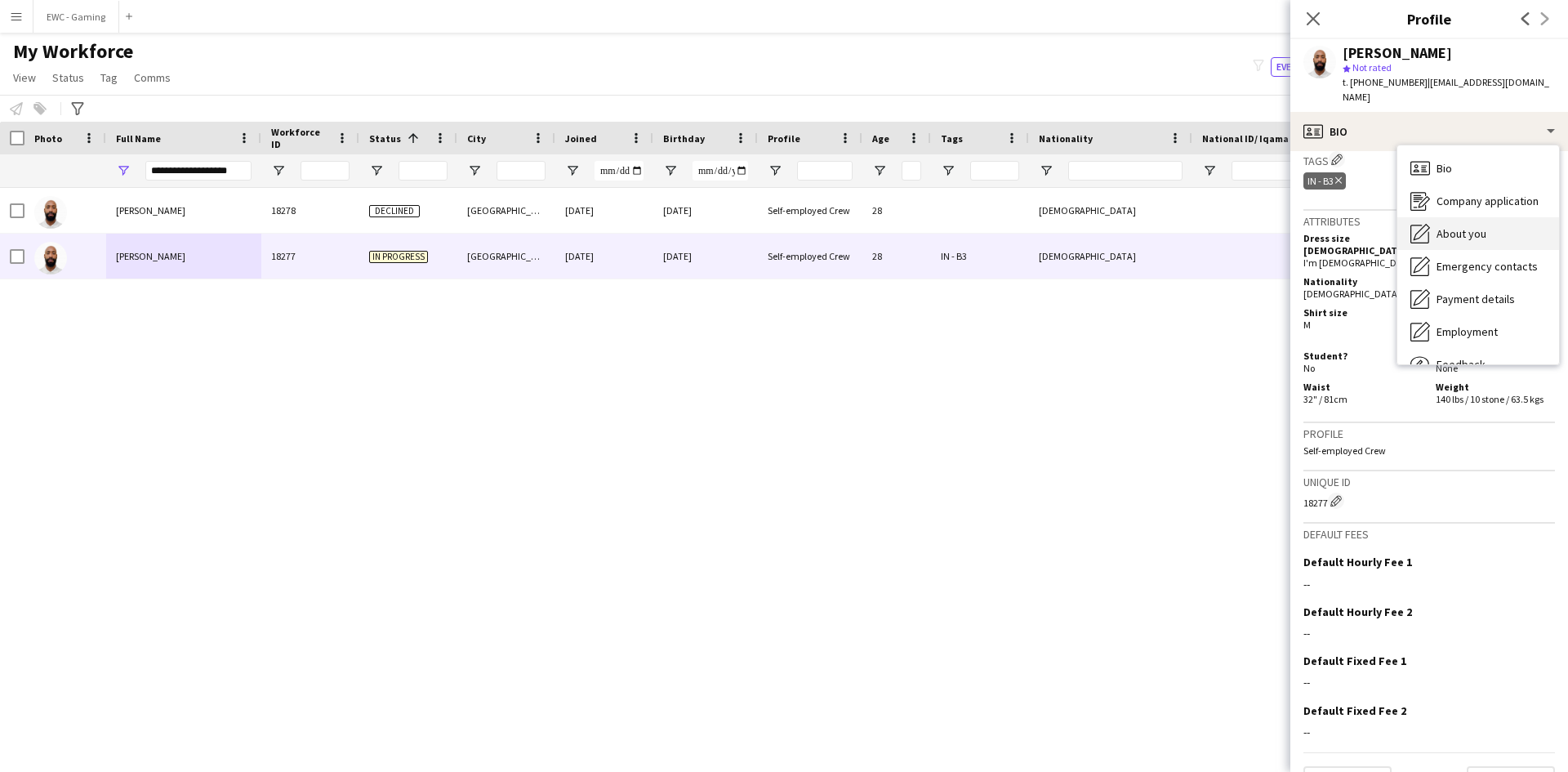
click at [1500, 219] on div "About you About you" at bounding box center [1477, 233] width 162 height 33
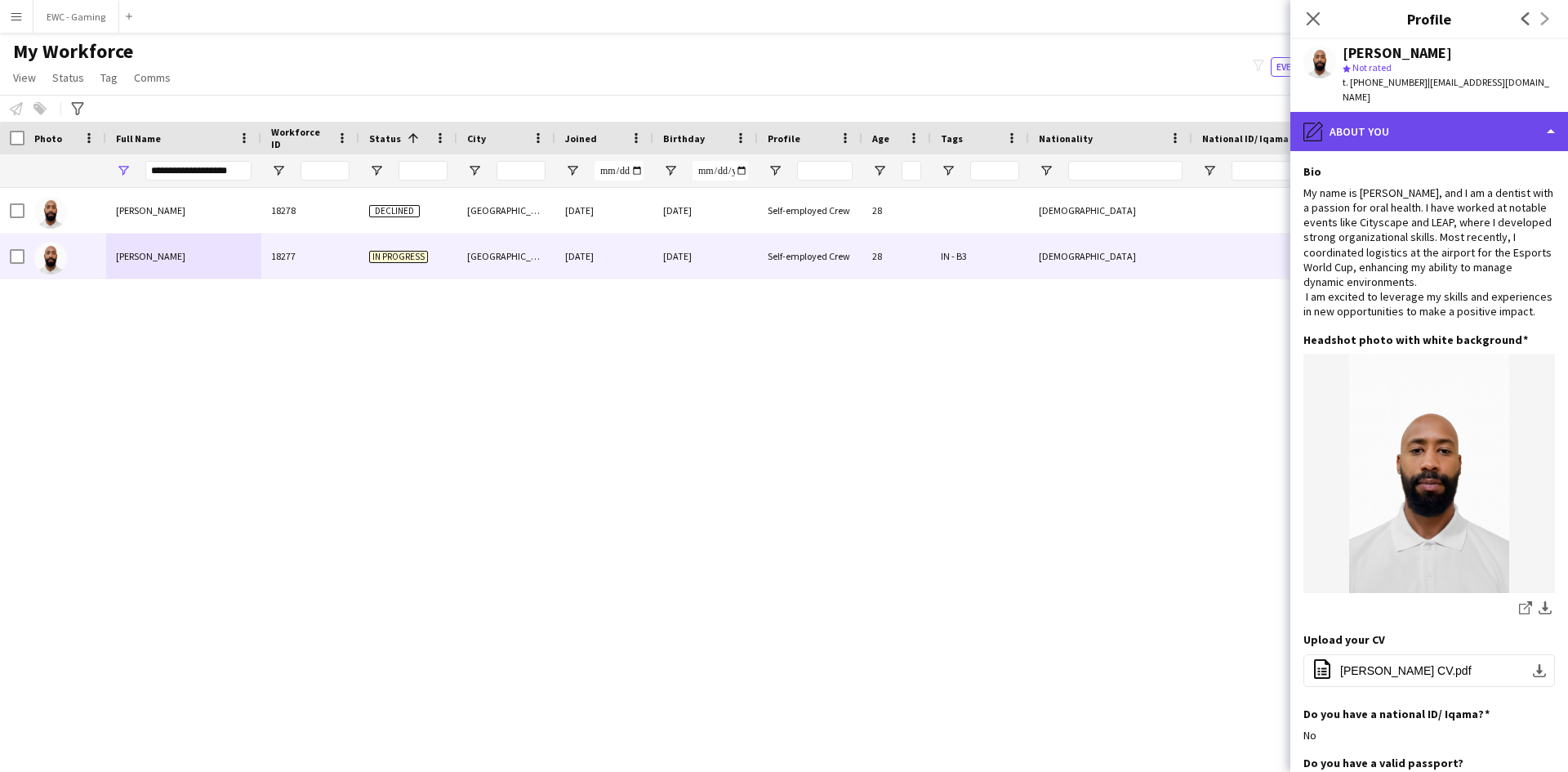
click at [1411, 112] on div "pencil4 About you" at bounding box center [1429, 131] width 277 height 39
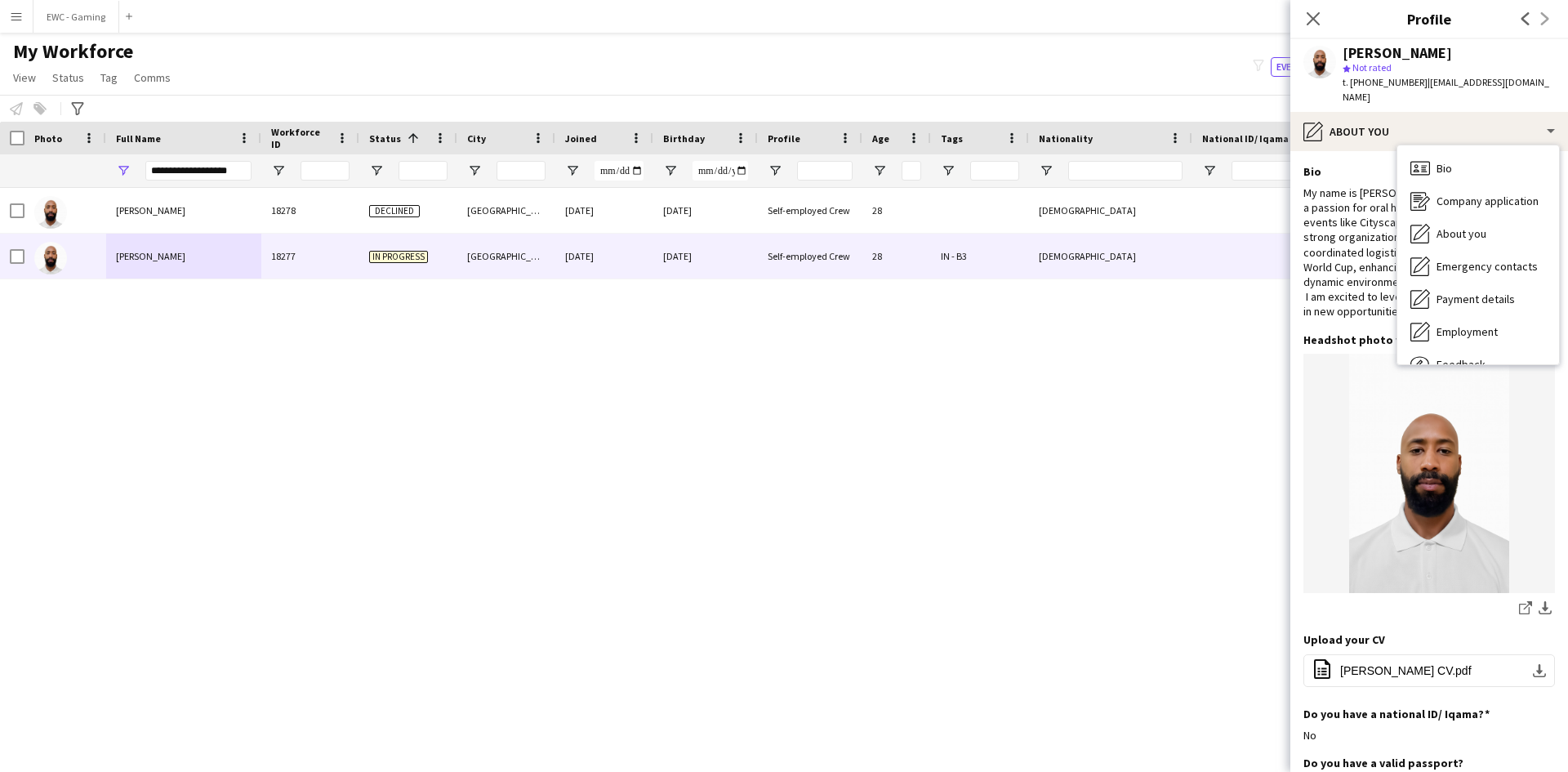
click at [1340, 202] on div "My name is [PERSON_NAME], and I am a dentist with a passion for oral health. I …" at bounding box center [1428, 253] width 252 height 134
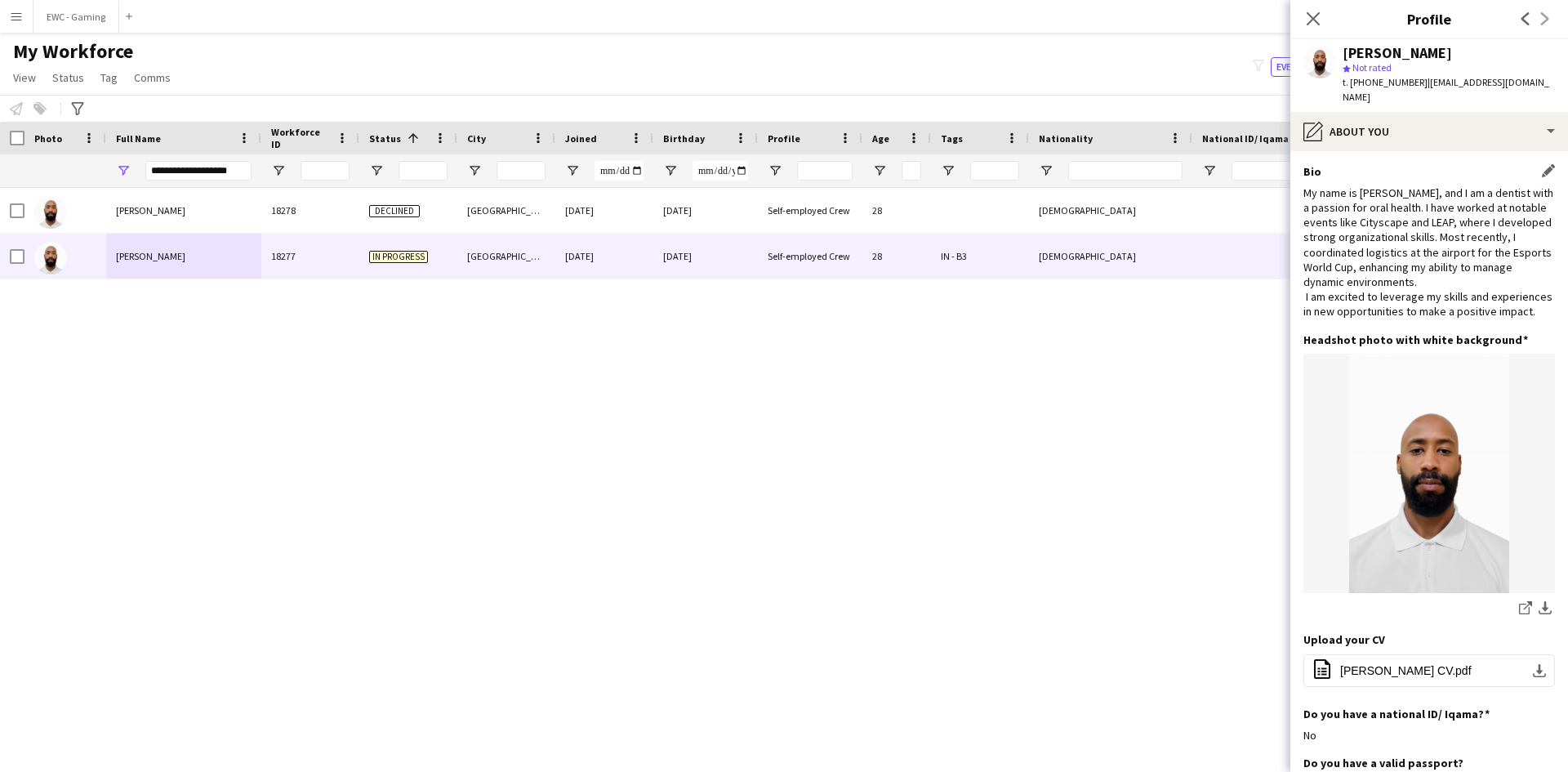
click at [1377, 292] on div "My name is [PERSON_NAME], and I am a dentist with a passion for oral health. I …" at bounding box center [1428, 253] width 252 height 134
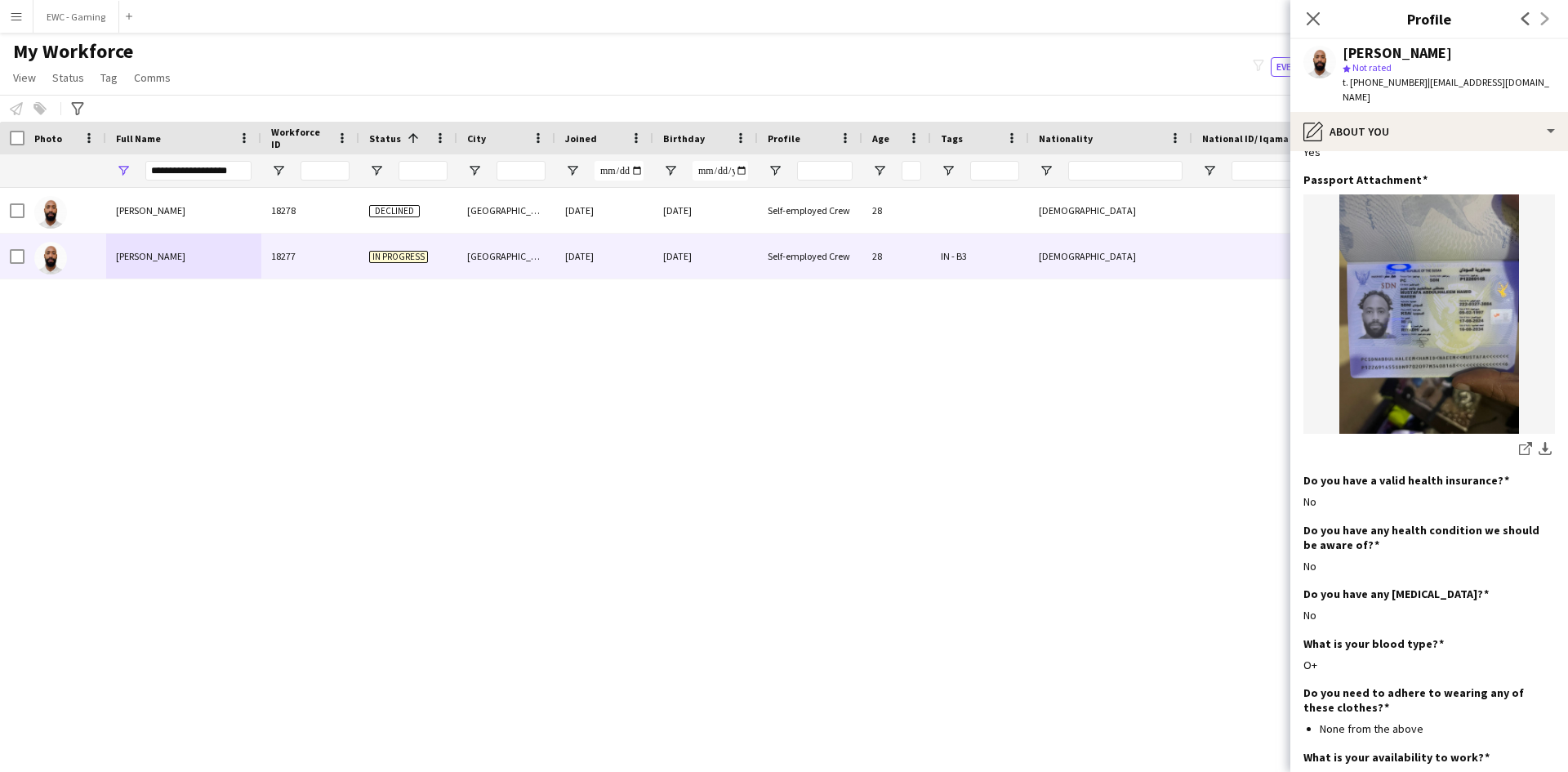
scroll to position [810, 0]
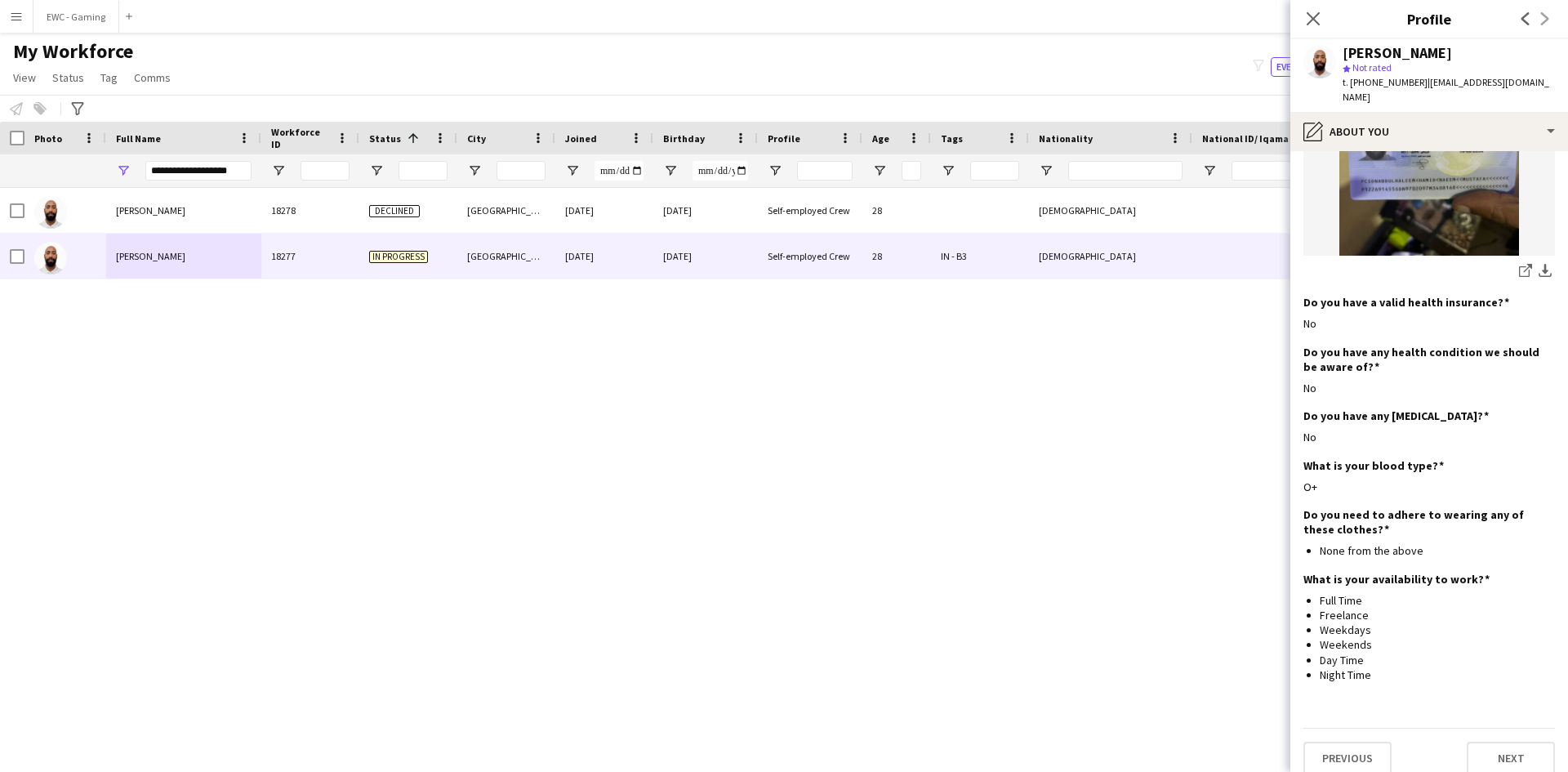
click at [1377, 295] on h3 "Do you have a valid health insurance?" at bounding box center [1405, 301] width 206 height 14
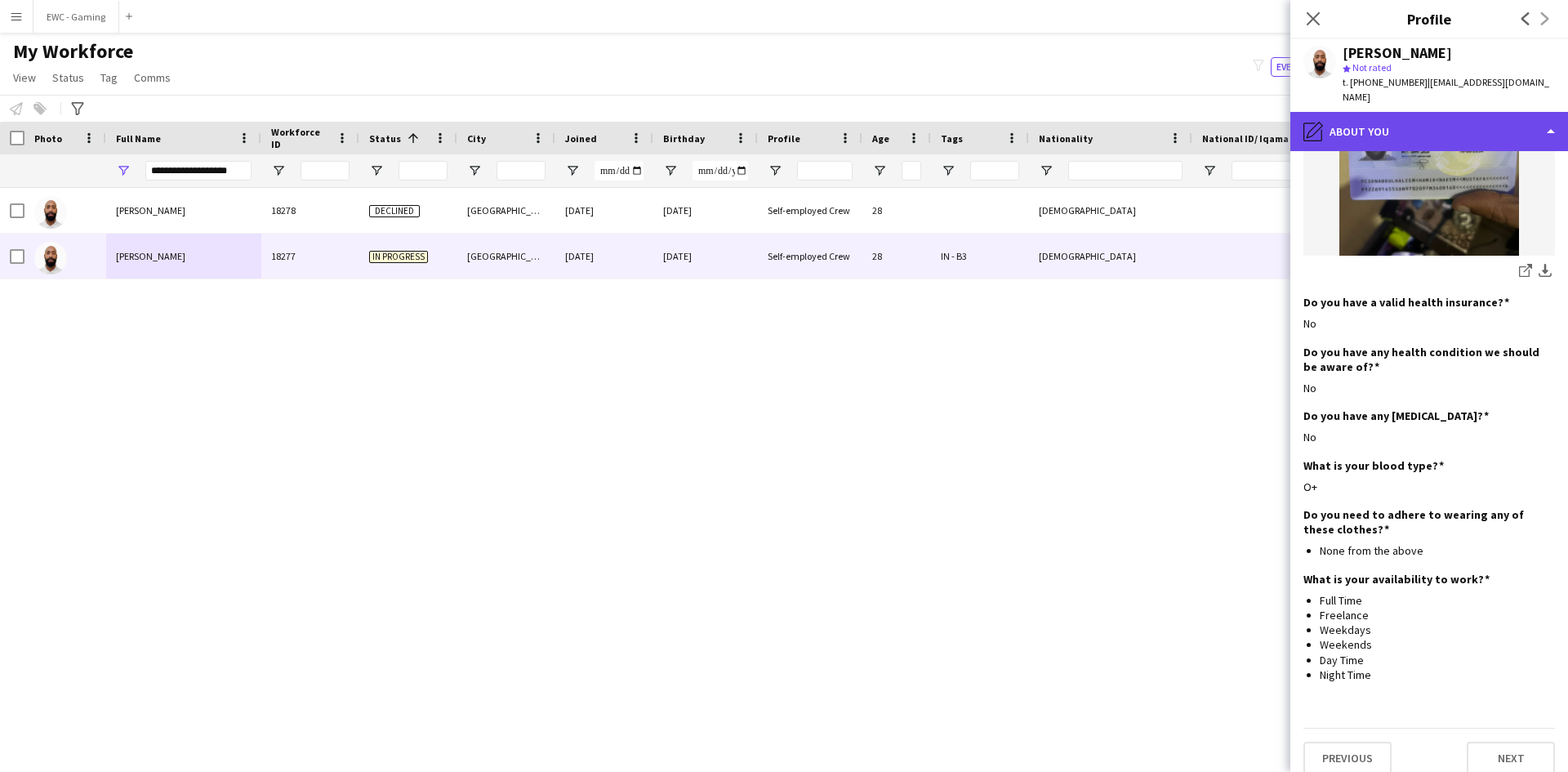
click at [1358, 112] on div "pencil4 About you" at bounding box center [1429, 131] width 277 height 39
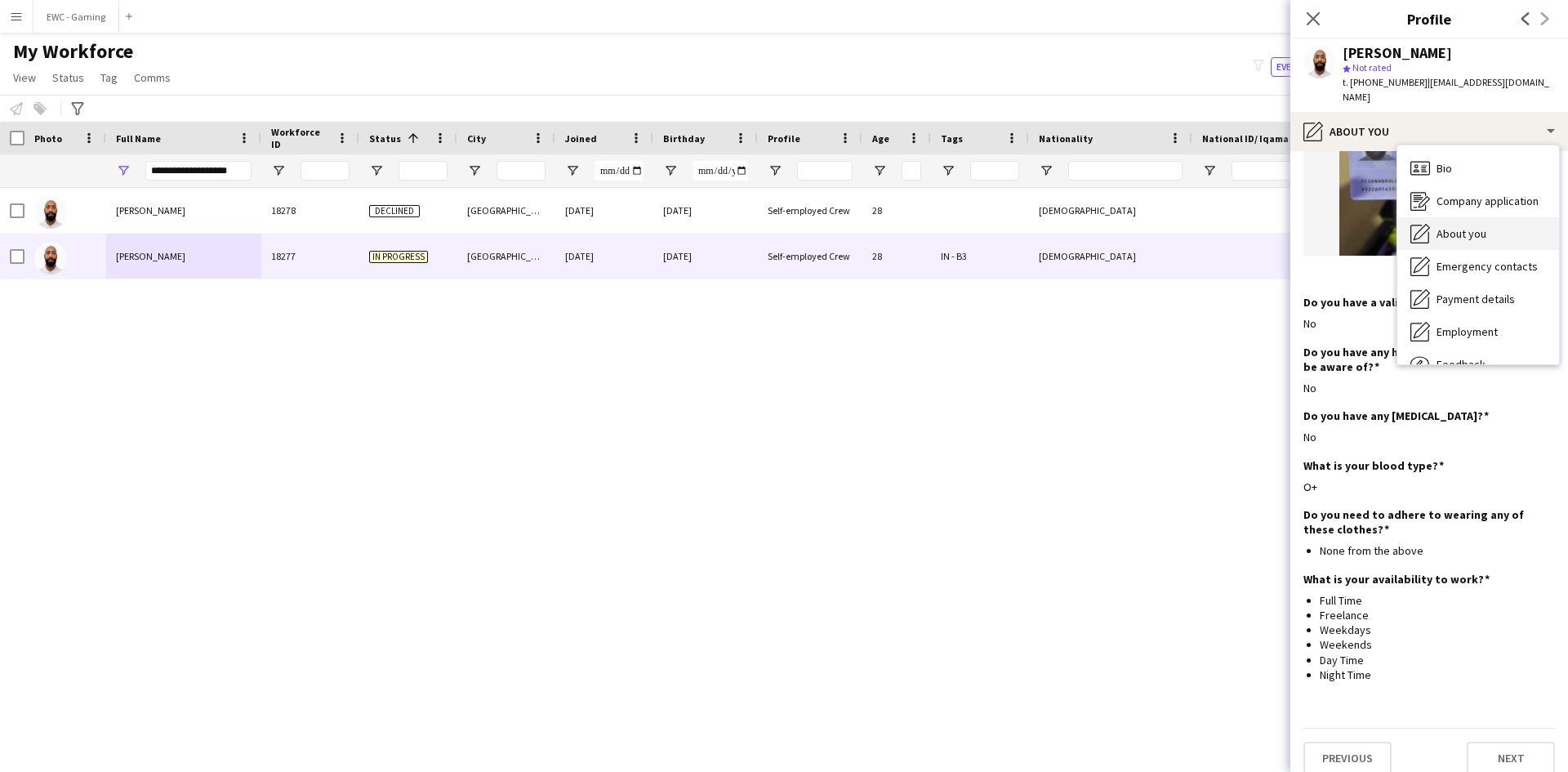
click at [1457, 226] on span "About you" at bounding box center [1461, 232] width 50 height 14
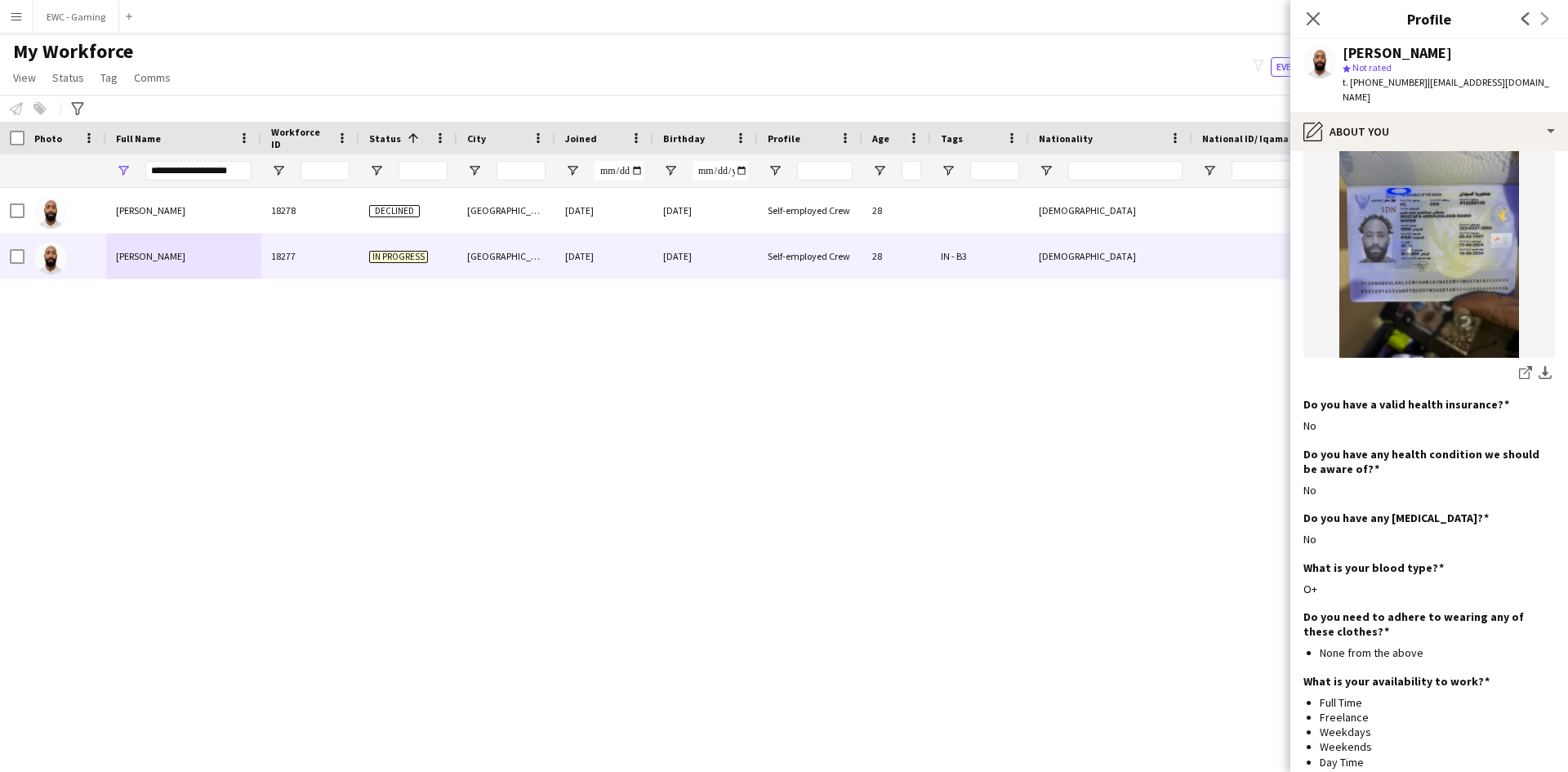
scroll to position [709, 0]
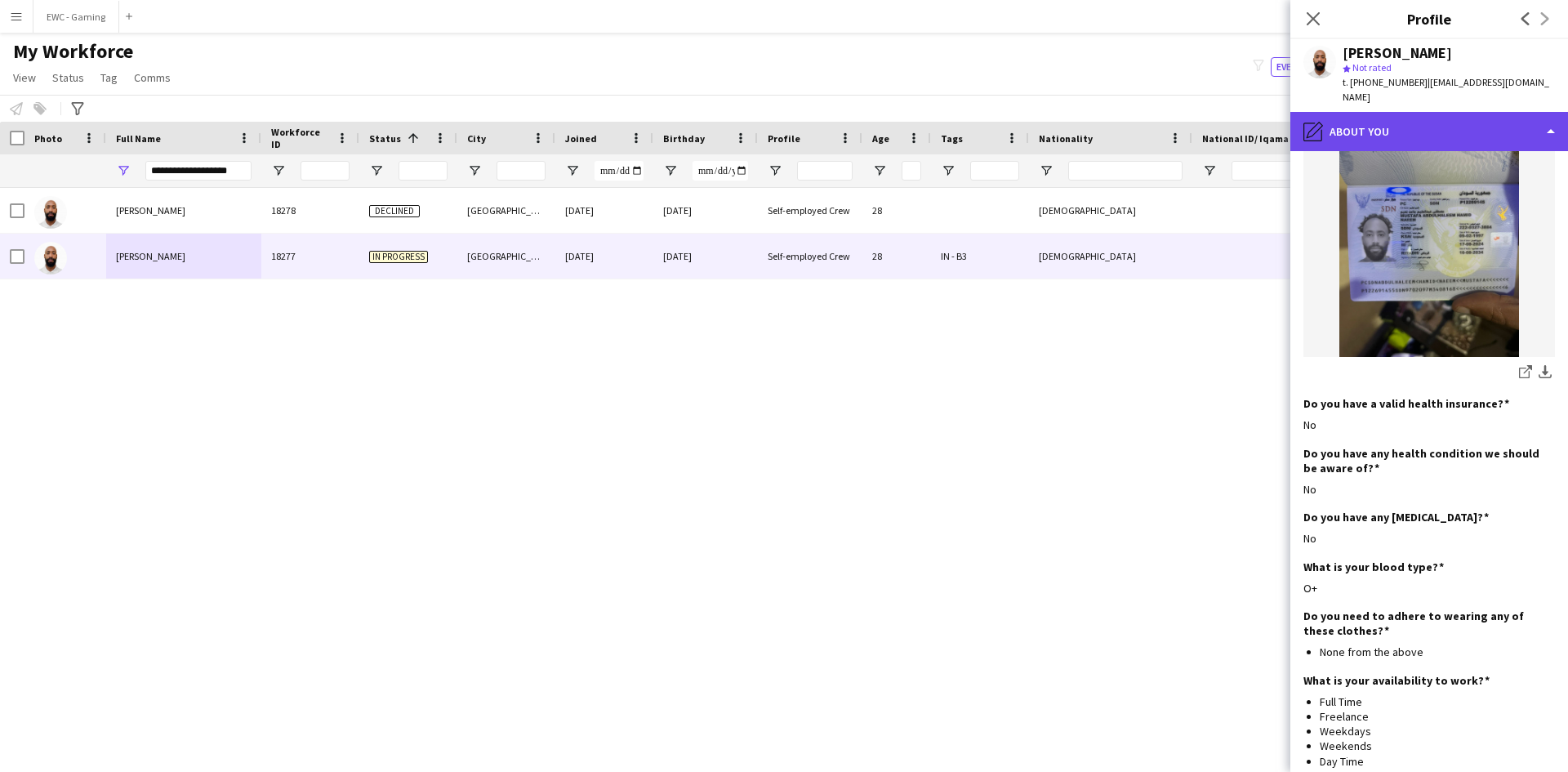
click at [1422, 118] on div "pencil4 About you" at bounding box center [1429, 131] width 277 height 39
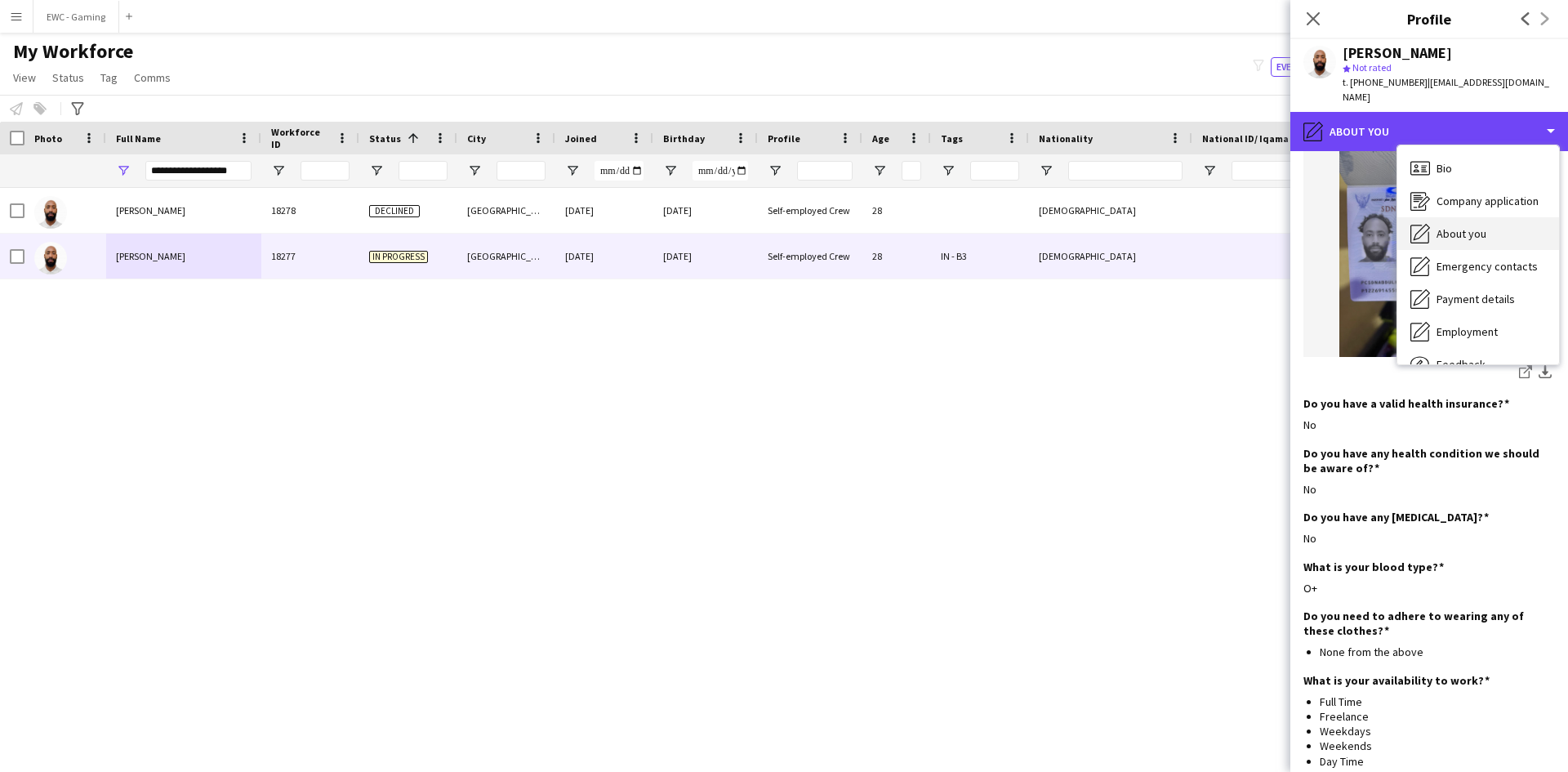
scroll to position [55, 0]
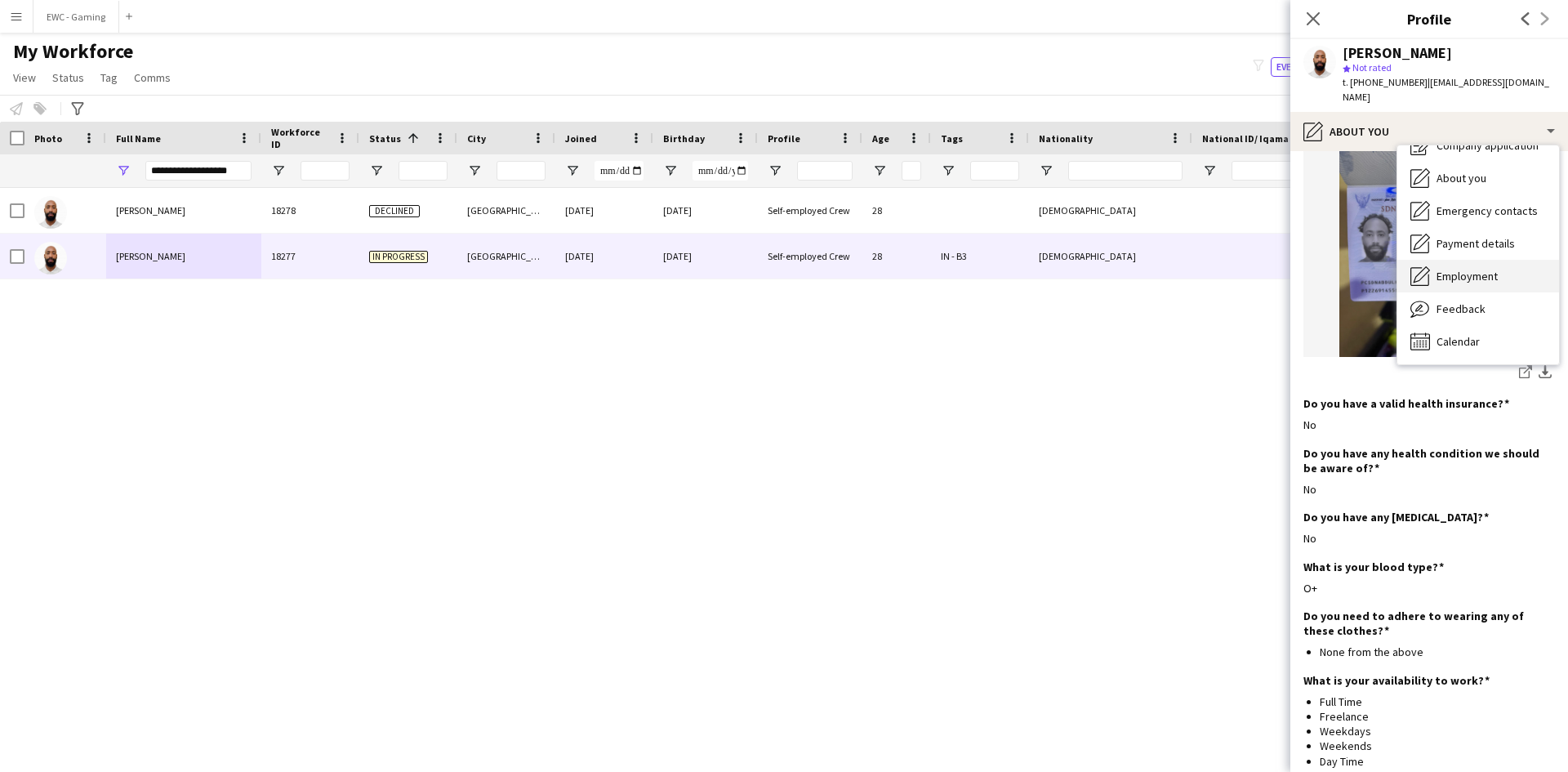
click at [1469, 269] on span "Employment" at bounding box center [1467, 276] width 61 height 14
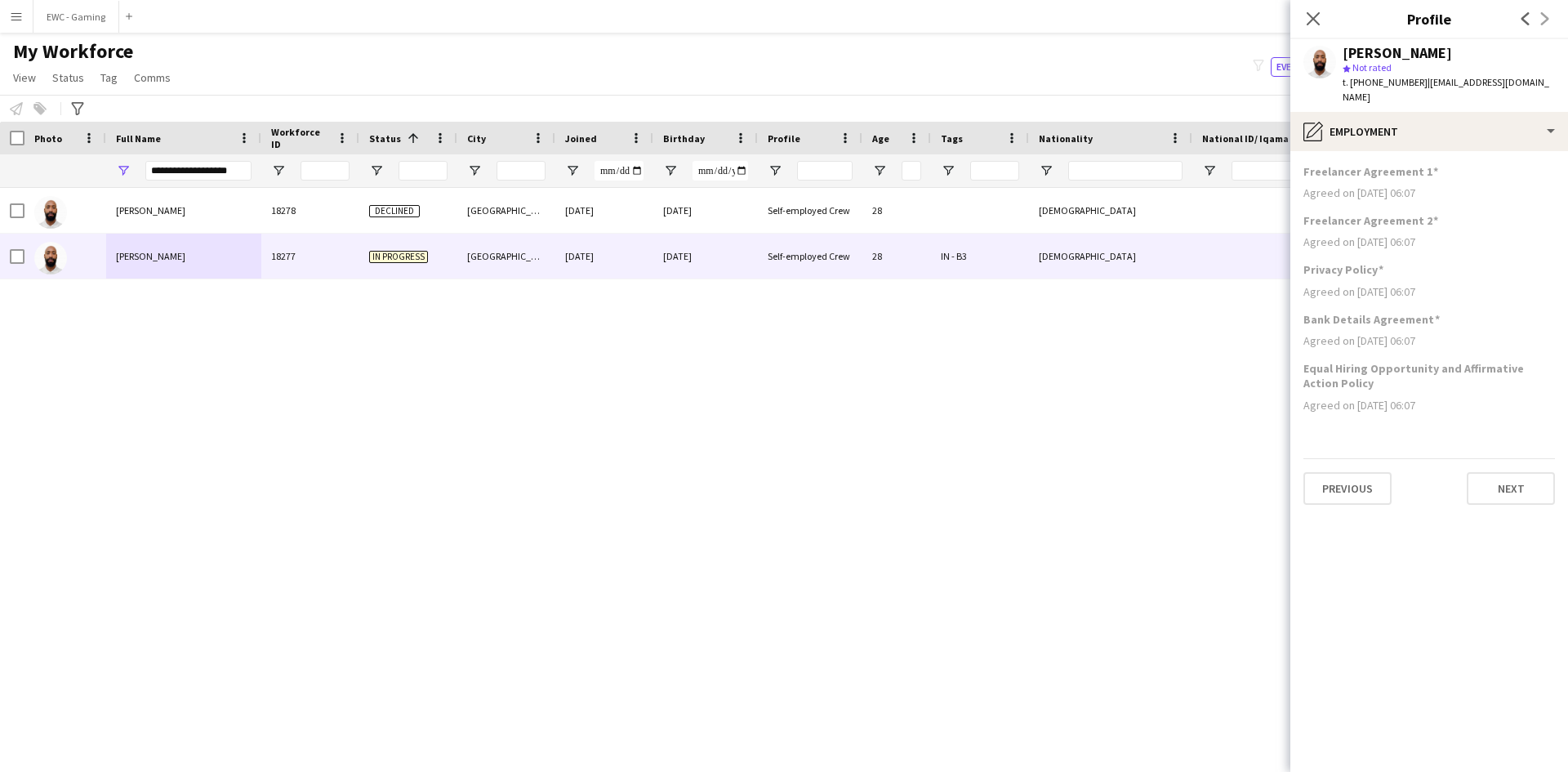
scroll to position [0, 0]
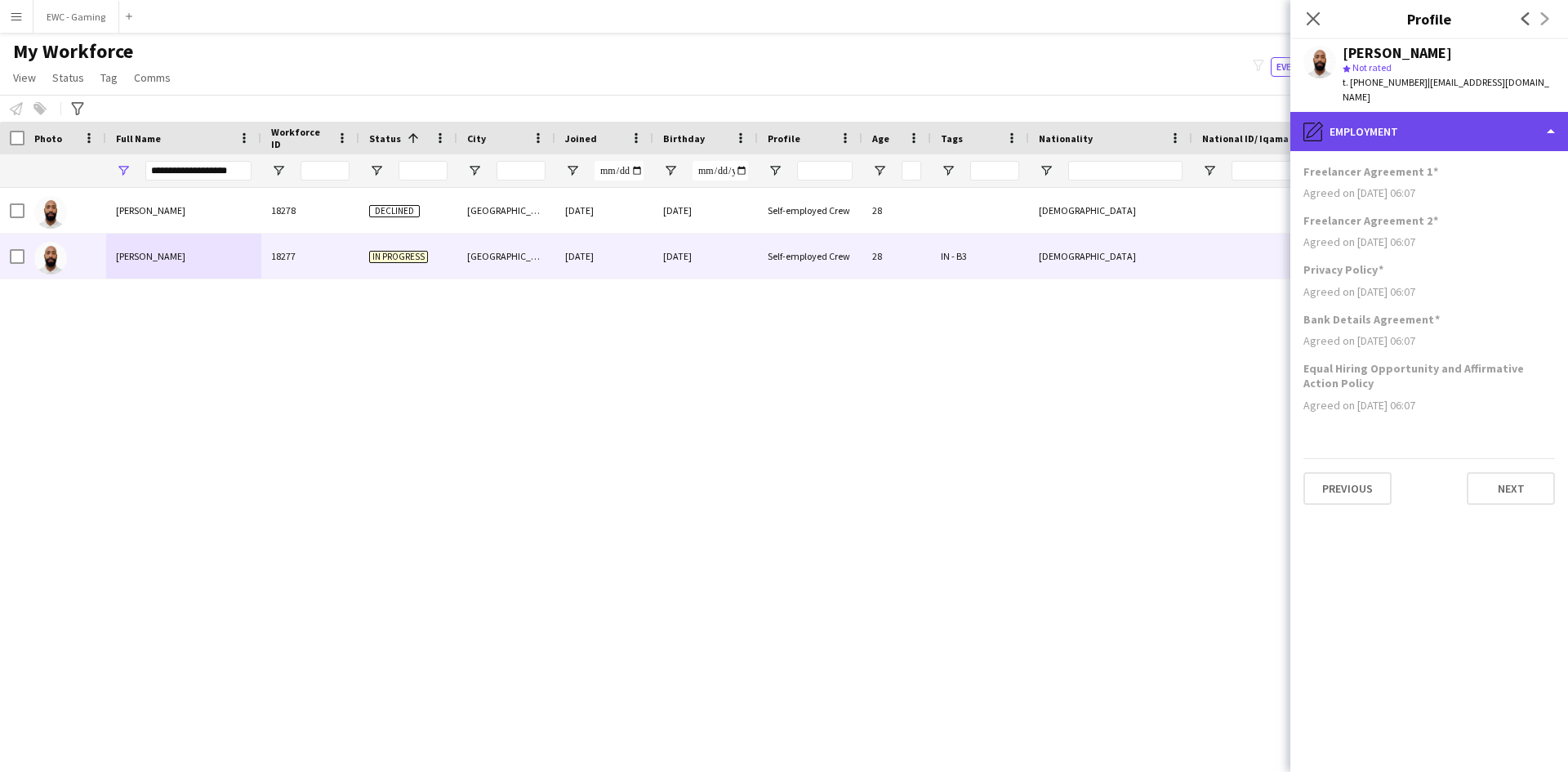
click at [1421, 112] on div "pencil4 Employment" at bounding box center [1429, 131] width 277 height 39
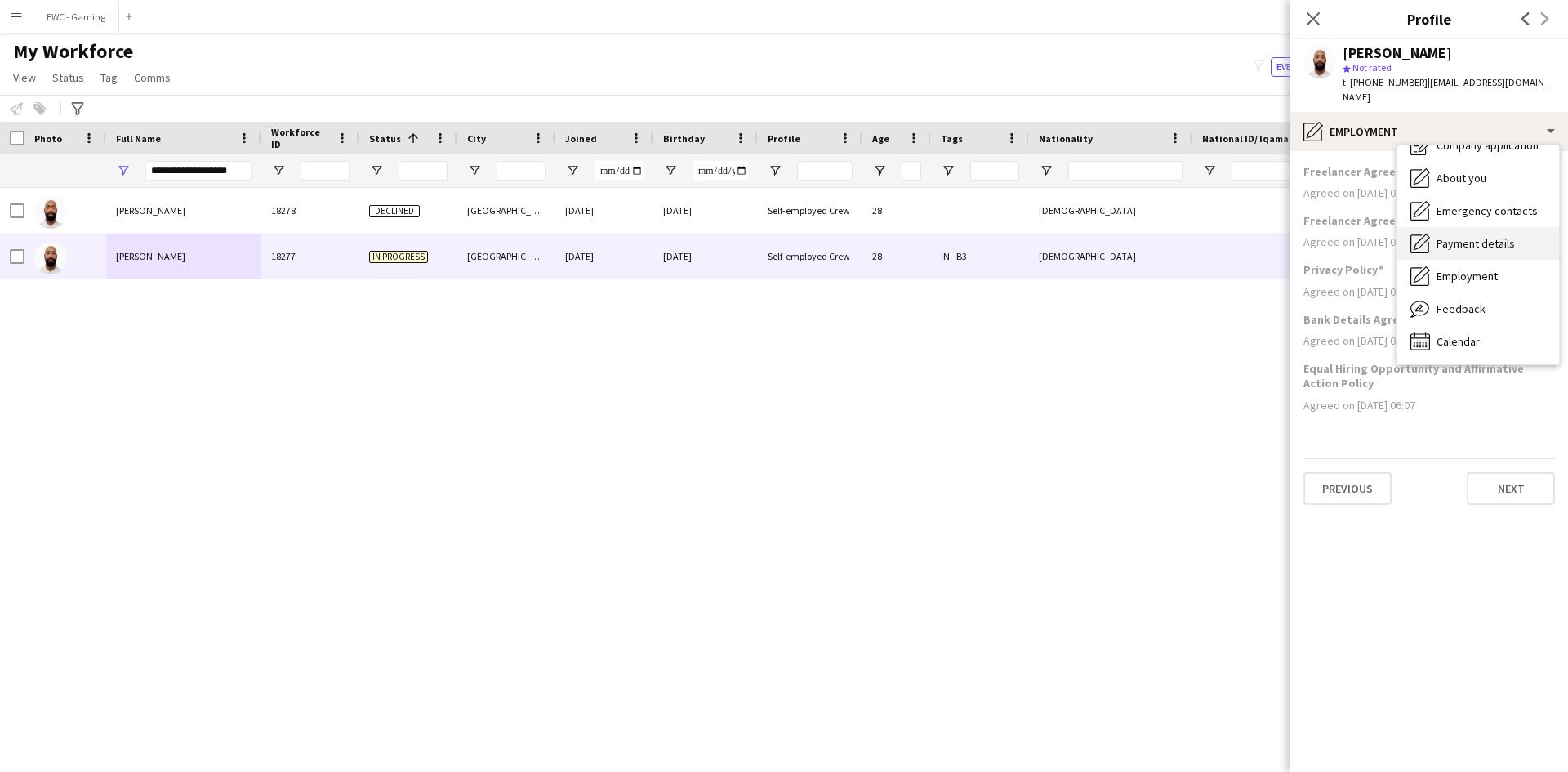
click at [1488, 236] on span "Payment details" at bounding box center [1475, 243] width 78 height 14
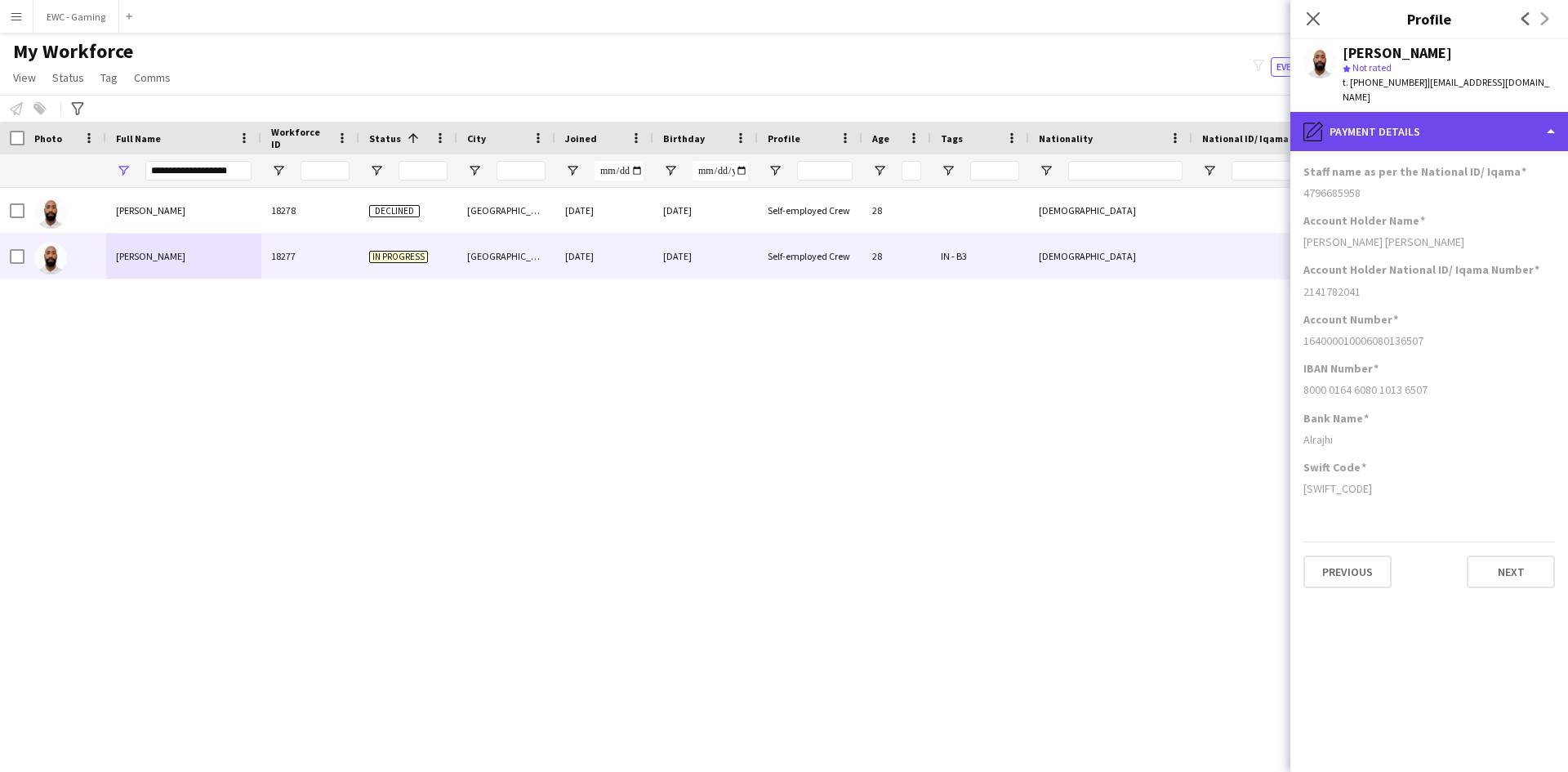
click at [1434, 125] on div "pencil4 Payment details" at bounding box center [1429, 131] width 277 height 39
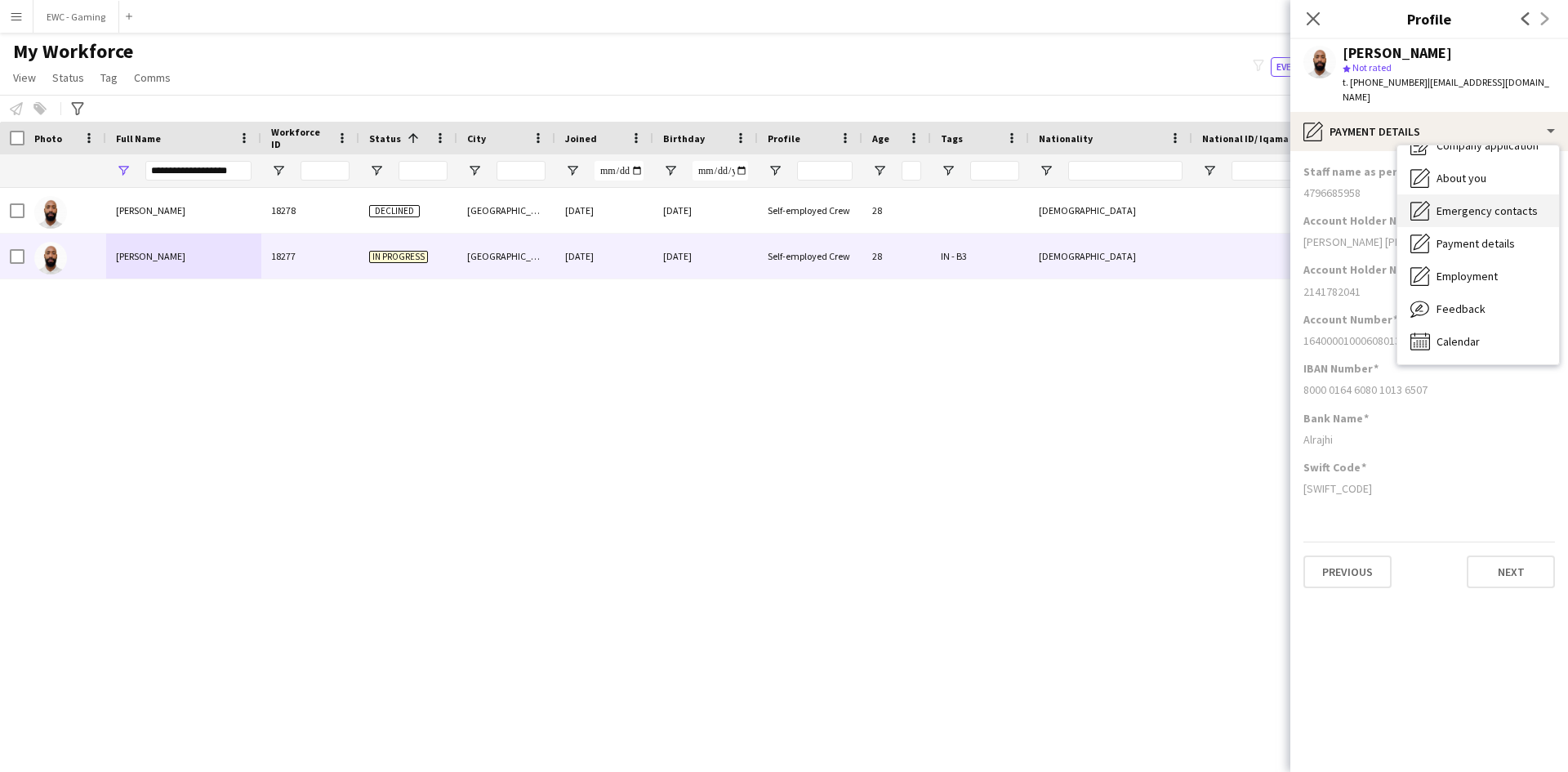
click at [1452, 204] on div "Emergency contacts Emergency contacts" at bounding box center [1477, 210] width 162 height 33
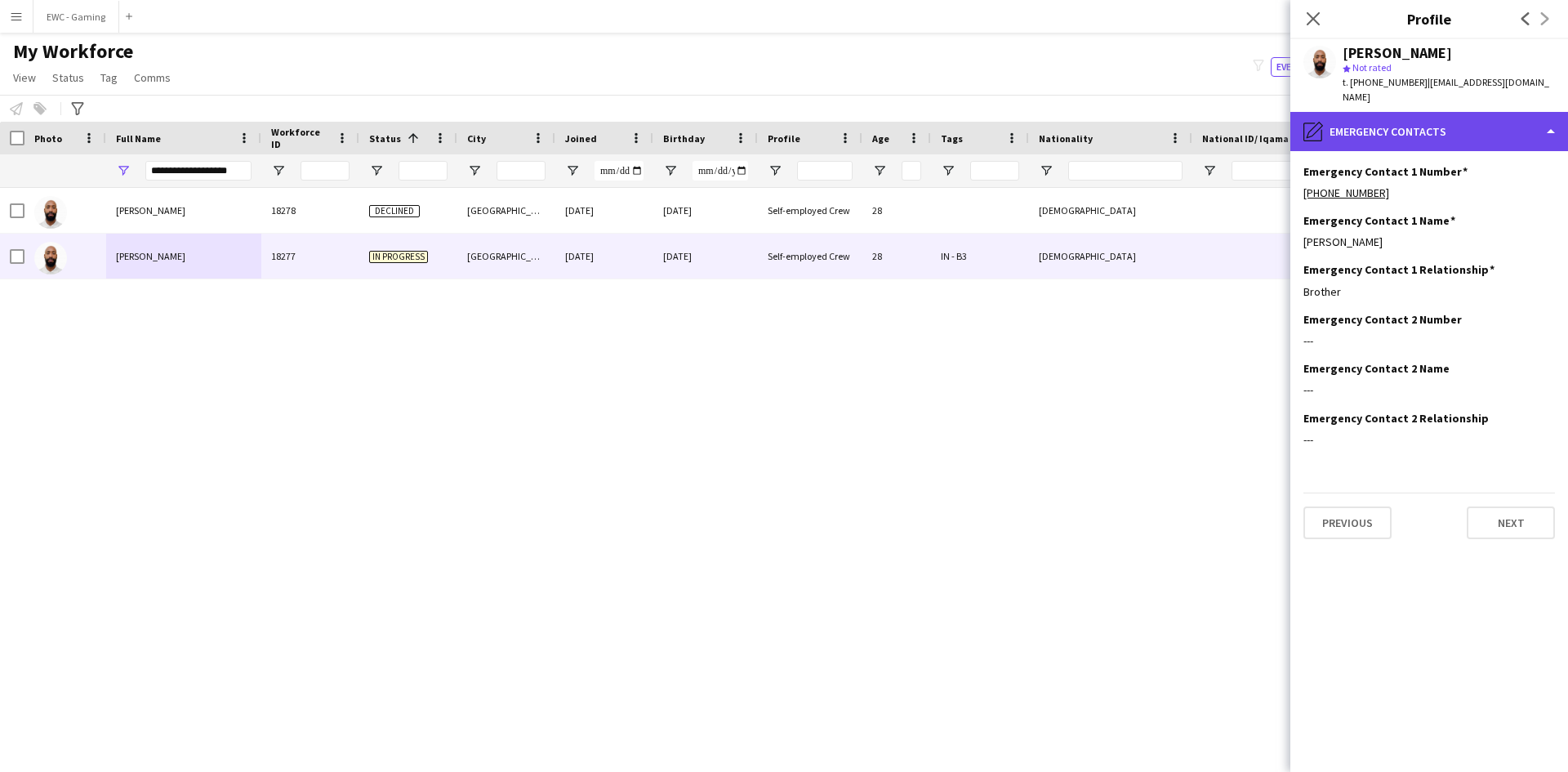
click at [1443, 115] on div "pencil4 Emergency contacts" at bounding box center [1429, 131] width 277 height 39
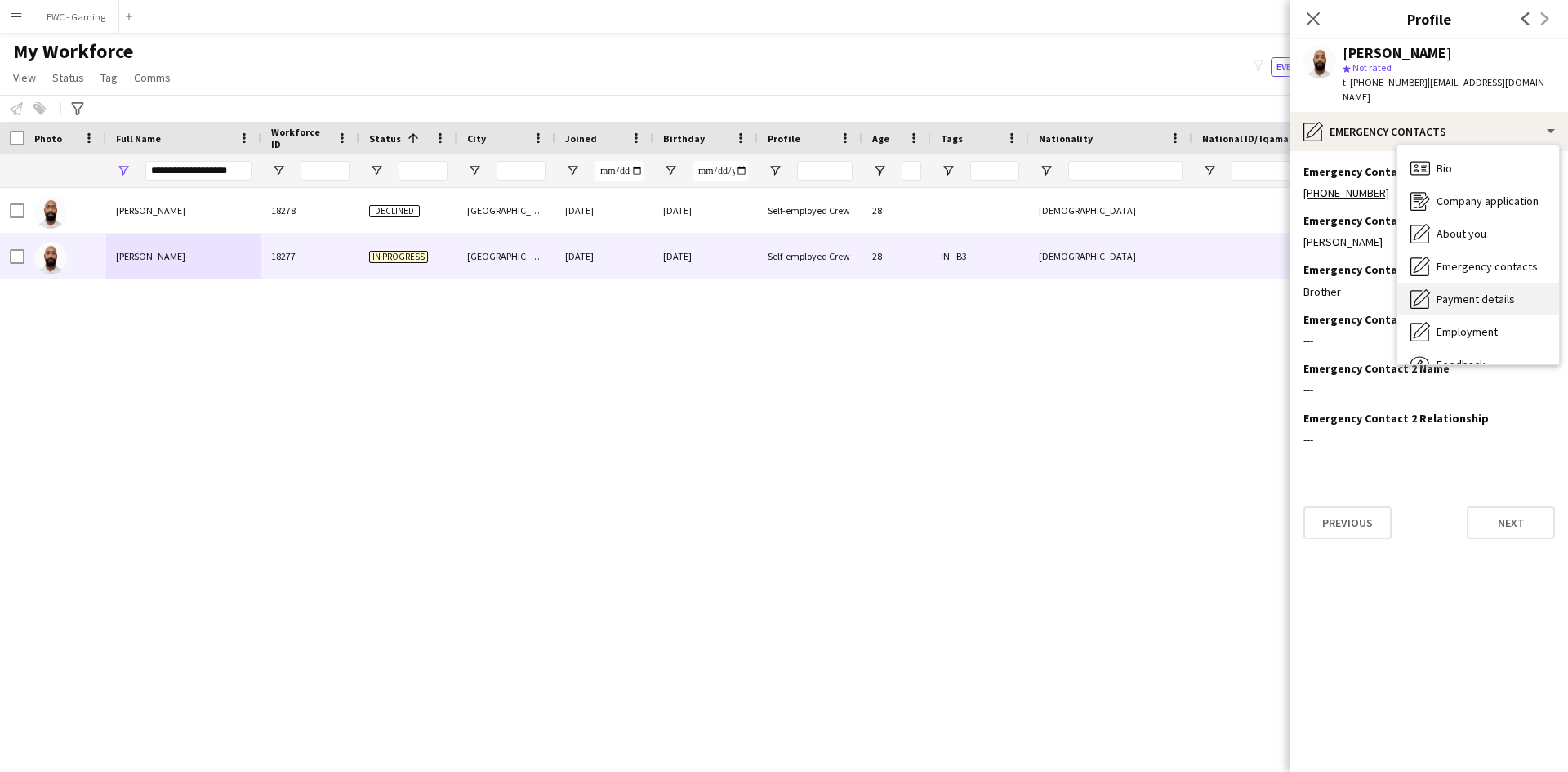
click at [1487, 219] on div "About you About you" at bounding box center [1477, 233] width 162 height 33
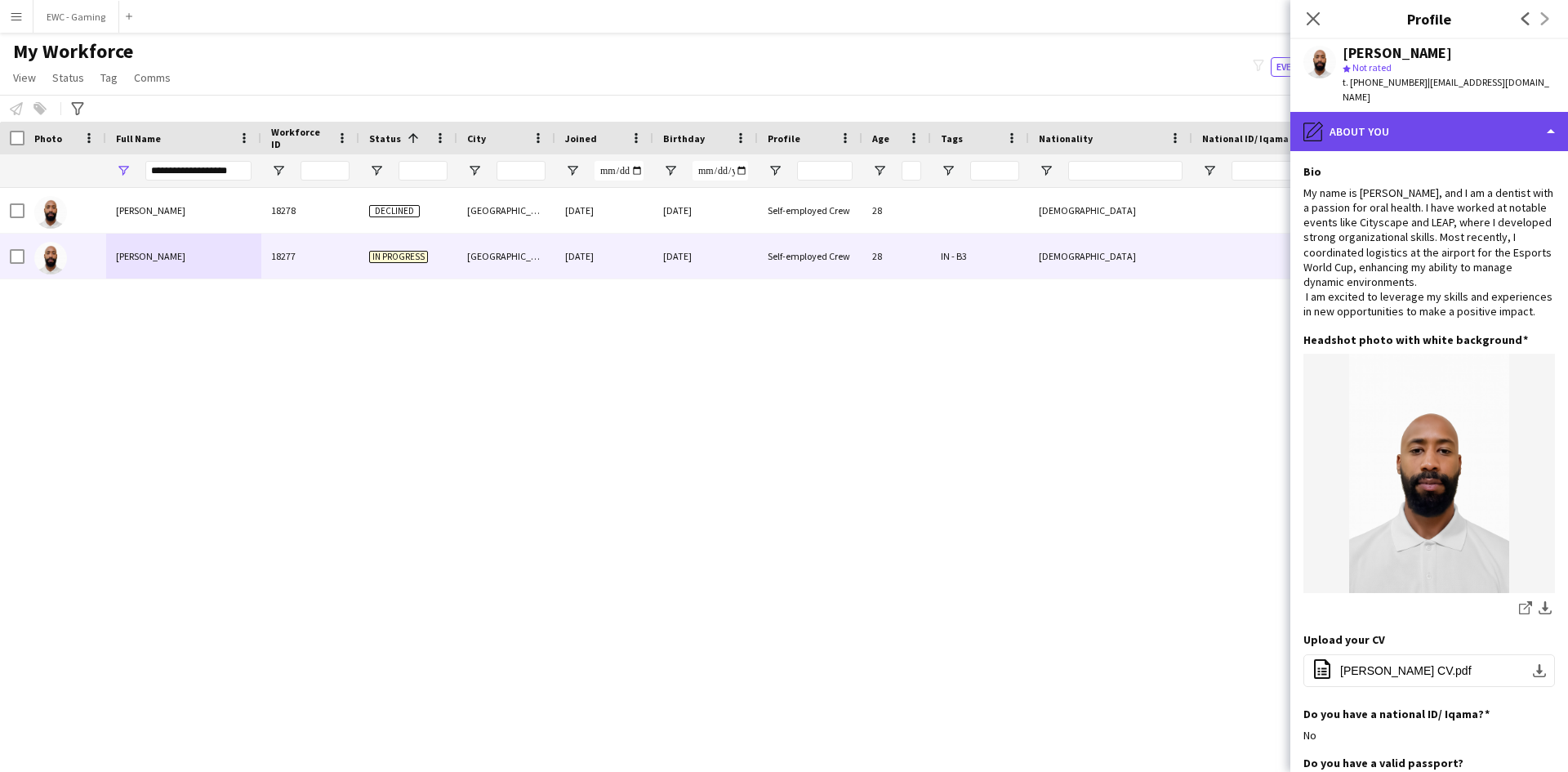
click at [1444, 112] on div "pencil4 About you" at bounding box center [1429, 131] width 277 height 39
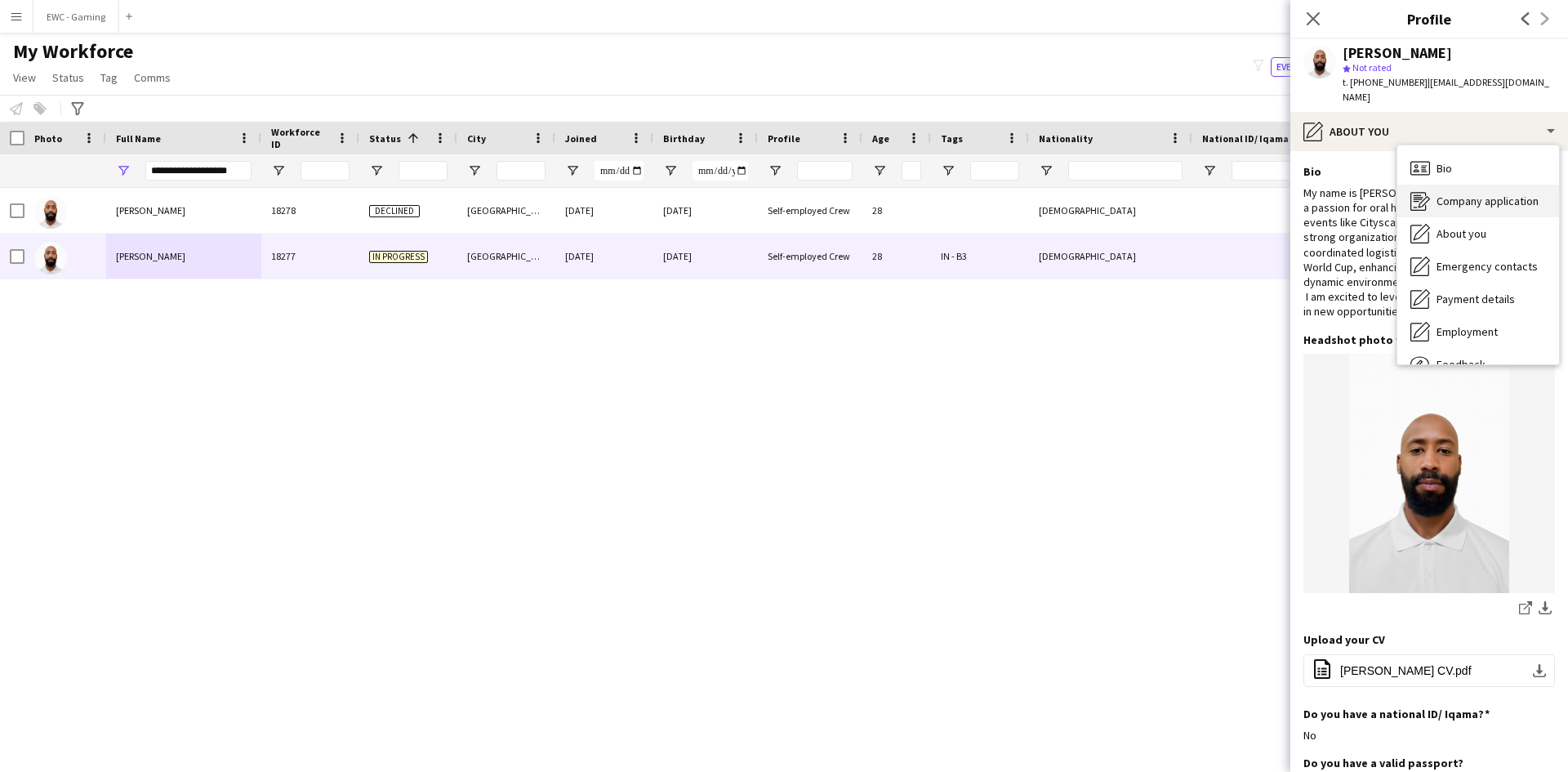
click at [1477, 193] on span "Company application" at bounding box center [1487, 200] width 102 height 14
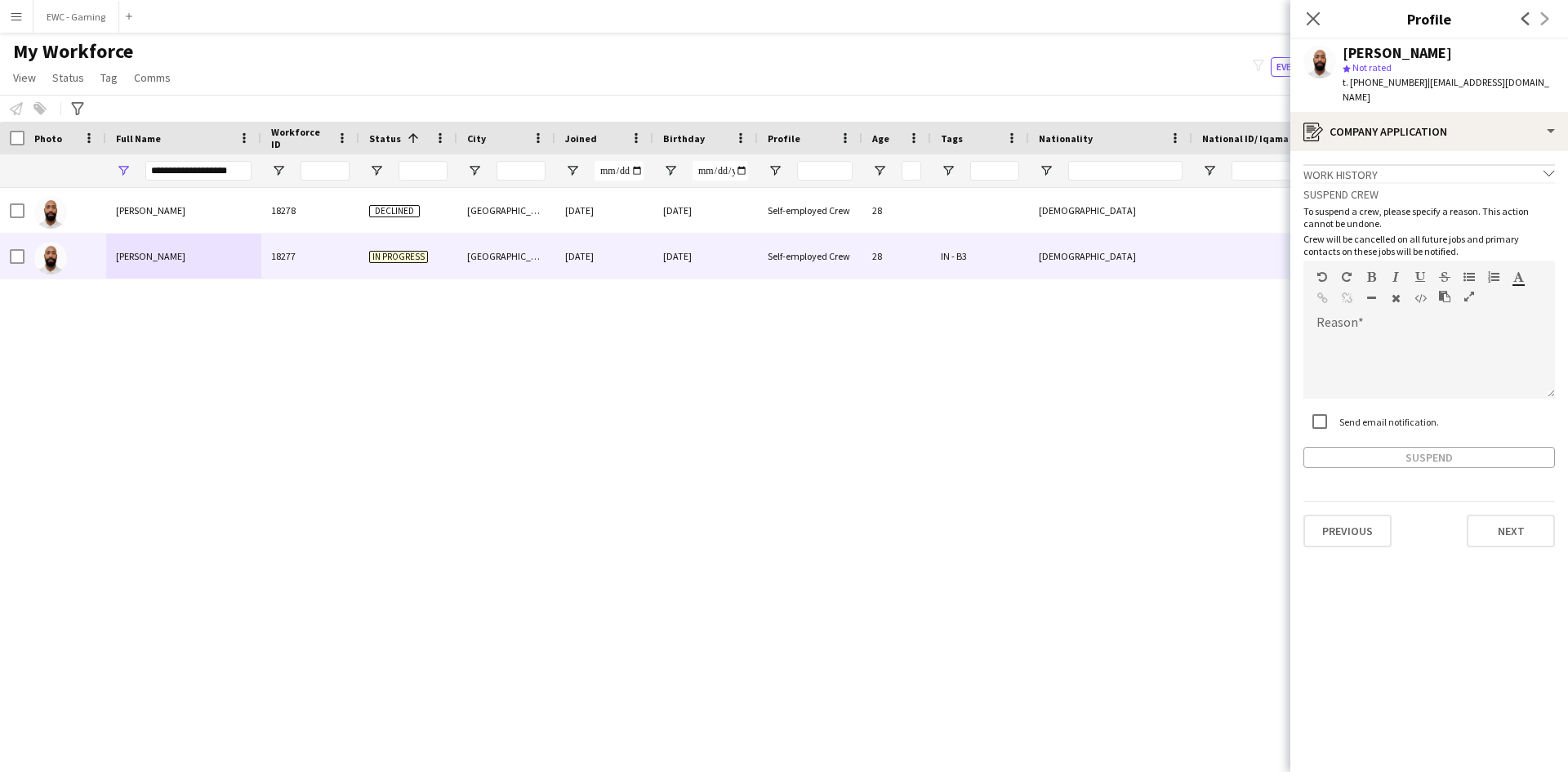
click at [1429, 92] on div "[PERSON_NAME] star Not rated t. [PHONE_NUMBER] | [EMAIL_ADDRESS][DOMAIN_NAME]" at bounding box center [1429, 76] width 277 height 73
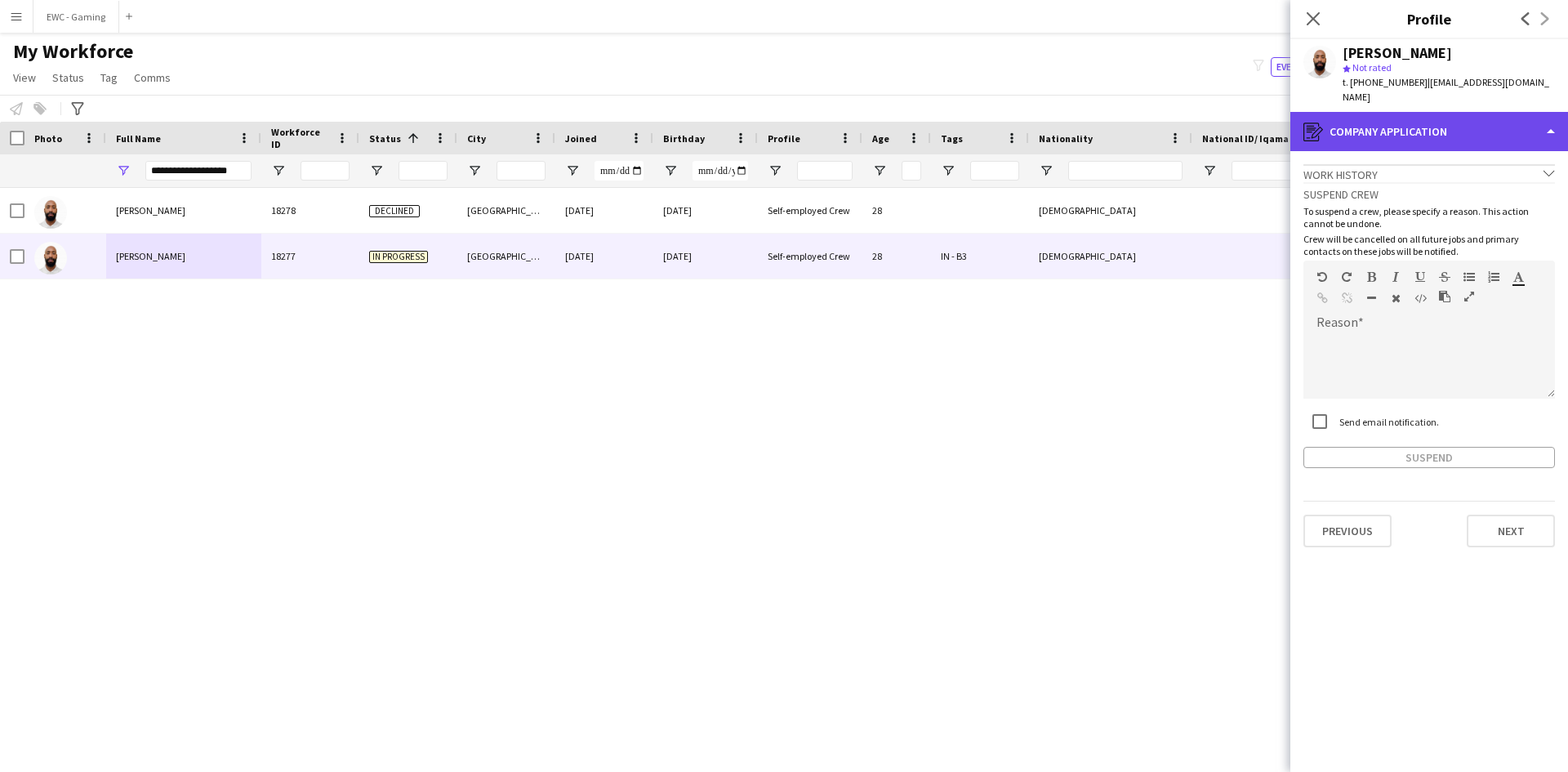
click at [1435, 118] on div "register Company application" at bounding box center [1429, 131] width 277 height 39
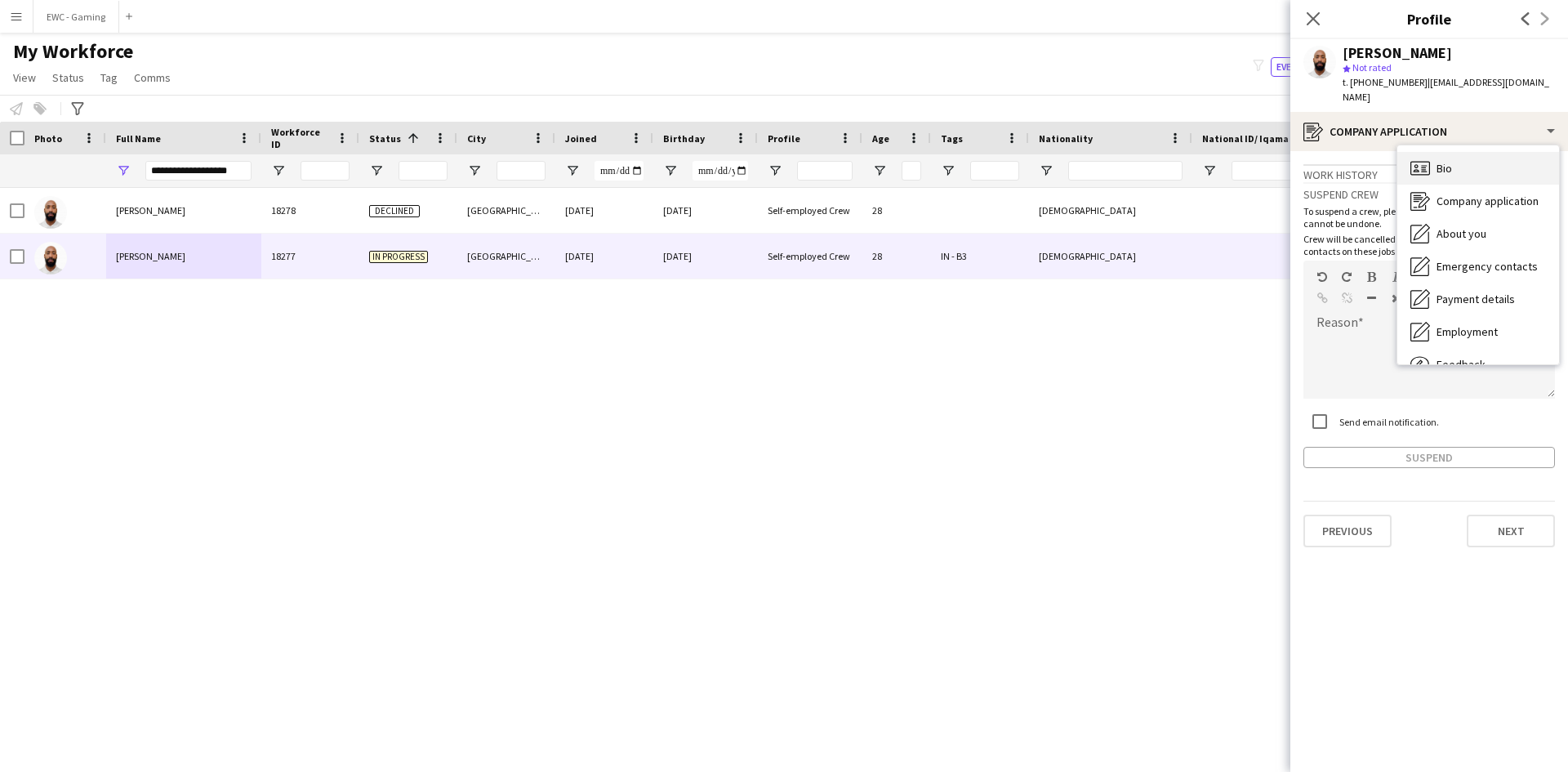
click at [1458, 159] on div "Bio Bio" at bounding box center [1477, 168] width 162 height 33
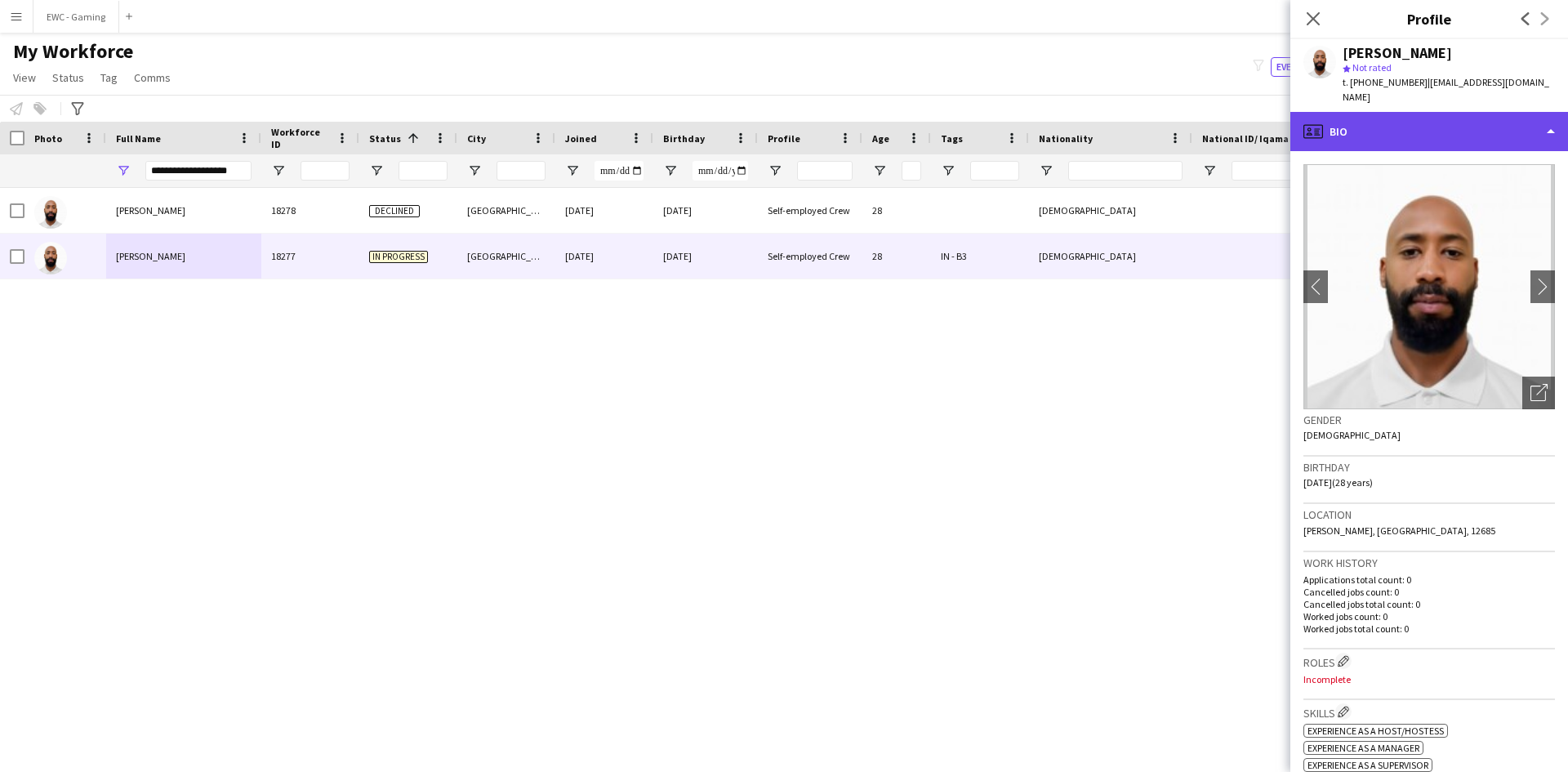
click at [1401, 121] on div "profile Bio" at bounding box center [1429, 131] width 277 height 39
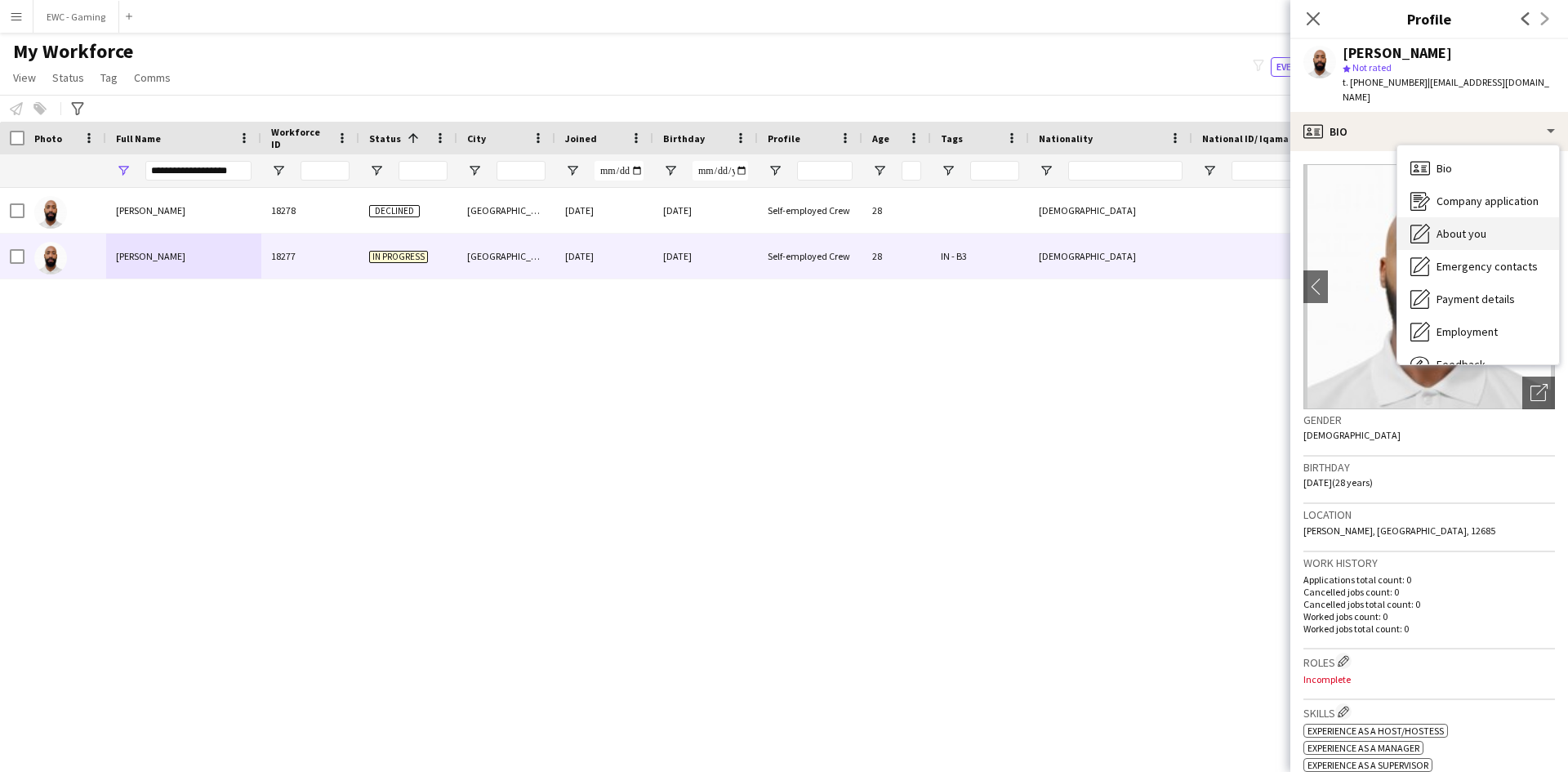
click at [1445, 226] on span "About you" at bounding box center [1461, 232] width 50 height 14
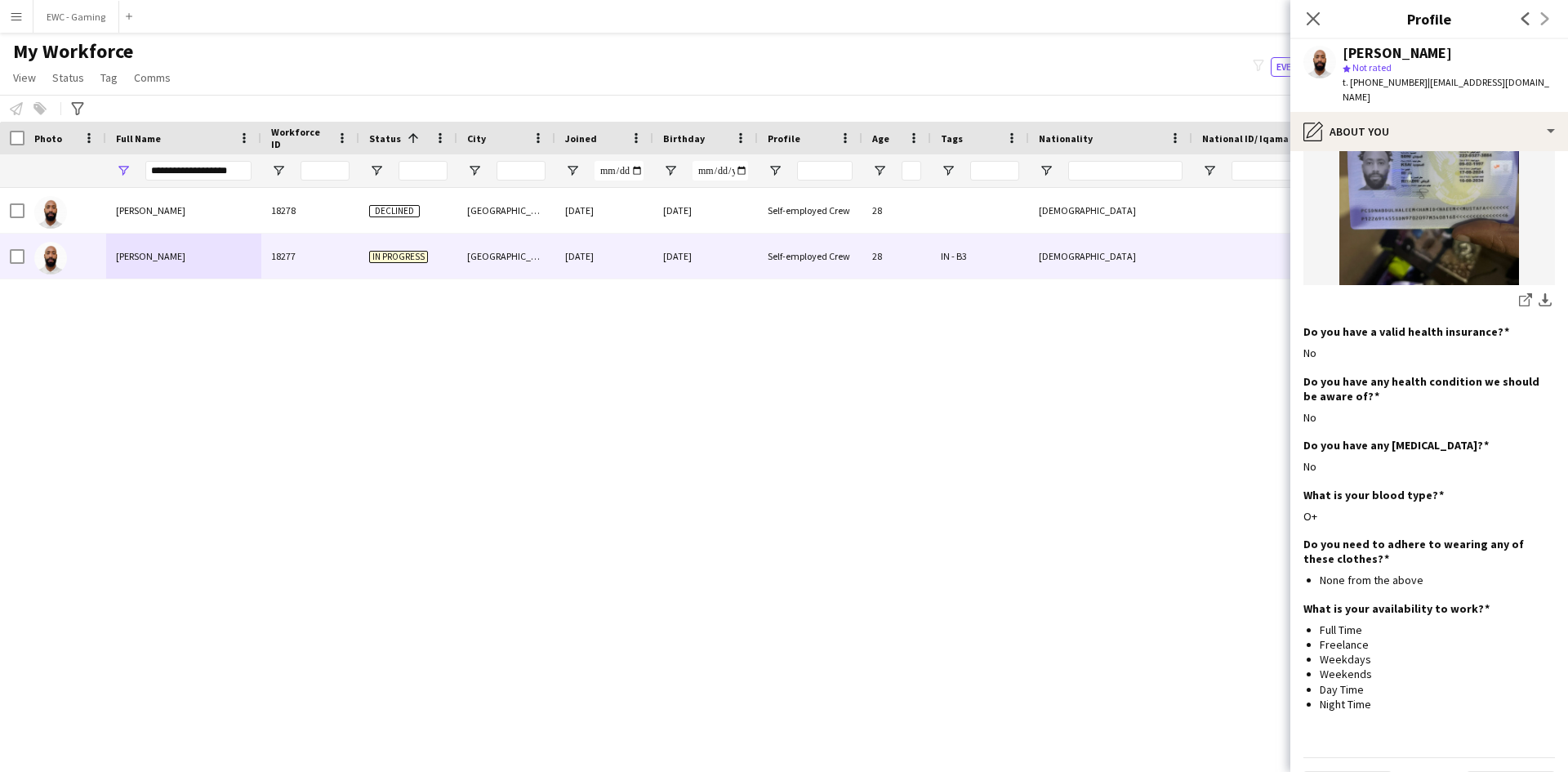
scroll to position [810, 0]
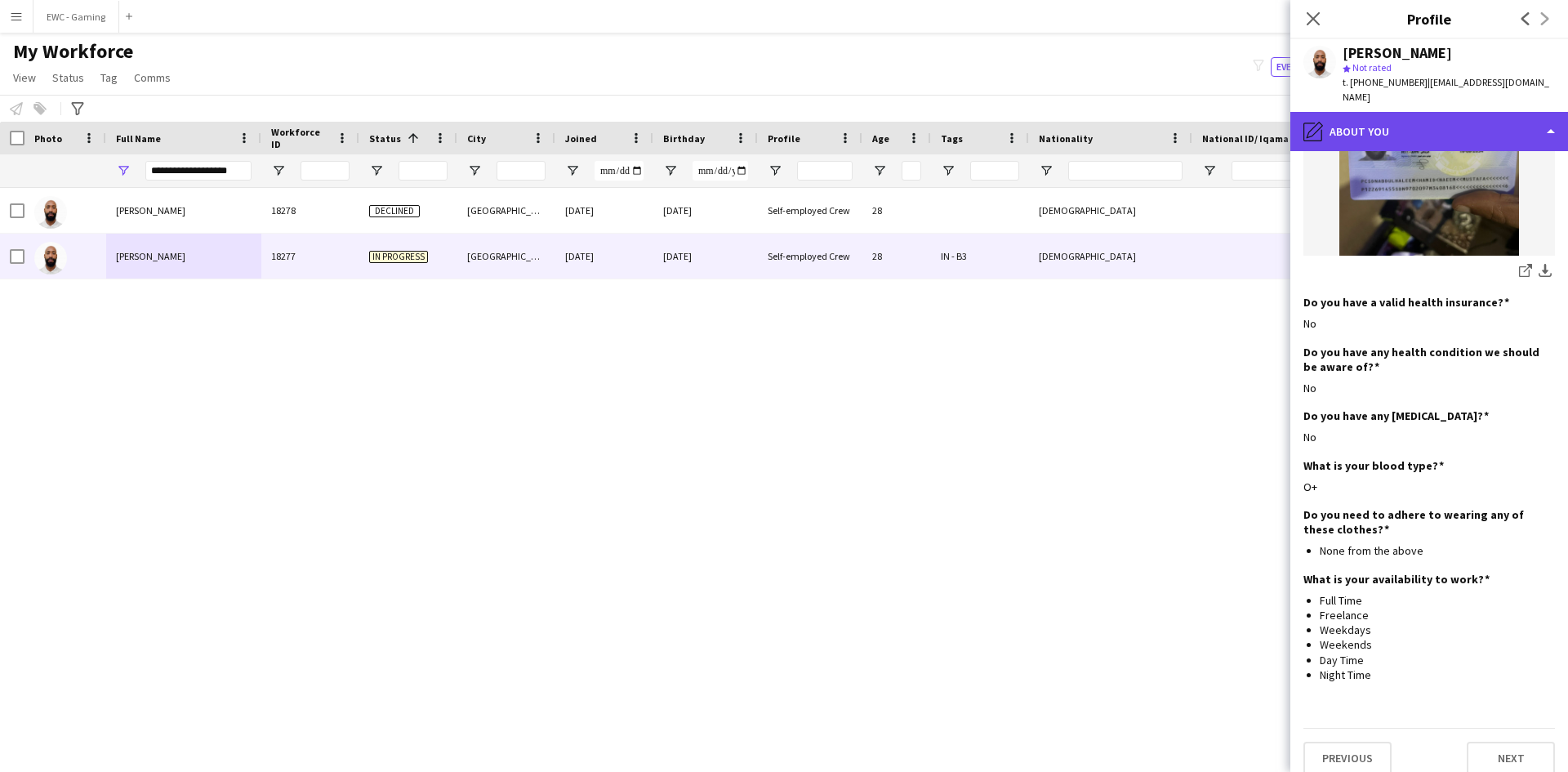
click at [1398, 112] on div "pencil4 About you" at bounding box center [1429, 131] width 277 height 39
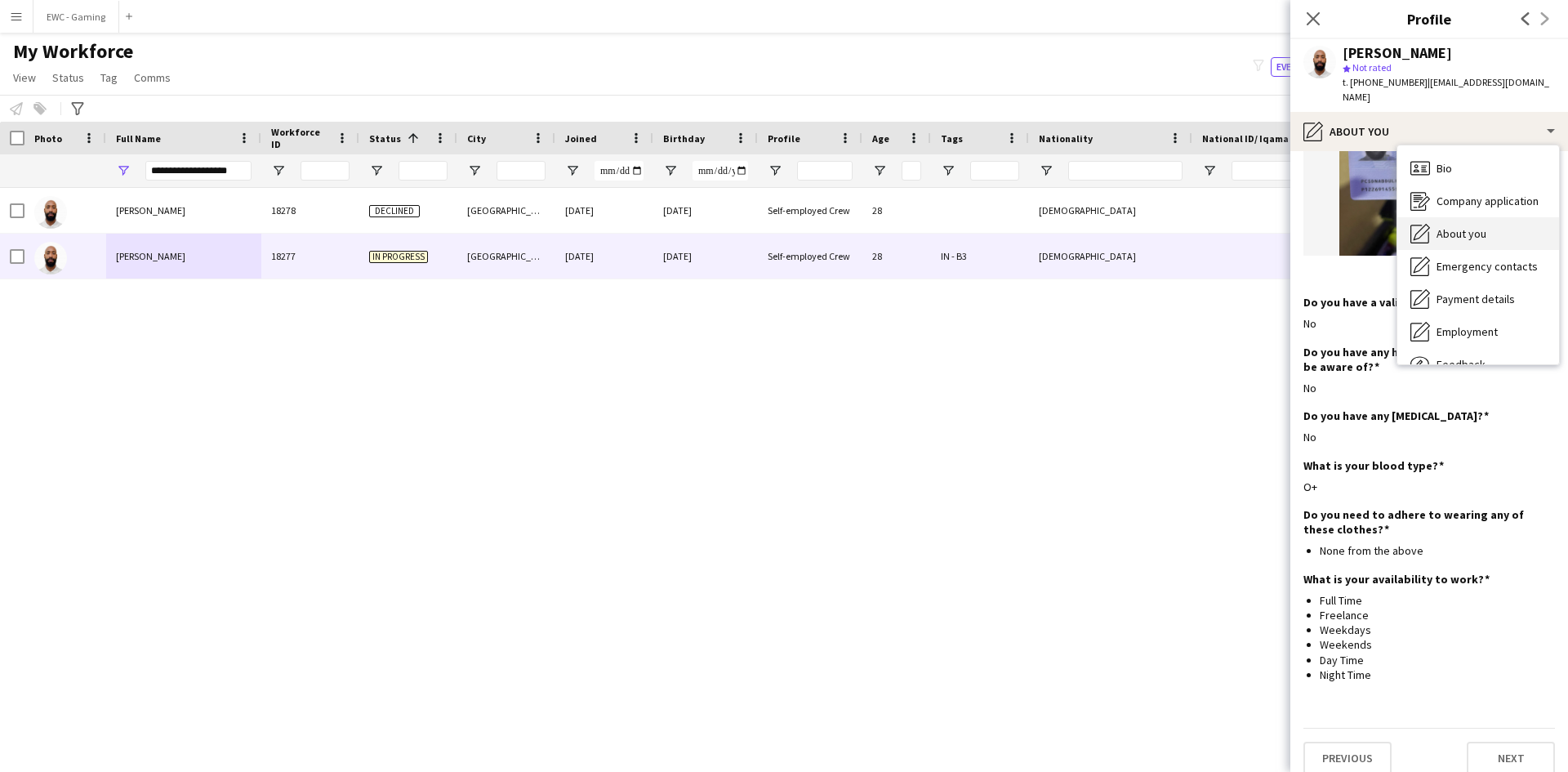
click at [1473, 230] on div "About you About you" at bounding box center [1477, 233] width 162 height 33
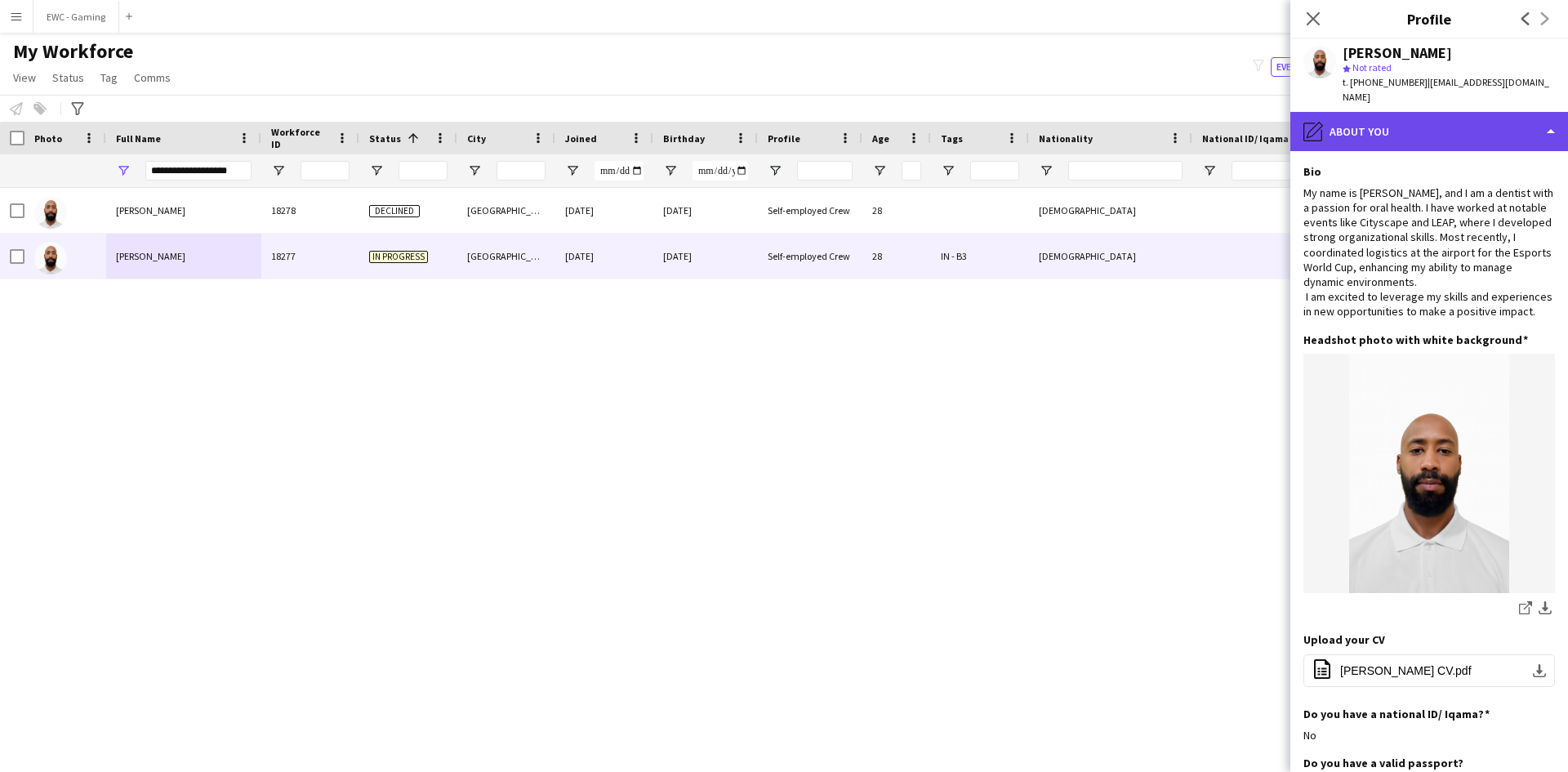
click at [1394, 131] on div "pencil4 About you" at bounding box center [1429, 131] width 277 height 39
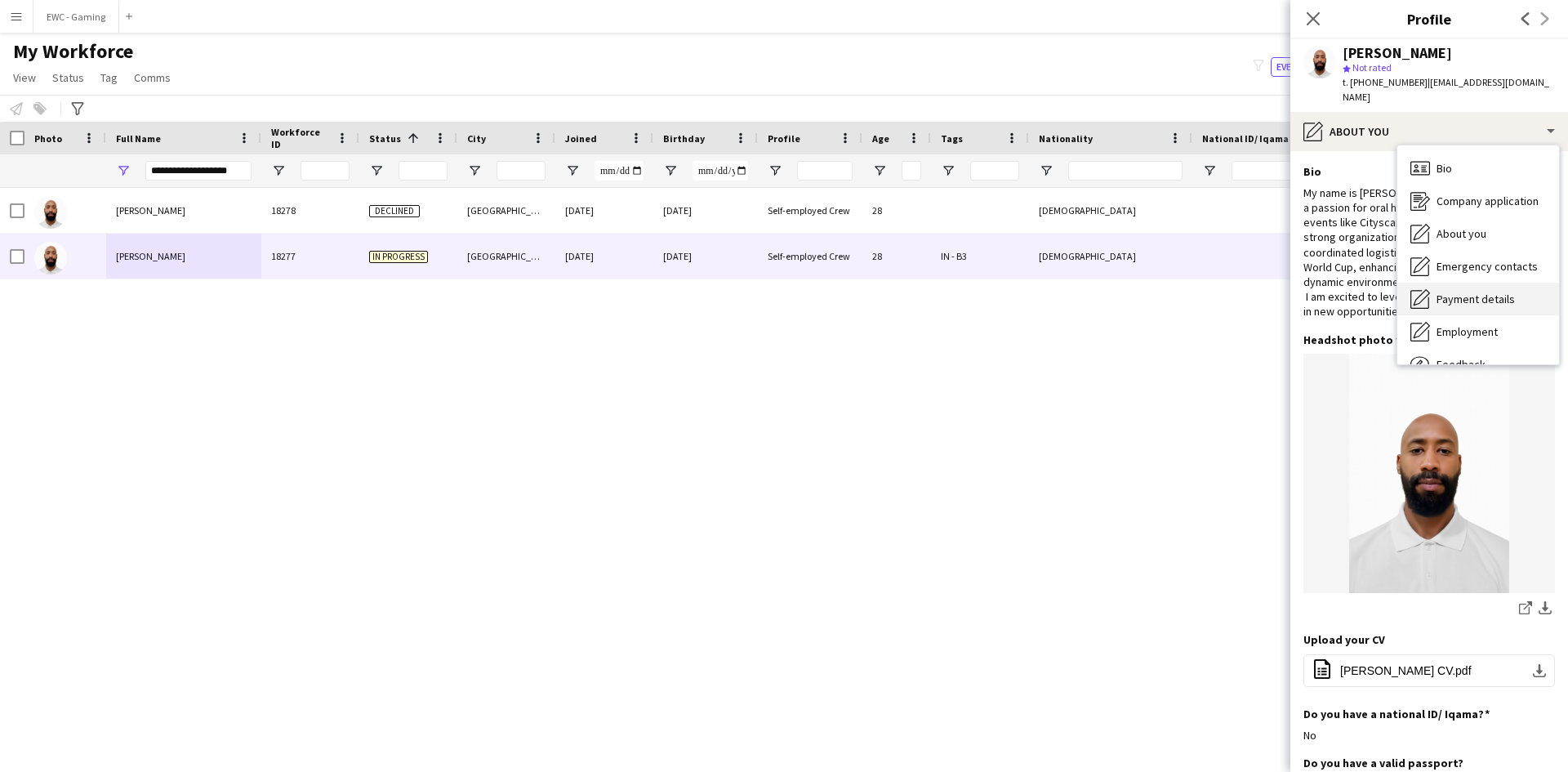
click at [1462, 292] on span "Payment details" at bounding box center [1475, 298] width 78 height 14
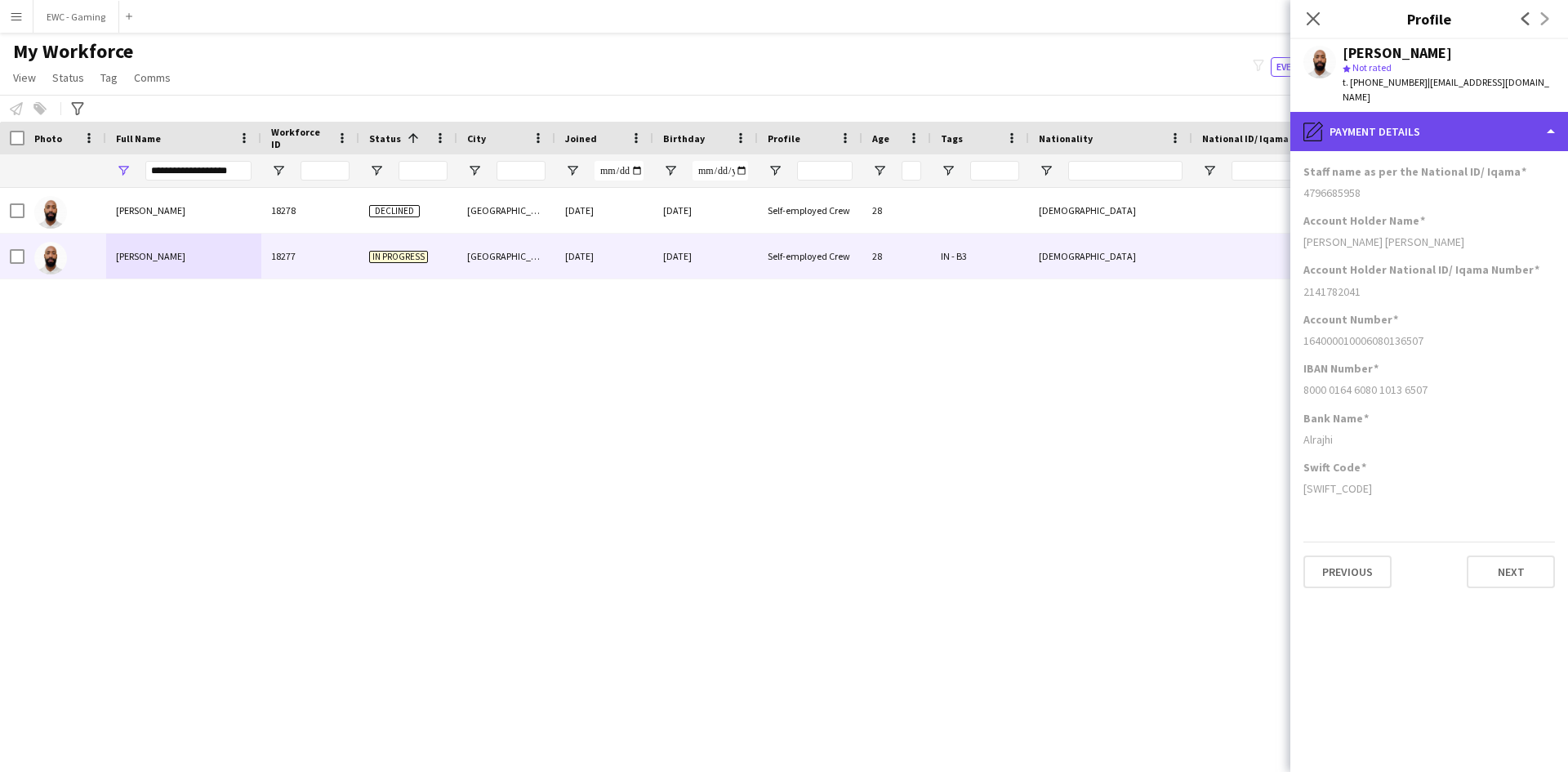
click at [1447, 124] on div "pencil4 Payment details" at bounding box center [1429, 131] width 277 height 39
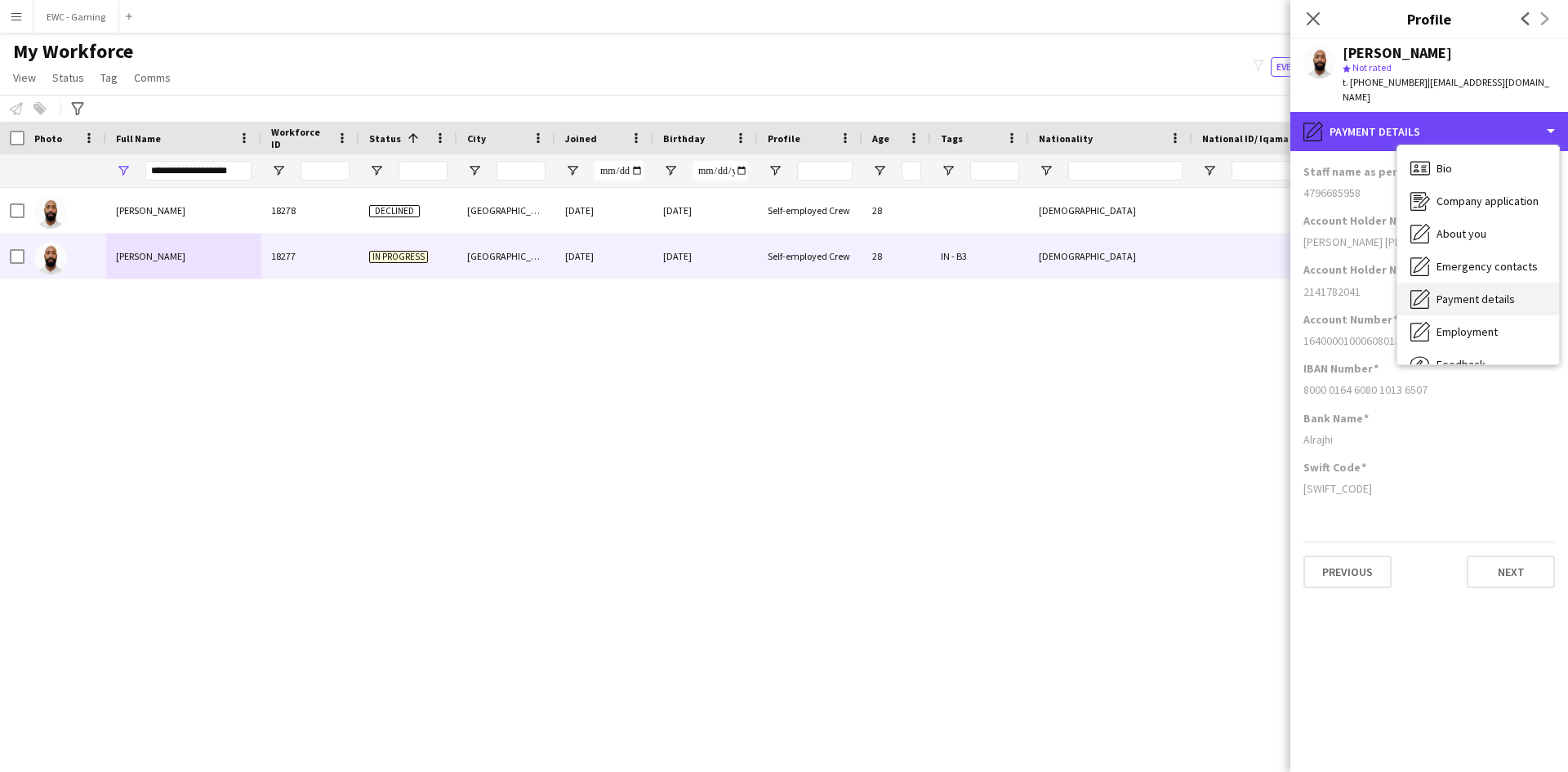
scroll to position [55, 0]
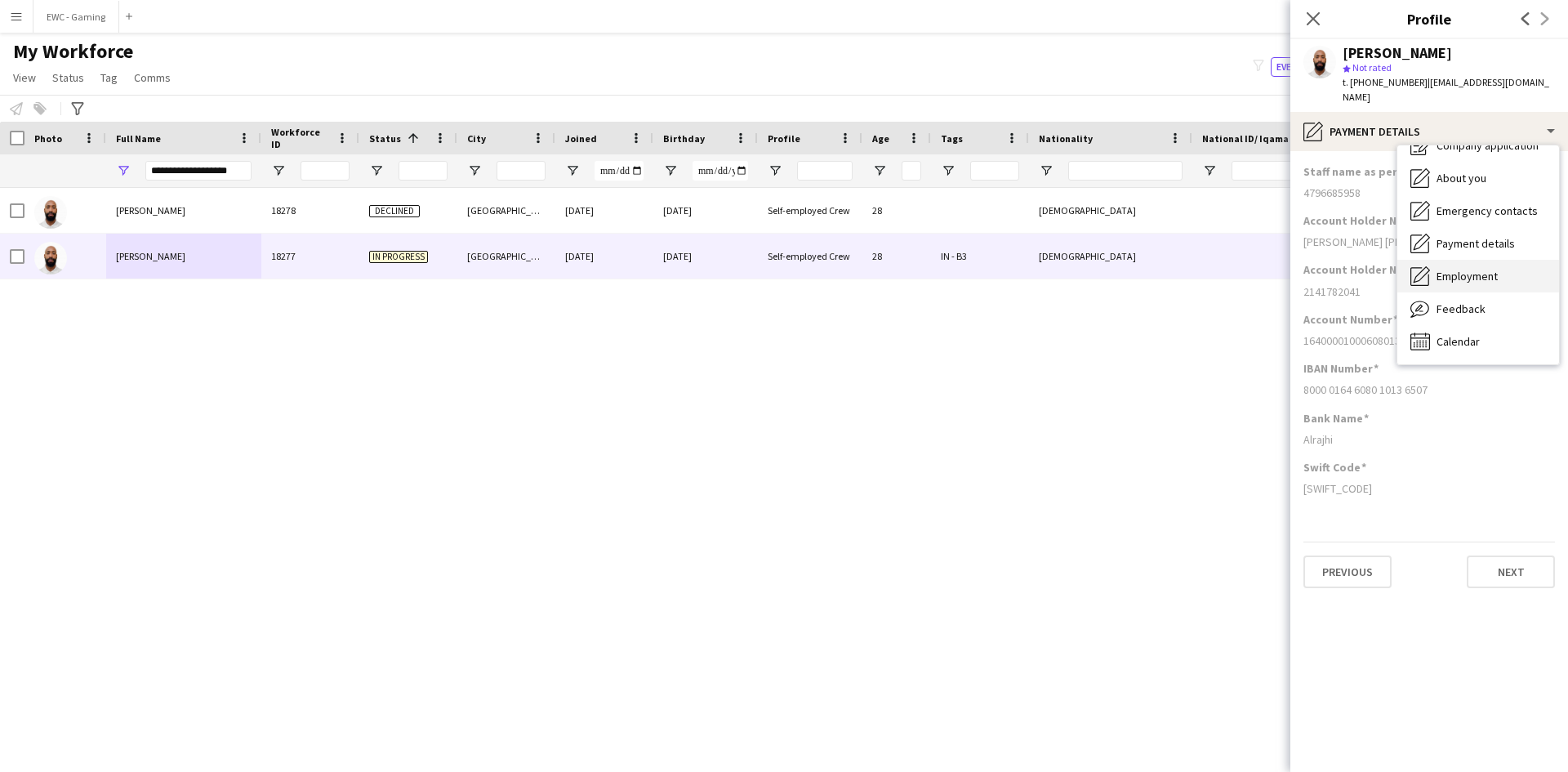
click at [1504, 259] on div "Employment Employment" at bounding box center [1477, 276] width 162 height 33
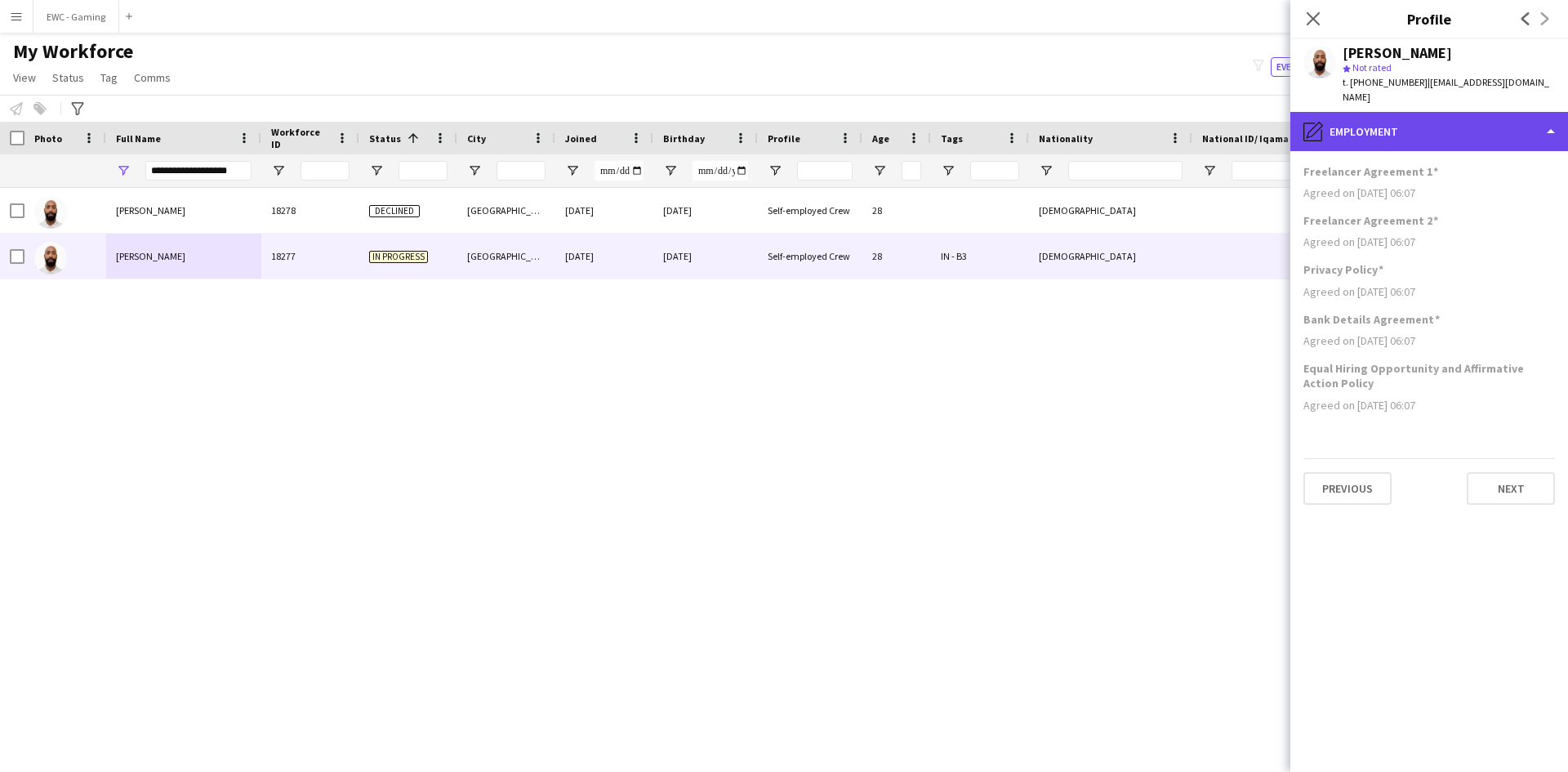
click at [1404, 129] on div "pencil4 Employment" at bounding box center [1429, 131] width 277 height 39
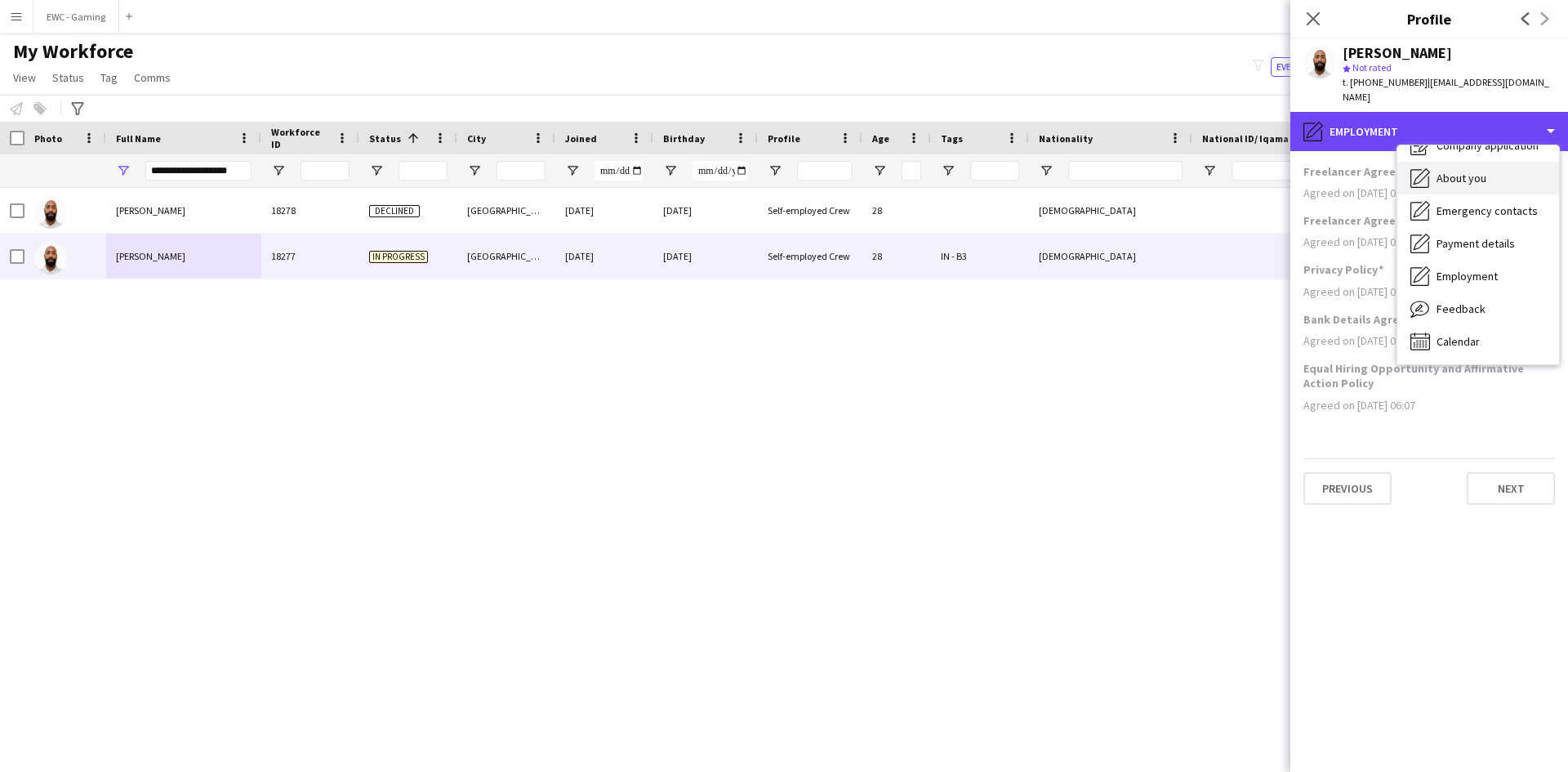
scroll to position [0, 0]
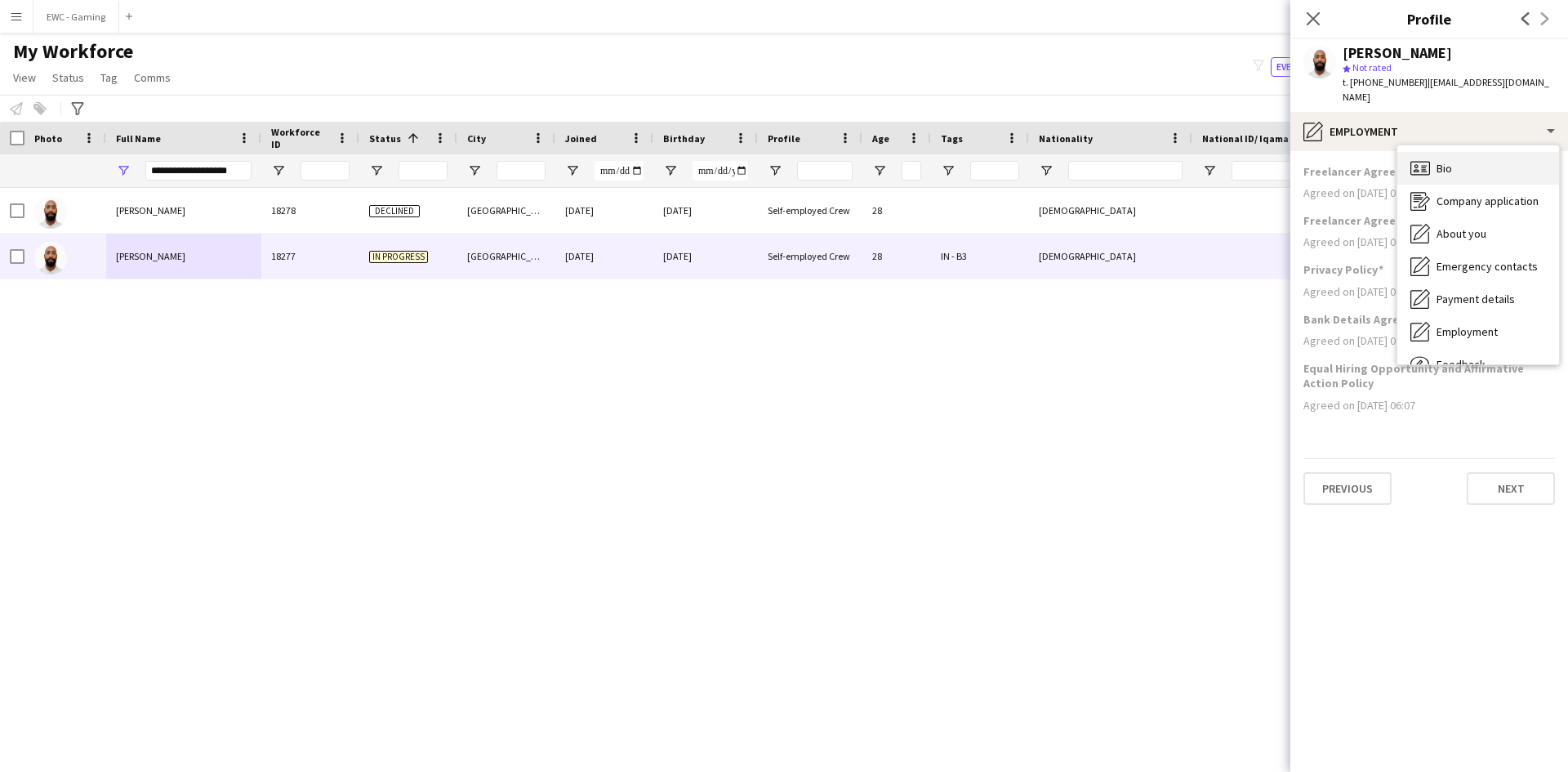
click at [1435, 159] on div "Bio Bio" at bounding box center [1477, 168] width 162 height 33
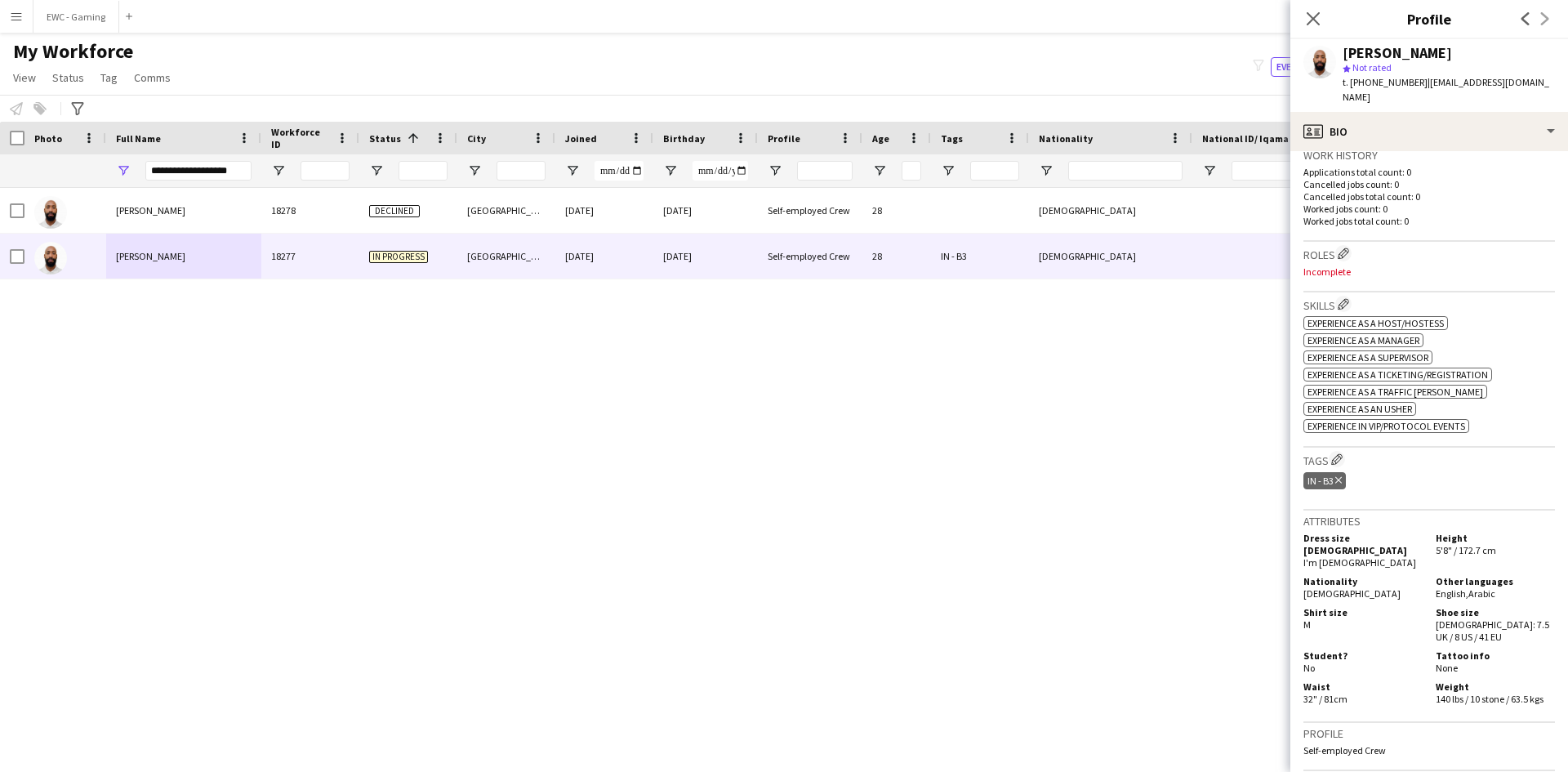
scroll to position [707, 0]
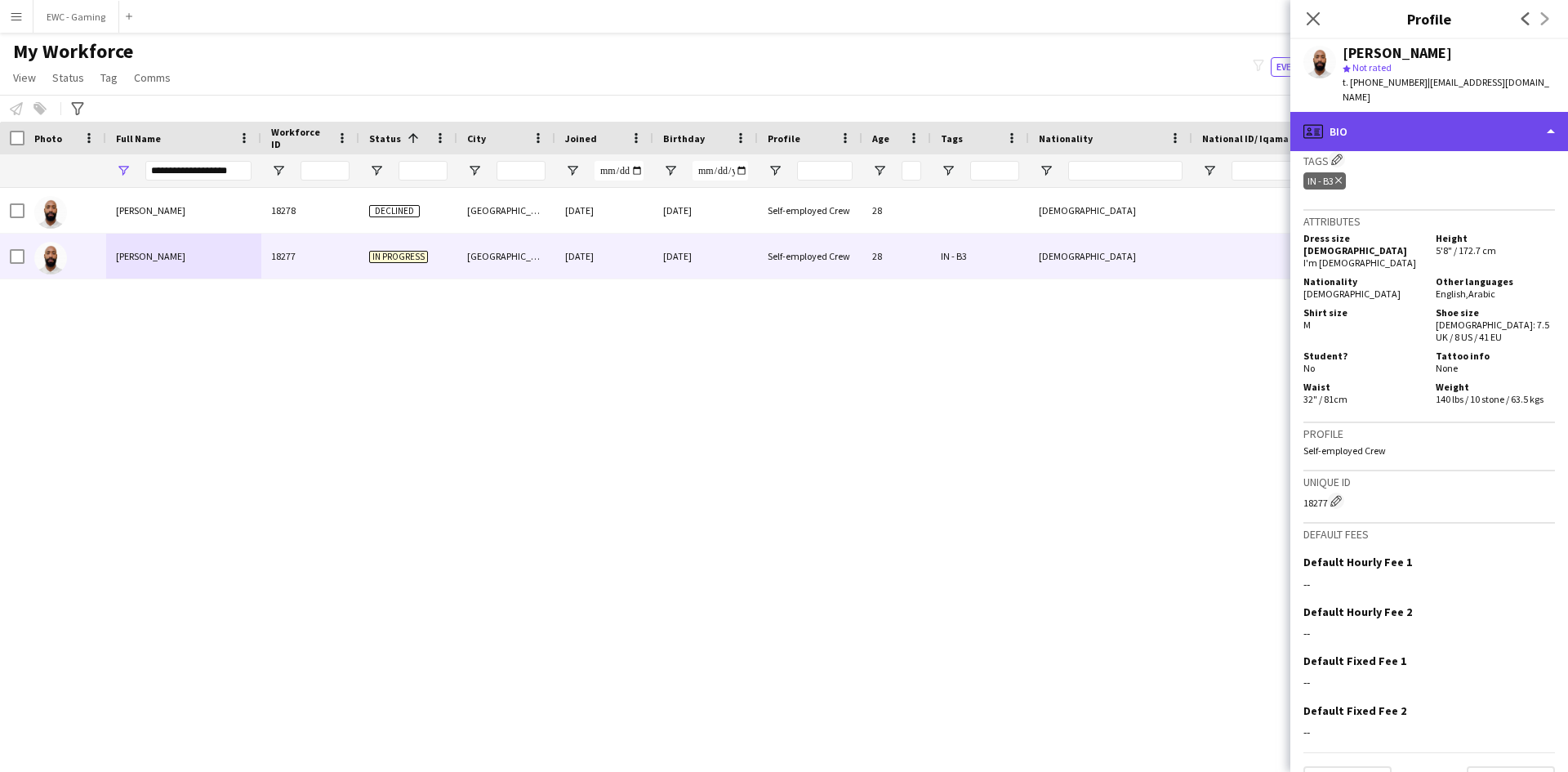
click at [1407, 114] on div "profile Bio" at bounding box center [1429, 131] width 277 height 39
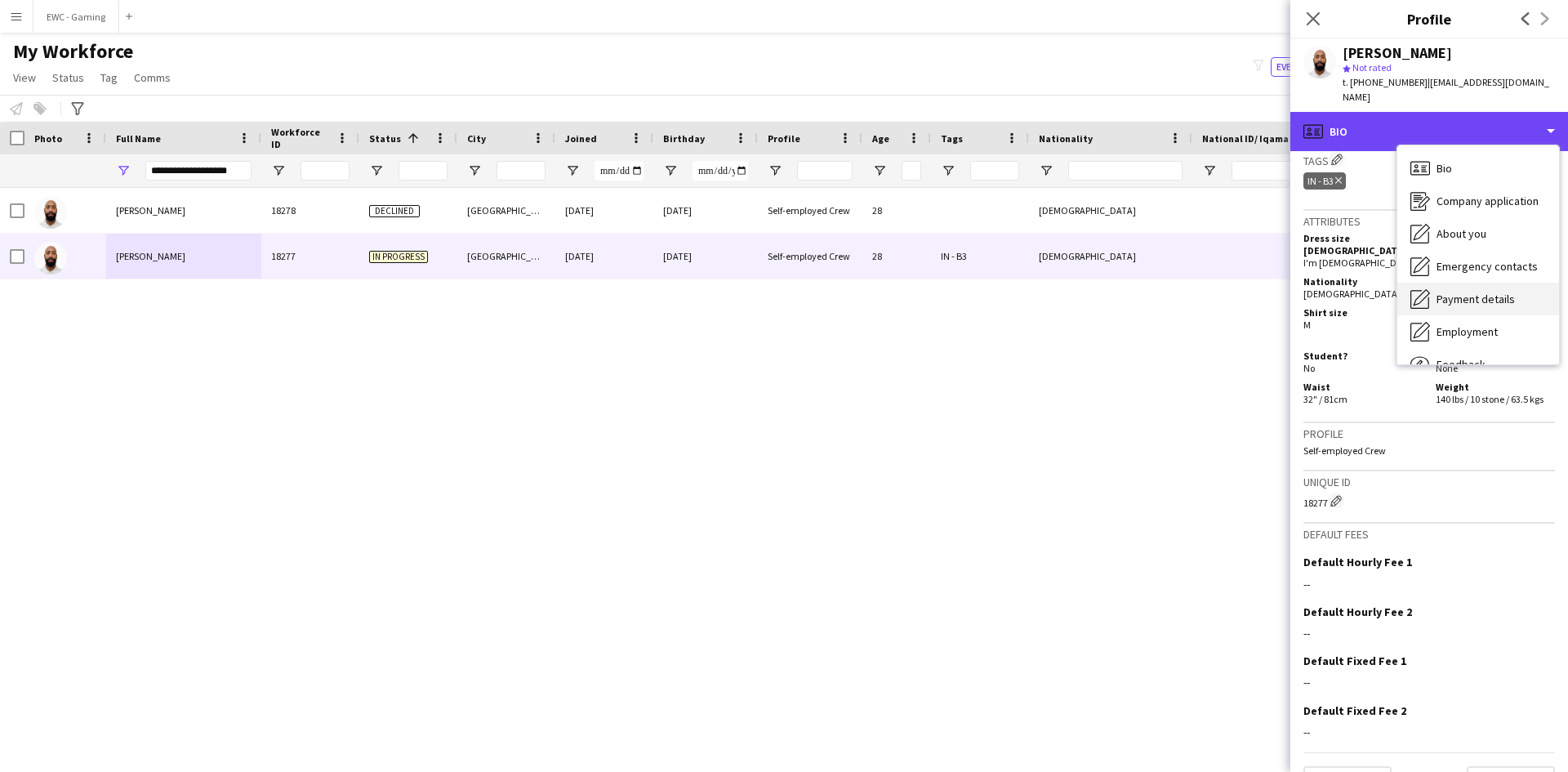
scroll to position [55, 0]
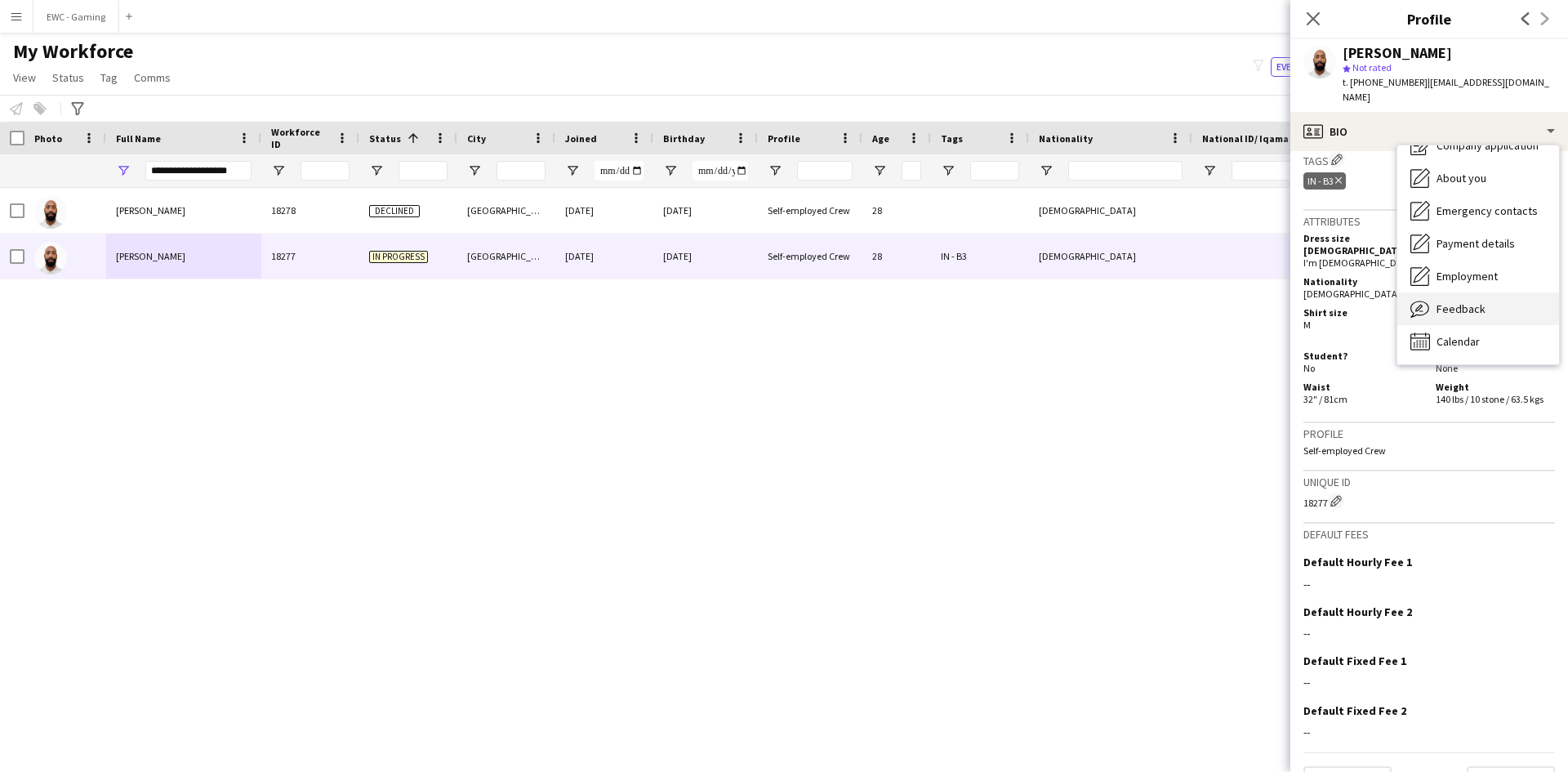
click at [1463, 304] on div "Feedback Feedback" at bounding box center [1477, 309] width 162 height 33
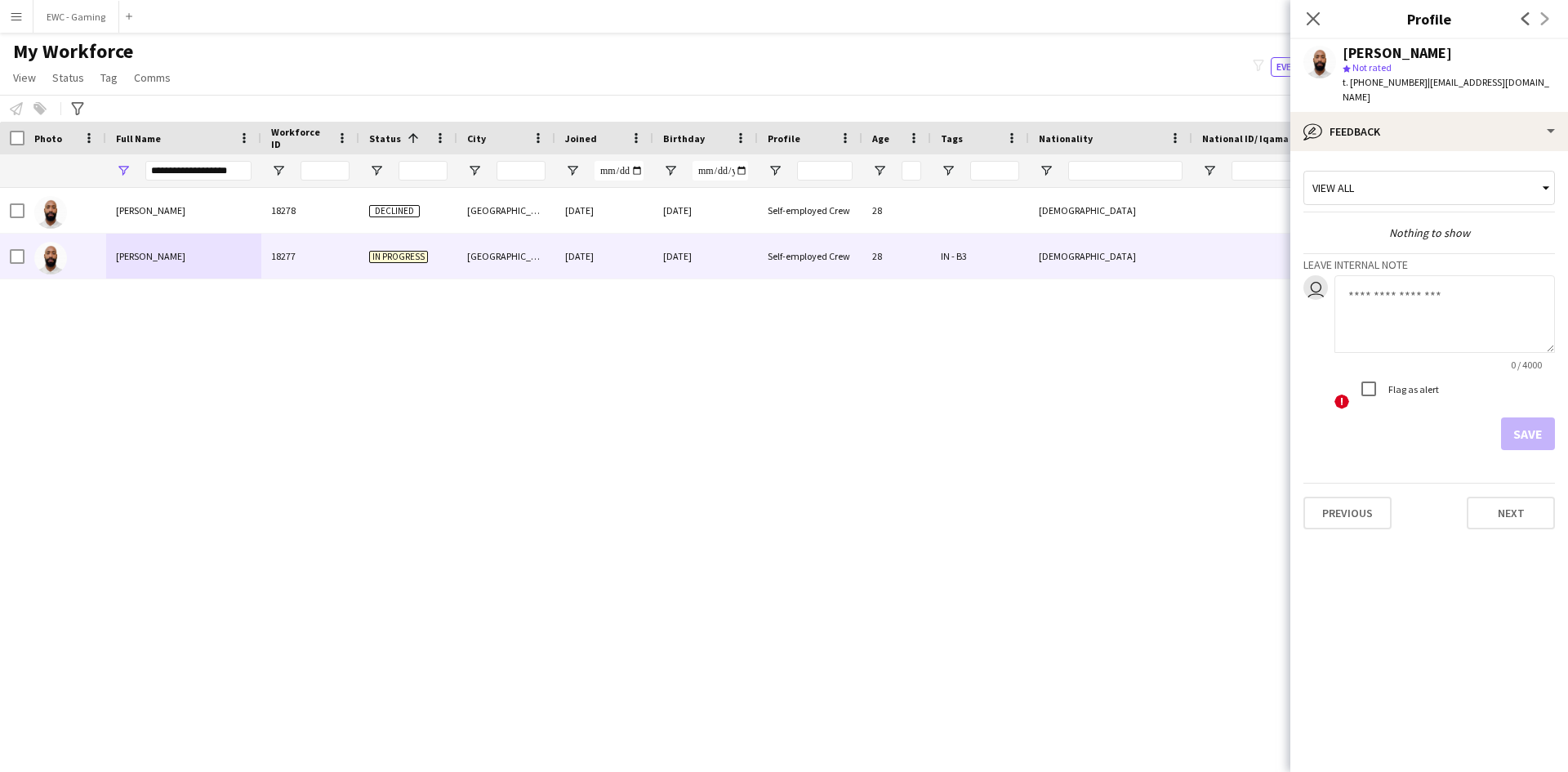
click at [1411, 383] on label "Flag as alert" at bounding box center [1412, 388] width 54 height 12
click at [1395, 303] on textarea at bounding box center [1445, 314] width 220 height 77
type textarea "**********"
click at [1506, 422] on button "Save" at bounding box center [1528, 433] width 54 height 33
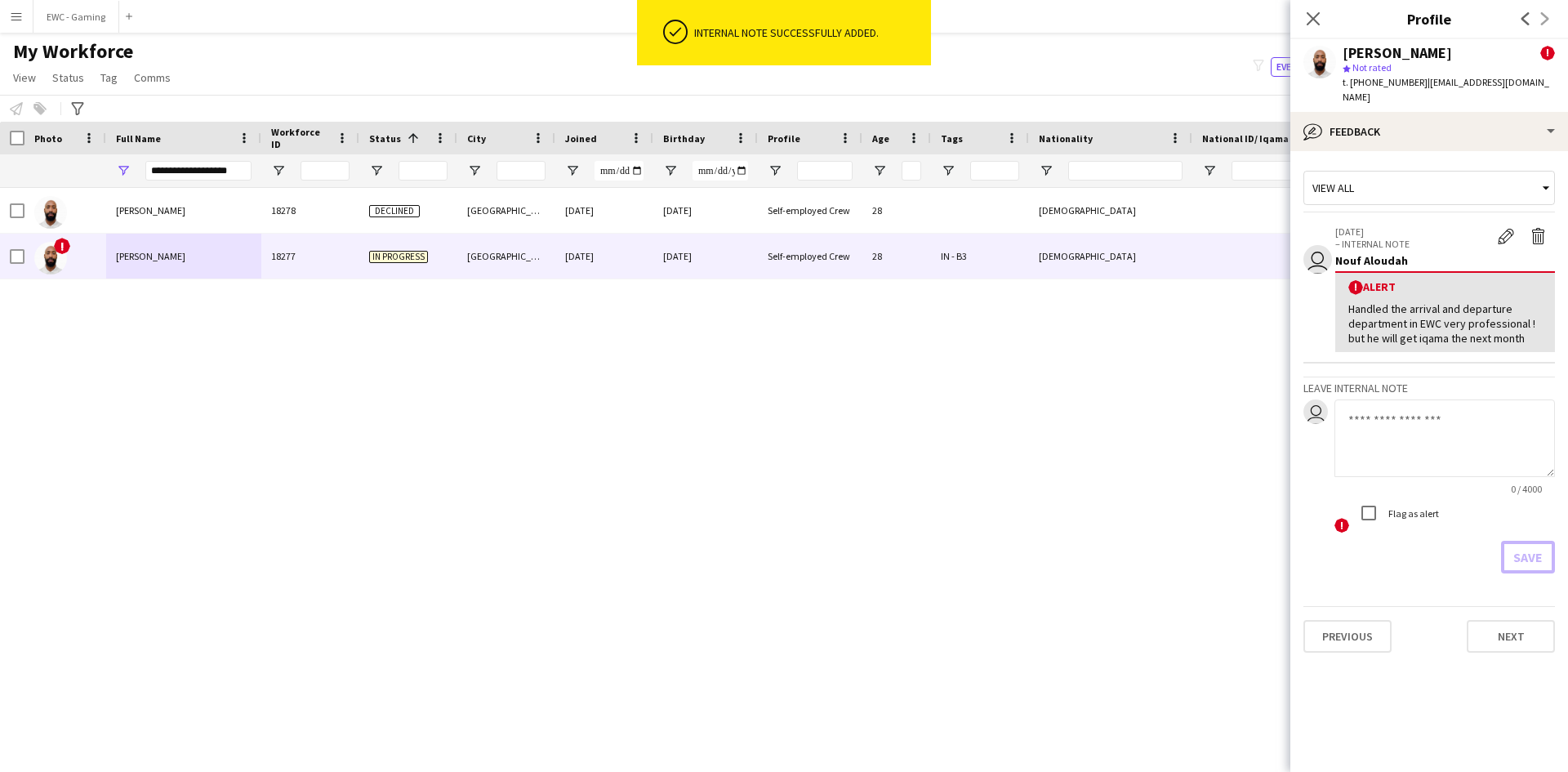
scroll to position [0, 0]
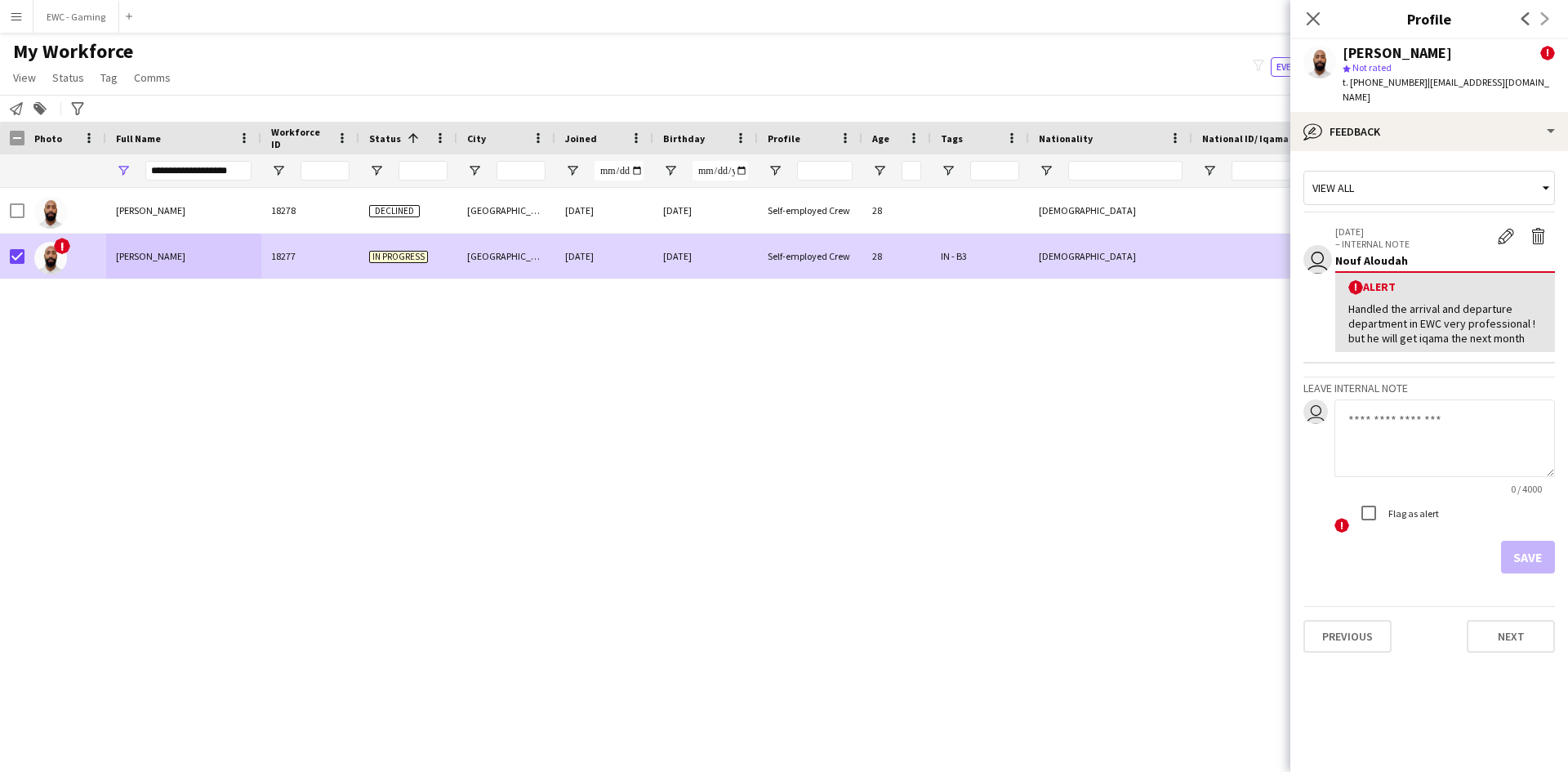
click at [1385, 317] on div "Handled the arrival and departure department in EWC very professional ! but he …" at bounding box center [1445, 323] width 193 height 45
click at [1385, 316] on div "Handled the arrival and departure department in EWC very professional ! but he …" at bounding box center [1445, 323] width 193 height 45
copy div "Handled the arrival and departure department in EWC very professional ! but he …"
click at [61, 78] on span "Status" at bounding box center [68, 77] width 32 height 14
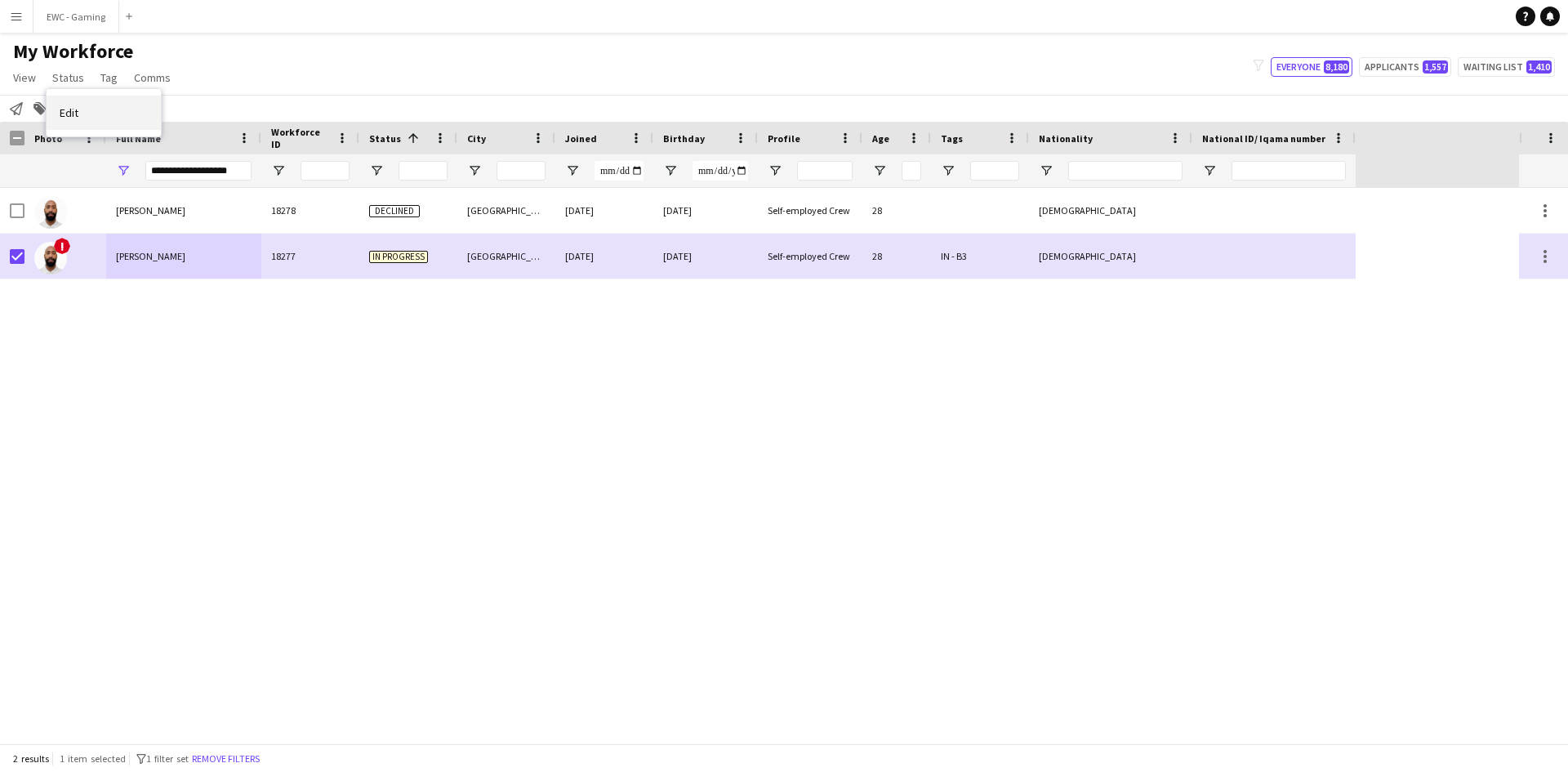
click at [82, 107] on link "Edit" at bounding box center [103, 113] width 114 height 34
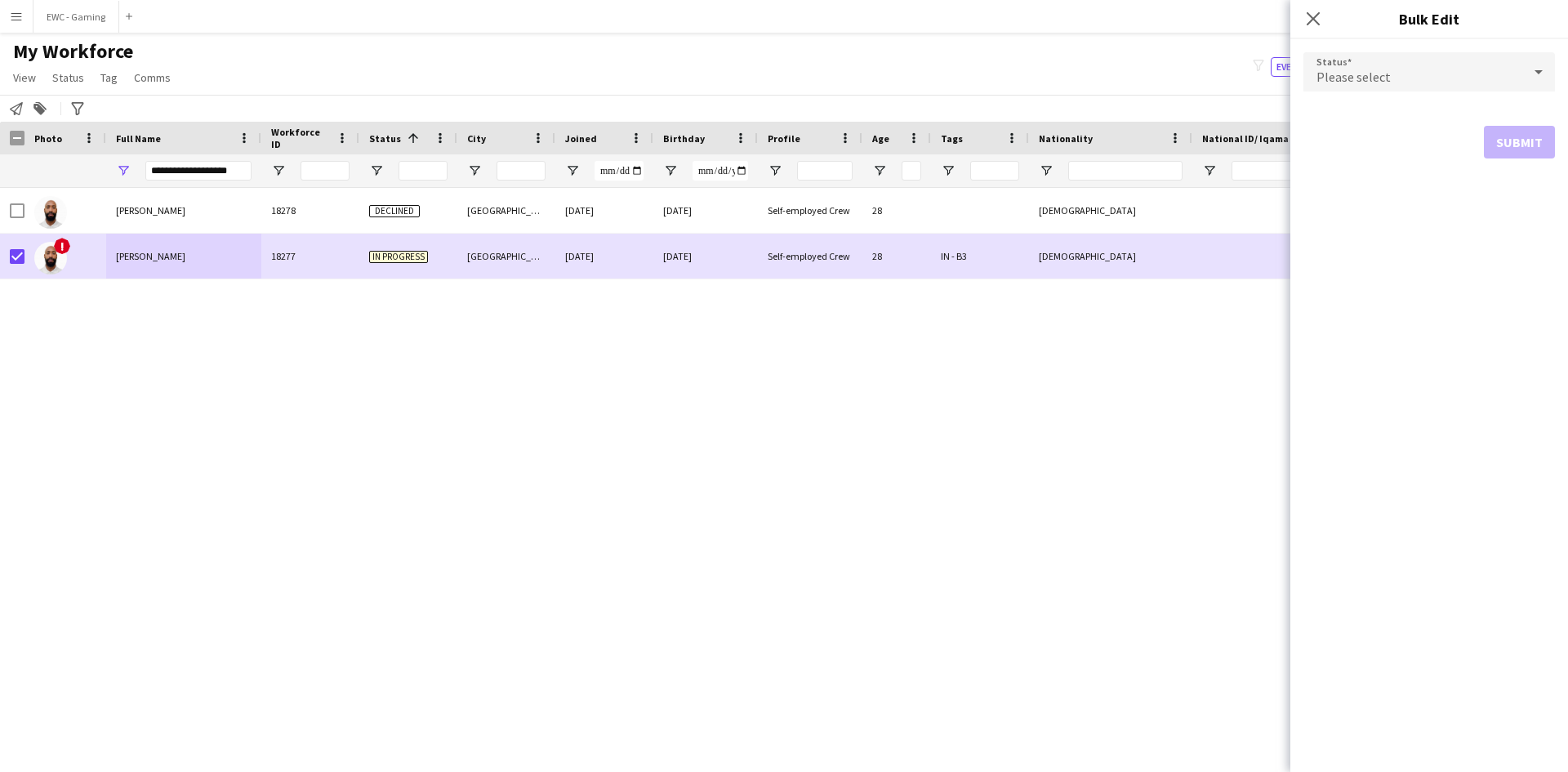
click at [1355, 77] on span "Please select" at bounding box center [1354, 77] width 75 height 16
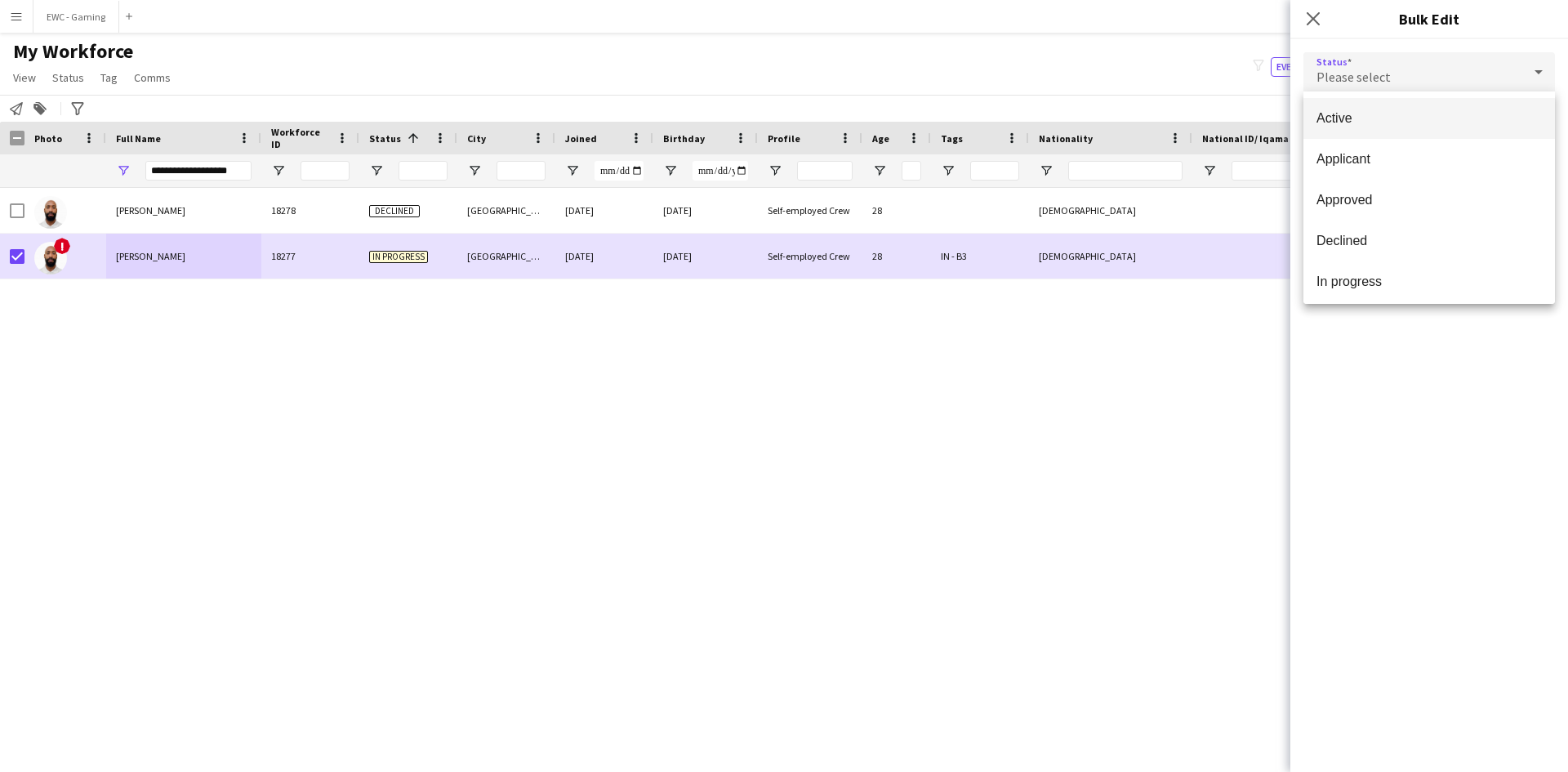
click at [1358, 120] on span "Active" at bounding box center [1429, 118] width 226 height 15
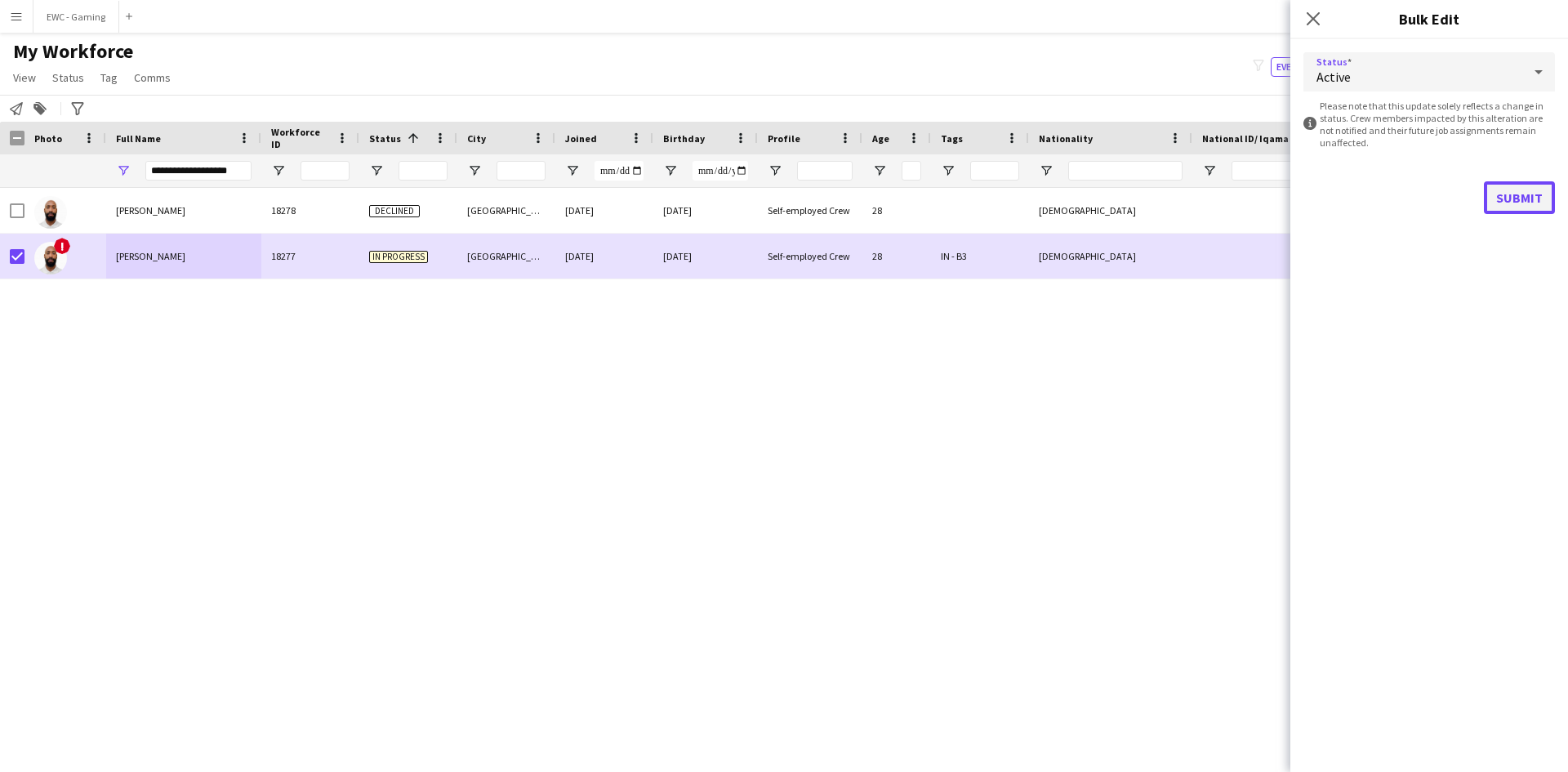
click at [1534, 198] on button "Submit" at bounding box center [1519, 197] width 71 height 33
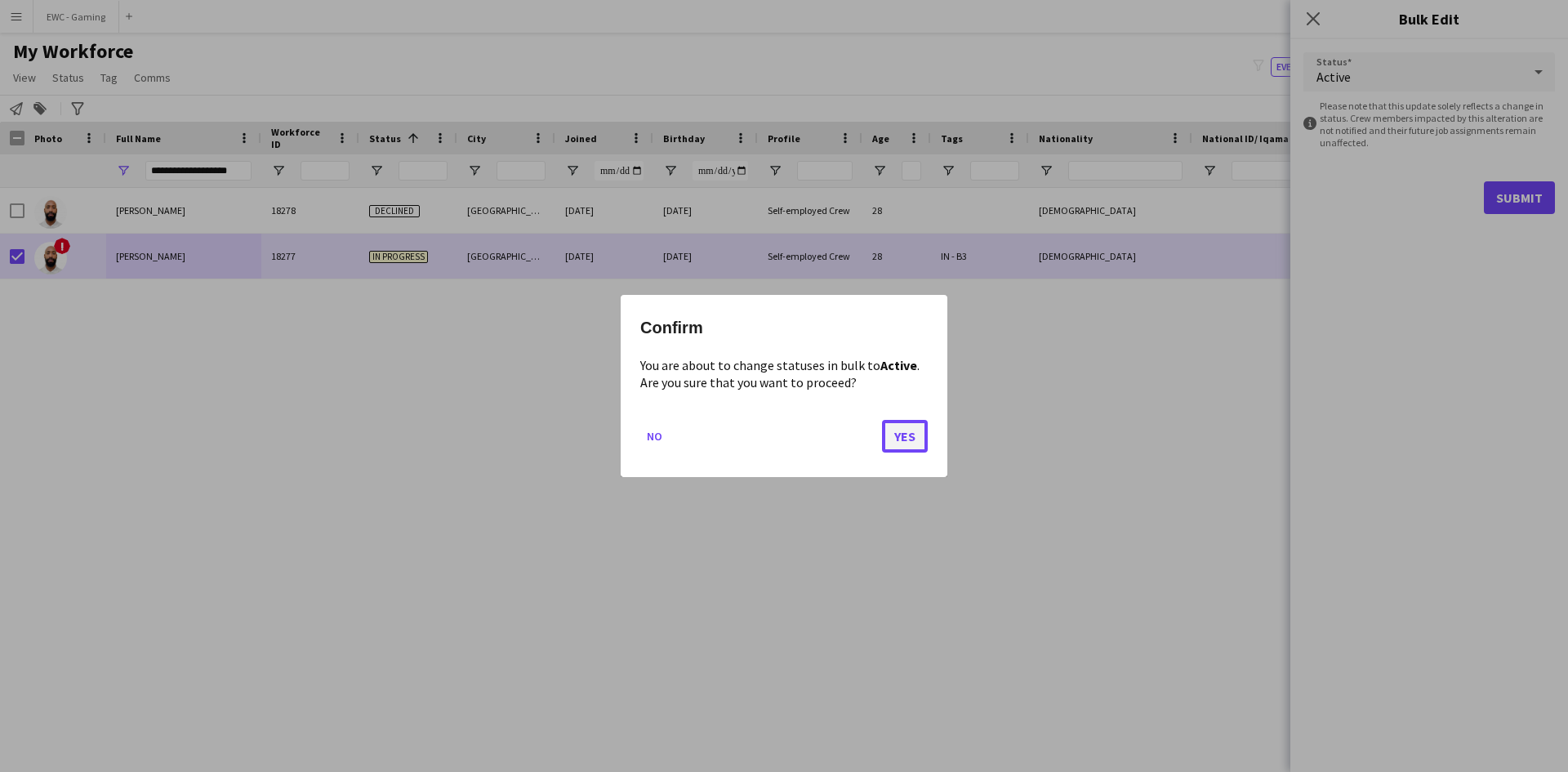
click at [906, 431] on button "Yes" at bounding box center [905, 436] width 46 height 33
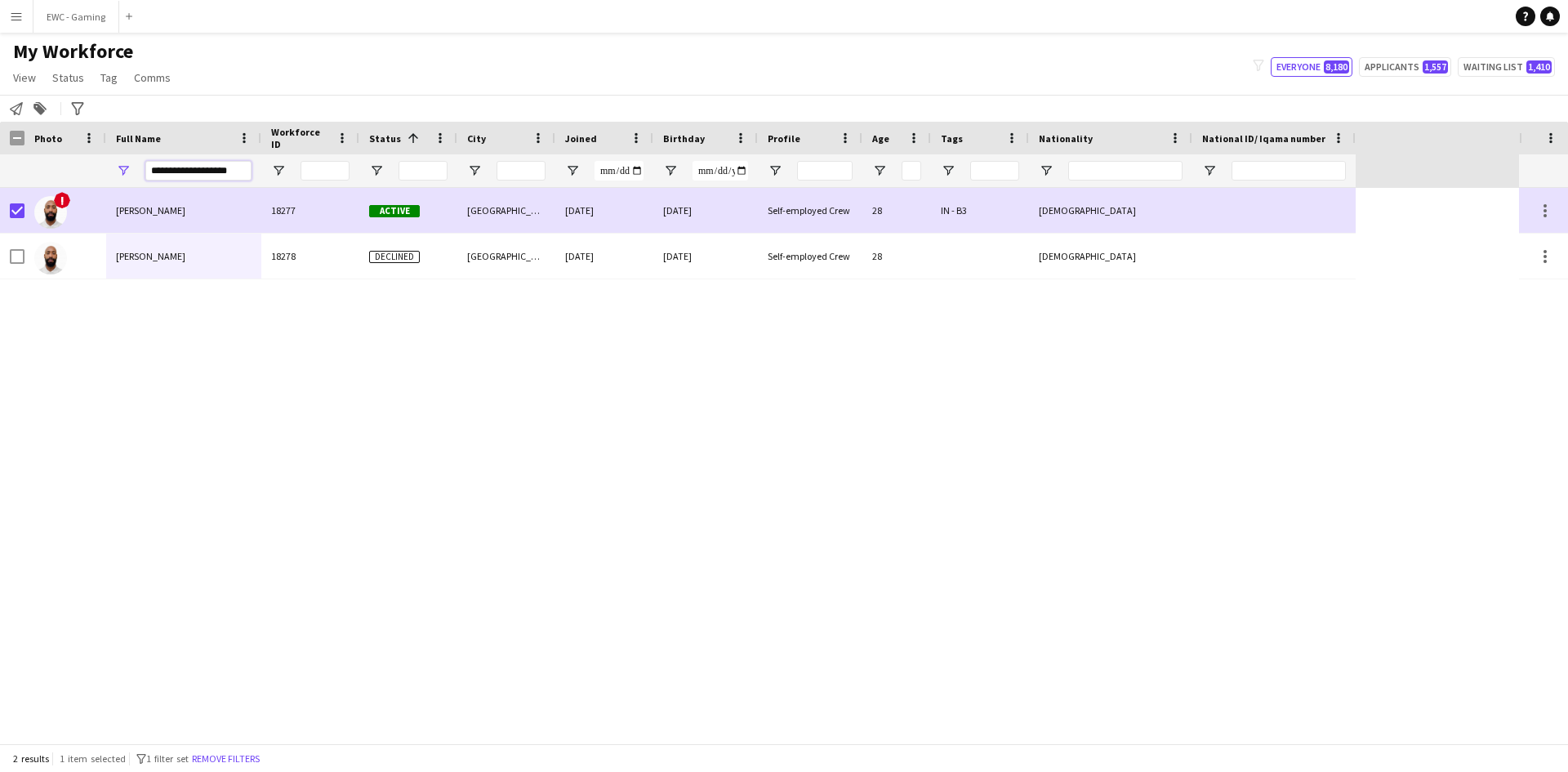
click at [211, 165] on input "**********" at bounding box center [198, 170] width 106 height 19
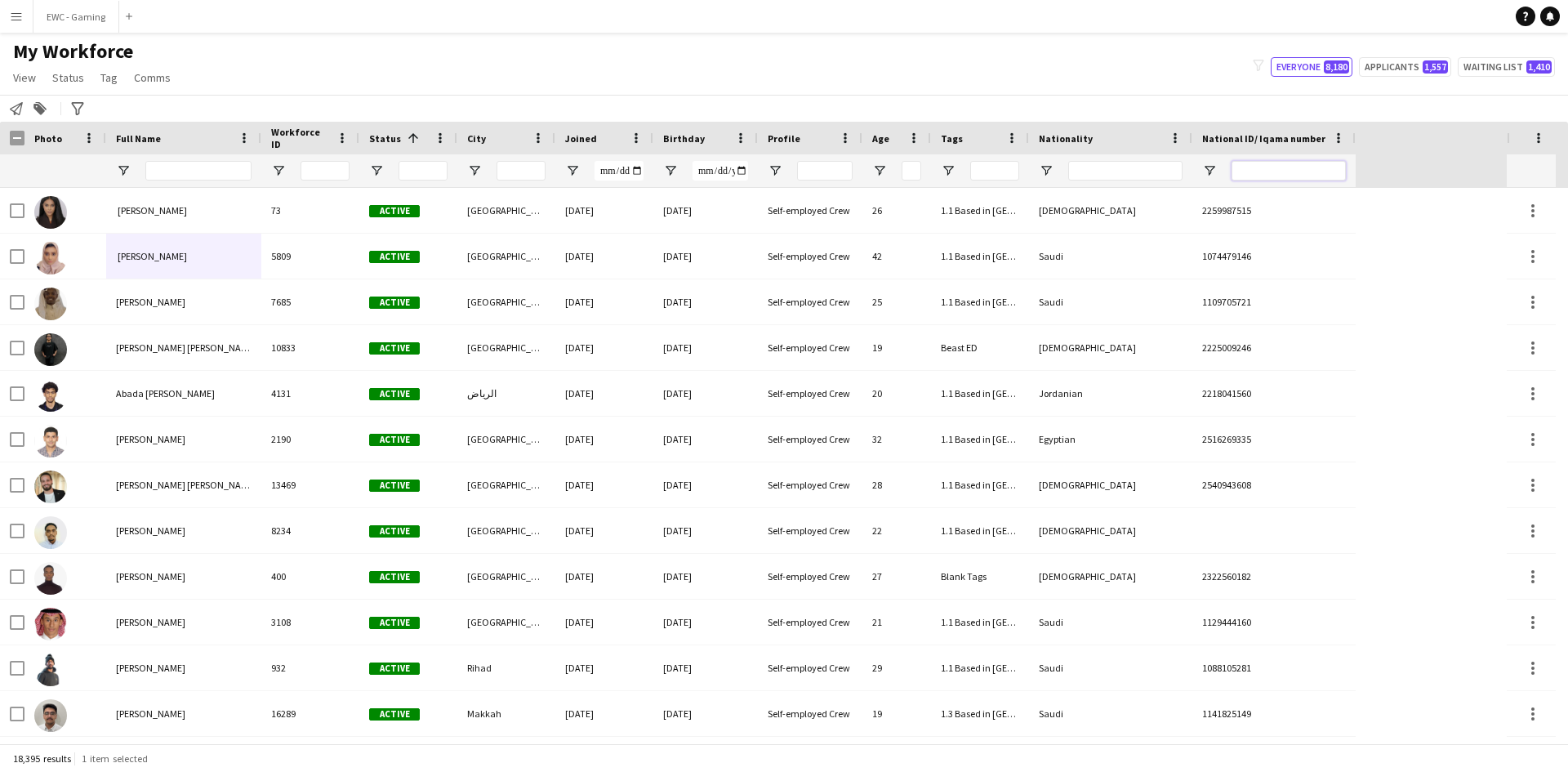
click at [1270, 166] on input "National ID/ Iqama number Filter Input" at bounding box center [1288, 170] width 114 height 19
paste input "**********"
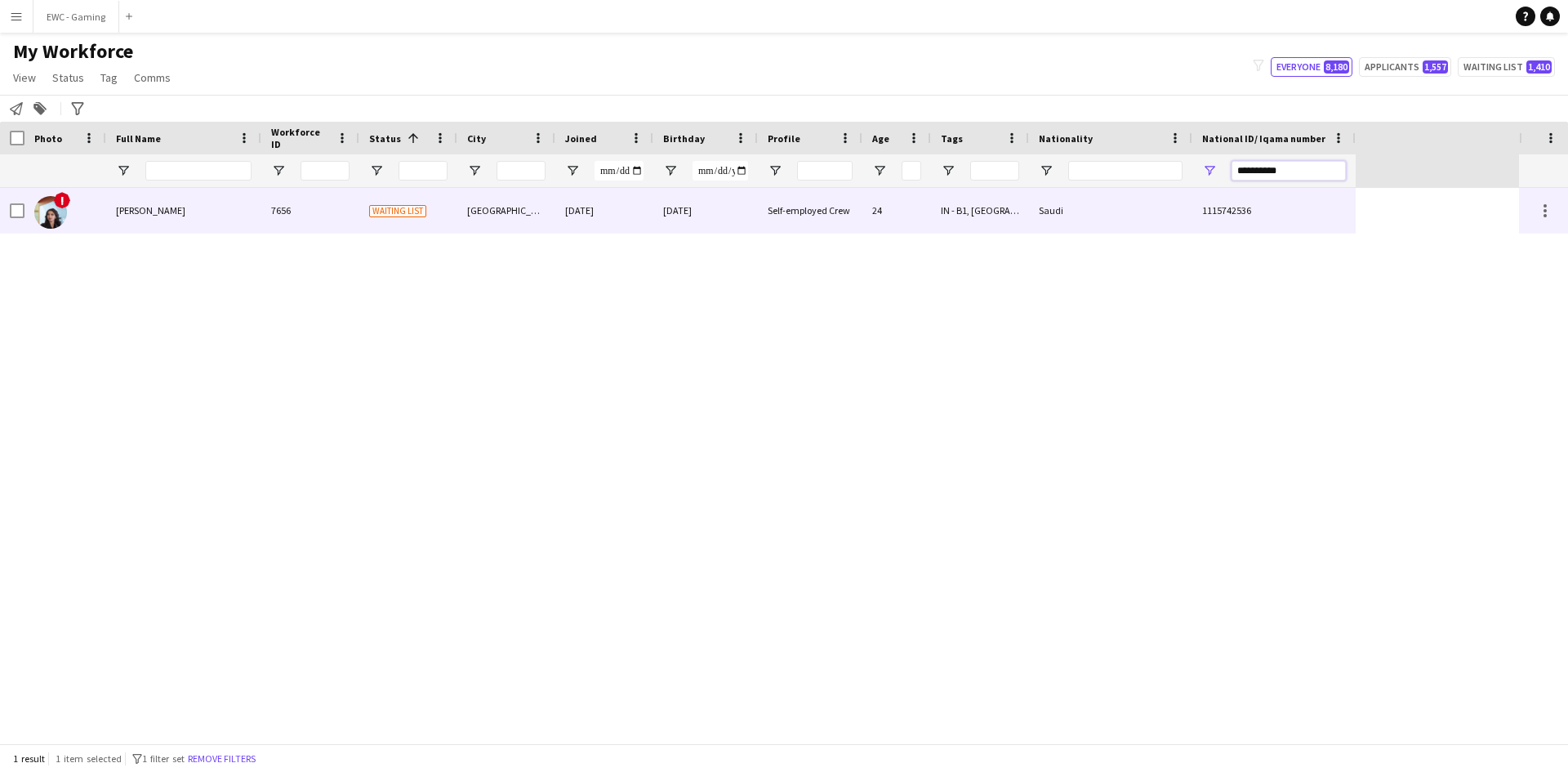
type input "**********"
click at [170, 226] on div "[PERSON_NAME]" at bounding box center [184, 210] width 155 height 45
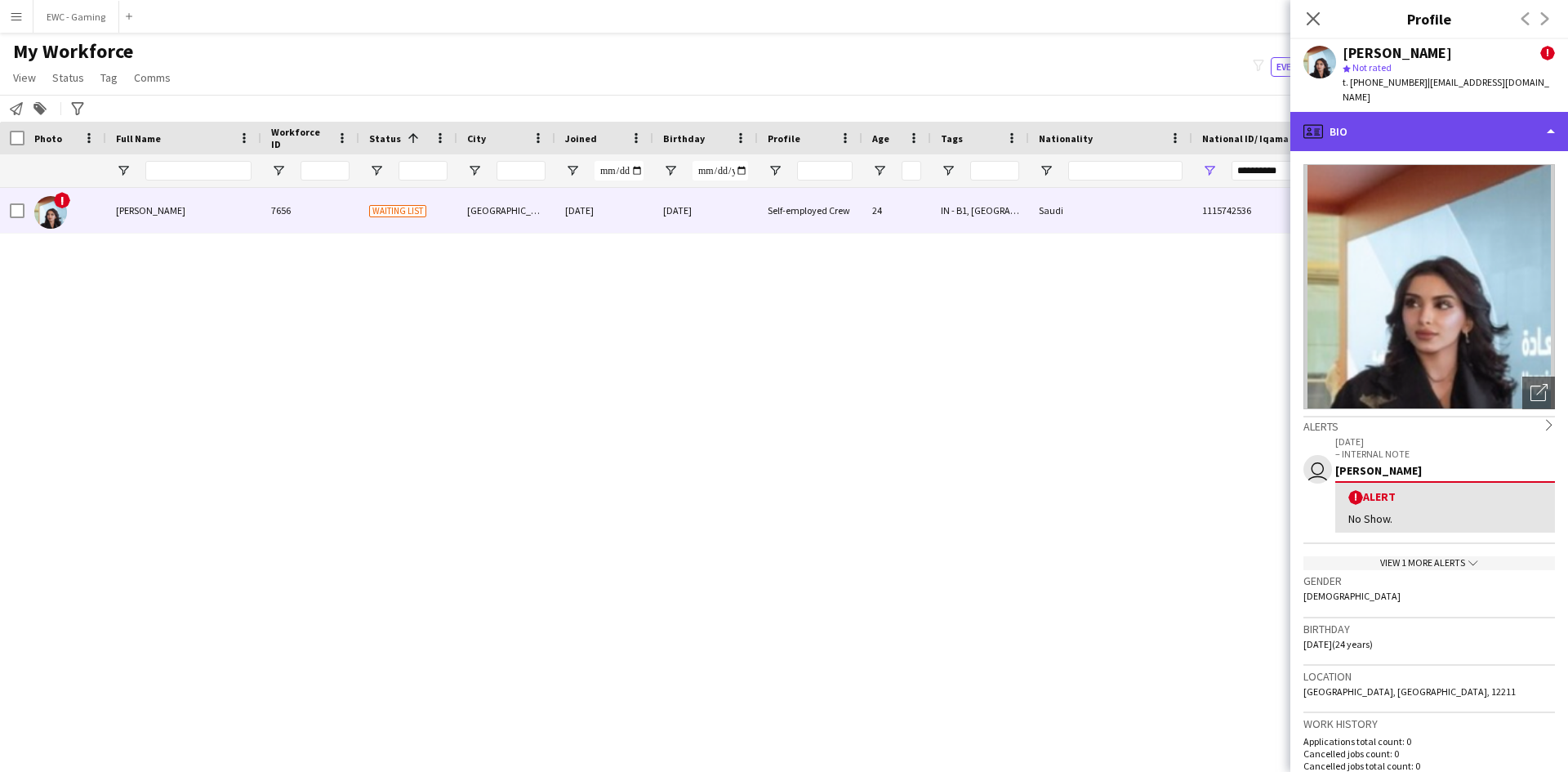
click at [1384, 124] on div "profile Bio" at bounding box center [1429, 131] width 277 height 39
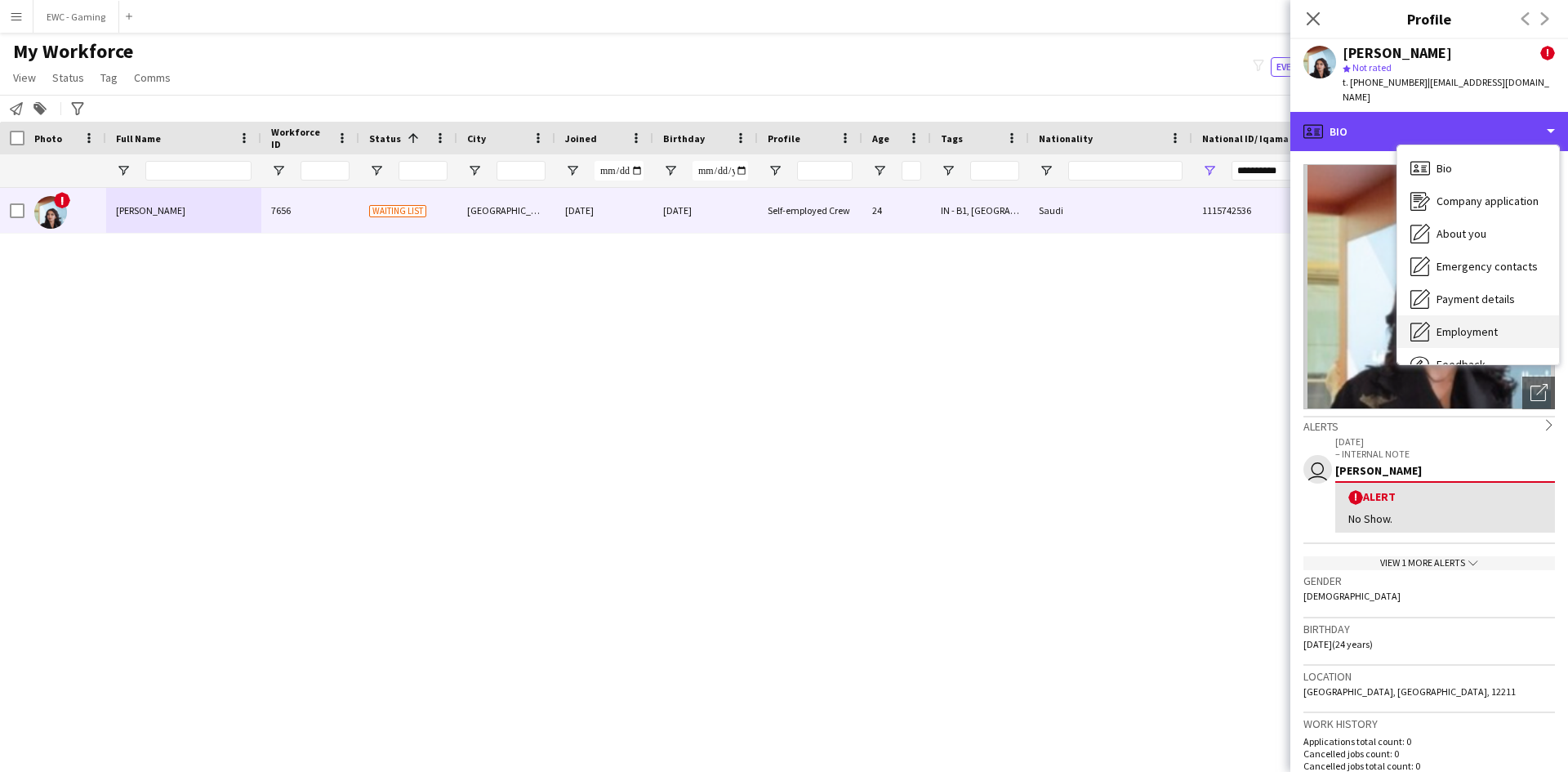
scroll to position [55, 0]
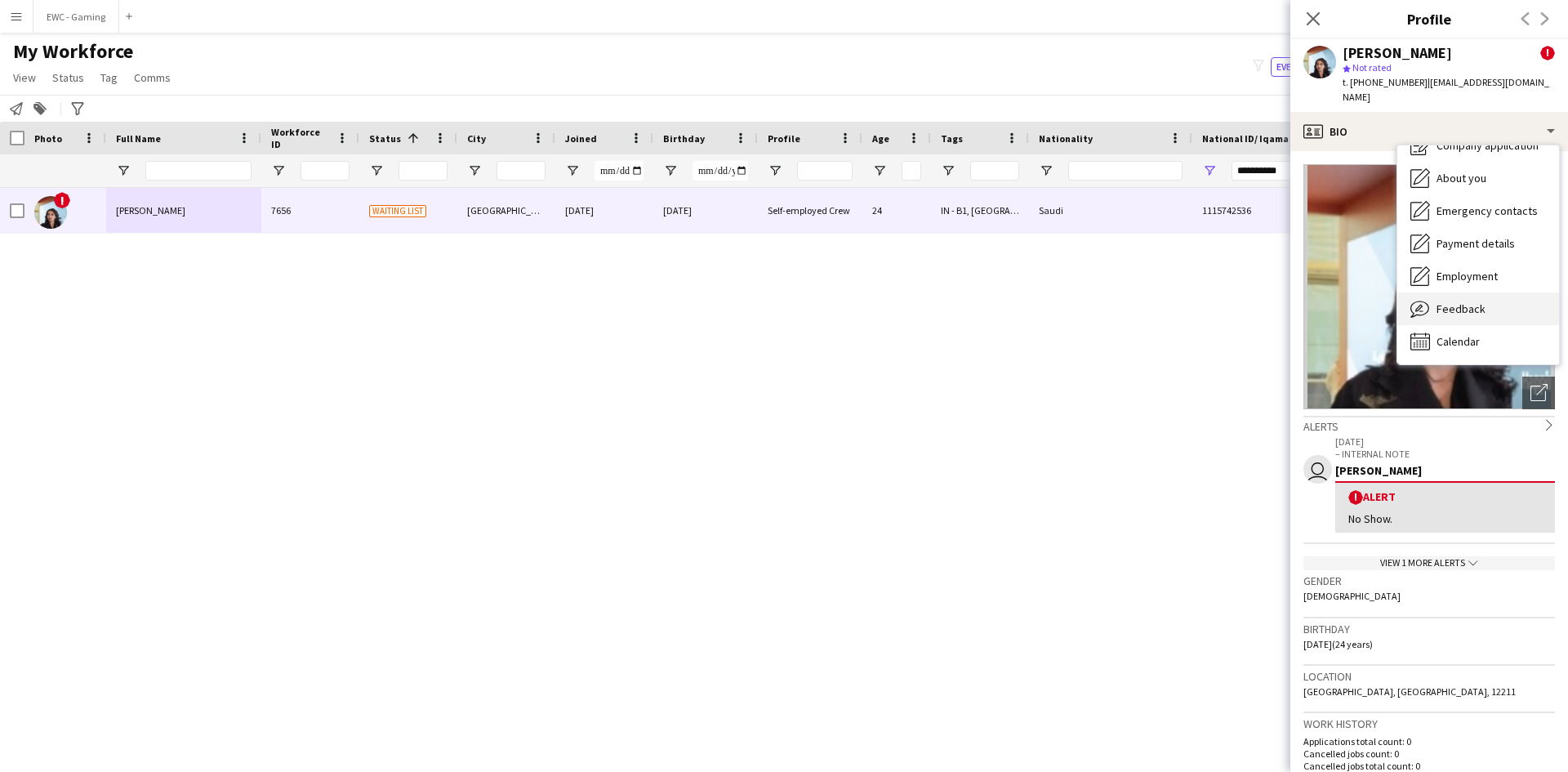
click at [1458, 301] on span "Feedback" at bounding box center [1460, 308] width 49 height 14
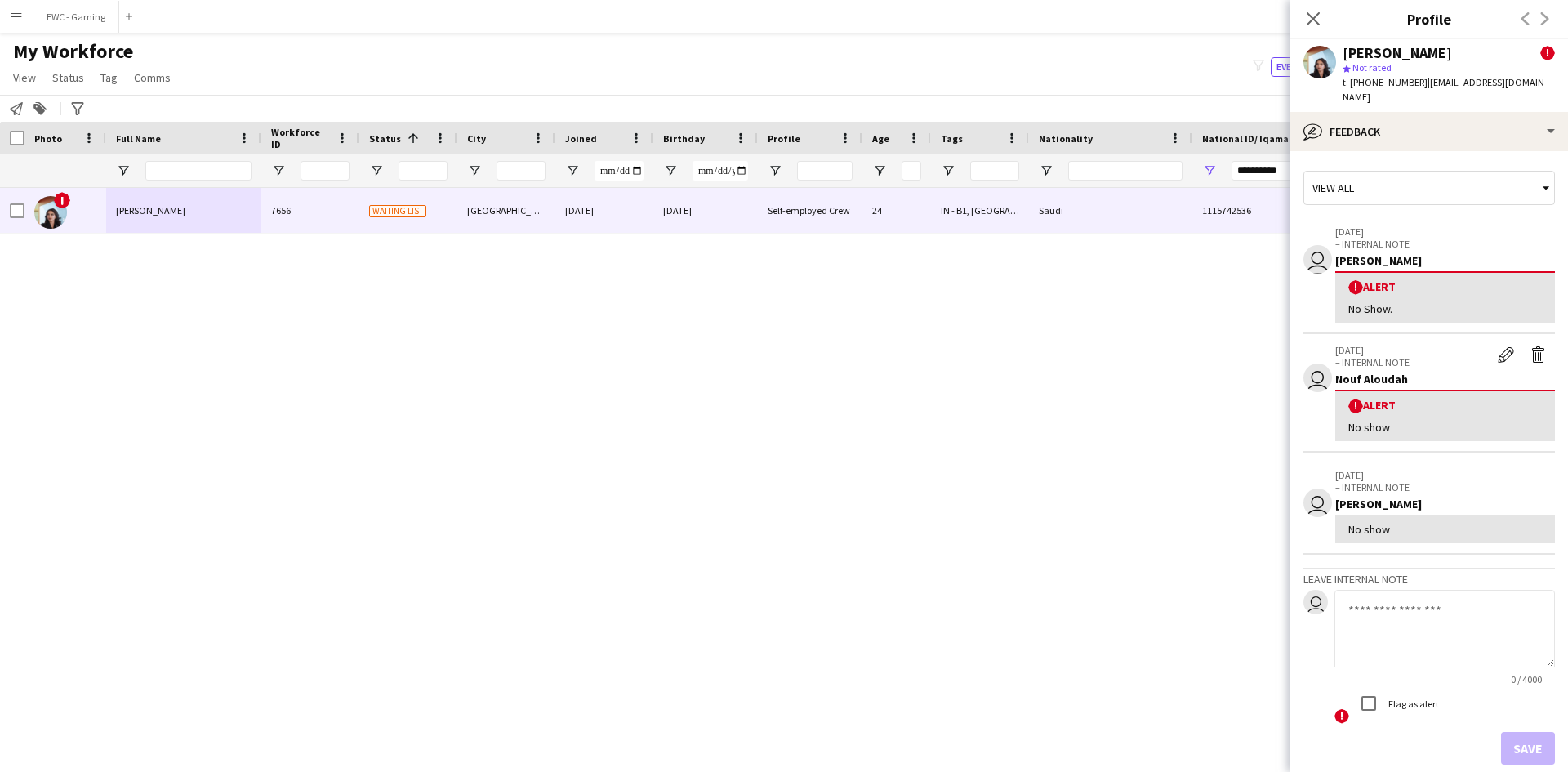
click at [1384, 606] on textarea at bounding box center [1445, 628] width 220 height 77
click at [1383, 592] on textarea "**********" at bounding box center [1445, 628] width 220 height 77
type textarea "**********"
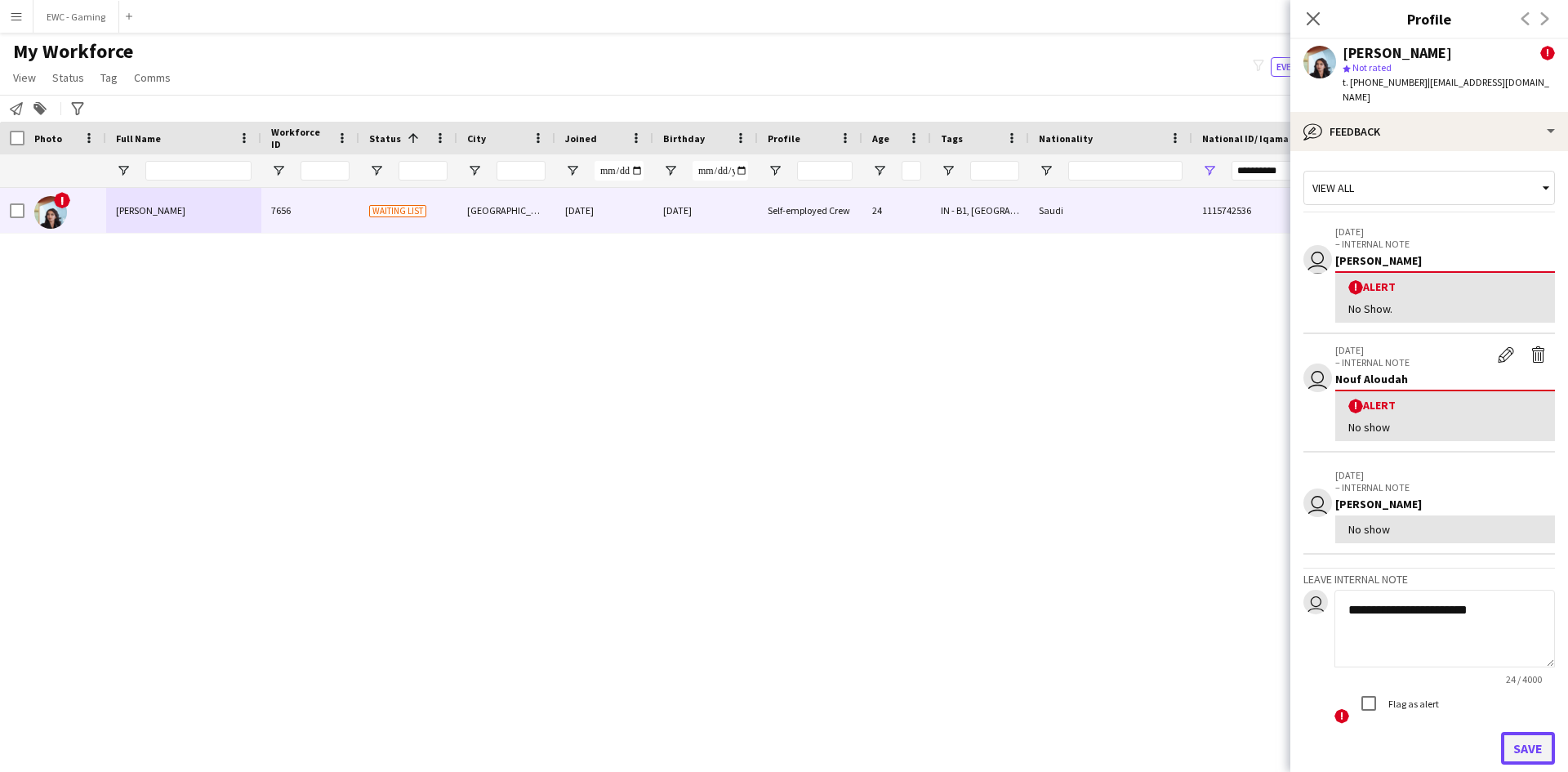
click at [1512, 732] on button "Save" at bounding box center [1528, 748] width 54 height 33
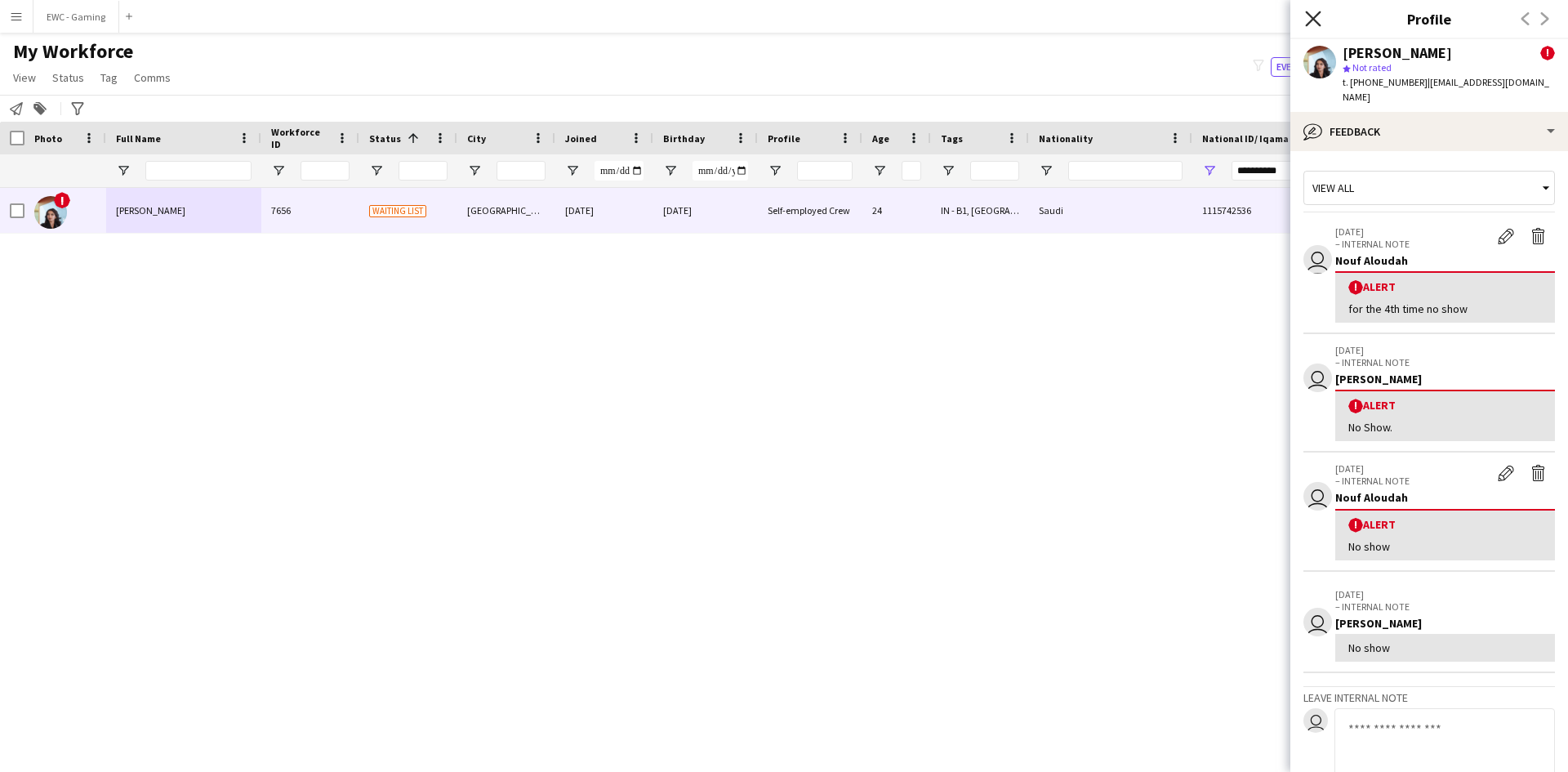
click at [1318, 21] on icon "Close pop-in" at bounding box center [1313, 18] width 15 height 15
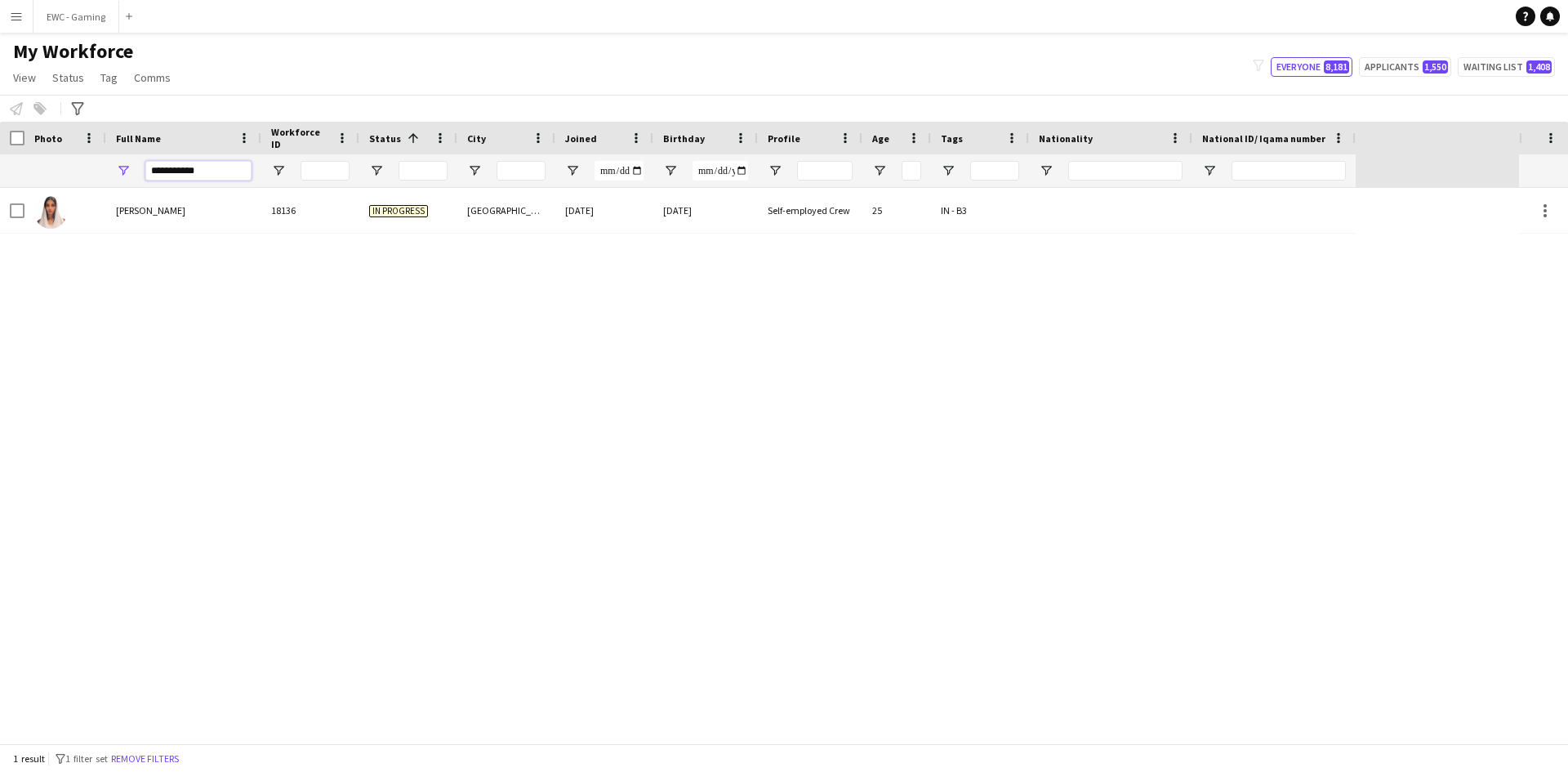
click at [214, 170] on input "**********" at bounding box center [198, 170] width 106 height 19
paste input "**********"
type input "**********"
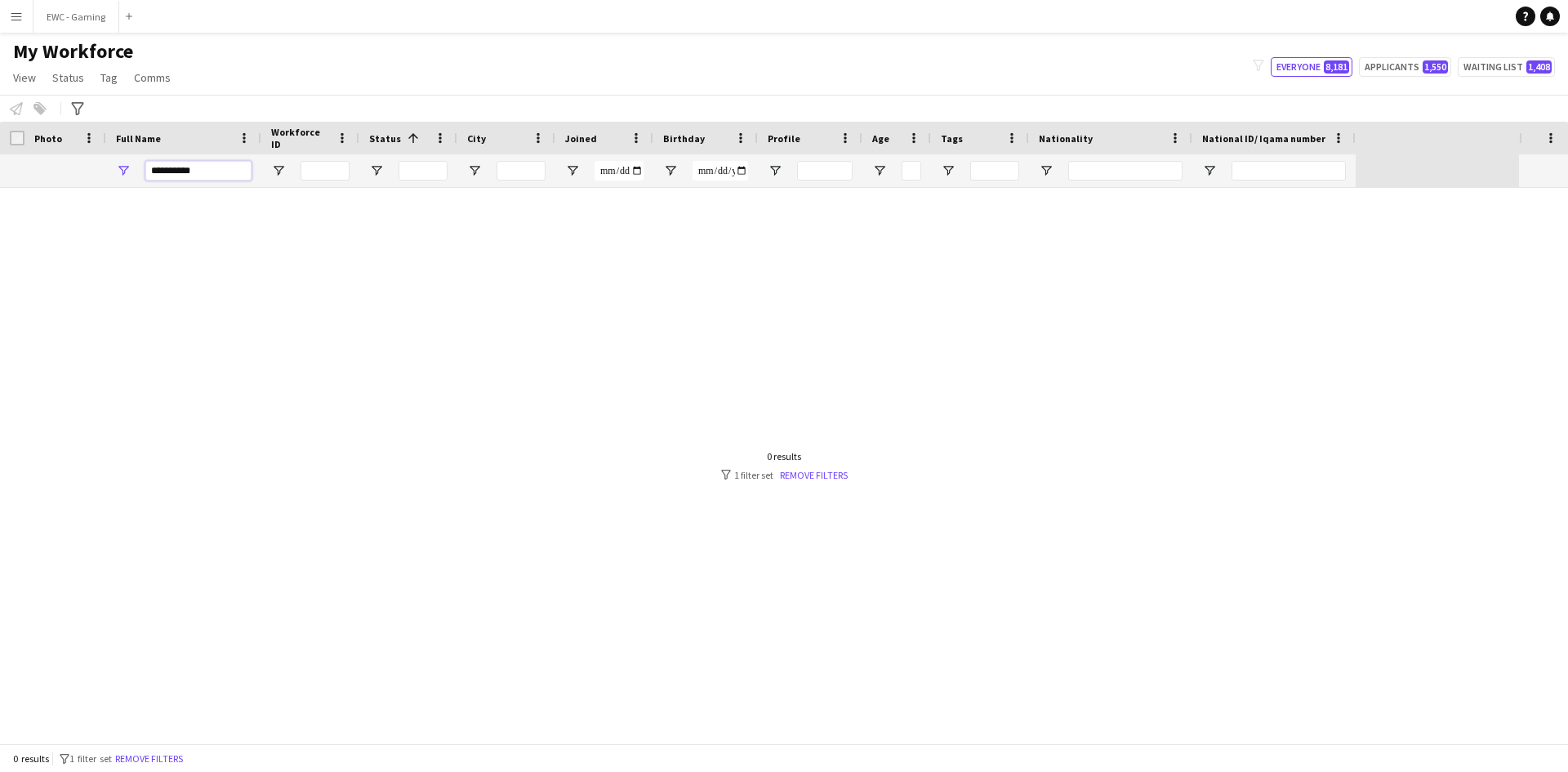
click at [214, 170] on input "**********" at bounding box center [198, 170] width 106 height 19
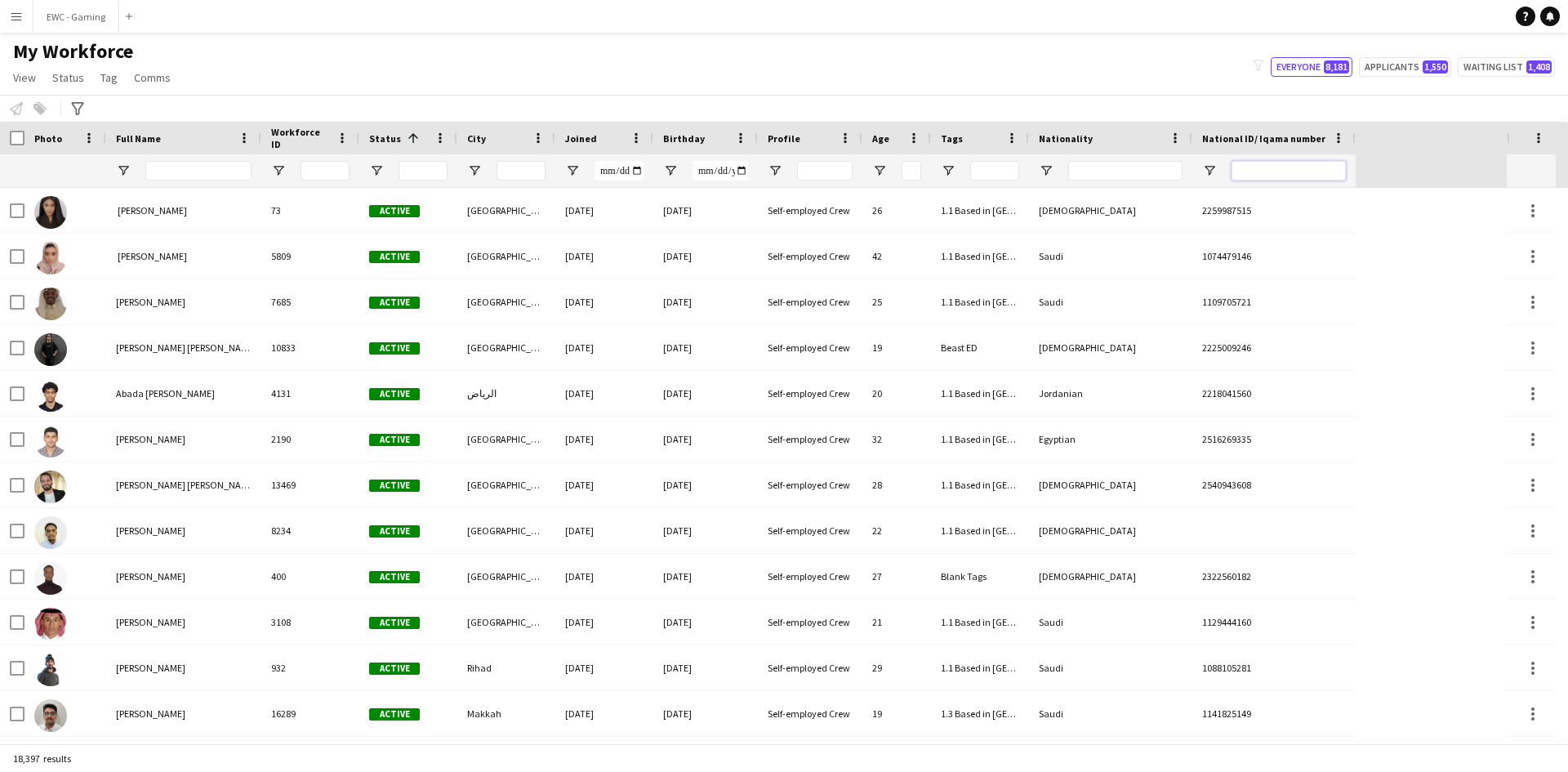
click at [1251, 174] on input "National ID/ Iqama number Filter Input" at bounding box center [1288, 170] width 114 height 19
paste input "**********"
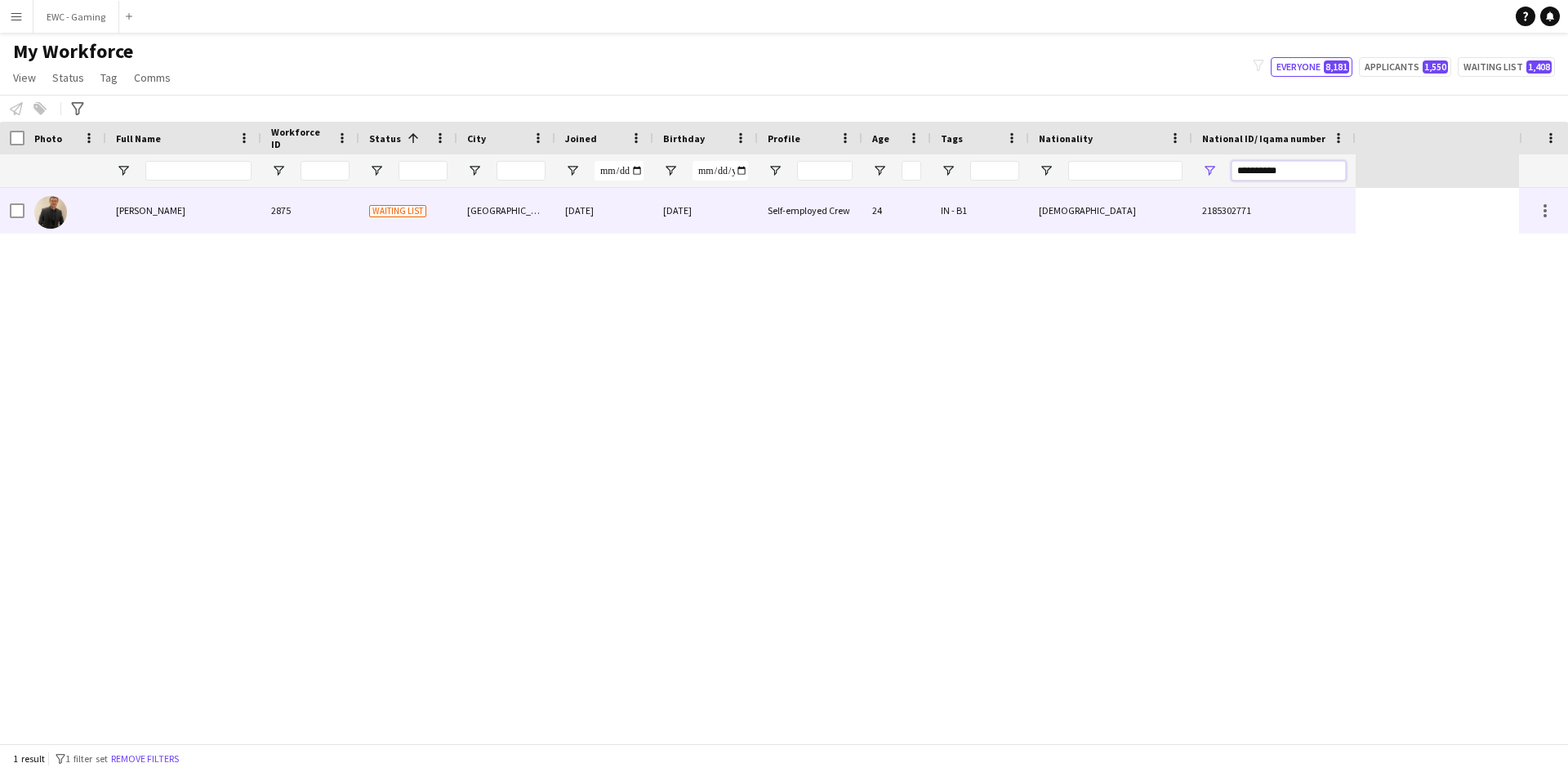
type input "**********"
click at [167, 211] on span "Miassar Almrstani" at bounding box center [150, 210] width 70 height 12
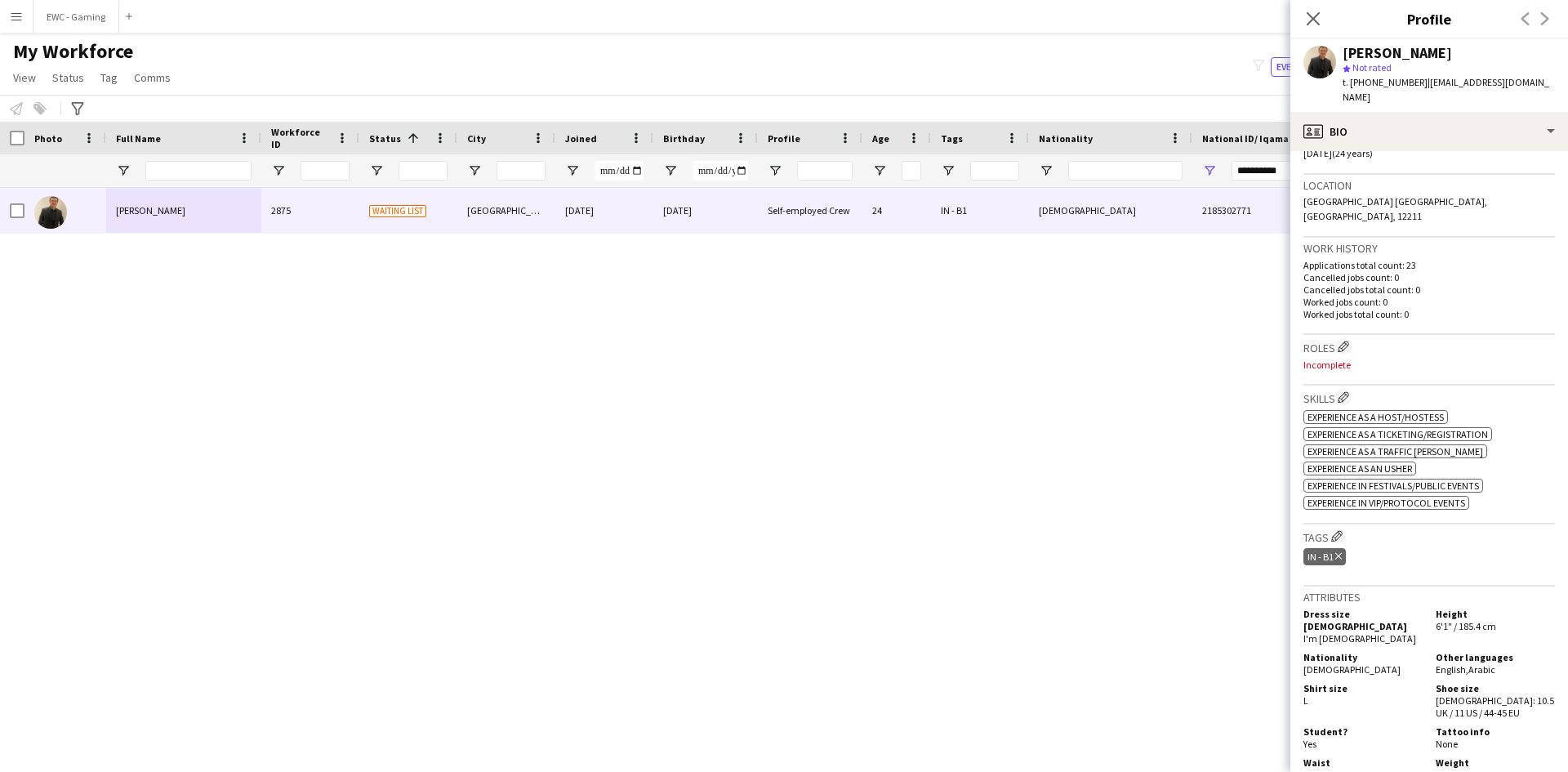
scroll to position [329, 0]
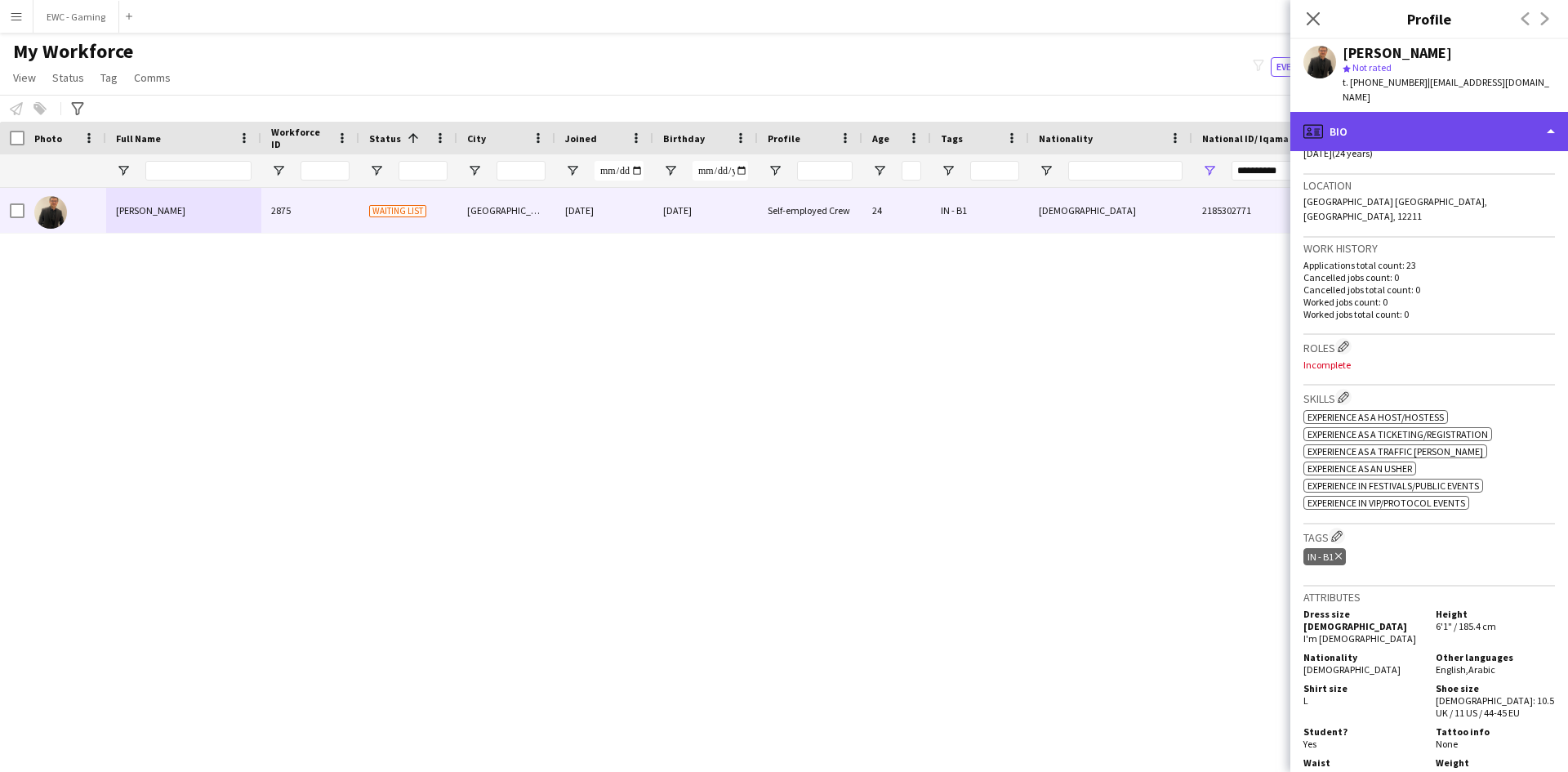
click at [1415, 117] on div "profile Bio" at bounding box center [1429, 131] width 277 height 39
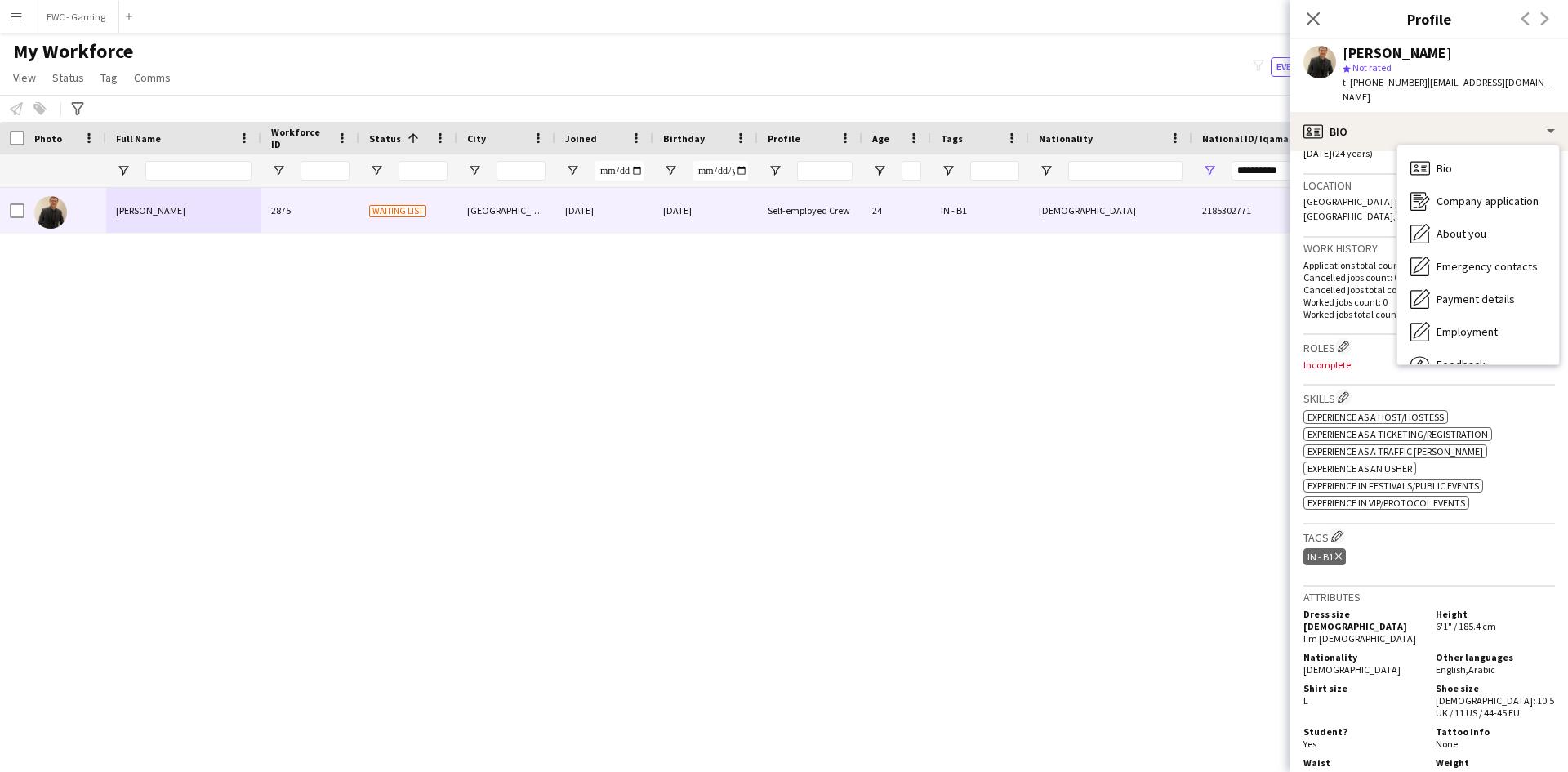
click at [1357, 308] on p "Worked jobs total count: 0" at bounding box center [1428, 314] width 252 height 12
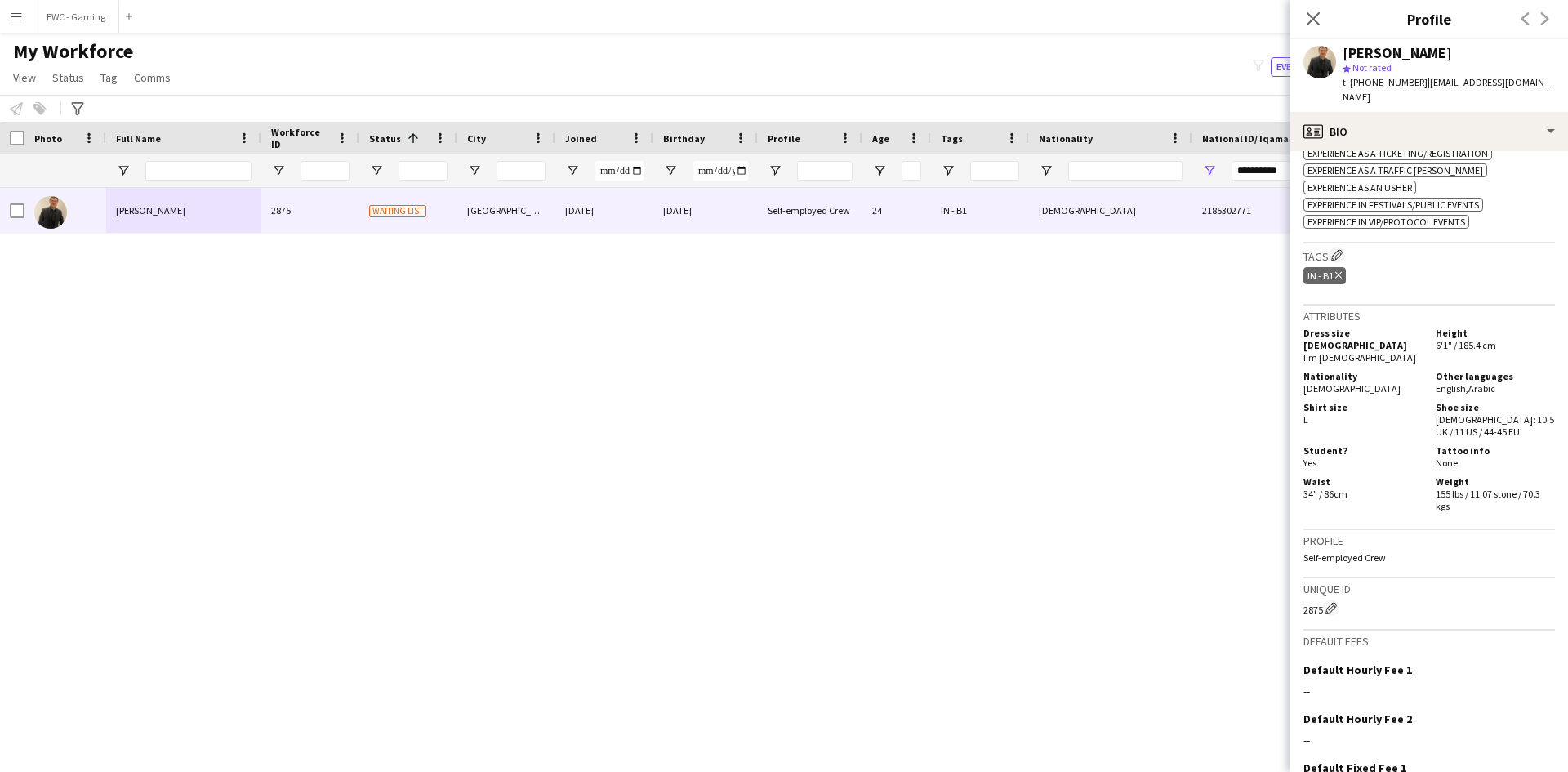
scroll to position [715, 0]
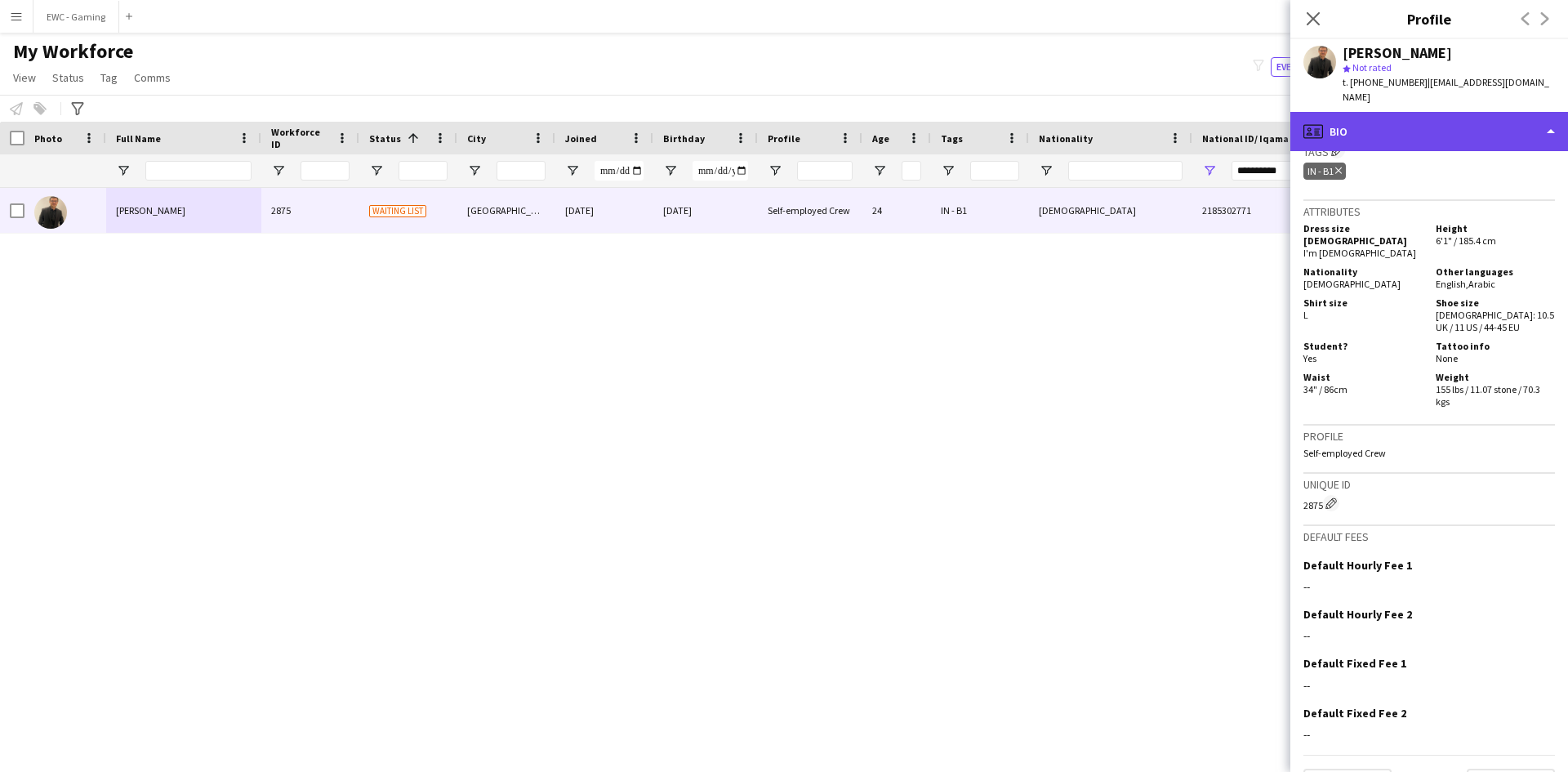
click at [1413, 119] on div "profile Bio" at bounding box center [1429, 131] width 277 height 39
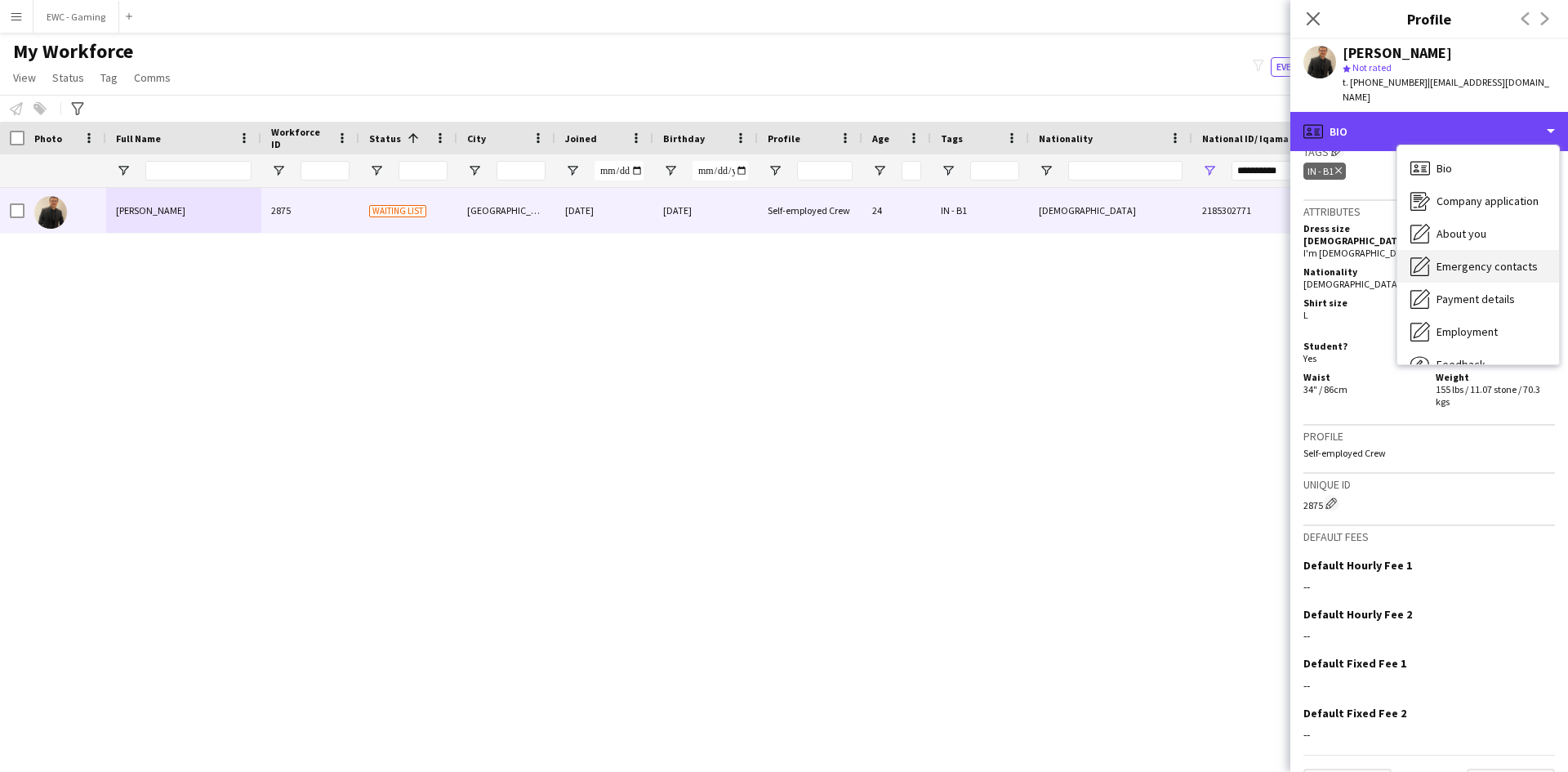
scroll to position [55, 0]
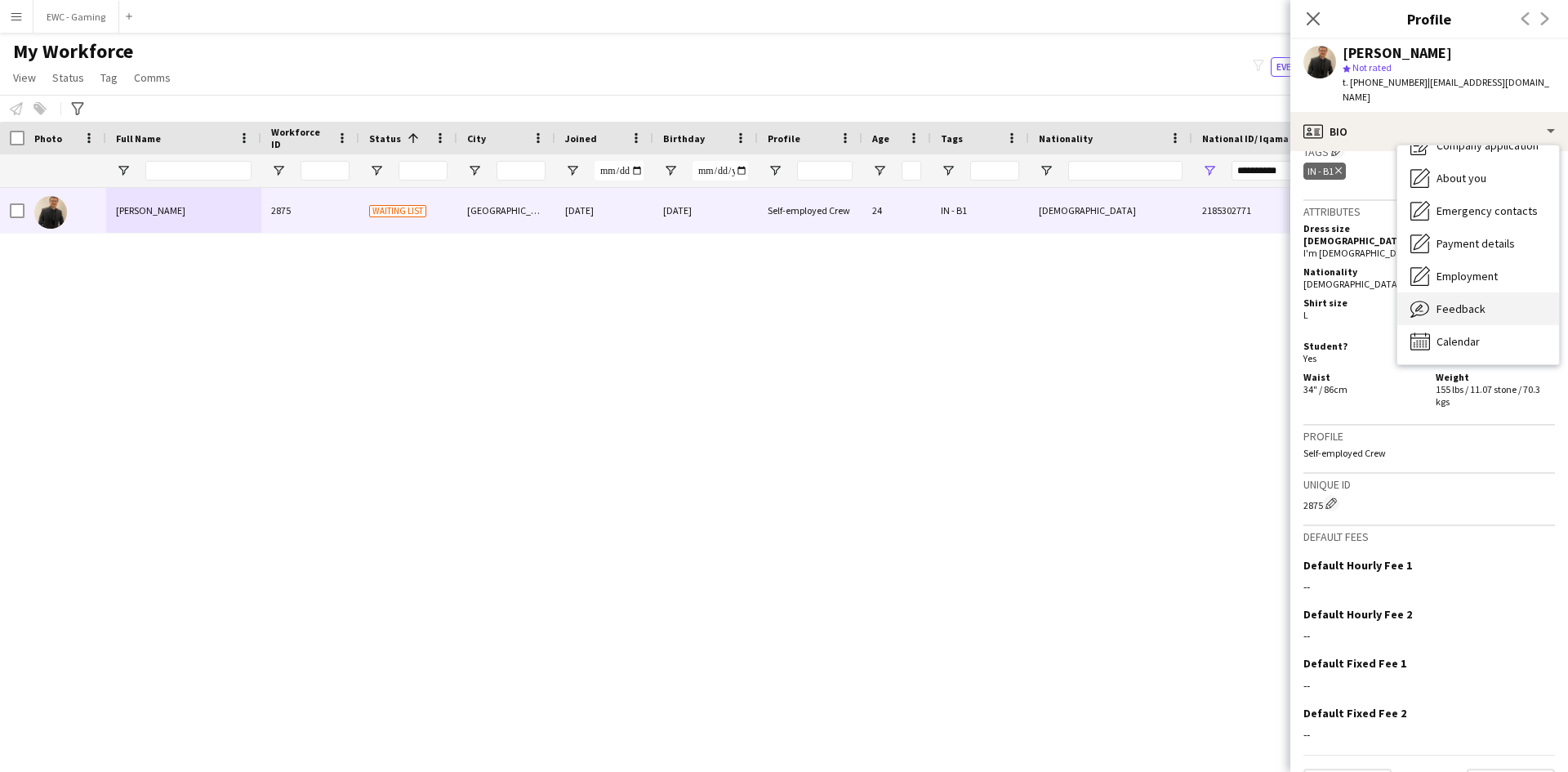
click at [1457, 301] on span "Feedback" at bounding box center [1460, 308] width 49 height 14
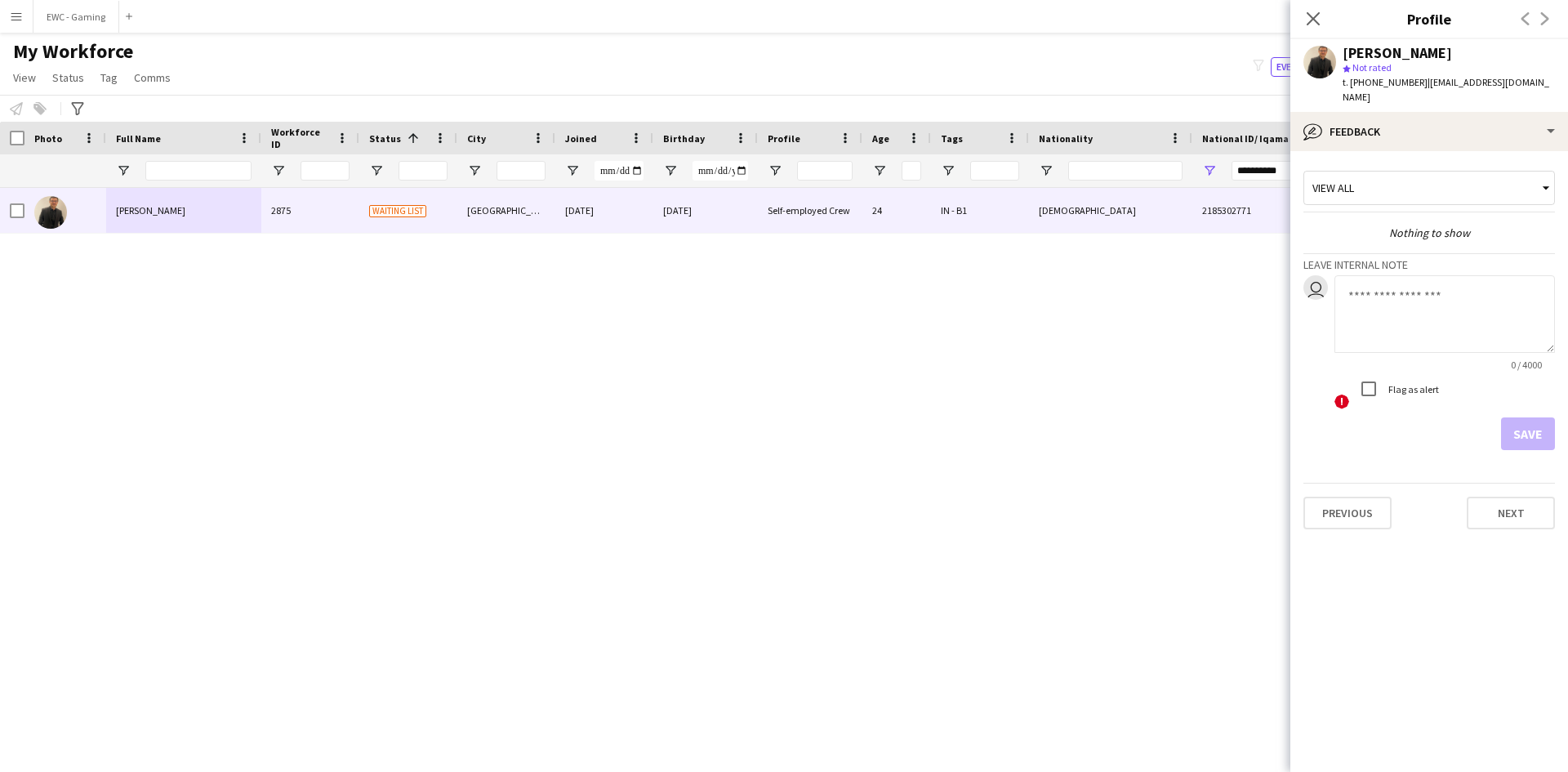
click at [1397, 387] on div "Flag as alert" at bounding box center [1395, 388] width 86 height 33
click at [1427, 293] on textarea at bounding box center [1445, 314] width 220 height 77
type textarea "**********"
click at [1519, 417] on button "Save" at bounding box center [1528, 433] width 54 height 33
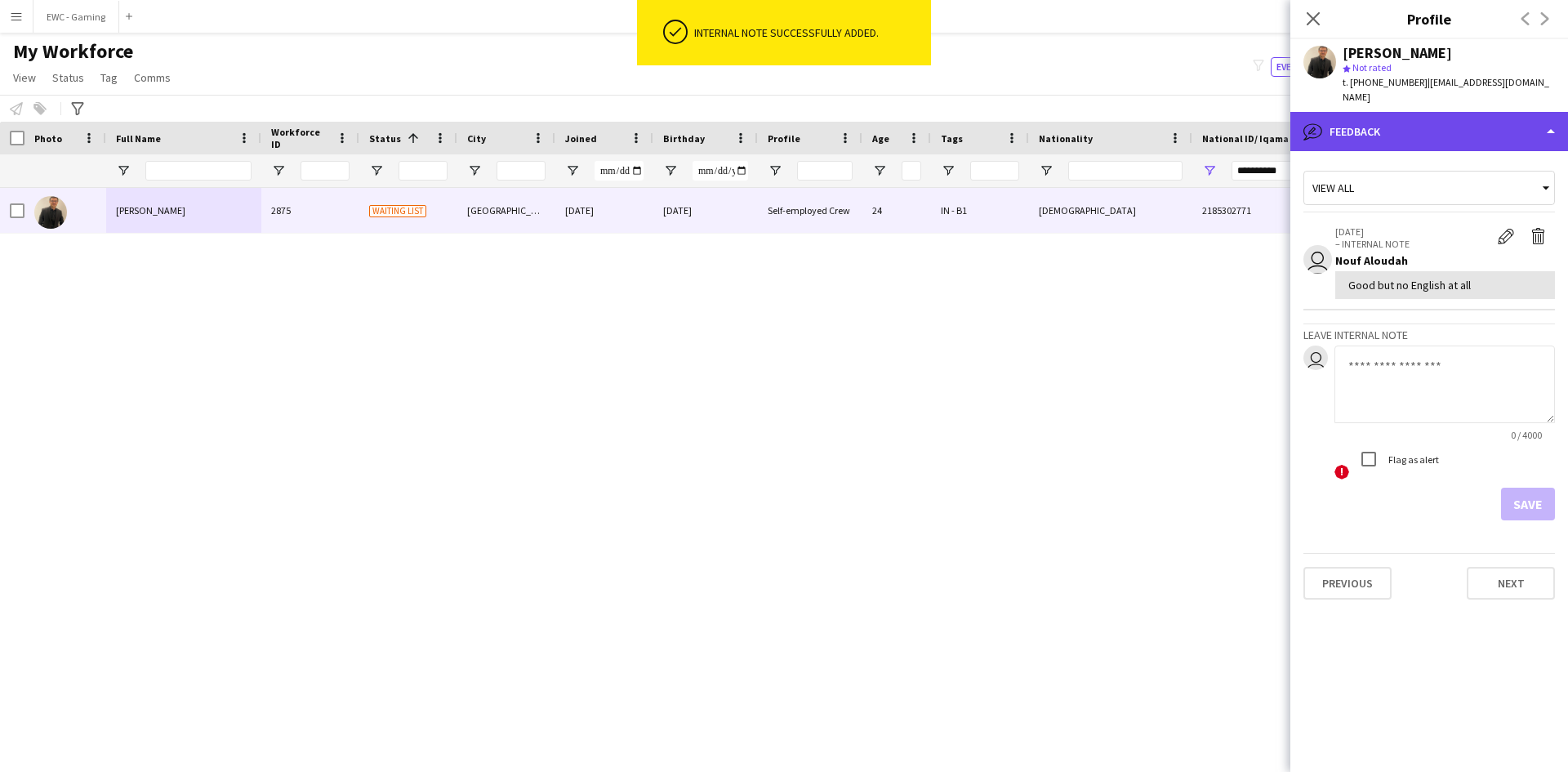
click at [1442, 113] on div "bubble-pencil Feedback" at bounding box center [1429, 131] width 277 height 39
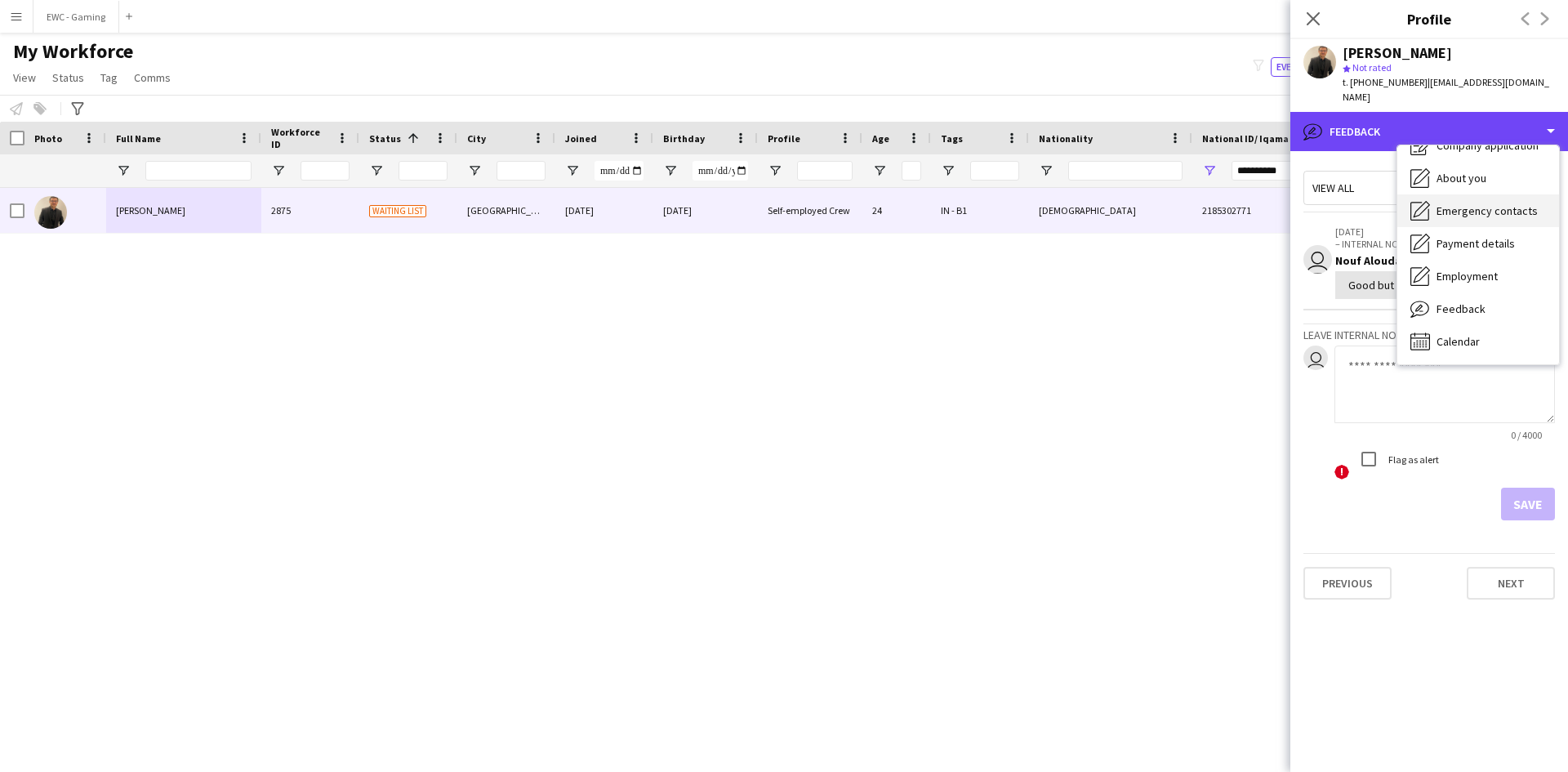
scroll to position [0, 0]
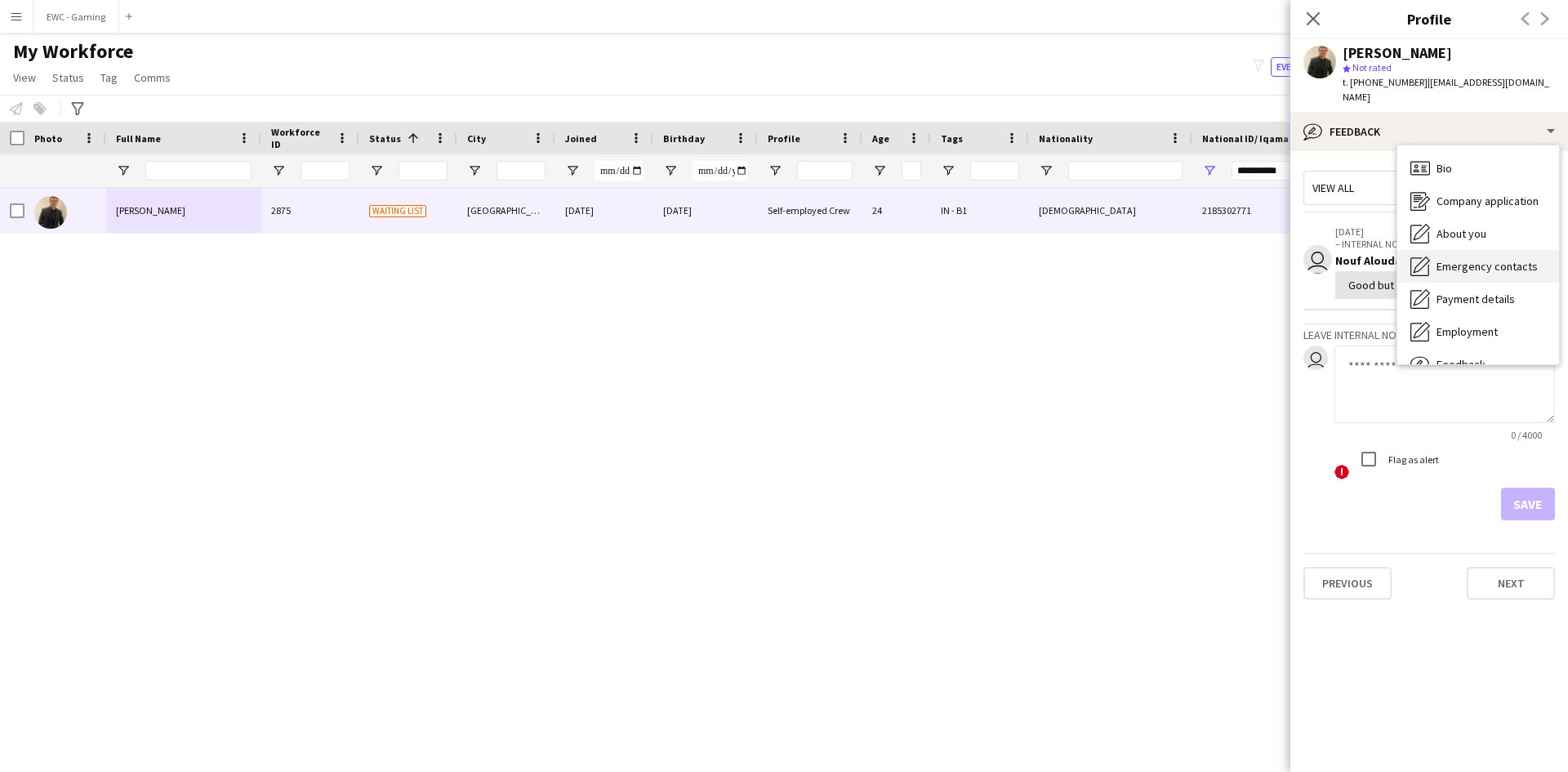
click at [1467, 250] on div "Emergency contacts Emergency contacts" at bounding box center [1477, 266] width 162 height 33
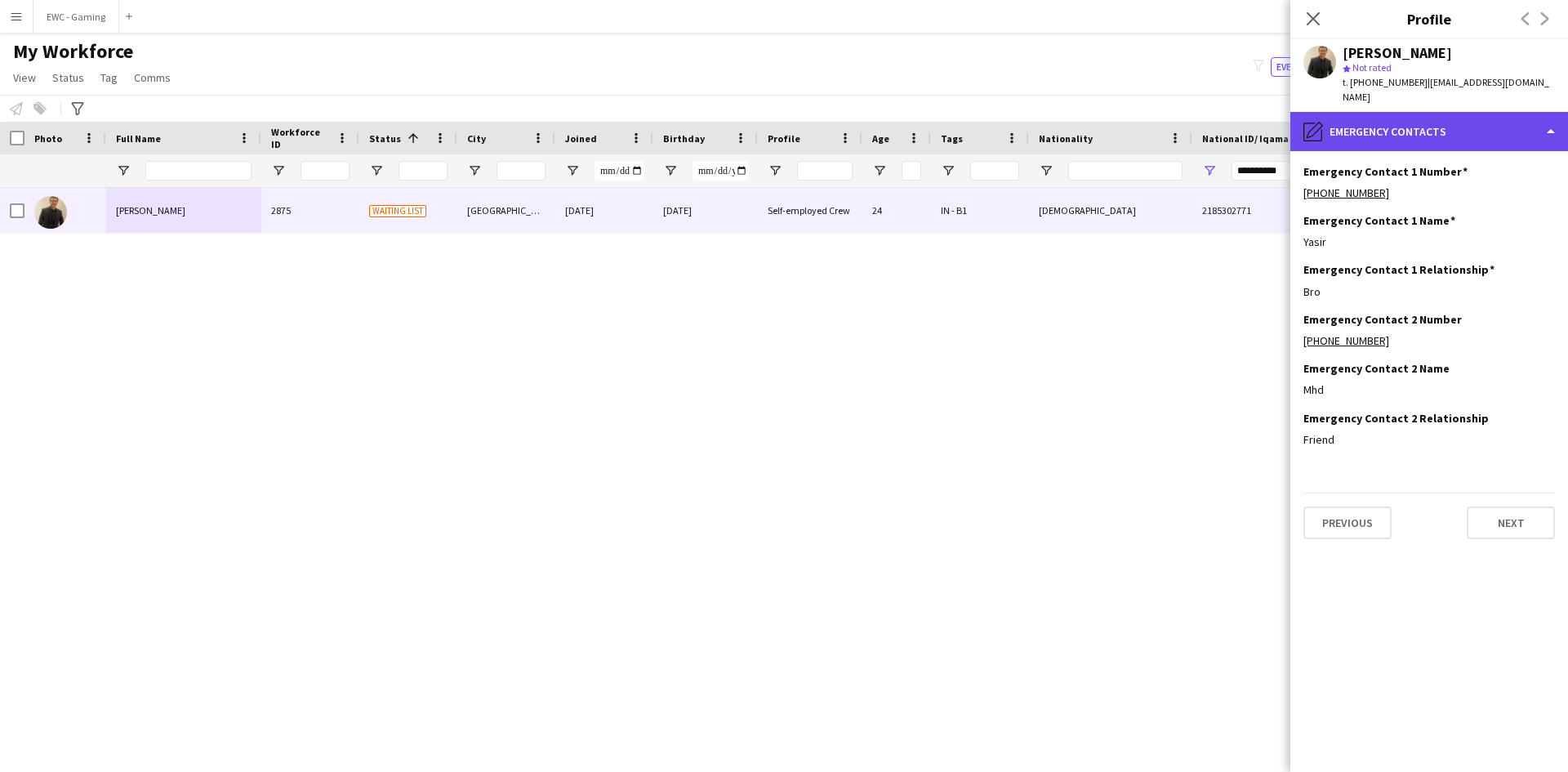
click at [1452, 117] on div "pencil4 Emergency contacts" at bounding box center [1429, 131] width 277 height 39
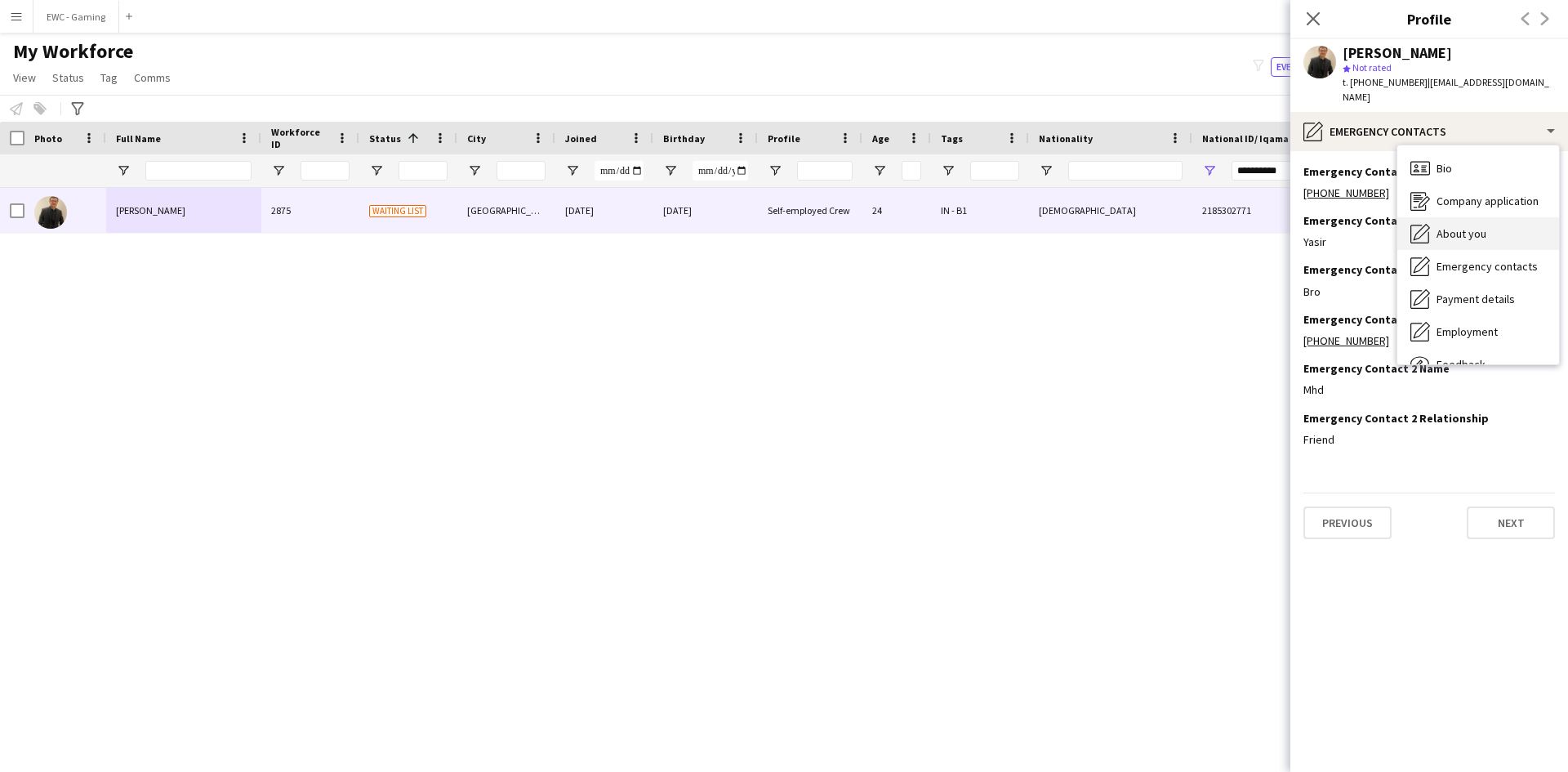
click at [1482, 226] on span "About you" at bounding box center [1461, 232] width 50 height 14
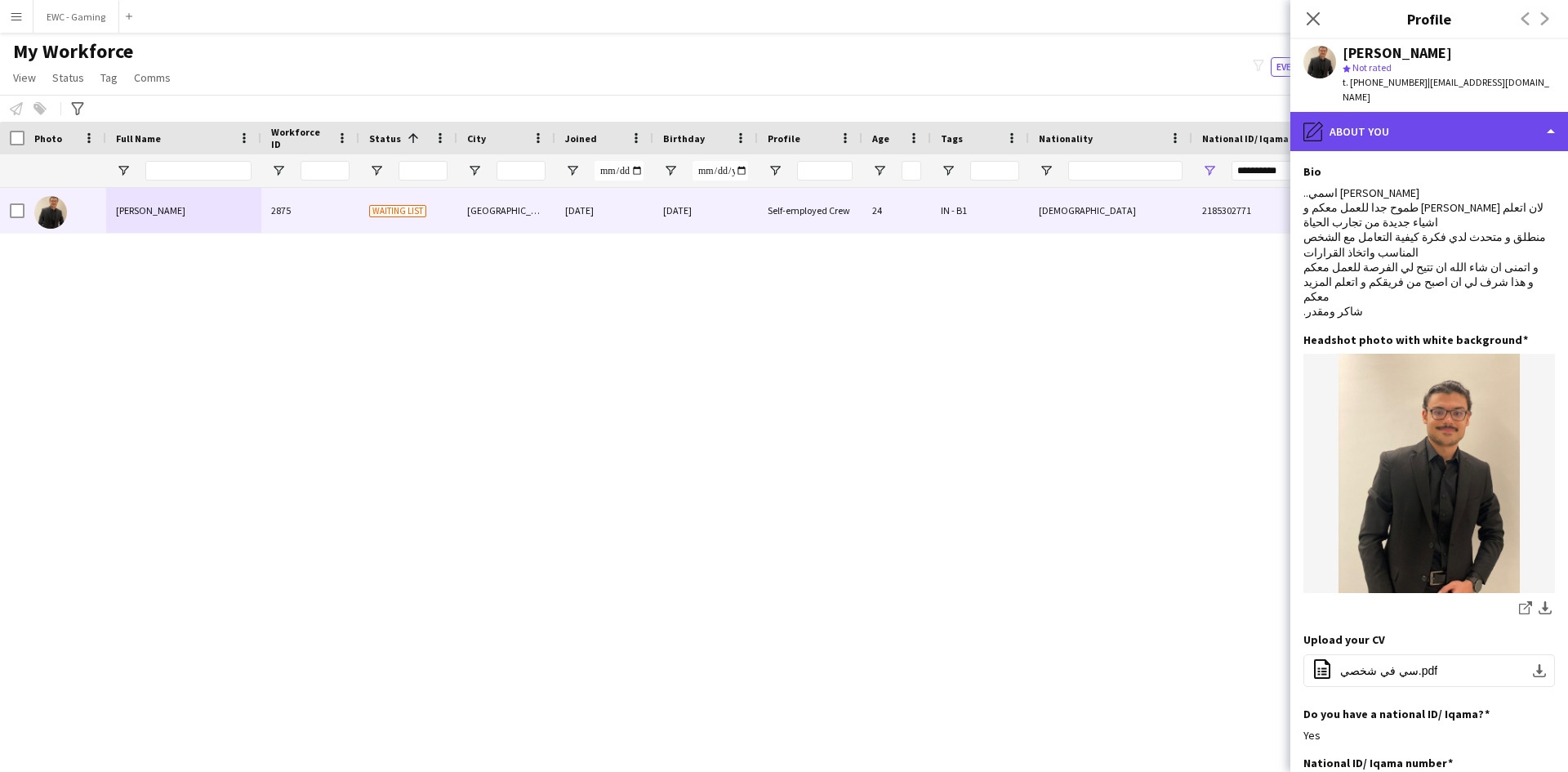
click at [1419, 112] on div "pencil4 About you" at bounding box center [1429, 131] width 277 height 39
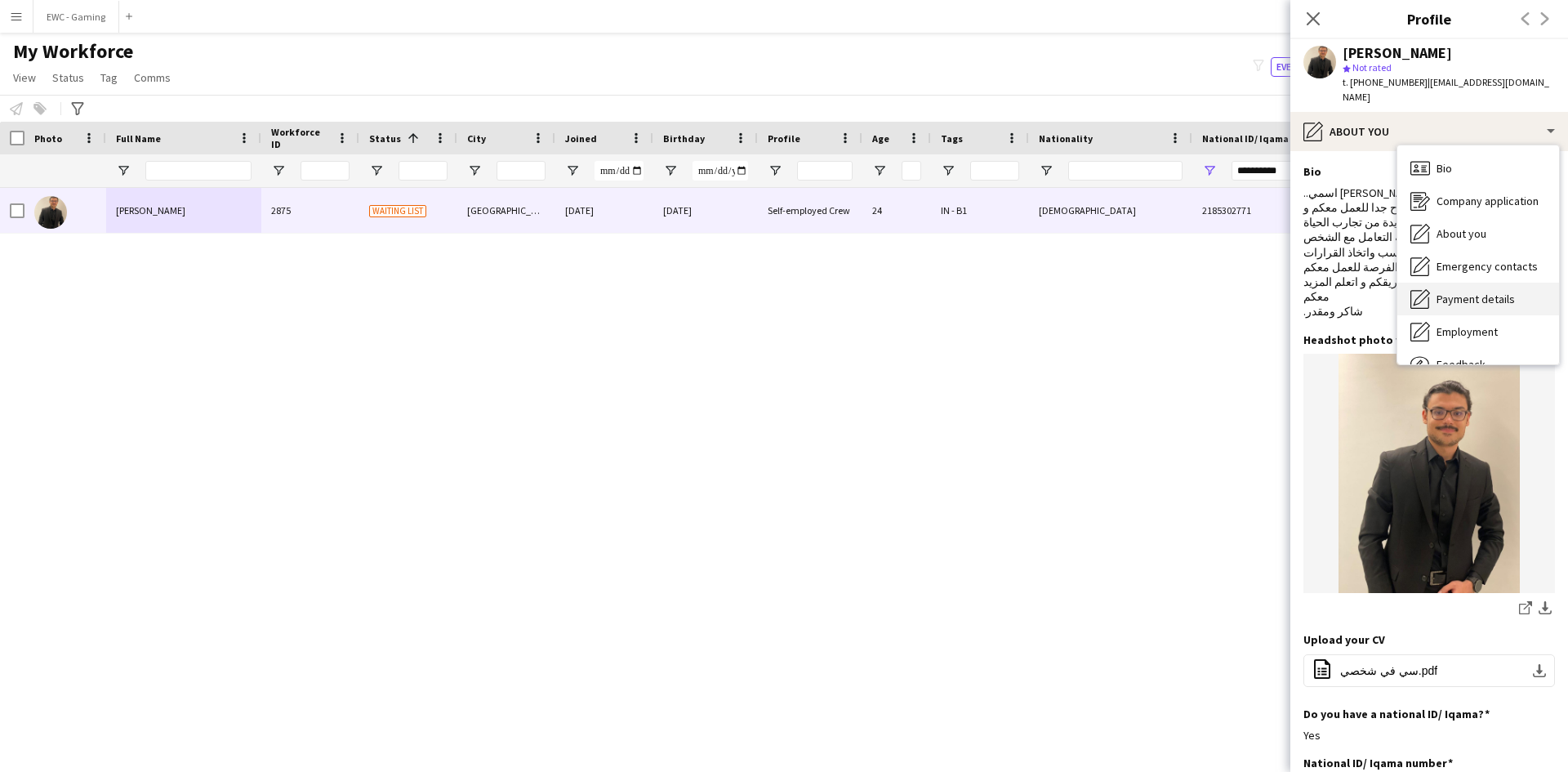
click at [1452, 293] on div "Payment details Payment details" at bounding box center [1477, 298] width 162 height 33
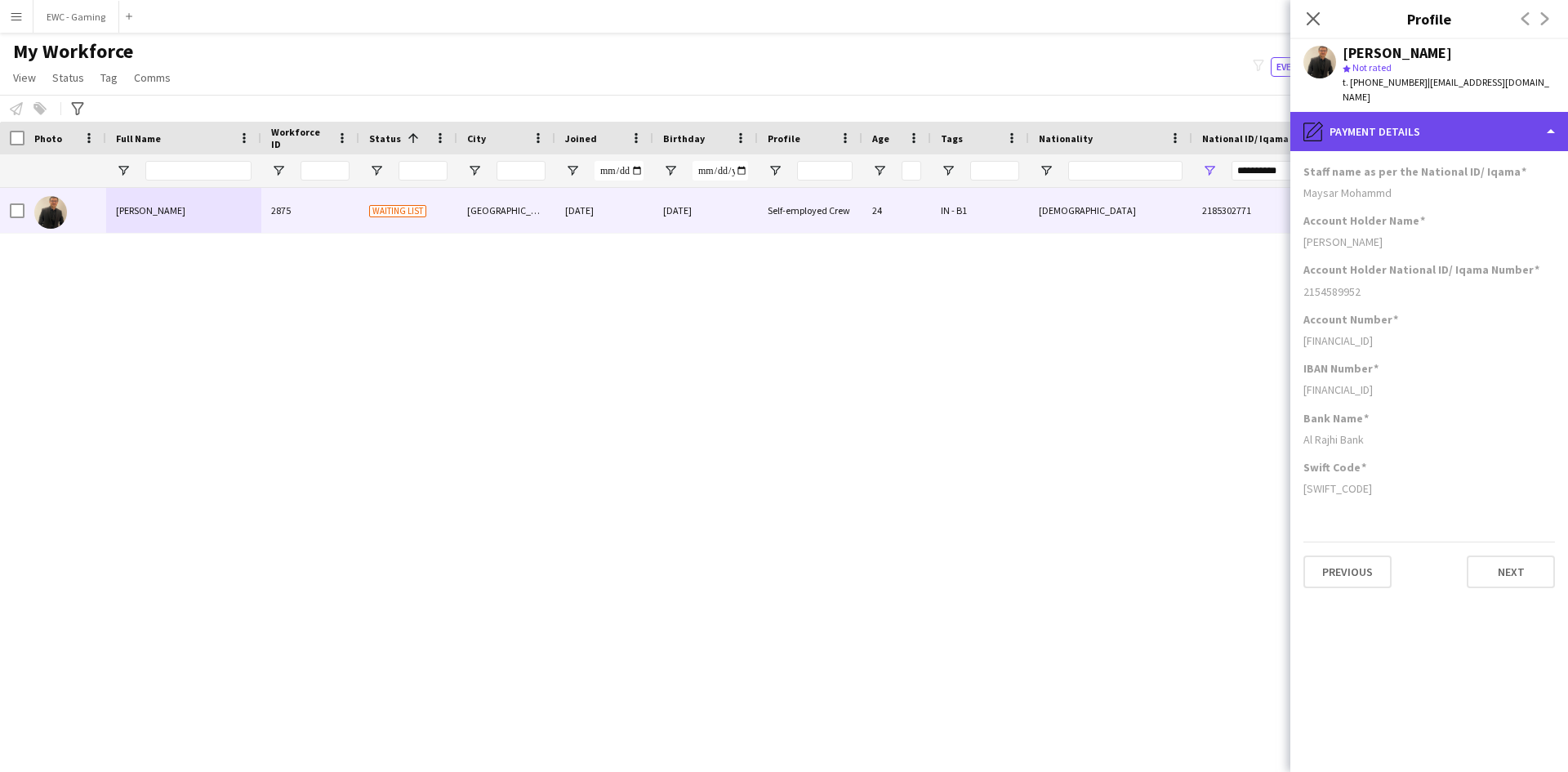
click at [1409, 126] on div "pencil4 Payment details" at bounding box center [1429, 131] width 277 height 39
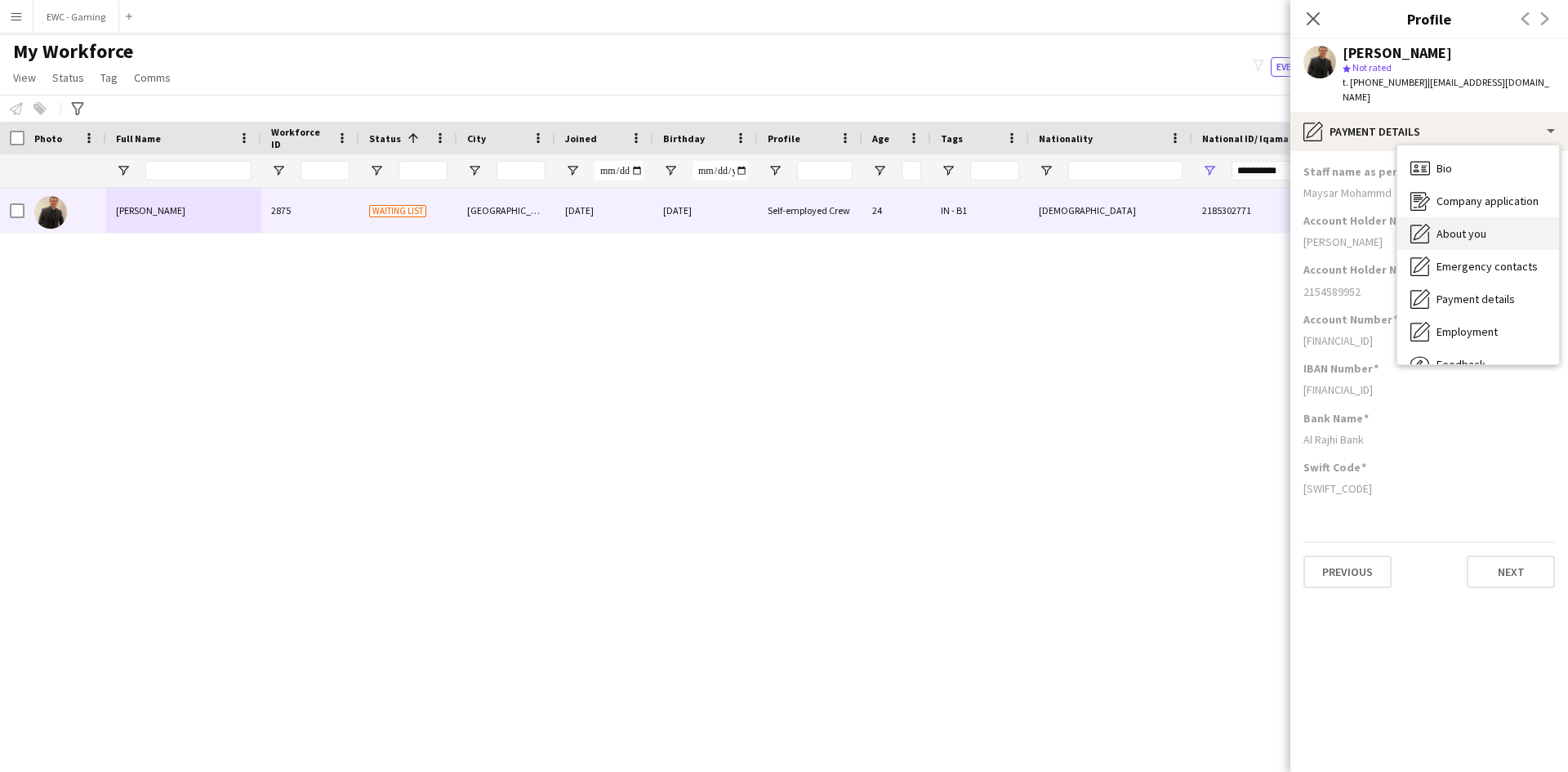
click at [1458, 226] on span "About you" at bounding box center [1461, 232] width 50 height 14
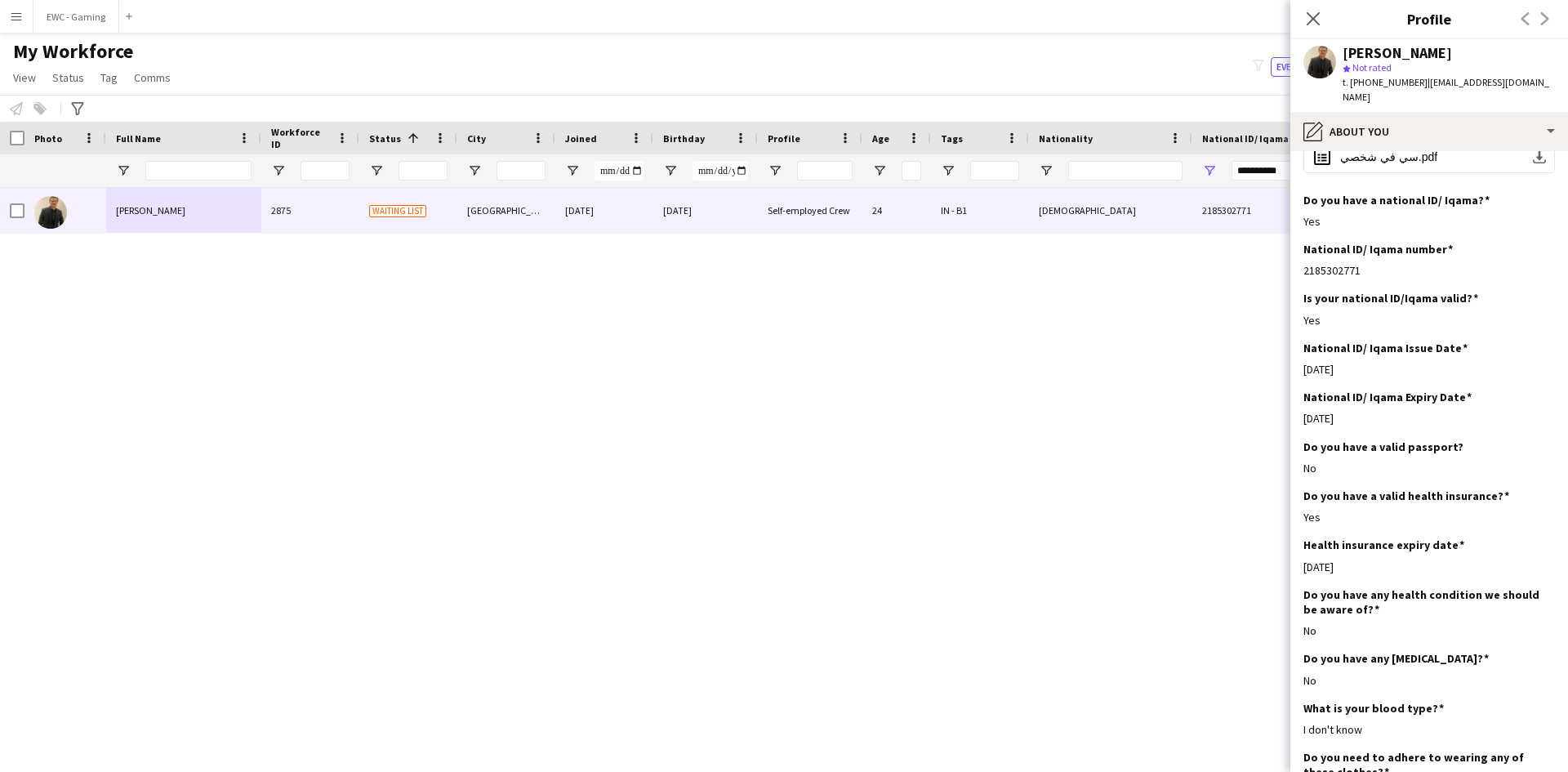
scroll to position [712, 0]
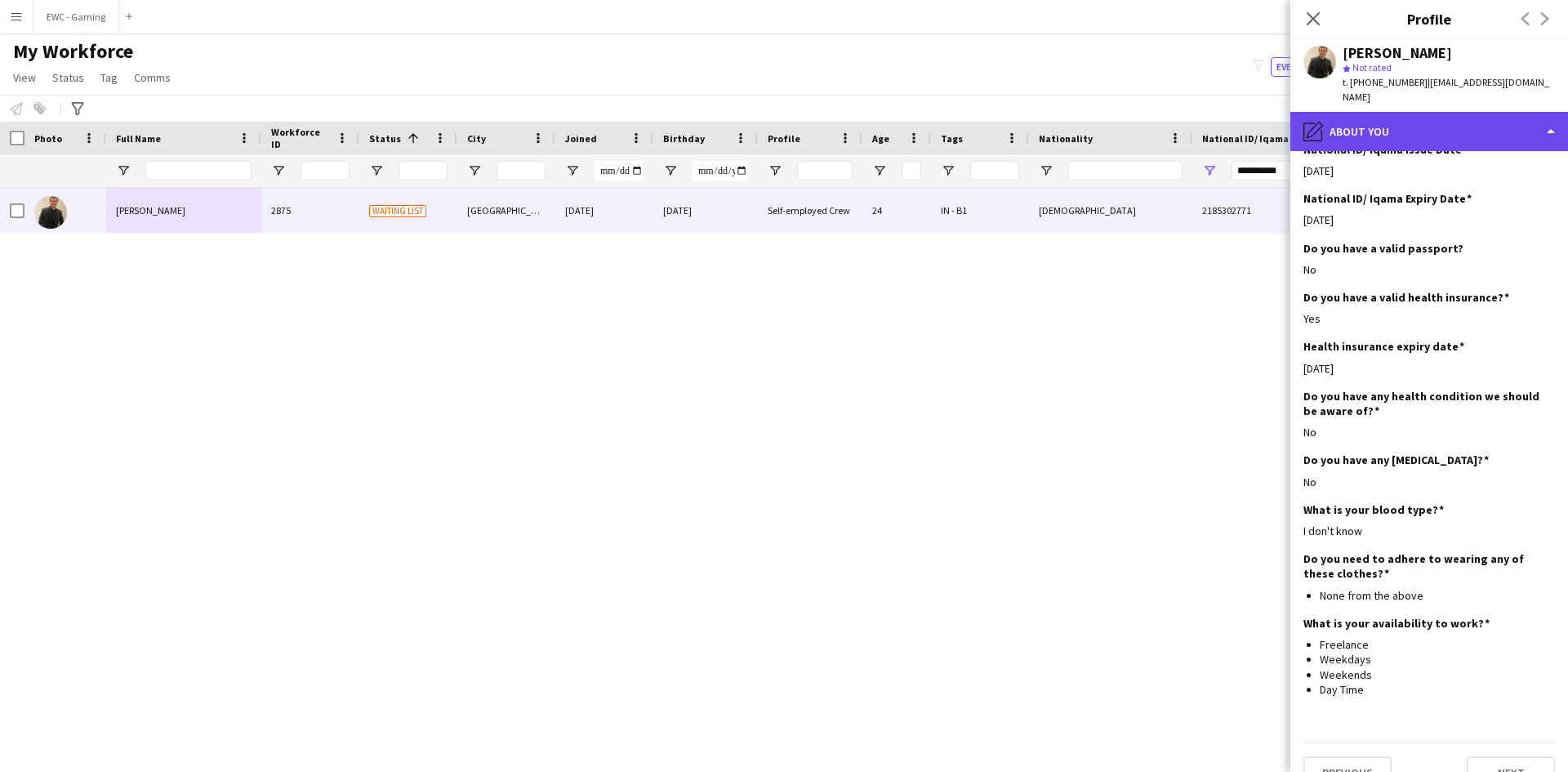
click at [1422, 112] on div "pencil4 About you" at bounding box center [1429, 131] width 277 height 39
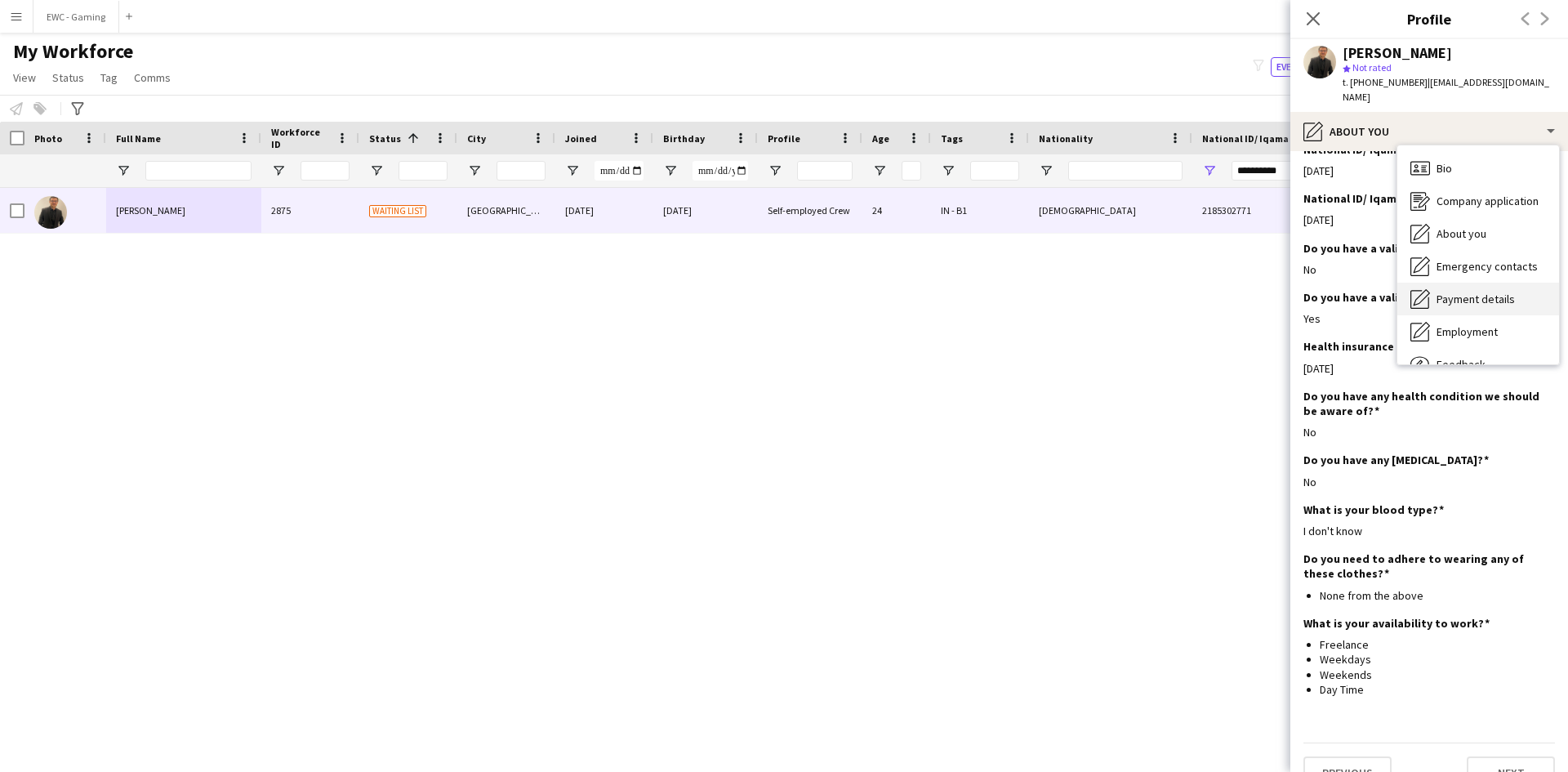
click at [1469, 292] on span "Payment details" at bounding box center [1475, 298] width 78 height 14
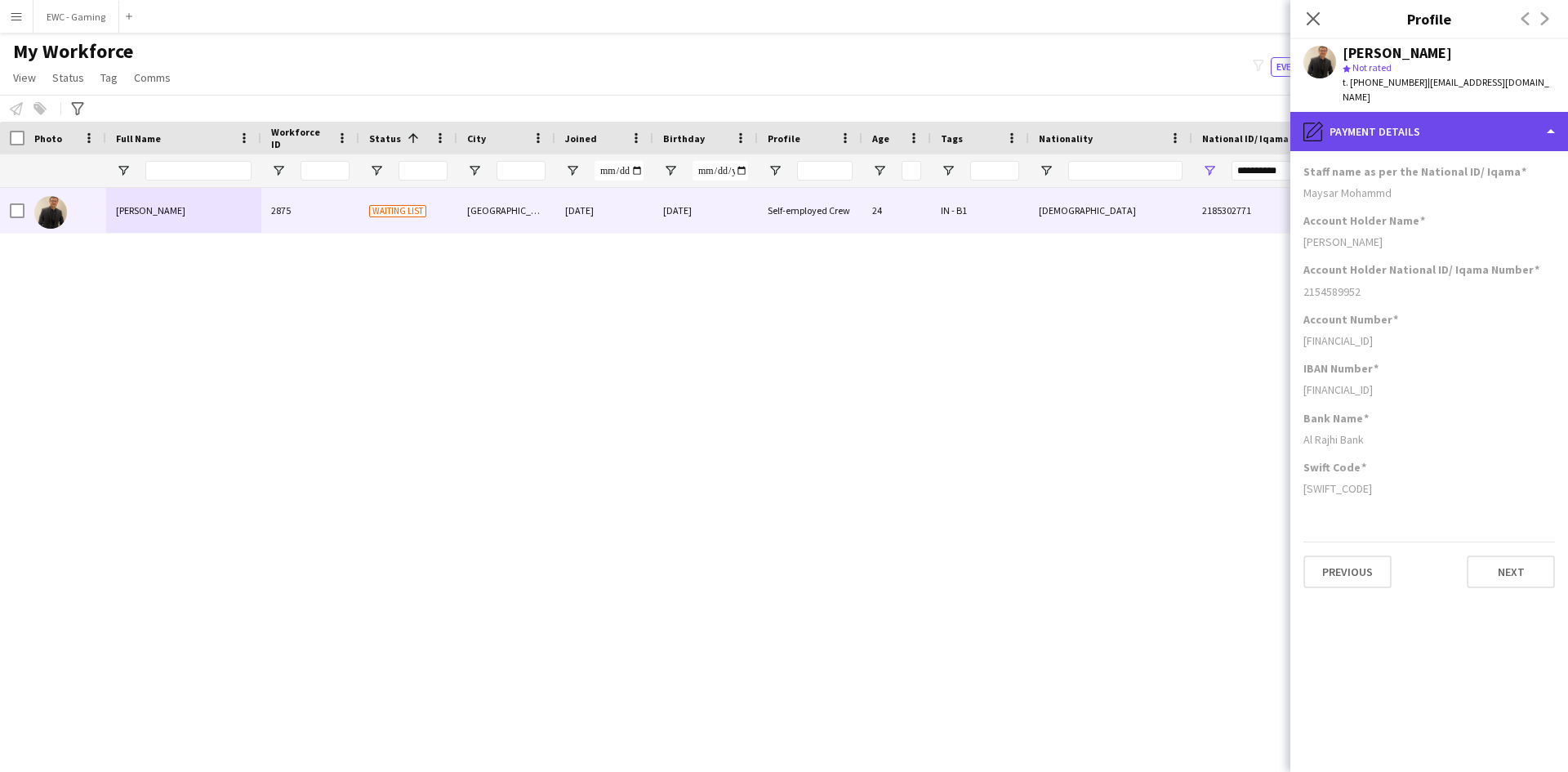
click at [1346, 121] on div "pencil4 Payment details" at bounding box center [1429, 131] width 277 height 39
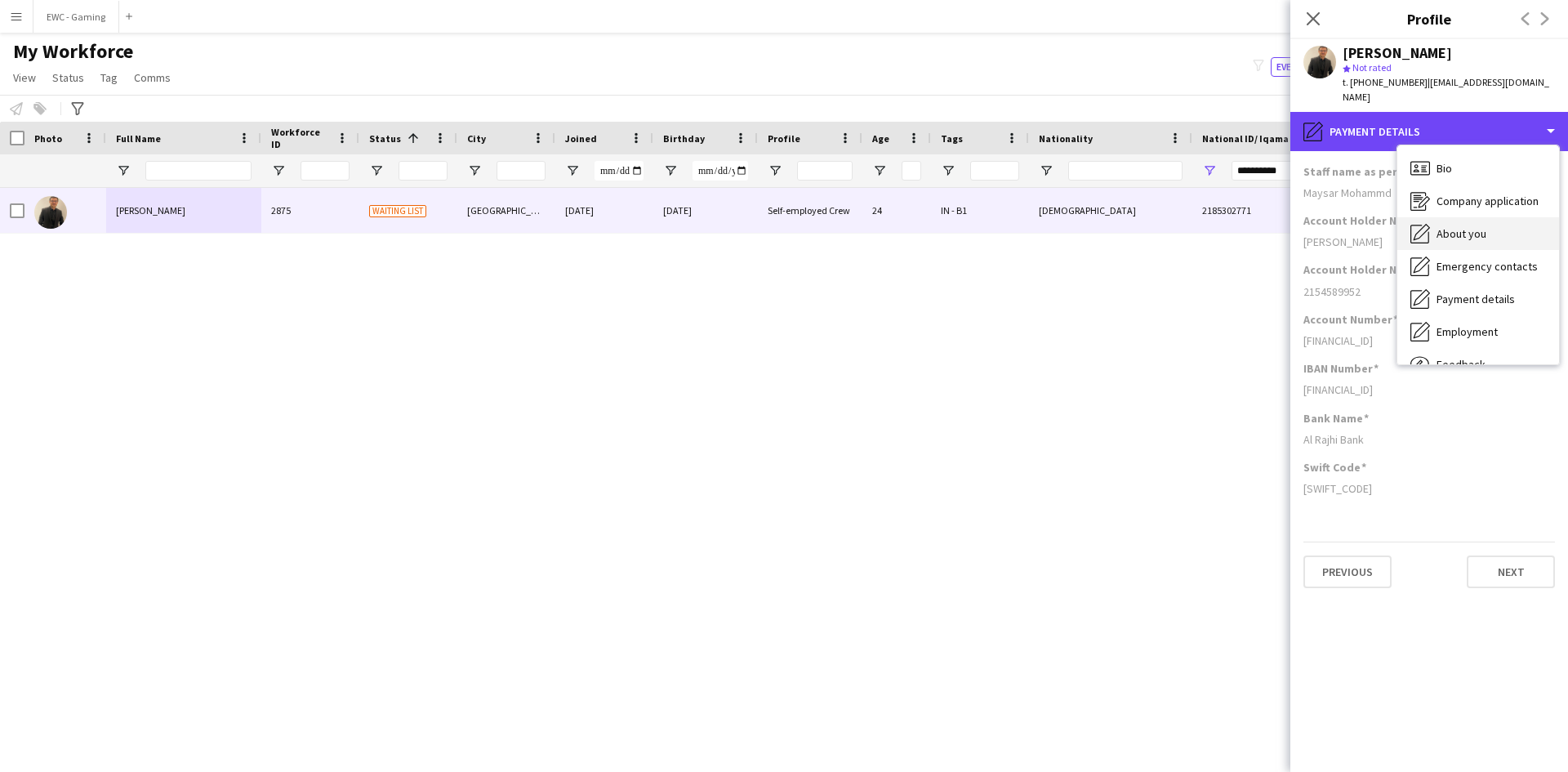
scroll to position [55, 0]
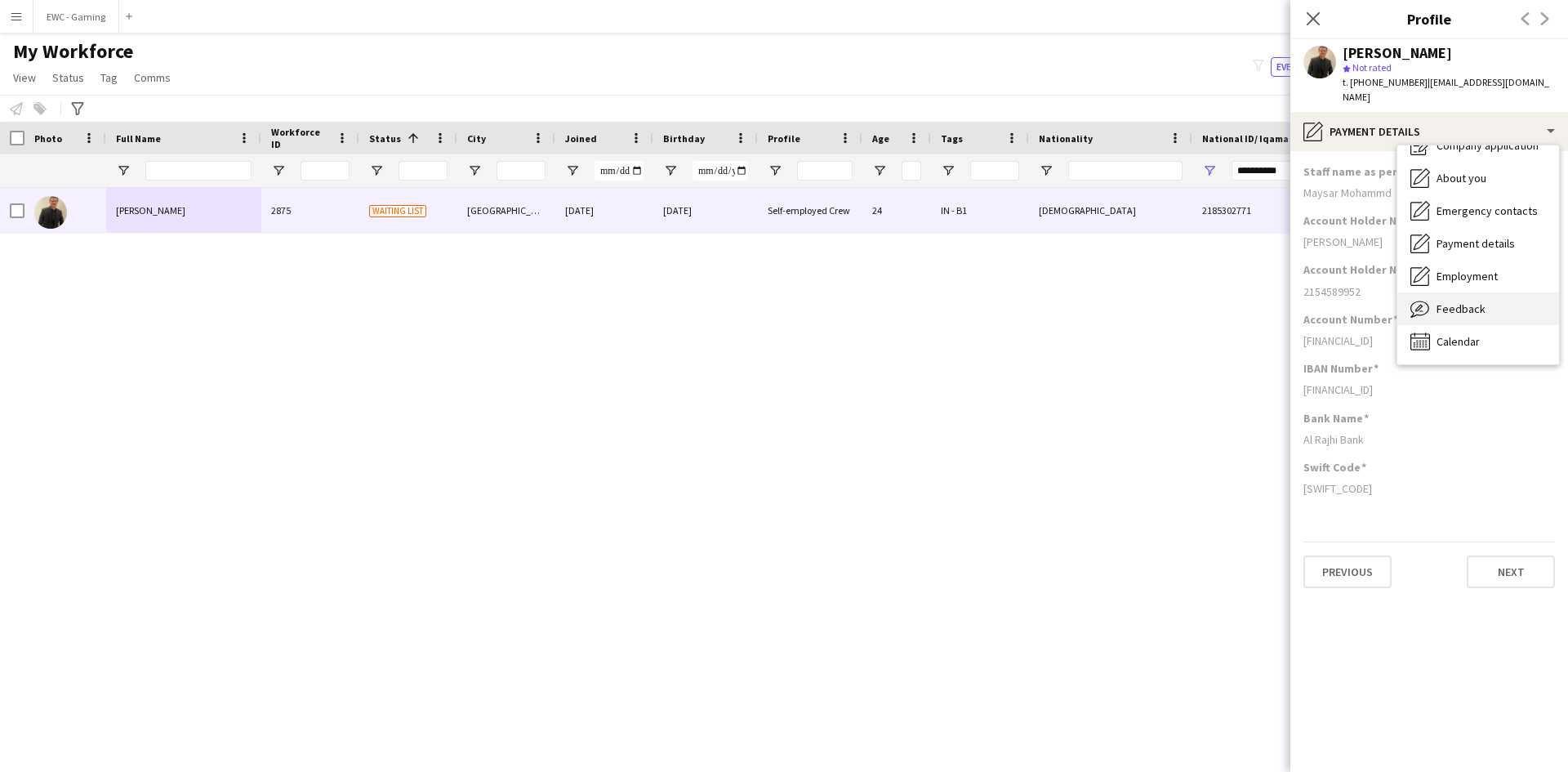
click at [1488, 293] on div "Feedback Feedback" at bounding box center [1477, 309] width 162 height 33
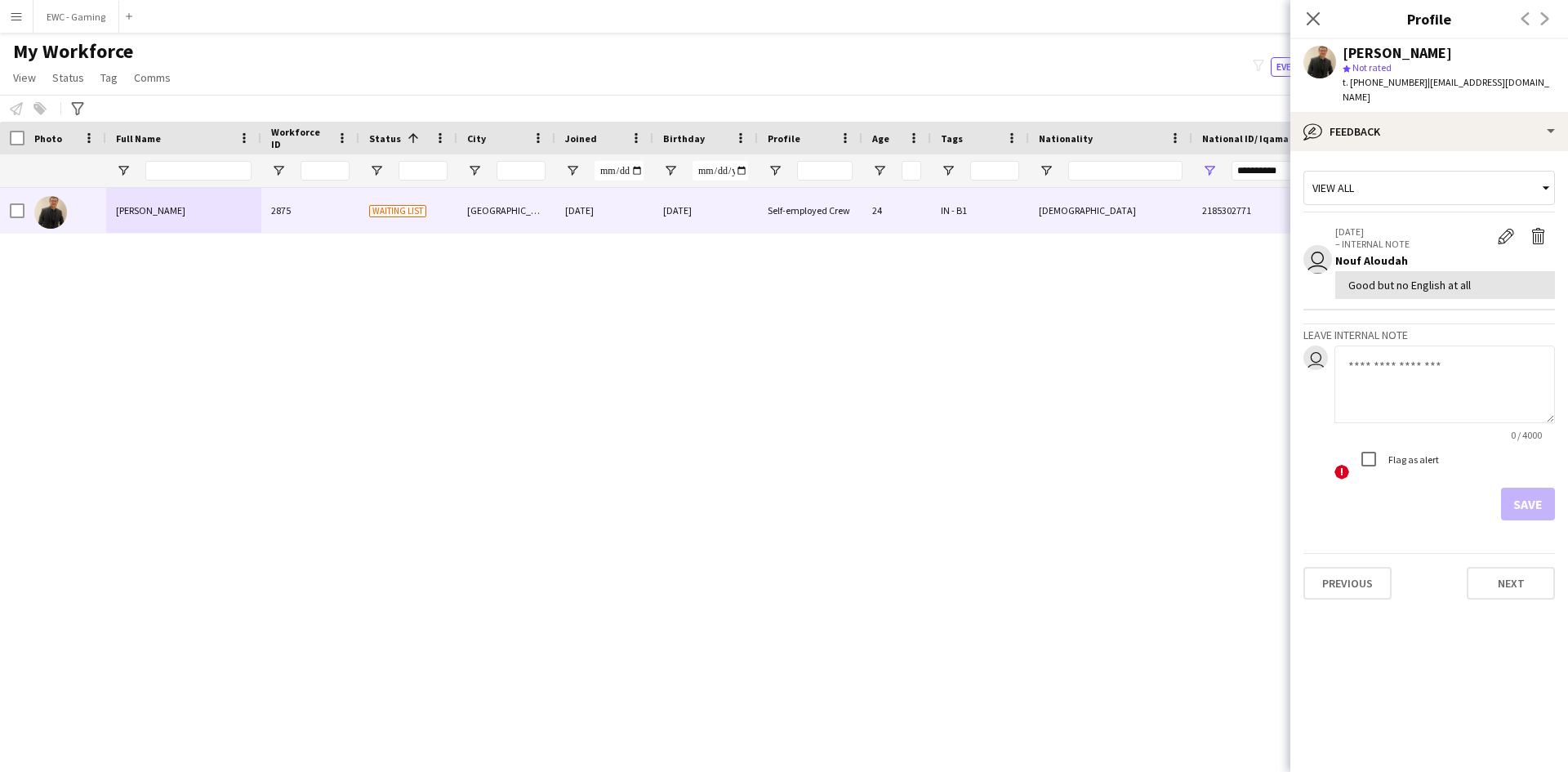
click at [1398, 368] on textarea at bounding box center [1445, 384] width 220 height 77
type textarea "********"
click at [1522, 498] on button "Save" at bounding box center [1528, 504] width 54 height 33
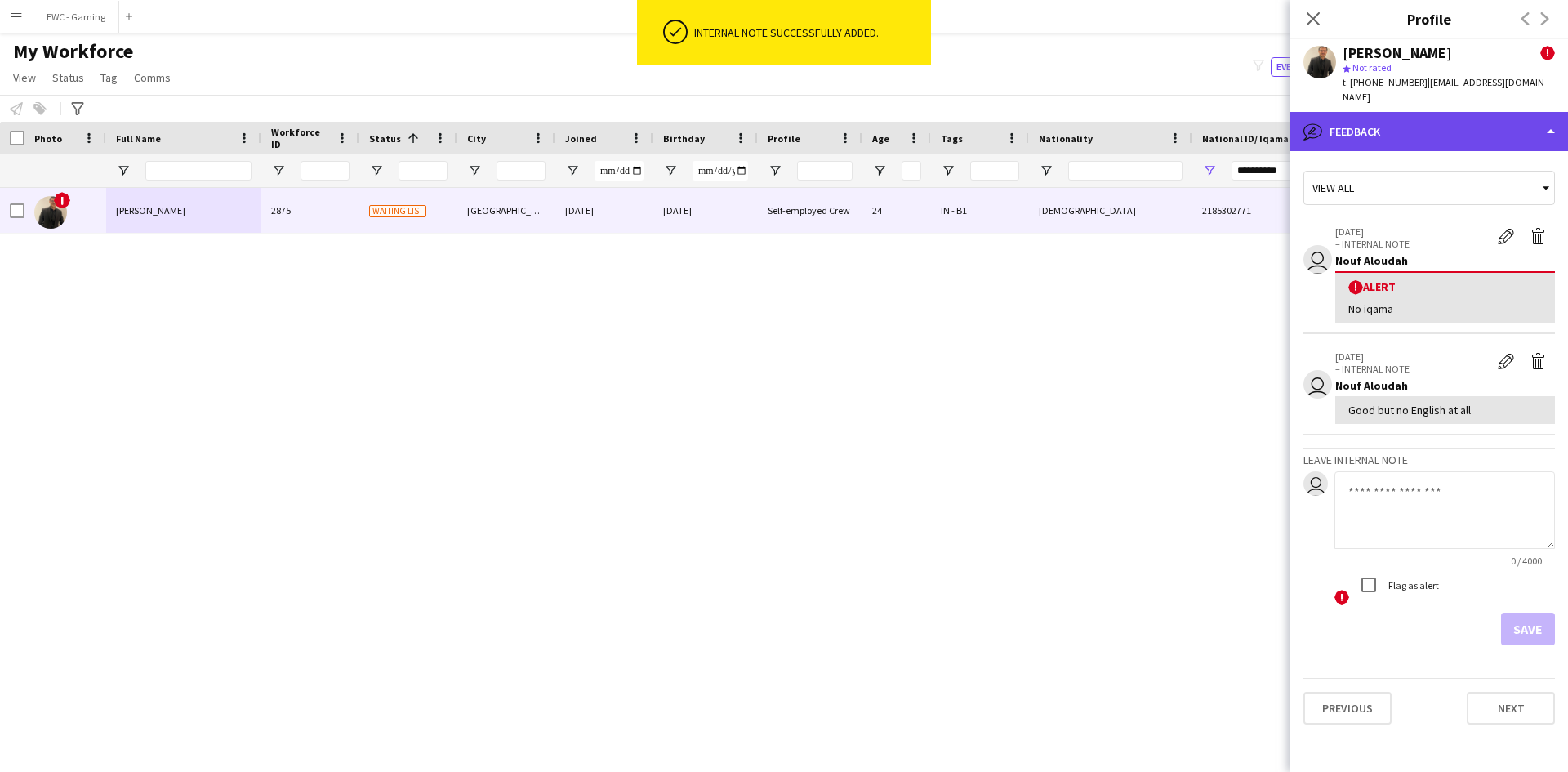
click at [1391, 112] on div "bubble-pencil Feedback" at bounding box center [1429, 131] width 277 height 39
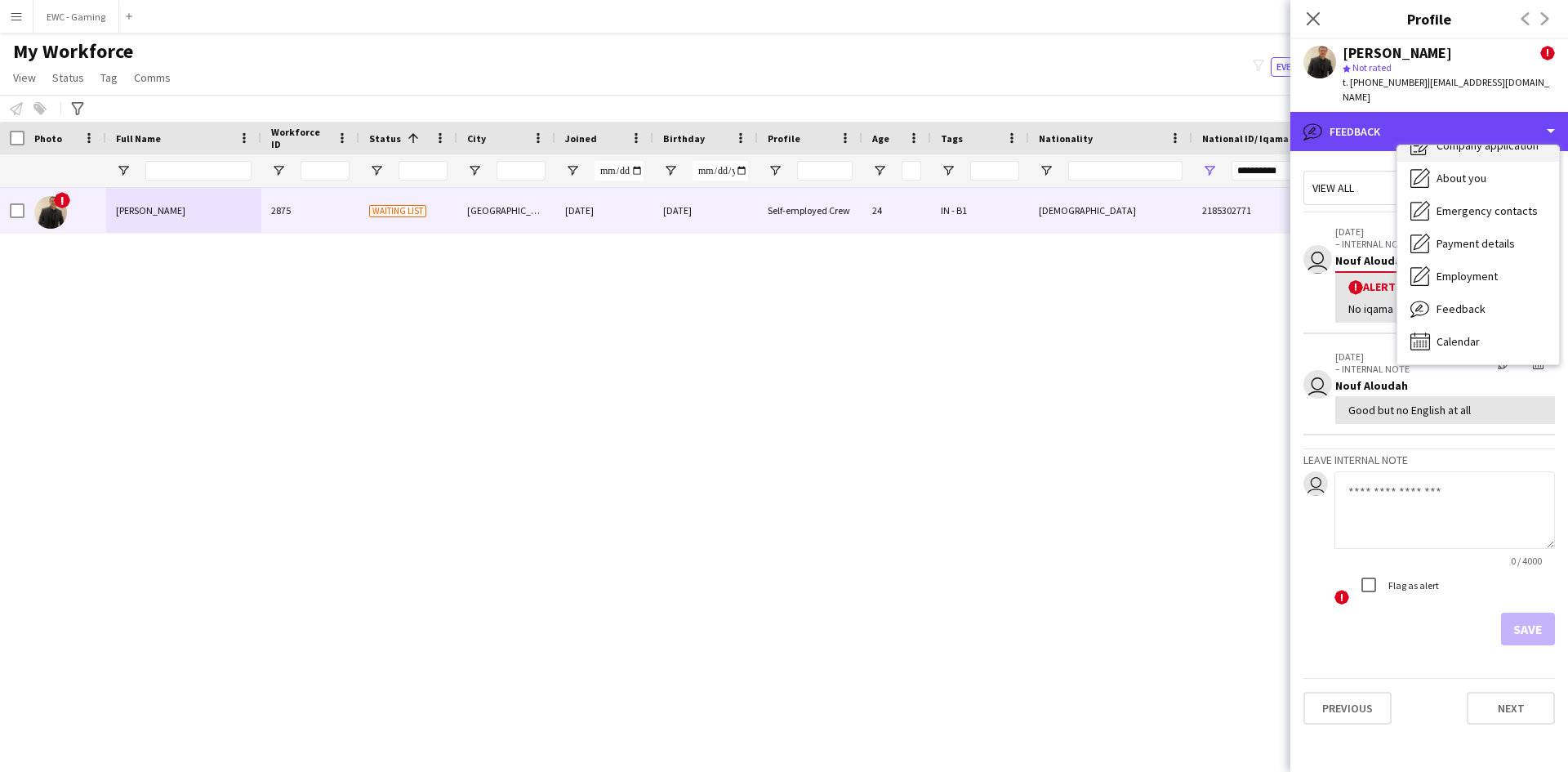
scroll to position [0, 0]
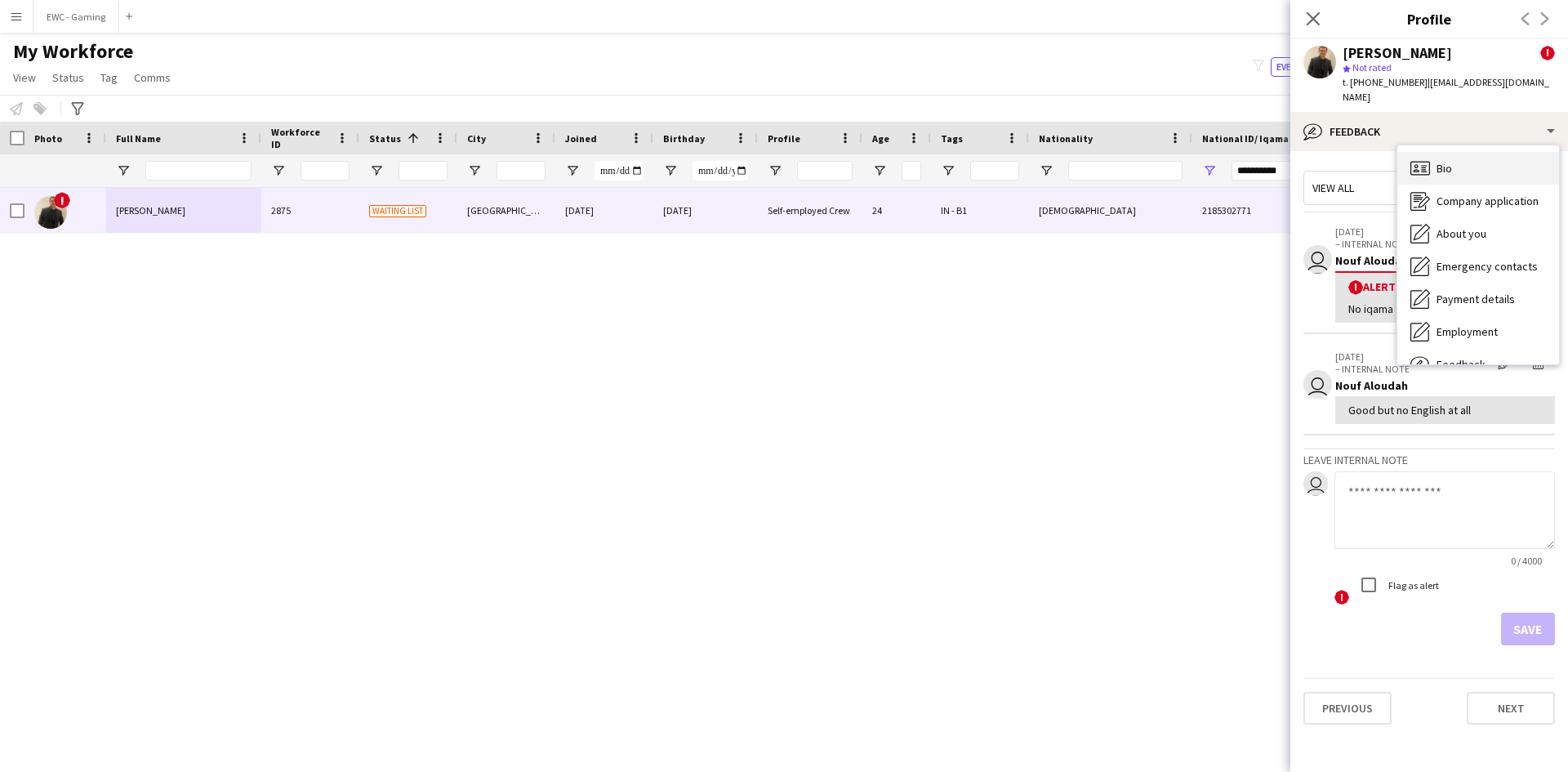
click at [1433, 157] on div "Bio Bio" at bounding box center [1477, 168] width 162 height 33
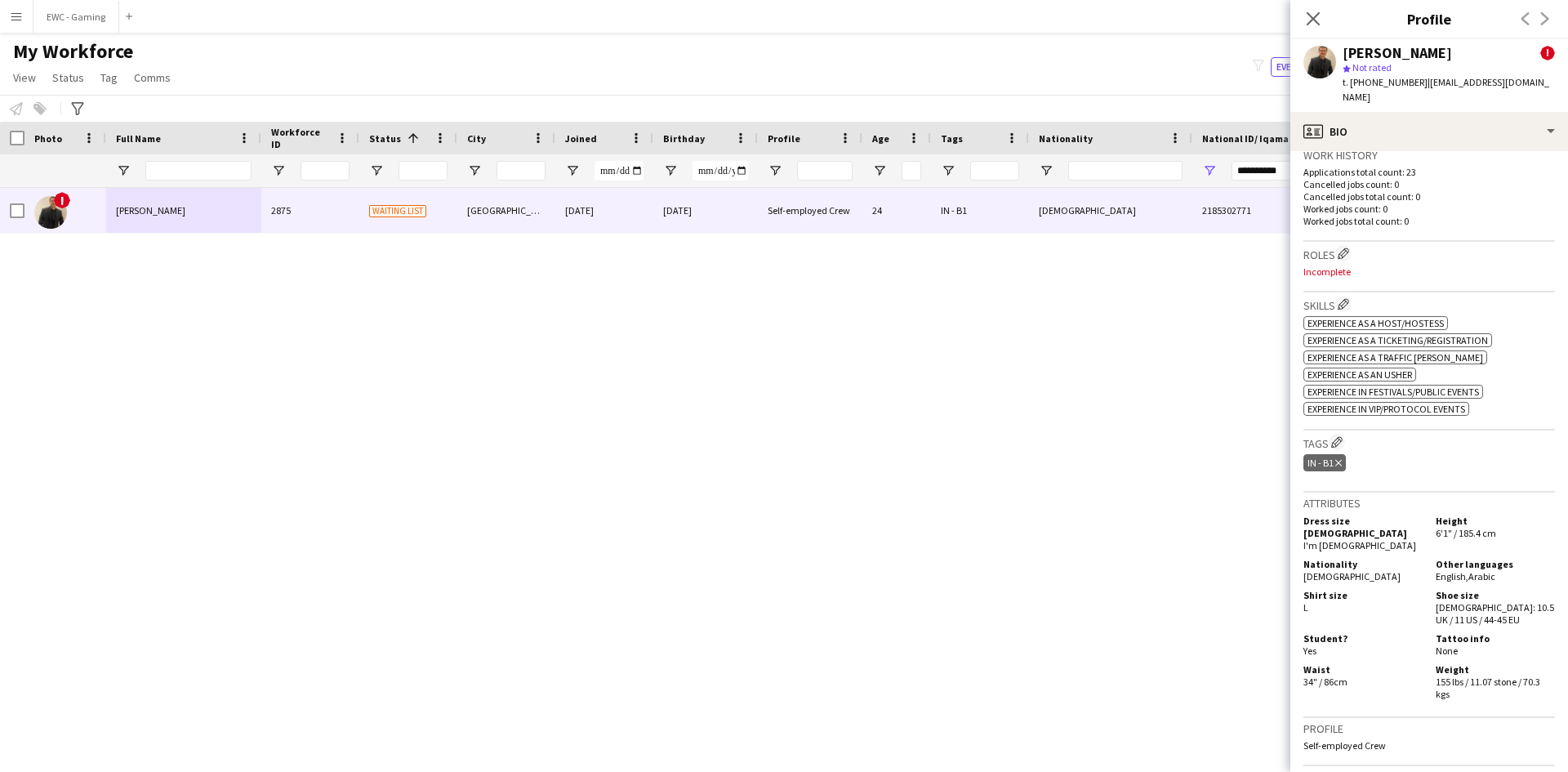
scroll to position [585, 0]
click at [1346, 247] on app-icon "Edit crew company roles" at bounding box center [1343, 253] width 11 height 11
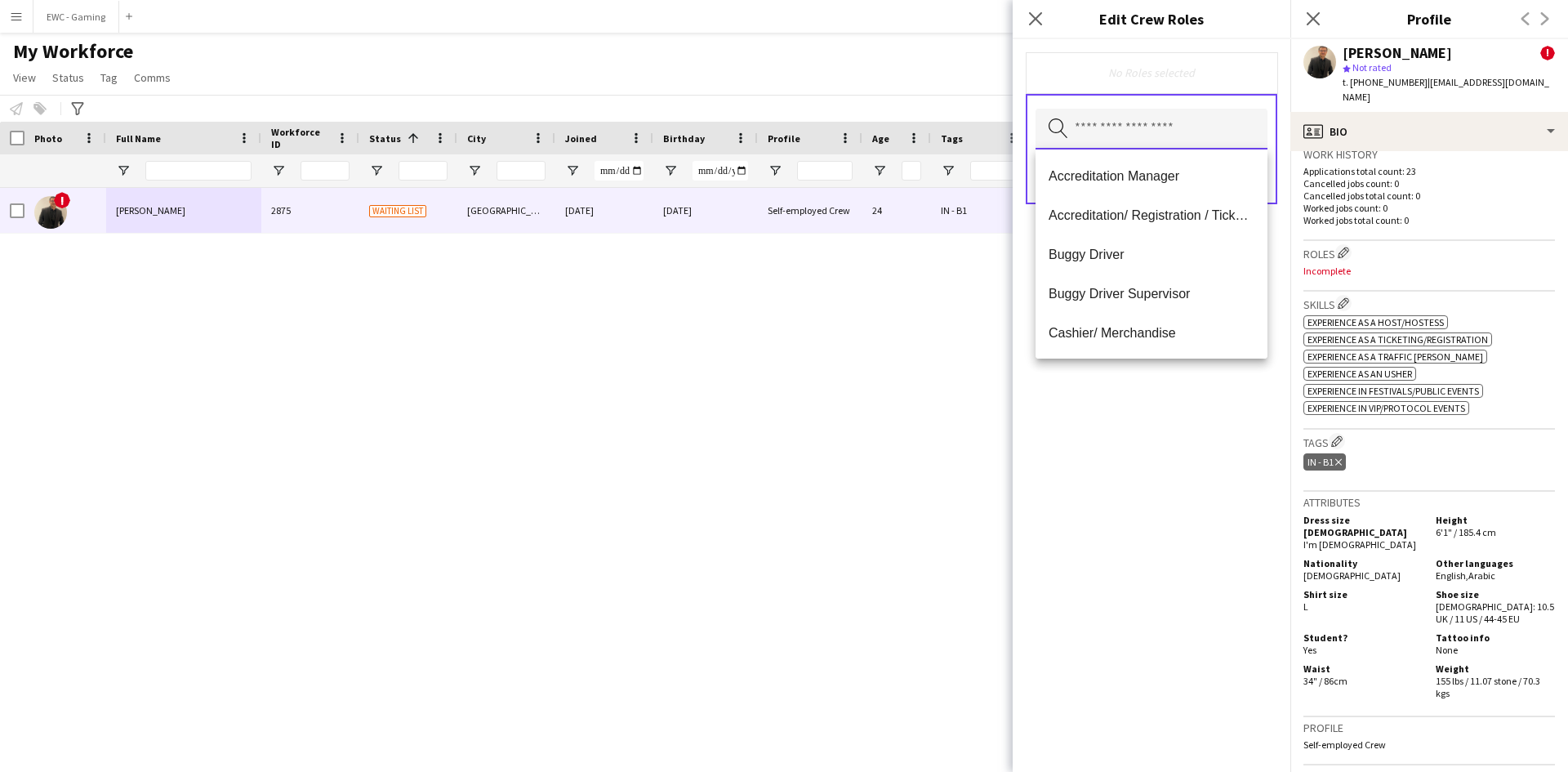
click at [1140, 125] on input "text" at bounding box center [1151, 129] width 232 height 41
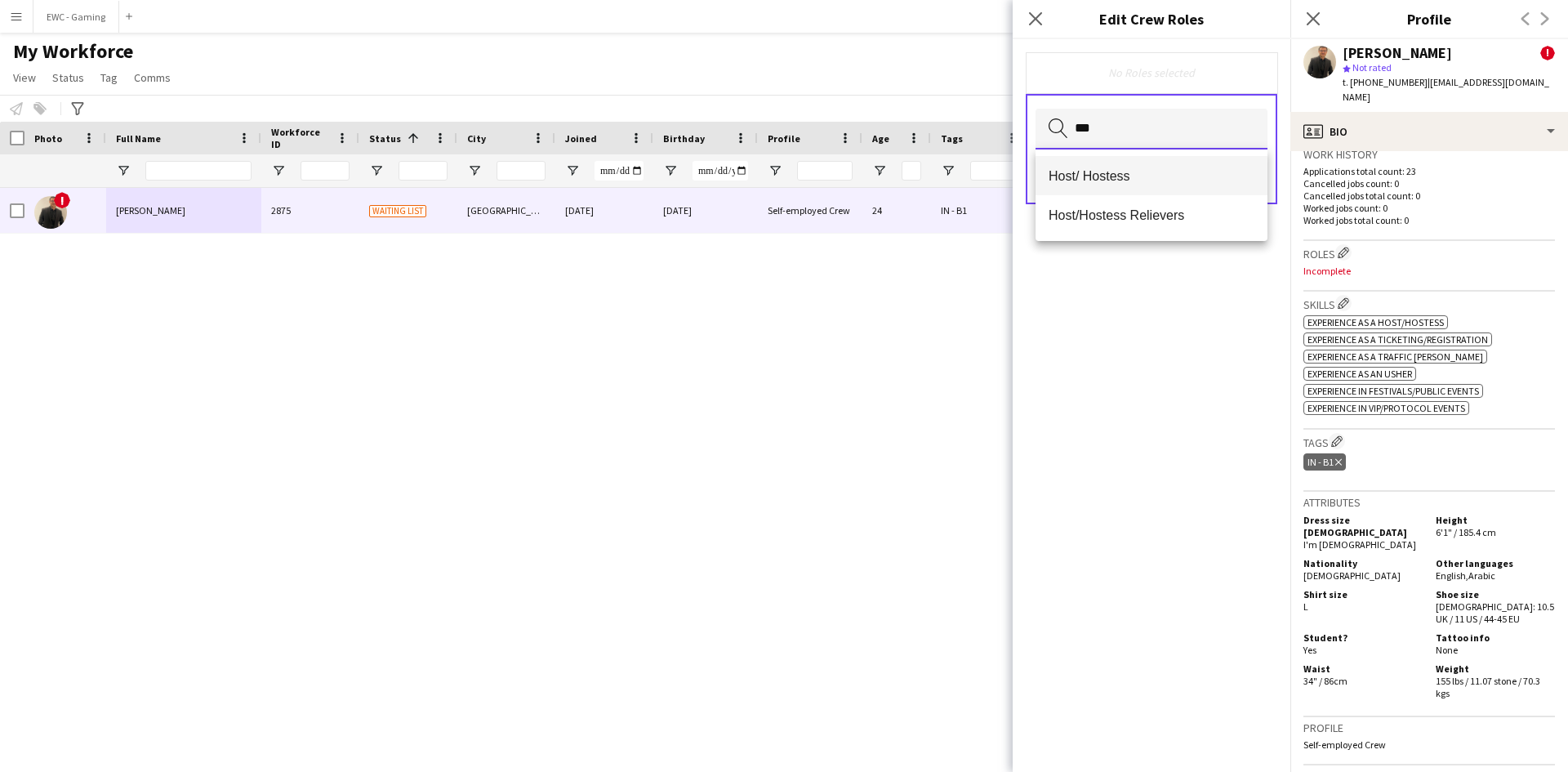
type input "***"
click at [1141, 176] on span "Host/ Hostess" at bounding box center [1151, 176] width 206 height 15
type input "***"
click at [1141, 176] on span "Customer Service Staff" at bounding box center [1151, 177] width 206 height 15
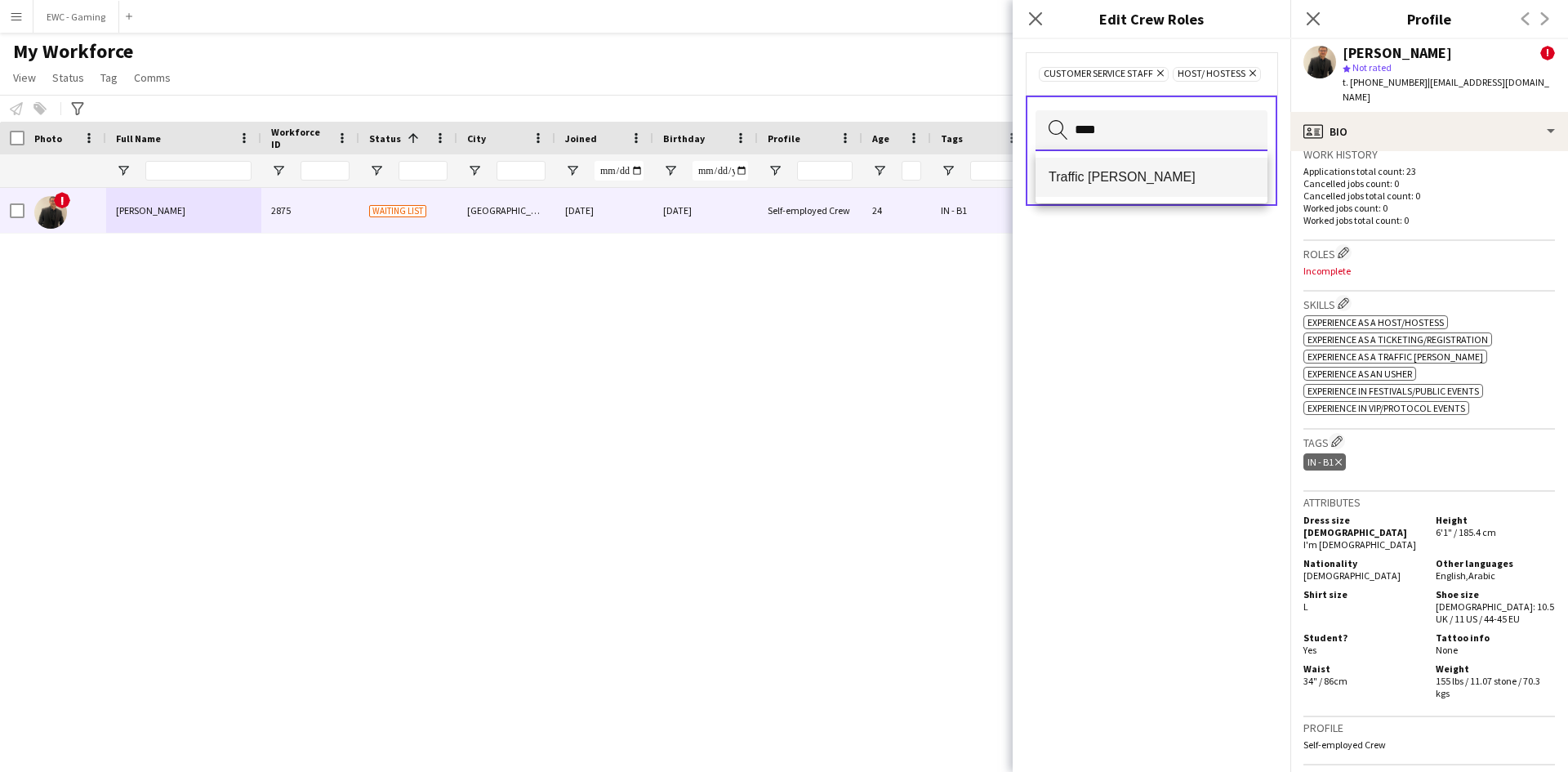
type input "****"
click at [1147, 173] on span "Traffic [PERSON_NAME]" at bounding box center [1151, 177] width 206 height 15
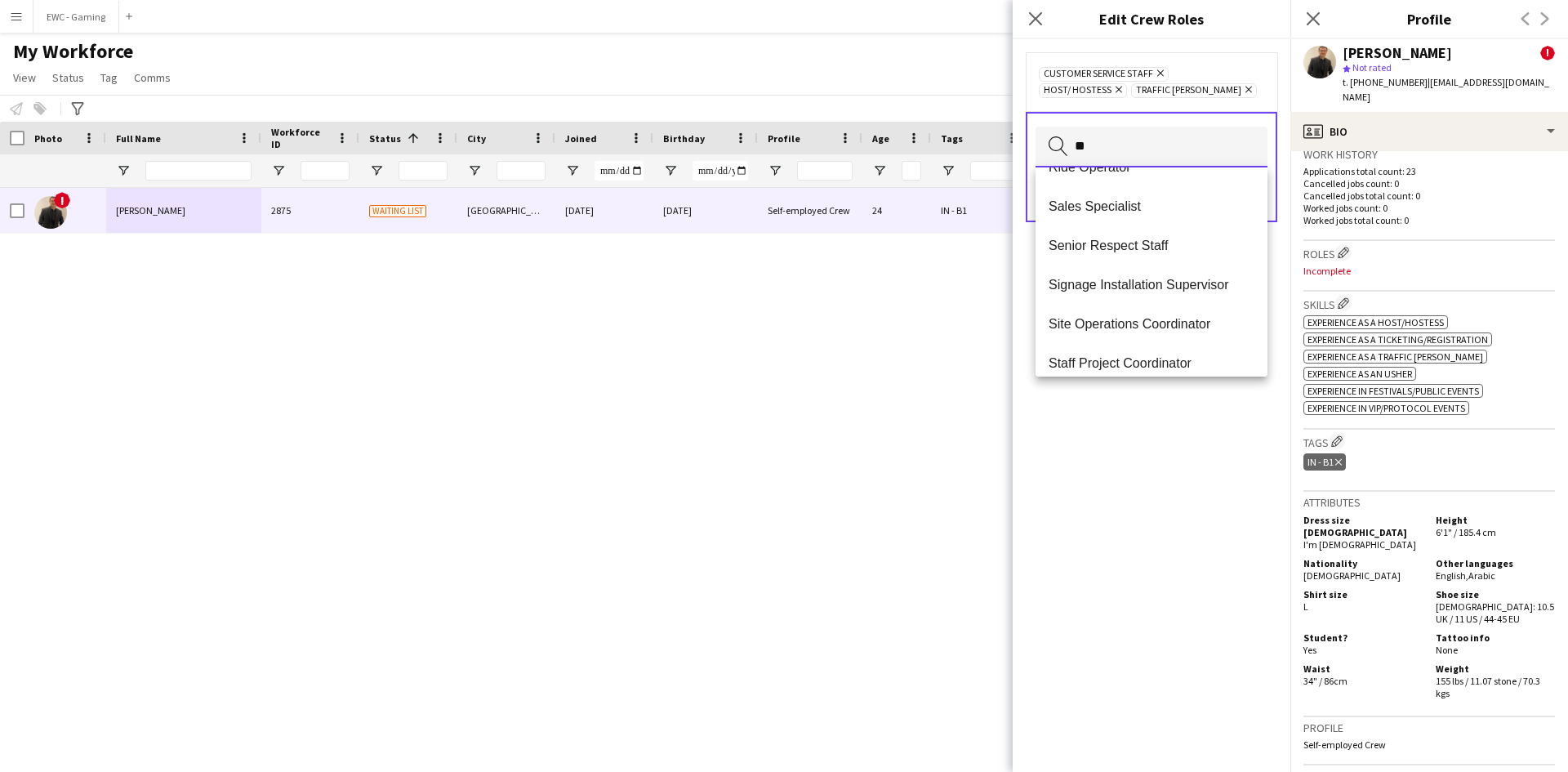
scroll to position [0, 0]
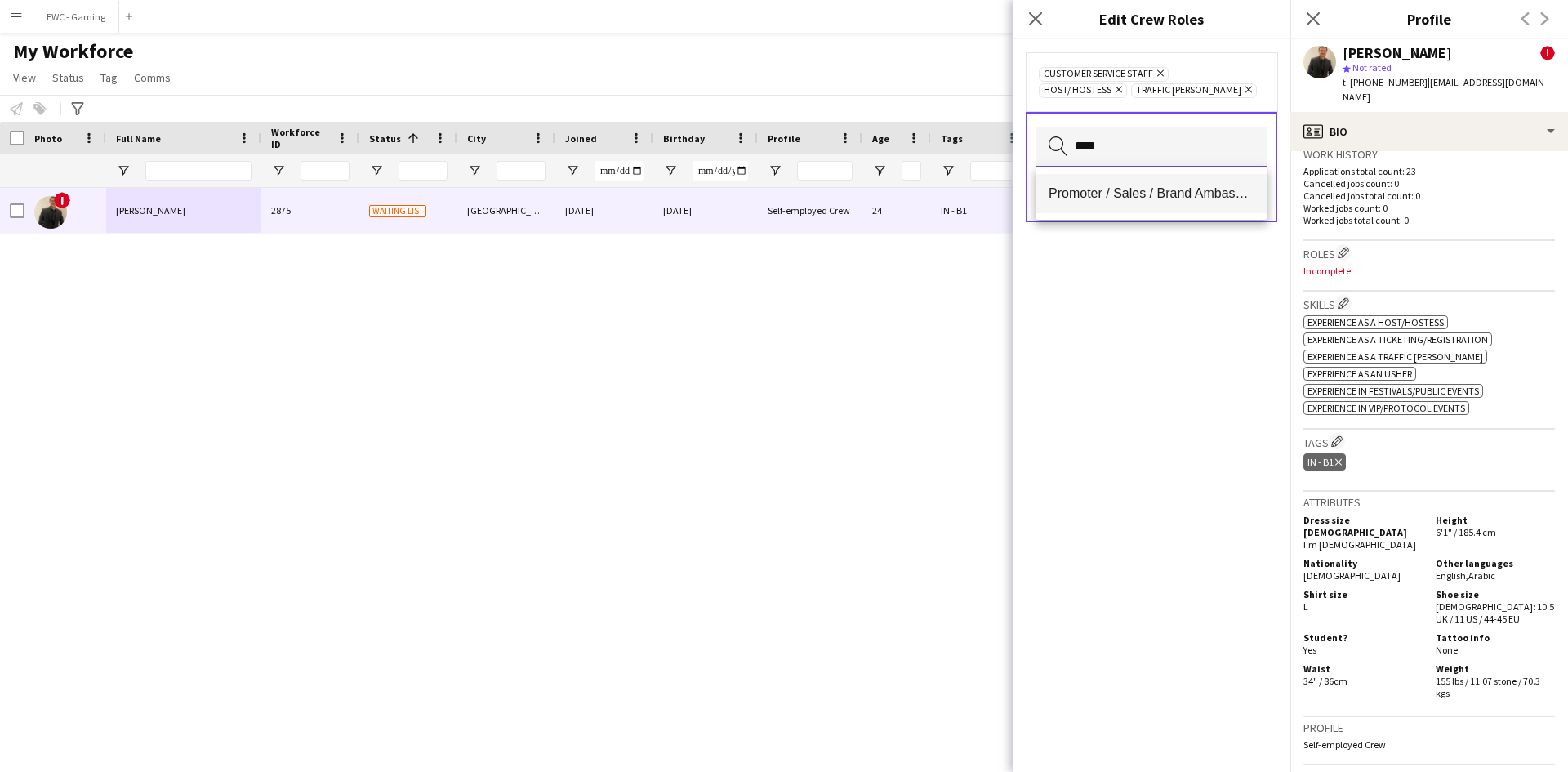
type input "****"
click at [1201, 192] on span "Promoter / Sales / Brand Ambassador" at bounding box center [1151, 193] width 206 height 15
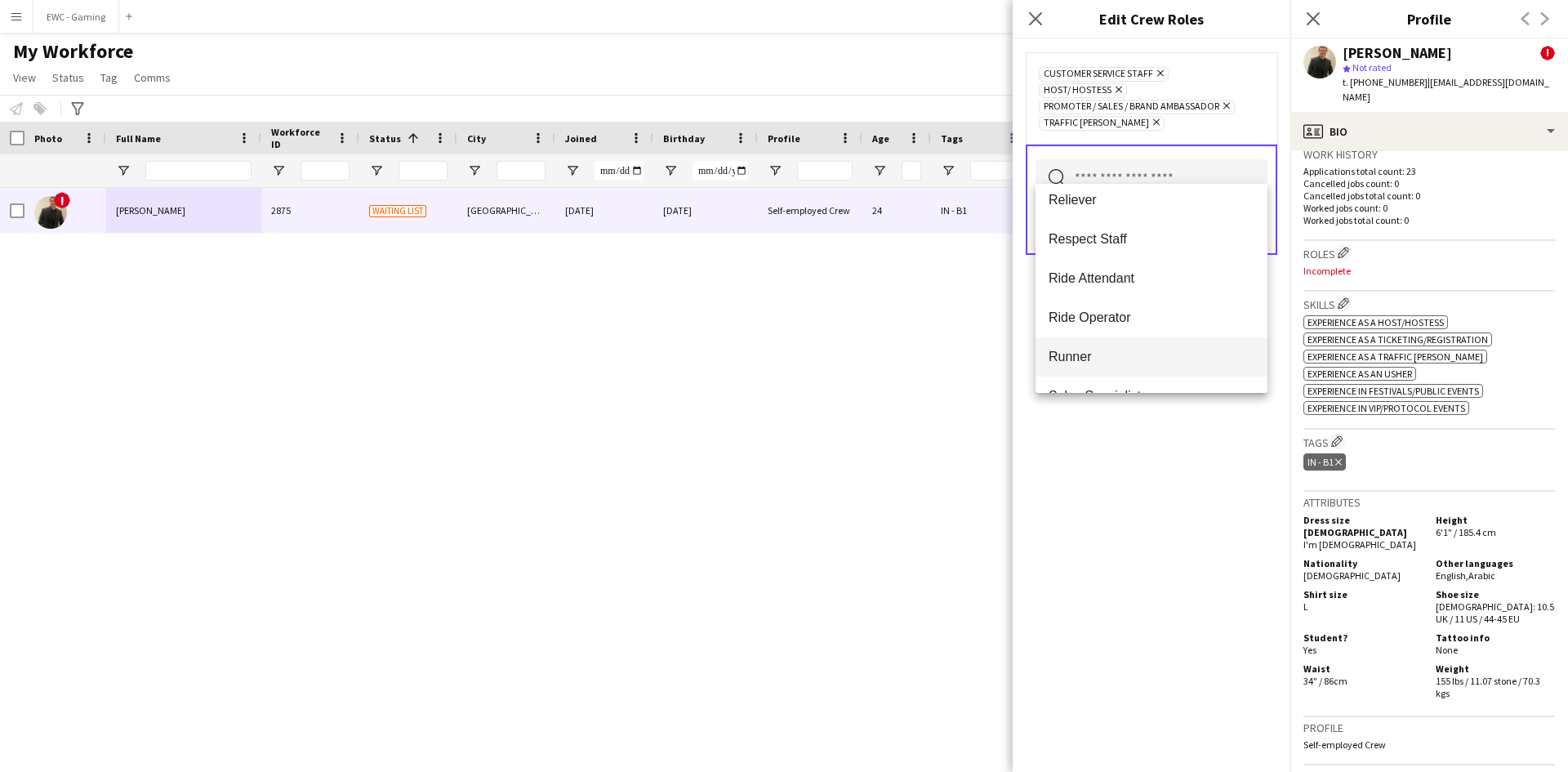
scroll to position [945, 0]
click at [1177, 279] on span "Ride Attendant" at bounding box center [1151, 283] width 206 height 15
click at [1156, 428] on div "Customer Service Staff Remove Host/ Hostess Remove Promoter / Sales / Brand Amb…" at bounding box center [1151, 406] width 277 height 733
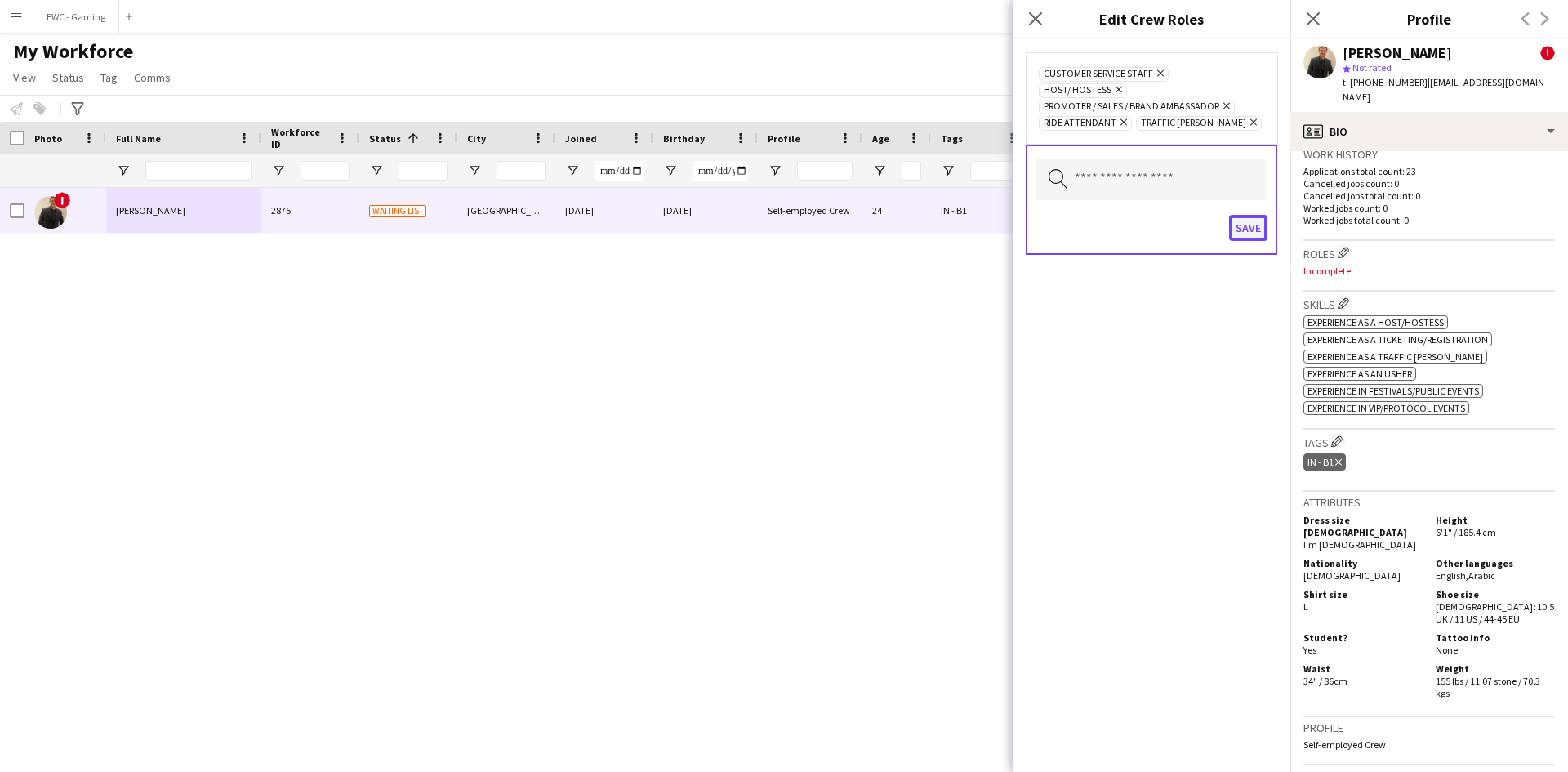
click at [1252, 214] on button "Save" at bounding box center [1248, 227] width 38 height 26
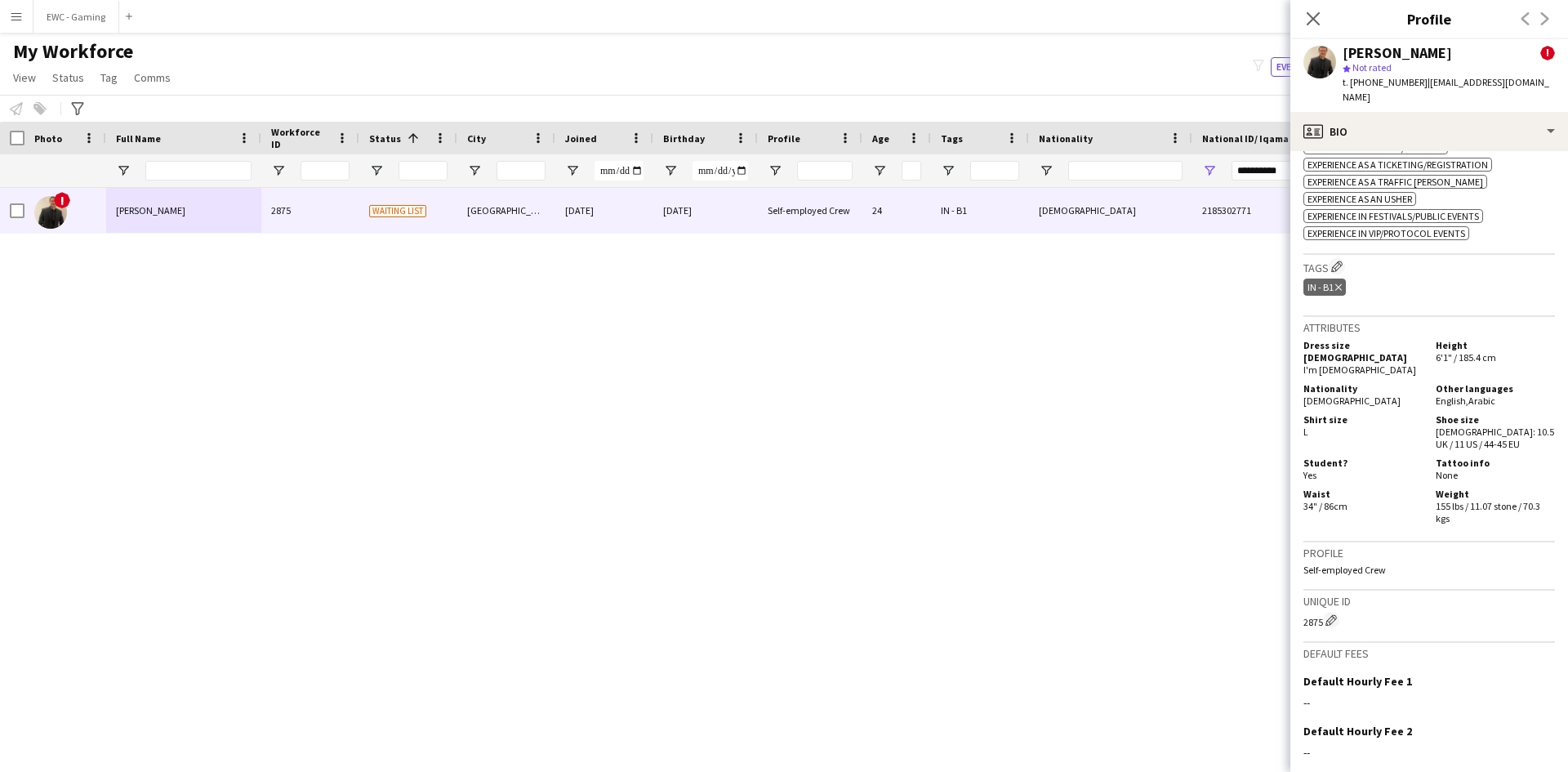
scroll to position [772, 0]
click at [1337, 259] on app-icon "Edit crew company tags" at bounding box center [1336, 265] width 11 height 11
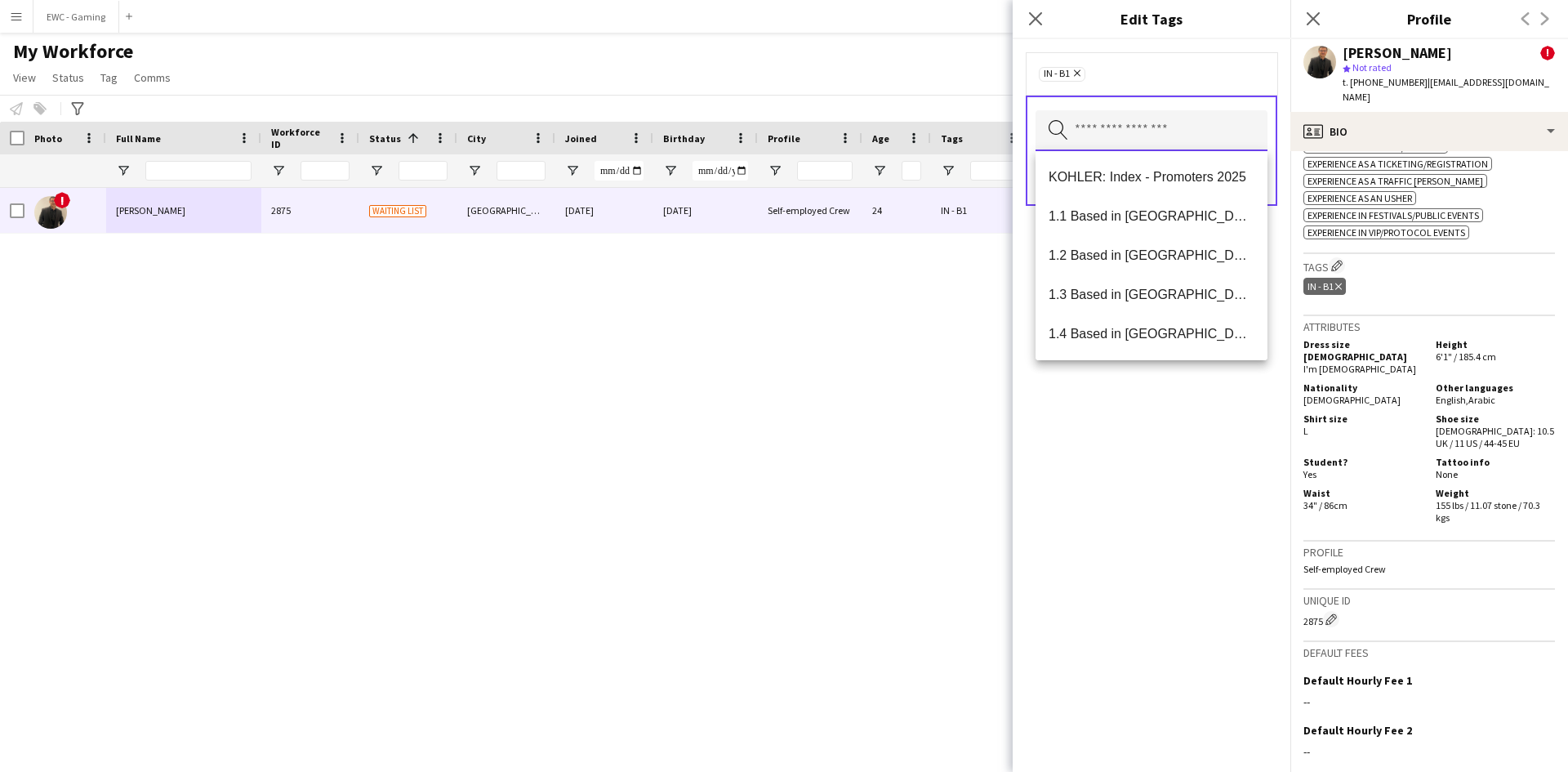
click at [1184, 131] on input "text" at bounding box center [1151, 130] width 232 height 41
type input "***"
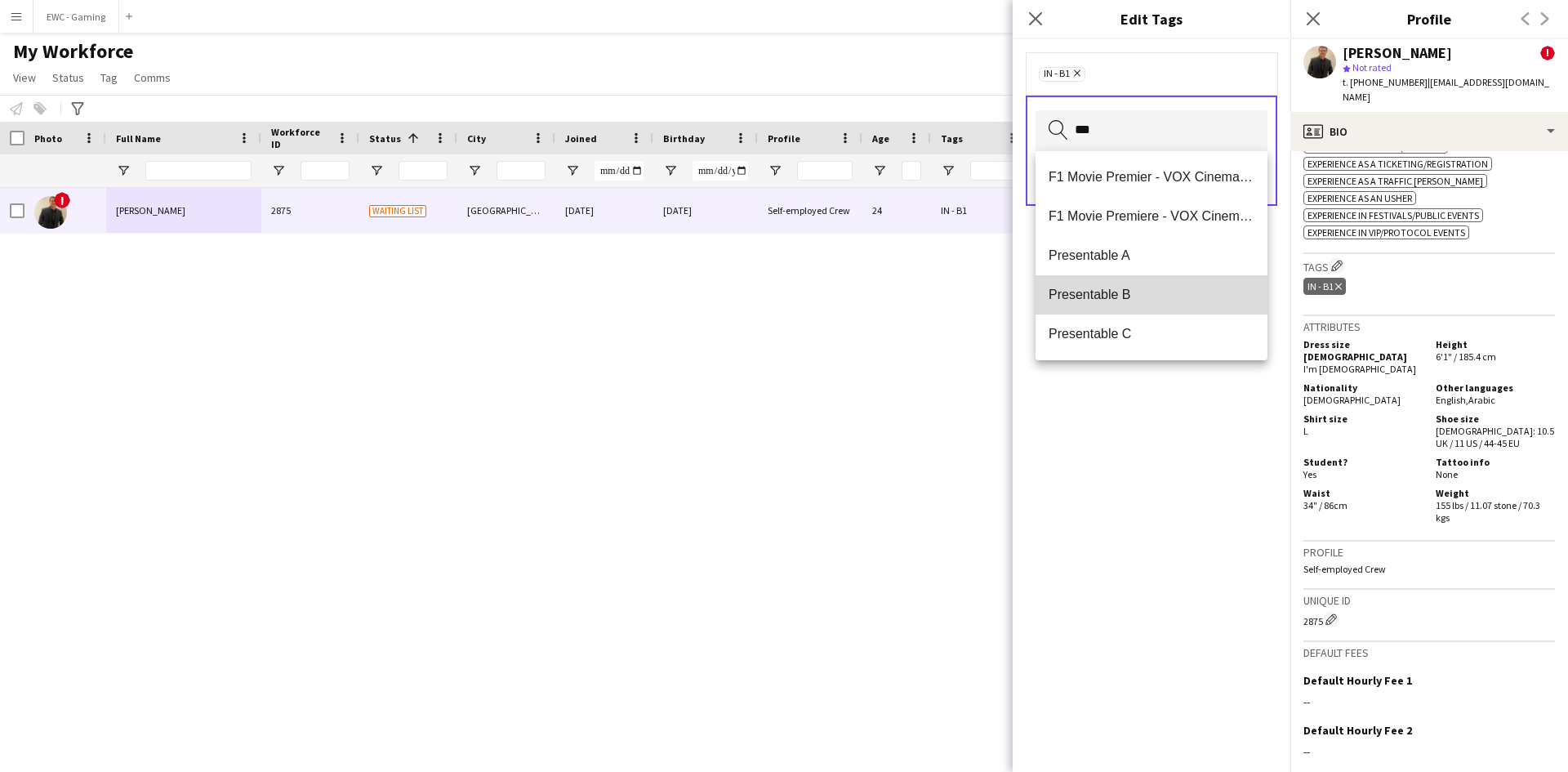
click at [1107, 298] on span "Presentable B" at bounding box center [1151, 295] width 206 height 15
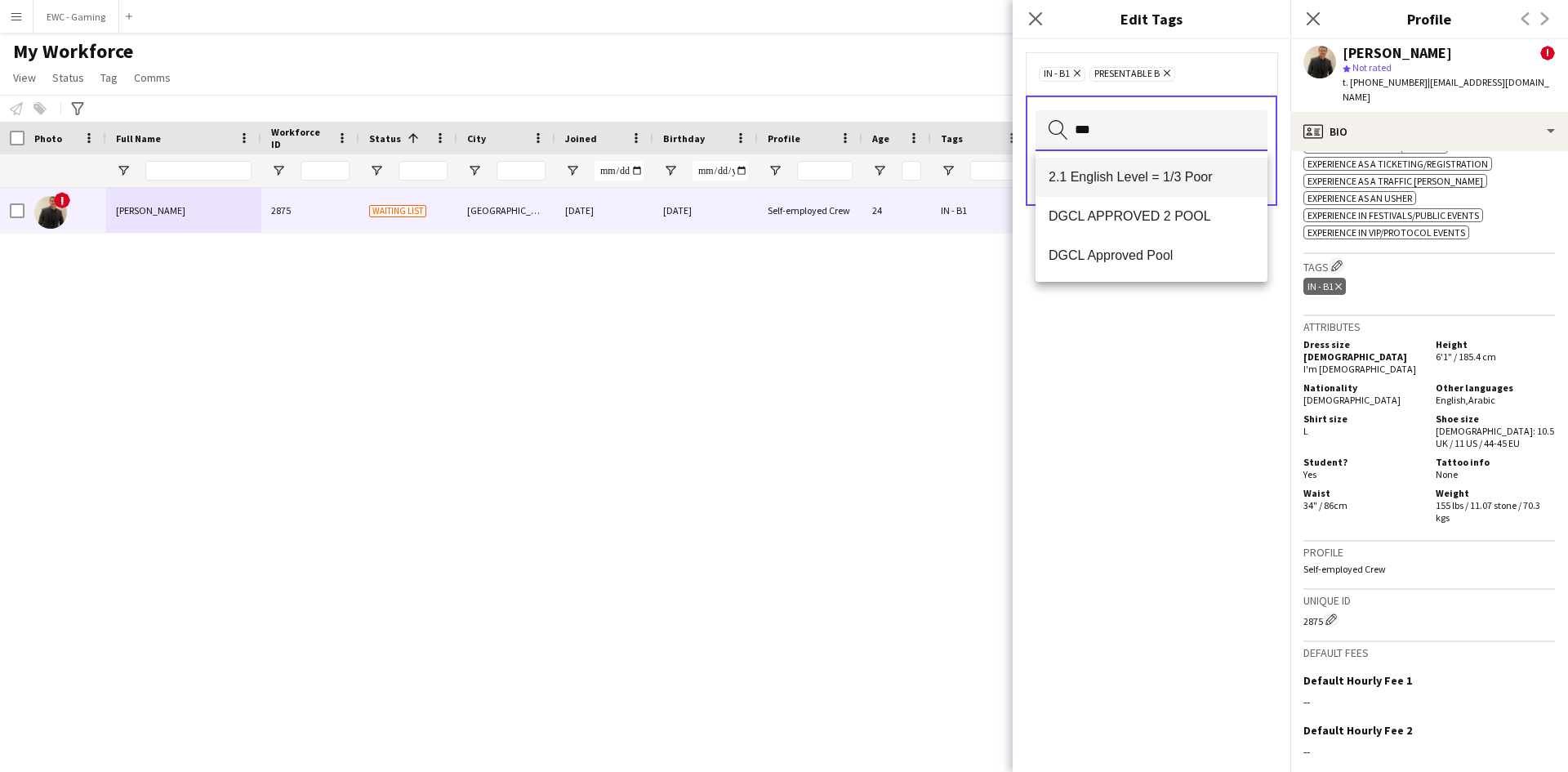
type input "***"
click at [1123, 184] on span "2.1 English Level = 1/3 Poor" at bounding box center [1151, 177] width 206 height 15
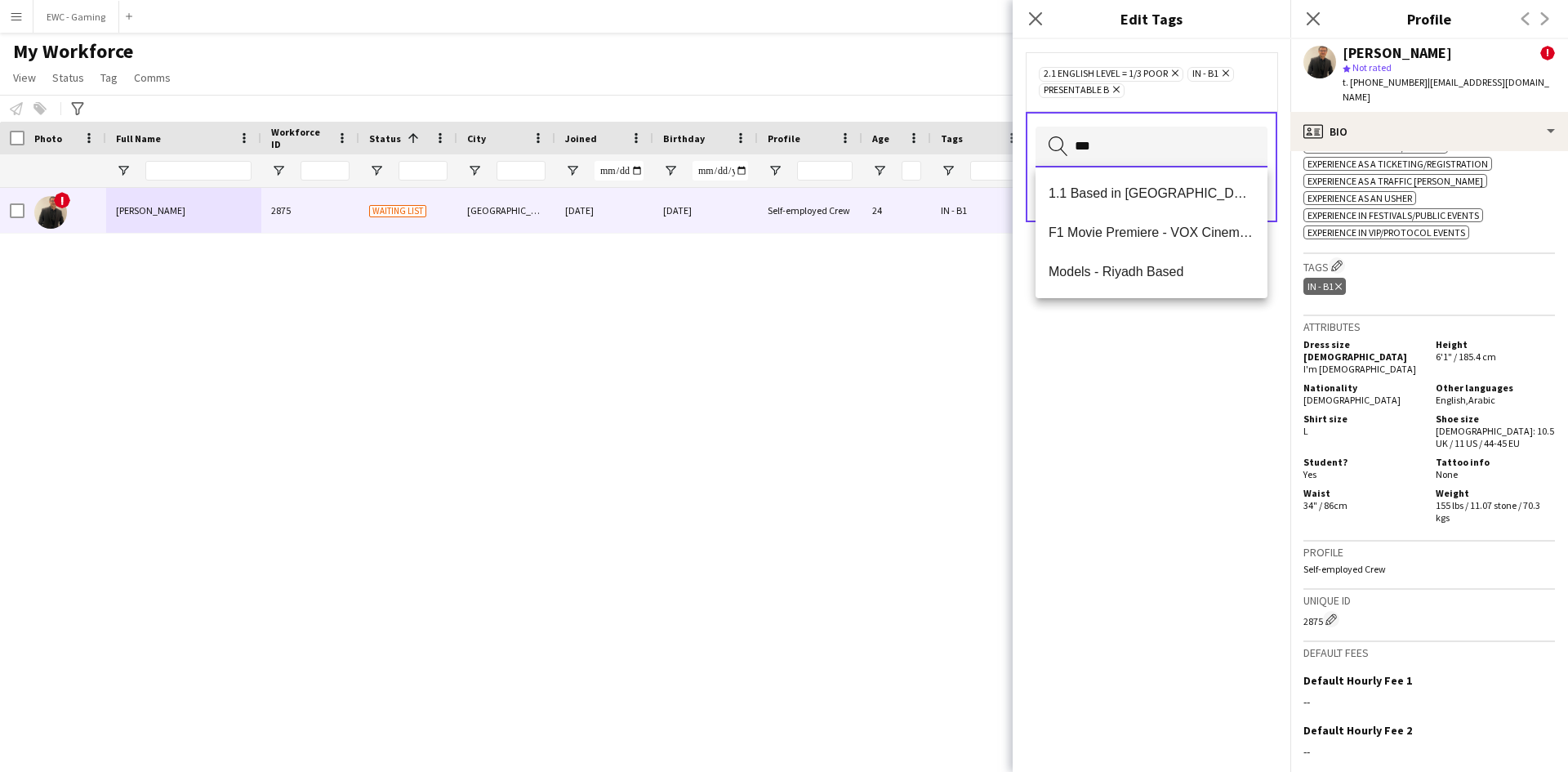
type input "***"
click at [1123, 184] on mat-option "1.1 Based in [GEOGRAPHIC_DATA]" at bounding box center [1151, 193] width 232 height 39
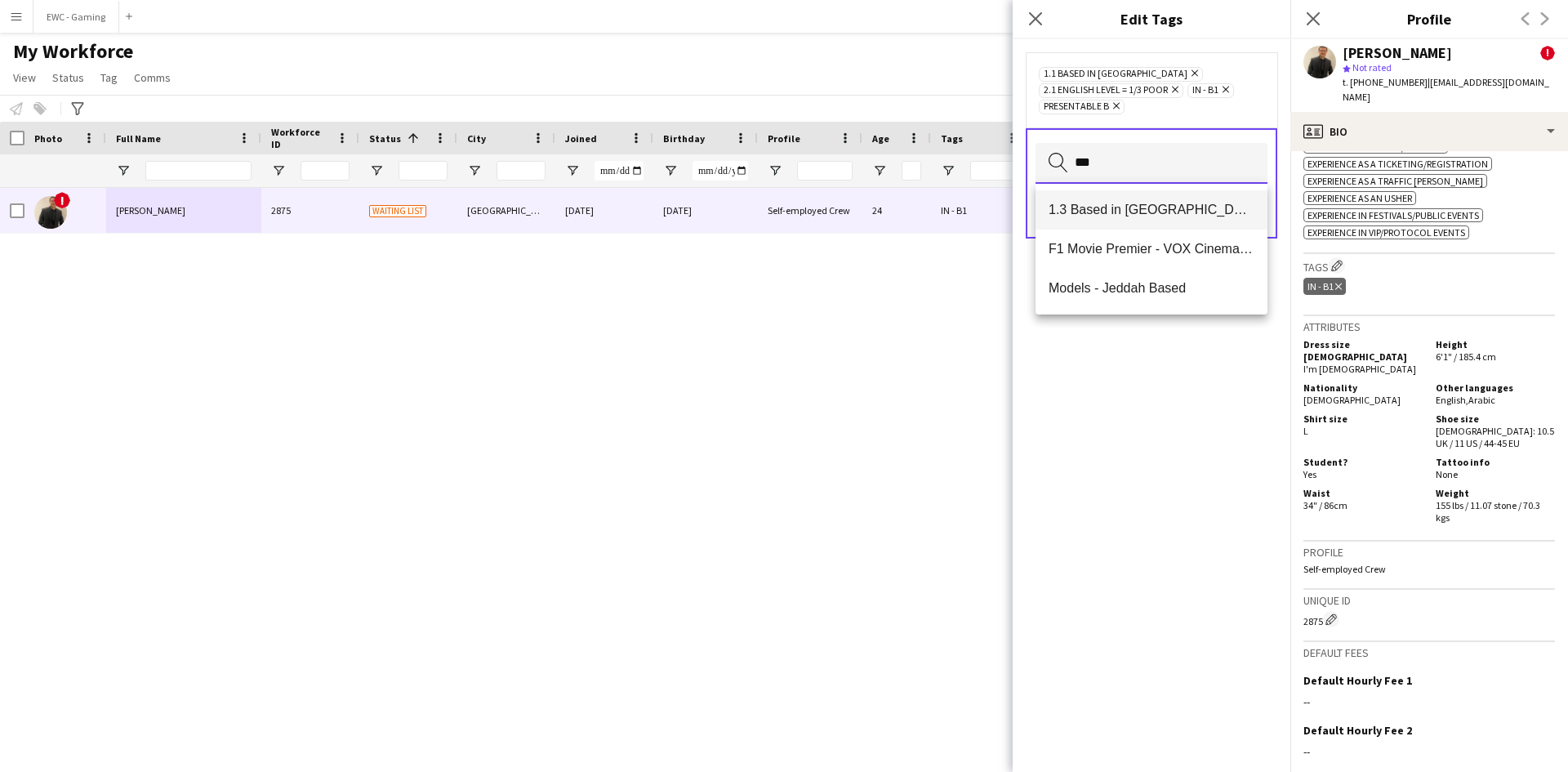
type input "***"
click at [1119, 218] on mat-option "1.3 Based in [GEOGRAPHIC_DATA]" at bounding box center [1151, 210] width 232 height 39
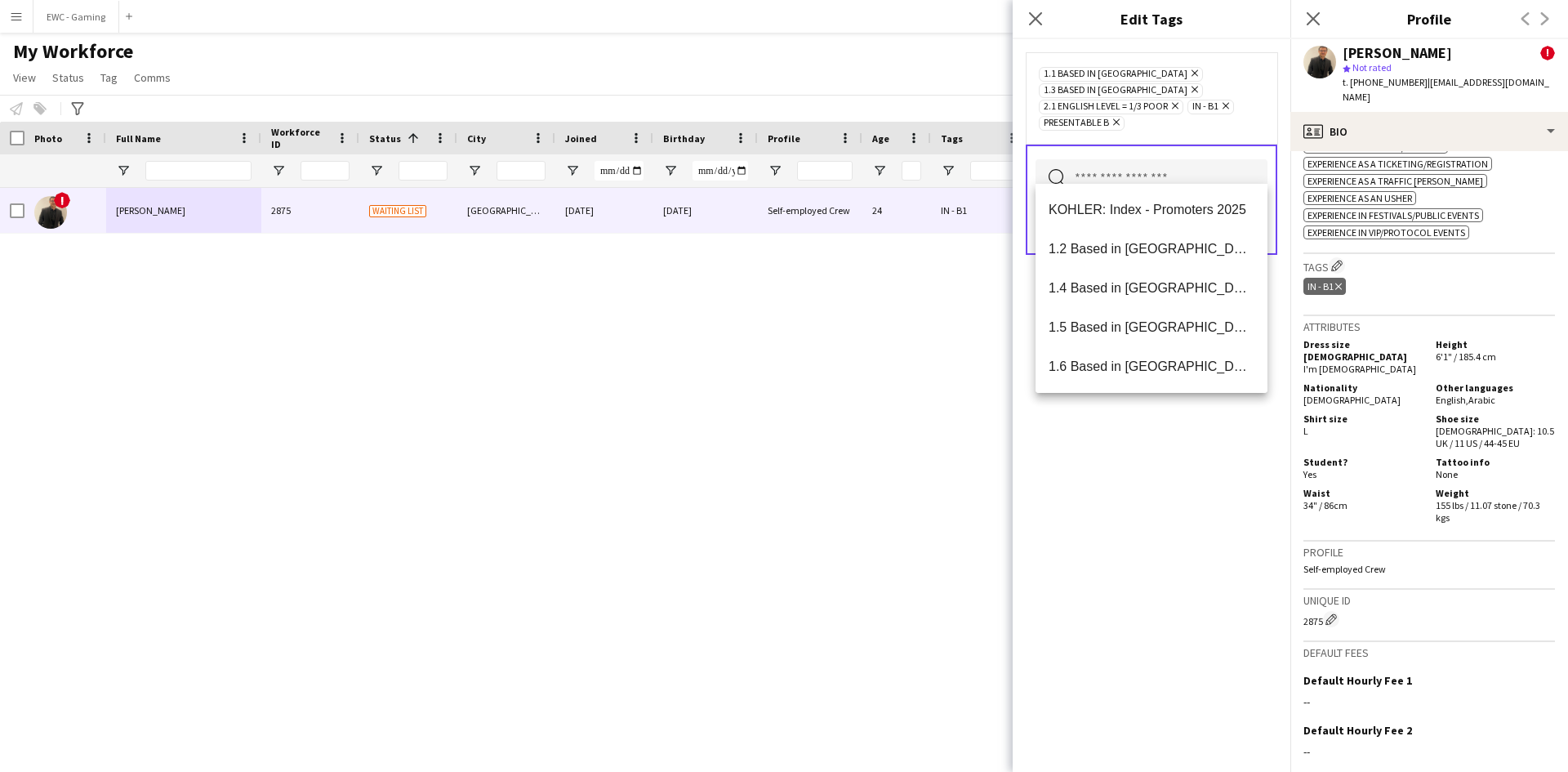
click at [1137, 522] on div "1.1 Based in Riyadh Remove 1.3 Based in Jeddah Remove 2.1 English Level = 1/3 P…" at bounding box center [1151, 406] width 277 height 733
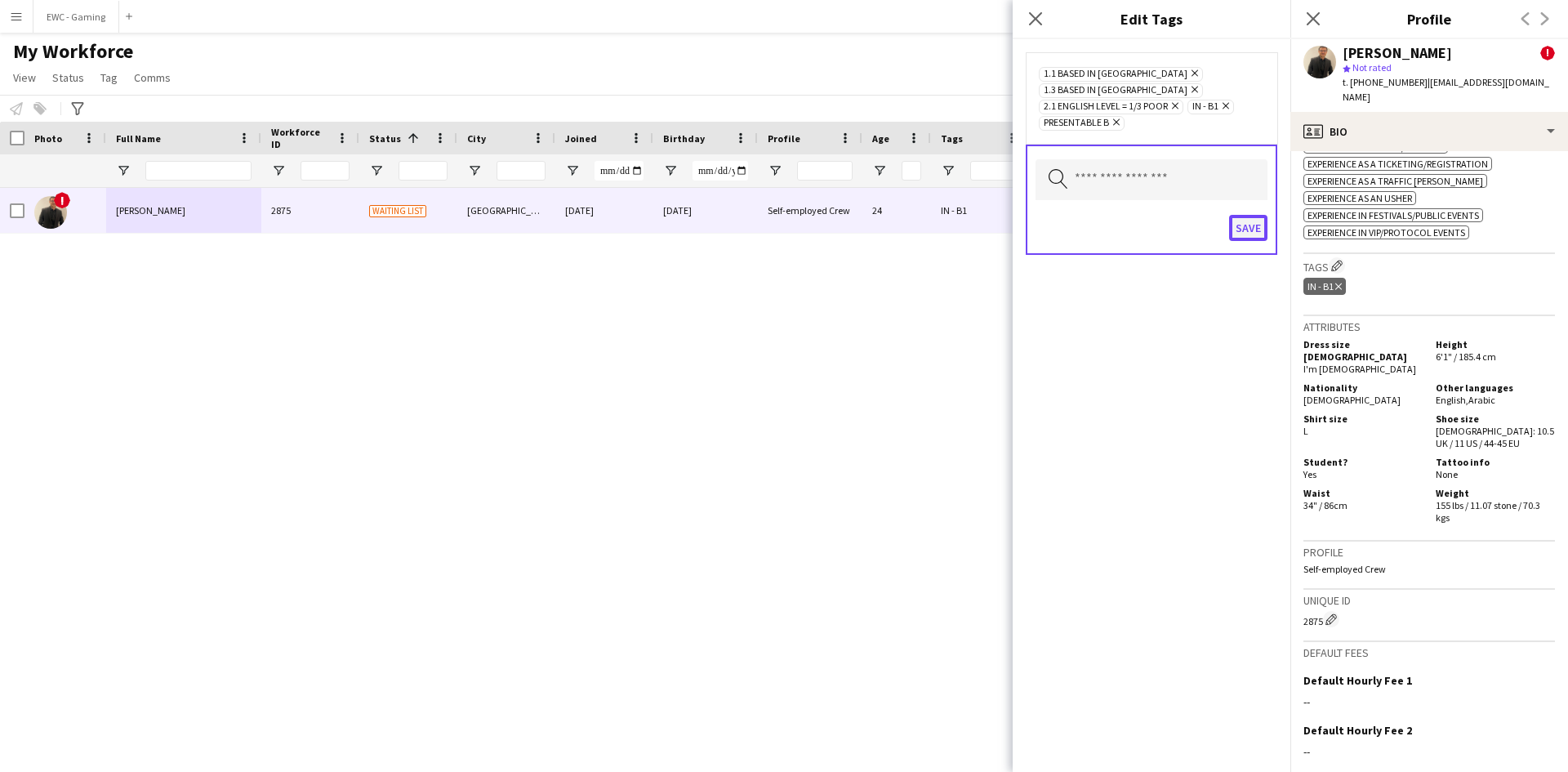
click at [1246, 214] on button "Save" at bounding box center [1248, 227] width 38 height 26
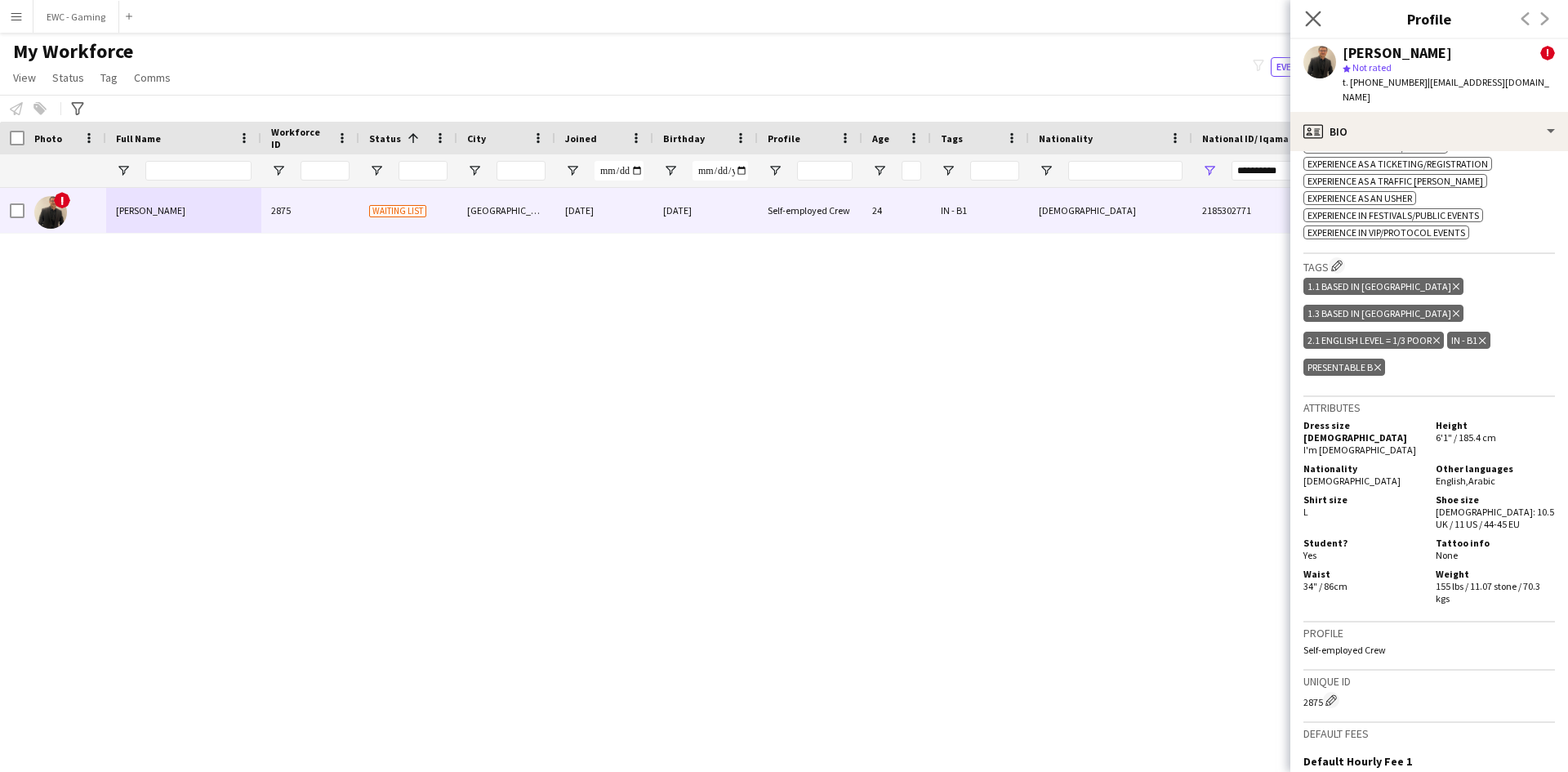
click at [1321, 15] on app-icon "Close pop-in" at bounding box center [1313, 19] width 24 height 24
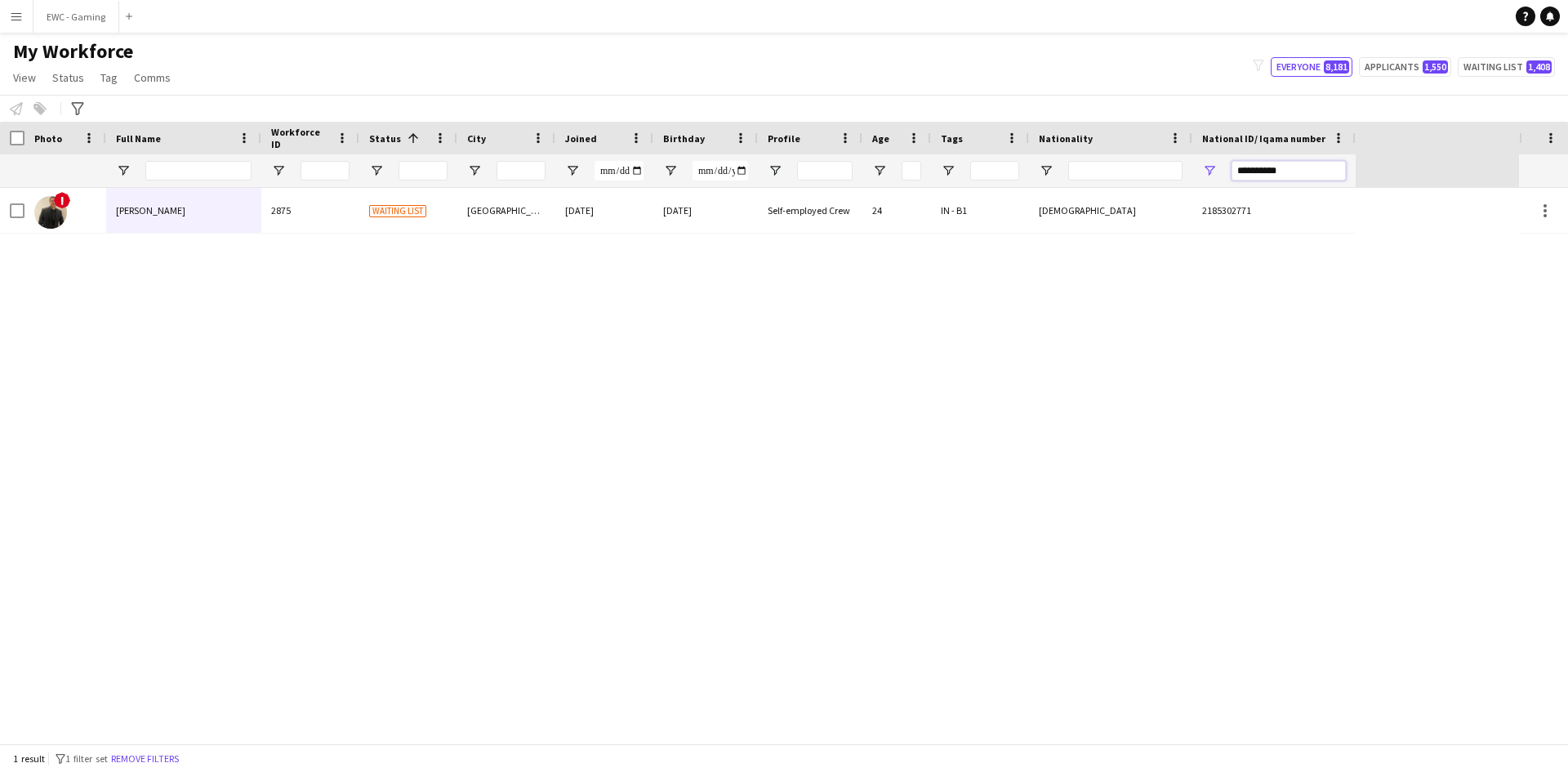
click at [1266, 169] on input "**********" at bounding box center [1288, 170] width 114 height 19
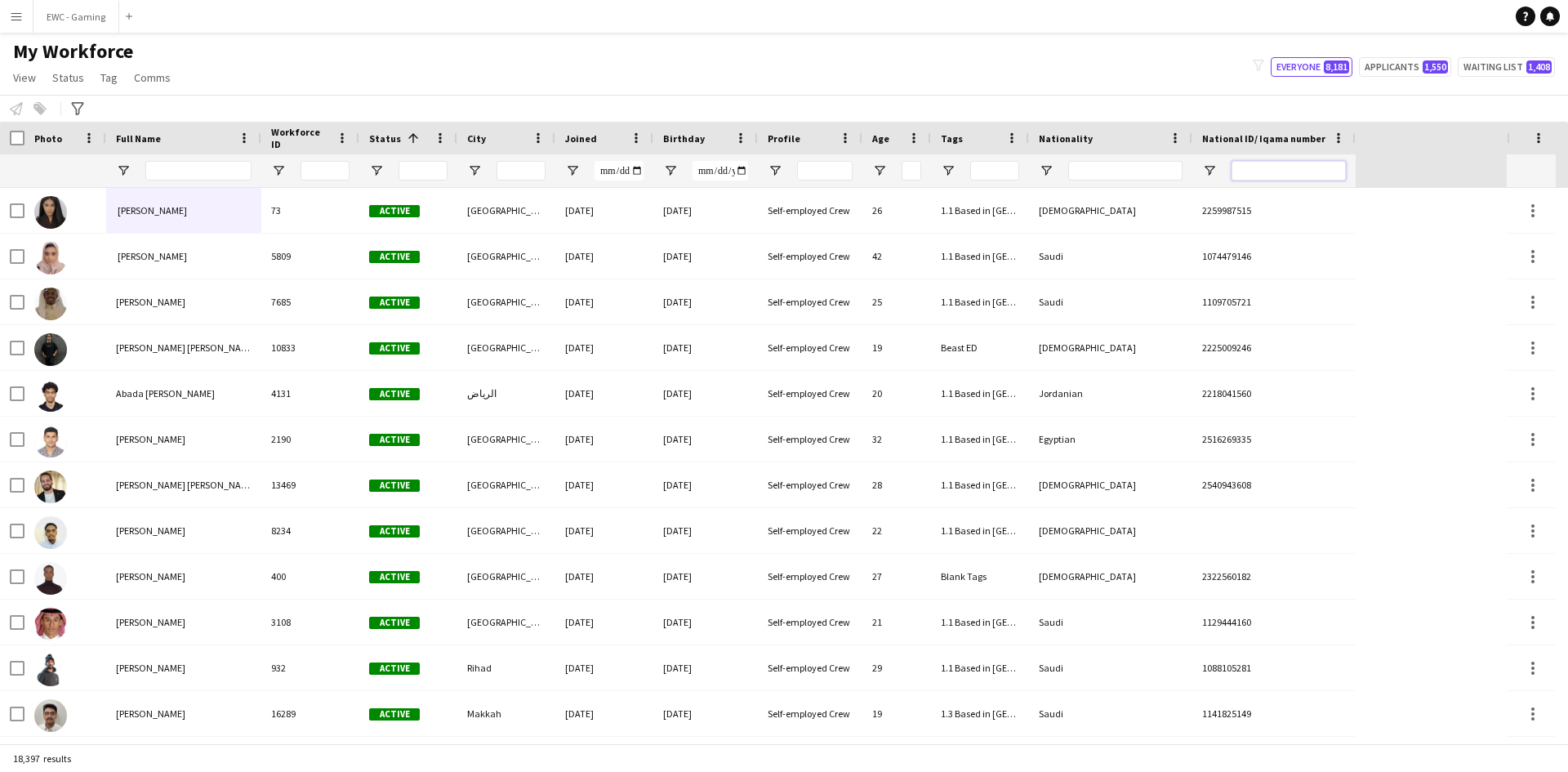
paste input "**********"
type input "**********"
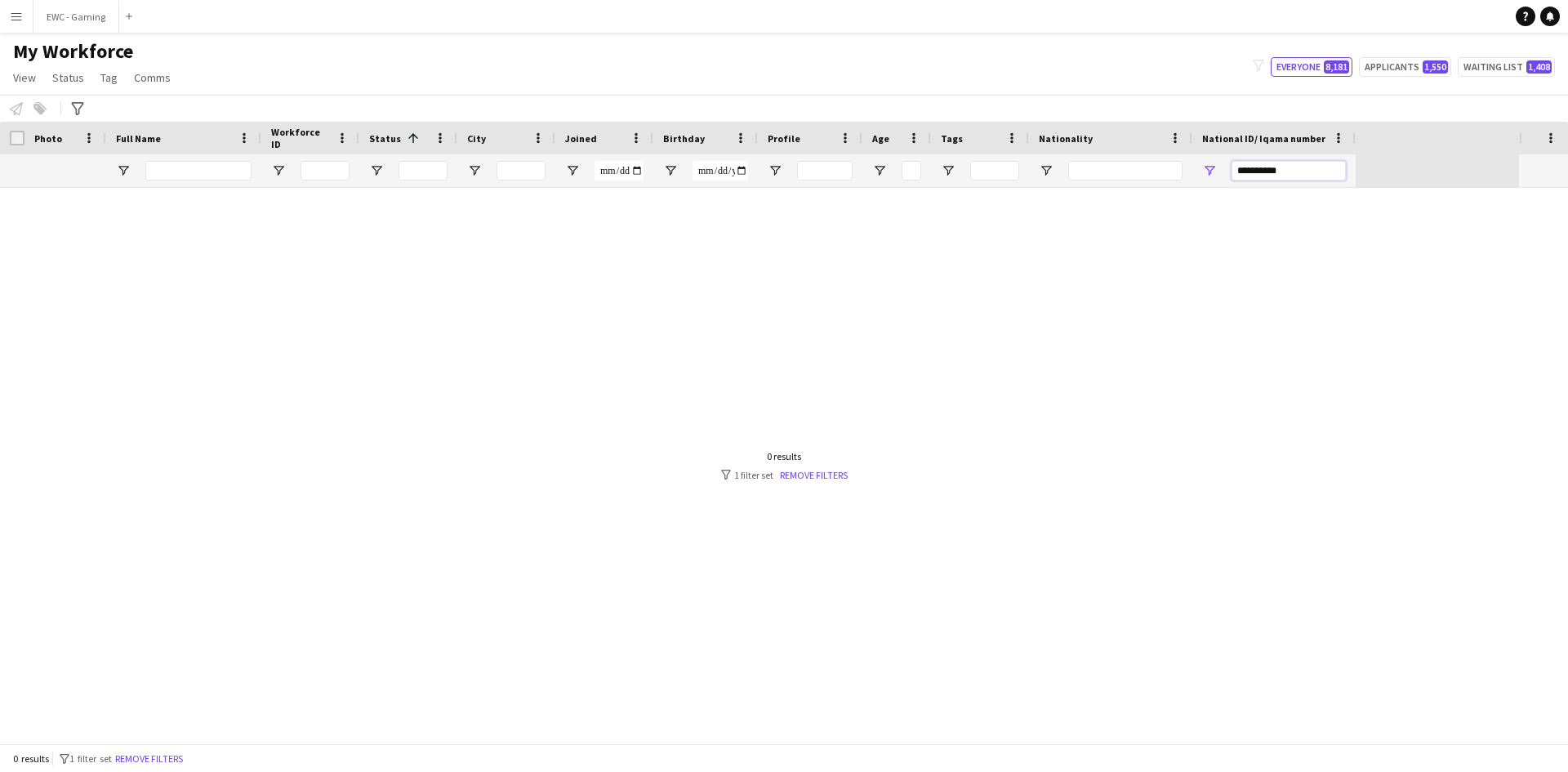
click at [1263, 171] on input "**********" at bounding box center [1288, 170] width 114 height 19
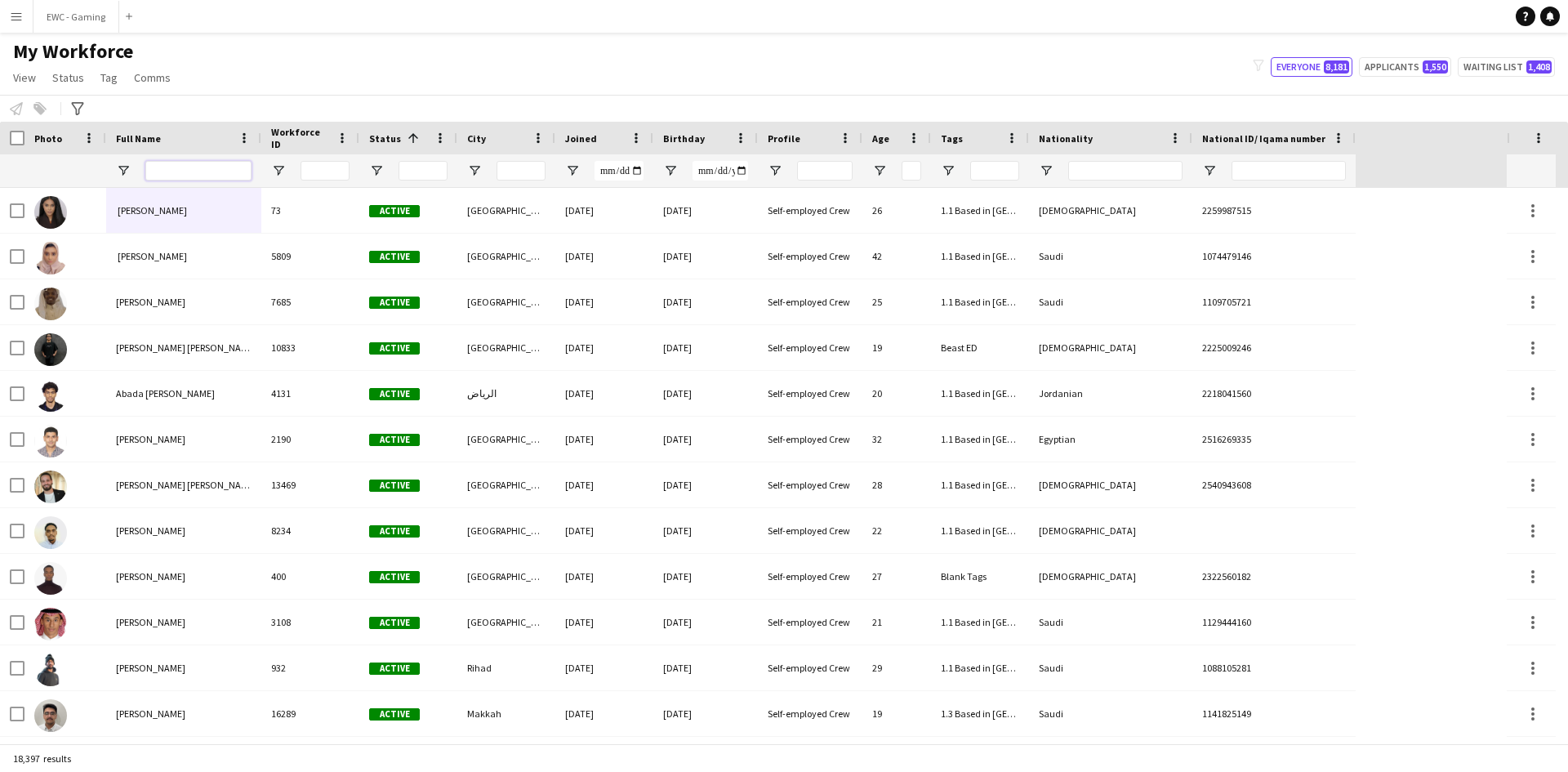
click at [163, 175] on input "Full Name Filter Input" at bounding box center [198, 170] width 106 height 19
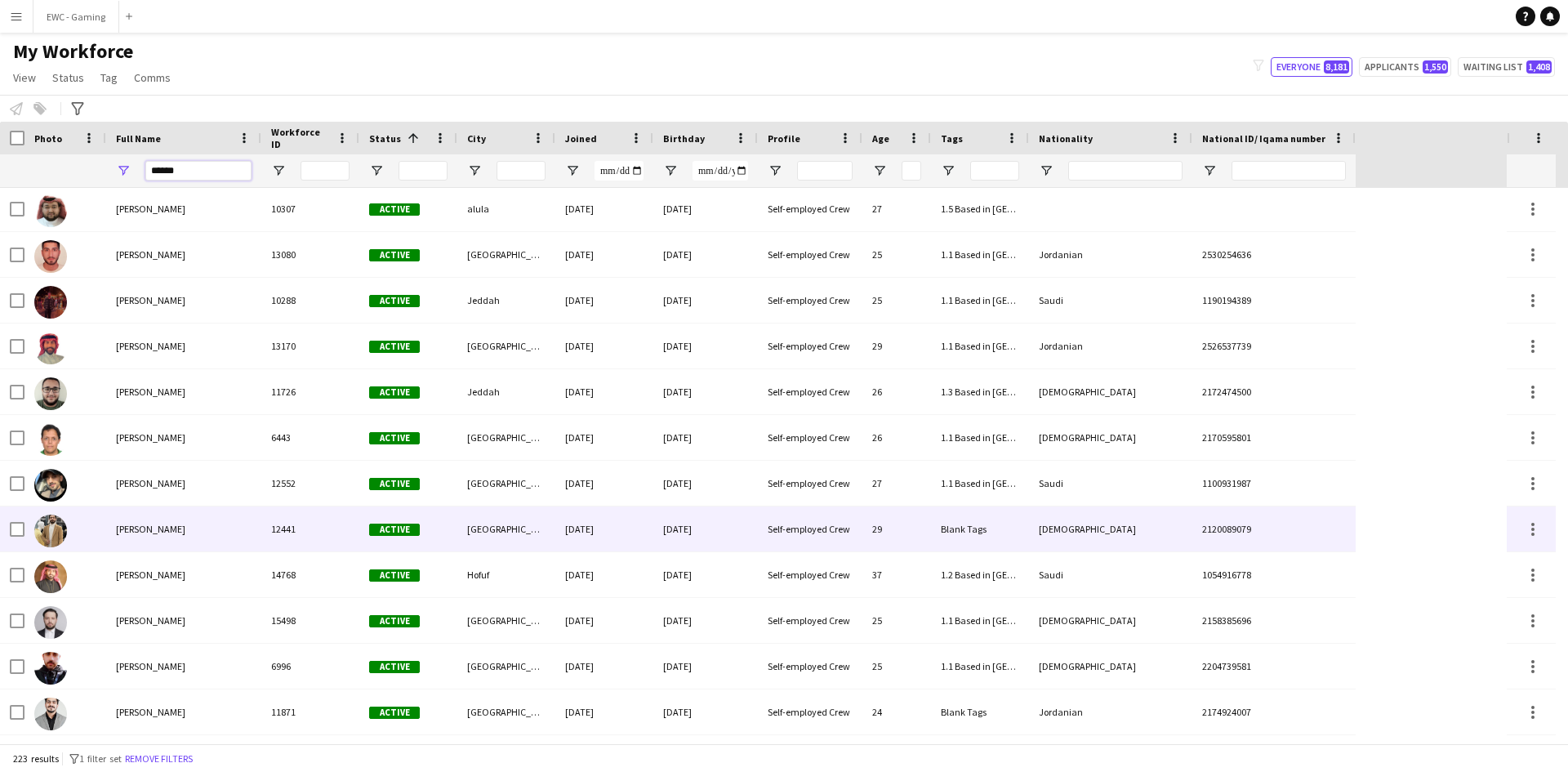
scroll to position [0, 0]
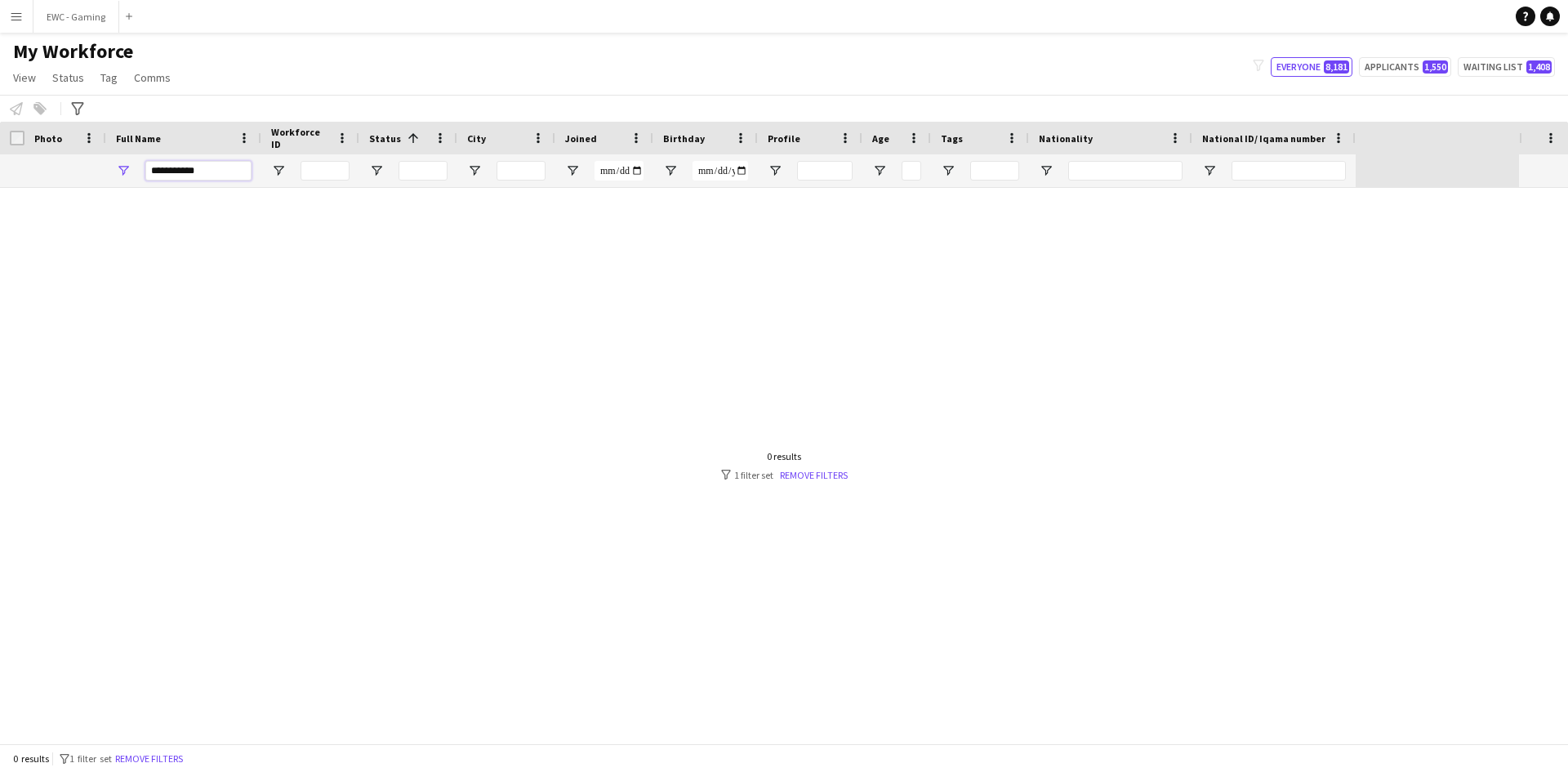
click at [183, 169] on input "**********" at bounding box center [198, 170] width 106 height 19
click at [221, 172] on input "**********" at bounding box center [198, 170] width 106 height 19
click at [186, 172] on input "**********" at bounding box center [198, 170] width 106 height 19
drag, startPoint x: 177, startPoint y: 170, endPoint x: 126, endPoint y: 171, distance: 51.0
click at [126, 171] on div "**********" at bounding box center [184, 170] width 155 height 33
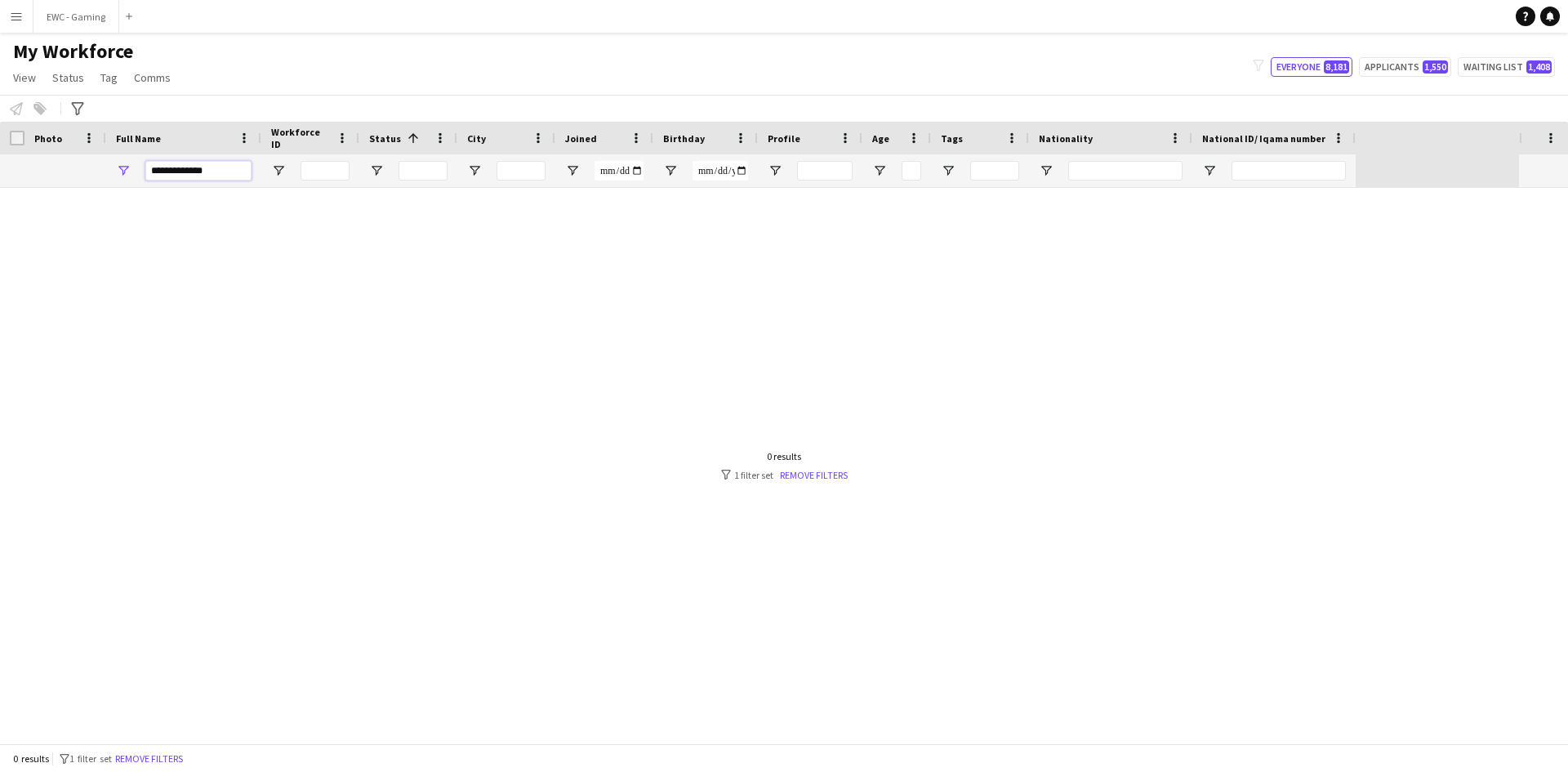
type input "*******"
click at [151, 170] on input "*******" at bounding box center [198, 170] width 106 height 19
click at [218, 170] on input "*******" at bounding box center [198, 170] width 106 height 19
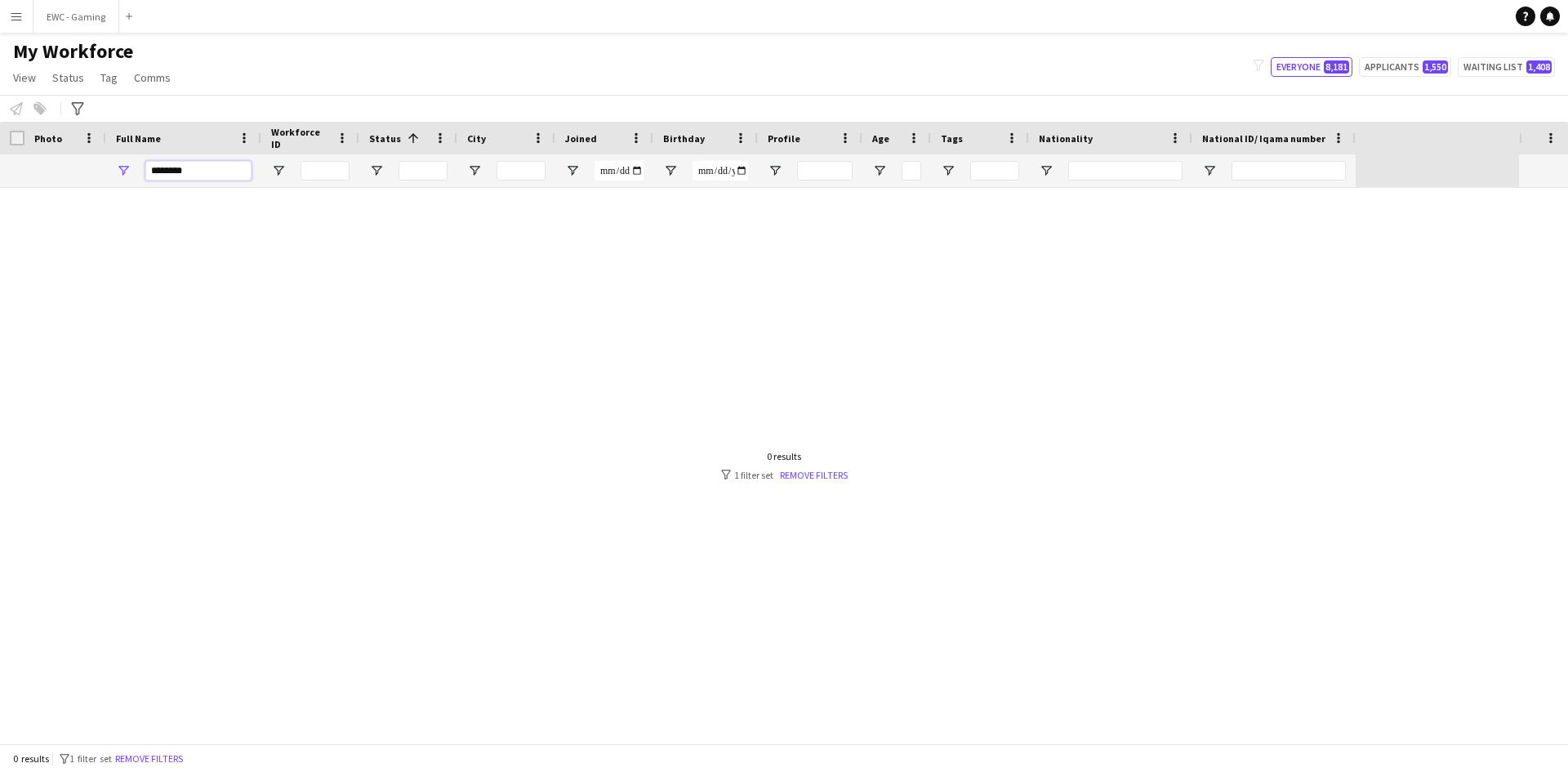
click at [218, 170] on input "*******" at bounding box center [198, 170] width 106 height 19
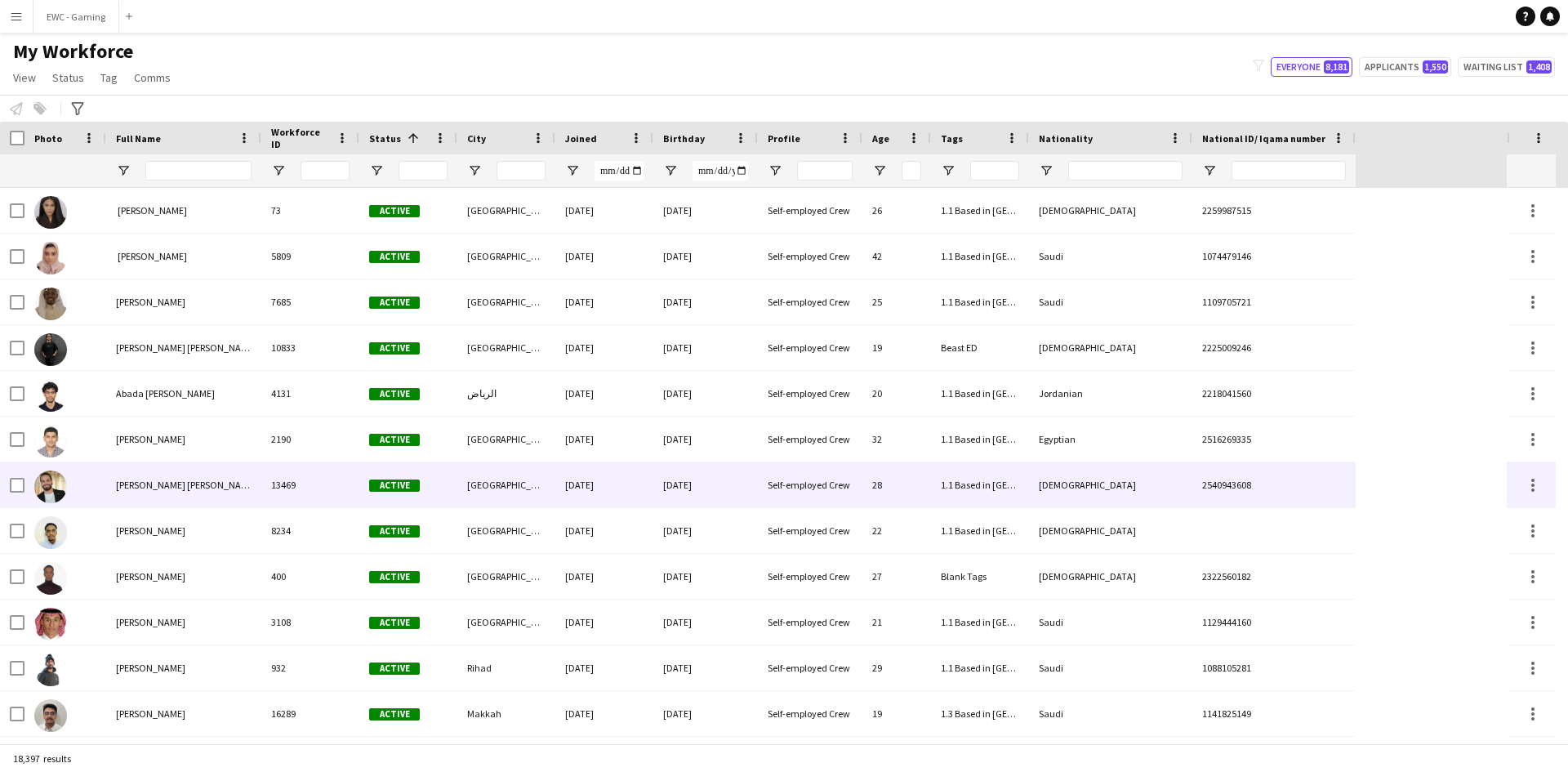
click at [820, 477] on div "Self-employed Crew" at bounding box center [809, 484] width 104 height 45
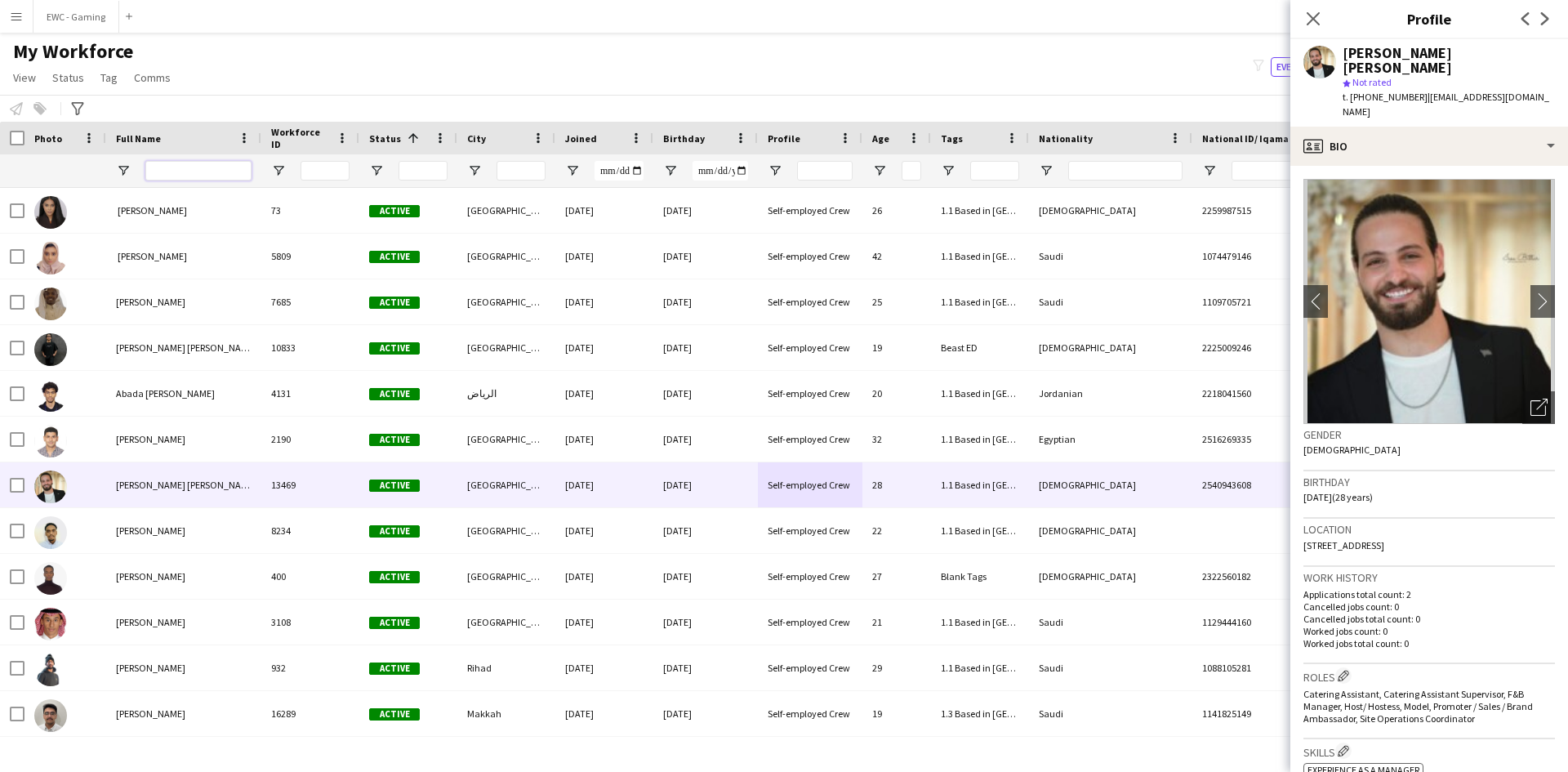
click at [185, 165] on input "Full Name Filter Input" at bounding box center [198, 170] width 106 height 19
paste input "**********"
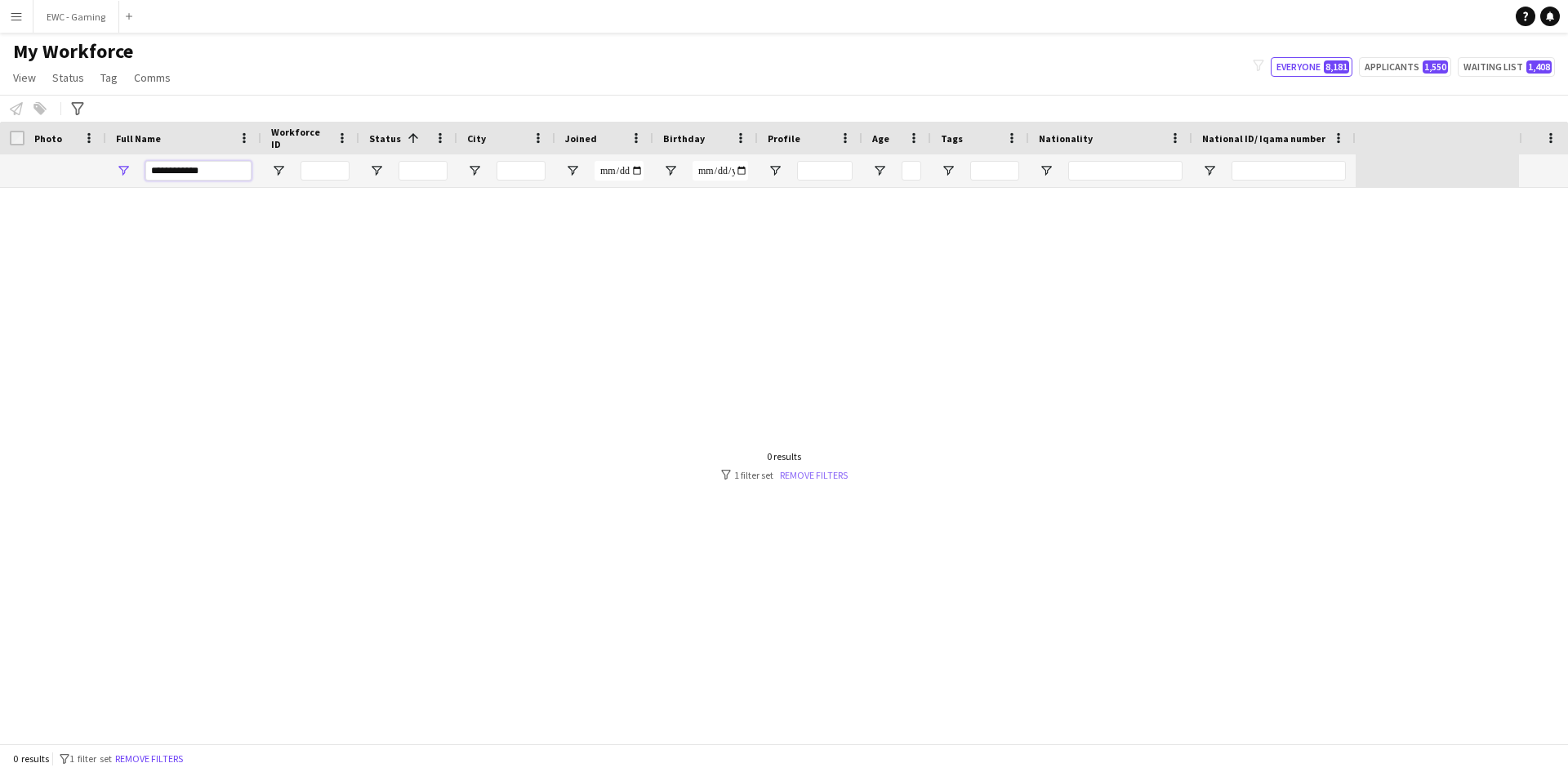
type input "**********"
click at [816, 474] on link "Remove filters" at bounding box center [813, 474] width 68 height 12
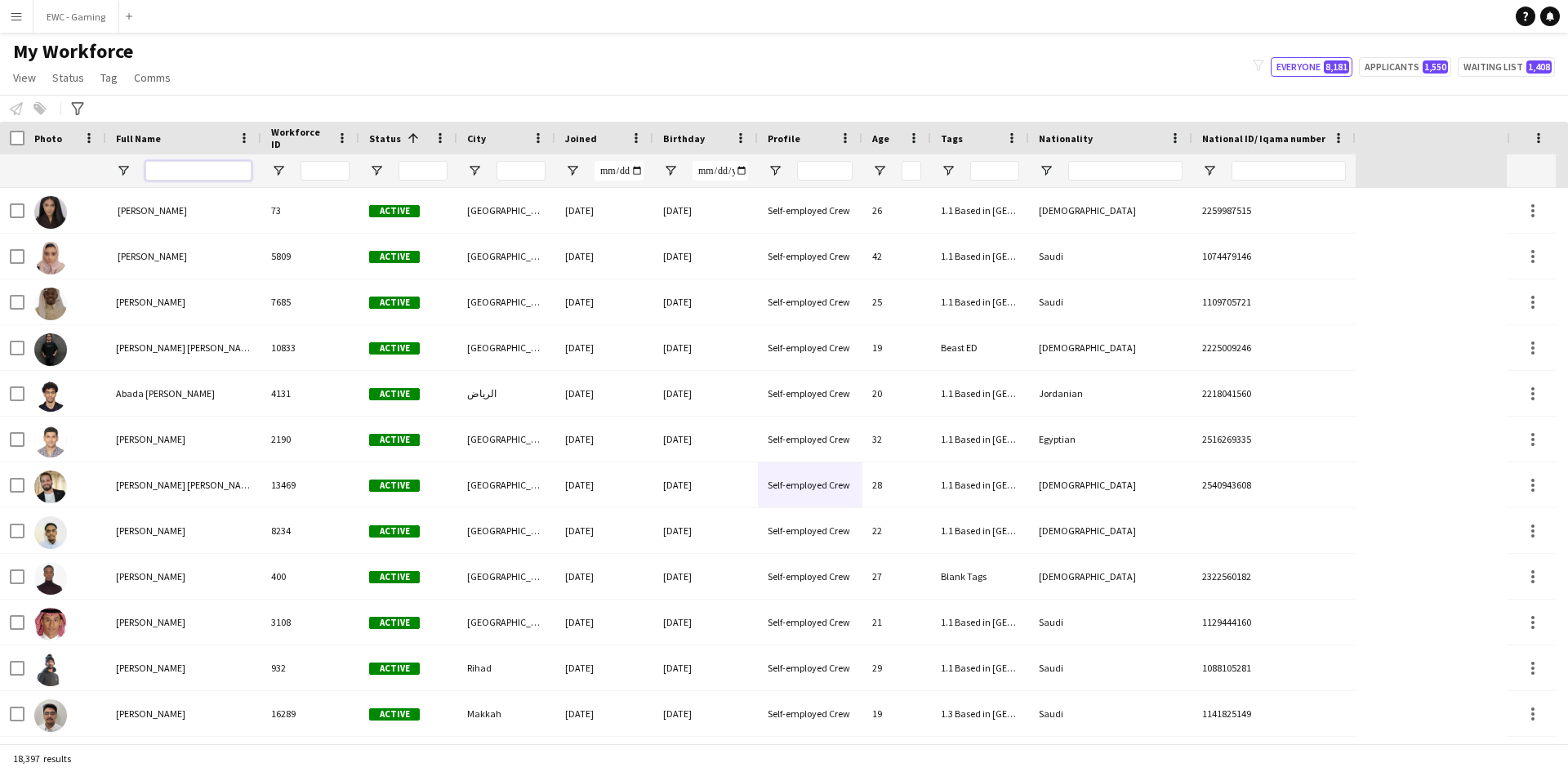
click at [187, 170] on input "Full Name Filter Input" at bounding box center [198, 170] width 106 height 19
paste input "**********"
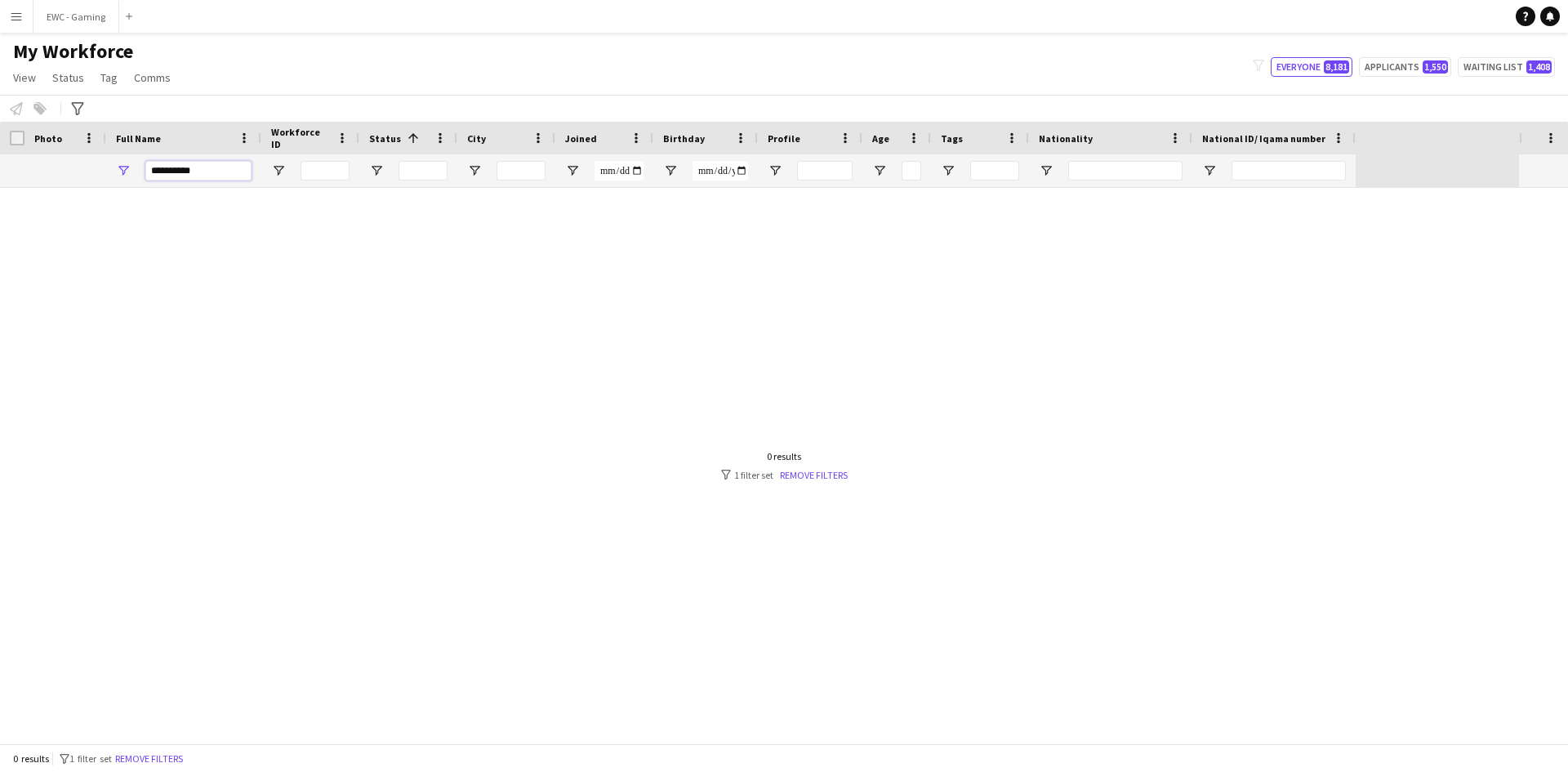
click at [181, 169] on input "**********" at bounding box center [198, 170] width 106 height 19
click at [177, 165] on input "**********" at bounding box center [198, 170] width 106 height 19
type input "**********"
click at [215, 170] on input "**********" at bounding box center [198, 170] width 106 height 19
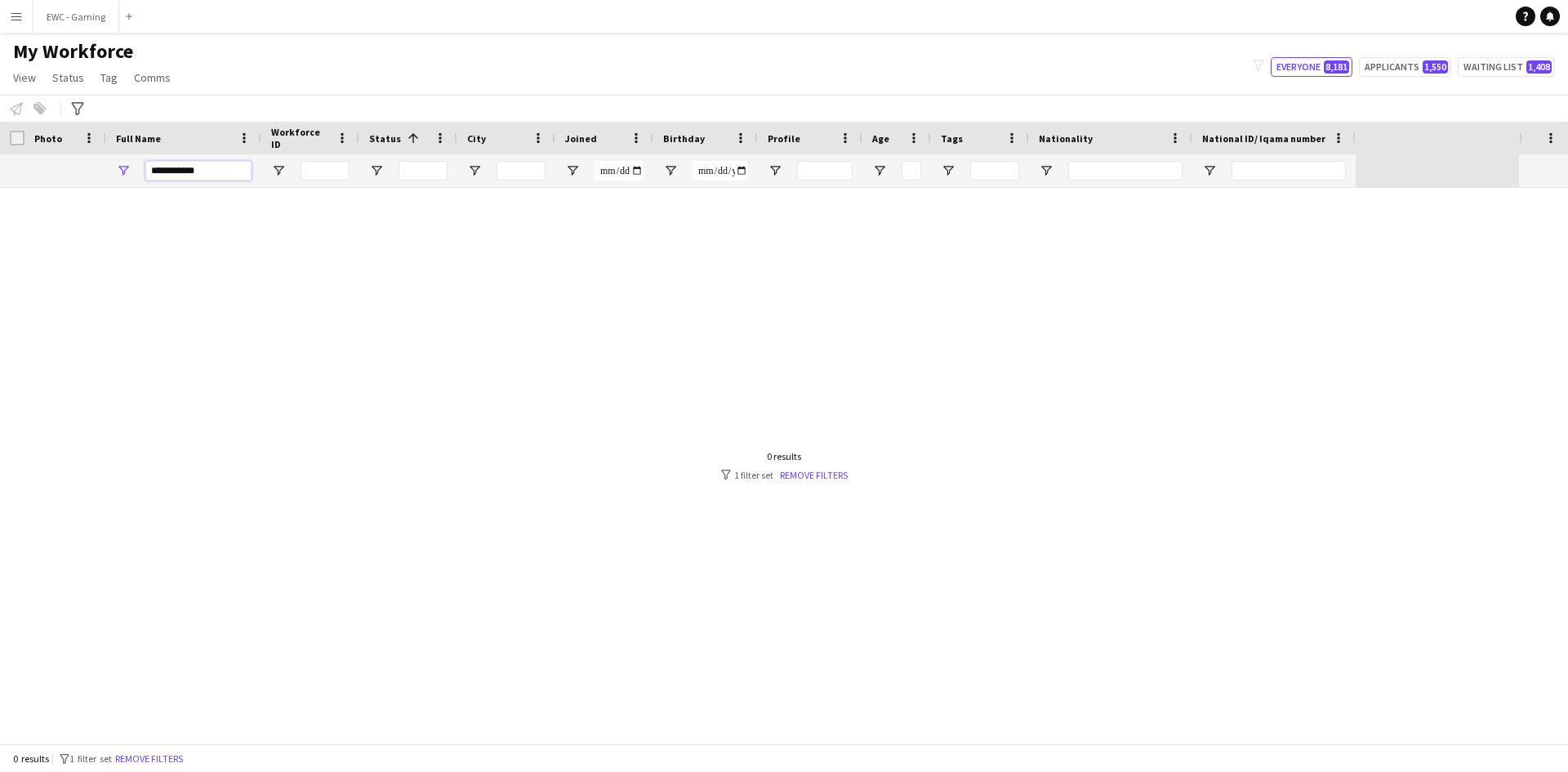
click at [215, 170] on input "**********" at bounding box center [198, 170] width 106 height 19
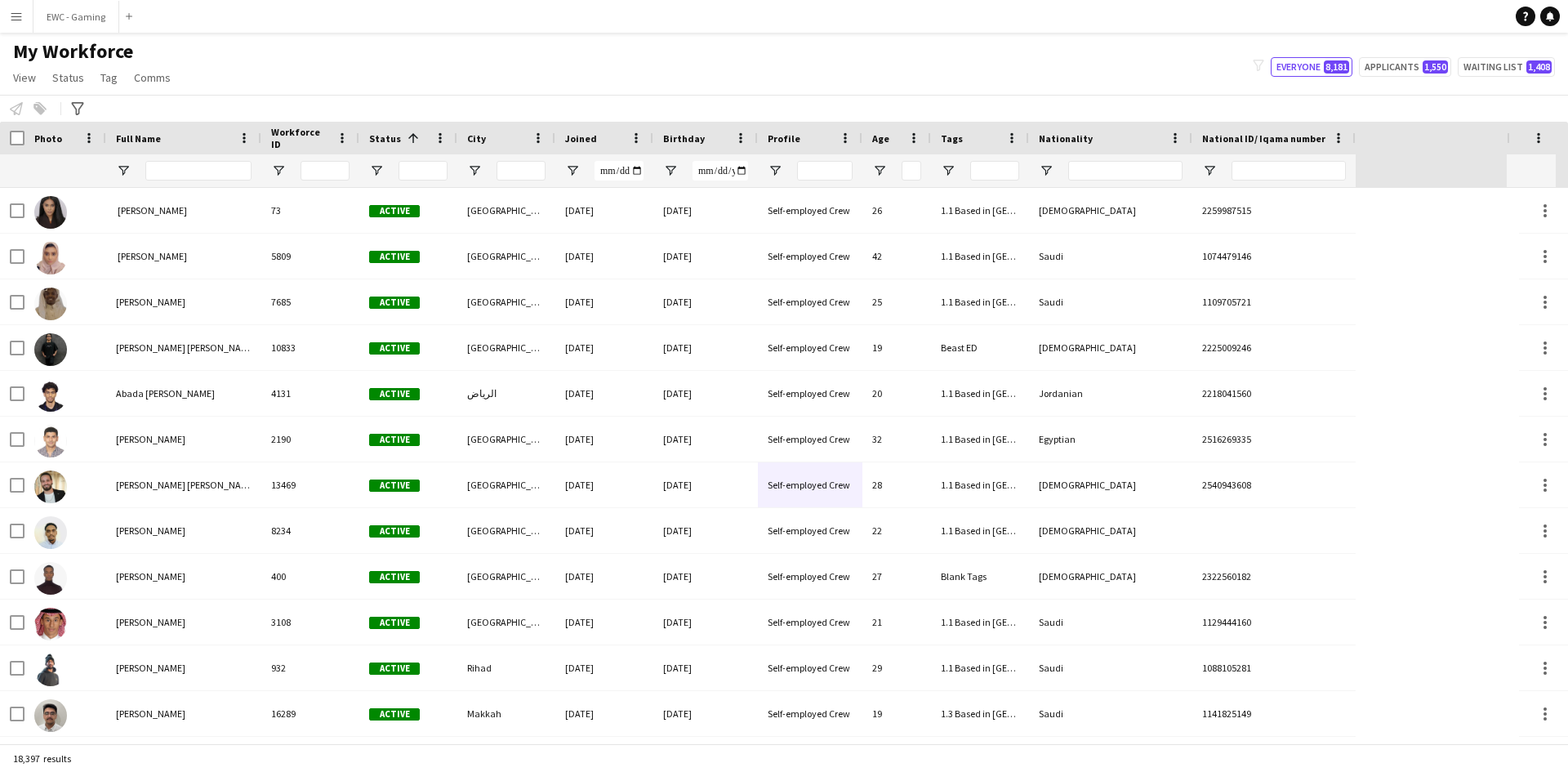
click at [1326, 186] on div at bounding box center [1288, 170] width 114 height 33
click at [1314, 175] on input "National ID/ Iqama number Filter Input" at bounding box center [1288, 170] width 114 height 19
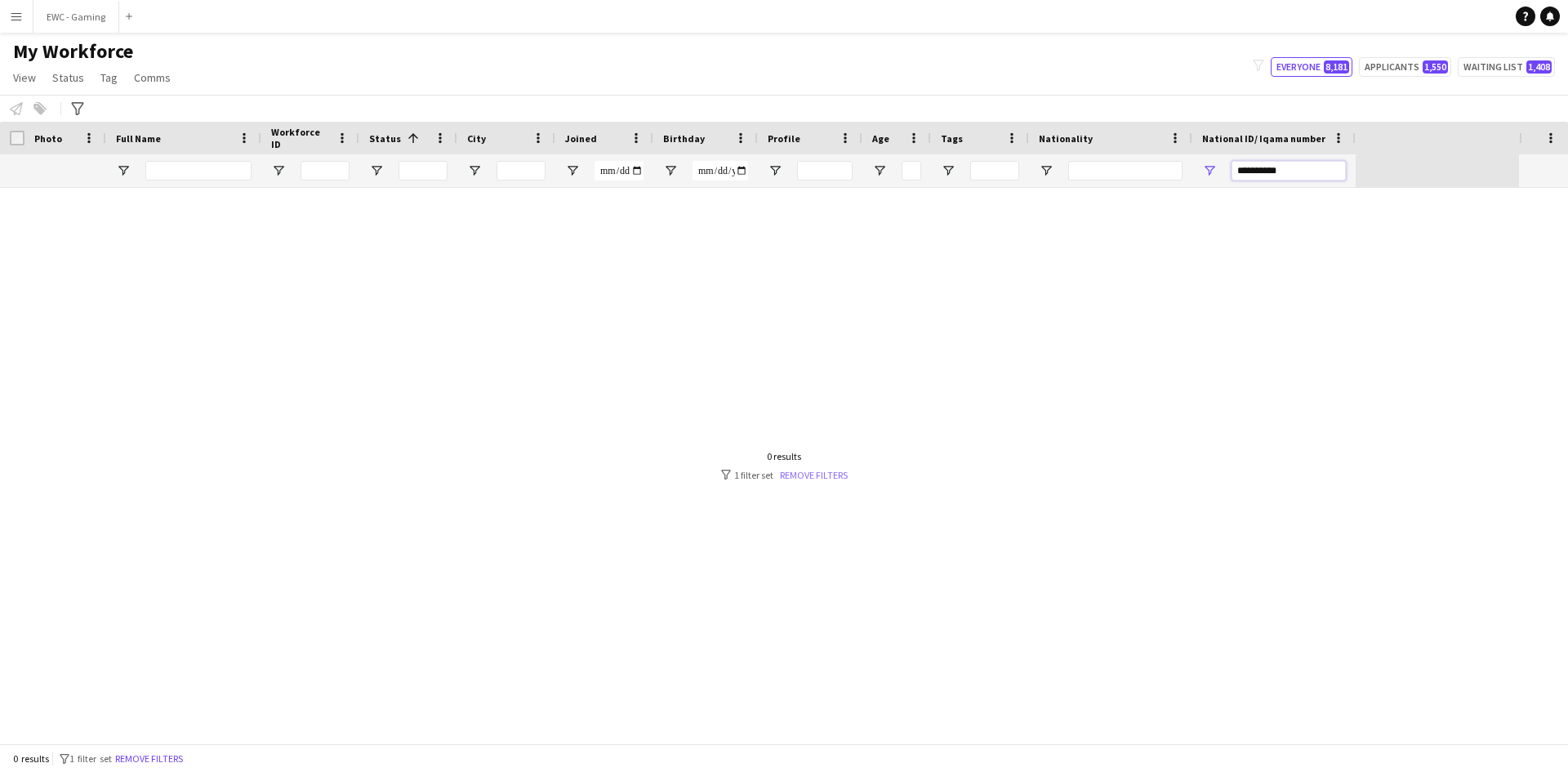
type input "**********"
click at [815, 470] on link "Remove filters" at bounding box center [813, 474] width 68 height 12
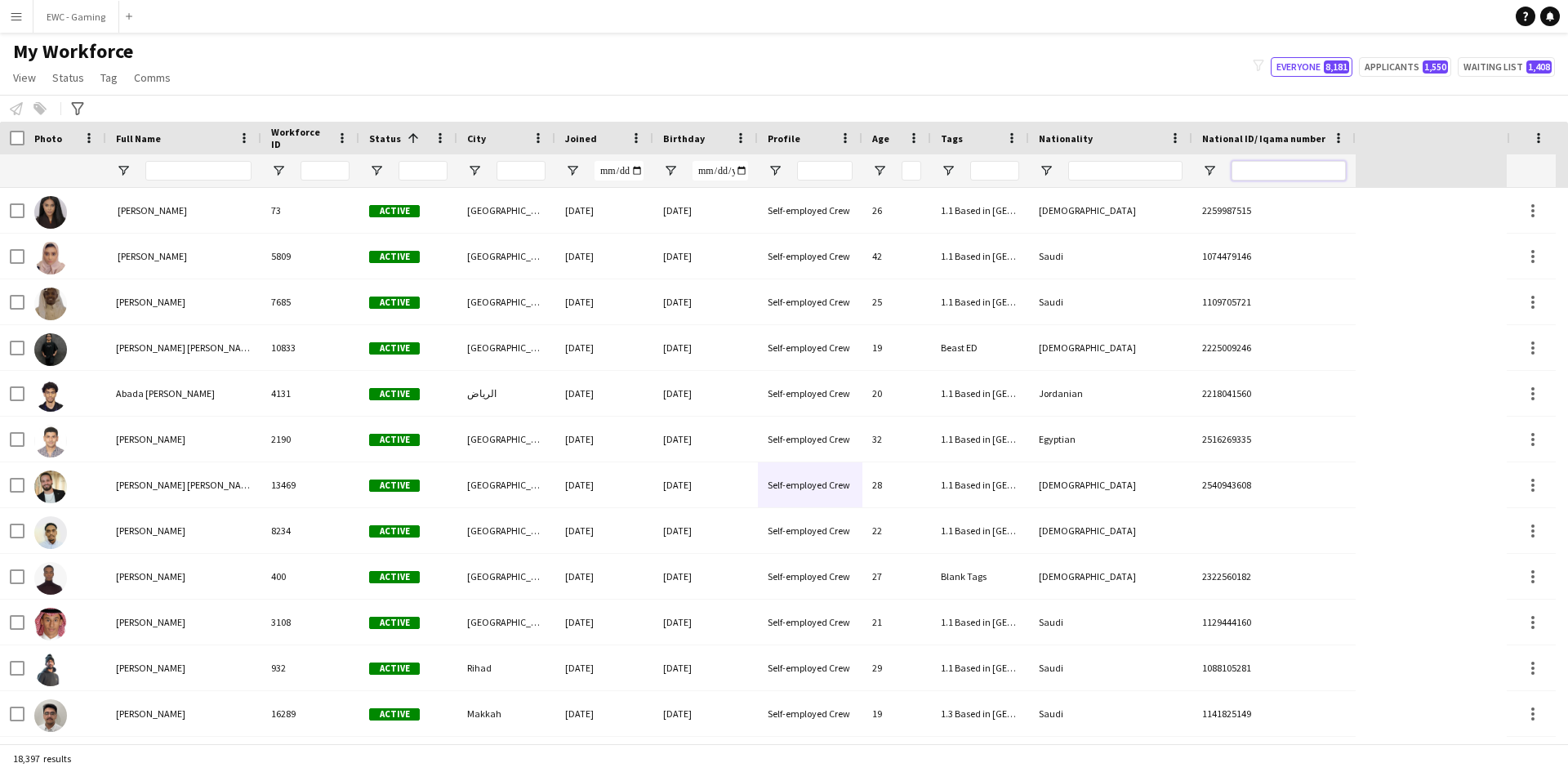
click at [1254, 175] on input "National ID/ Iqama number Filter Input" at bounding box center [1288, 170] width 114 height 19
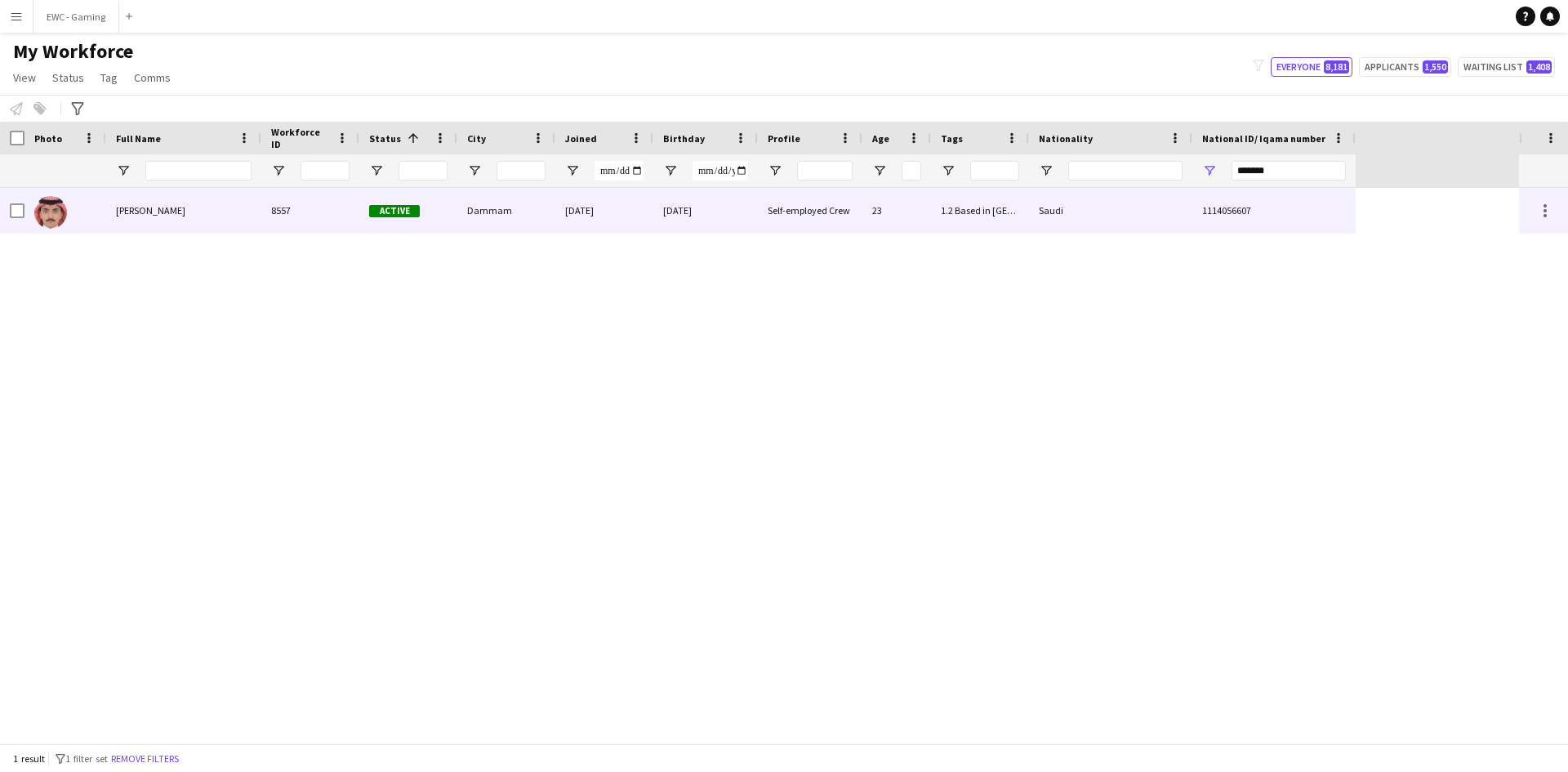
click at [1115, 206] on div "Saudi" at bounding box center [1110, 210] width 164 height 45
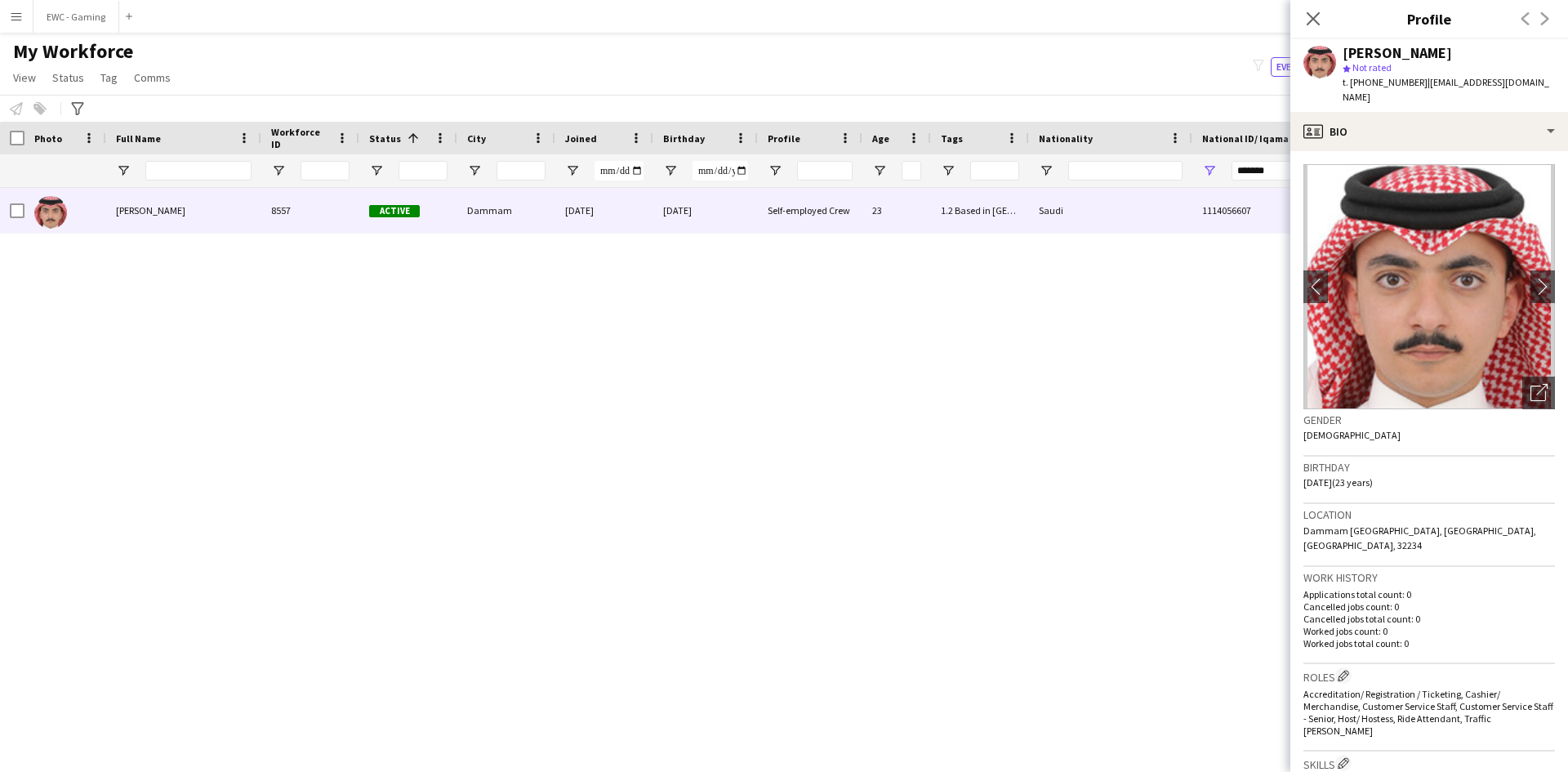
click at [1314, 25] on icon "Close pop-in" at bounding box center [1314, 19] width 13 height 13
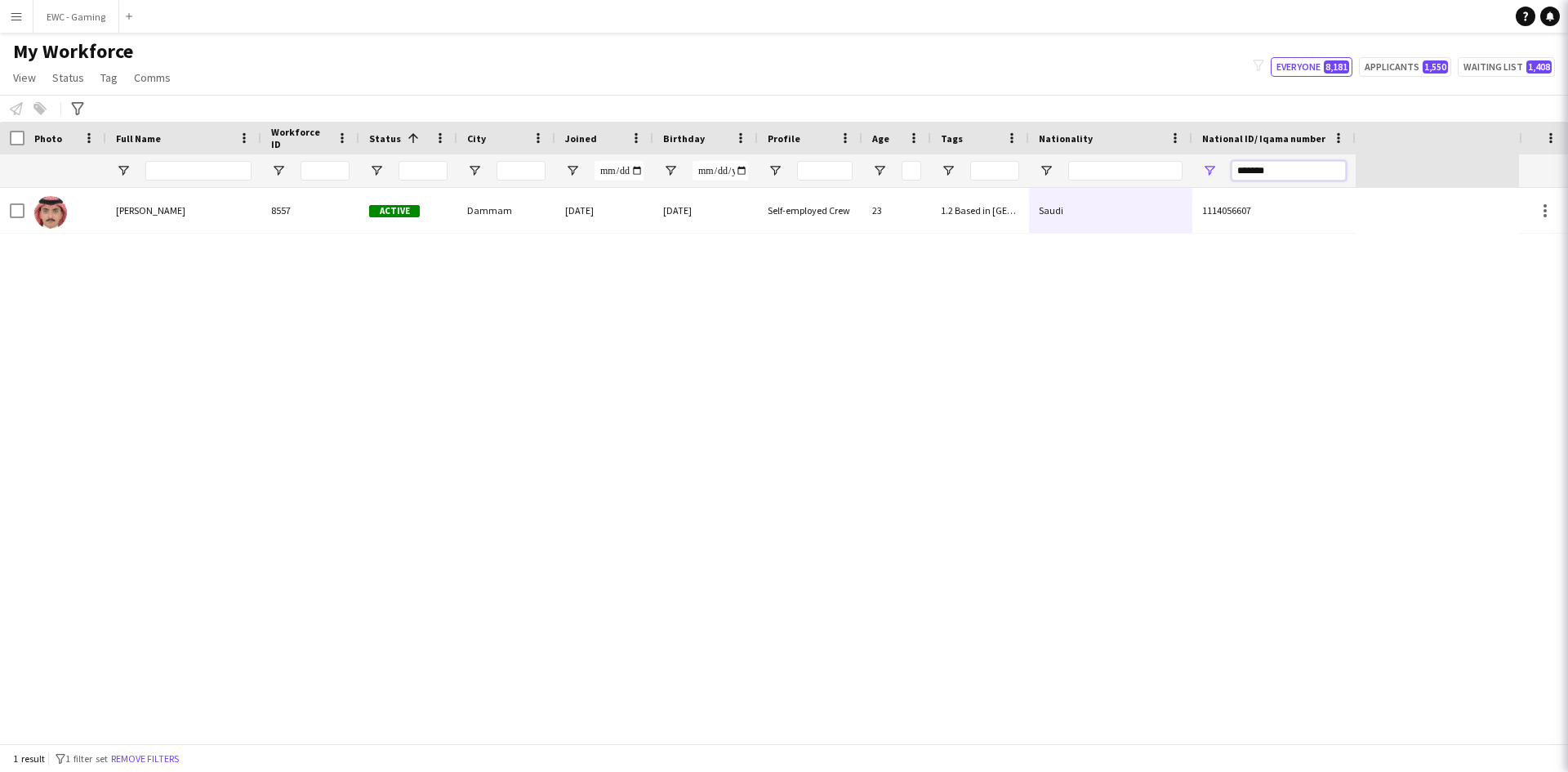
click at [1274, 170] on input "*******" at bounding box center [1288, 170] width 114 height 19
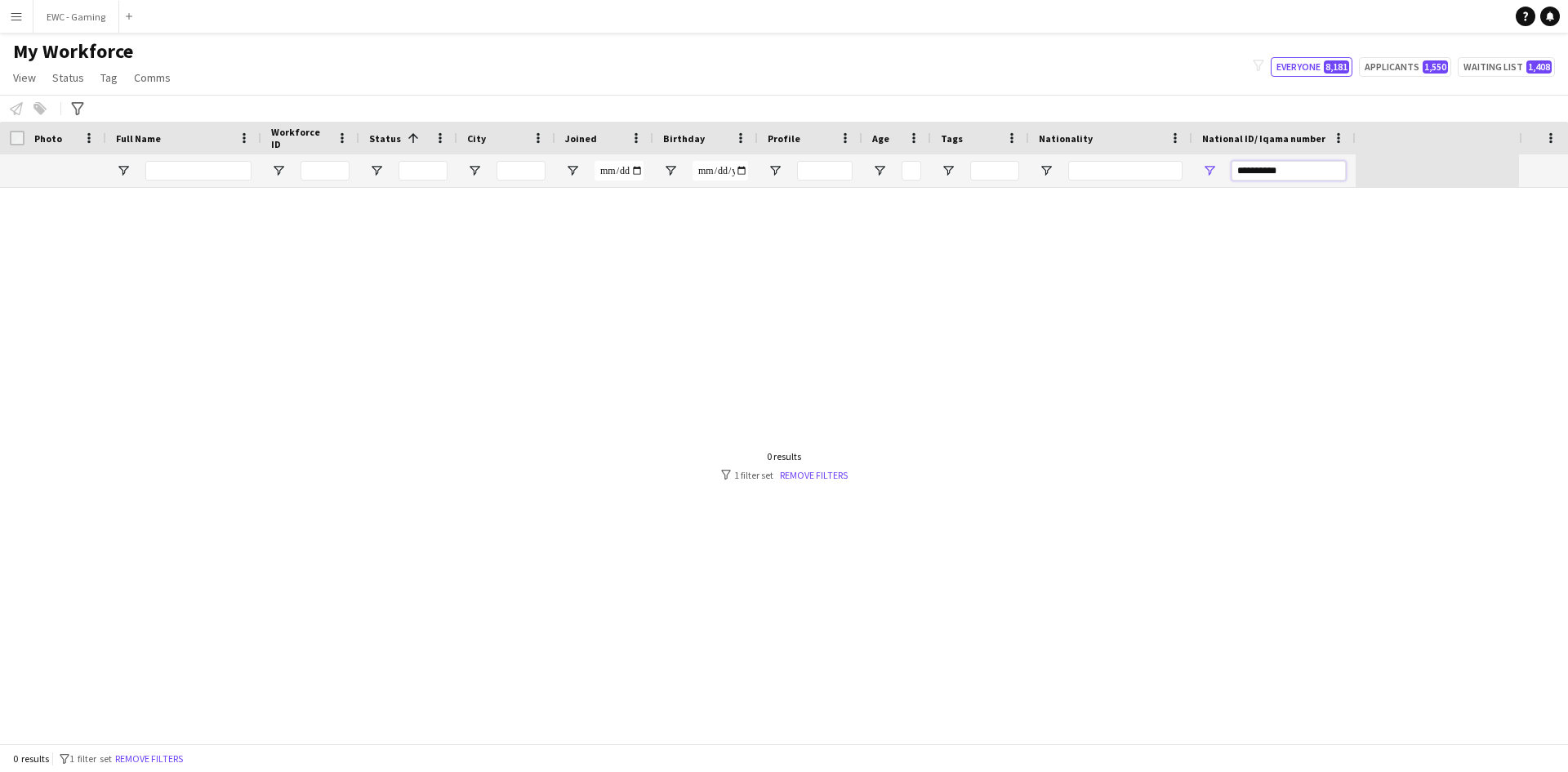
drag, startPoint x: 1299, startPoint y: 171, endPoint x: 1156, endPoint y: 209, distance: 148.0
click at [1156, 209] on div "Workforce Details Crew Attributes Profile Data Photo 1" at bounding box center [784, 432] width 1568 height 622
click at [1292, 176] on input "**********" at bounding box center [1288, 170] width 114 height 19
click at [1271, 171] on input "**********" at bounding box center [1288, 170] width 114 height 19
click at [1279, 171] on input "**********" at bounding box center [1288, 170] width 114 height 19
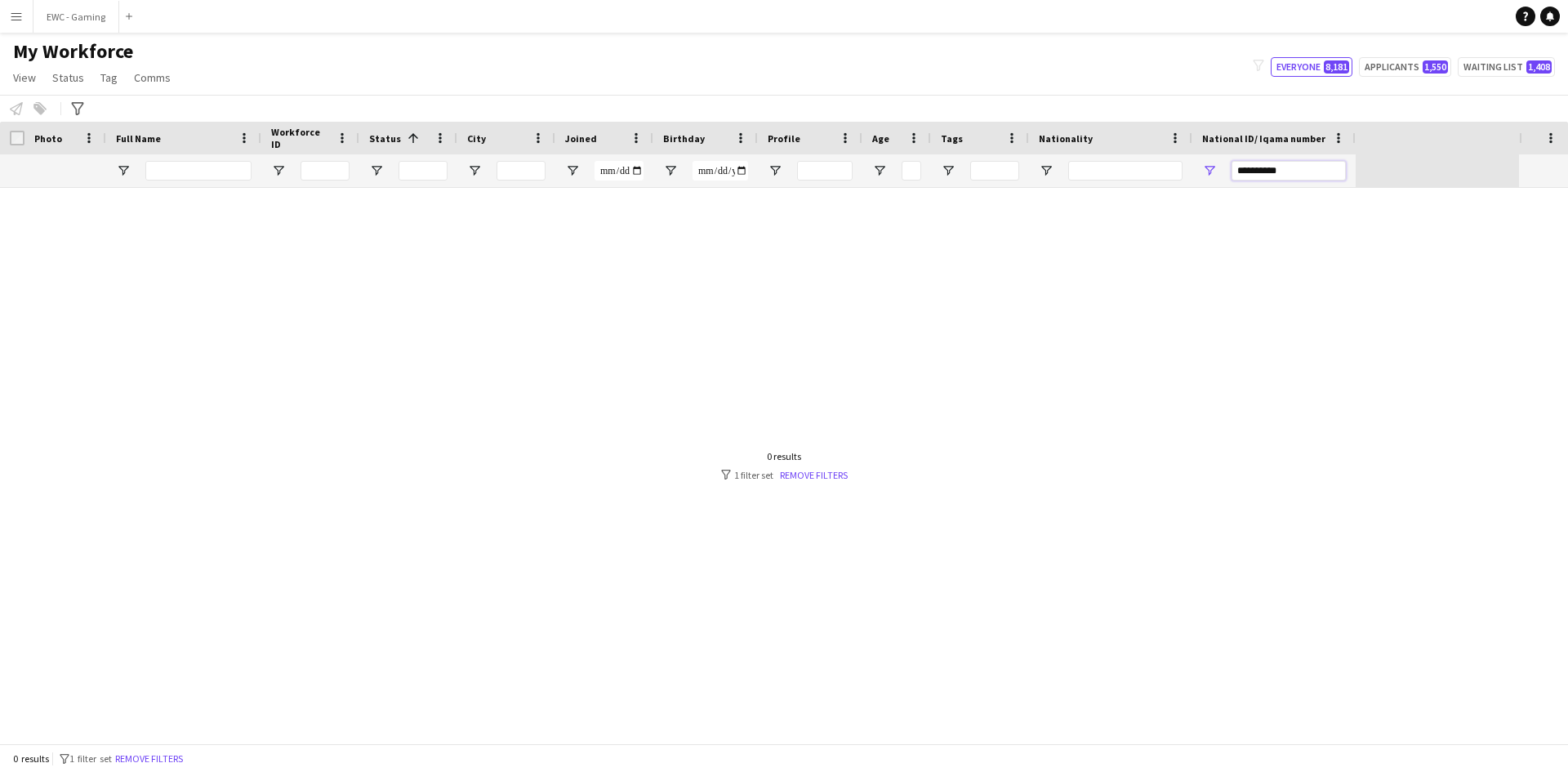
click at [1279, 171] on input "**********" at bounding box center [1288, 170] width 114 height 19
drag, startPoint x: 1273, startPoint y: 169, endPoint x: 1287, endPoint y: 167, distance: 14.1
click at [1287, 167] on input "**********" at bounding box center [1288, 170] width 114 height 19
type input "**********"
click at [1132, 175] on input "Nationality Filter Input" at bounding box center [1124, 170] width 114 height 19
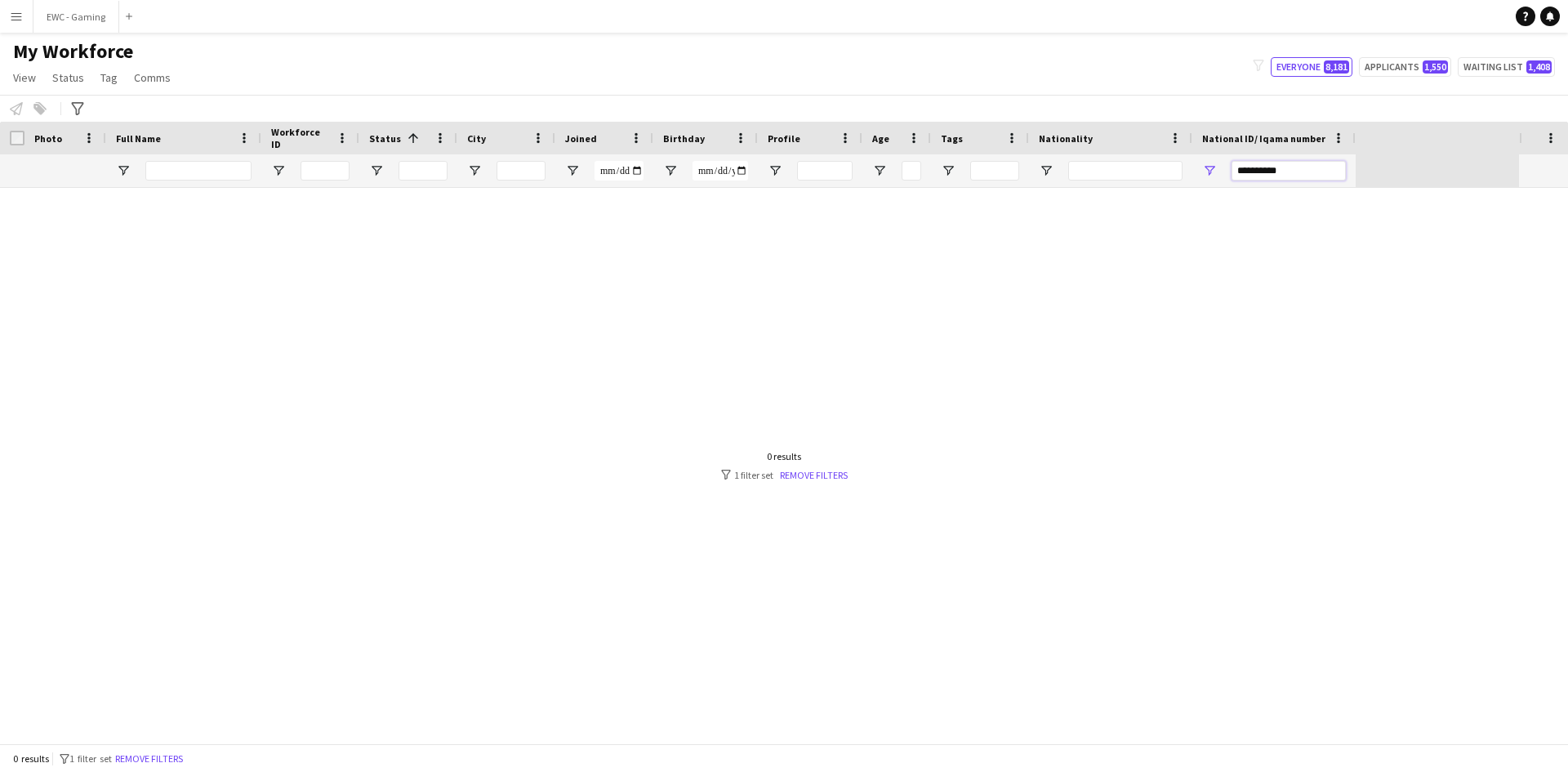
drag, startPoint x: 1309, startPoint y: 178, endPoint x: 1044, endPoint y: 192, distance: 265.4
click at [1044, 192] on div "Workforce Details Crew Attributes Profile Data Photo 1" at bounding box center [784, 432] width 1568 height 622
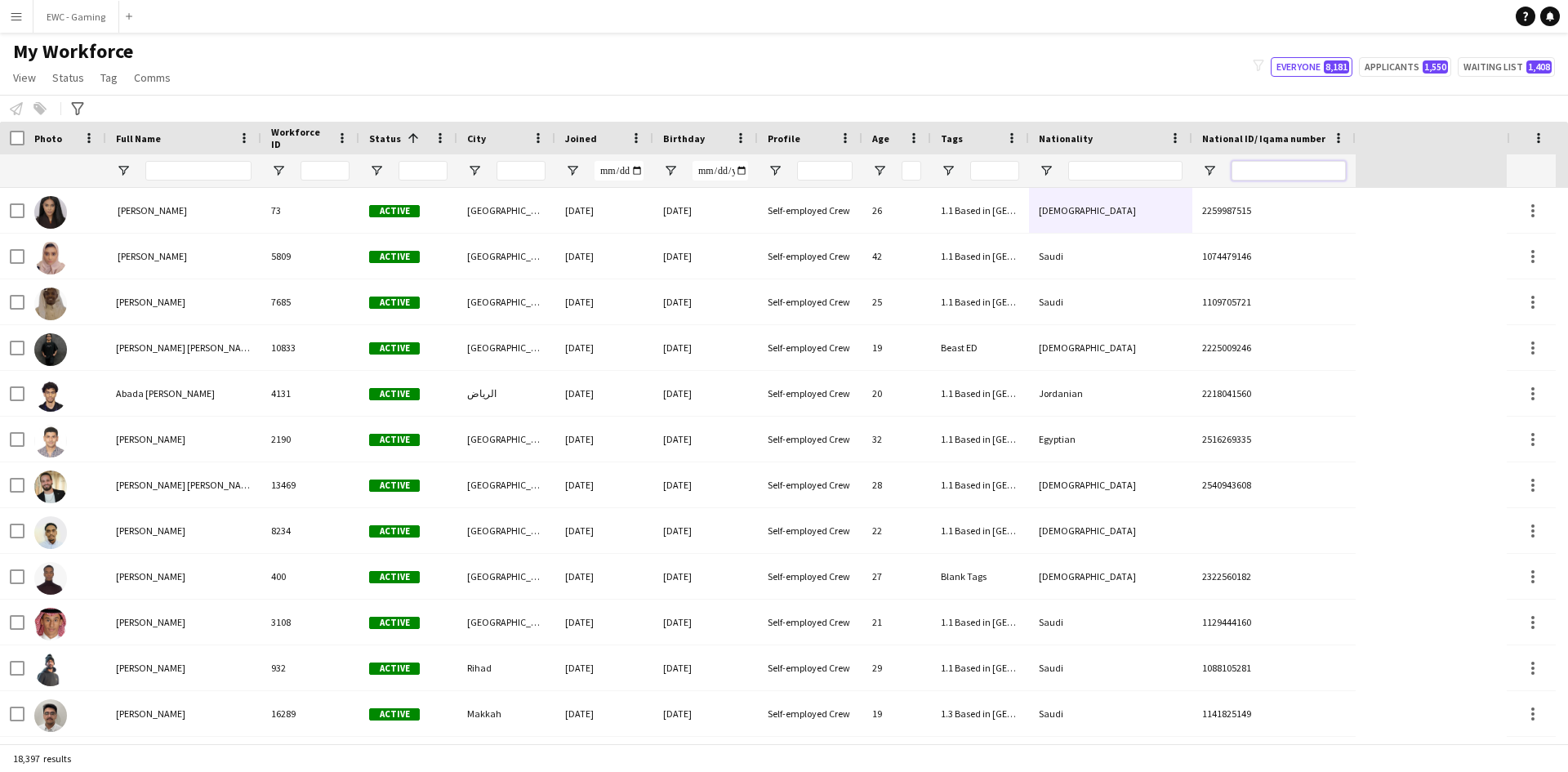
paste input "**********"
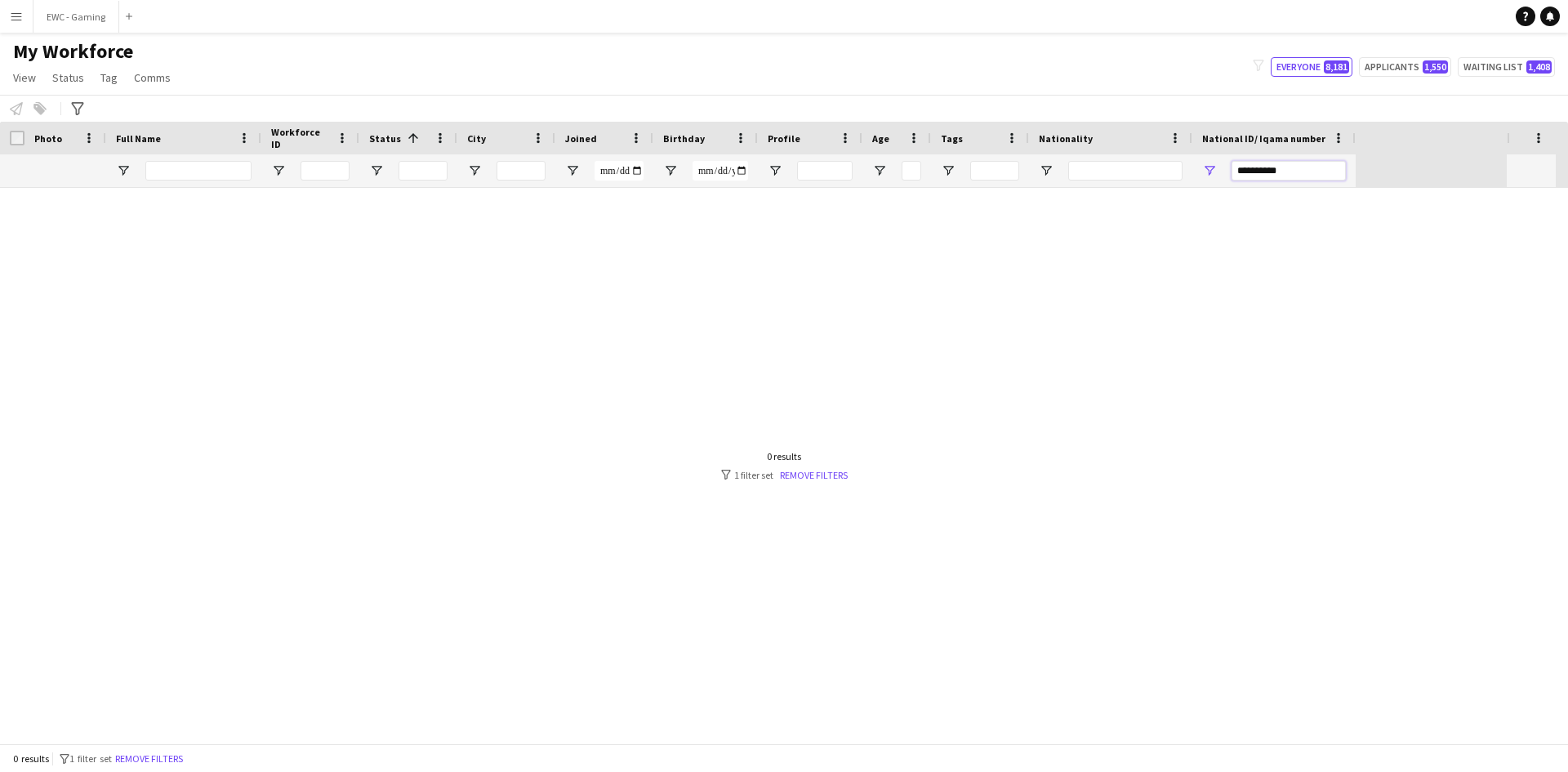
type input "**********"
drag, startPoint x: 1302, startPoint y: 177, endPoint x: 1066, endPoint y: 195, distance: 236.7
click at [1066, 195] on div "Workforce Details Crew Attributes Profile Data Photo 1" at bounding box center [784, 432] width 1568 height 622
click at [210, 164] on input "Full Name Filter Input" at bounding box center [198, 170] width 106 height 19
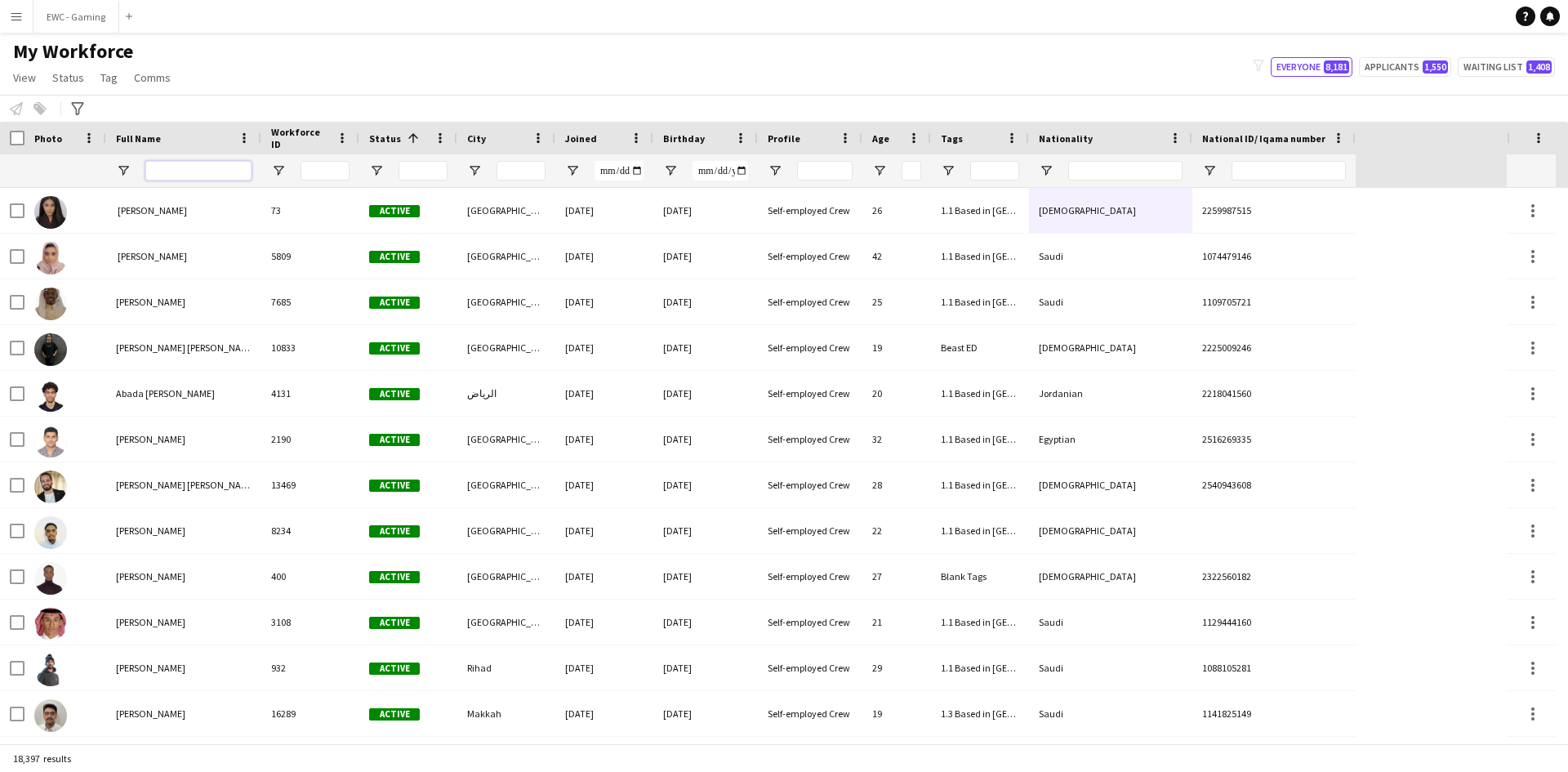
click at [220, 174] on input "Full Name Filter Input" at bounding box center [198, 170] width 106 height 19
paste input "**********"
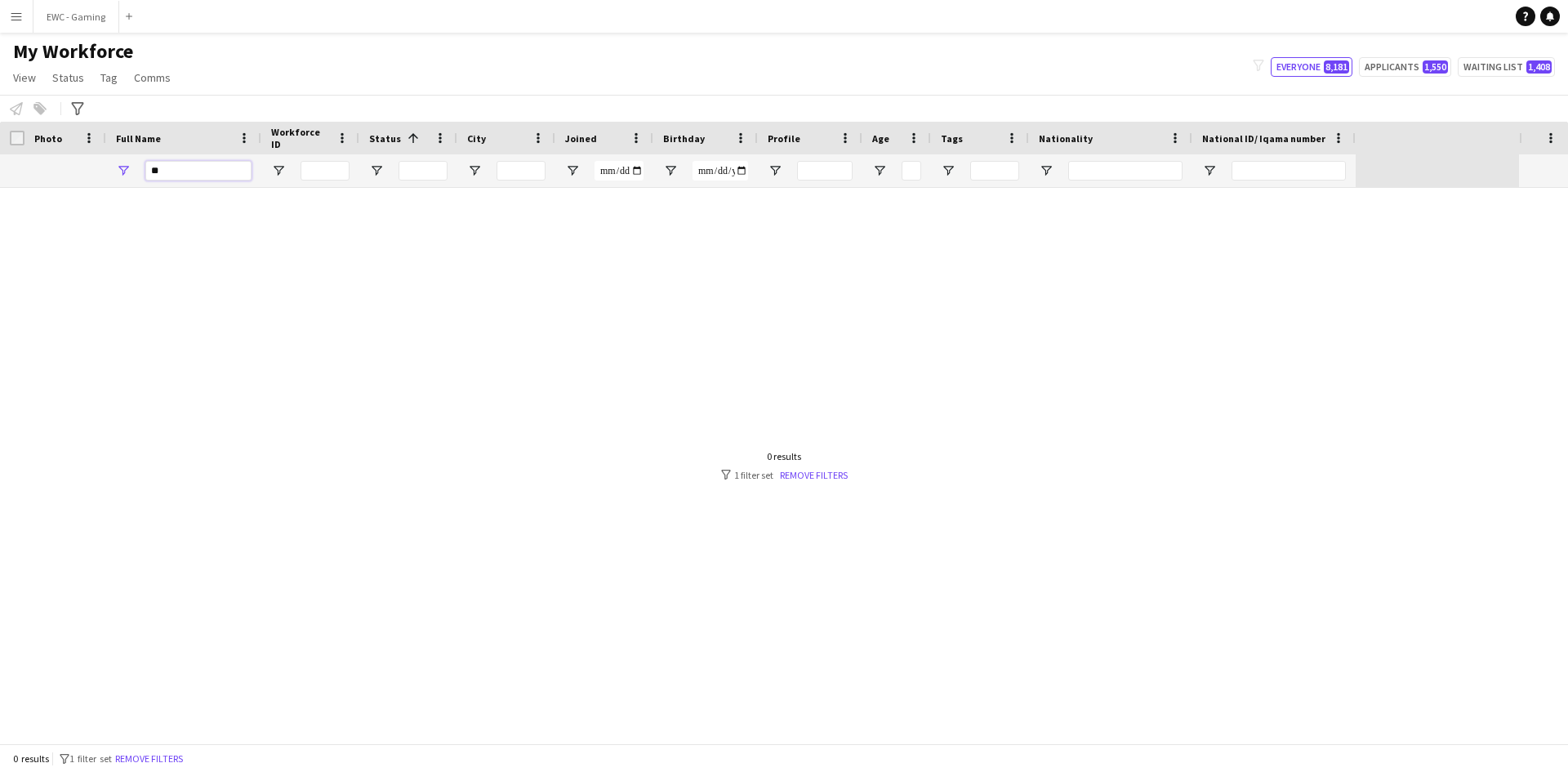
type input "*"
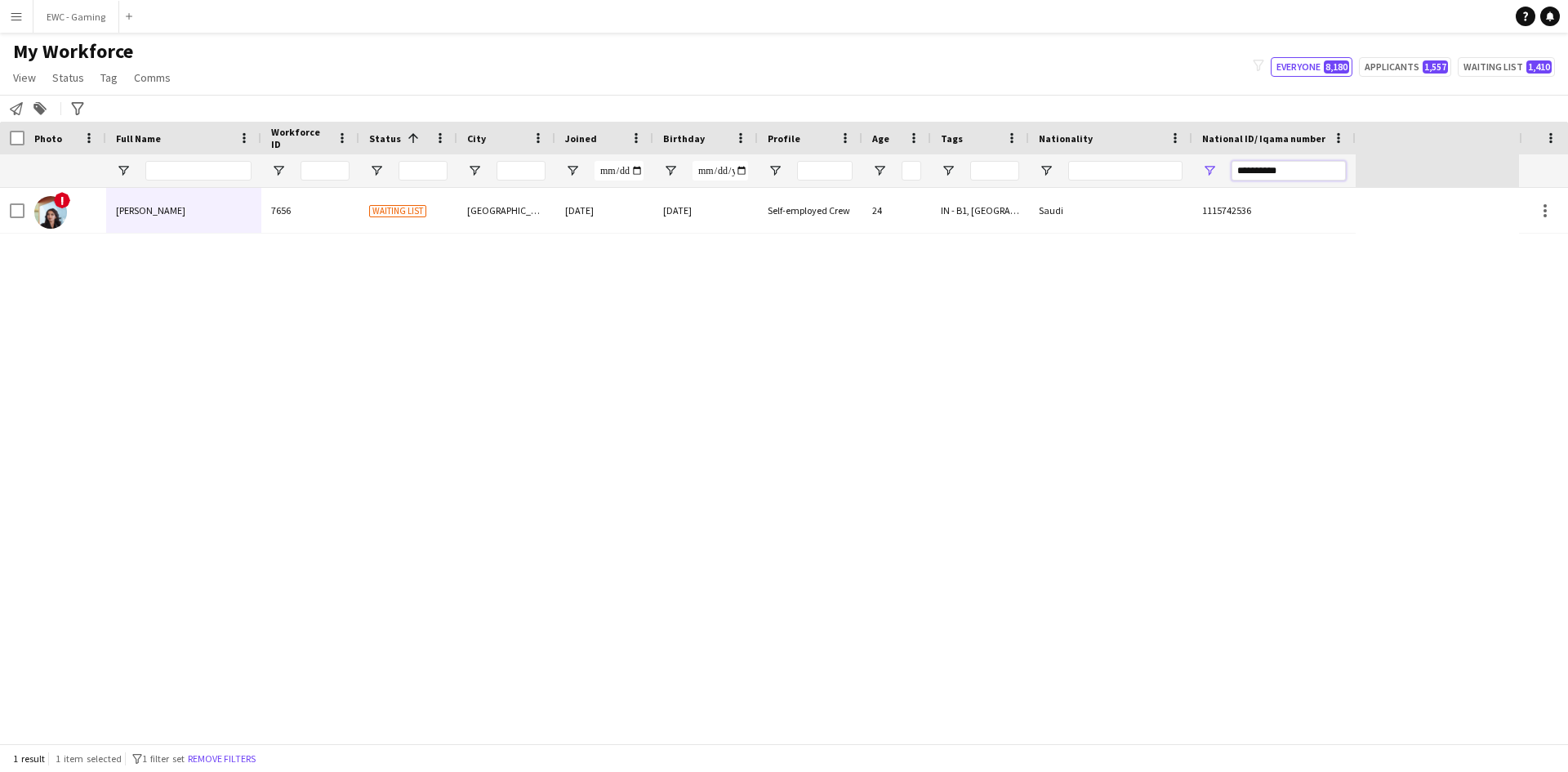
click at [1263, 164] on input "**********" at bounding box center [1288, 170] width 114 height 19
paste input "National ID/ Iqama number Filter Input"
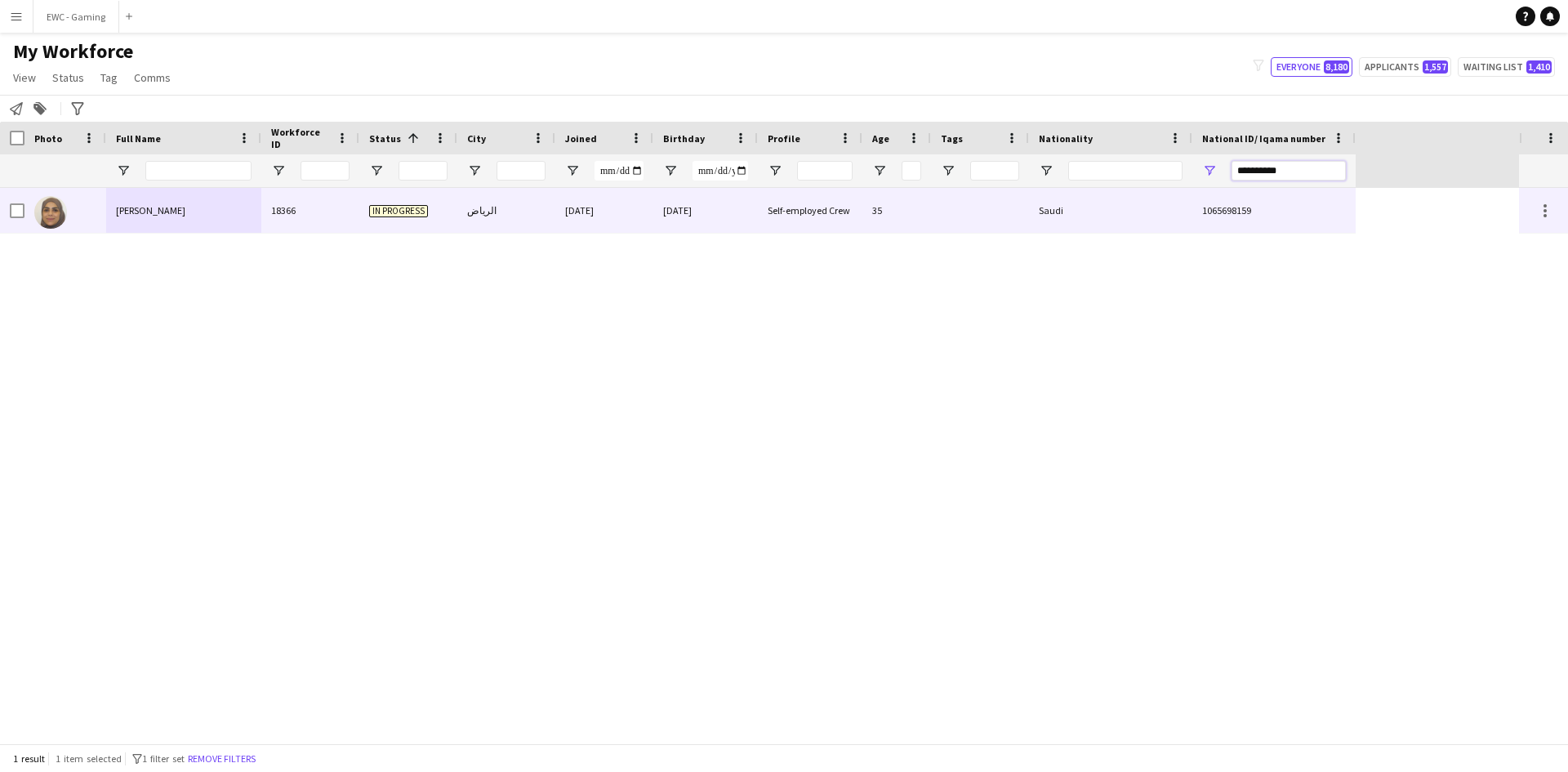
type input "**********"
click at [82, 214] on div at bounding box center [65, 210] width 81 height 45
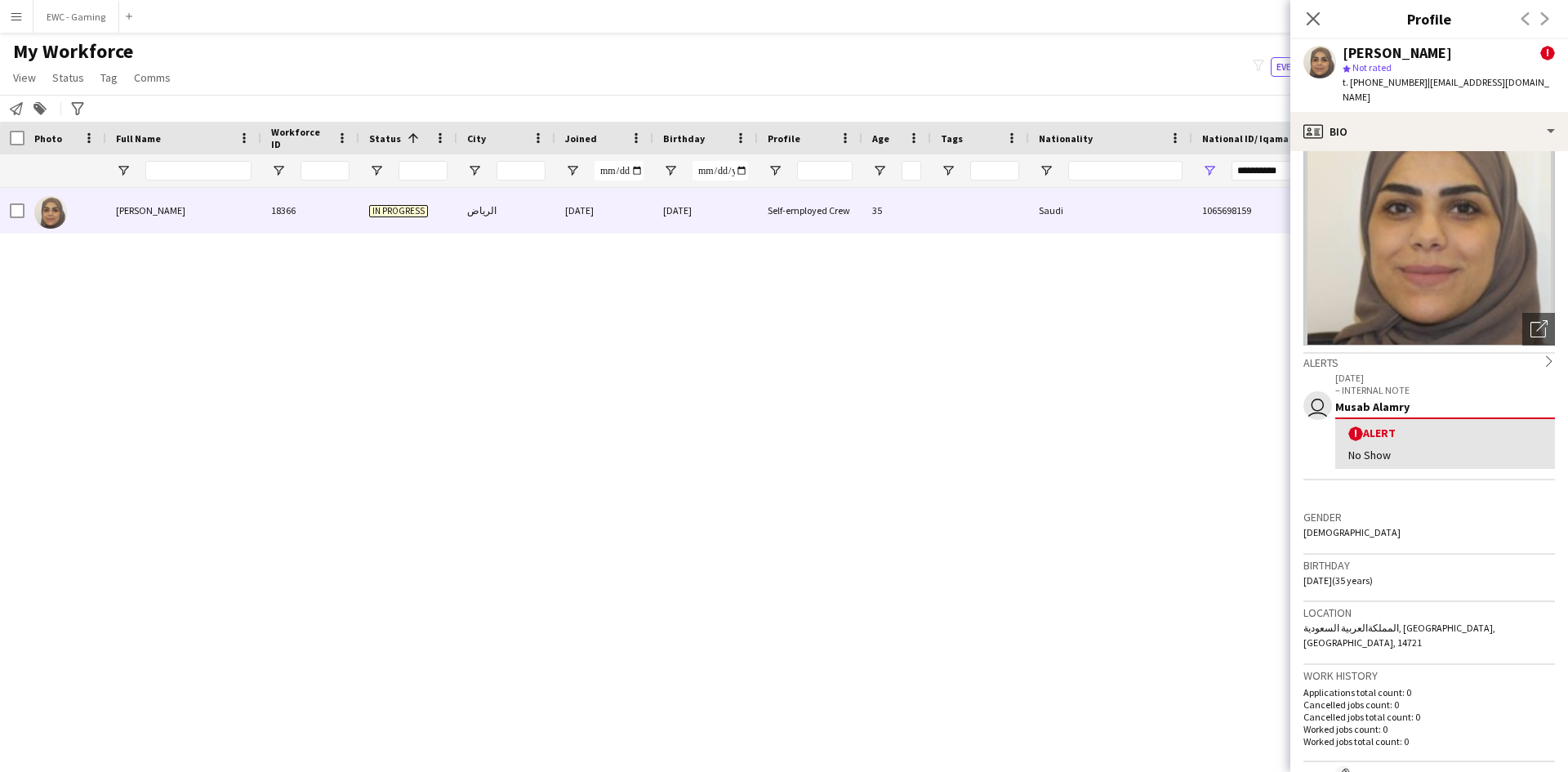
scroll to position [64, 0]
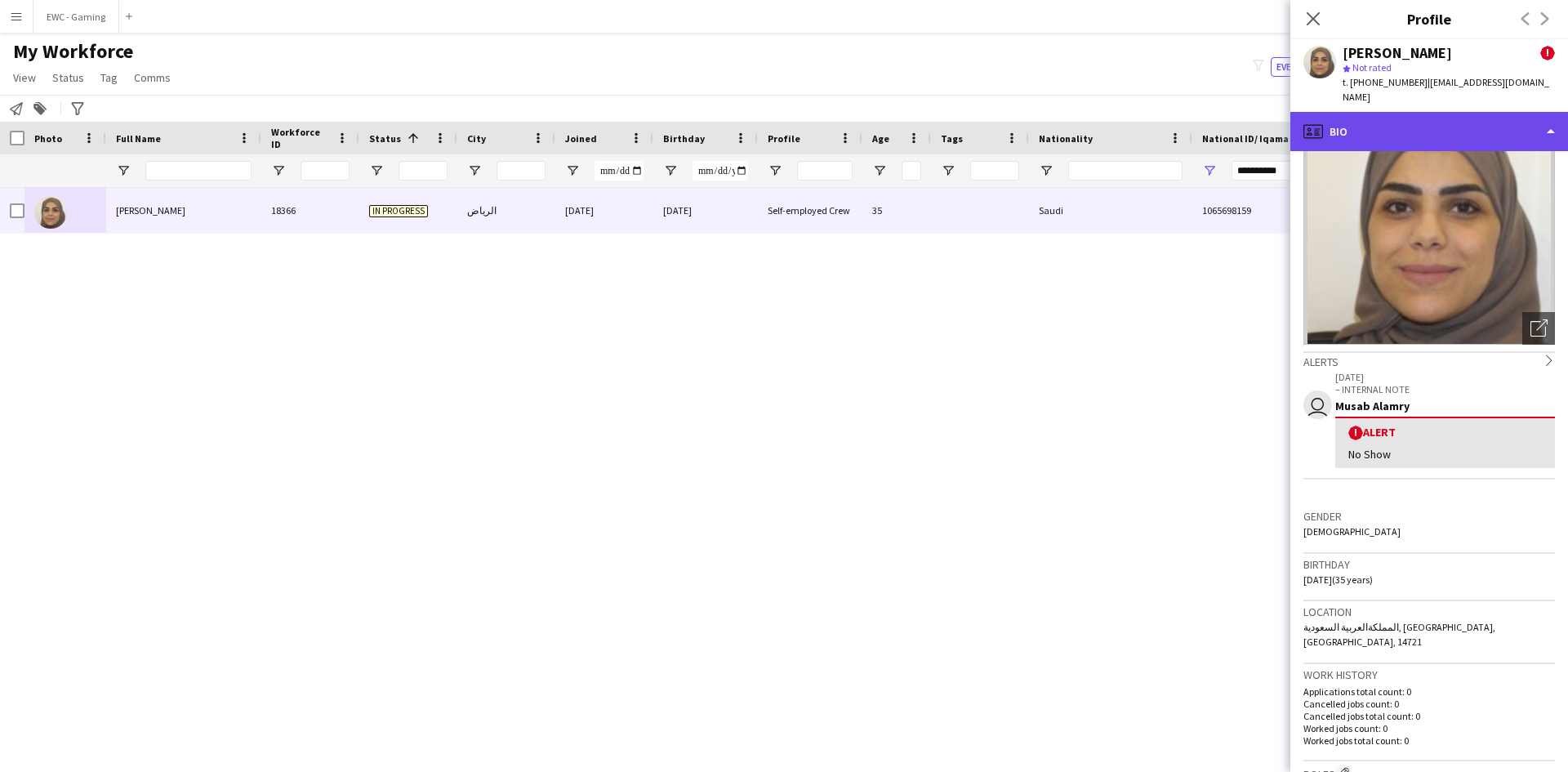
click at [1430, 115] on div "profile Bio" at bounding box center [1429, 131] width 277 height 39
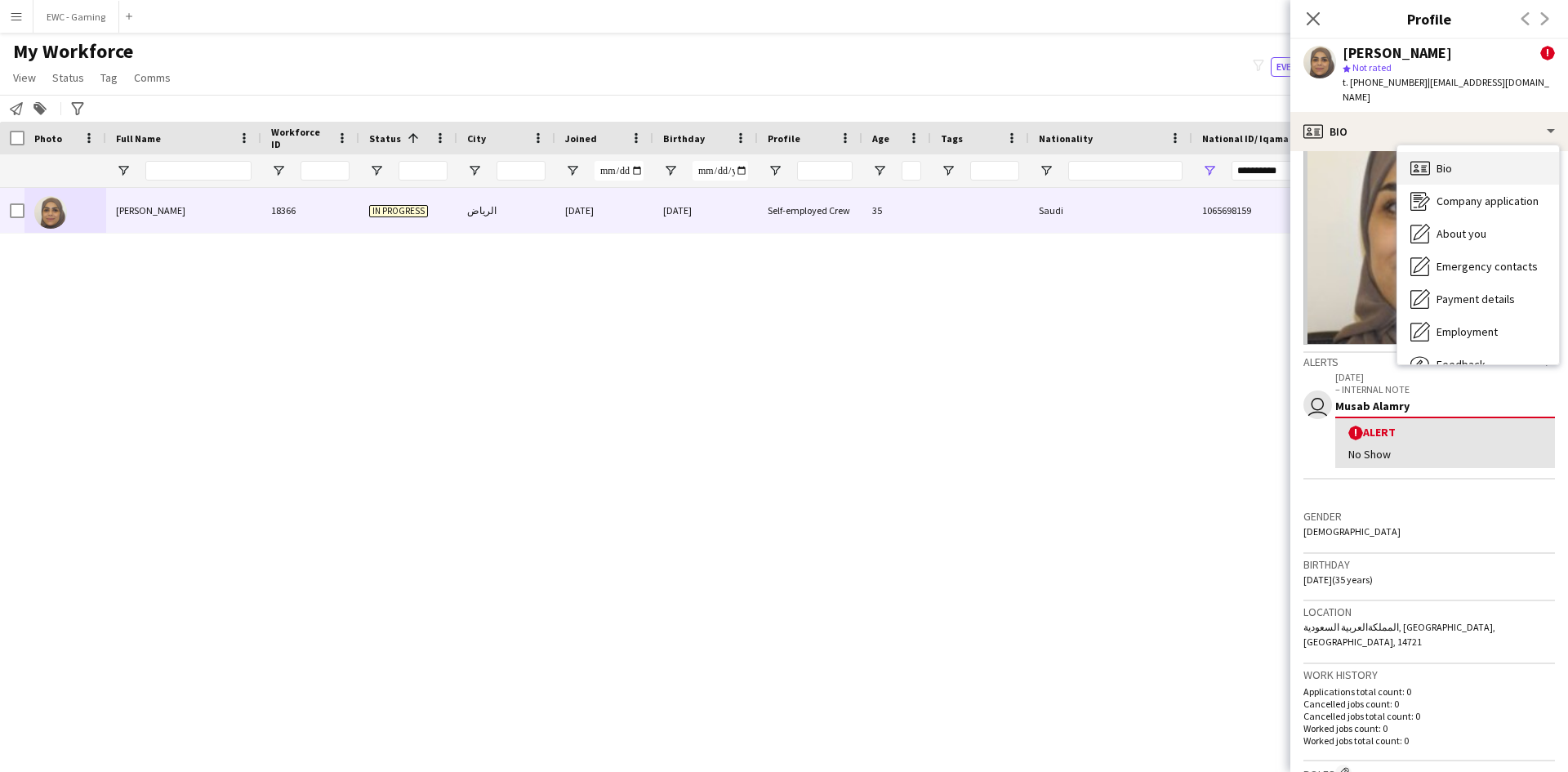
click at [1469, 155] on div "Bio Bio" at bounding box center [1477, 168] width 162 height 33
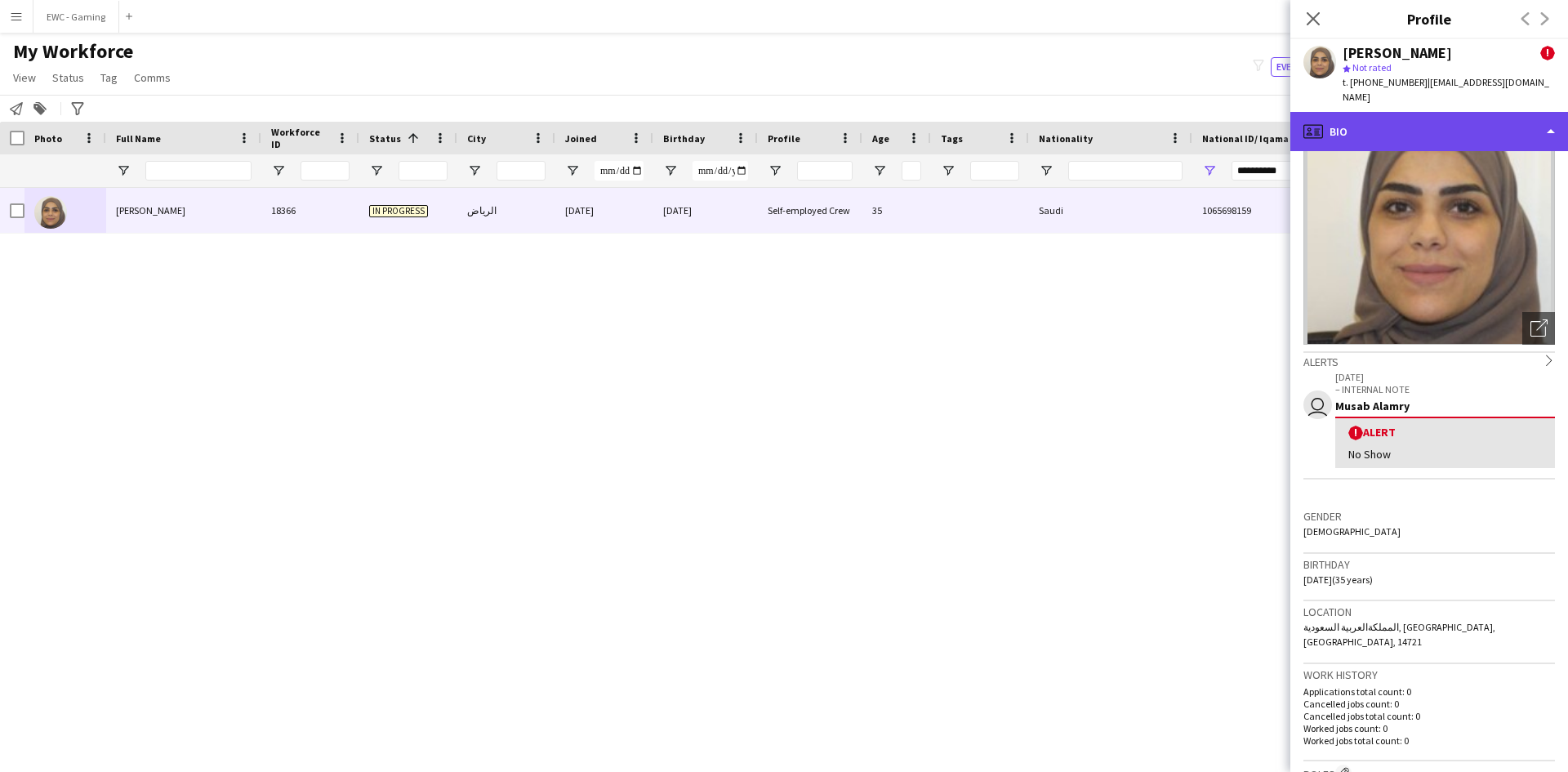
click at [1438, 120] on div "profile Bio" at bounding box center [1429, 131] width 277 height 39
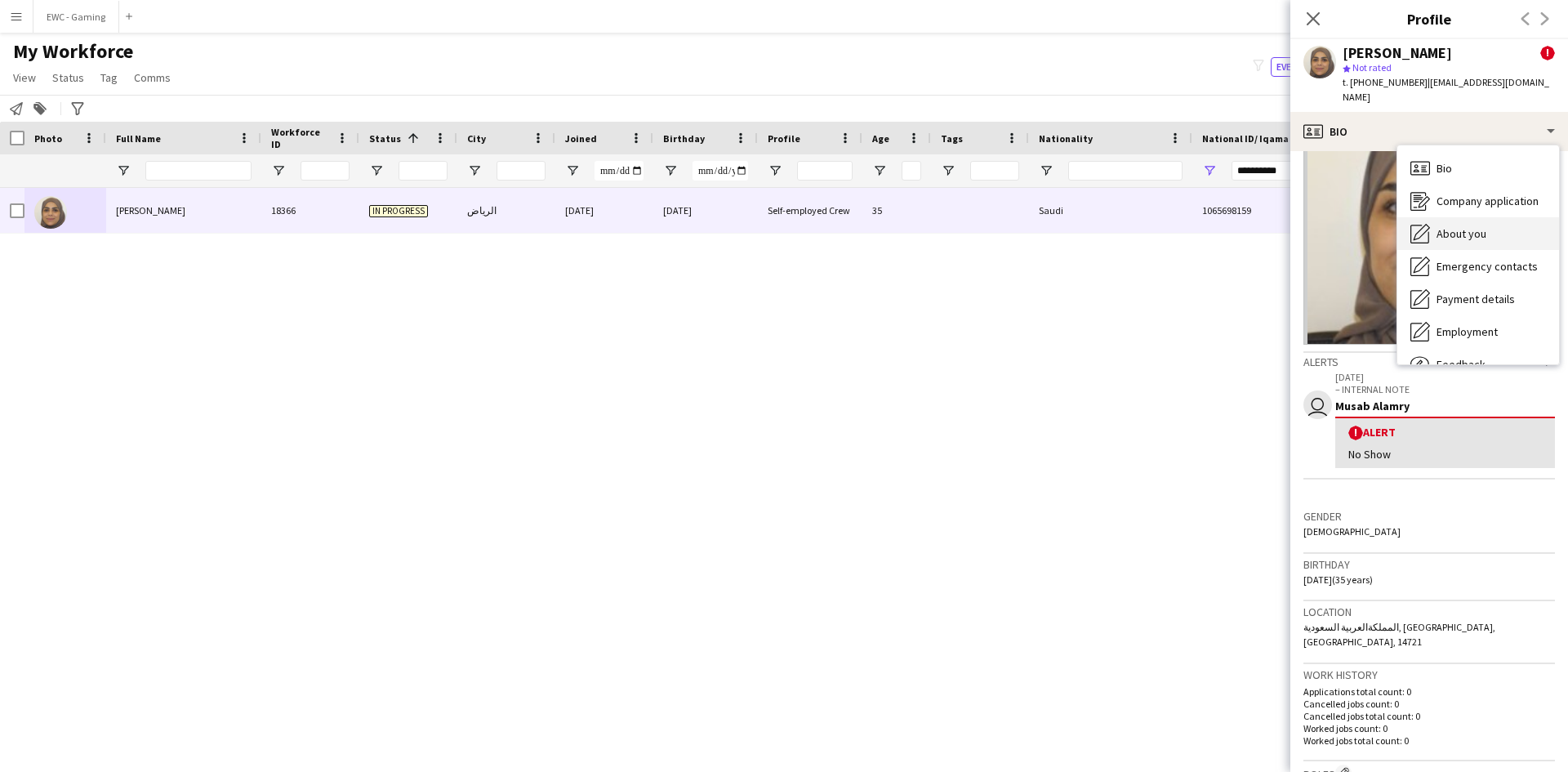
click at [1480, 226] on span "About you" at bounding box center [1461, 232] width 50 height 14
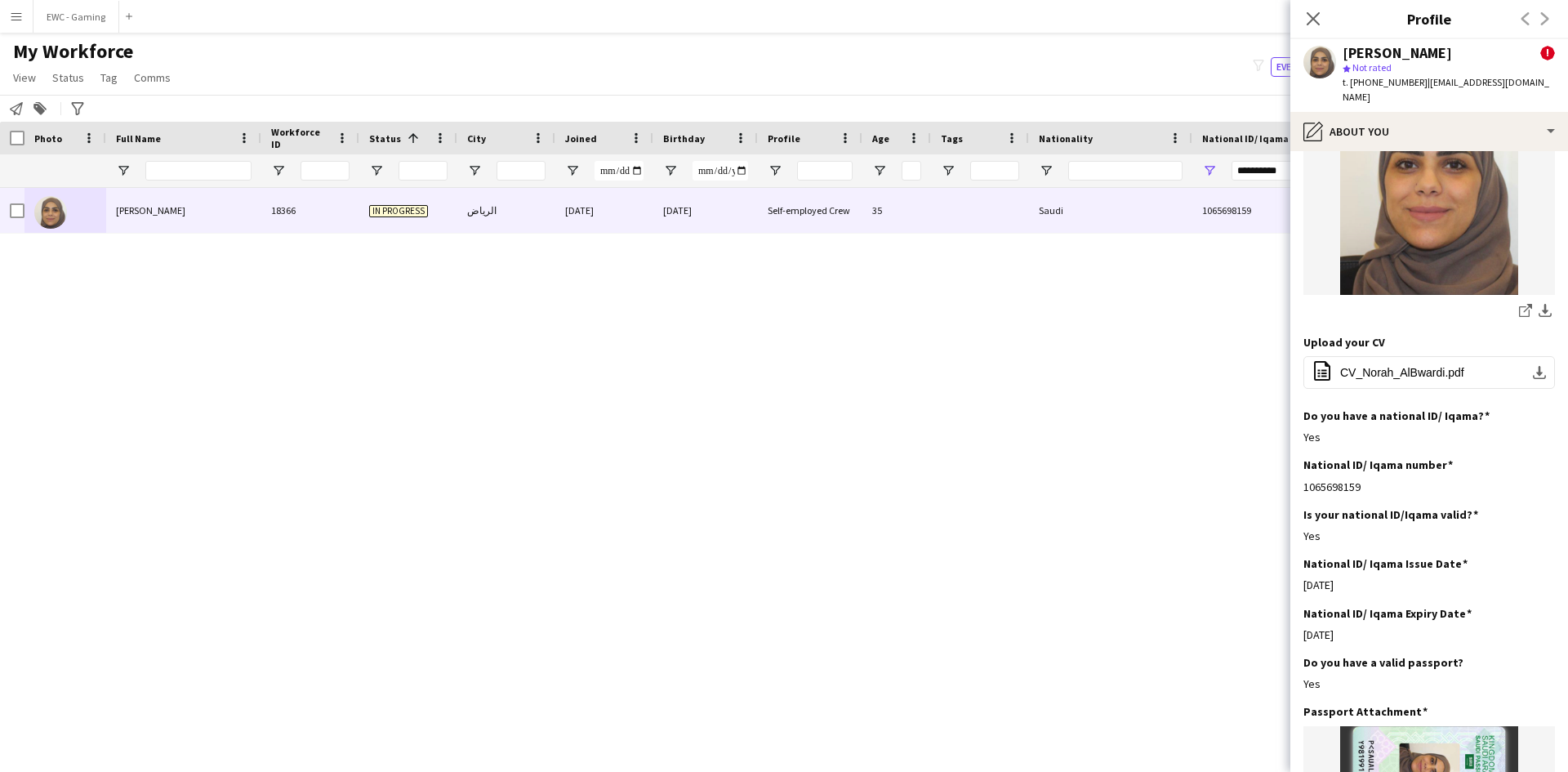
scroll to position [180, 0]
click at [1389, 96] on div "Norah Albwardi ! star Not rated t. +966534821225 | norahalbwardi@gmail.com" at bounding box center [1429, 76] width 277 height 73
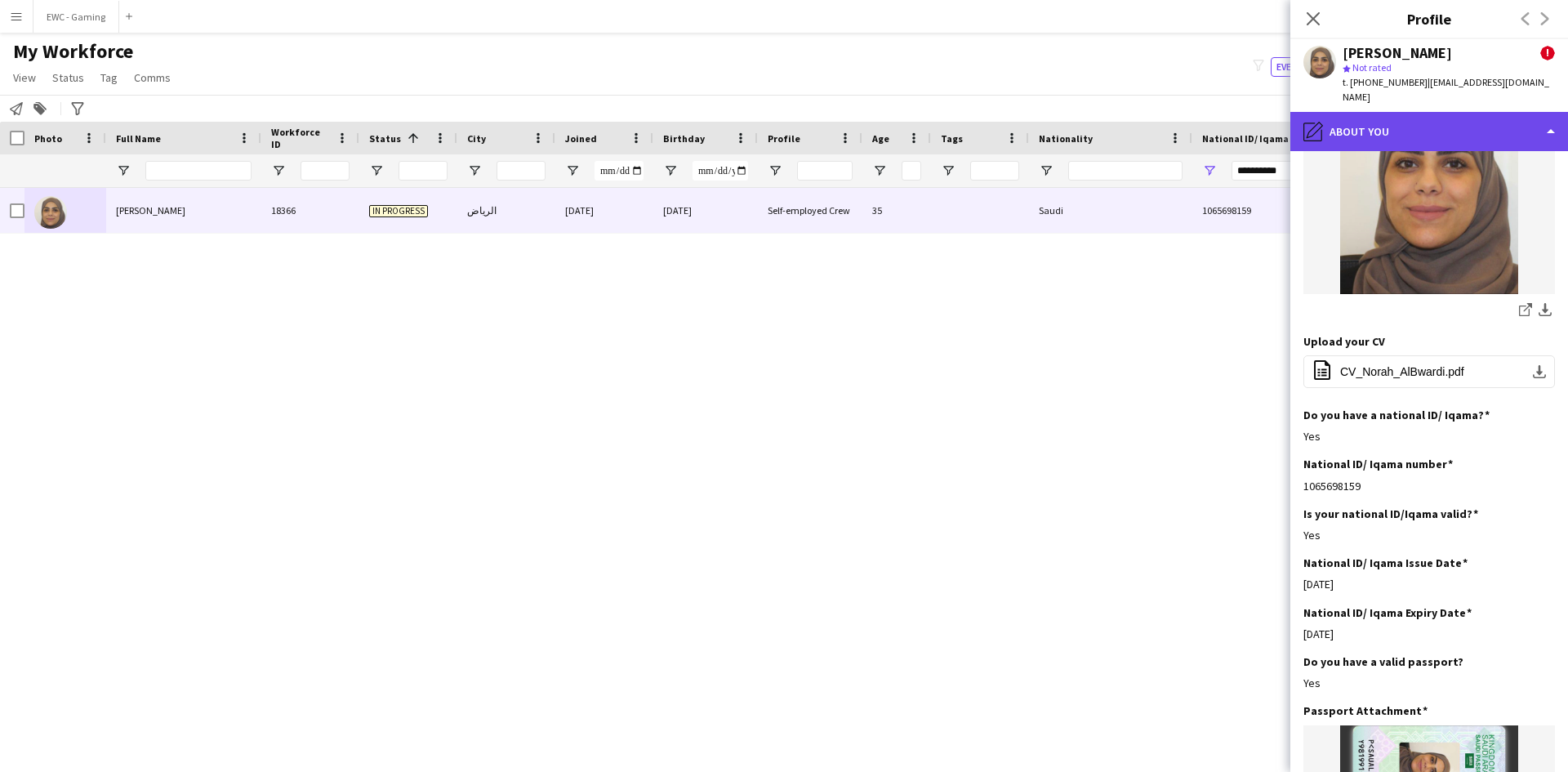
click at [1393, 113] on div "pencil4 About you" at bounding box center [1429, 131] width 277 height 39
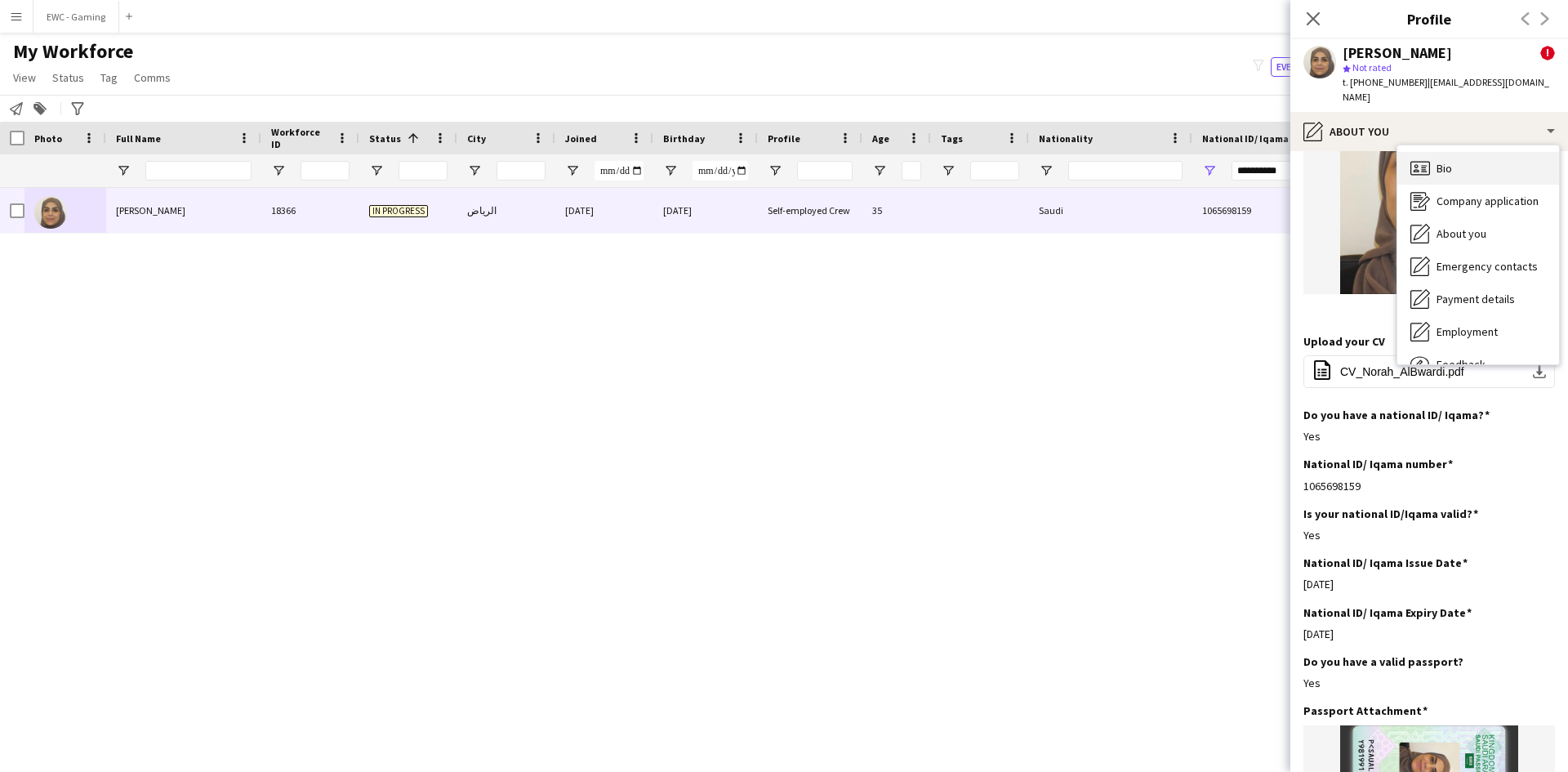
click at [1460, 158] on div "Bio Bio" at bounding box center [1477, 168] width 162 height 33
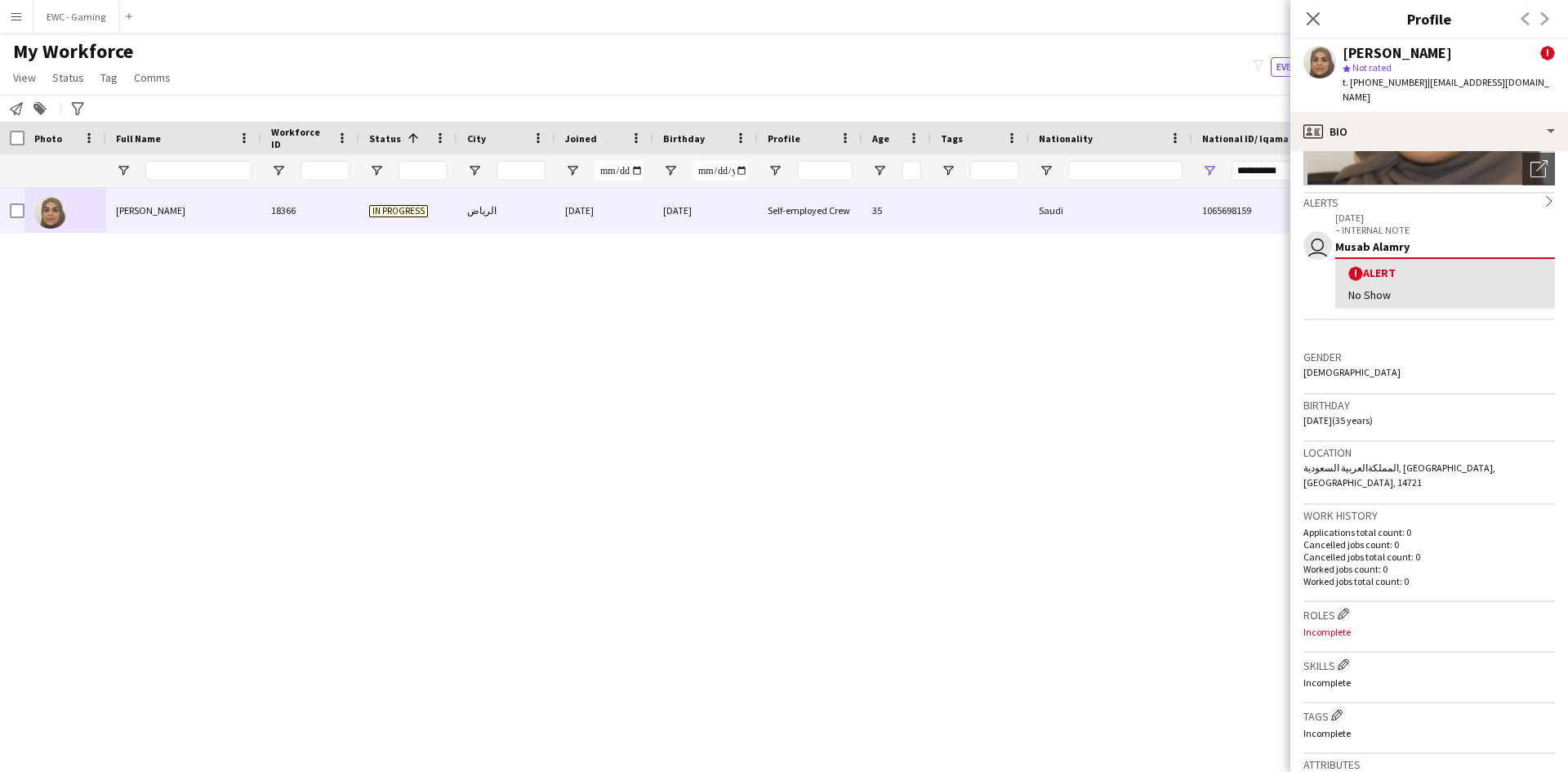
scroll to position [228, 0]
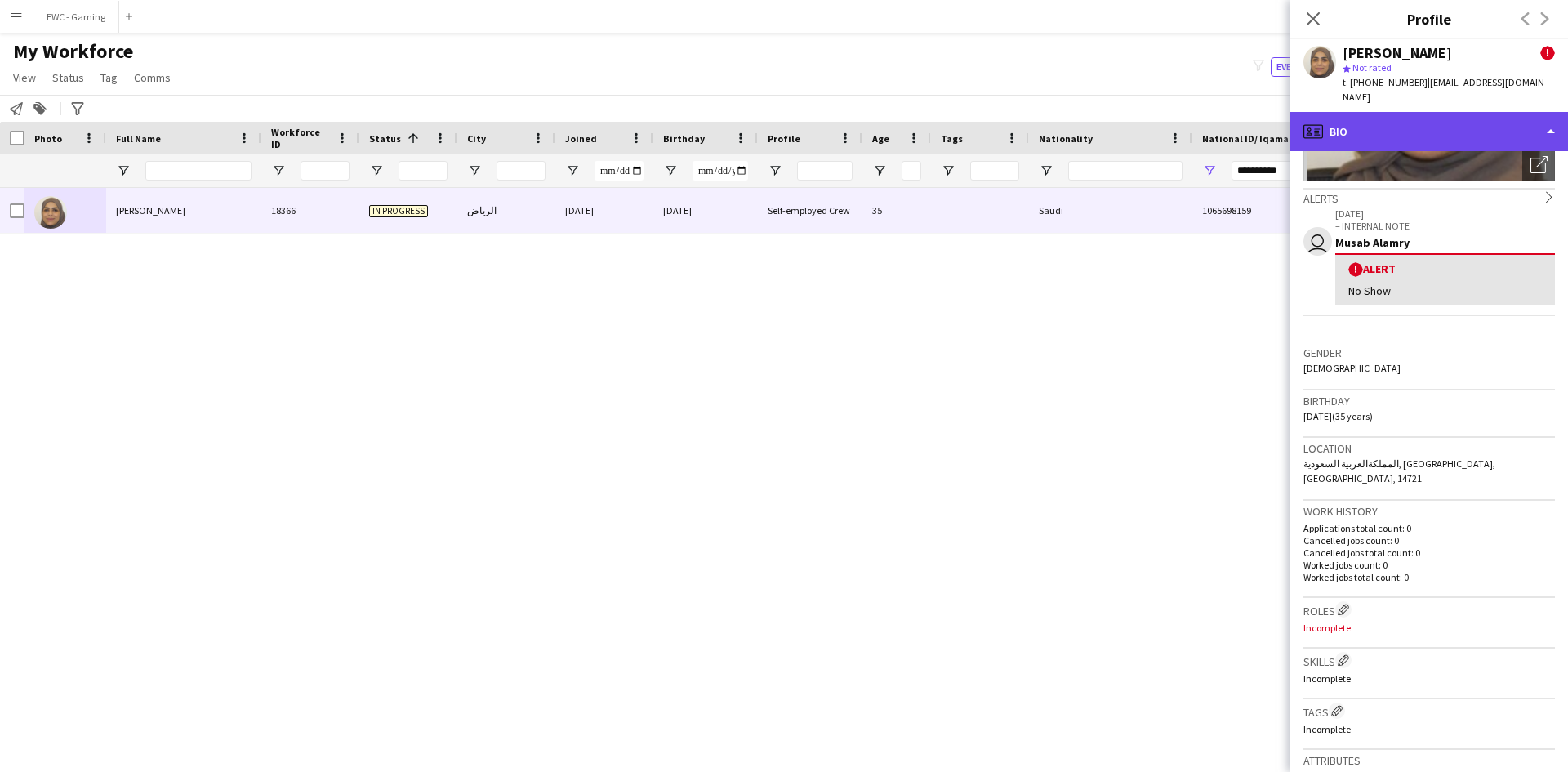
click at [1399, 117] on div "profile Bio" at bounding box center [1429, 131] width 277 height 39
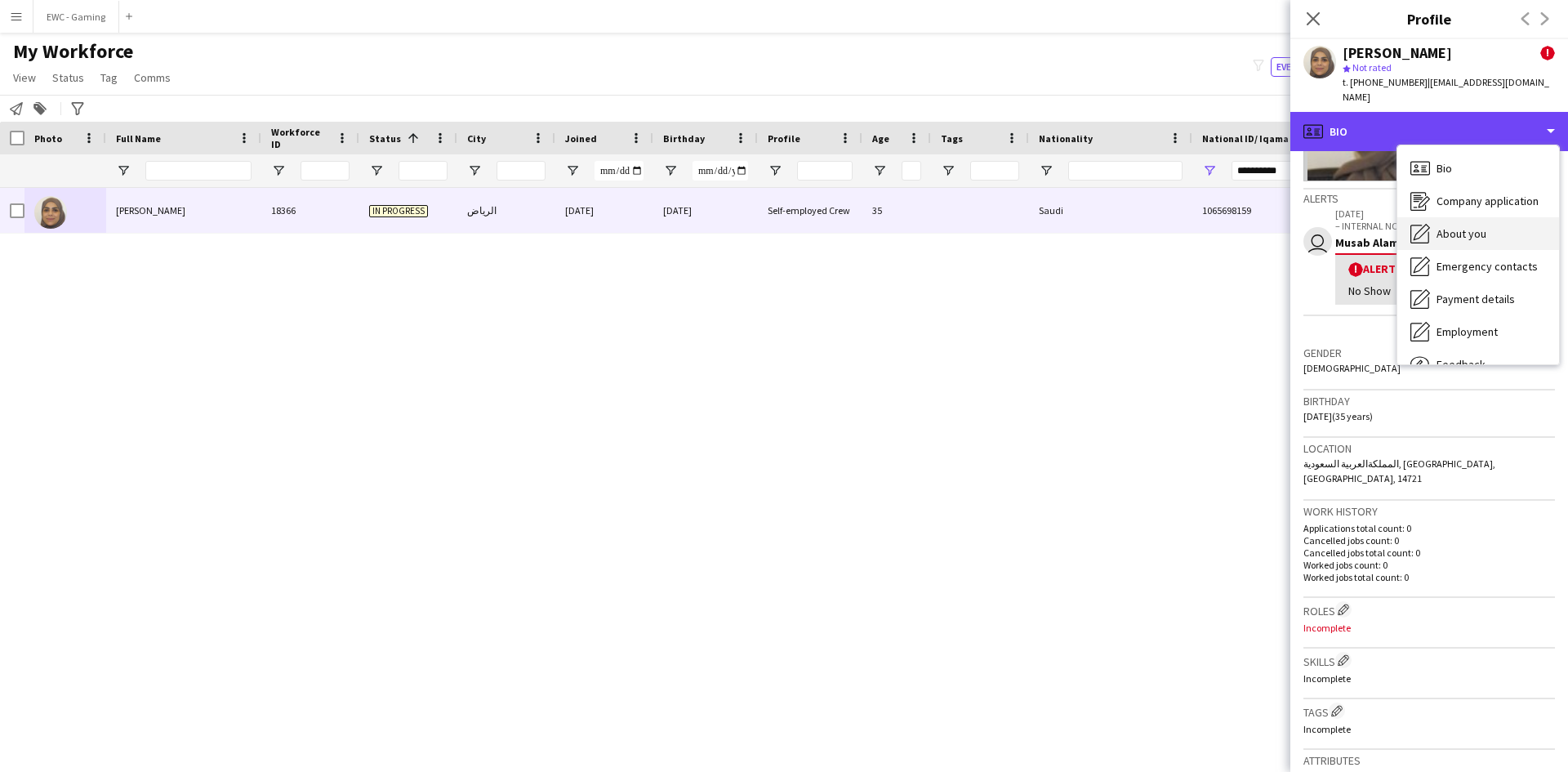
scroll to position [55, 0]
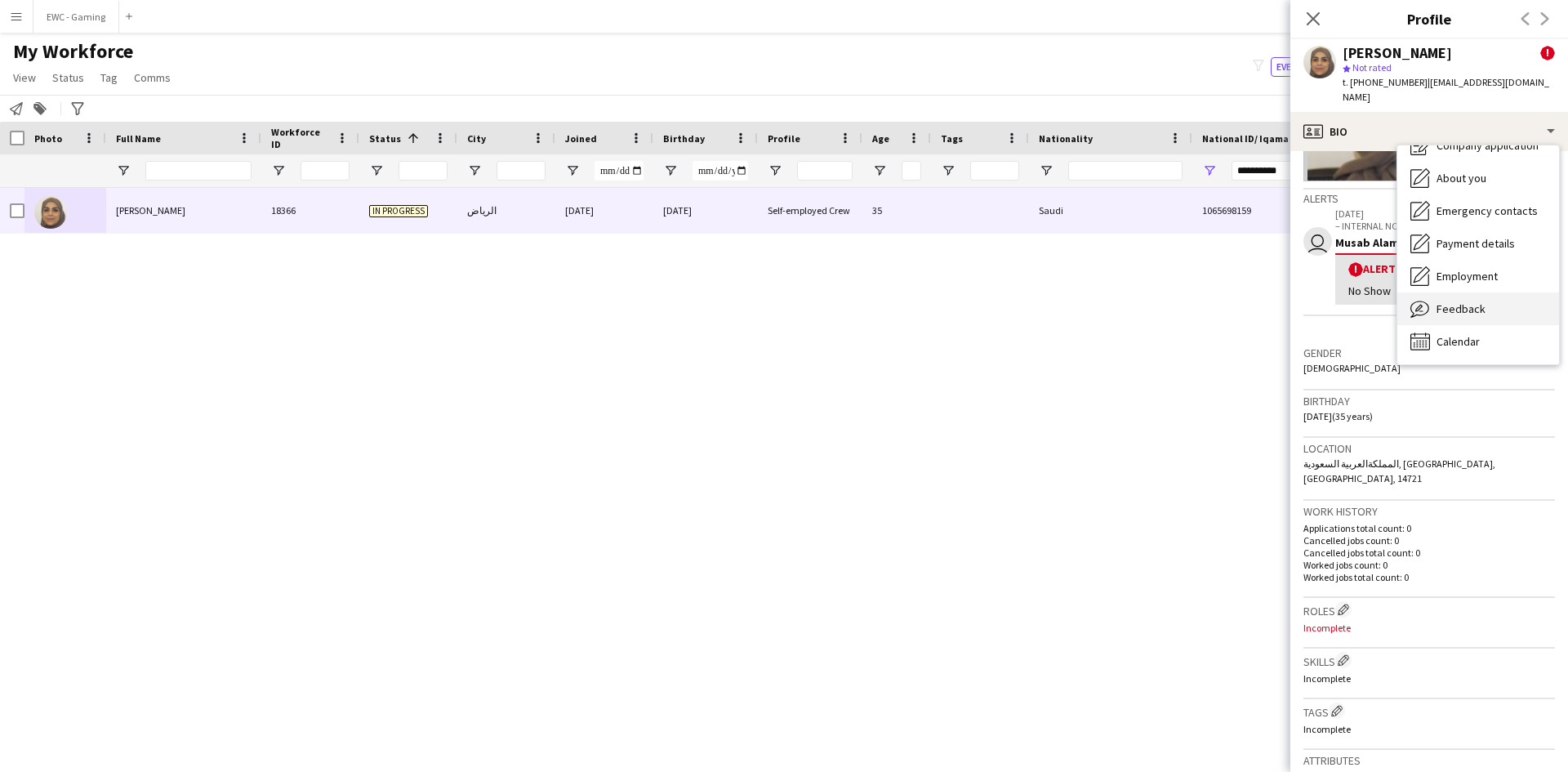
click at [1473, 301] on span "Feedback" at bounding box center [1460, 308] width 49 height 14
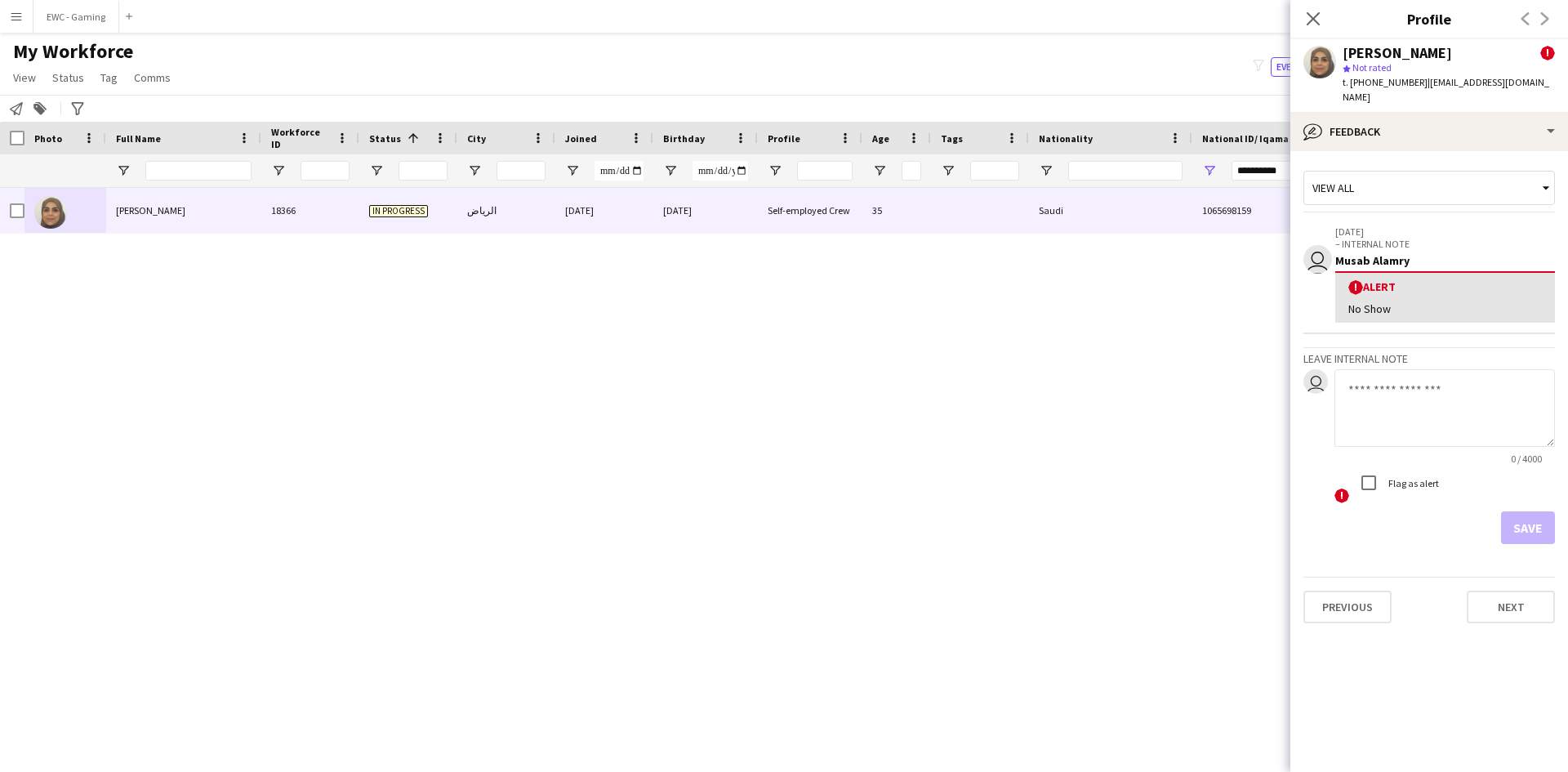
click at [1396, 382] on textarea at bounding box center [1445, 408] width 220 height 77
type textarea "*"
type textarea "*******"
click at [1535, 513] on button "Save" at bounding box center [1528, 527] width 54 height 33
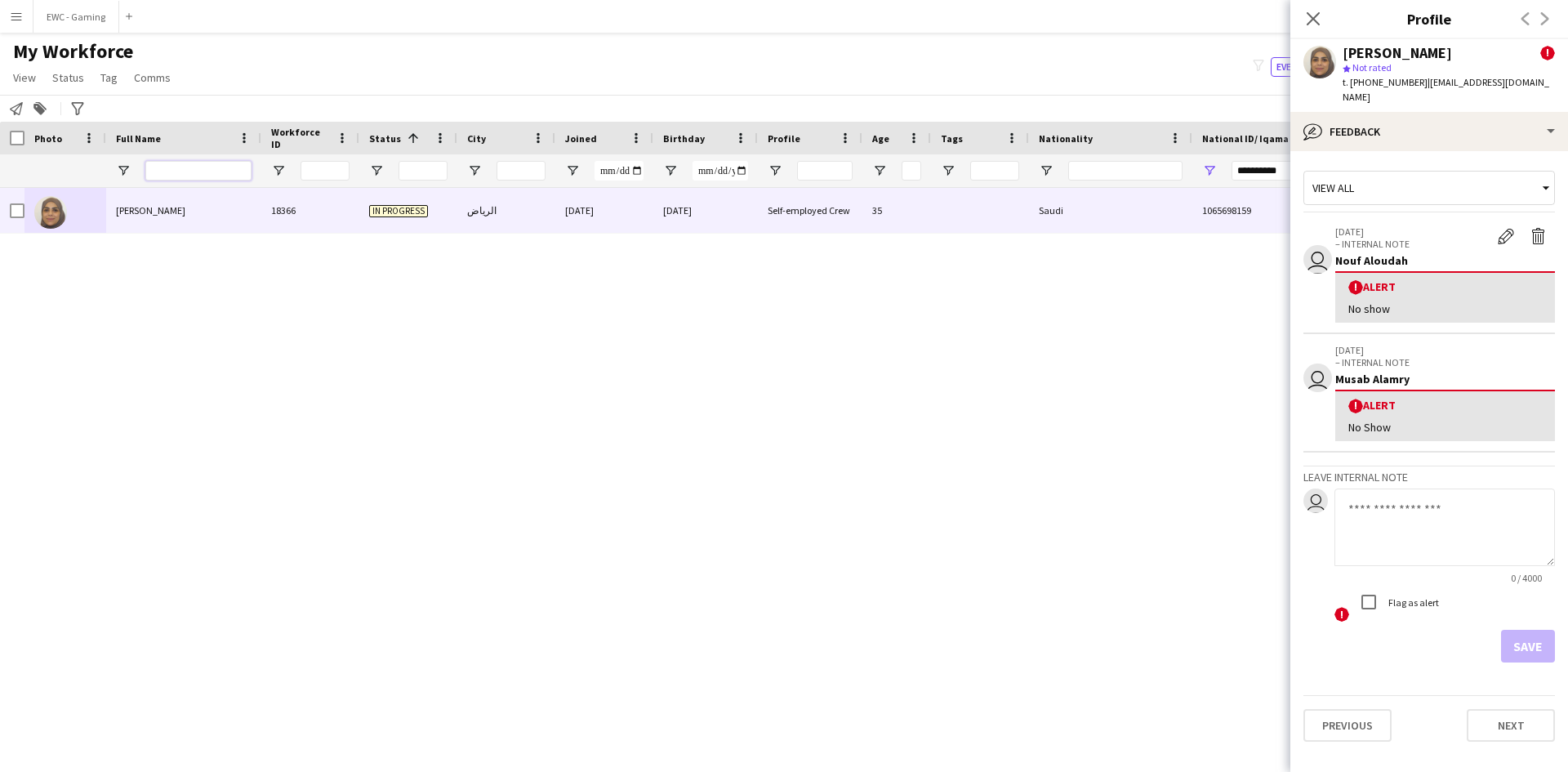
click at [209, 175] on input "Full Name Filter Input" at bounding box center [198, 170] width 106 height 19
click at [1260, 170] on input "**********" at bounding box center [1288, 170] width 114 height 19
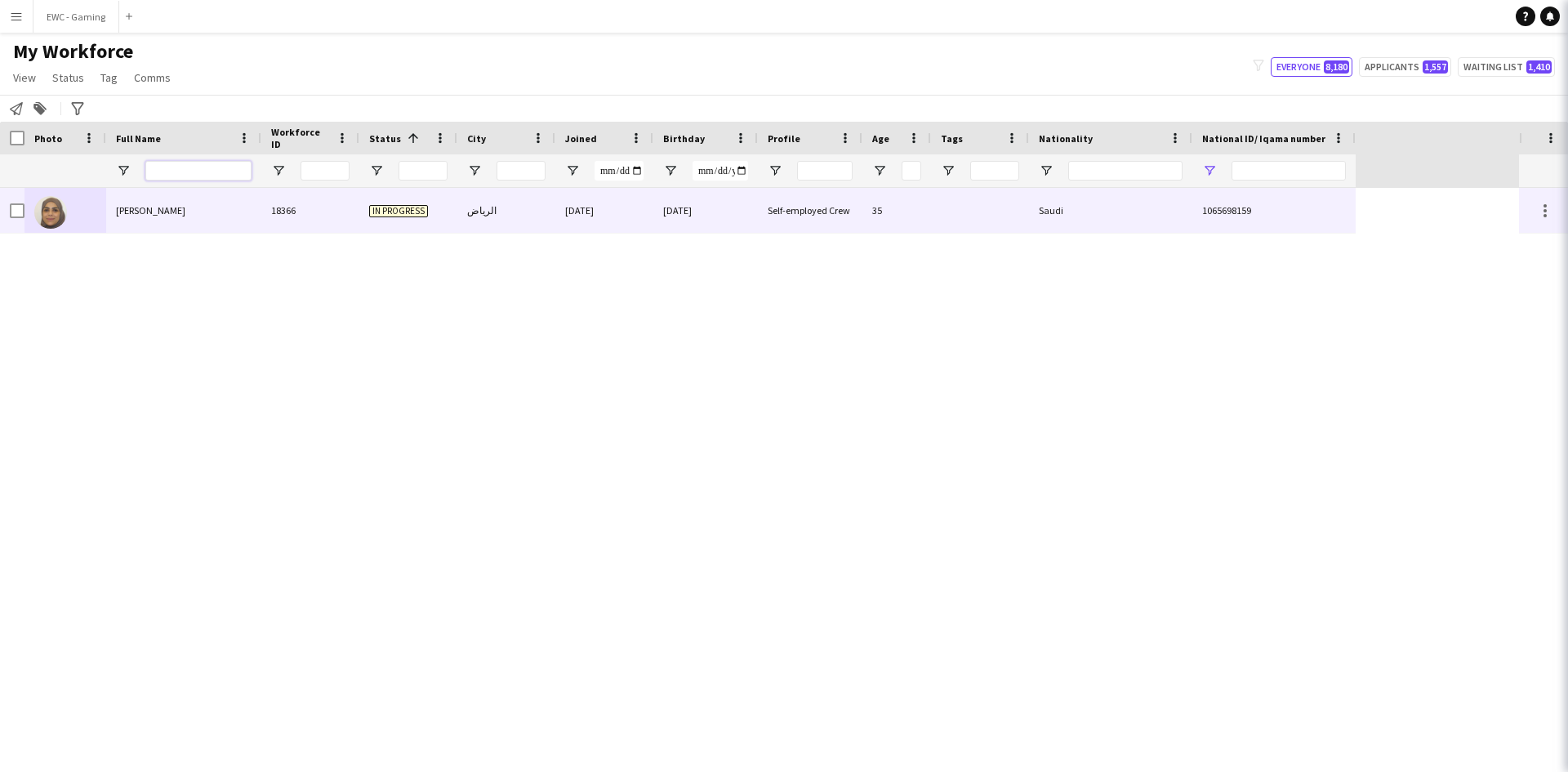
click at [207, 170] on input "Full Name Filter Input" at bounding box center [198, 170] width 106 height 19
paste input "**********"
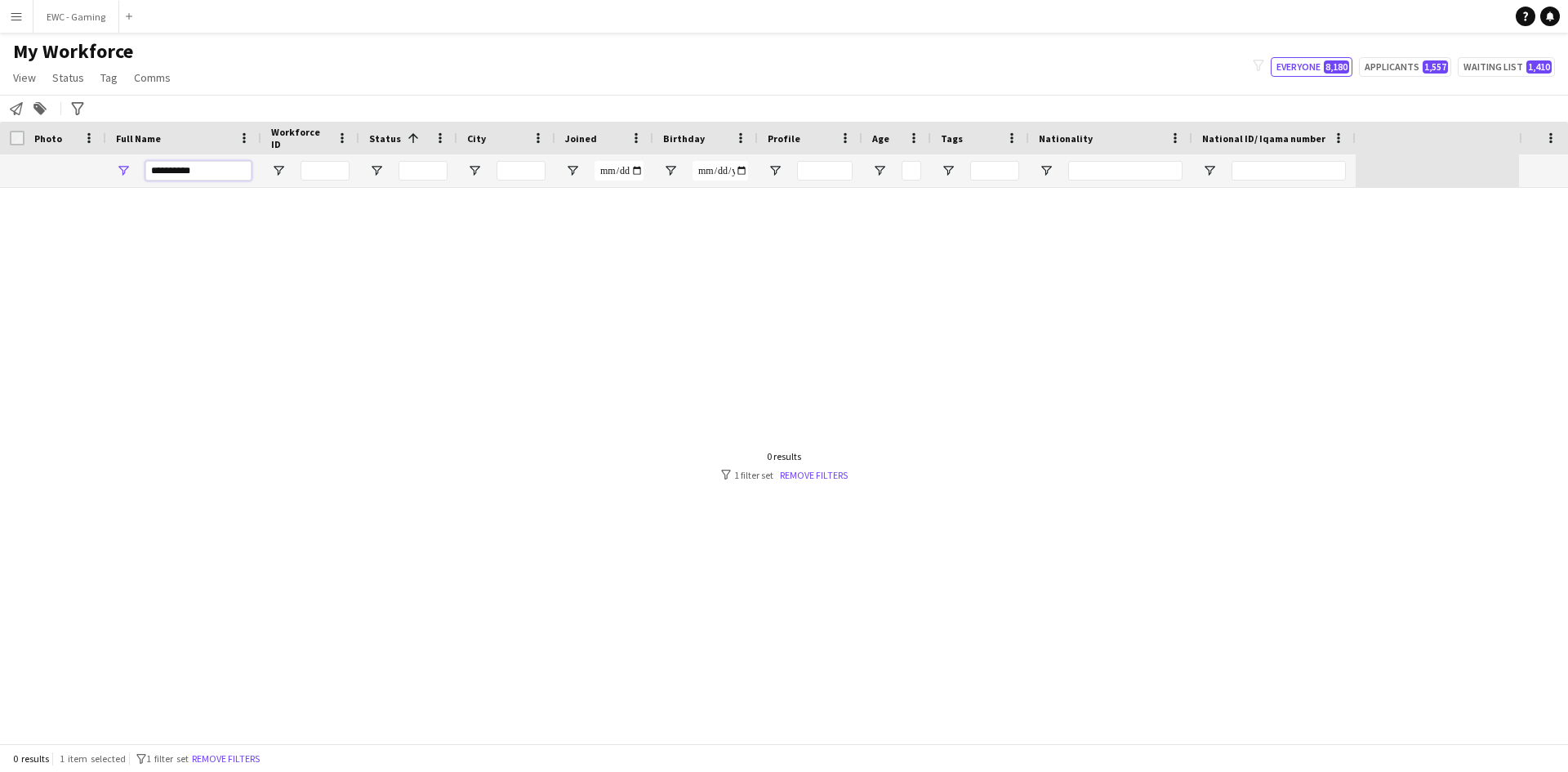
click at [190, 171] on input "**********" at bounding box center [198, 170] width 106 height 19
type input "*"
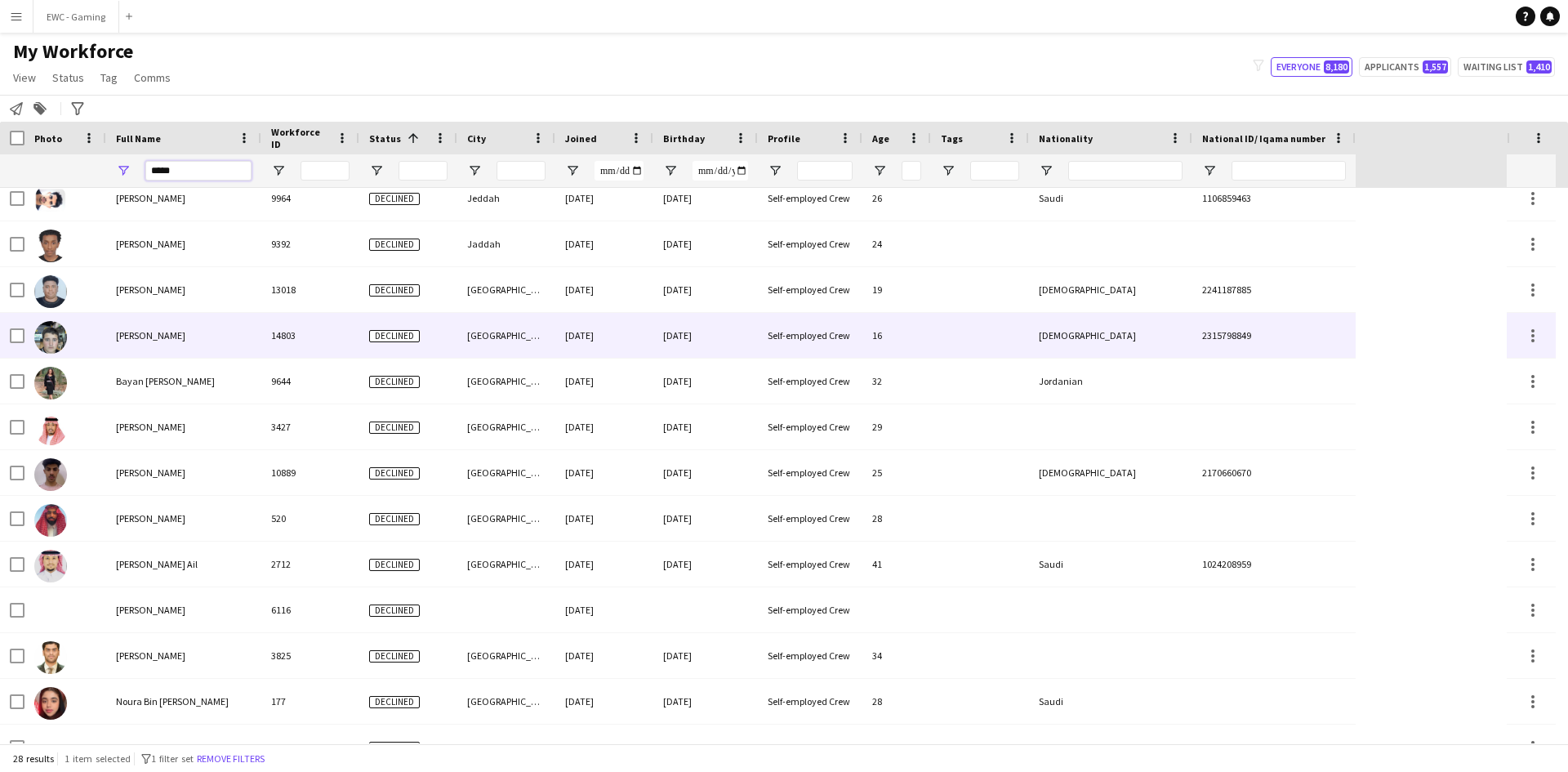
scroll to position [725, 0]
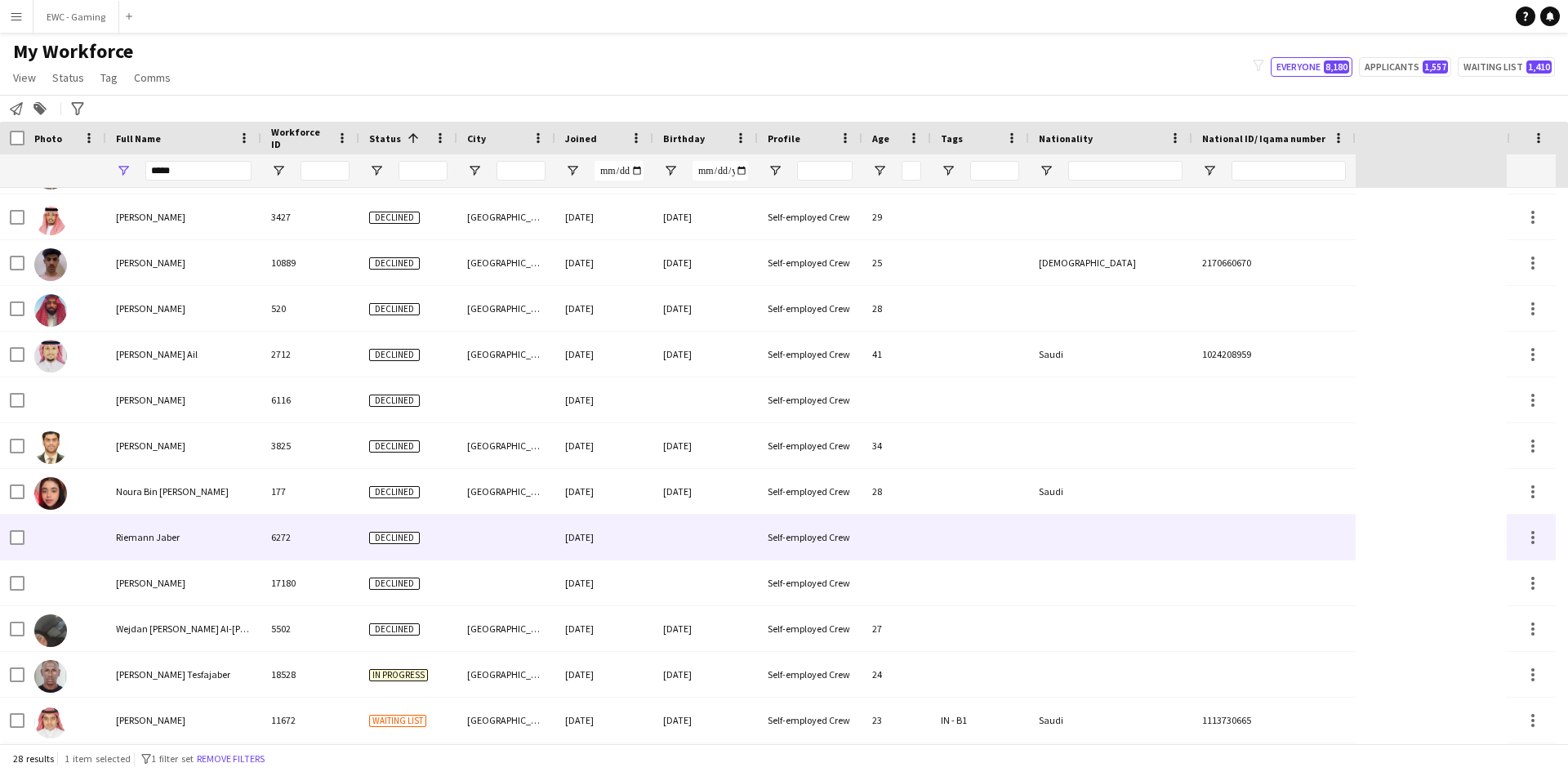
click at [217, 530] on div "Riemann Jaber" at bounding box center [184, 537] width 155 height 45
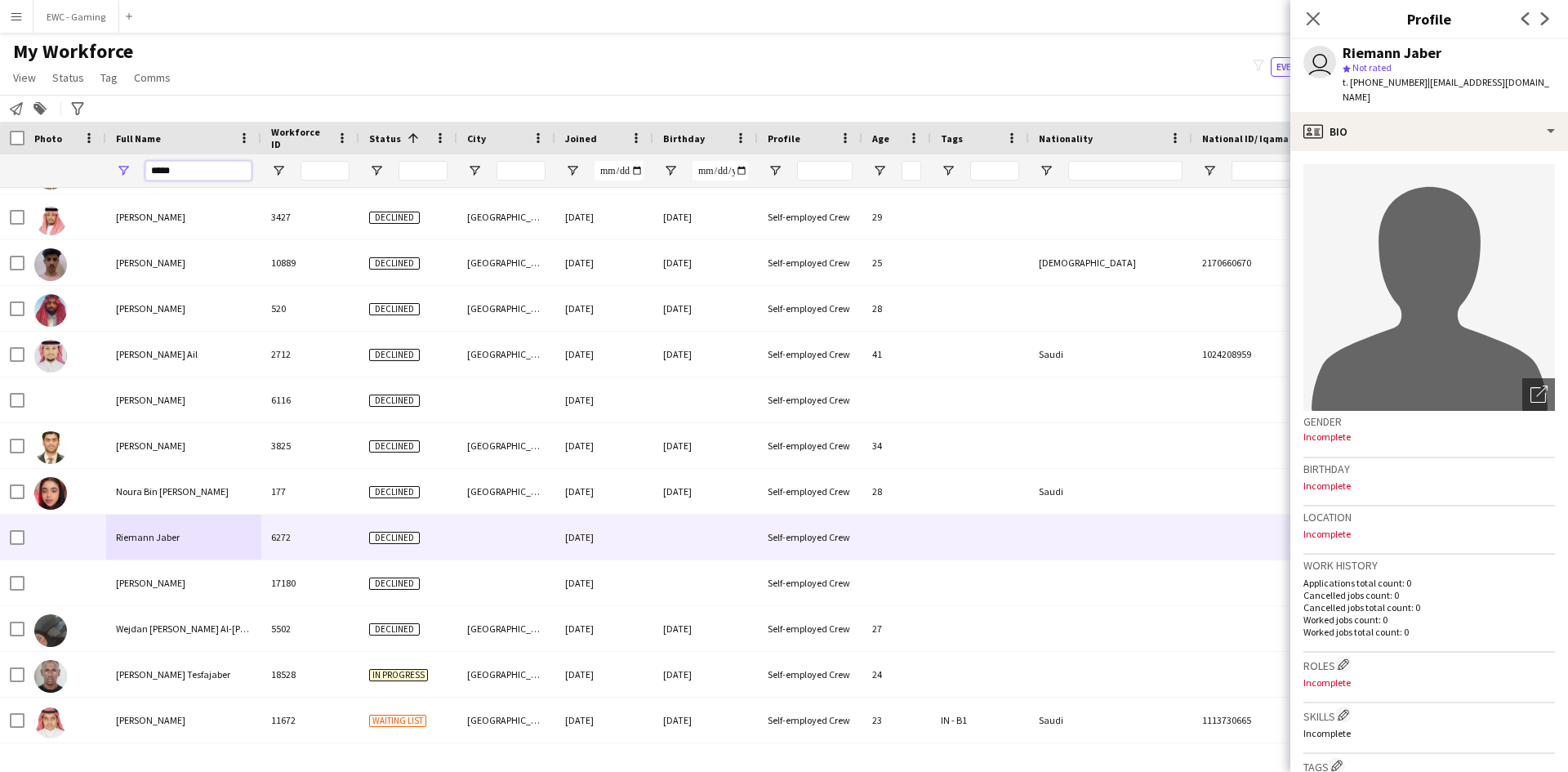
click at [188, 178] on input "*****" at bounding box center [198, 170] width 106 height 19
paste input "******"
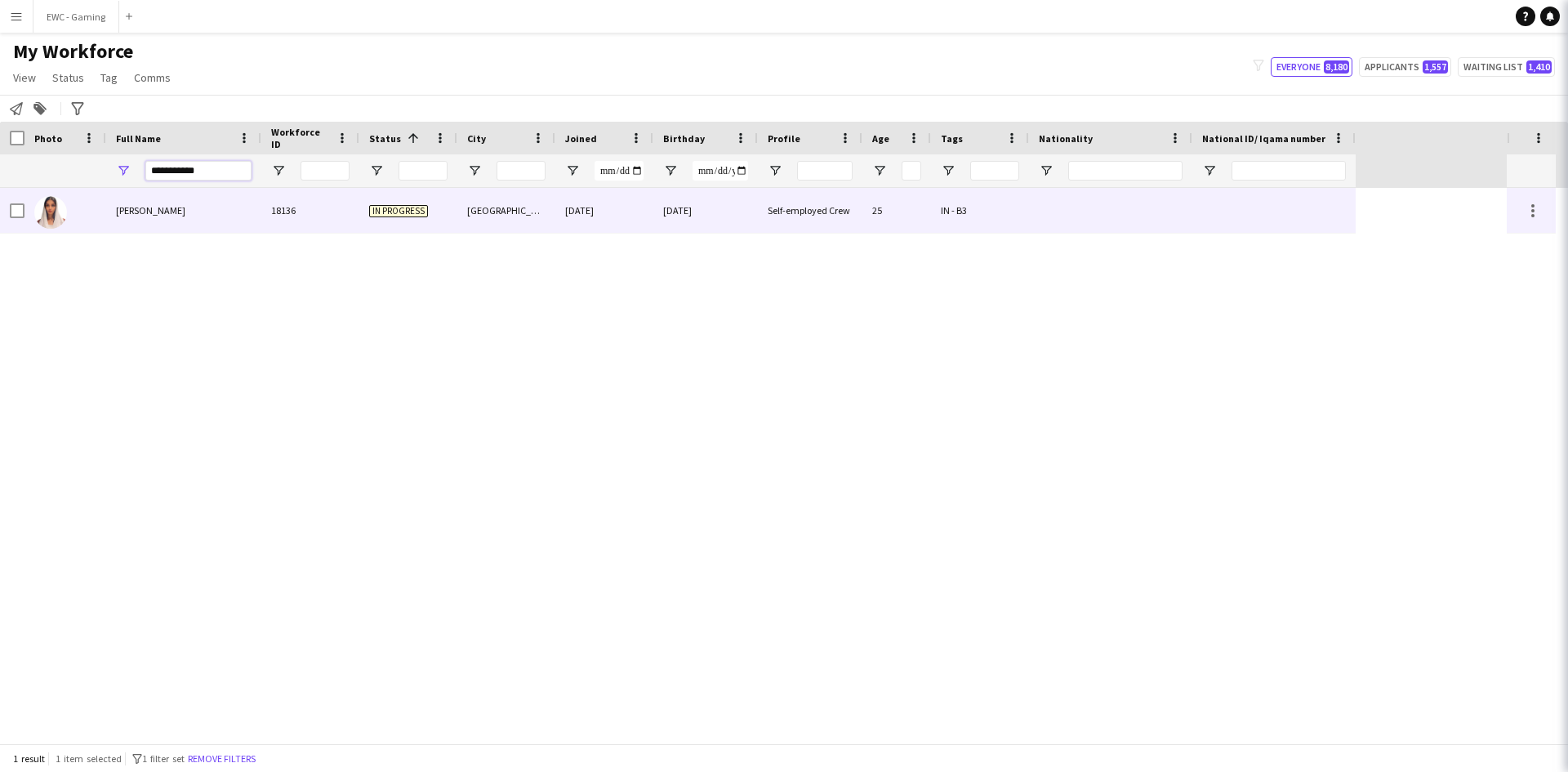
scroll to position [0, 0]
type input "**********"
click at [204, 212] on div "Malaz Saleh" at bounding box center [184, 210] width 155 height 45
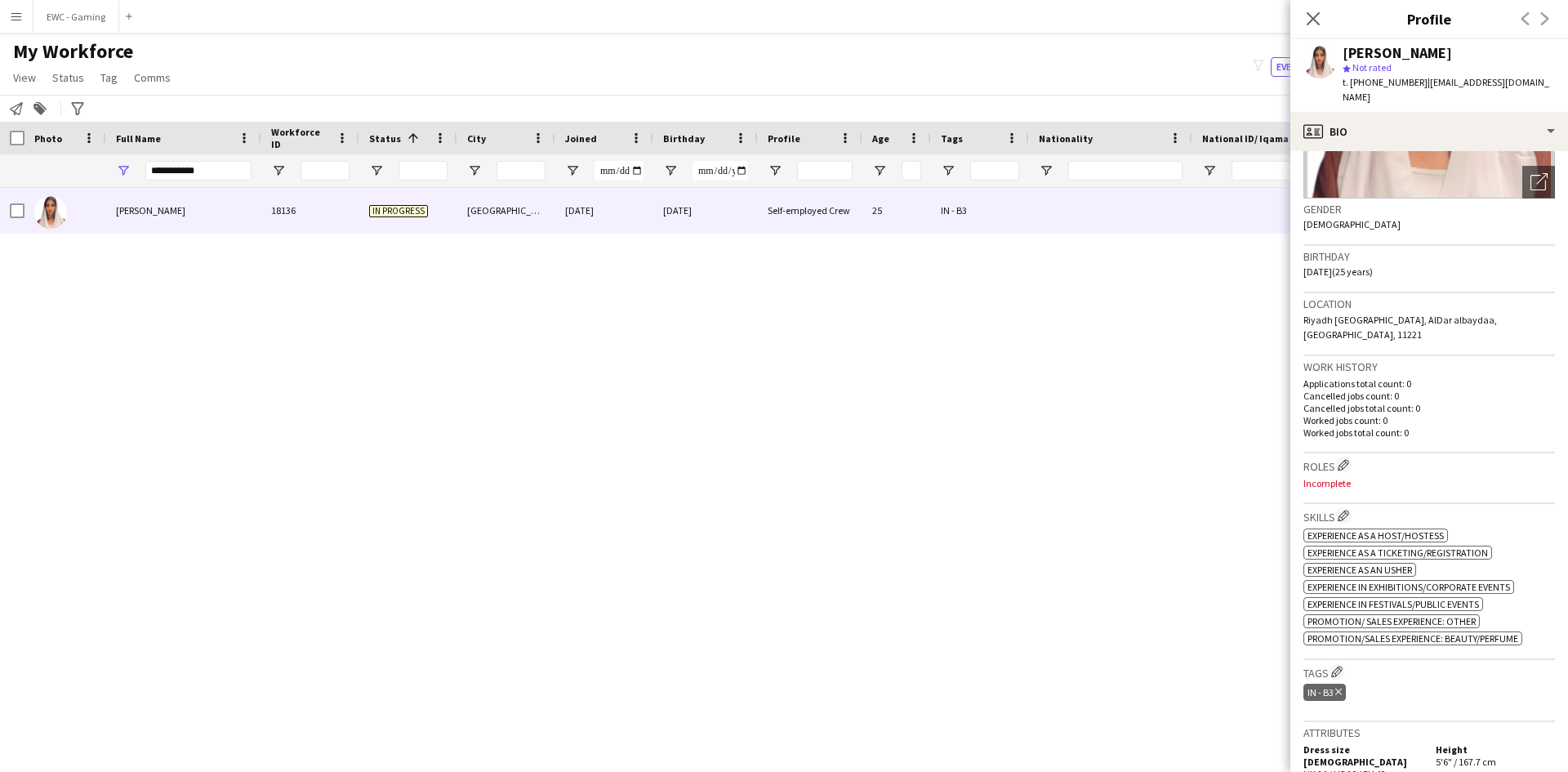
scroll to position [212, 0]
click at [1352, 454] on button "Edit crew company roles" at bounding box center [1342, 462] width 16 height 16
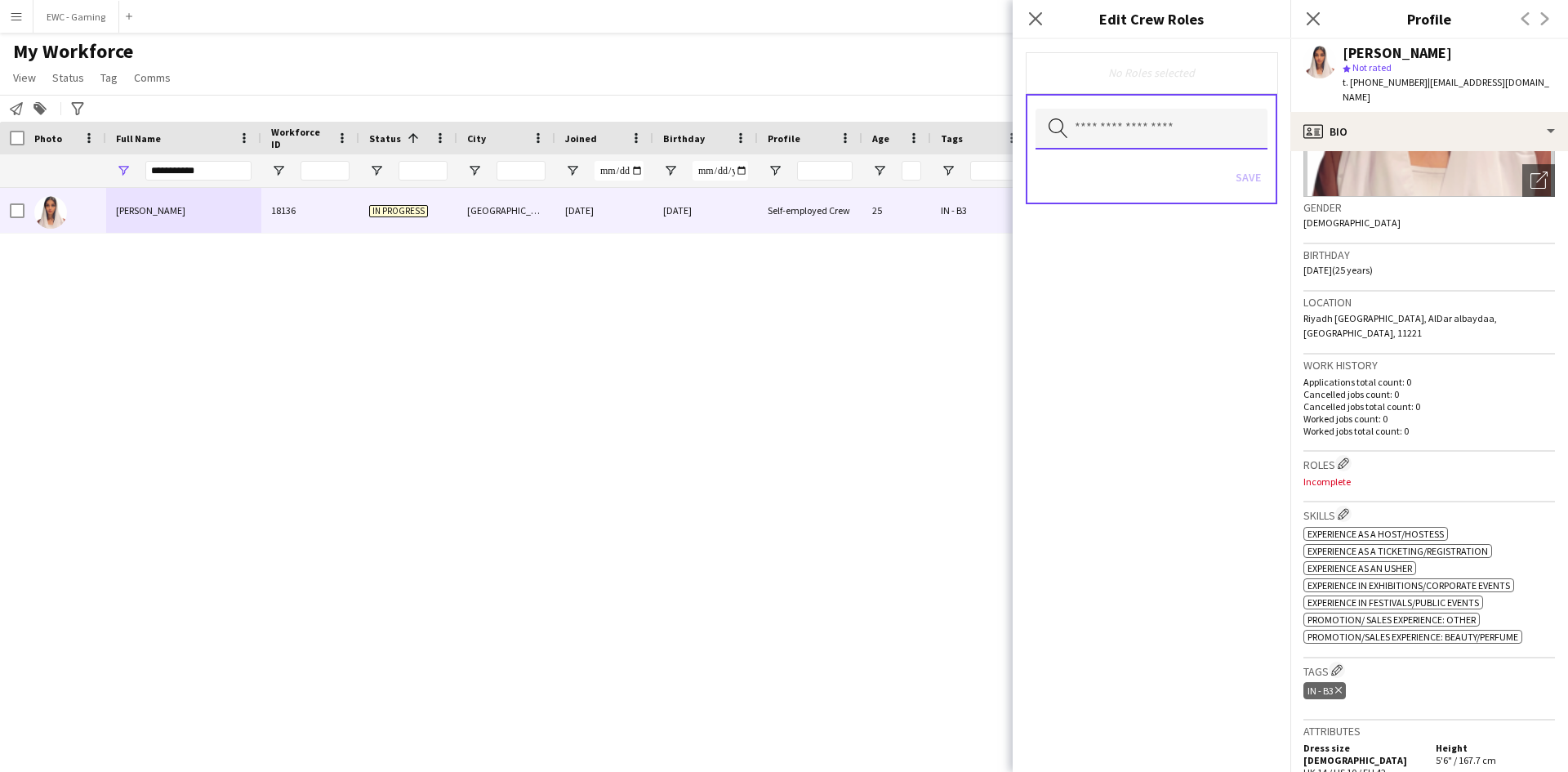
click at [1180, 135] on input "text" at bounding box center [1151, 129] width 232 height 41
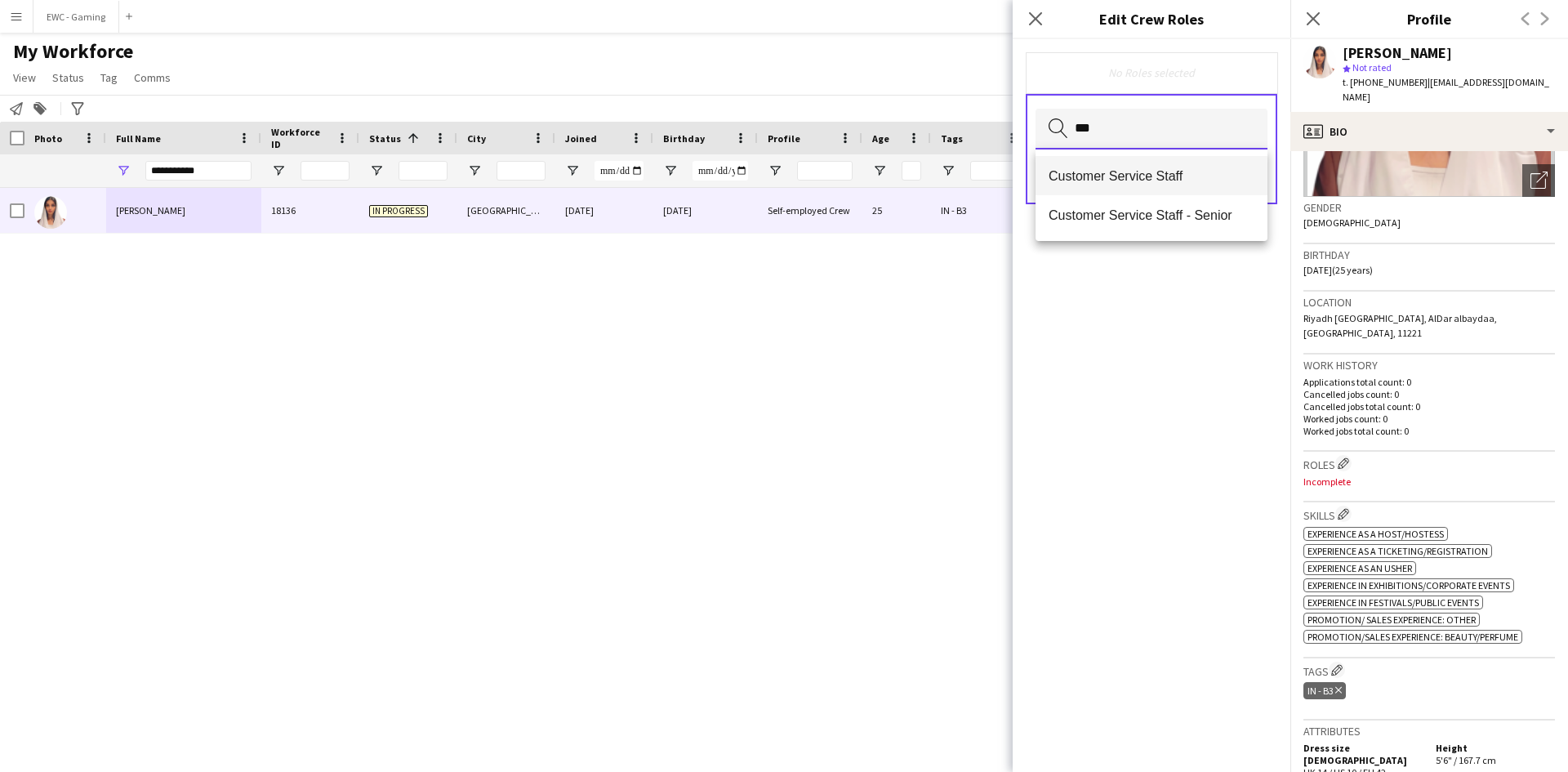
type input "***"
click at [1180, 166] on mat-option "Customer Service Staff" at bounding box center [1151, 175] width 232 height 39
type input "***"
click at [1180, 166] on mat-option "Host/ Hostess" at bounding box center [1151, 177] width 232 height 39
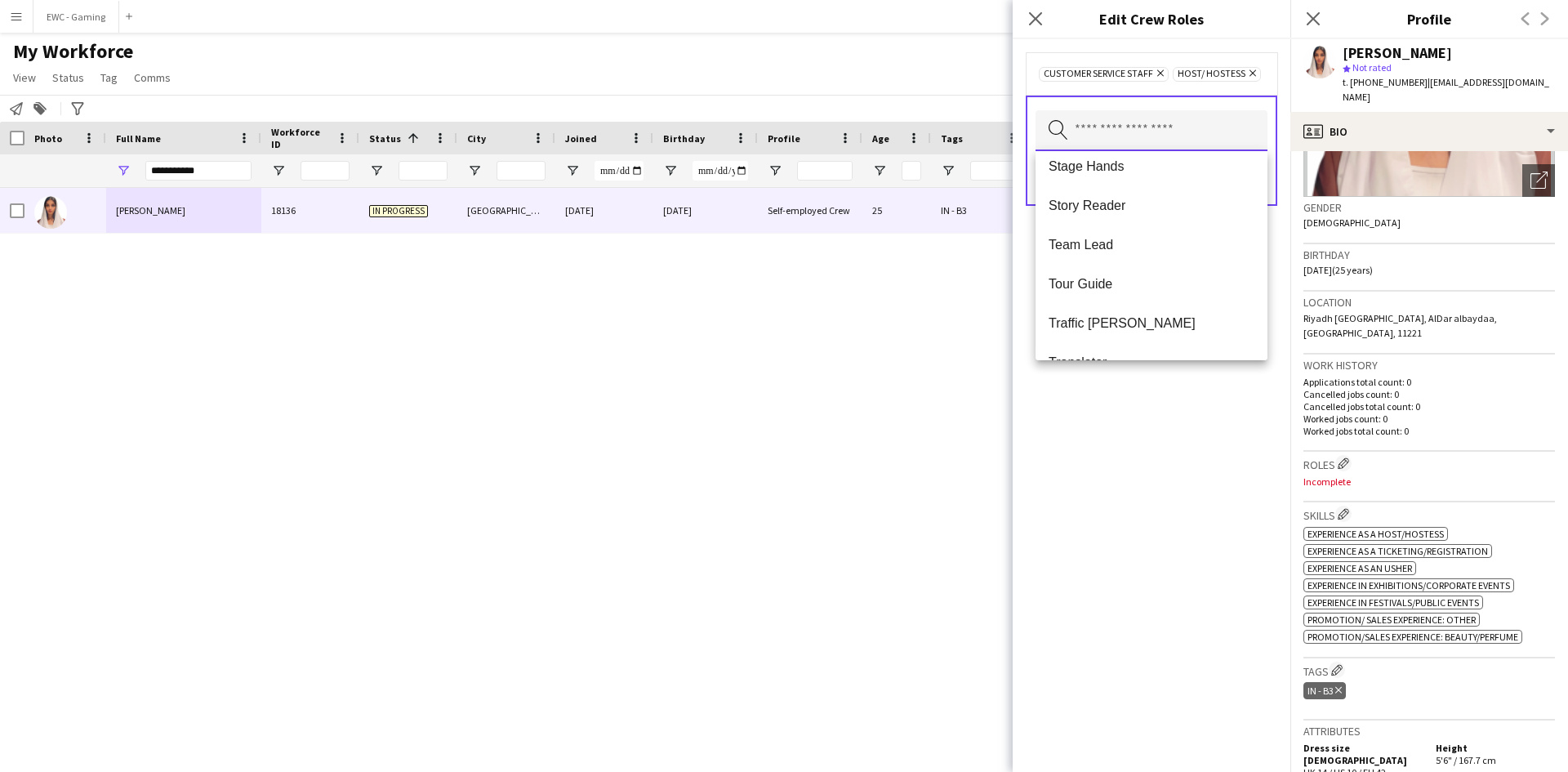
scroll to position [1501, 0]
click at [1152, 413] on div "Customer Service Staff Remove Host/ Hostess Remove Search by role type Save" at bounding box center [1151, 406] width 277 height 733
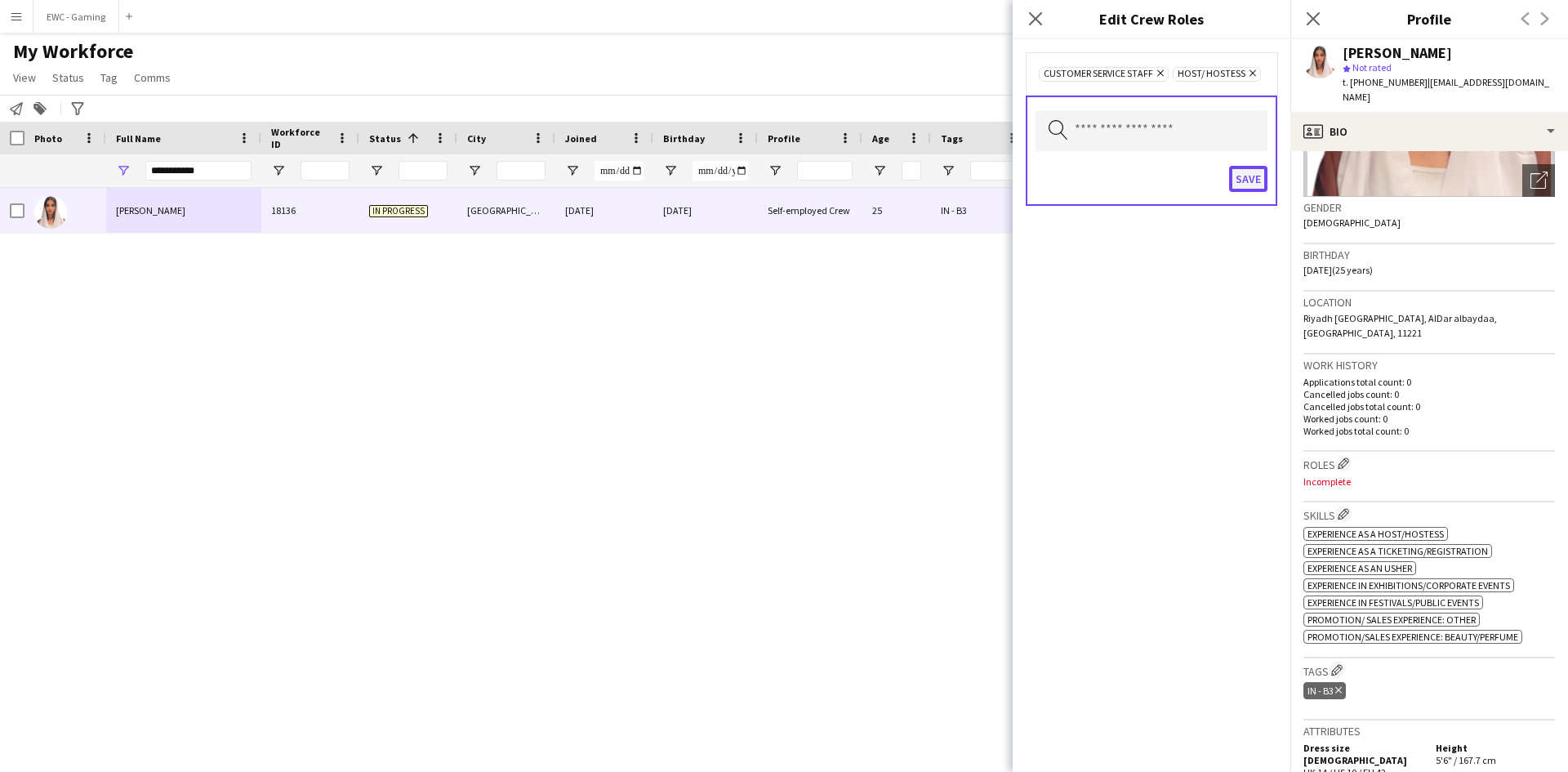
click at [1245, 183] on button "Save" at bounding box center [1248, 178] width 38 height 26
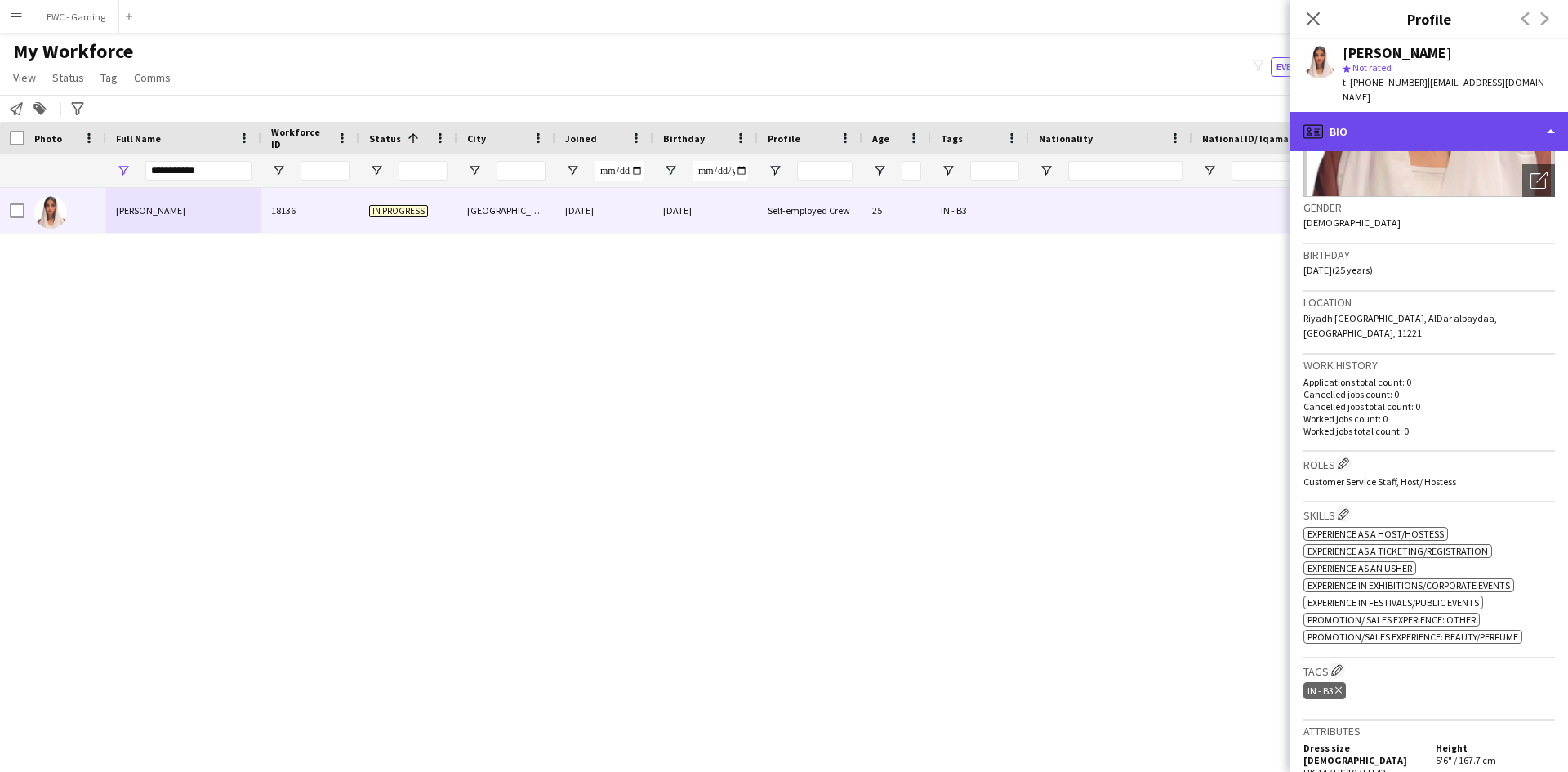
click at [1392, 117] on div "profile Bio" at bounding box center [1429, 131] width 277 height 39
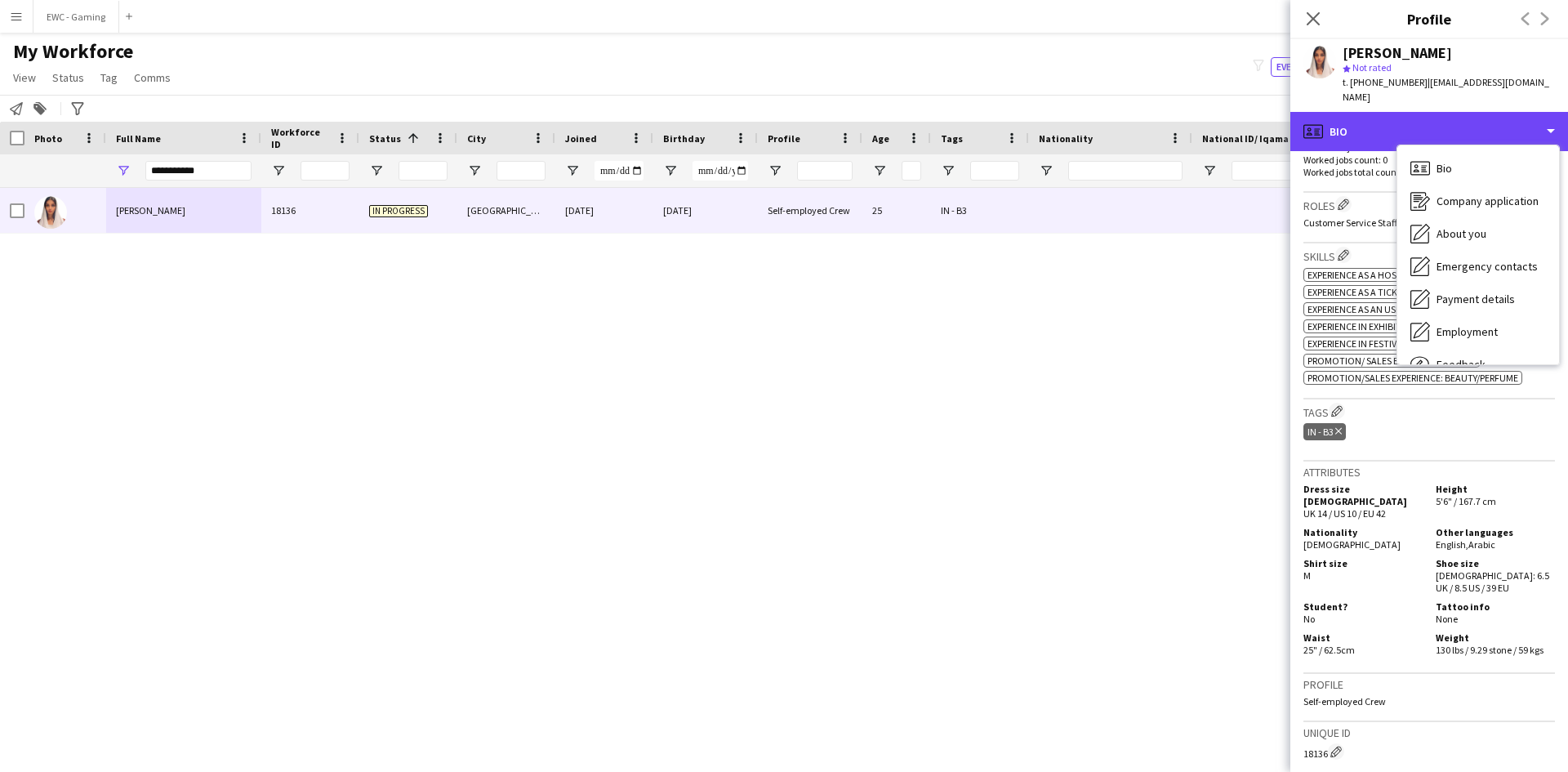
scroll to position [476, 0]
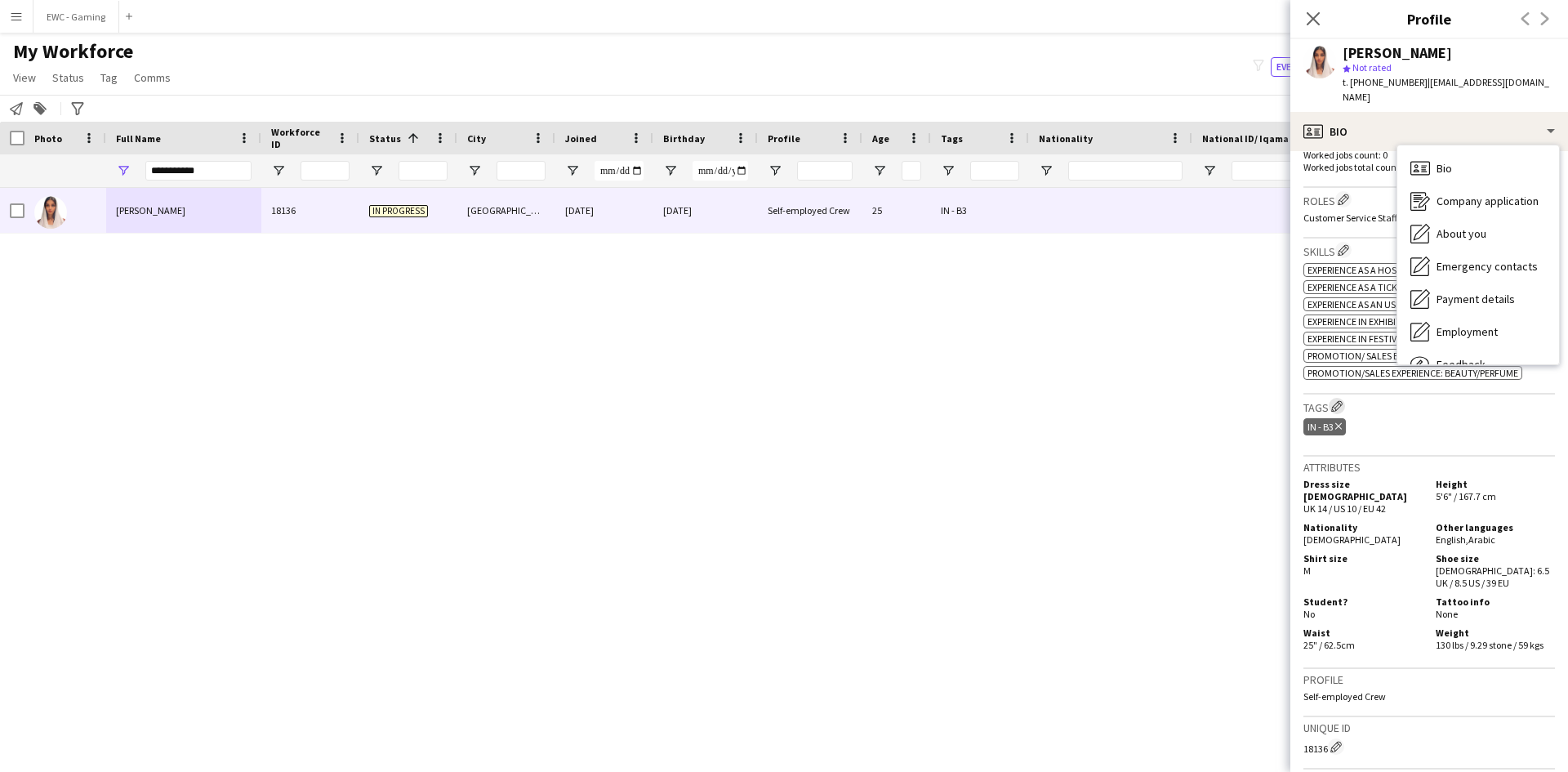
click at [1334, 400] on app-icon "Edit crew company tags" at bounding box center [1336, 406] width 11 height 11
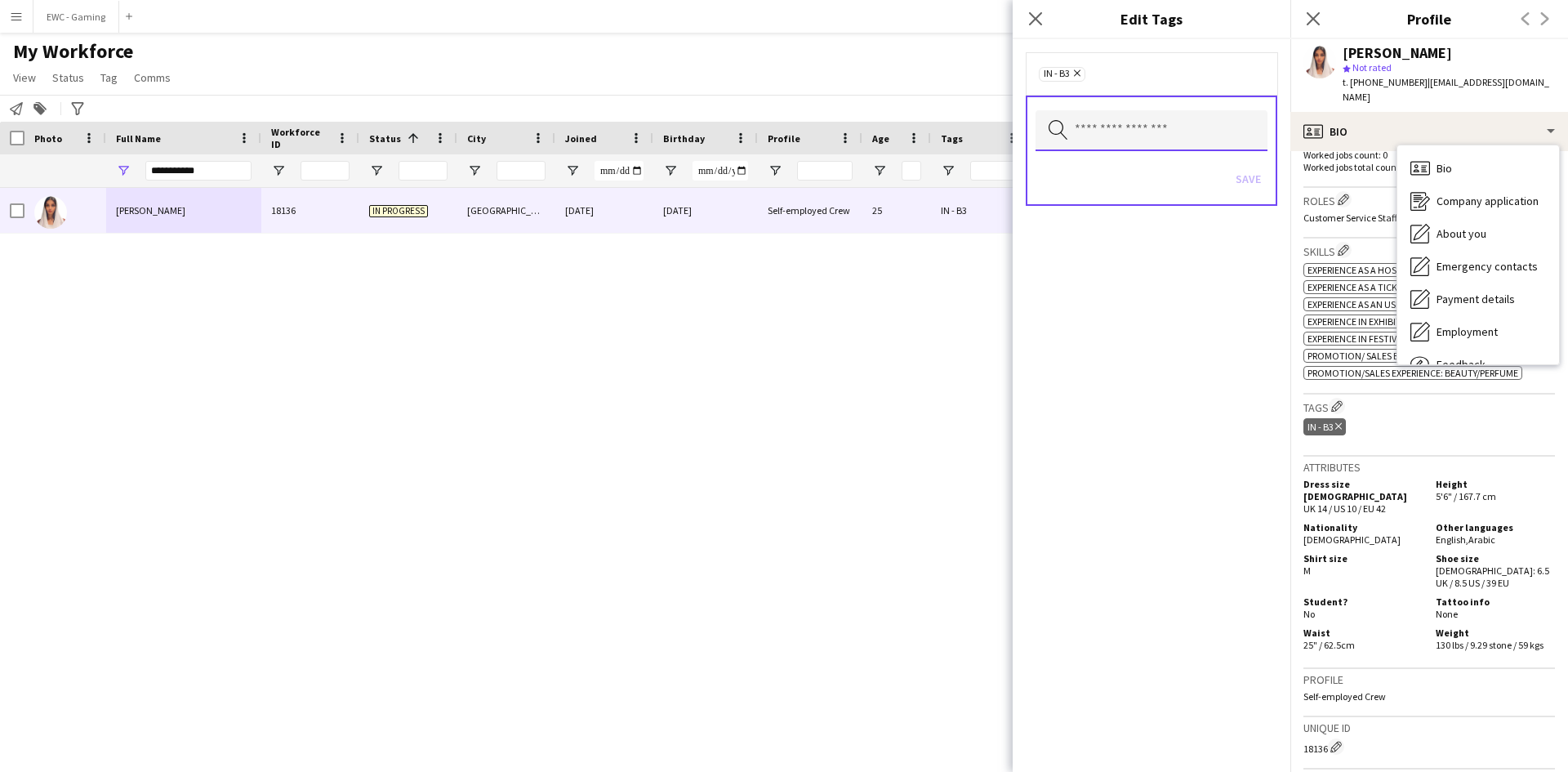
click at [1147, 130] on input "text" at bounding box center [1151, 130] width 232 height 41
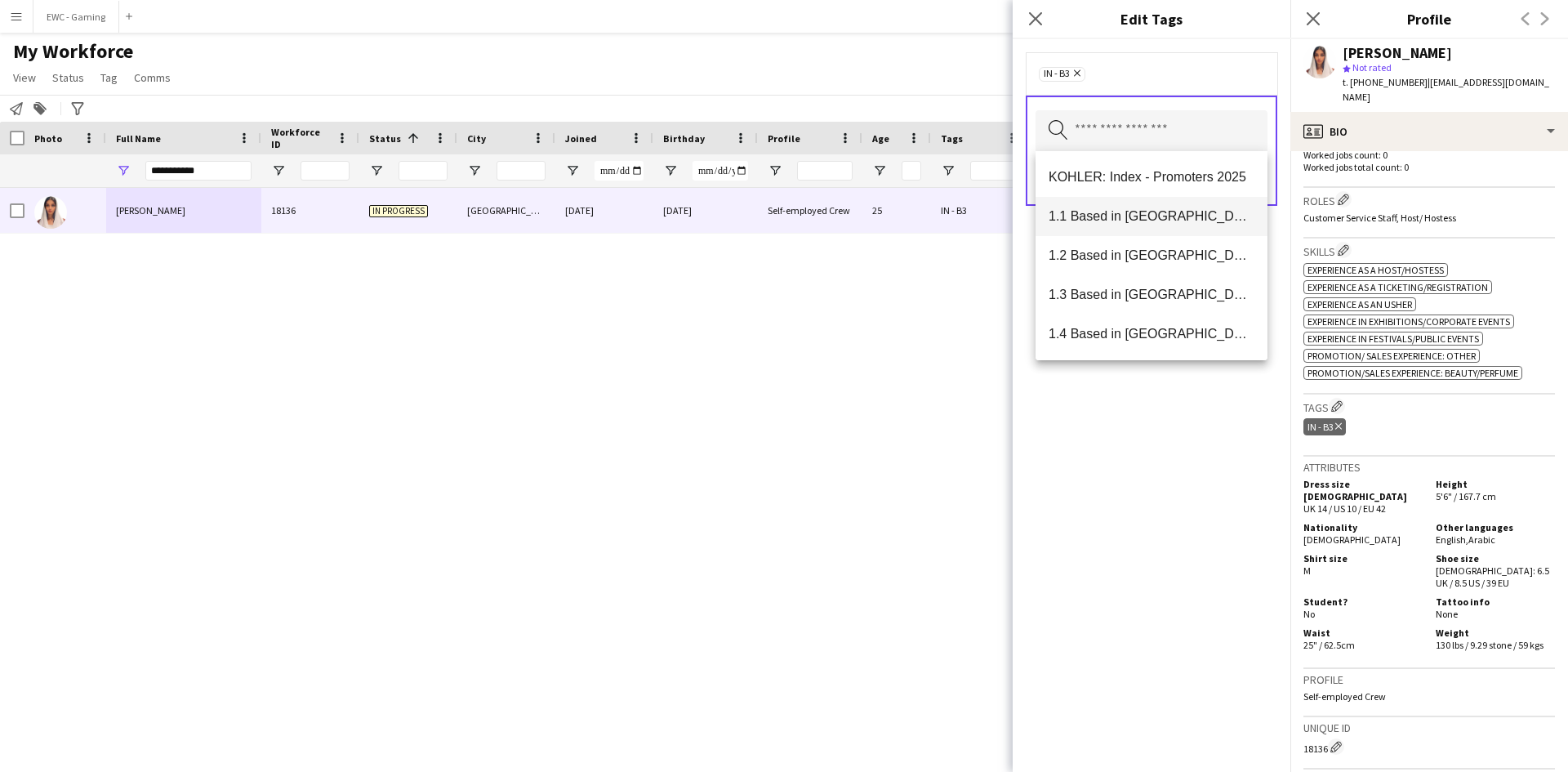
click at [1138, 227] on mat-option "1.1 Based in [GEOGRAPHIC_DATA]" at bounding box center [1151, 216] width 232 height 39
click at [1145, 264] on mat-option "1.3 Based in [GEOGRAPHIC_DATA]" at bounding box center [1151, 255] width 232 height 39
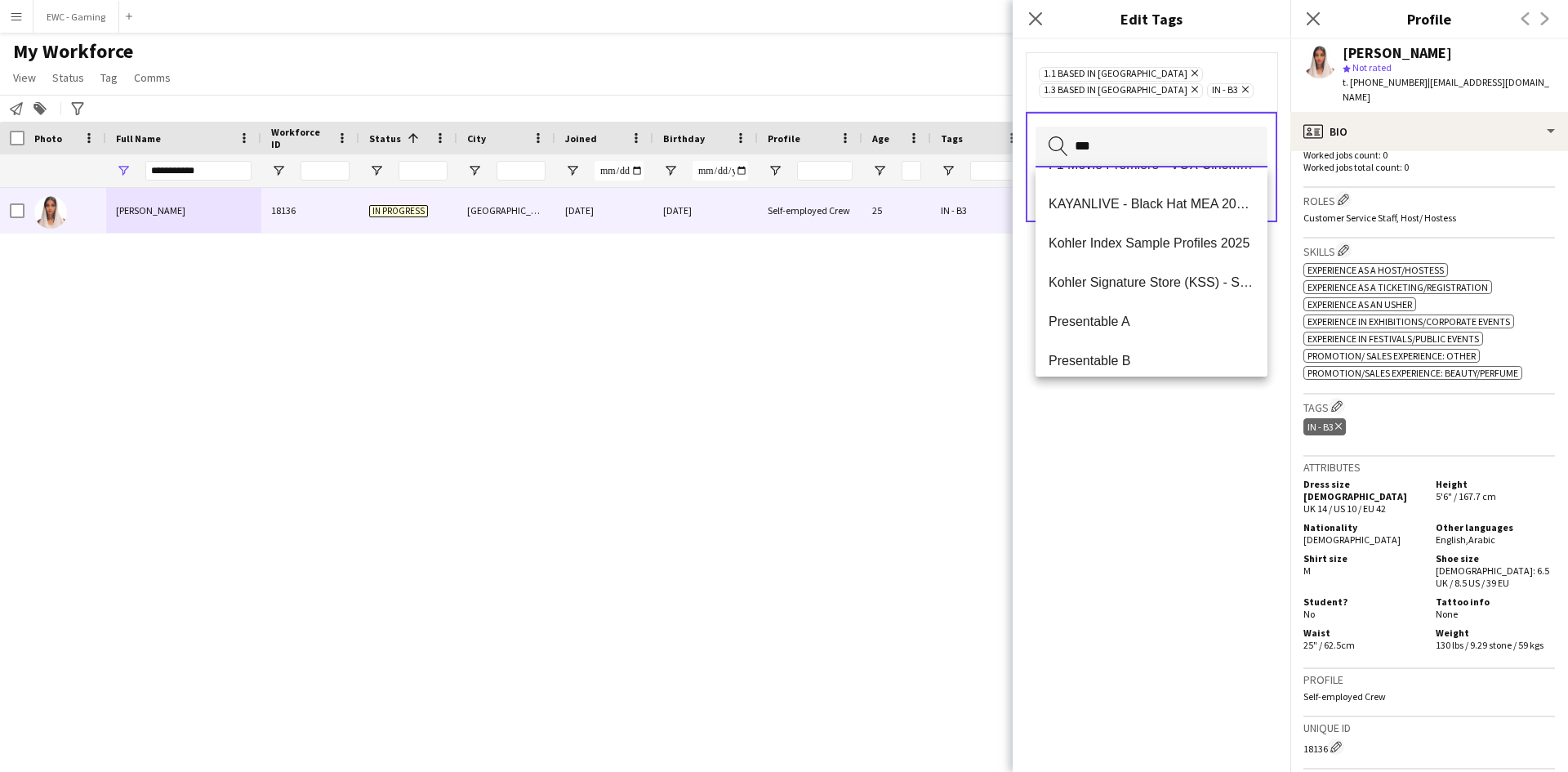
scroll to position [0, 0]
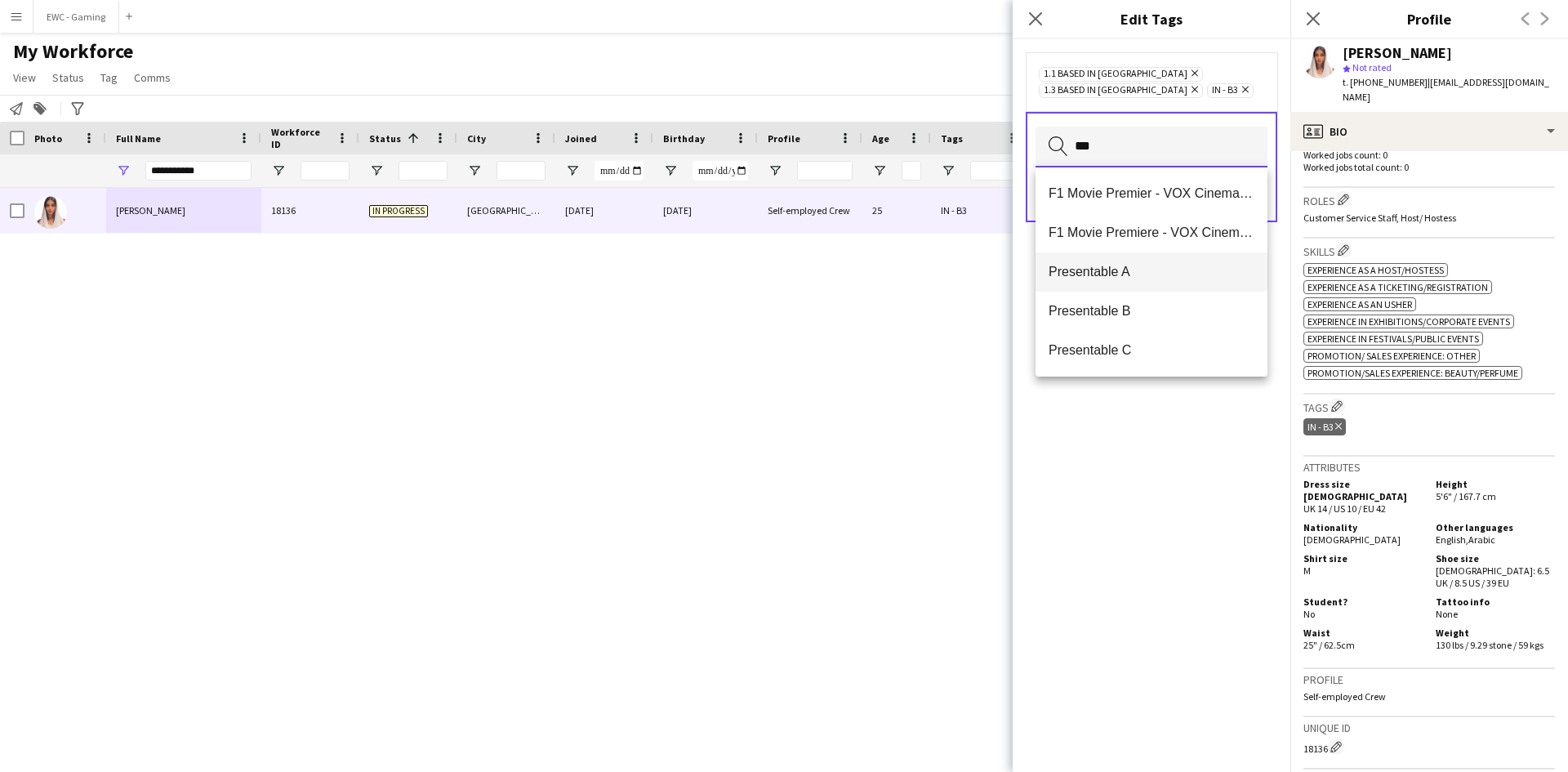
type input "***"
click at [1159, 260] on mat-option "Presentable A" at bounding box center [1151, 272] width 232 height 39
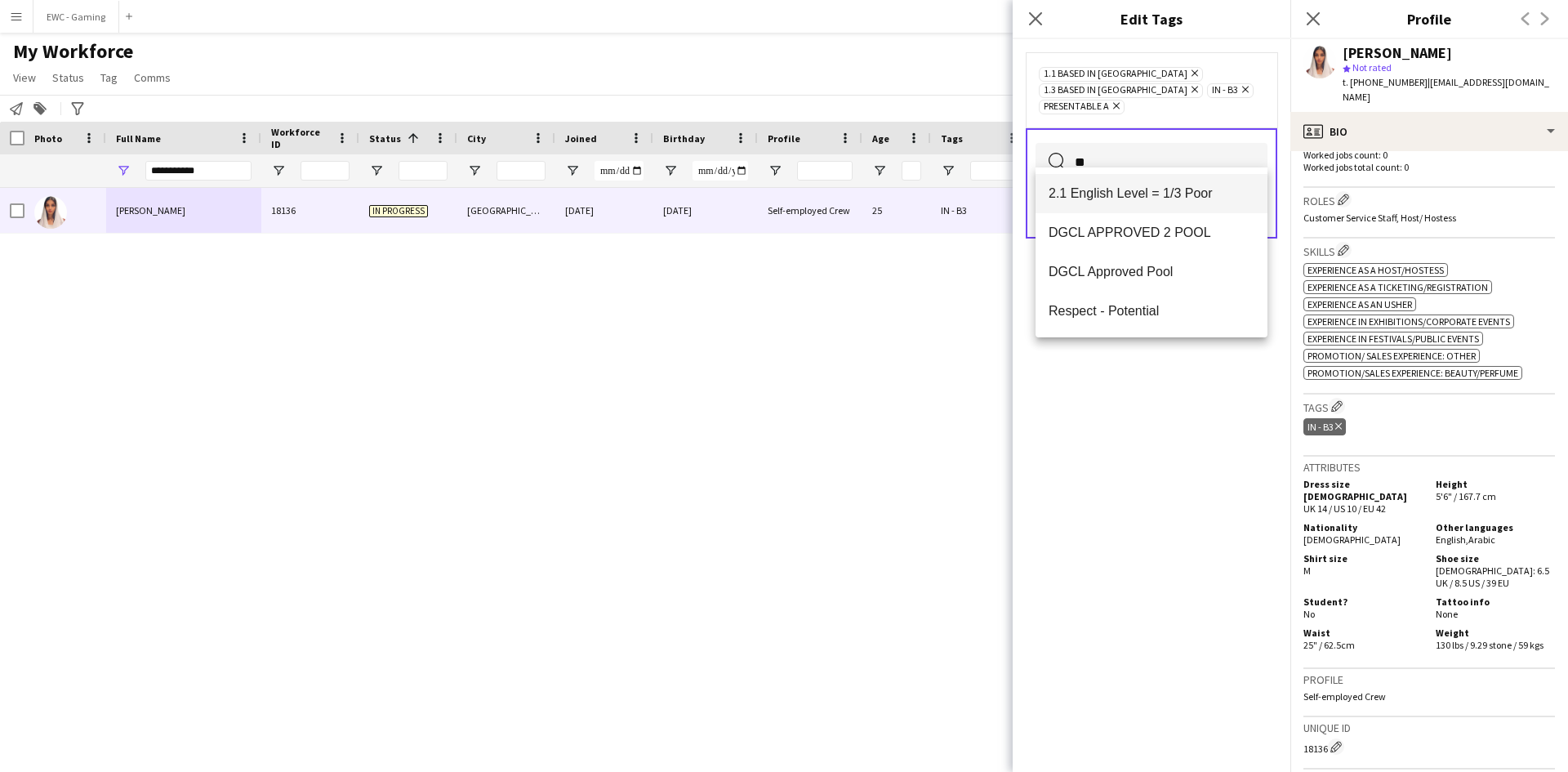
type input "**"
click at [1181, 187] on span "2.1 English Level = 1/3 Poor" at bounding box center [1151, 193] width 206 height 15
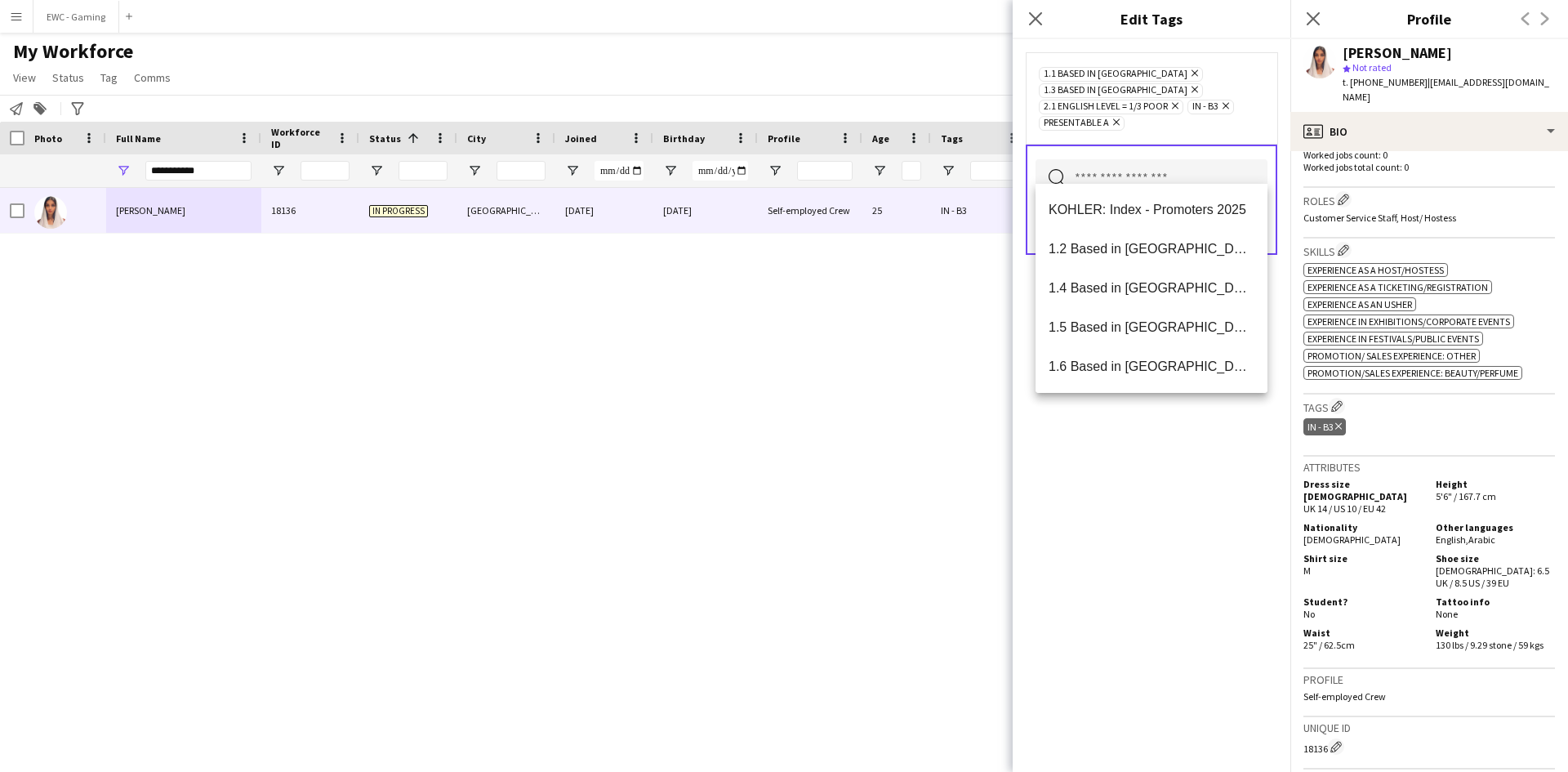
click at [1204, 465] on div "1.1 Based in Riyadh Remove 1.3 Based in Jeddah Remove 2.1 English Level = 1/3 P…" at bounding box center [1151, 406] width 277 height 733
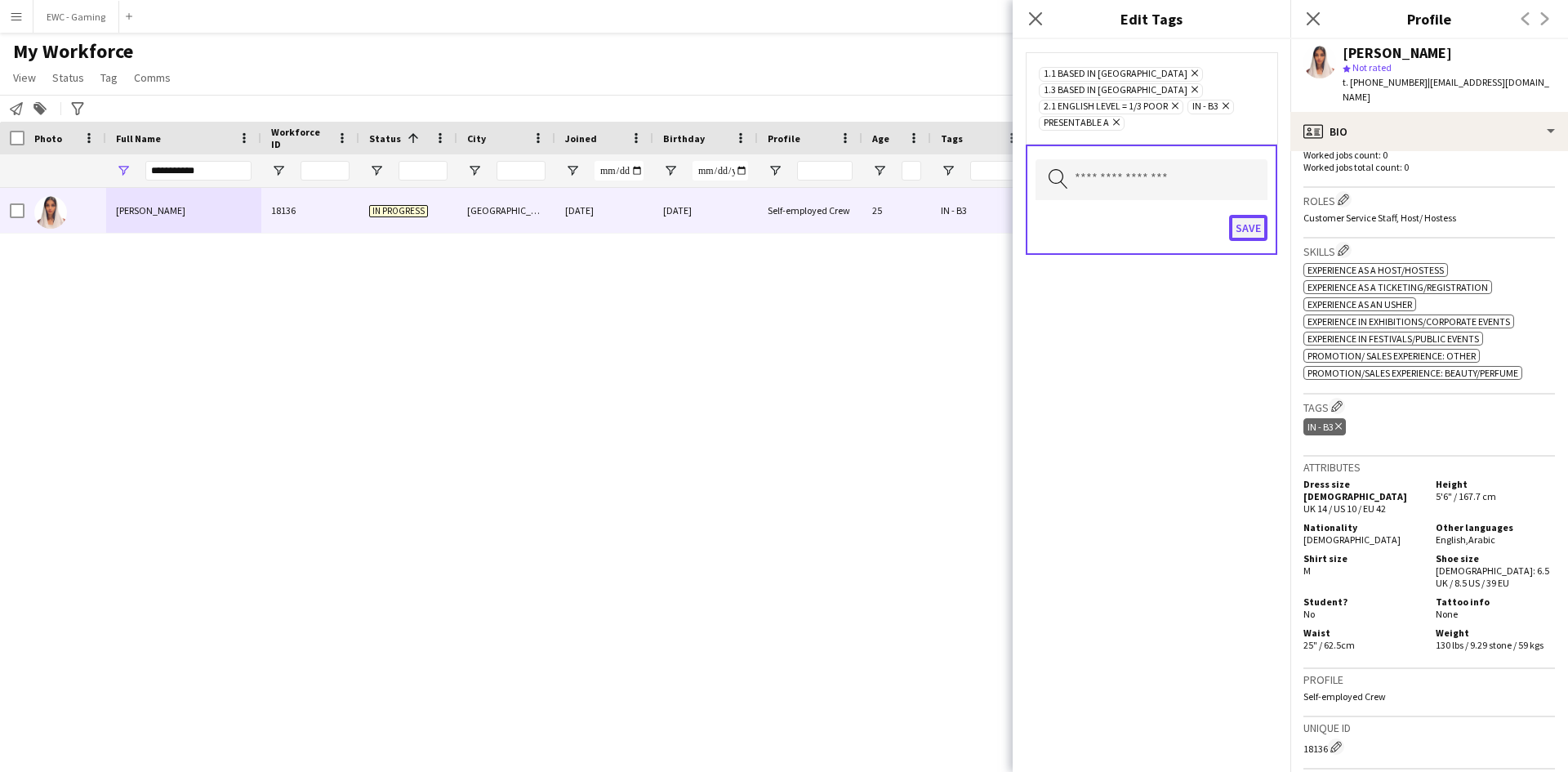
click at [1246, 214] on button "Save" at bounding box center [1248, 227] width 38 height 26
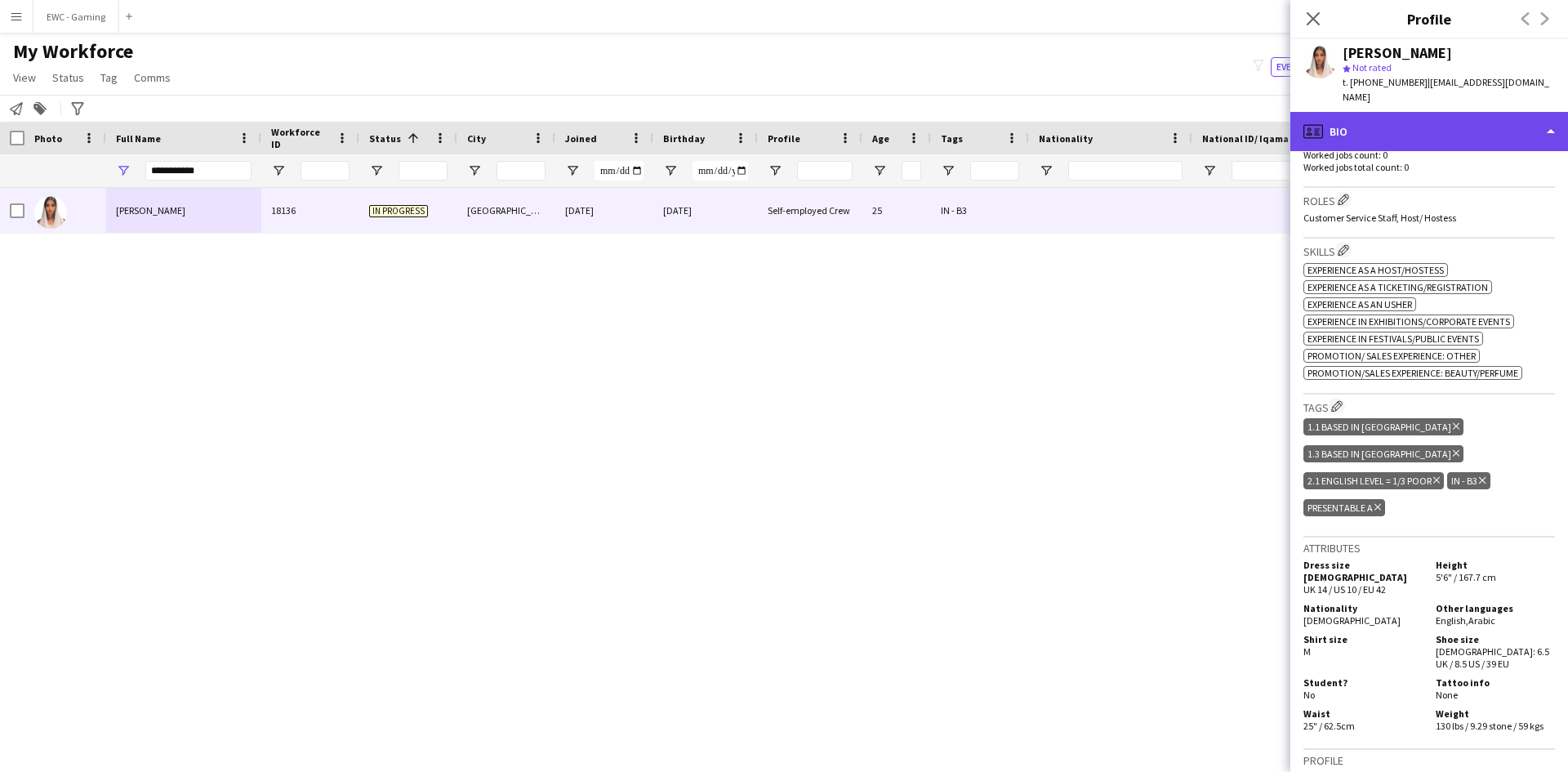
click at [1451, 118] on div "profile Bio" at bounding box center [1429, 131] width 277 height 39
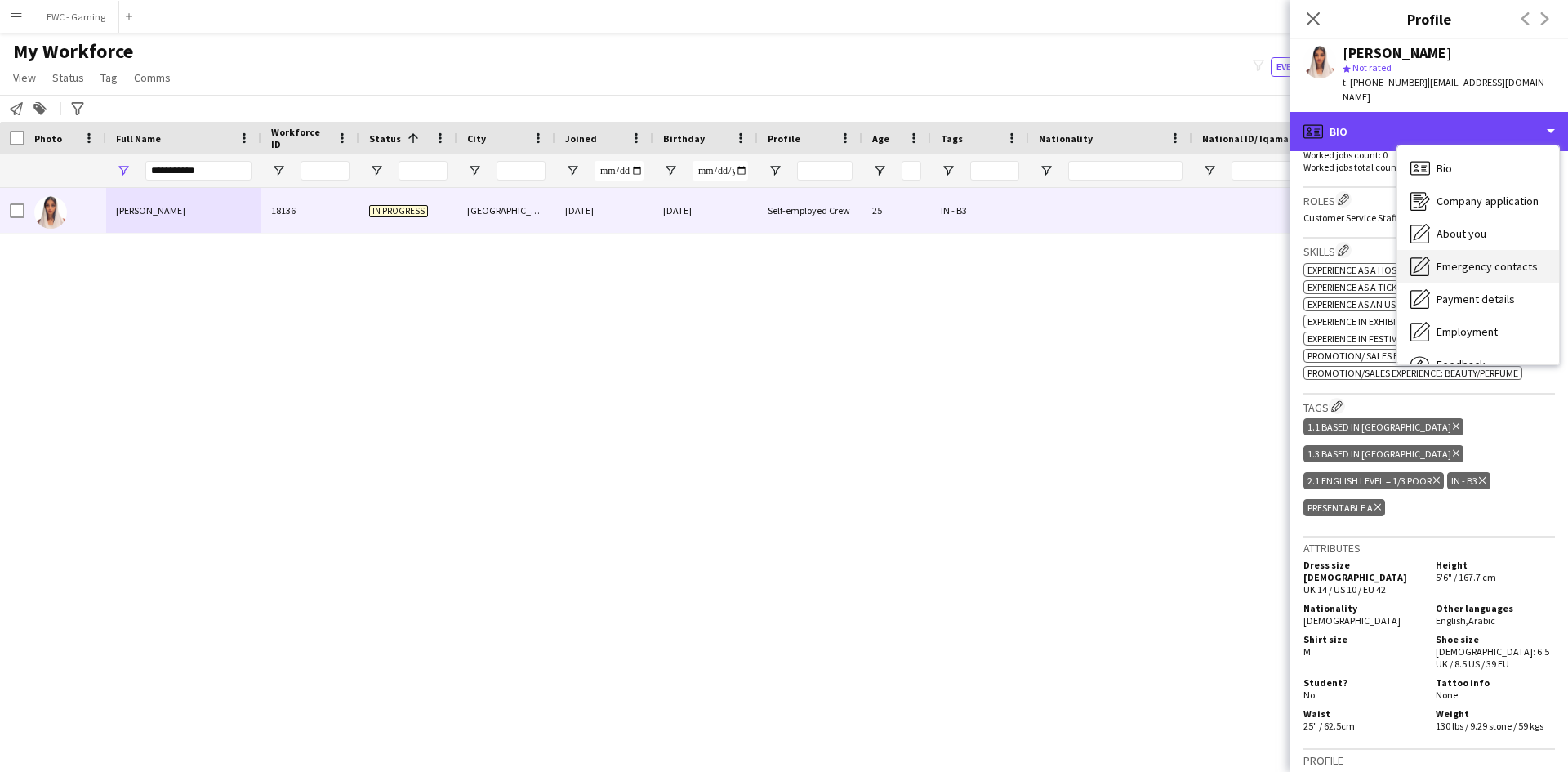
scroll to position [55, 0]
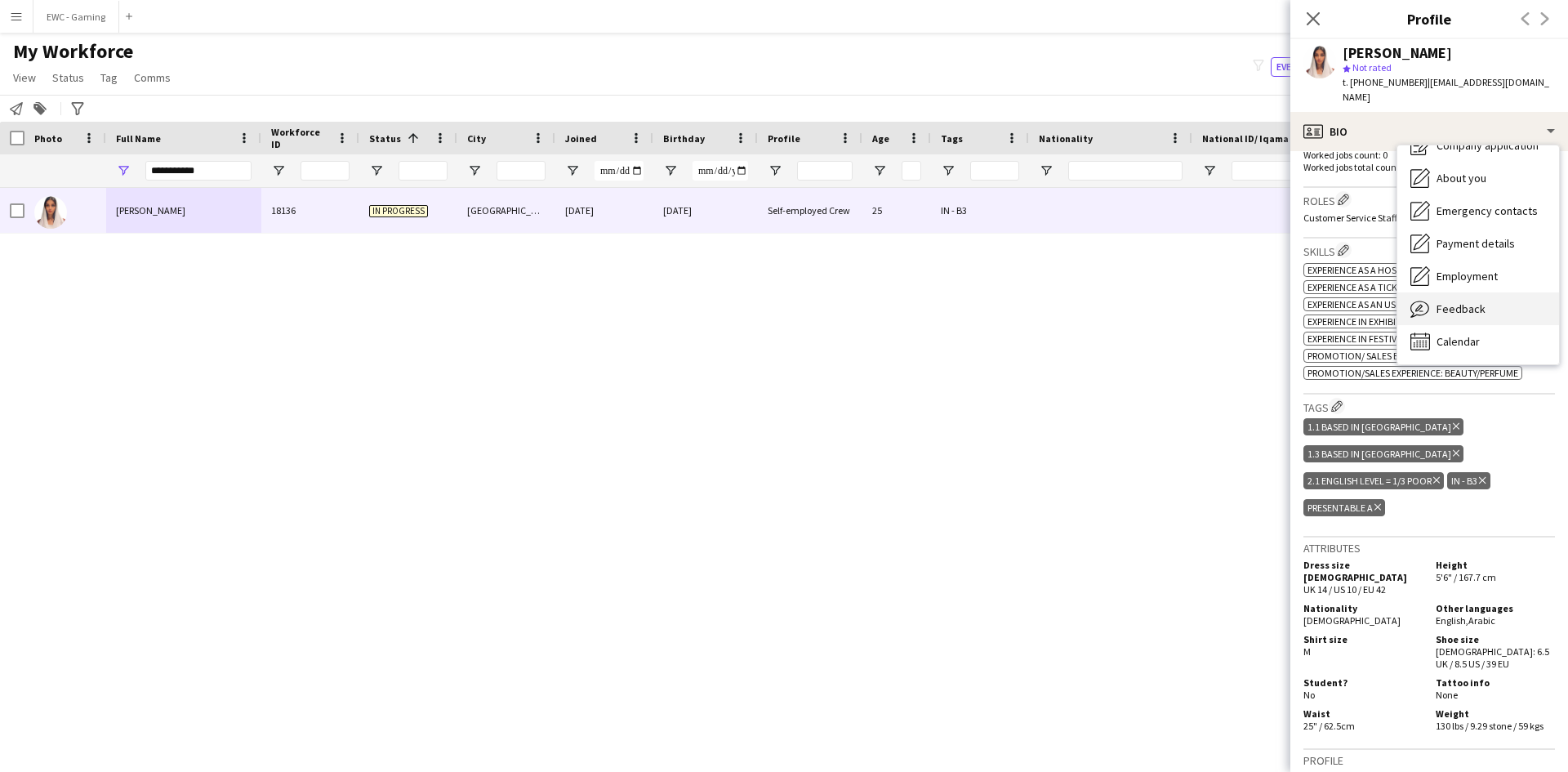
click at [1456, 293] on div "Feedback Feedback" at bounding box center [1477, 309] width 162 height 33
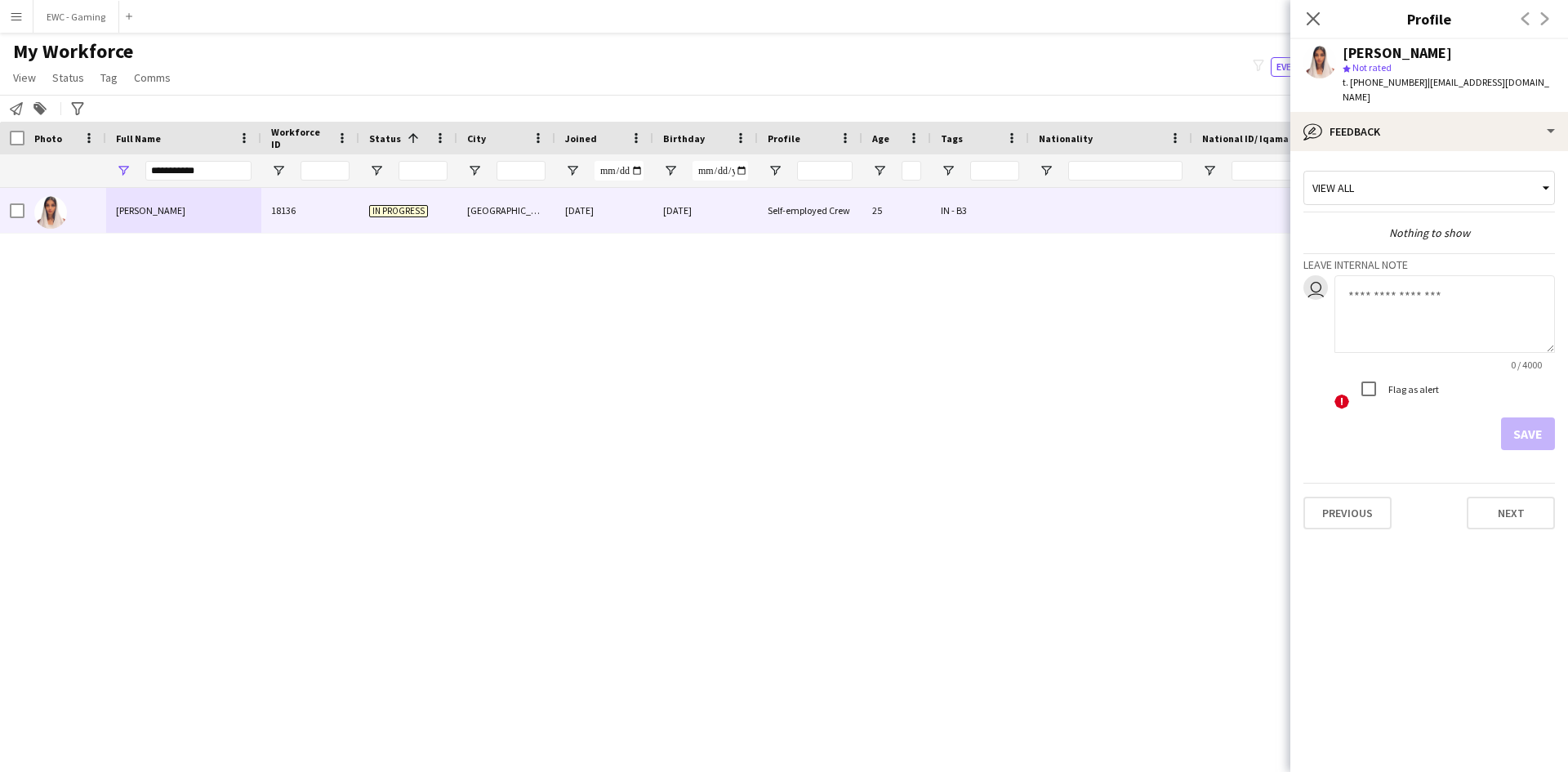
click at [1401, 297] on textarea at bounding box center [1445, 314] width 220 height 77
type textarea "*********"
click at [1522, 417] on button "Save" at bounding box center [1528, 433] width 54 height 33
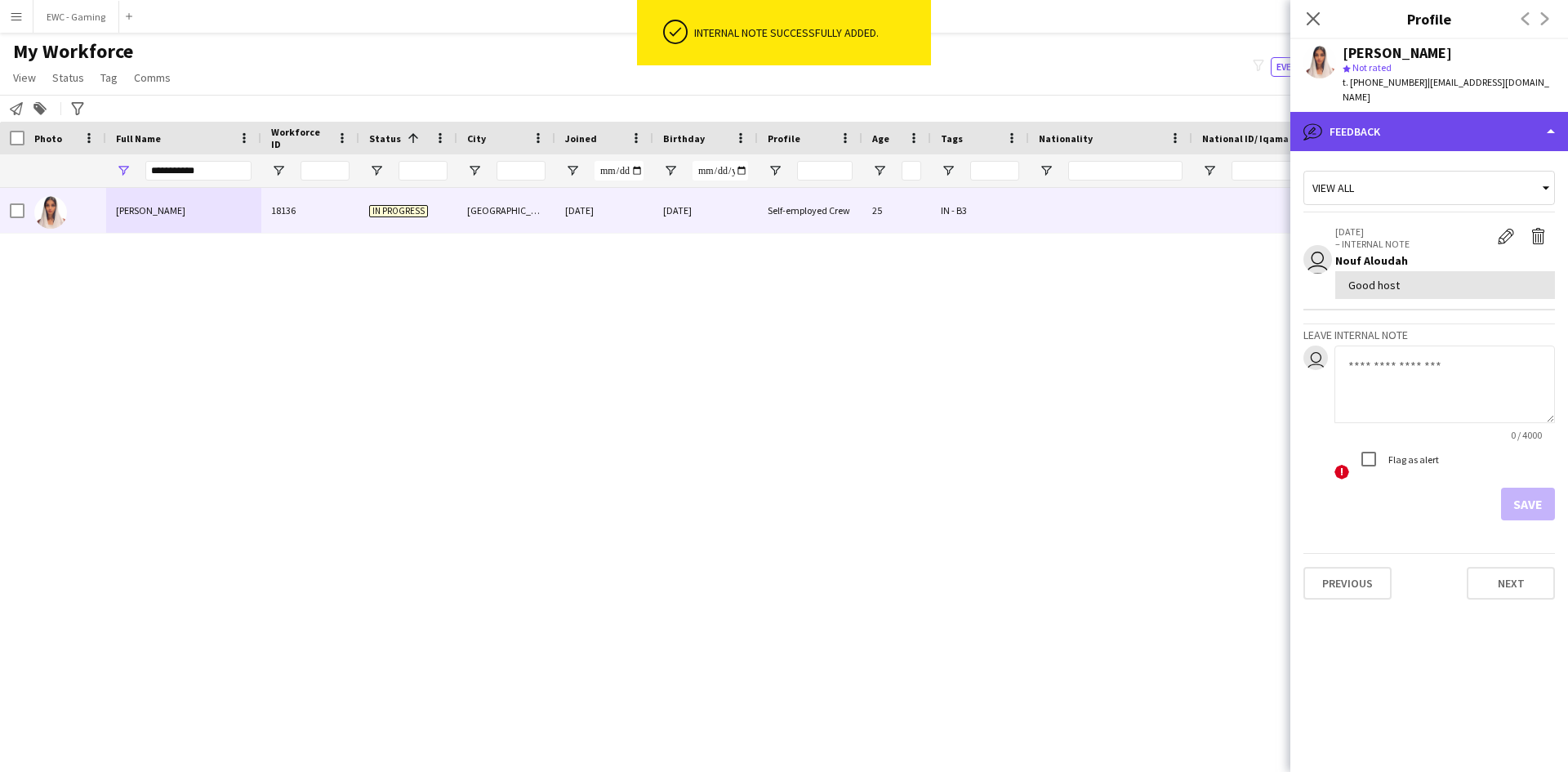
click at [1401, 133] on div "bubble-pencil Feedback" at bounding box center [1429, 131] width 277 height 39
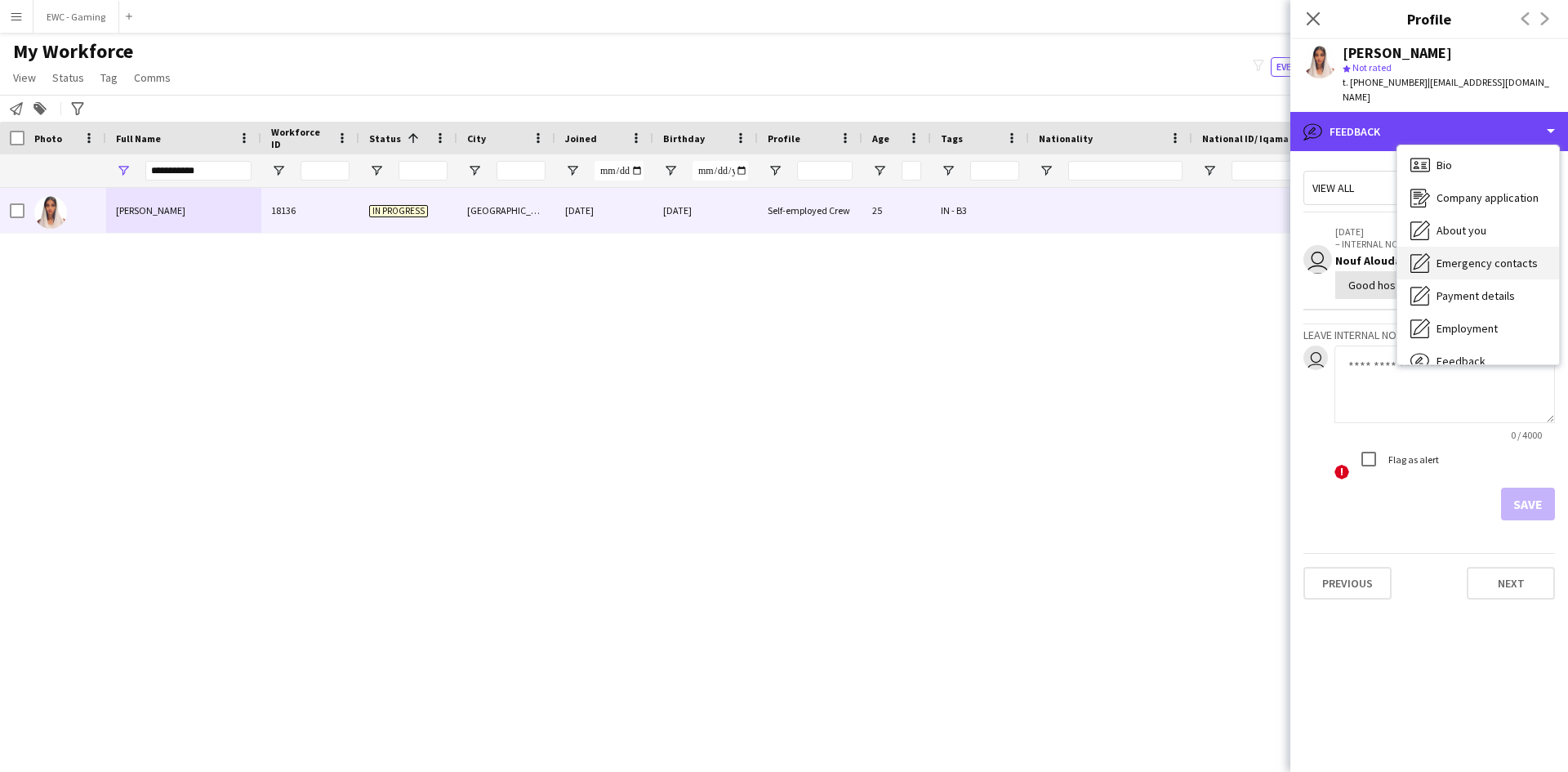
scroll to position [0, 0]
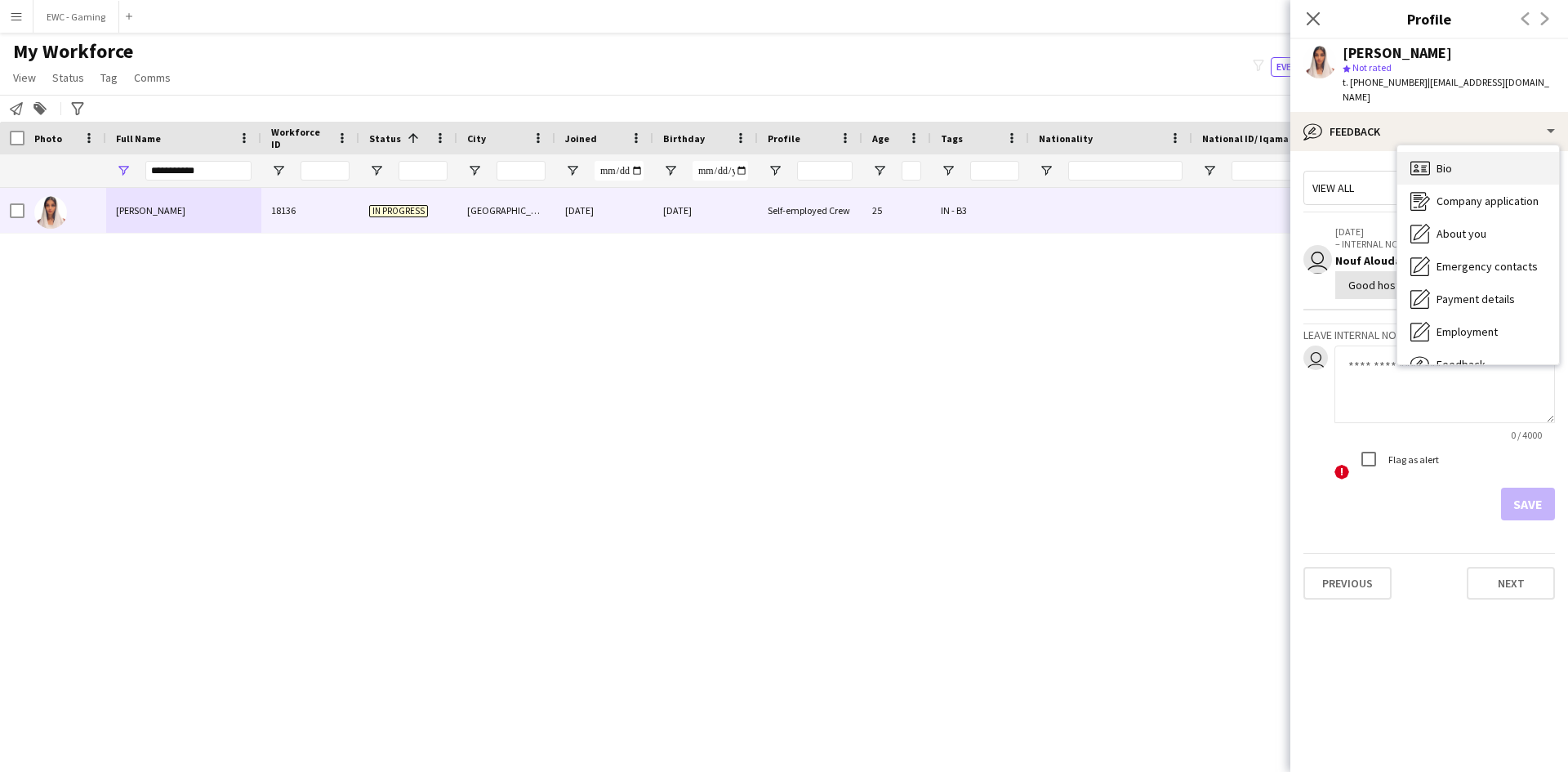
click at [1447, 161] on div "Bio Bio" at bounding box center [1477, 168] width 162 height 33
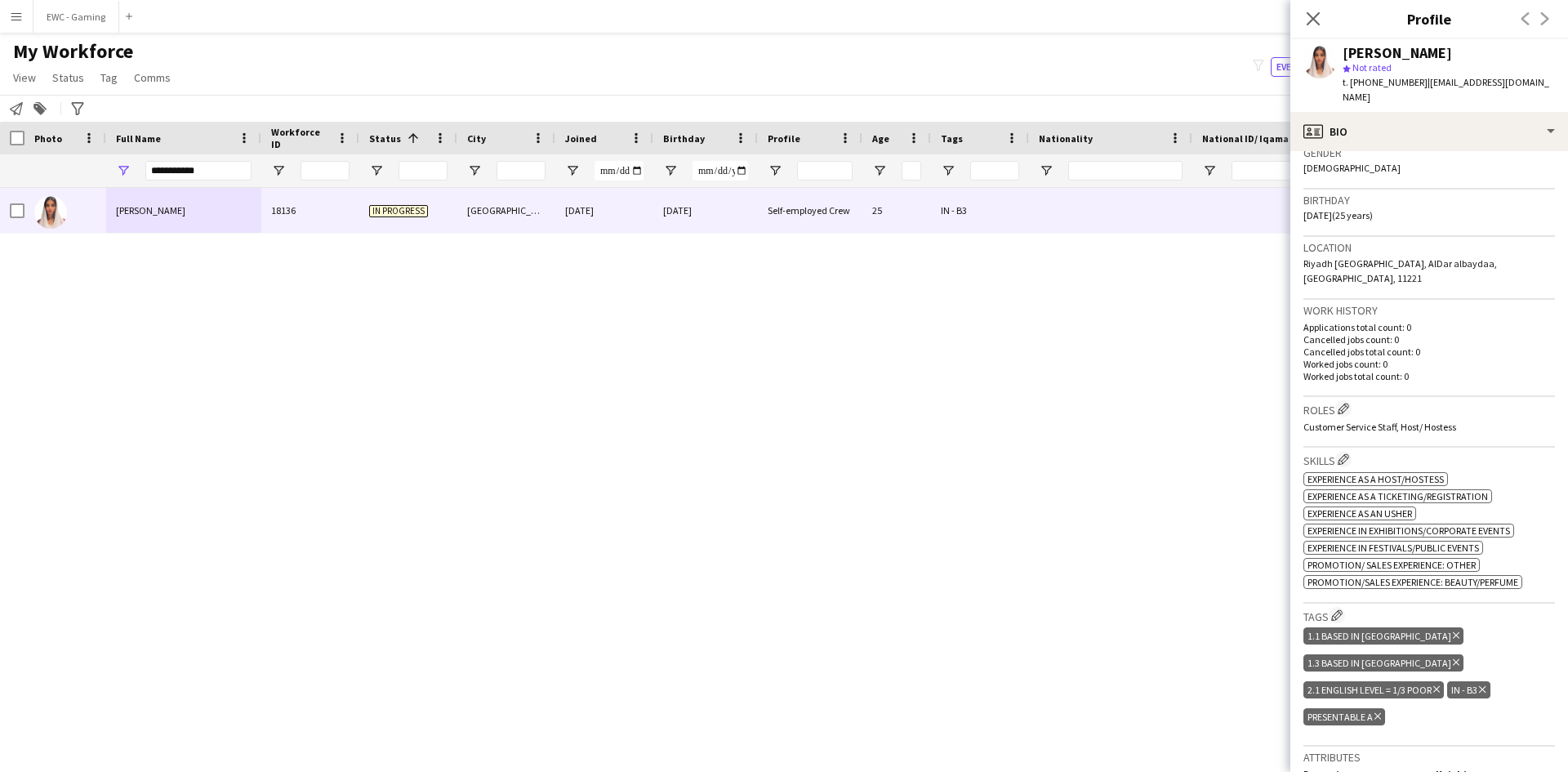
scroll to position [269, 0]
click at [1391, 364] on div "Work history Applications total count: 0 Cancelled jobs count: 0 Cancelled jobs…" at bounding box center [1428, 347] width 252 height 98
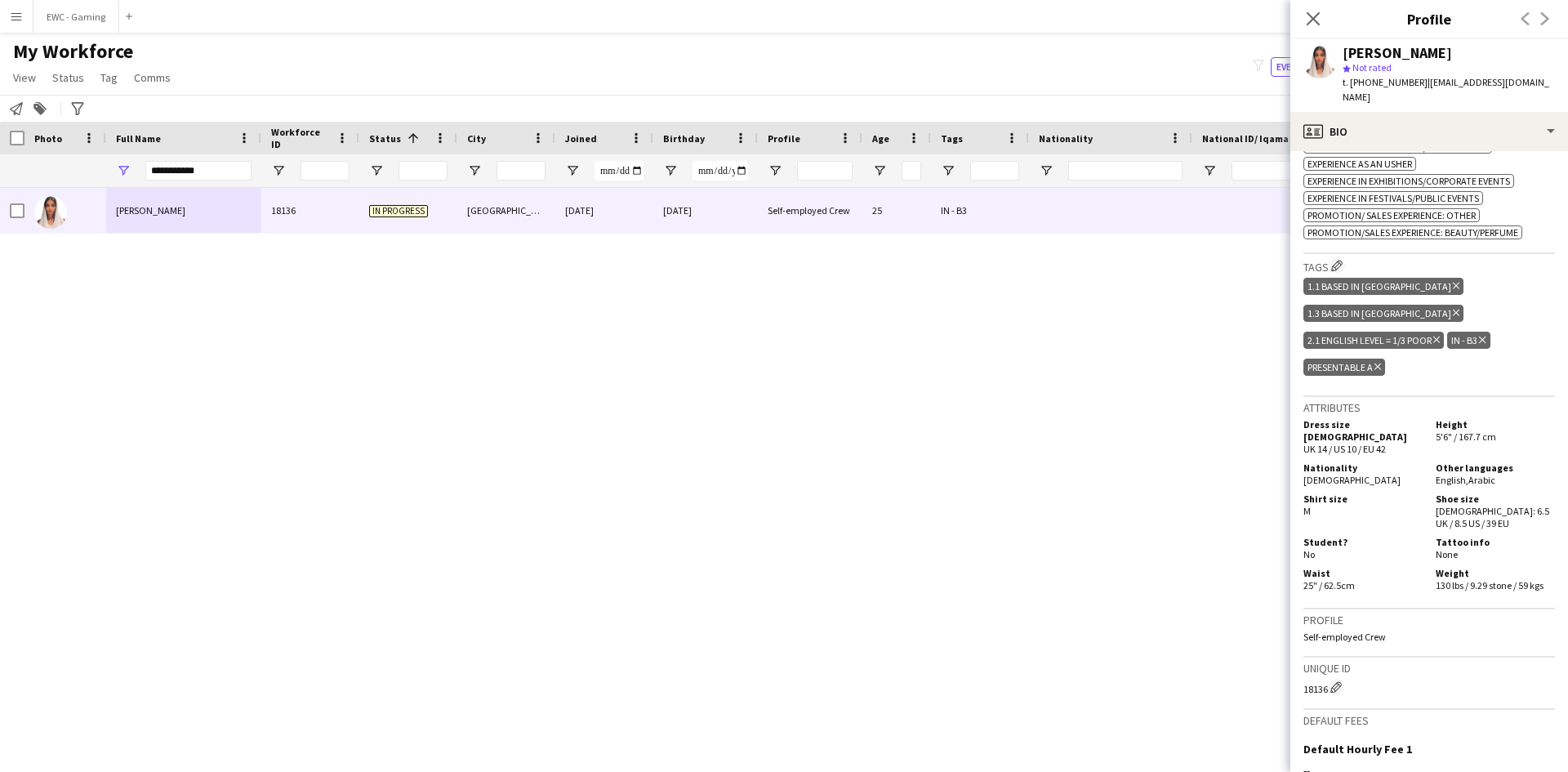
scroll to position [773, 0]
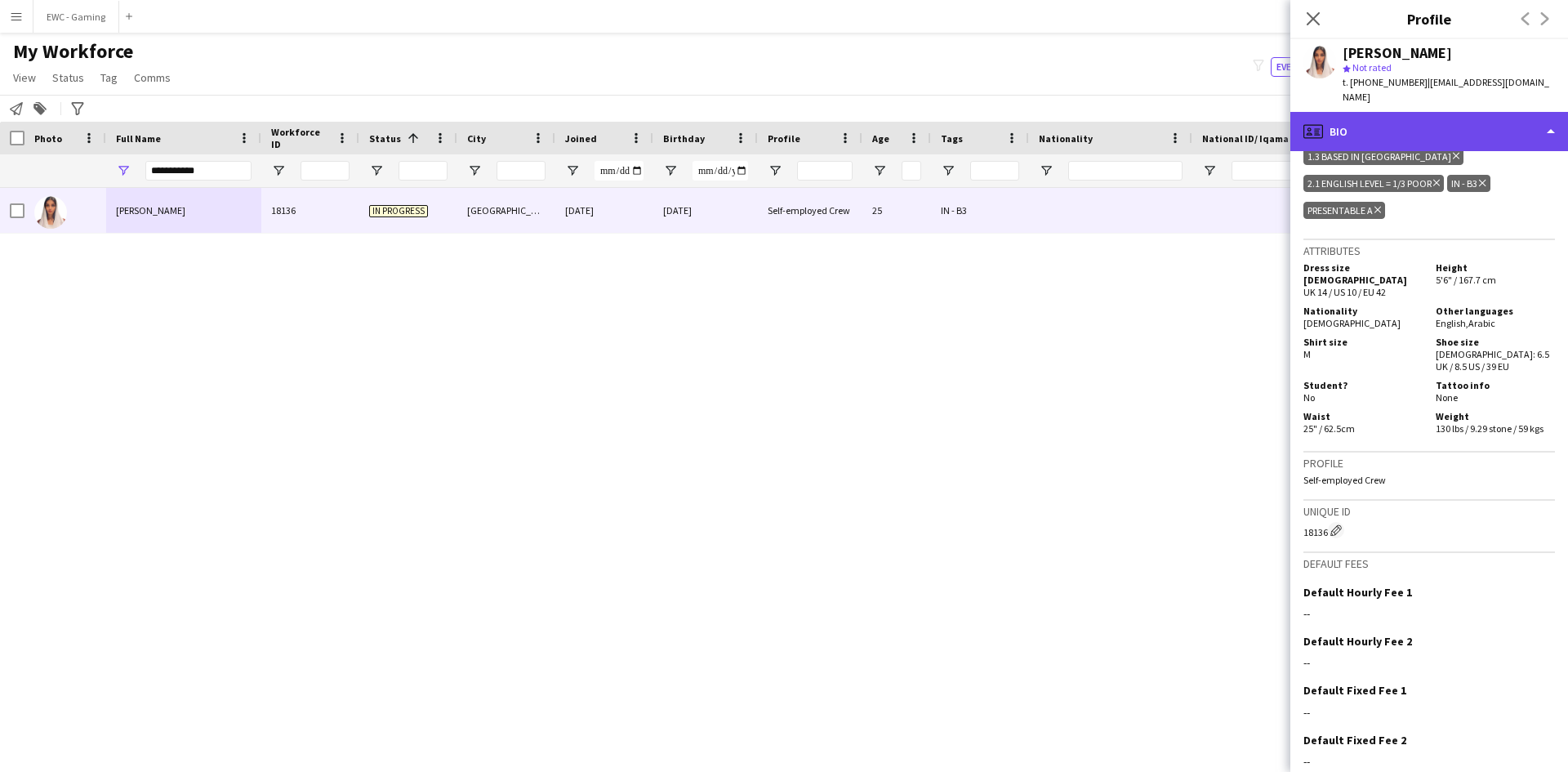
click at [1408, 118] on div "profile Bio" at bounding box center [1429, 131] width 277 height 39
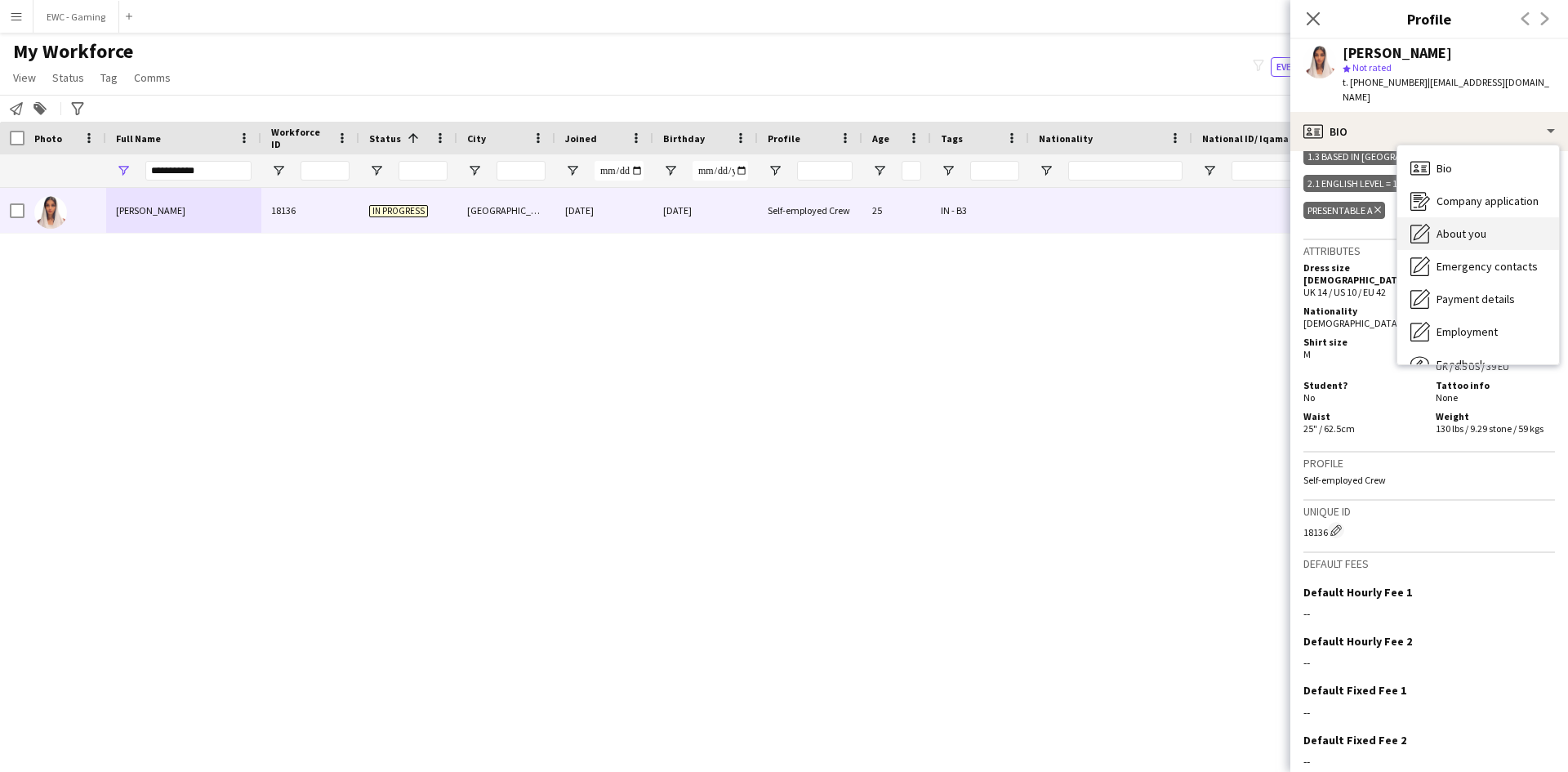
click at [1451, 226] on span "About you" at bounding box center [1461, 232] width 50 height 14
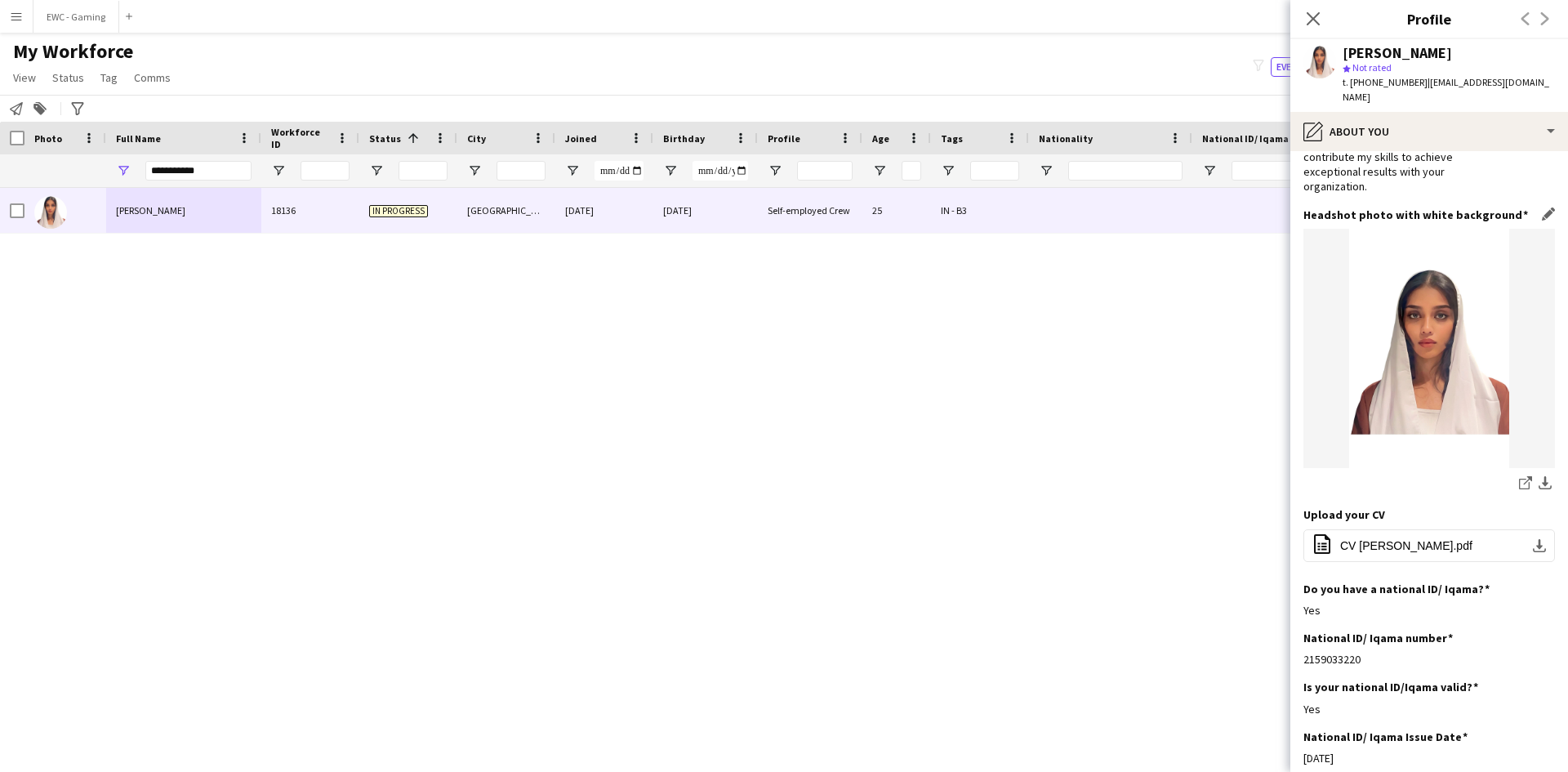
scroll to position [198, 0]
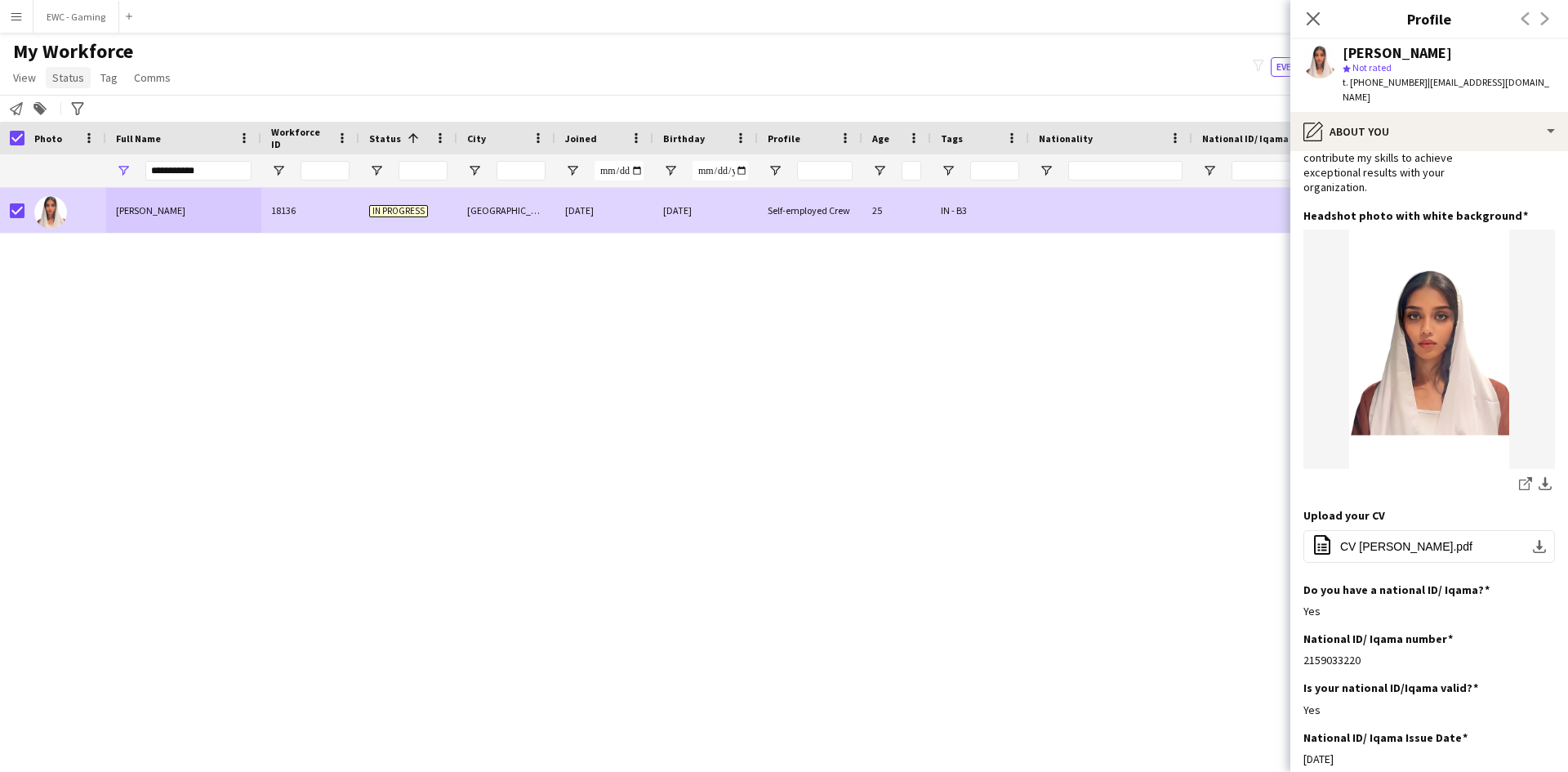
click at [64, 82] on span "Status" at bounding box center [68, 77] width 32 height 14
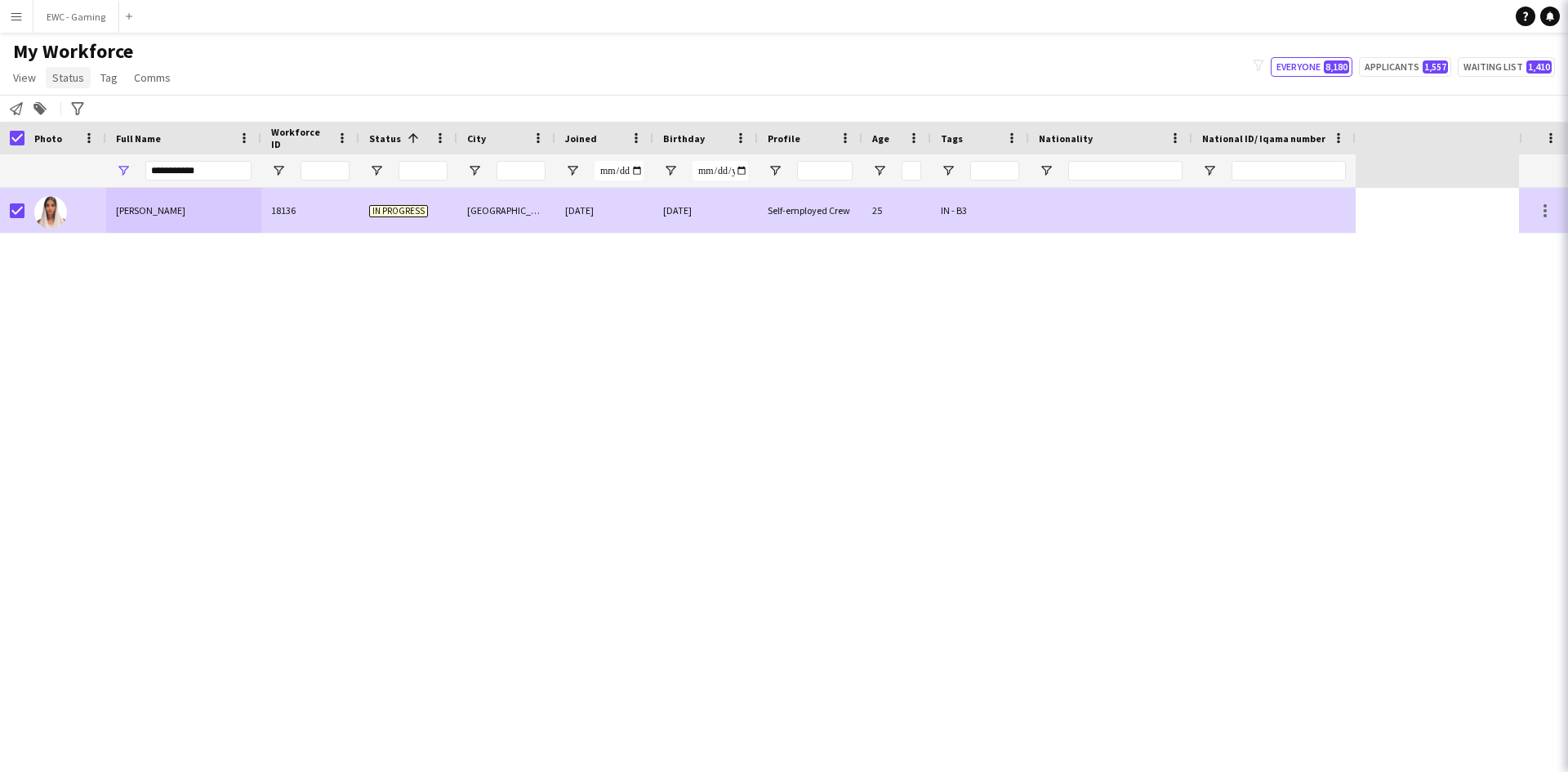
click at [64, 82] on span "Status" at bounding box center [68, 77] width 32 height 14
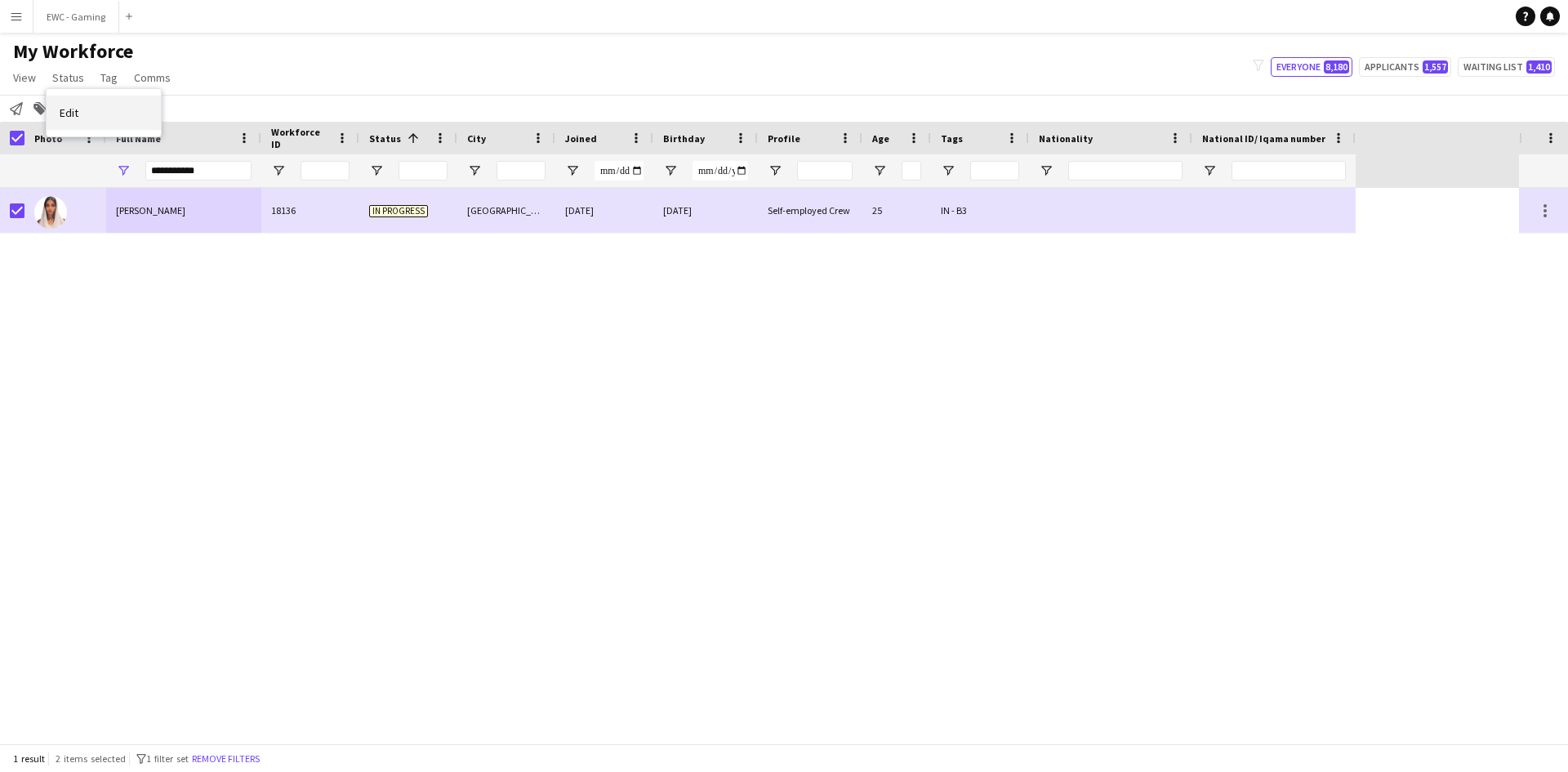
click at [75, 111] on span "Edit" at bounding box center [69, 112] width 19 height 14
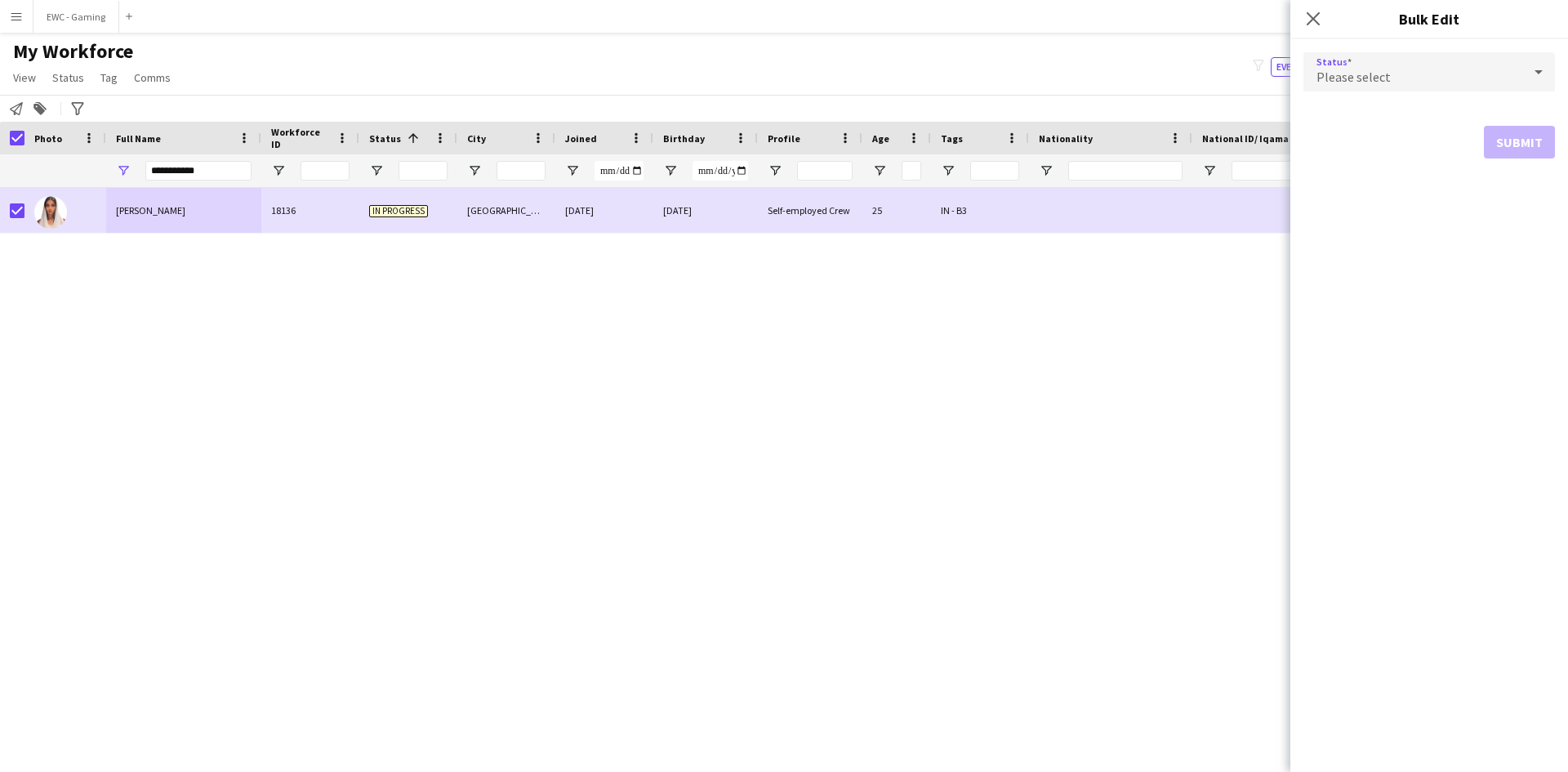
click at [1360, 63] on div "Please select" at bounding box center [1412, 72] width 219 height 39
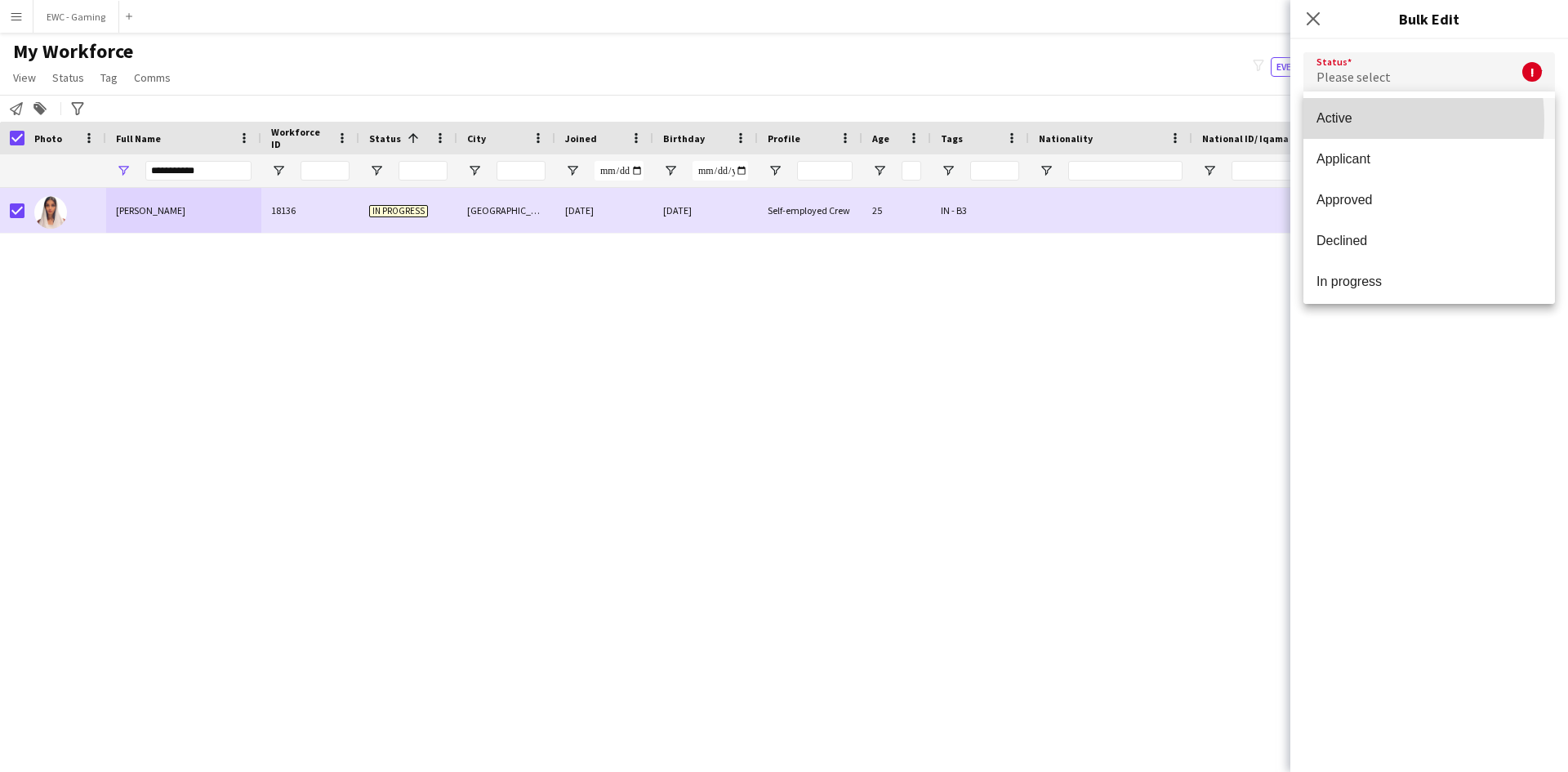
click at [1340, 121] on span "Active" at bounding box center [1429, 118] width 226 height 15
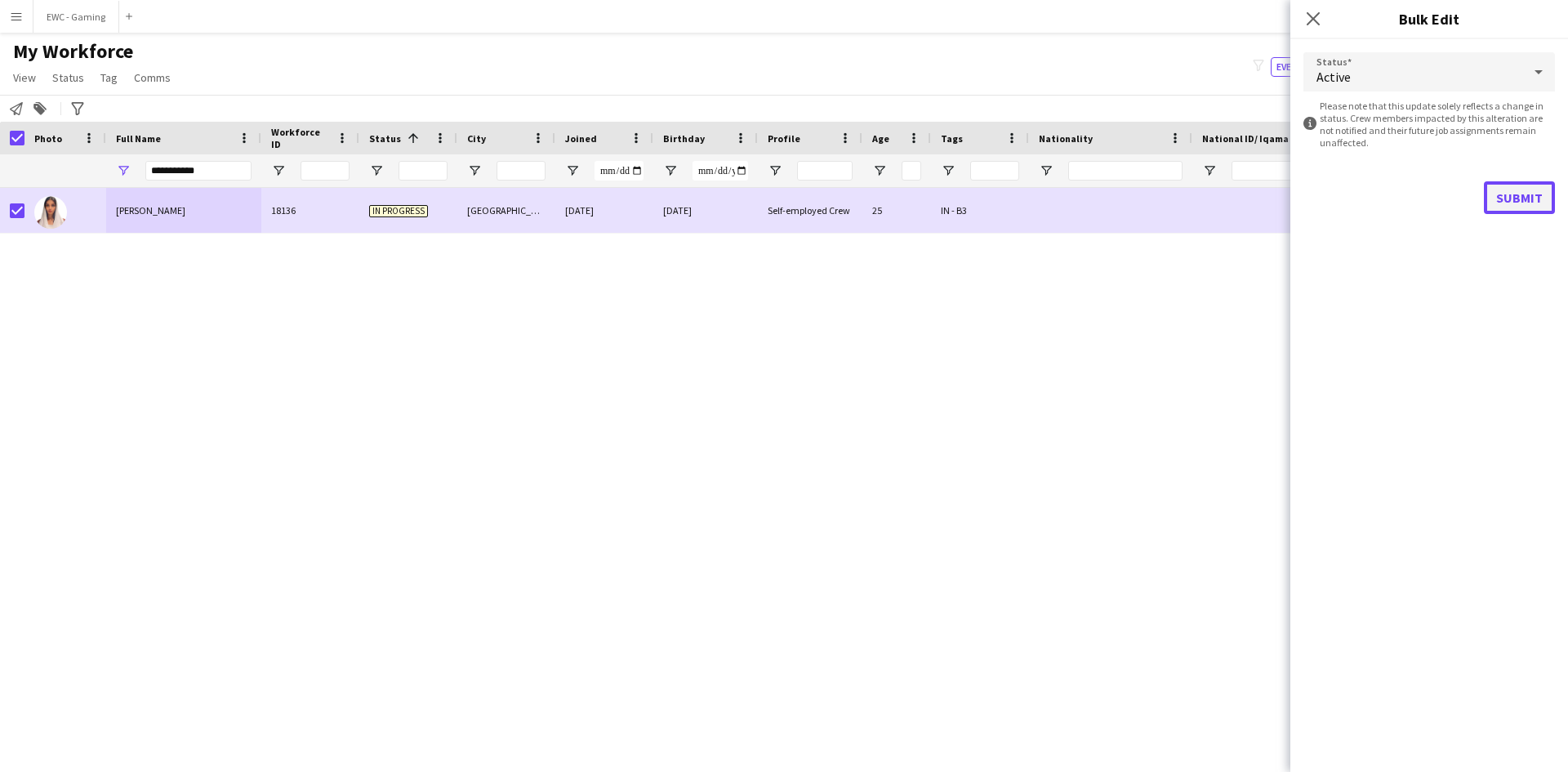
click at [1508, 202] on button "Submit" at bounding box center [1519, 197] width 71 height 33
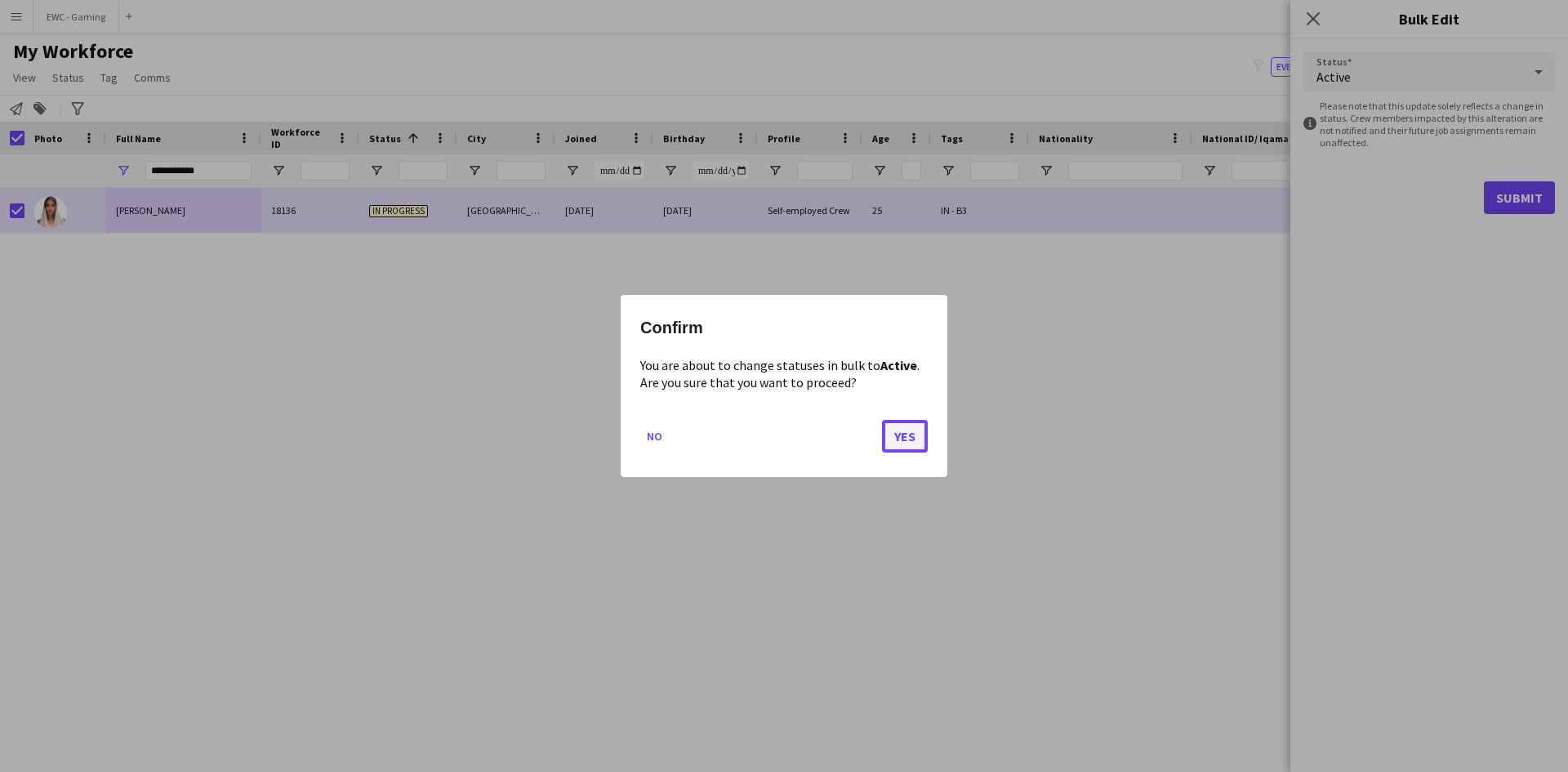
click at [906, 426] on button "Yes" at bounding box center [905, 436] width 46 height 33
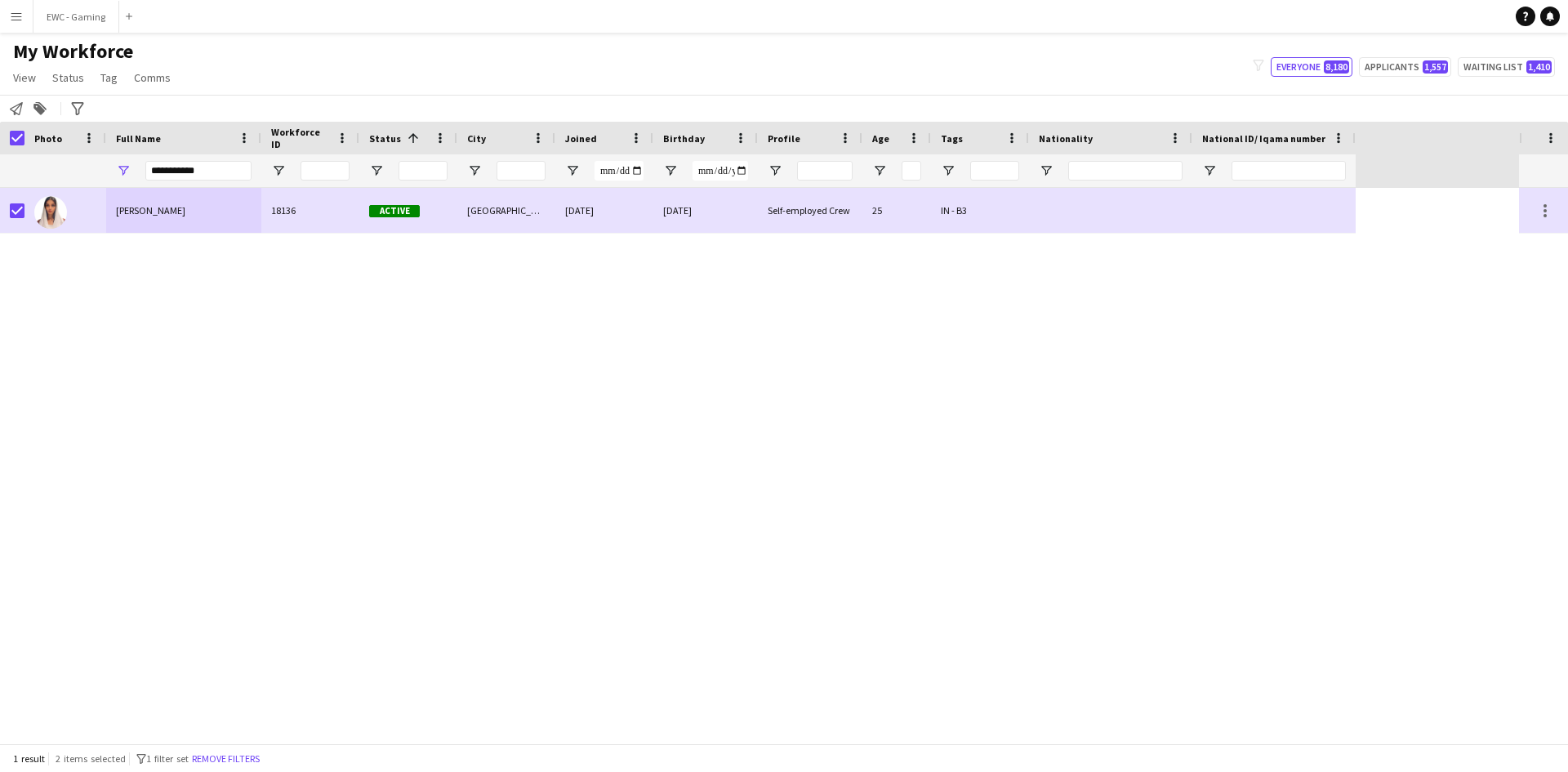
click at [236, 284] on div "Malaz Saleh 18136 Active Riyadh 23-08-2025 11-02-2000 Self-employed Crew 25 IN …" at bounding box center [760, 465] width 1519 height 555
click at [225, 168] on input "**********" at bounding box center [198, 170] width 106 height 19
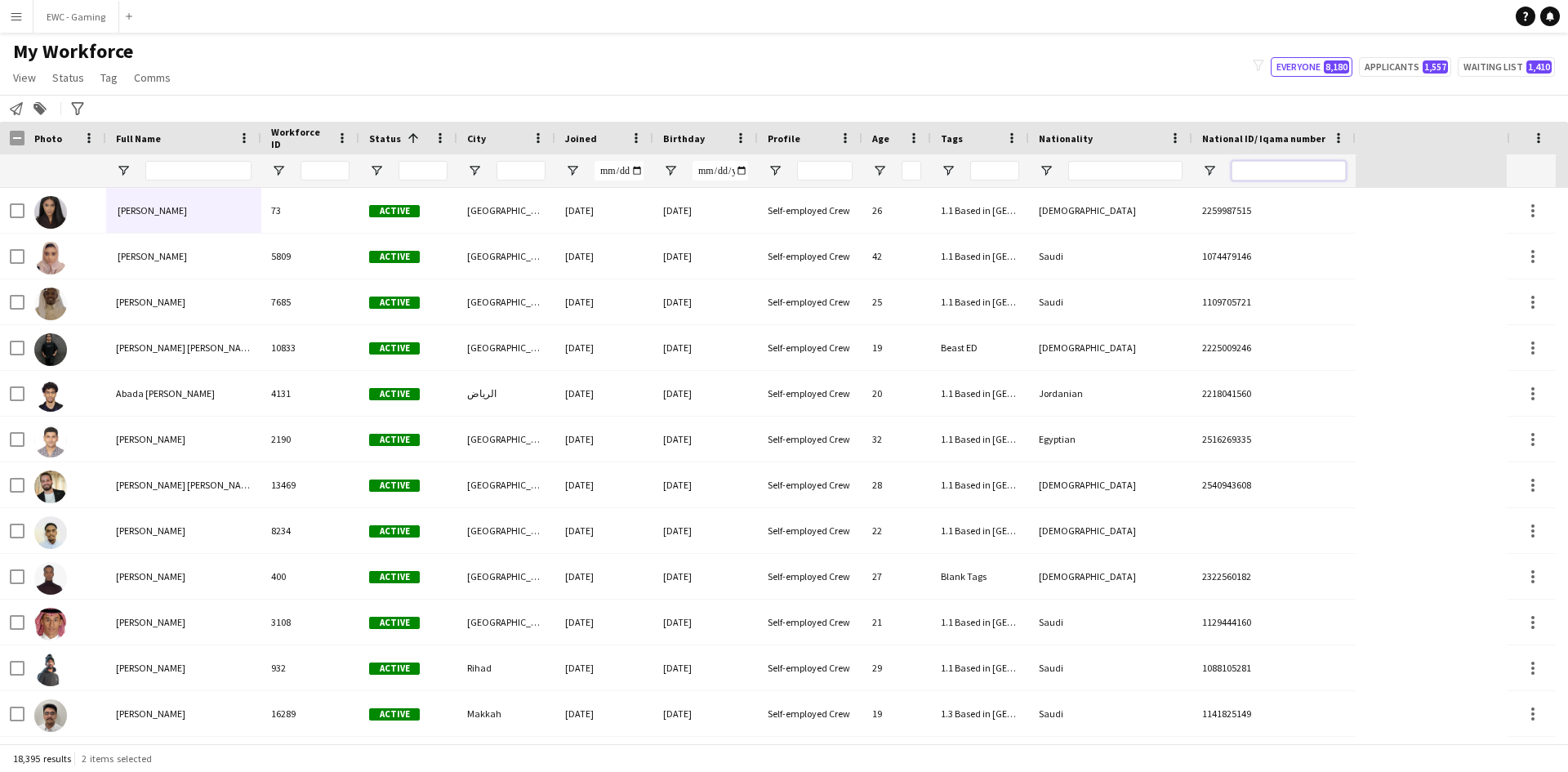
click at [1271, 180] on input "National ID/ Iqama number Filter Input" at bounding box center [1288, 170] width 114 height 19
paste input "**********"
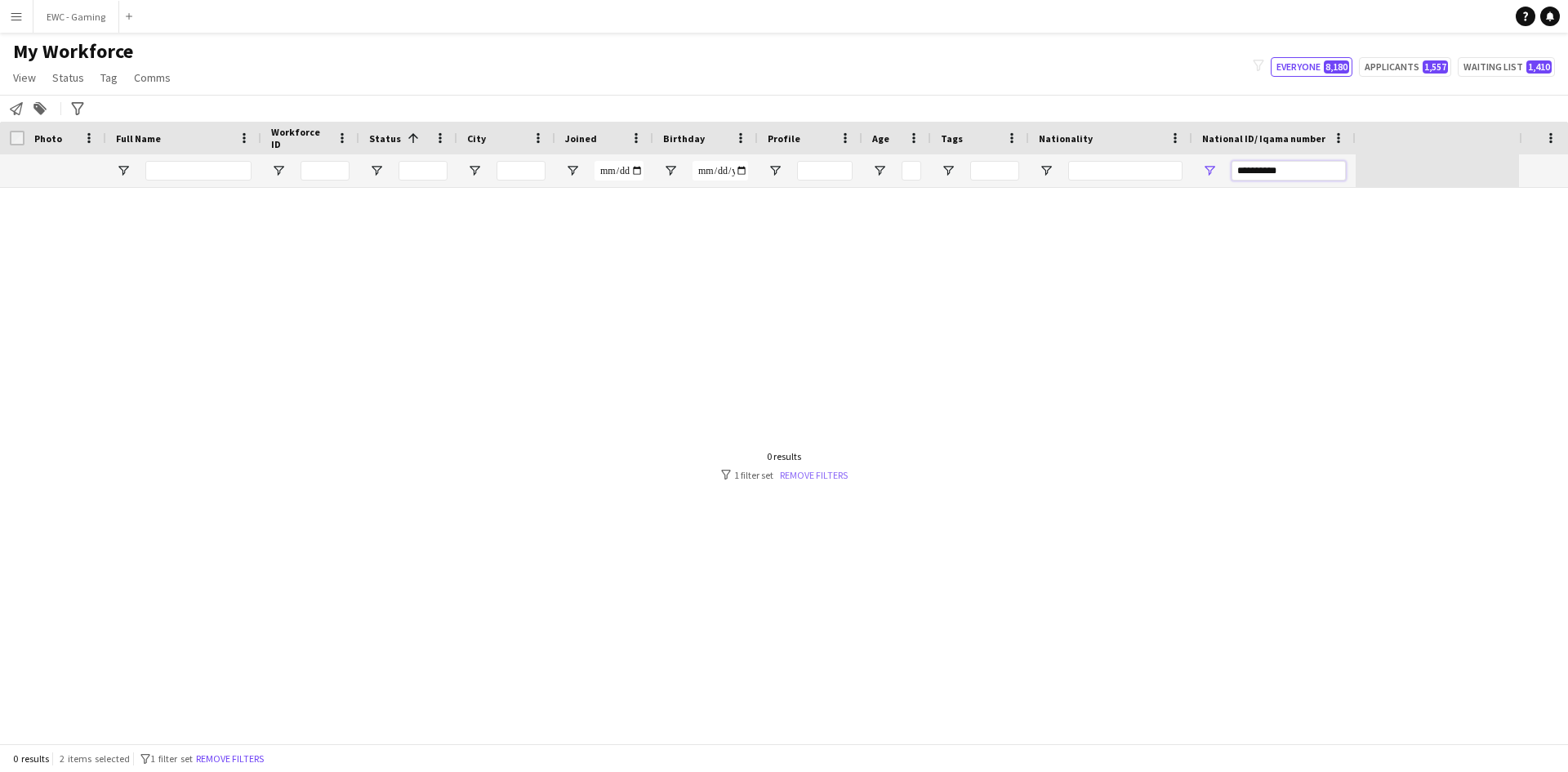
type input "**********"
click at [820, 473] on link "Remove filters" at bounding box center [813, 474] width 68 height 12
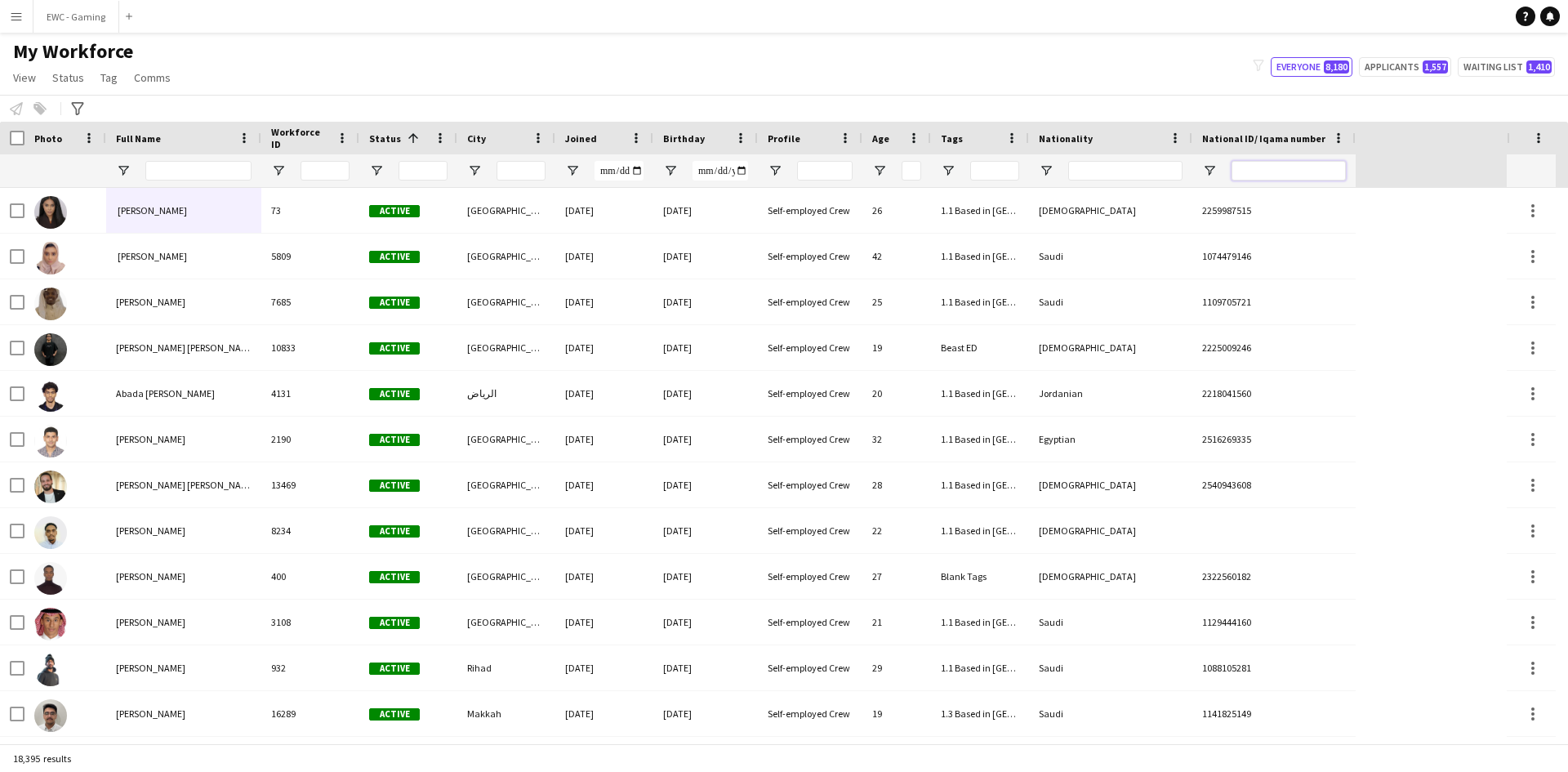
click at [1304, 165] on input "National ID/ Iqama number Filter Input" at bounding box center [1288, 170] width 114 height 19
paste input "**********"
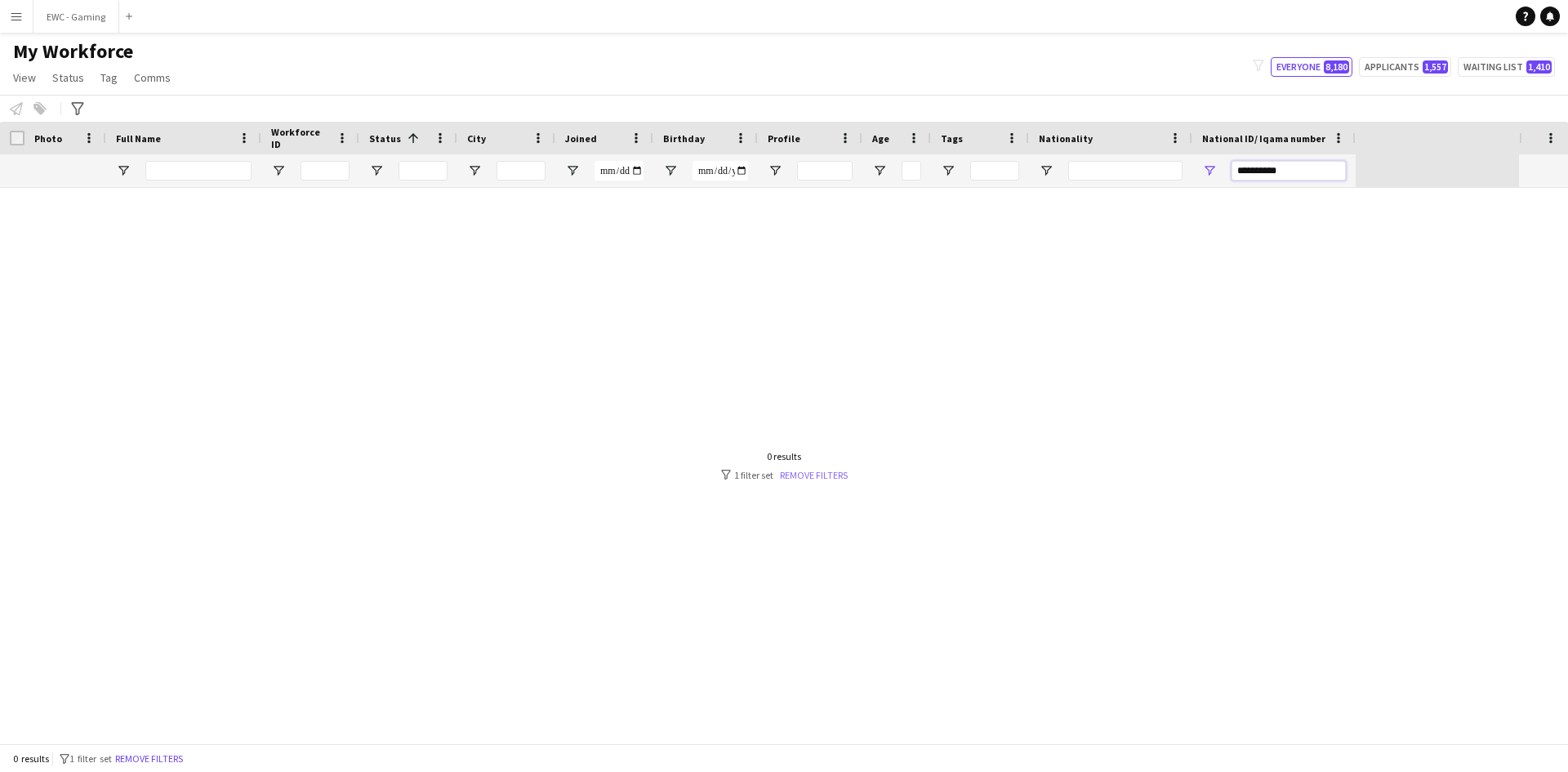
type input "**********"
click at [794, 475] on link "Remove filters" at bounding box center [813, 474] width 68 height 12
